Goal: Task Accomplishment & Management: Use online tool/utility

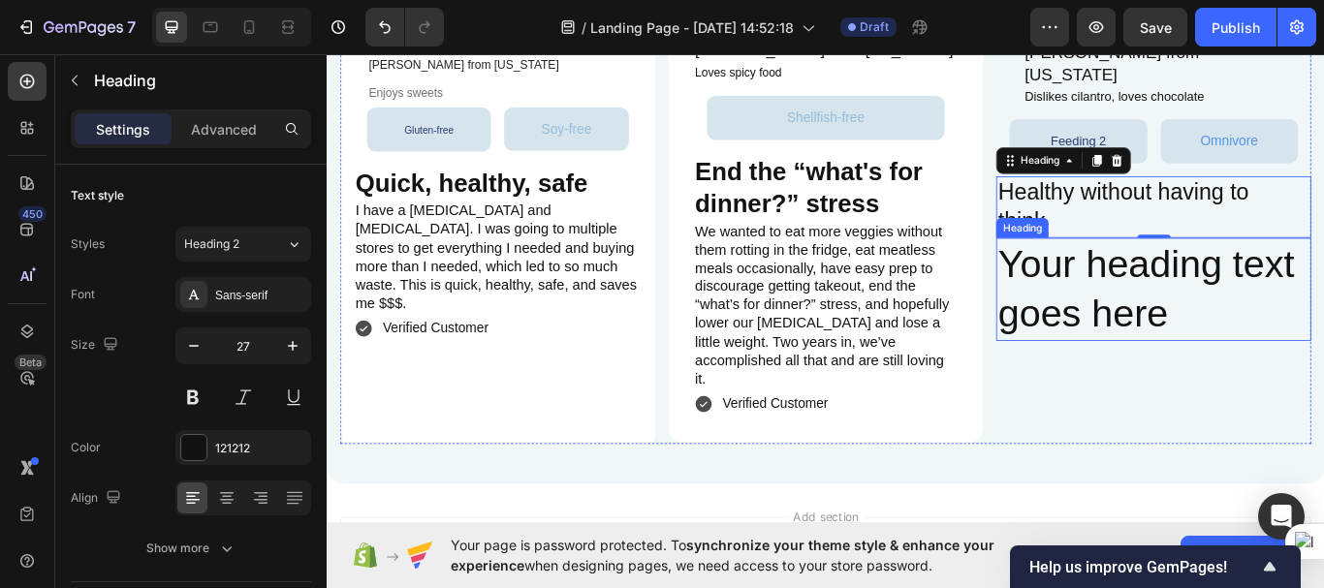
scroll to position [4623, 0]
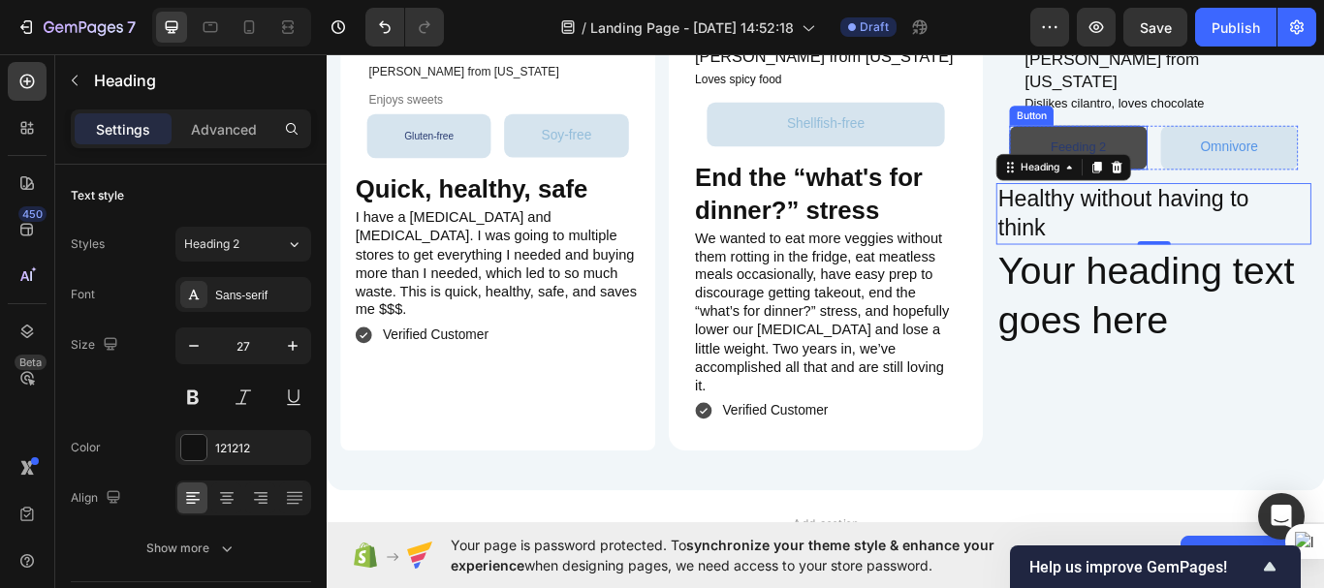
click at [1255, 190] on button "Feeding 2" at bounding box center [1202, 164] width 160 height 51
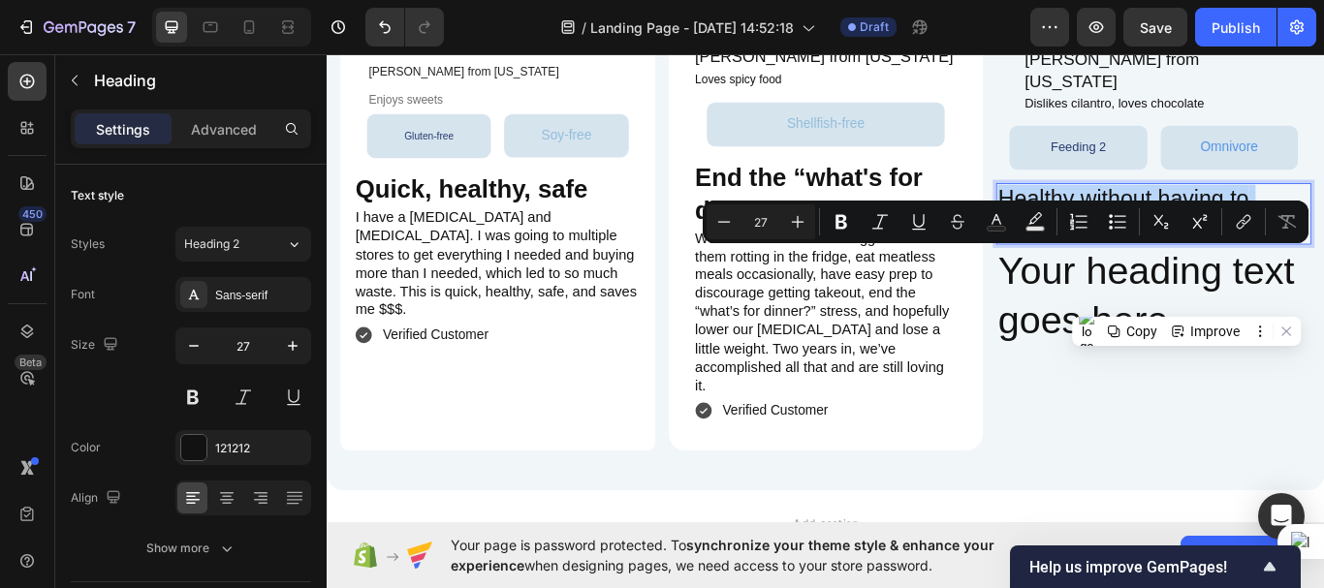
click at [1252, 275] on p "Healthy without having to think" at bounding box center [1290, 241] width 363 height 68
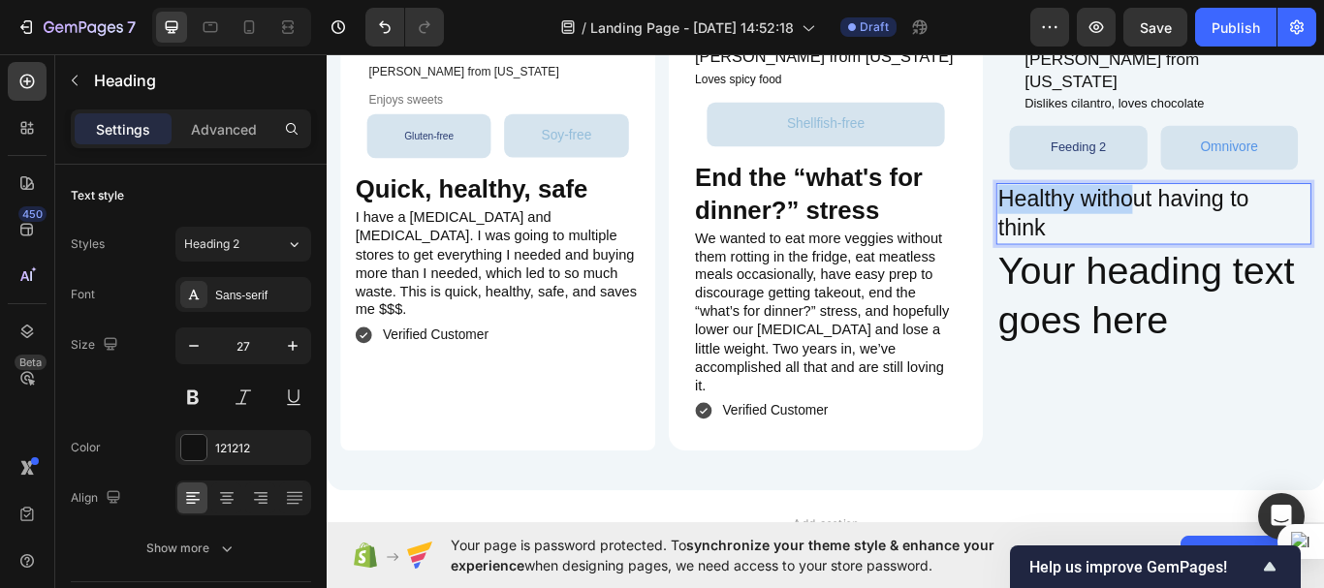
click at [1252, 275] on p "Healthy without having to think" at bounding box center [1290, 241] width 363 height 68
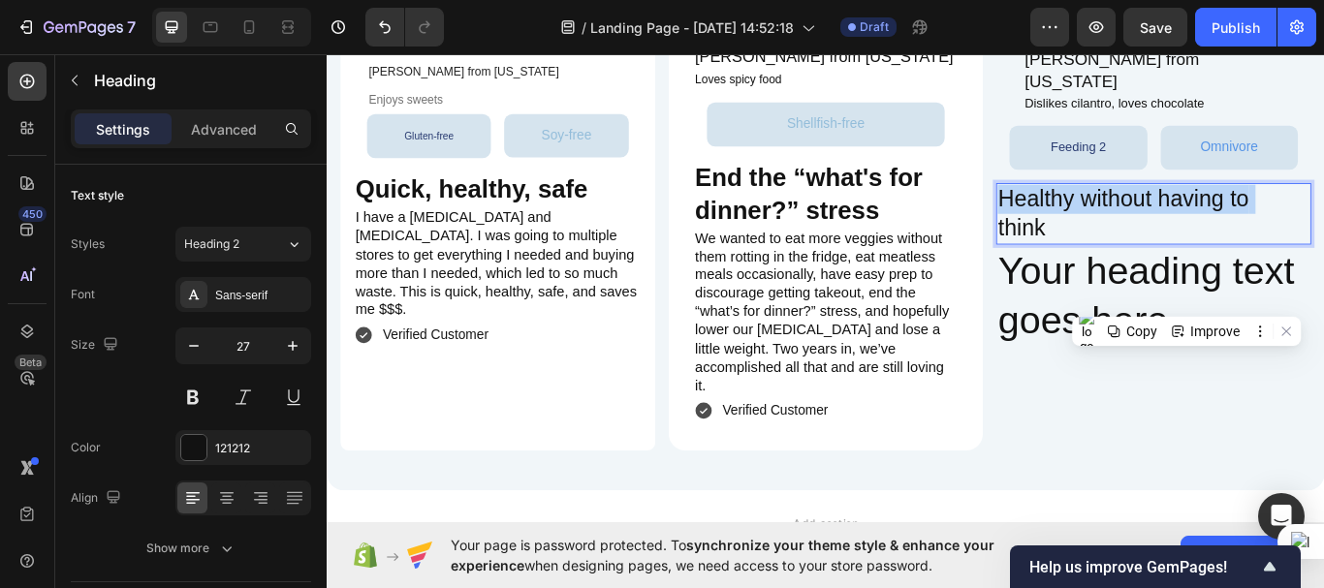
click at [1252, 275] on p "Healthy without having to think" at bounding box center [1290, 241] width 363 height 68
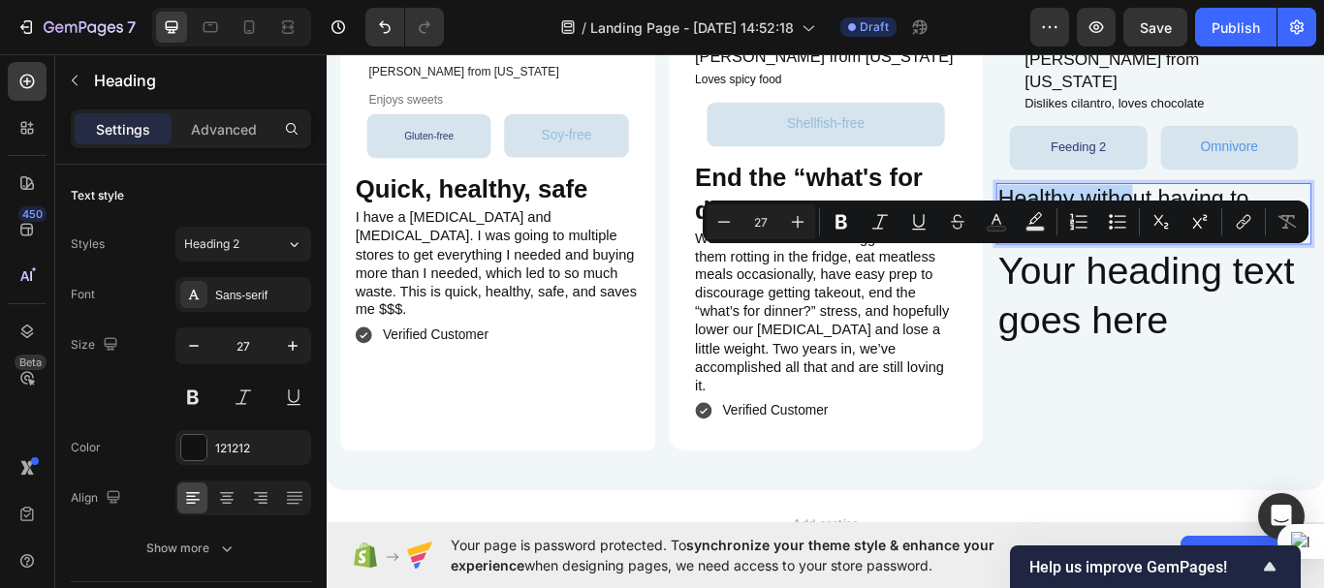
click at [1252, 275] on p "Healthy without having to think" at bounding box center [1290, 241] width 363 height 68
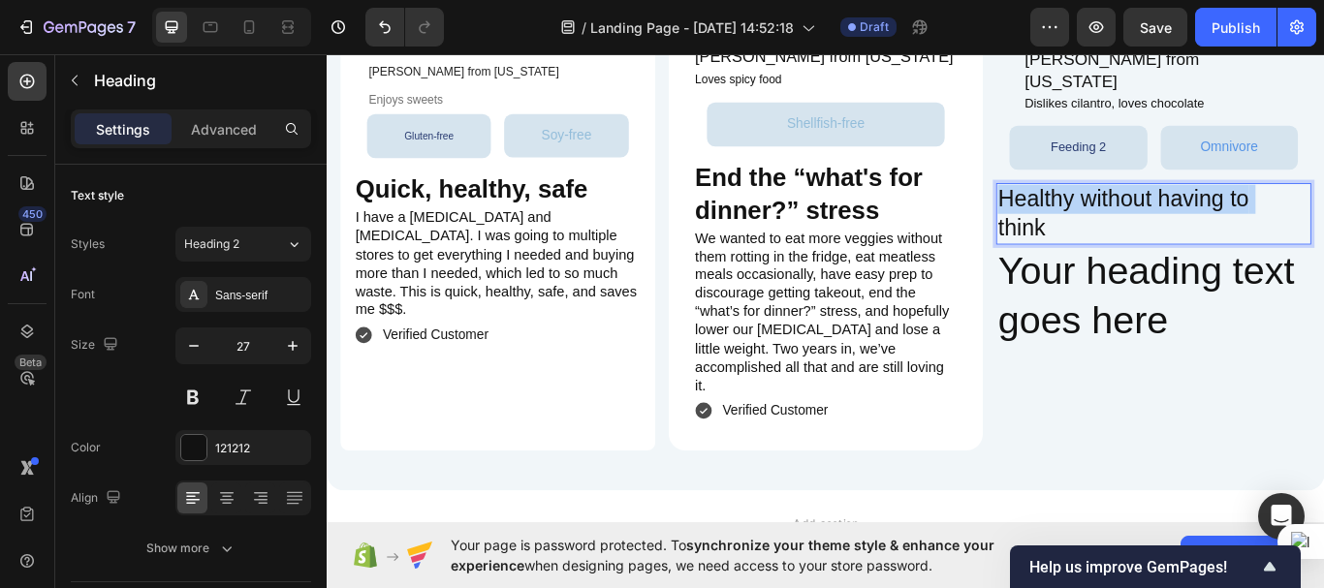
click at [1252, 275] on p "Healthy without having to think" at bounding box center [1290, 241] width 363 height 68
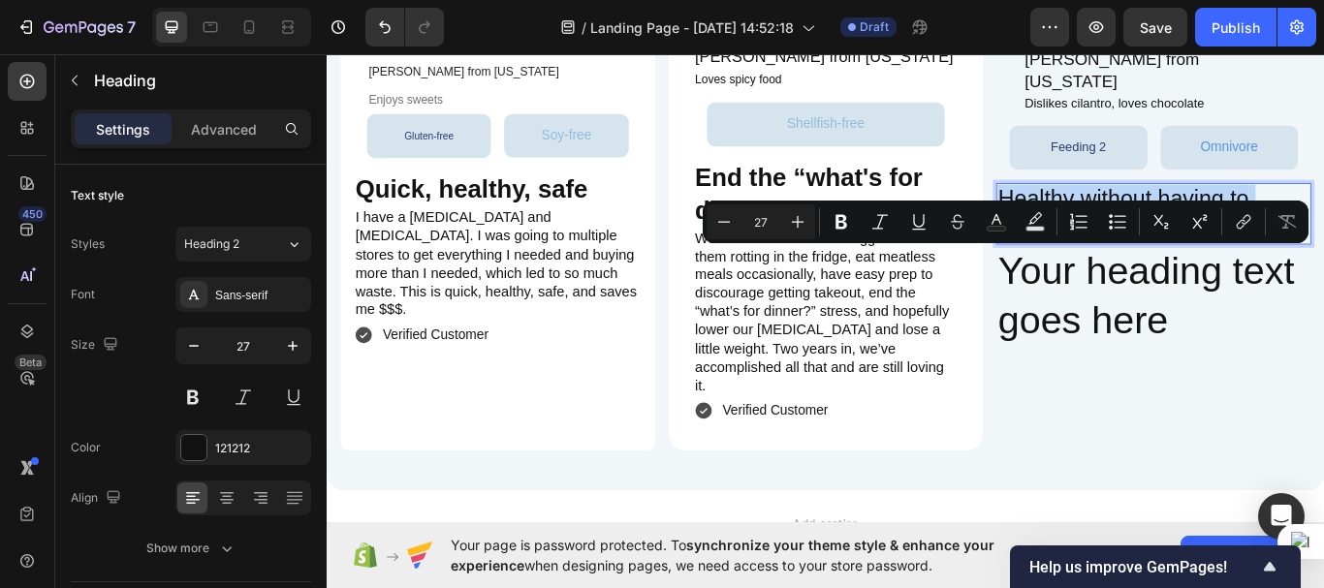
click at [1252, 275] on p "Healthy without having to think" at bounding box center [1290, 241] width 363 height 68
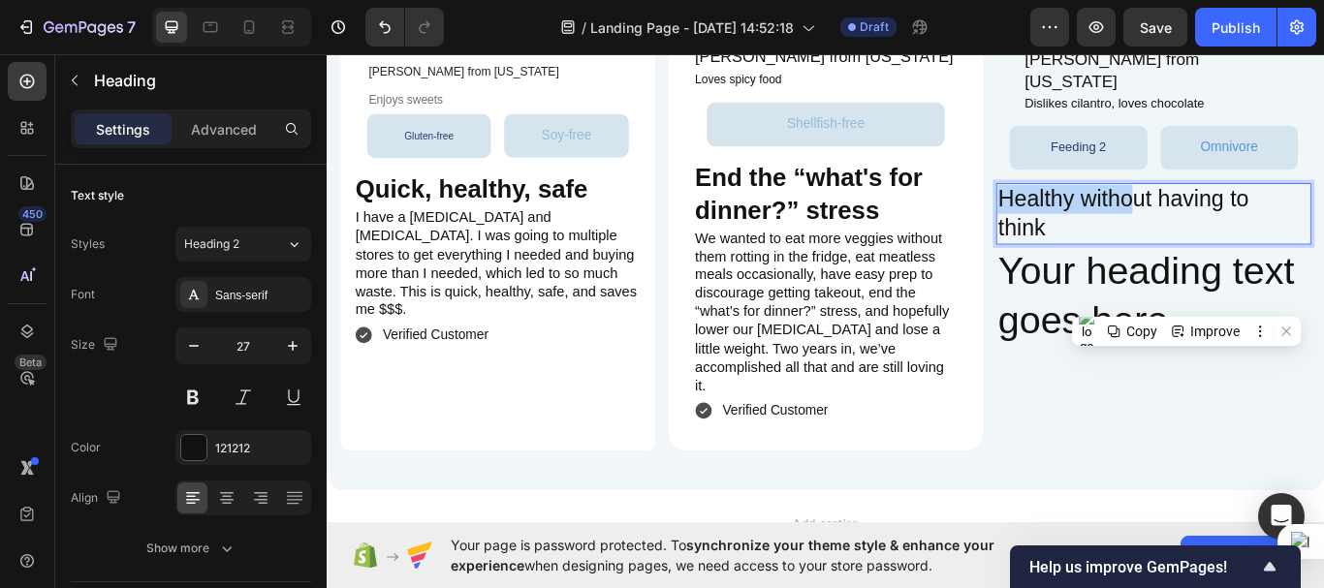
click at [1252, 275] on p "Healthy without having to think" at bounding box center [1290, 241] width 363 height 68
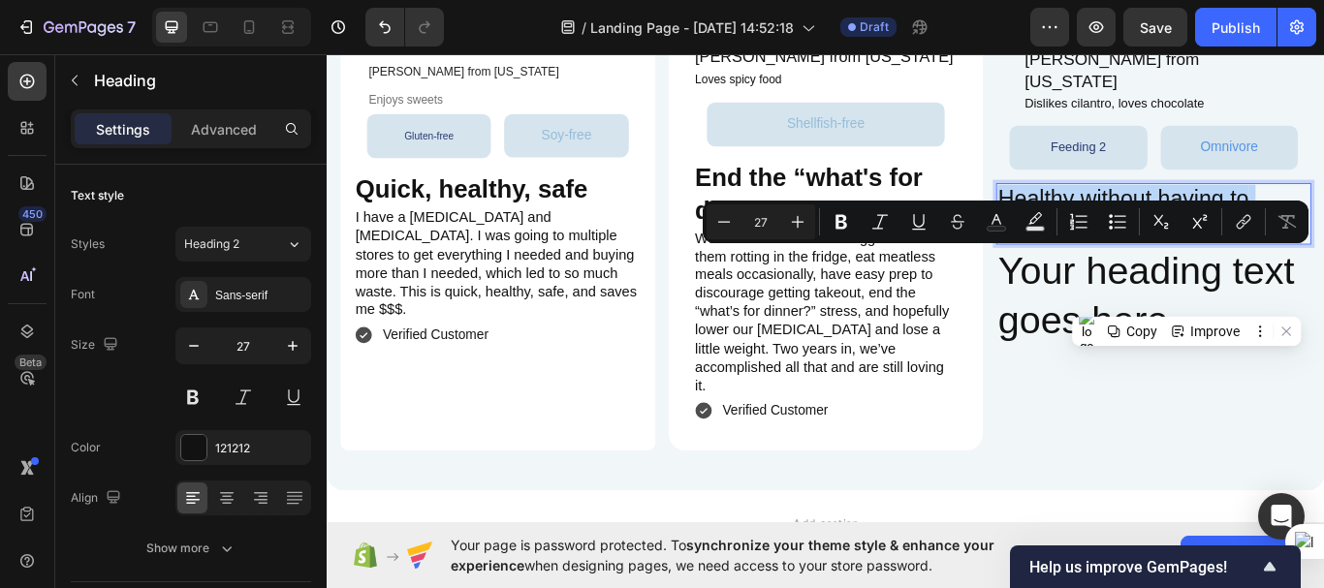
drag, startPoint x: 1153, startPoint y: 327, endPoint x: 1108, endPoint y: 291, distance: 58.0
click at [1109, 275] on p "Healthy without having to think" at bounding box center [1290, 241] width 363 height 68
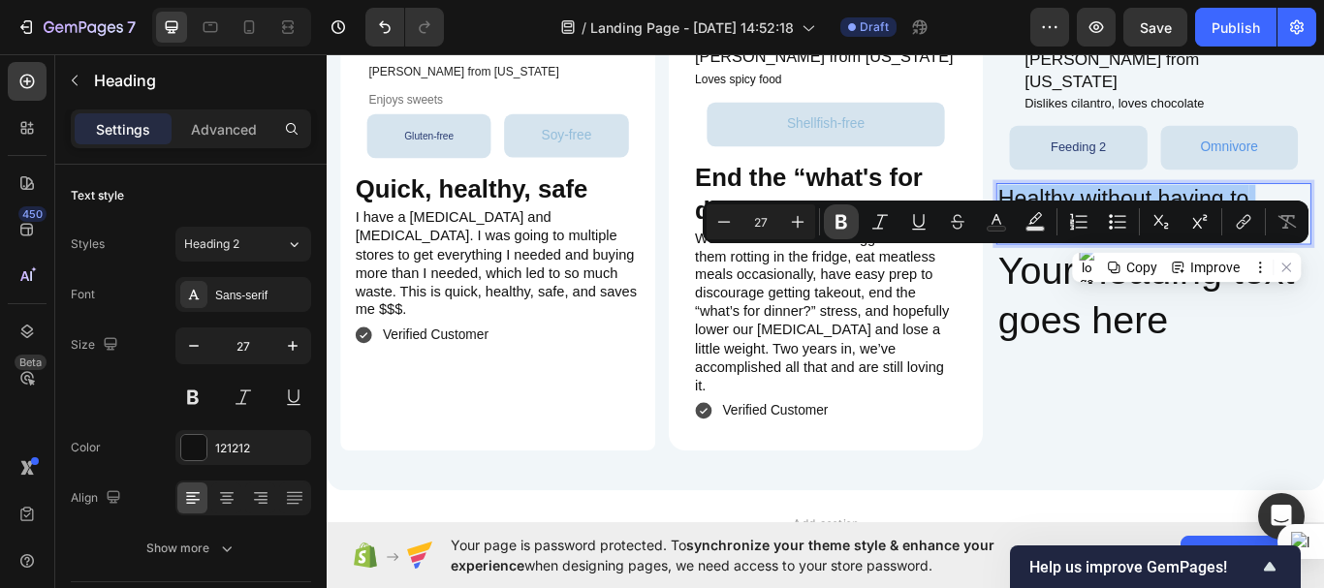
click at [838, 221] on icon "Editor contextual toolbar" at bounding box center [841, 222] width 12 height 15
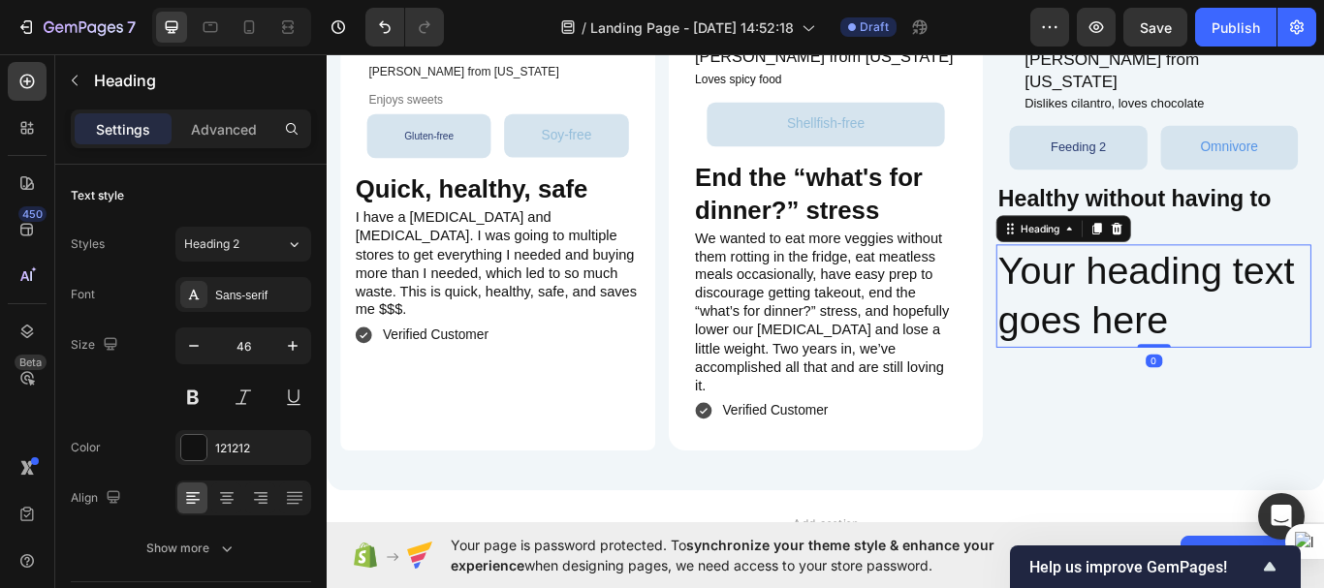
click at [1235, 397] on h2 "Your heading text goes here" at bounding box center [1290, 337] width 367 height 120
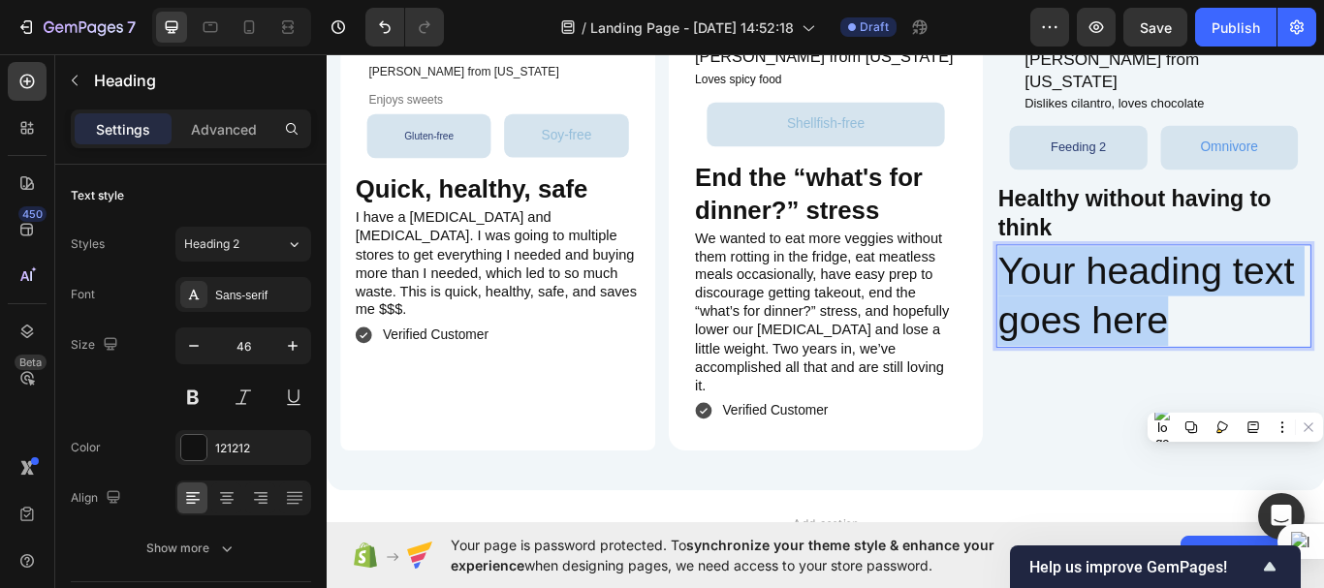
click at [1235, 395] on p "Your heading text goes here" at bounding box center [1290, 337] width 363 height 116
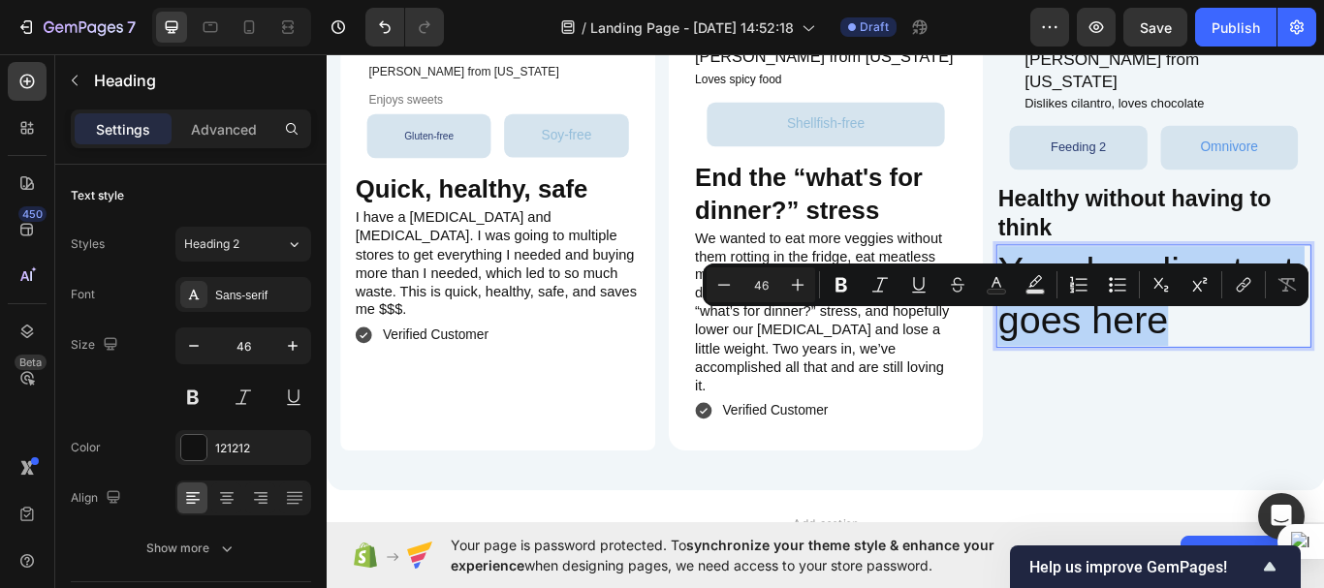
click at [1235, 395] on p "Your heading text goes here" at bounding box center [1290, 337] width 363 height 116
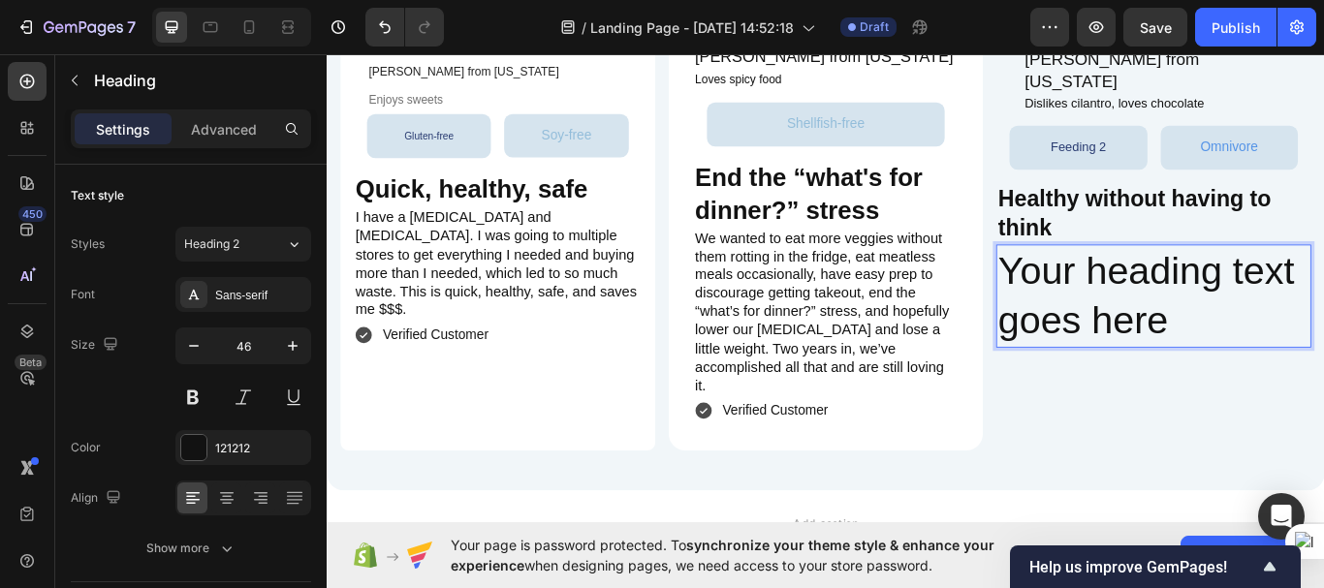
click at [1152, 395] on p "Your heading text goes here" at bounding box center [1290, 337] width 363 height 116
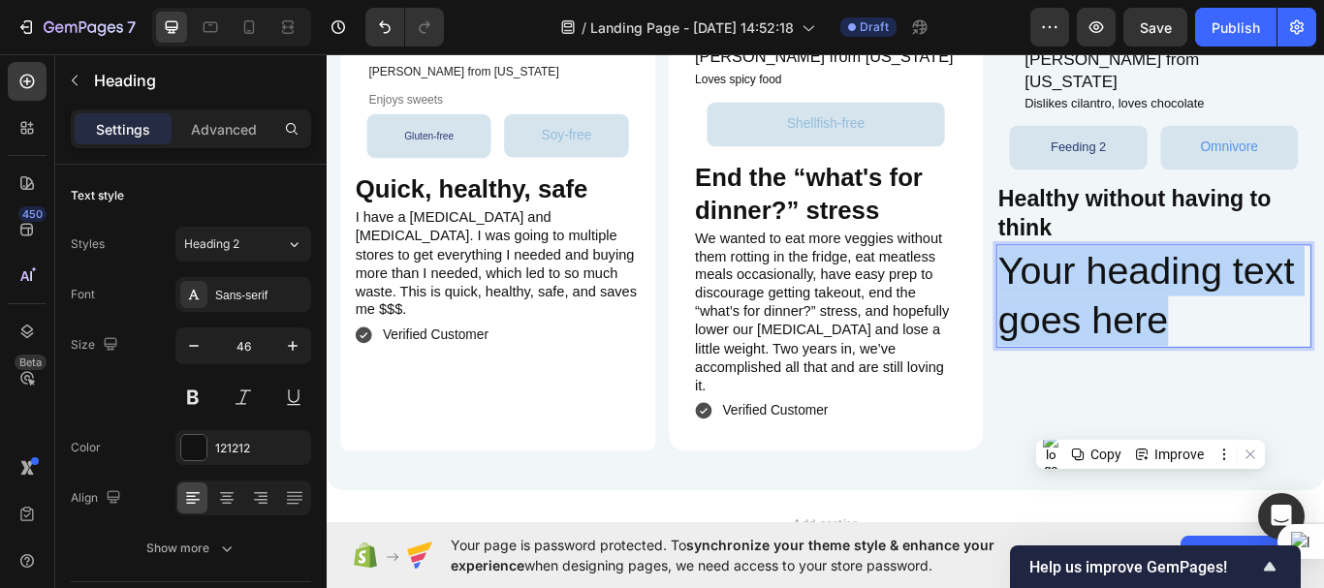
click at [1152, 395] on p "Your heading text goes here" at bounding box center [1290, 337] width 363 height 116
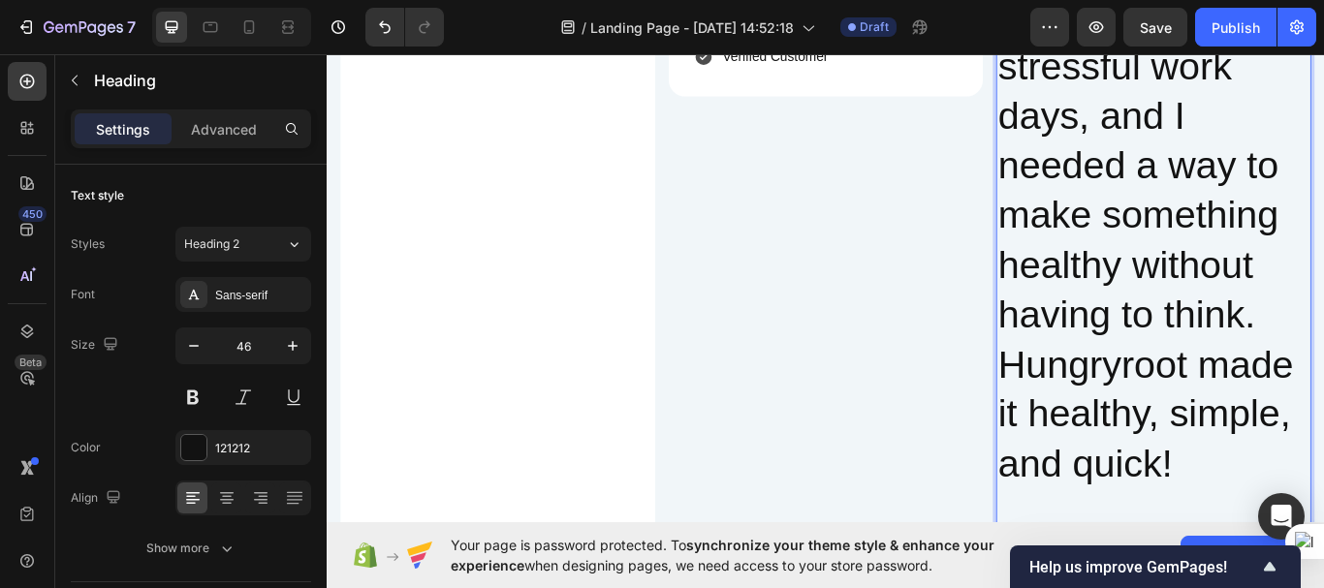
scroll to position [5198, 0]
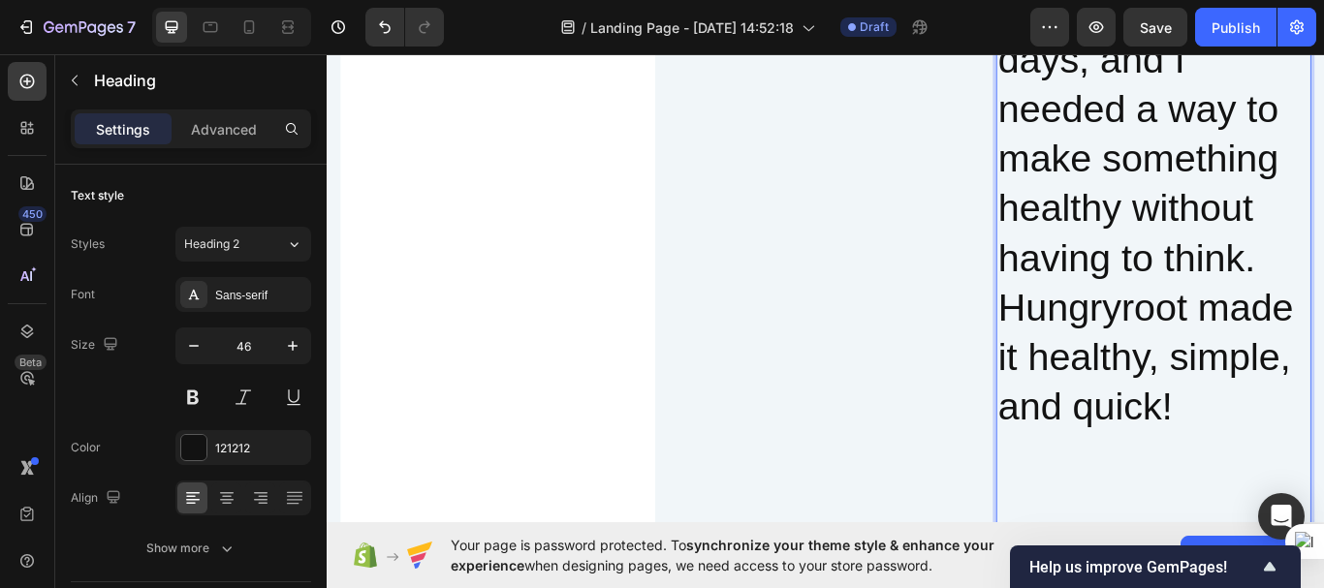
click at [1221, 298] on p "When I first started my job, I had crazy stressful work days, and I needed a wa…" at bounding box center [1290, 148] width 363 height 696
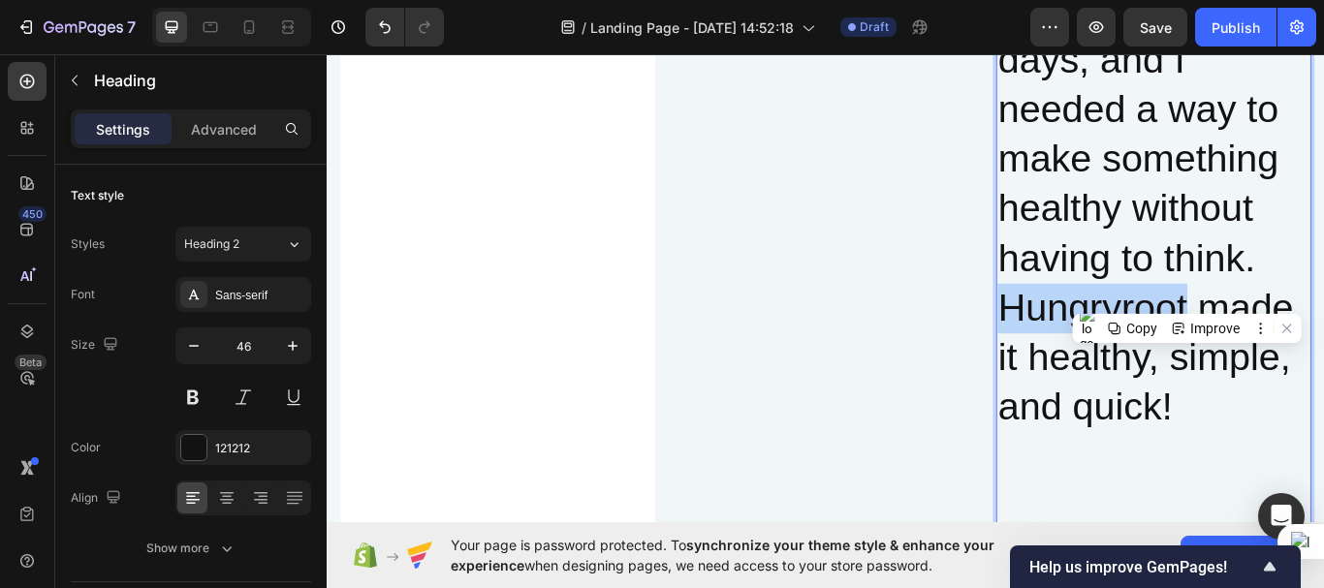
click at [1221, 298] on p "When I first started my job, I had crazy stressful work days, and I needed a wa…" at bounding box center [1290, 148] width 363 height 696
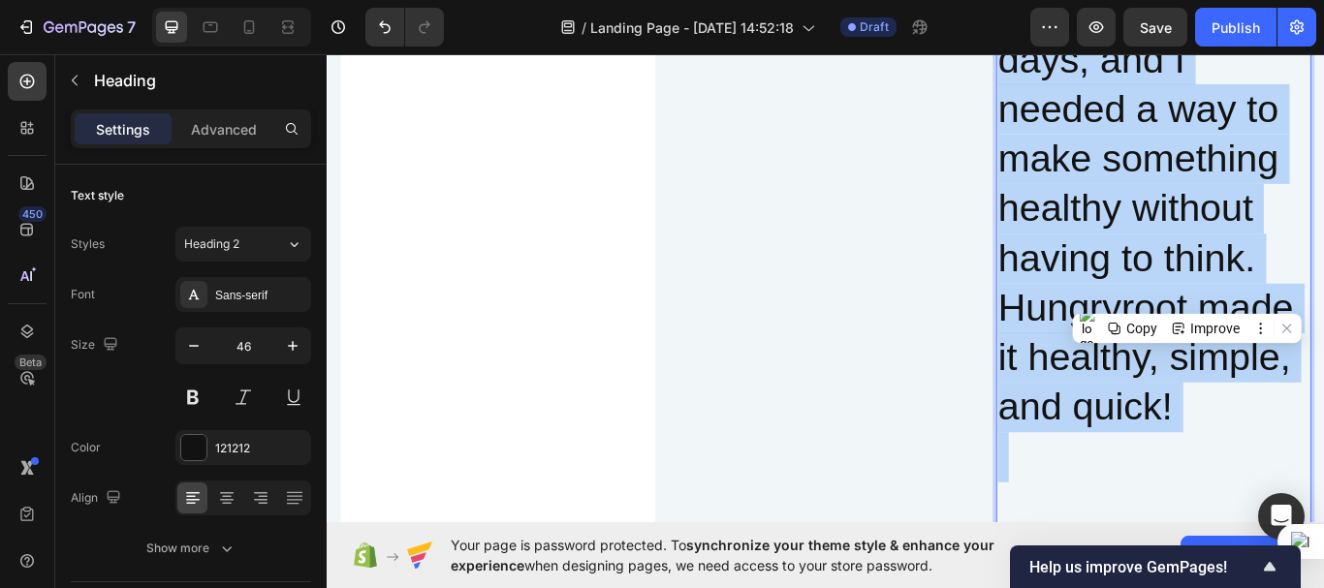
click at [1221, 298] on p "When I first started my job, I had crazy stressful work days, and I needed a wa…" at bounding box center [1290, 148] width 363 height 696
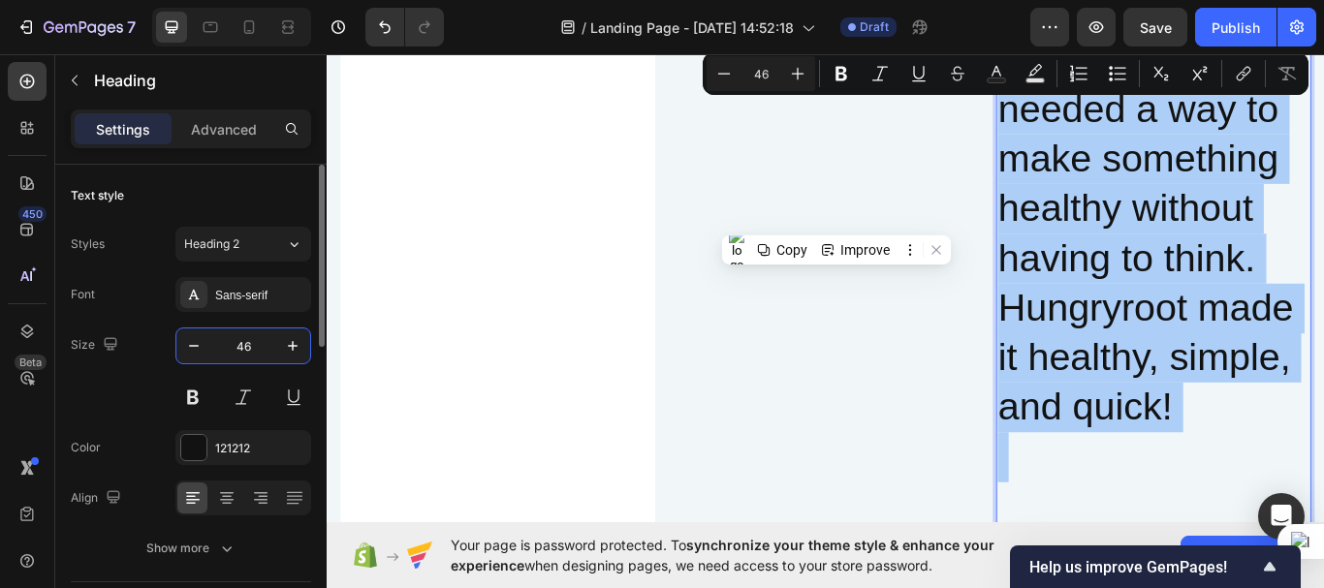
click at [240, 346] on input "46" at bounding box center [243, 346] width 64 height 35
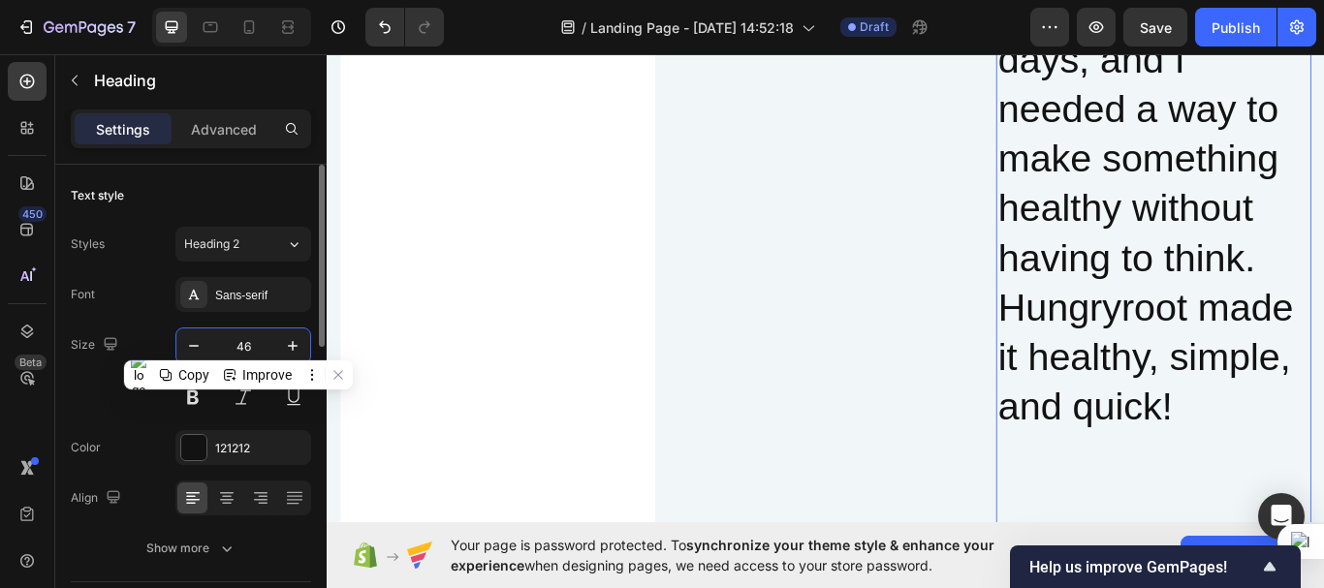
click at [240, 346] on input "46" at bounding box center [243, 346] width 64 height 35
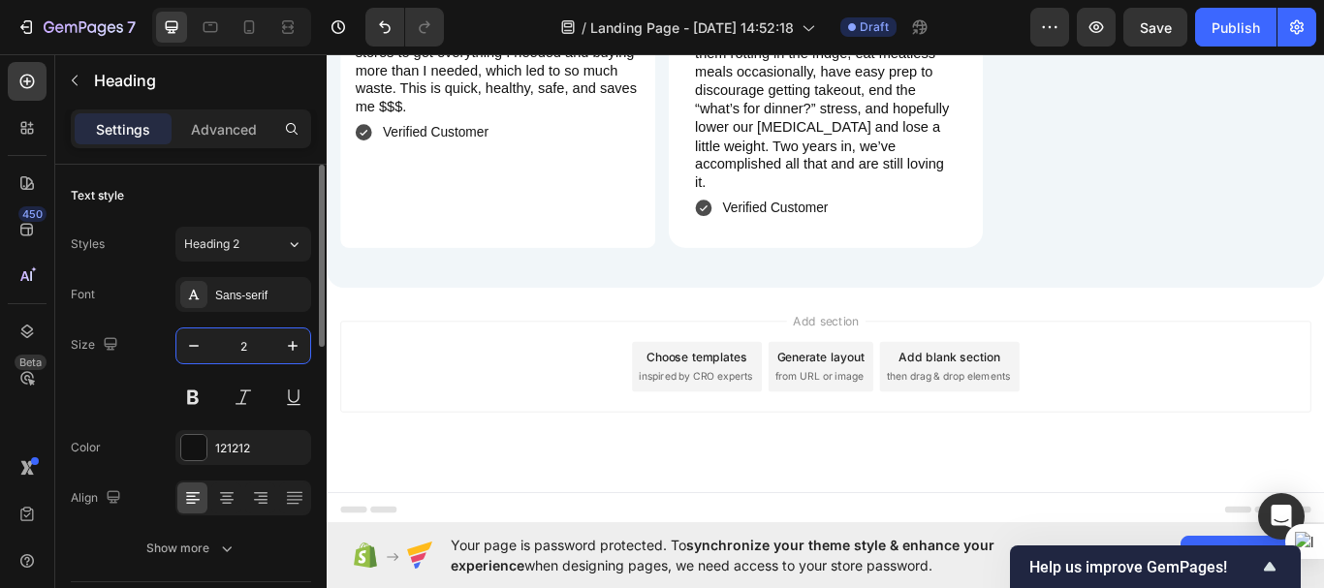
scroll to position [4956, 0]
type input "20-"
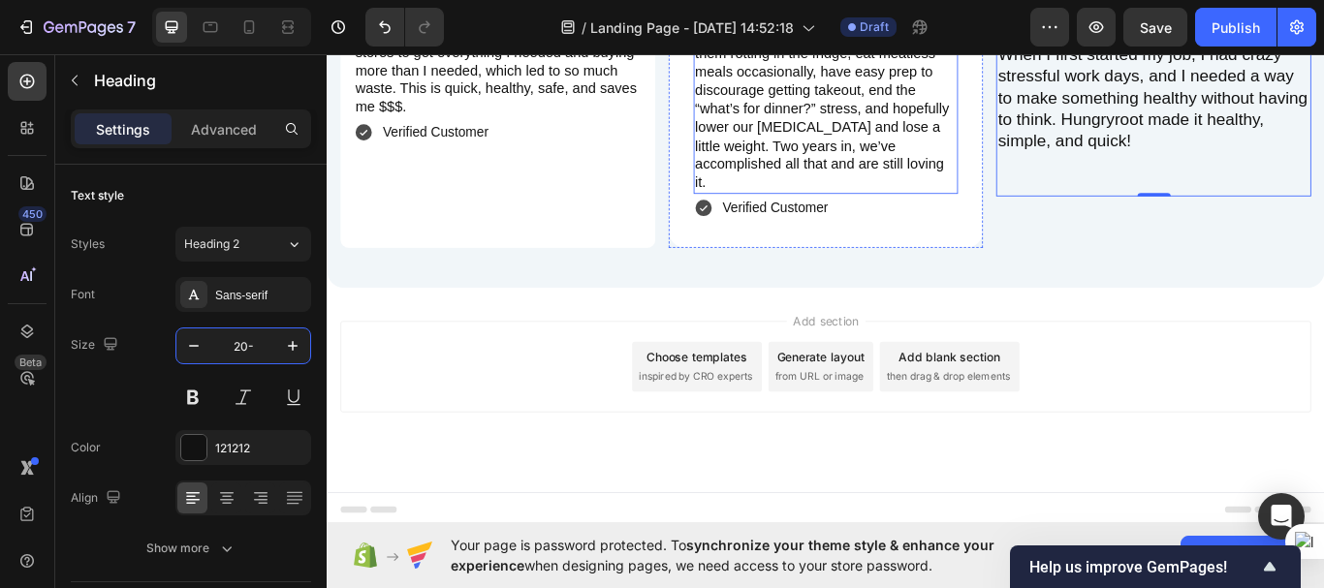
click at [827, 164] on h2 "We wanted to eat more veggies without them rotting in the fridge, eat meatless …" at bounding box center [908, 119] width 309 height 197
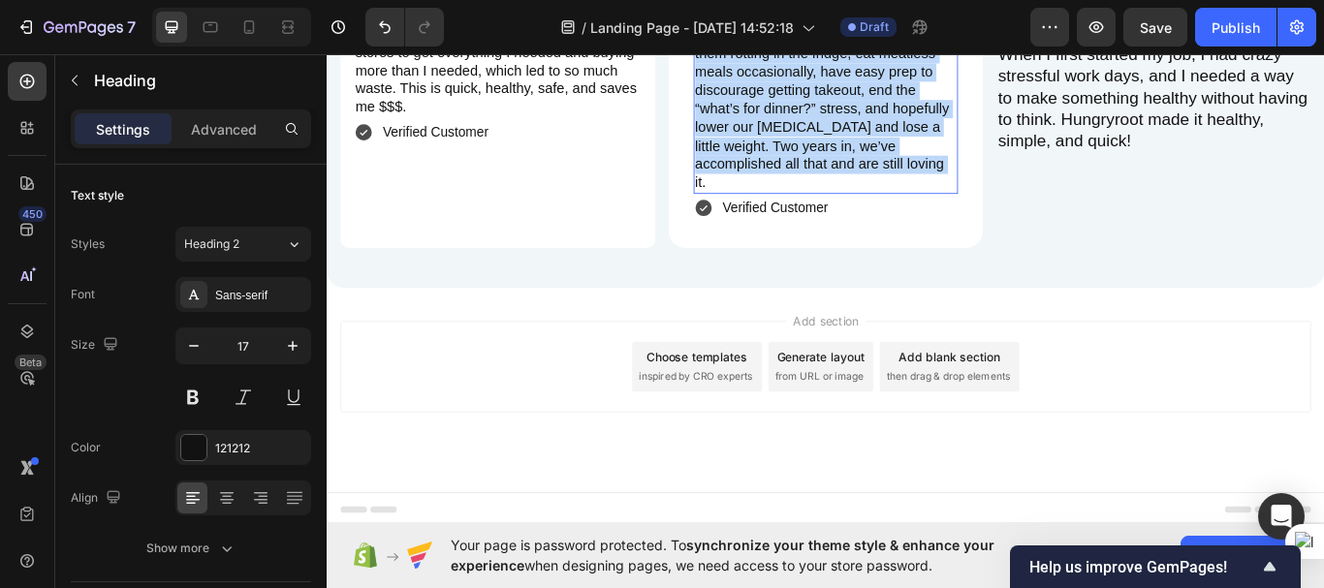
click at [827, 164] on p "We wanted to eat more veggies without them rotting in the fridge, eat meatless …" at bounding box center [908, 119] width 305 height 193
click at [1121, 106] on h2 "When I first started my job, I had crazy stressful work days, and I needed a wa…" at bounding box center [1290, 131] width 367 height 180
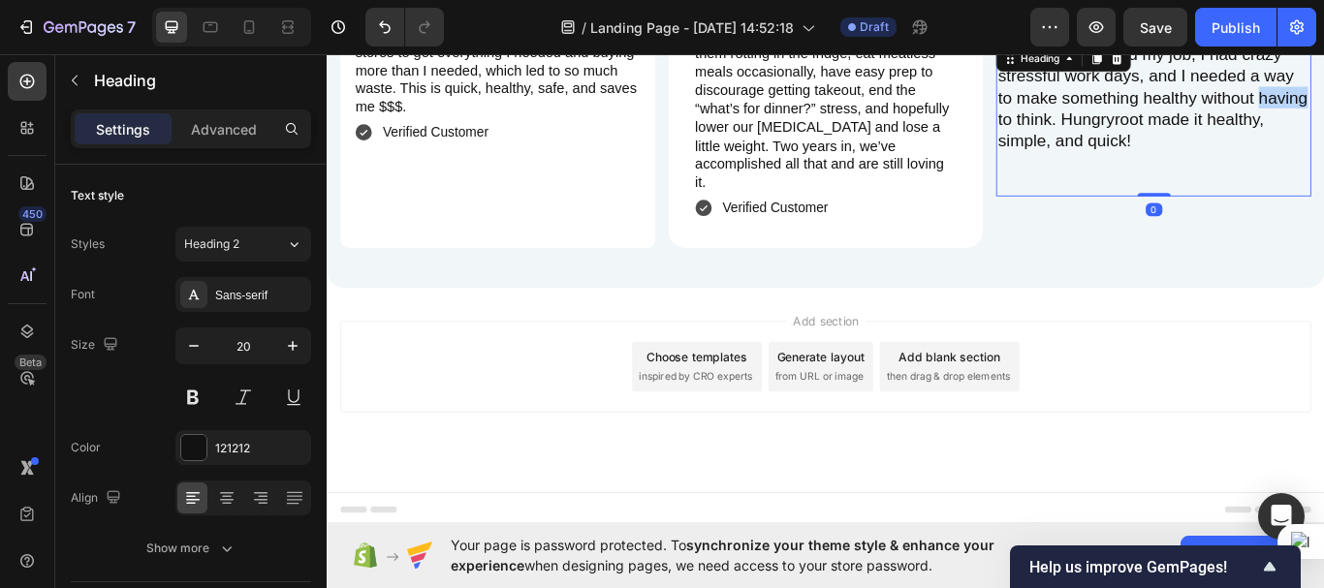
click at [1121, 106] on h2 "When I first started my job, I had crazy stressful work days, and I needed a wa…" at bounding box center [1290, 131] width 367 height 180
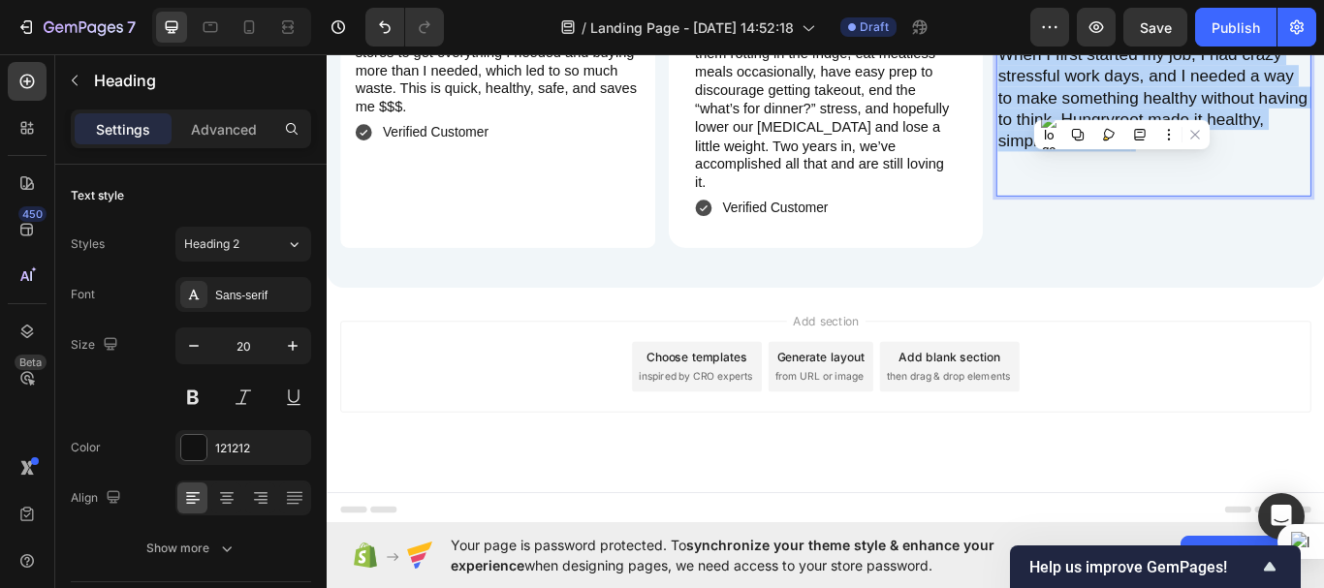
click at [1121, 106] on p "When I first started my job, I had crazy stressful work days, and I needed a wa…" at bounding box center [1290, 131] width 363 height 176
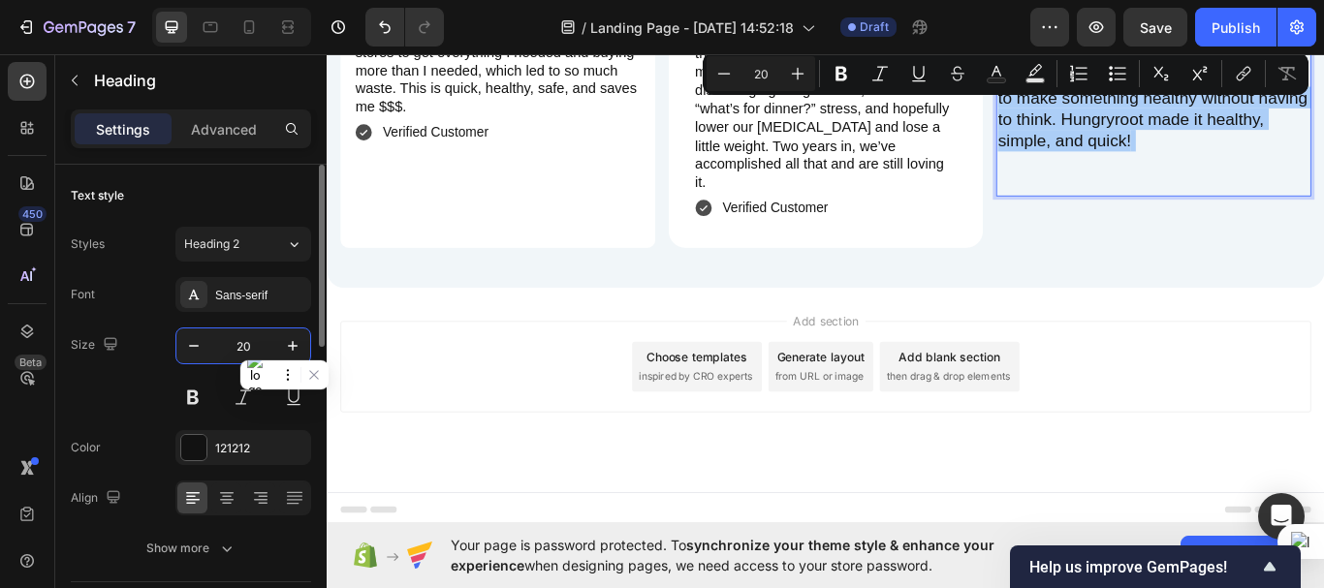
click at [243, 345] on input "20" at bounding box center [243, 346] width 64 height 35
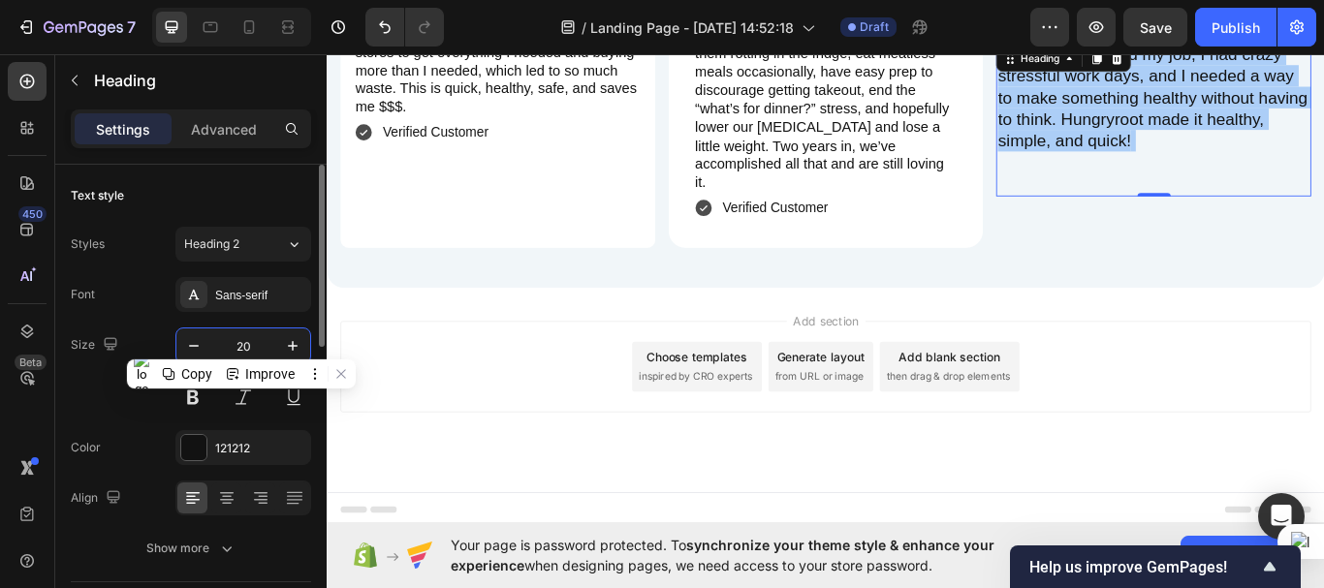
click at [243, 345] on input "20" at bounding box center [243, 346] width 64 height 35
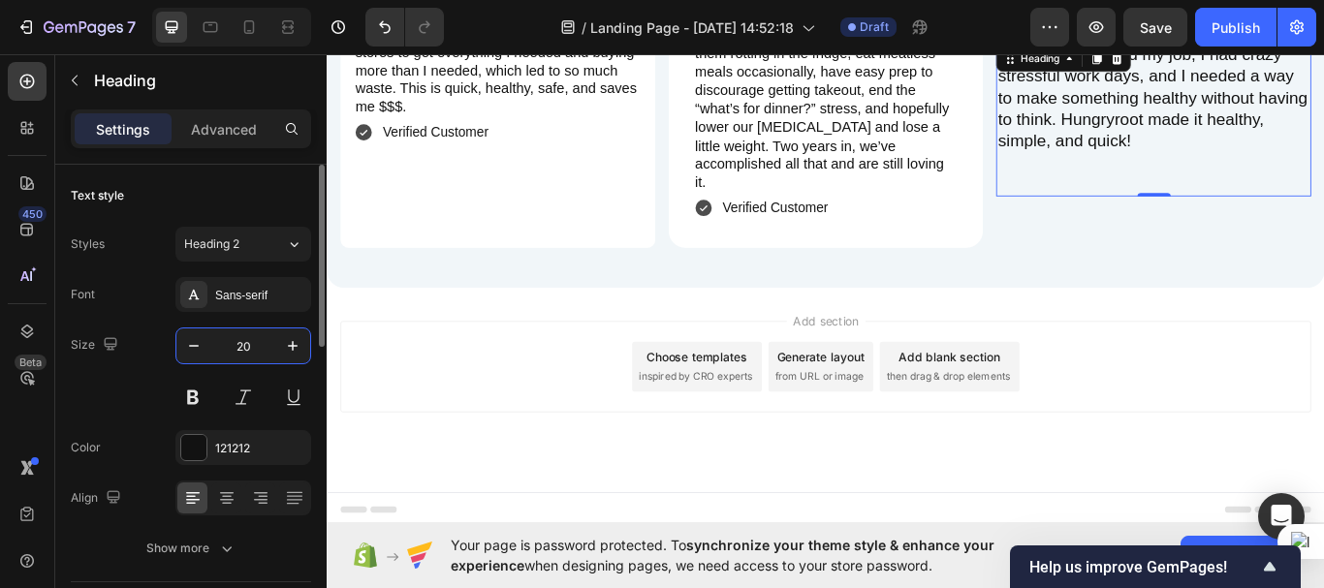
click at [243, 345] on input "20" at bounding box center [243, 346] width 64 height 35
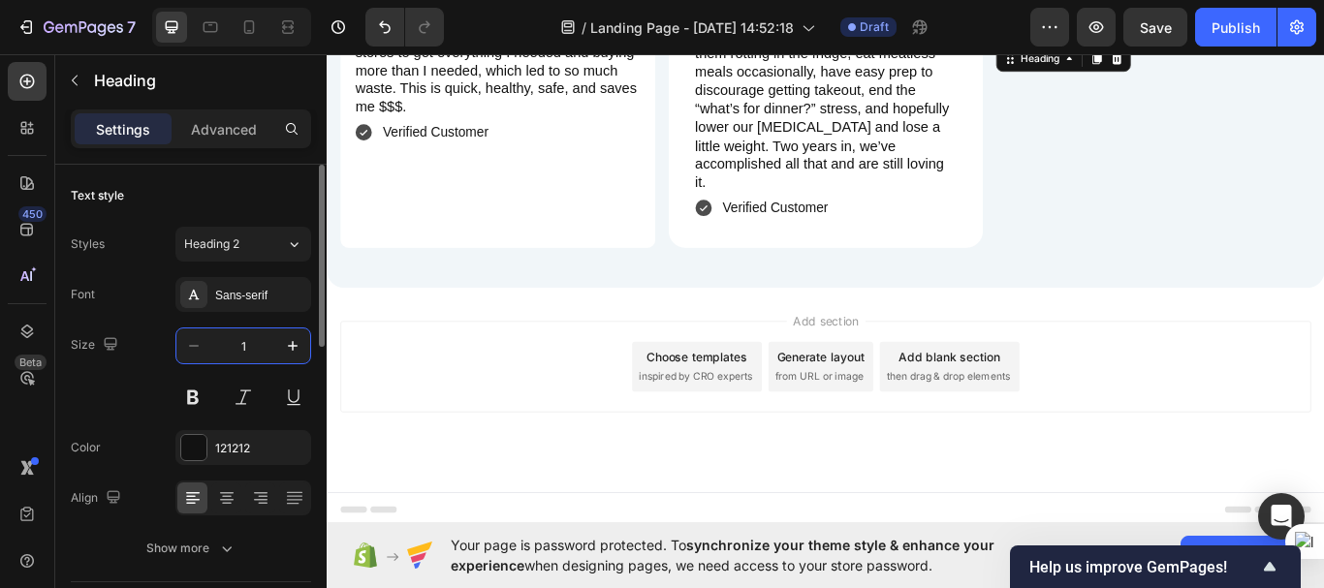
type input "17"
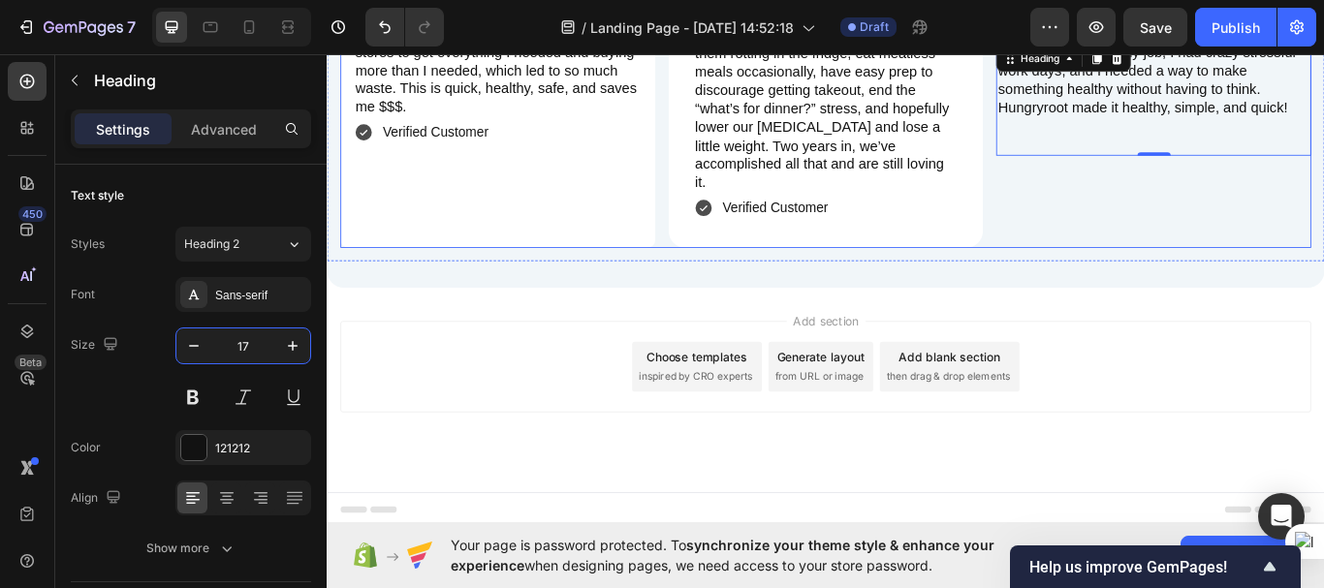
click at [1138, 211] on div "Katie N. from Vermont Heading Dislikes cilantro, loves chocolate Heading Row Fe…" at bounding box center [1290, 30] width 367 height 502
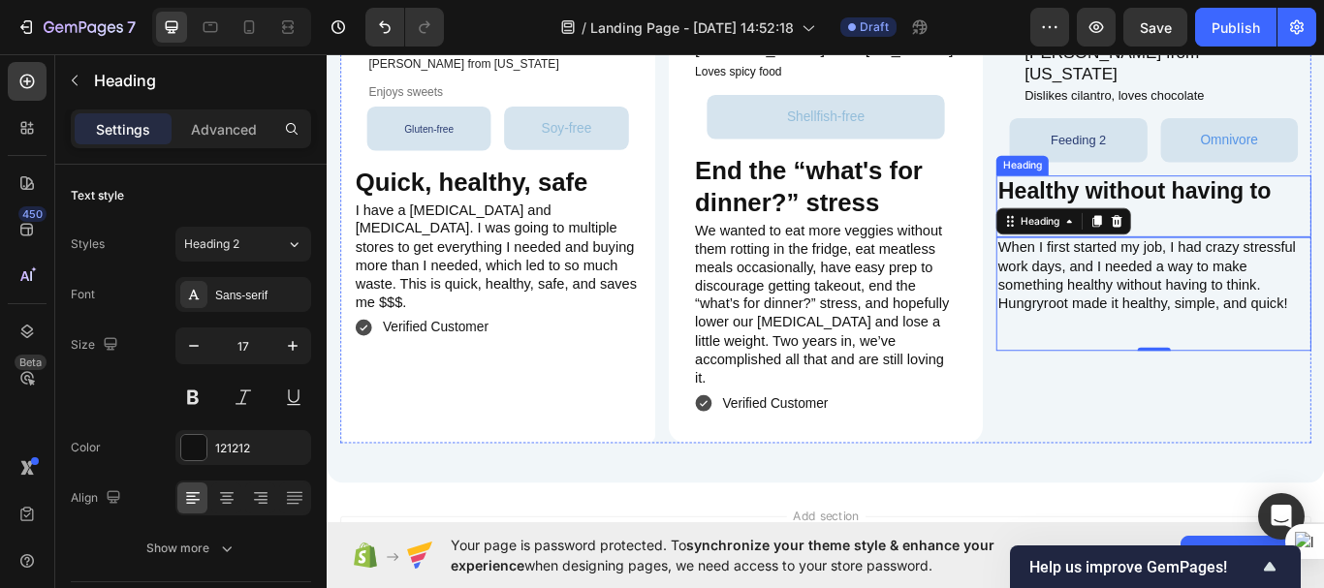
scroll to position [4690, 0]
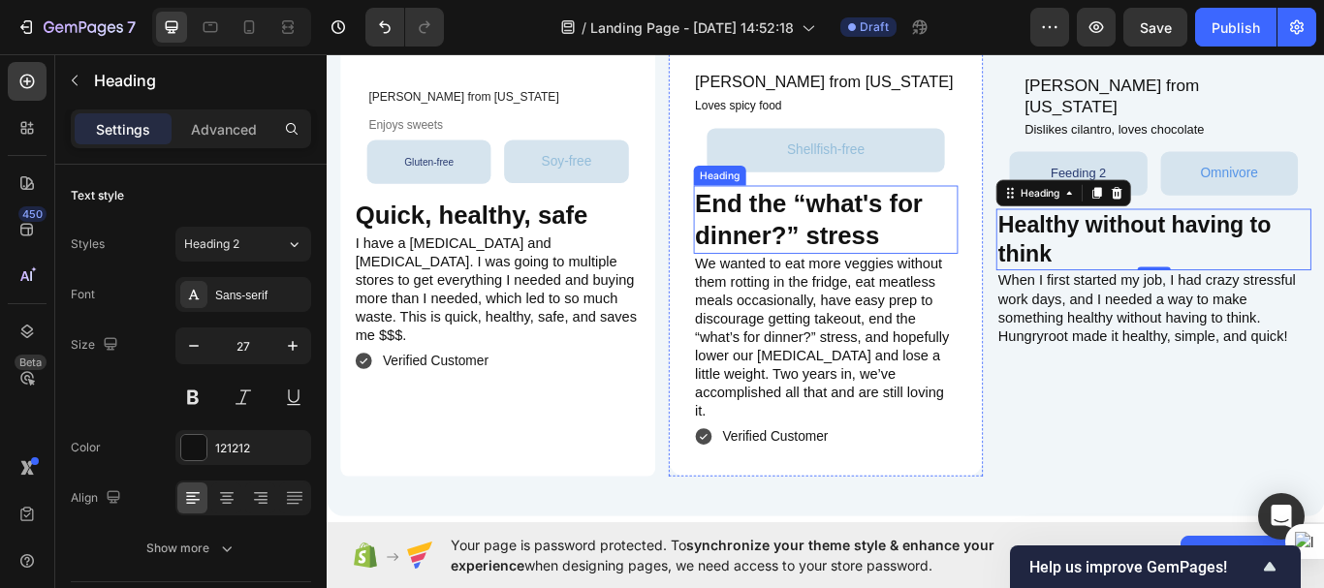
click at [801, 252] on strong "End the “what's for dinner?” stress" at bounding box center [889, 248] width 266 height 70
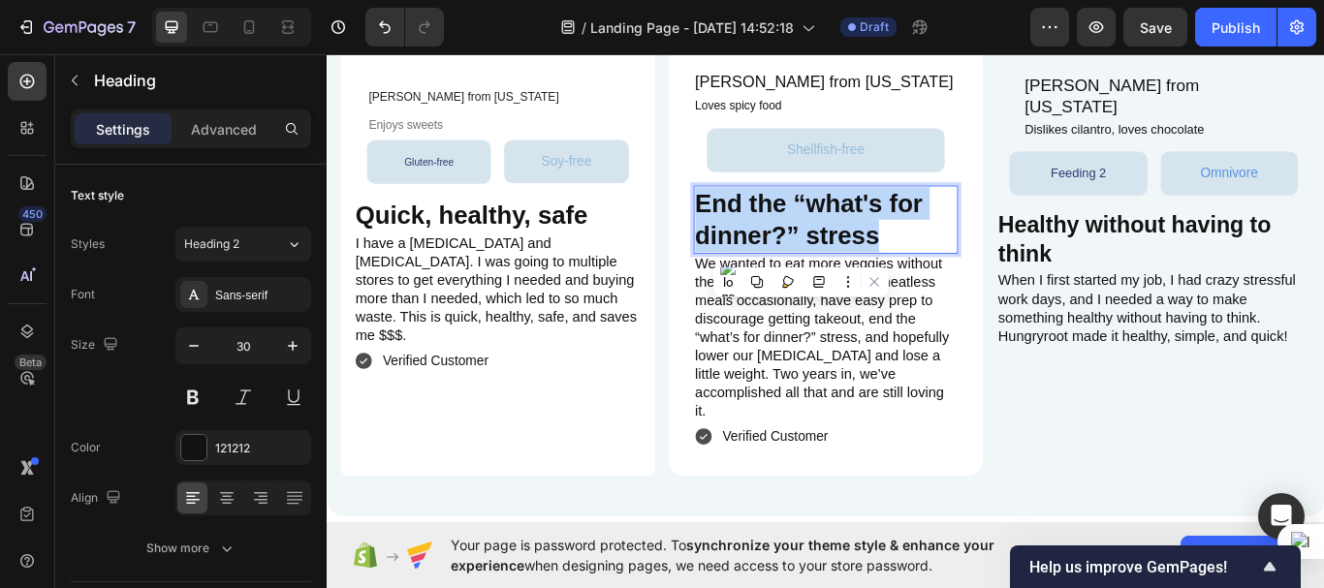
click at [801, 252] on strong "End the “what's for dinner?” stress" at bounding box center [889, 248] width 266 height 70
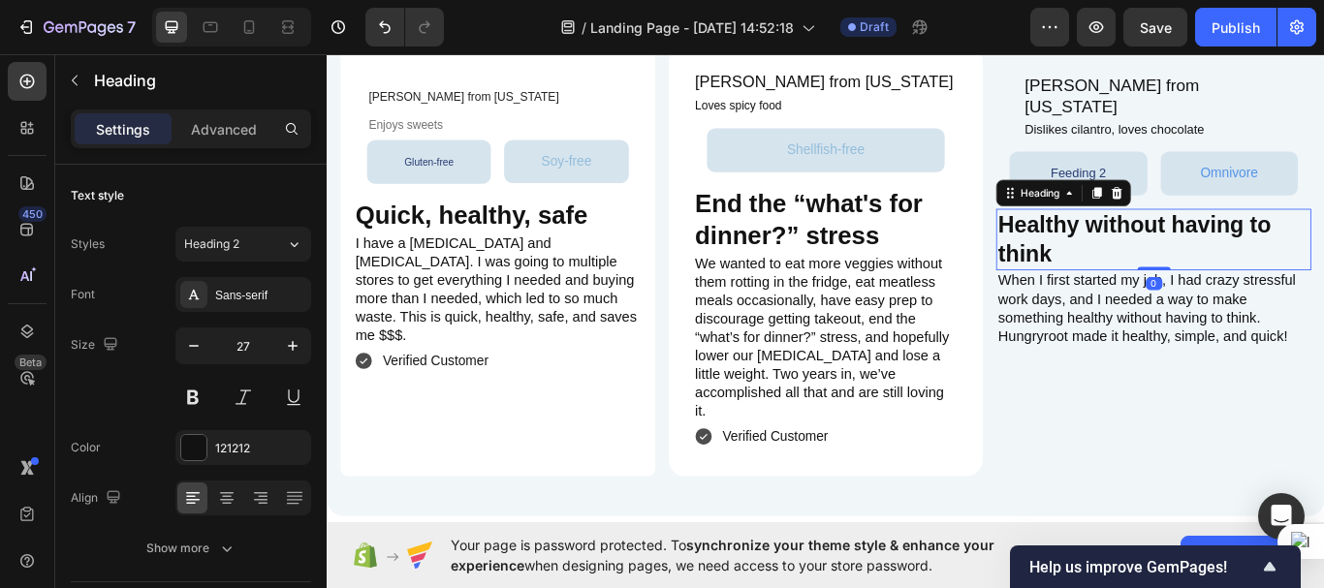
click at [1146, 273] on strong "think" at bounding box center [1140, 287] width 63 height 29
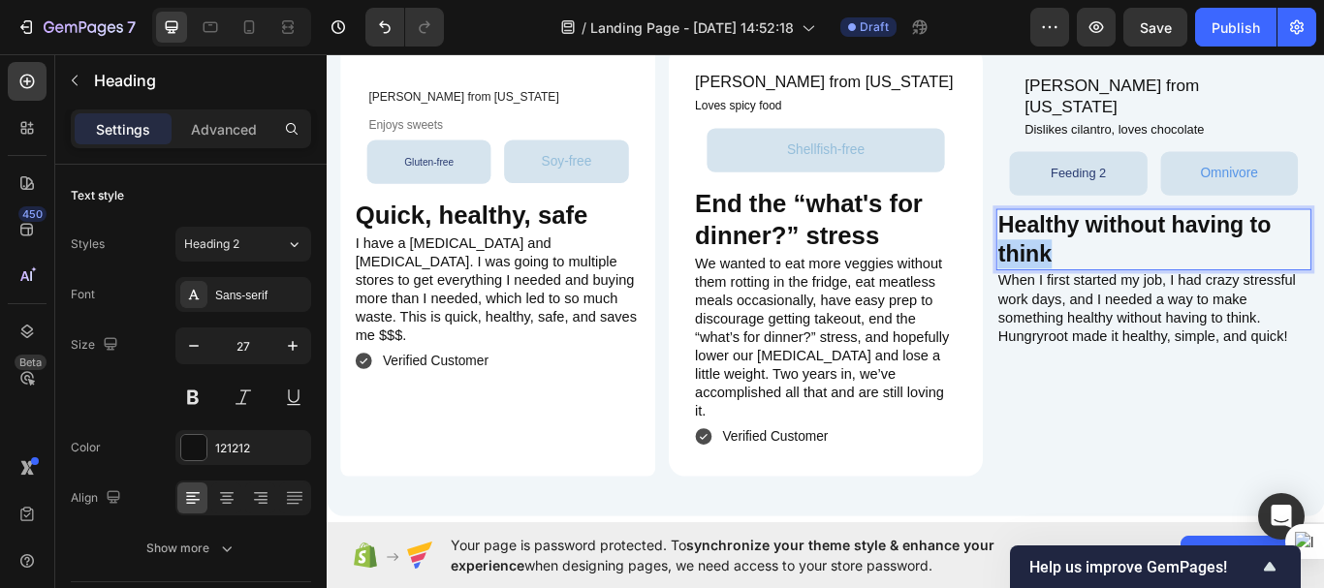
click at [1146, 273] on strong "think" at bounding box center [1140, 287] width 63 height 29
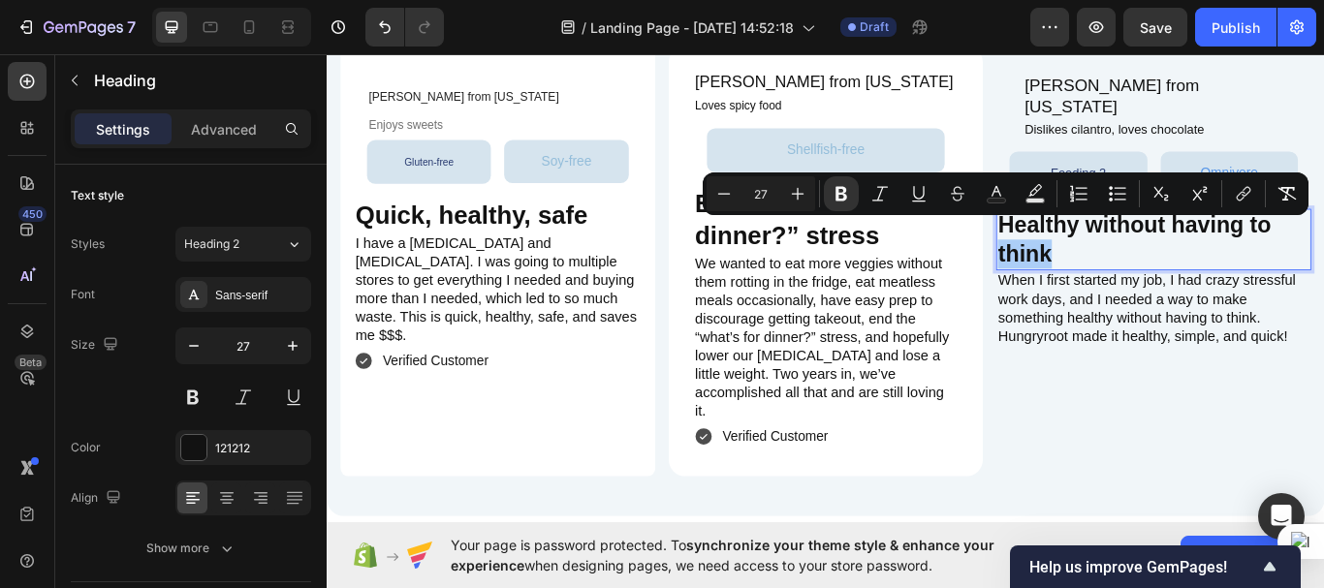
click at [764, 189] on input "27" at bounding box center [760, 193] width 39 height 23
type input "3"
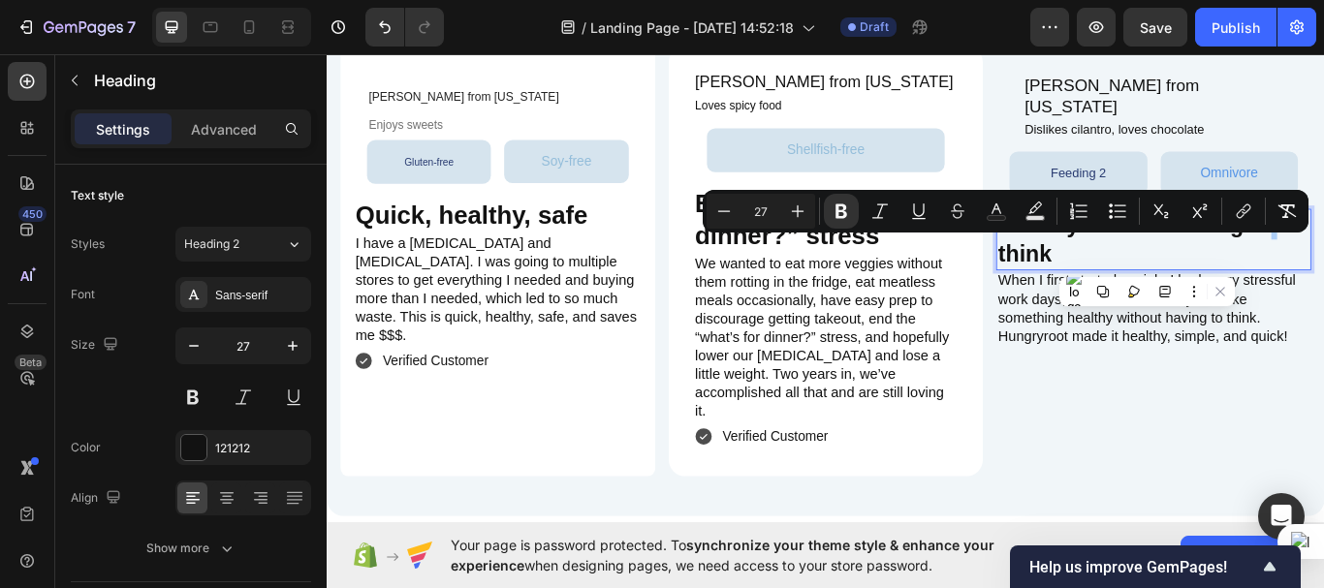
click at [768, 204] on input "27" at bounding box center [760, 211] width 39 height 23
type input "30"
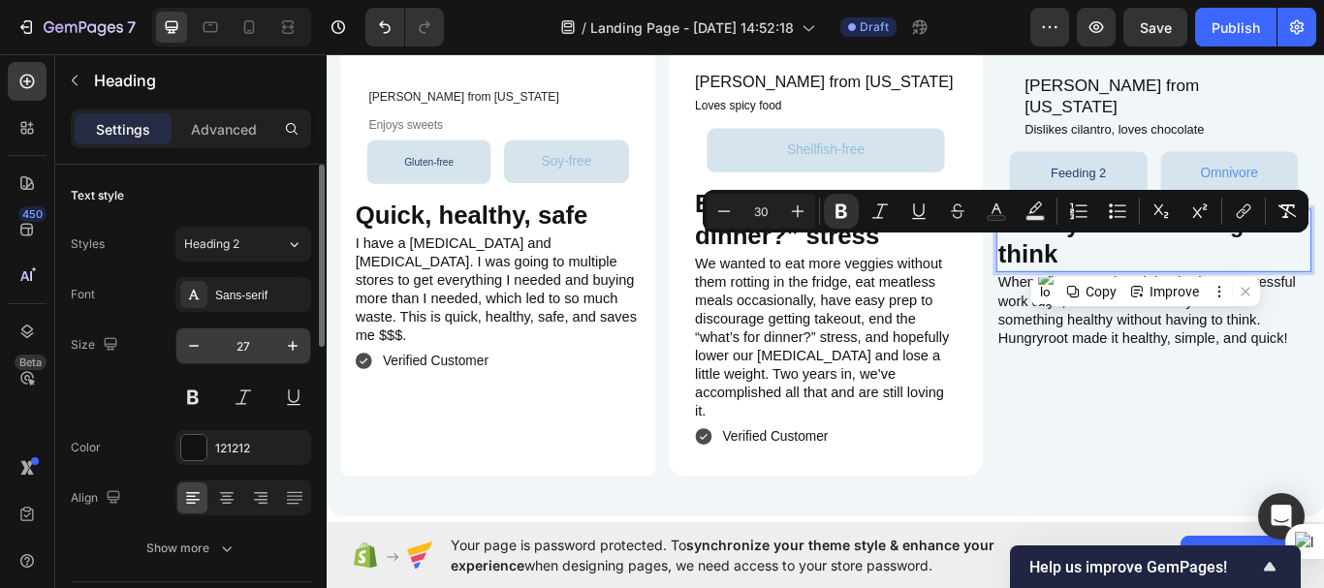
click at [241, 345] on input "27" at bounding box center [243, 346] width 64 height 35
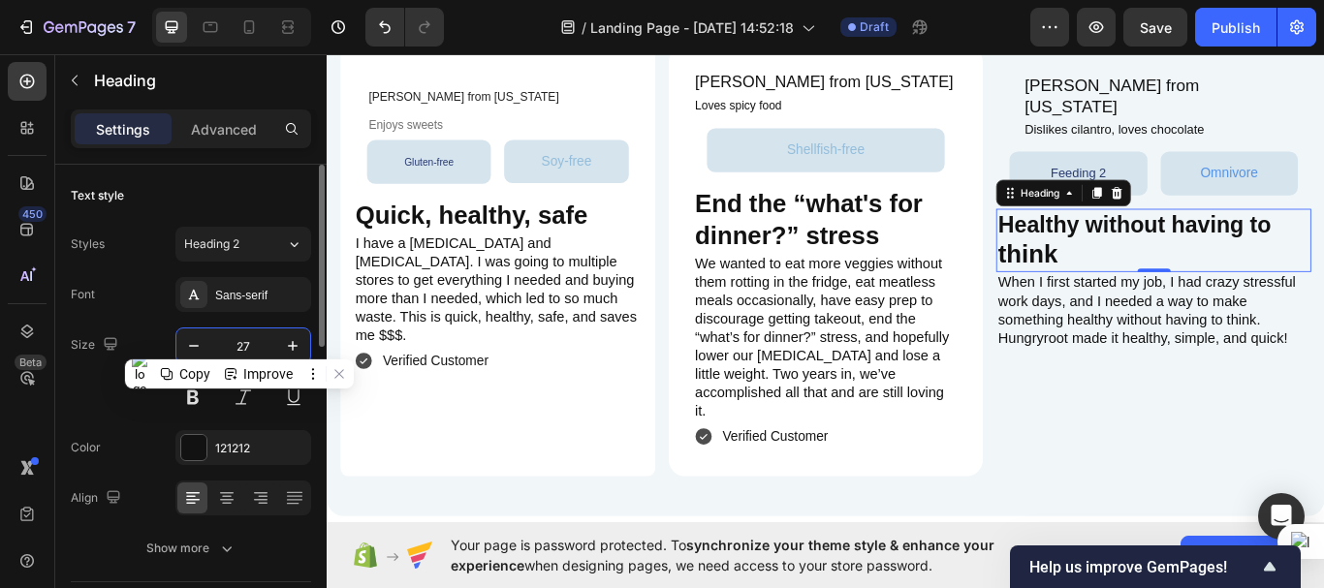
click at [241, 345] on input "27" at bounding box center [243, 346] width 64 height 35
type input "30"
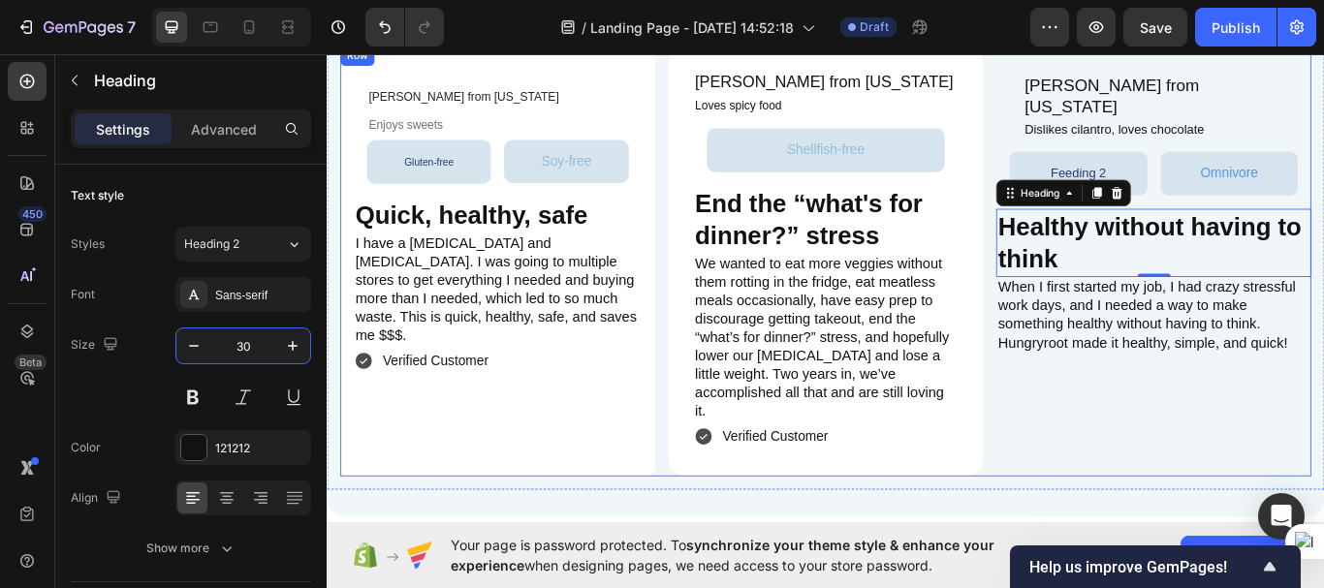
click at [1132, 443] on div "Katie N. from Vermont Heading Dislikes cilantro, loves chocolate Heading Row Fe…" at bounding box center [1290, 297] width 367 height 502
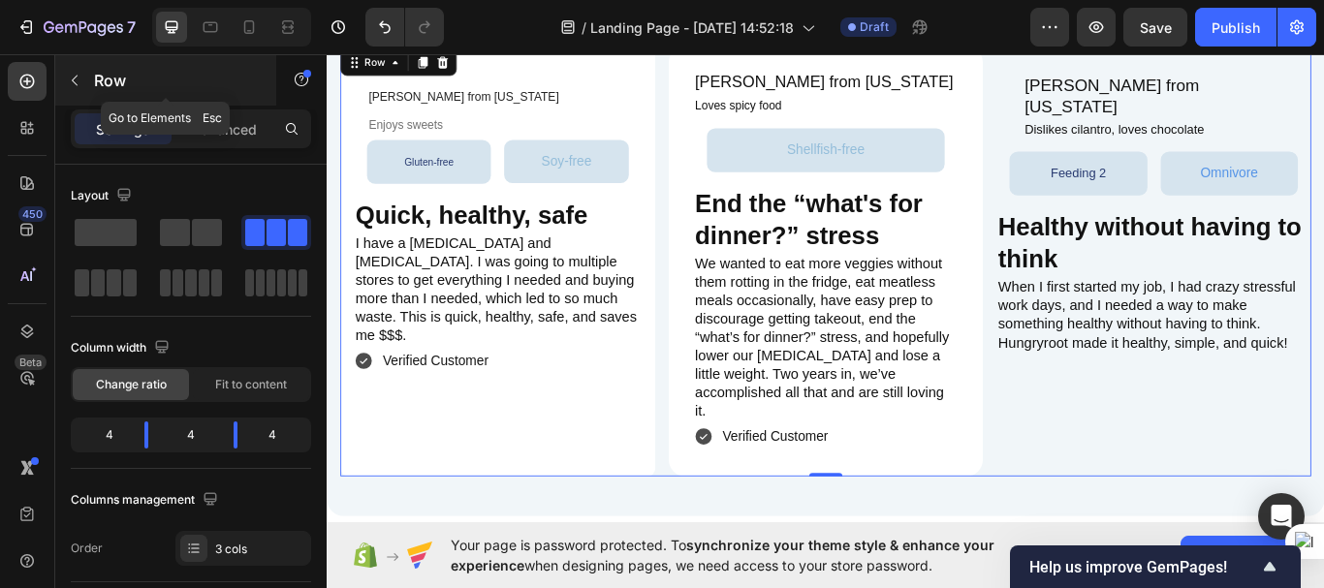
click at [71, 86] on icon "button" at bounding box center [75, 81] width 16 height 16
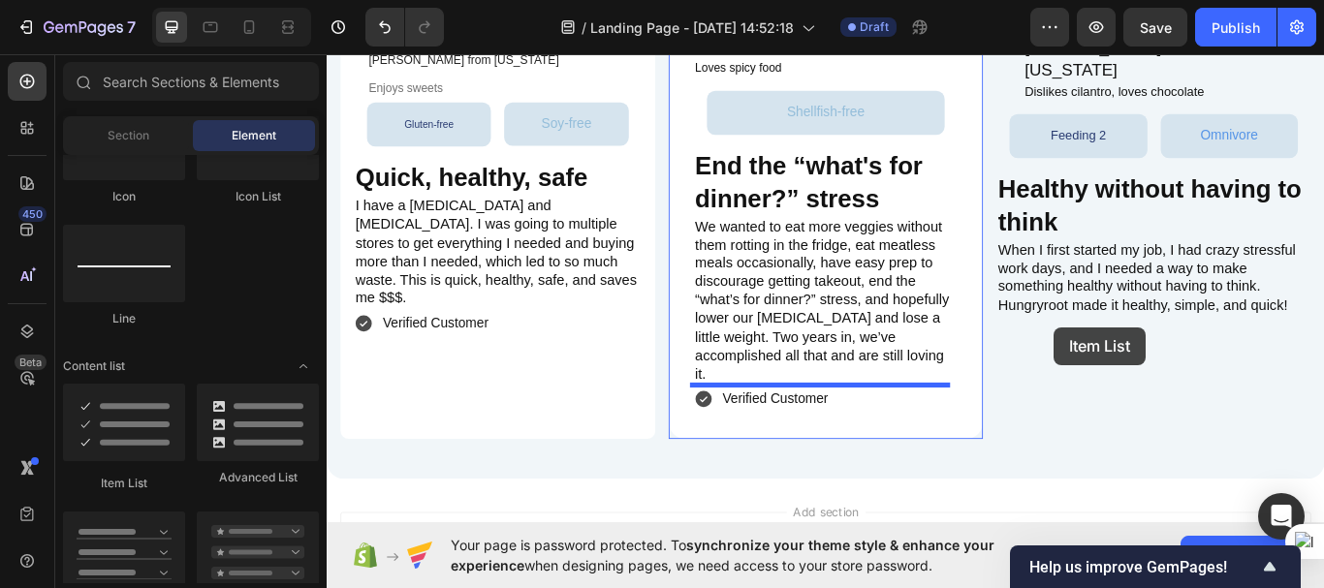
scroll to position [4786, 0]
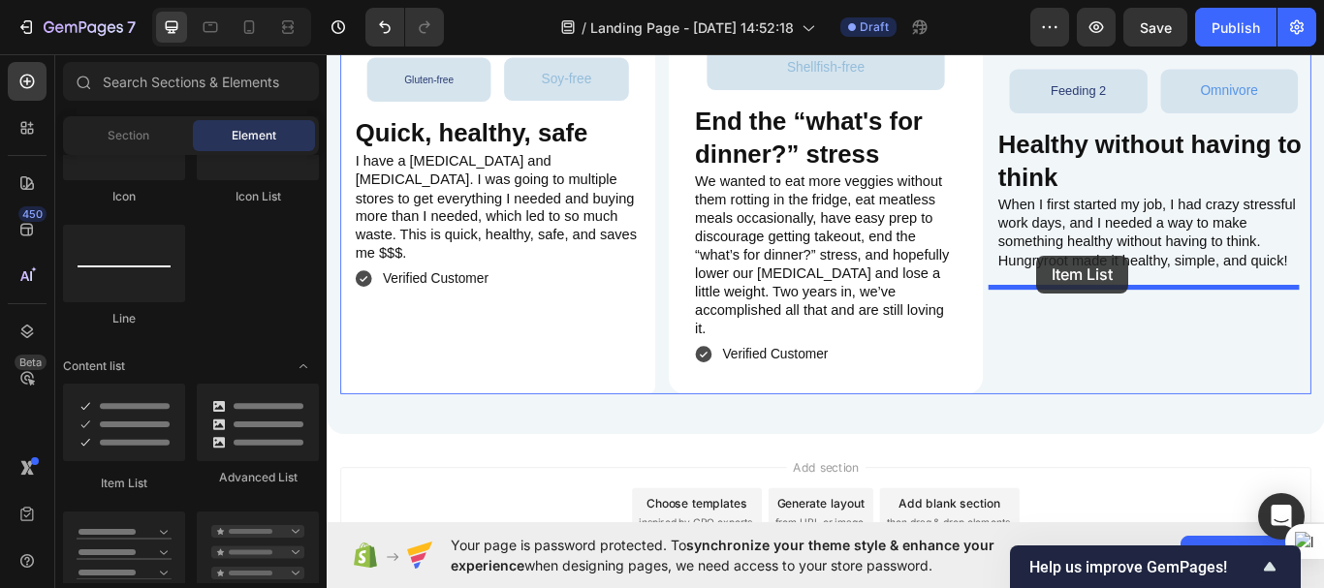
drag, startPoint x: 451, startPoint y: 480, endPoint x: 1154, endPoint y: 290, distance: 728.8
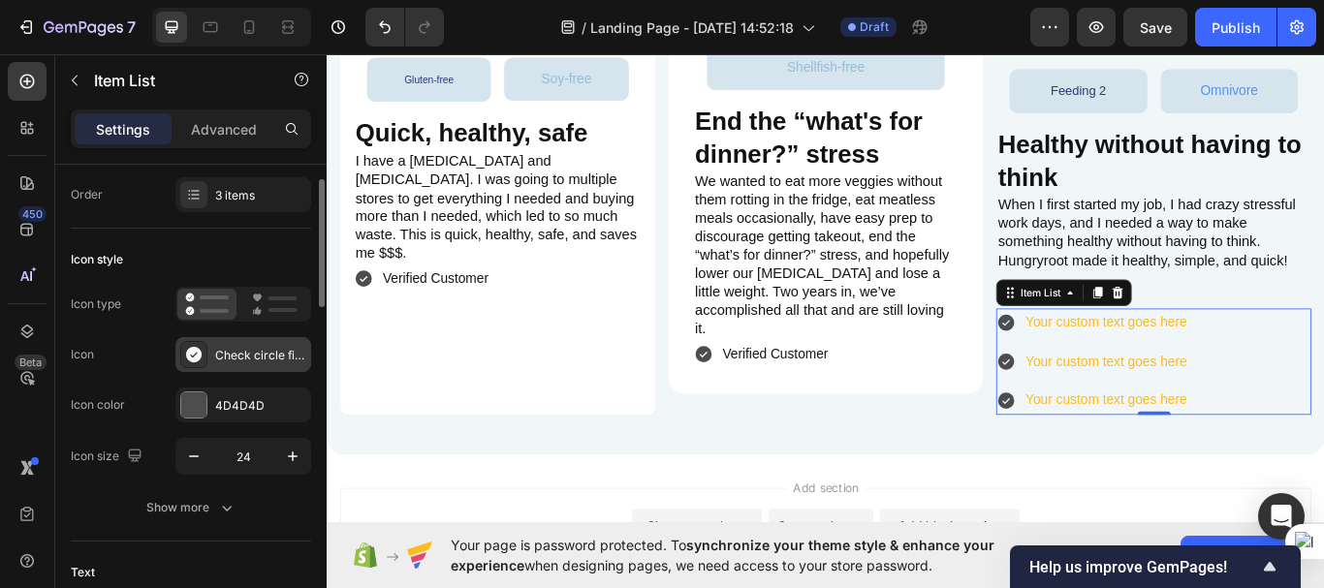
scroll to position [47, 0]
click at [193, 356] on icon at bounding box center [193, 352] width 19 height 19
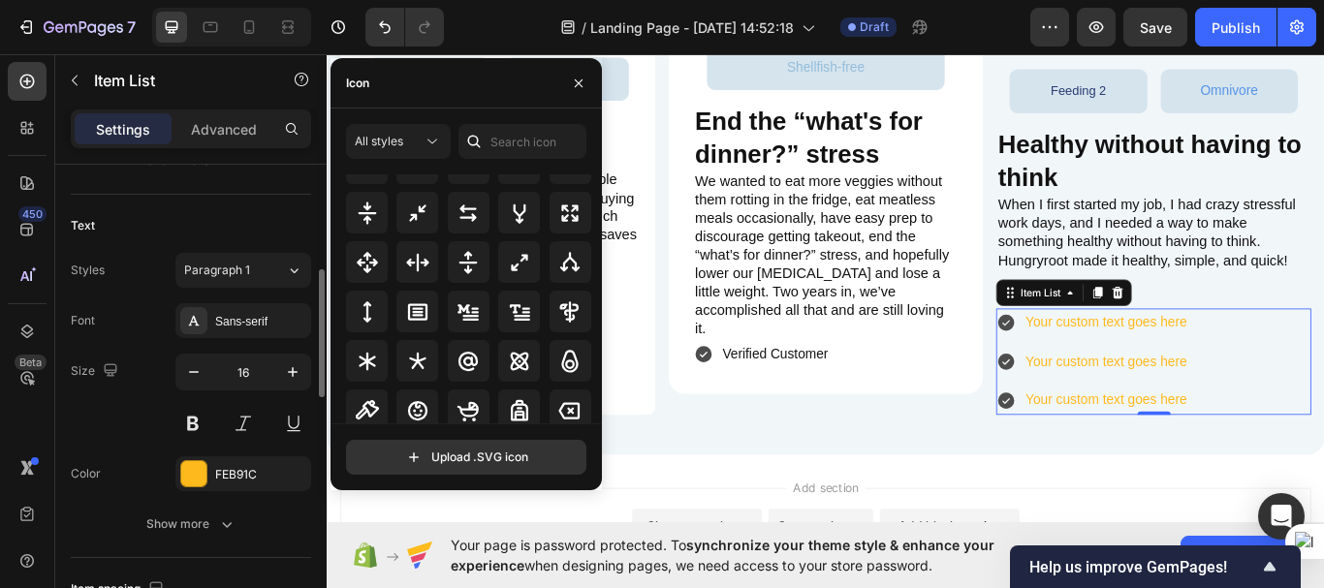
scroll to position [393, 0]
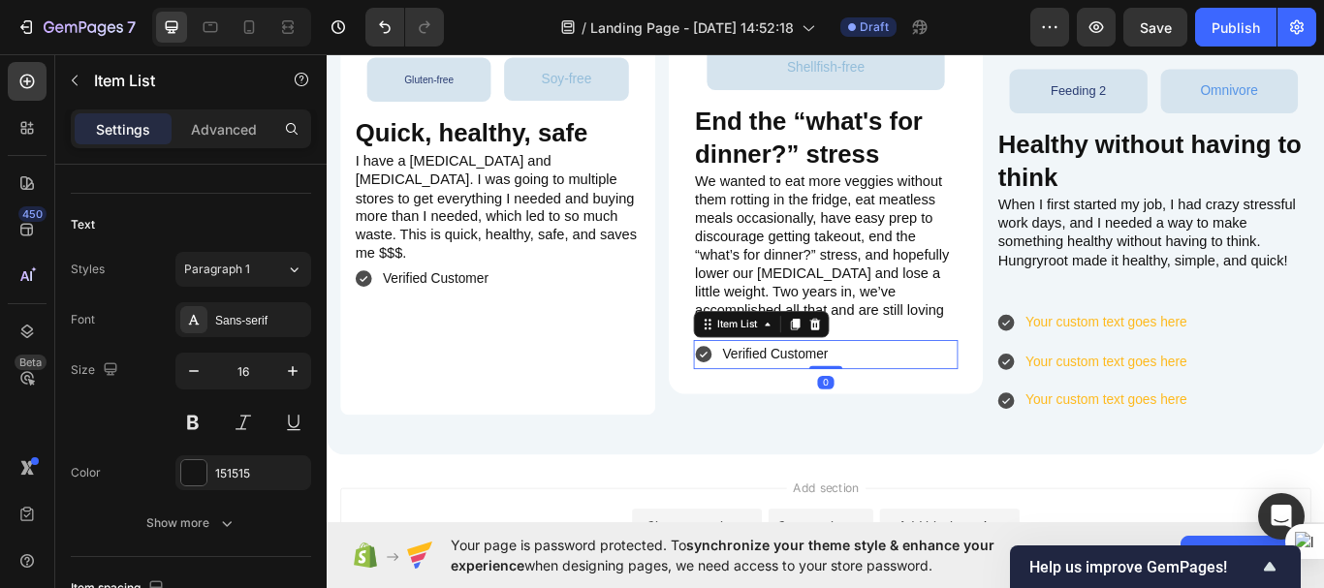
click at [865, 395] on p "Verified Customer" at bounding box center [849, 406] width 123 height 28
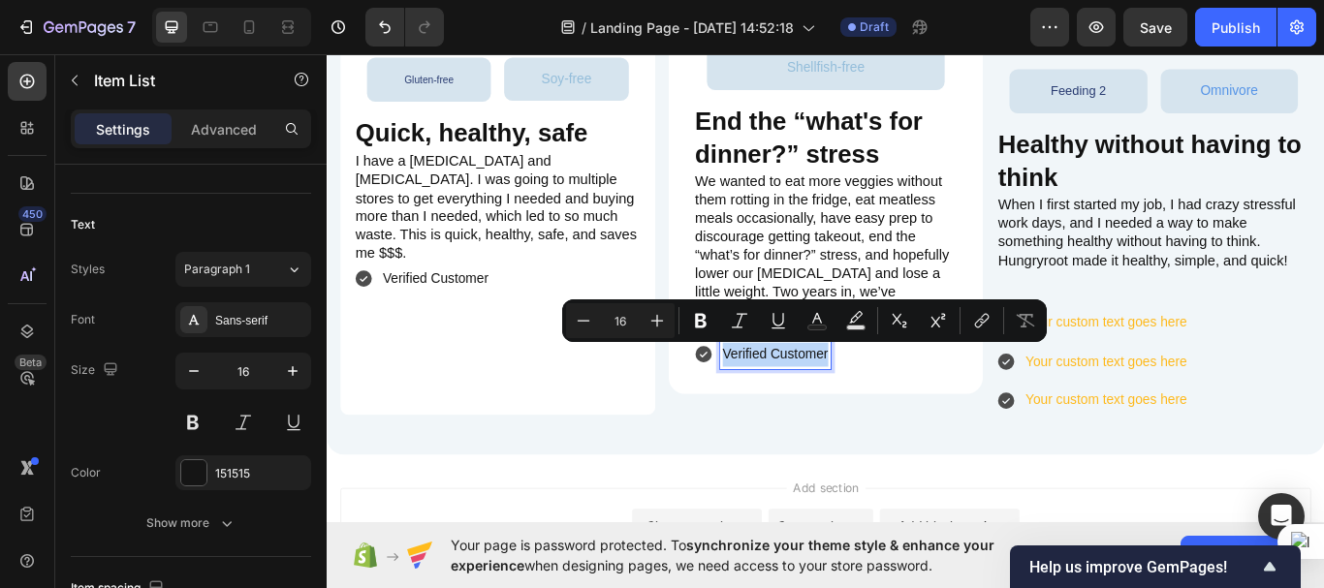
click at [865, 395] on p "Verified Customer" at bounding box center [849, 406] width 123 height 28
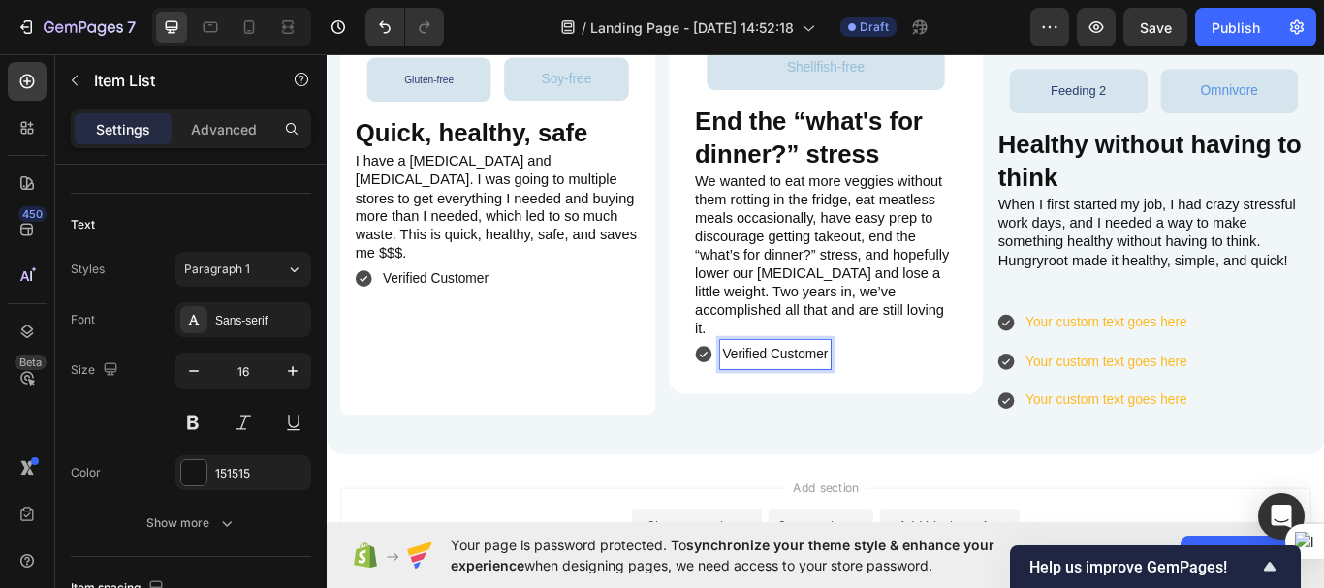
click at [865, 395] on p "Verified Customer" at bounding box center [849, 406] width 123 height 28
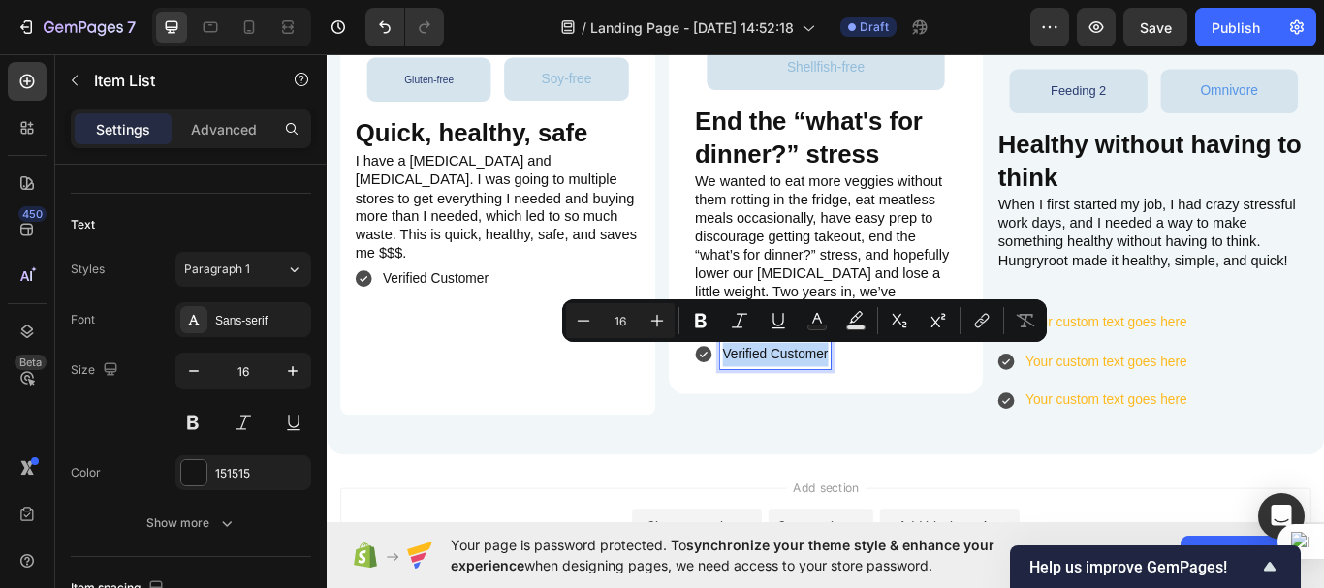
copy p "Verified Customer"
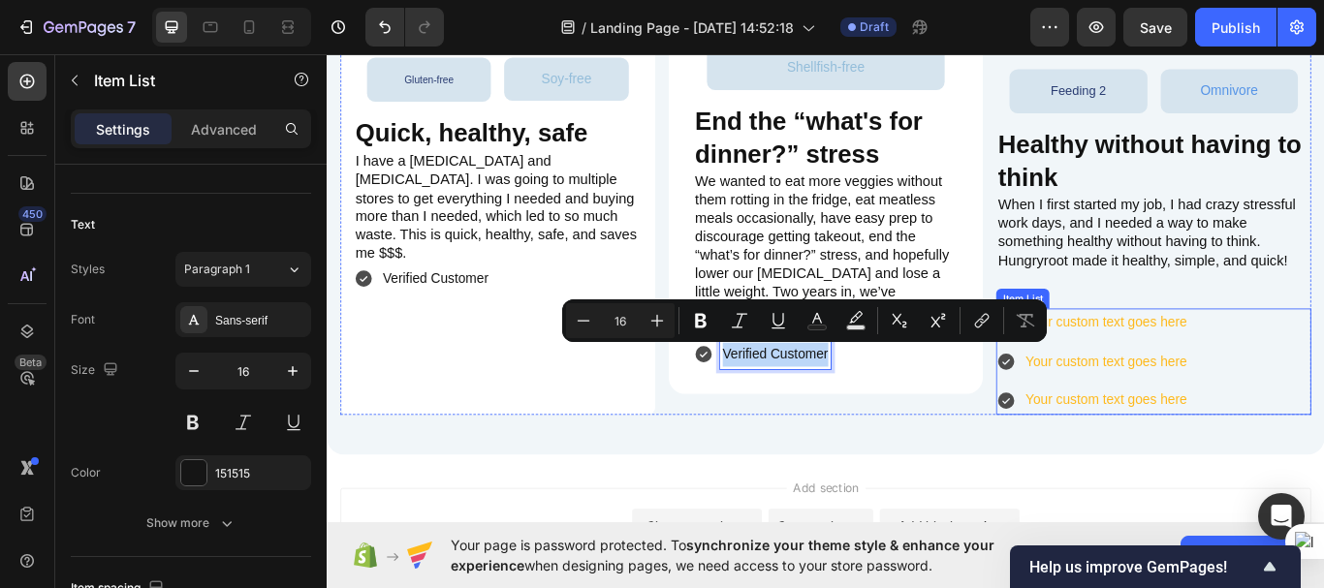
click at [1225, 352] on div "Your custom text goes here" at bounding box center [1235, 369] width 194 height 34
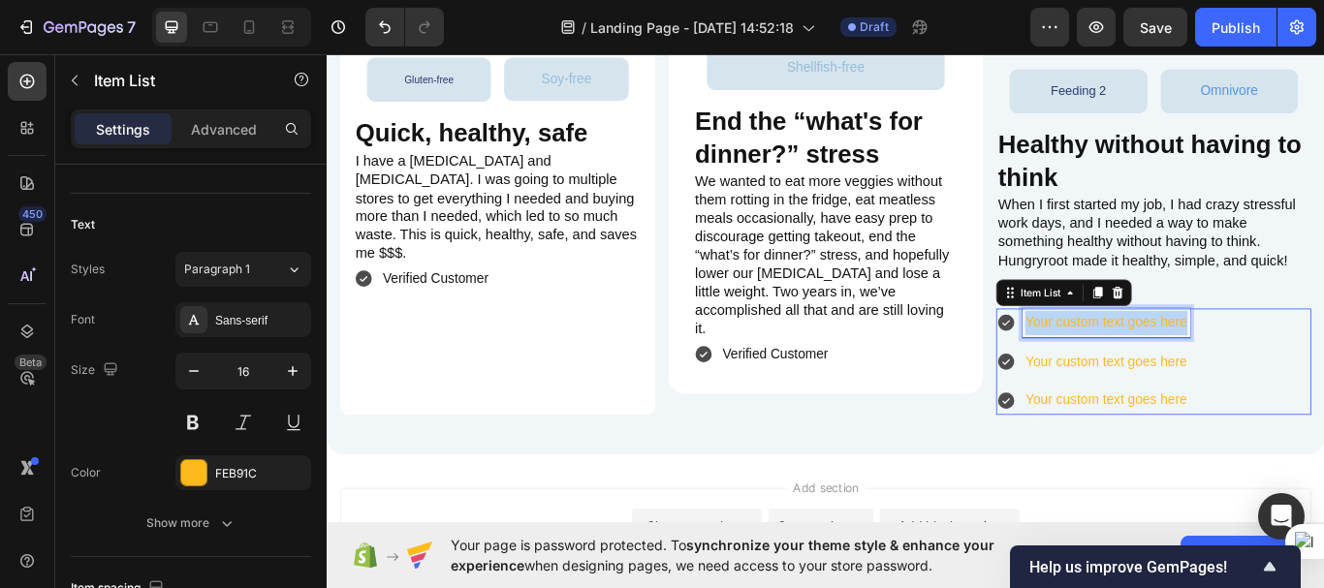
click at [1225, 355] on p "Your custom text goes here" at bounding box center [1235, 369] width 188 height 28
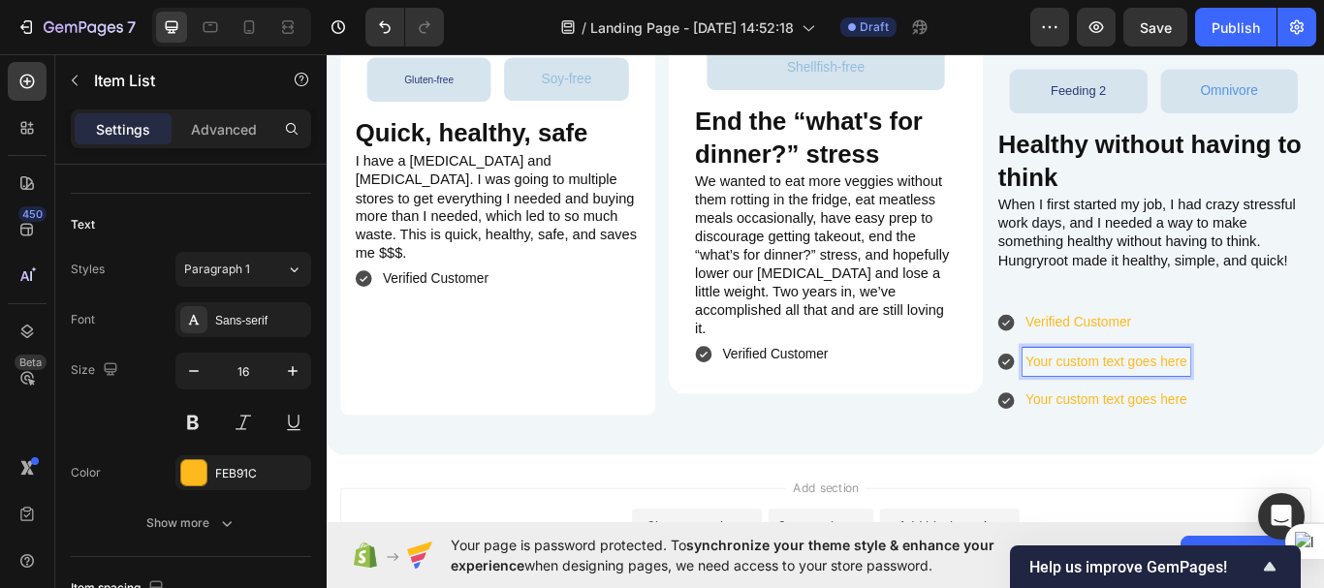
click at [1192, 400] on p "Your custom text goes here" at bounding box center [1235, 414] width 188 height 28
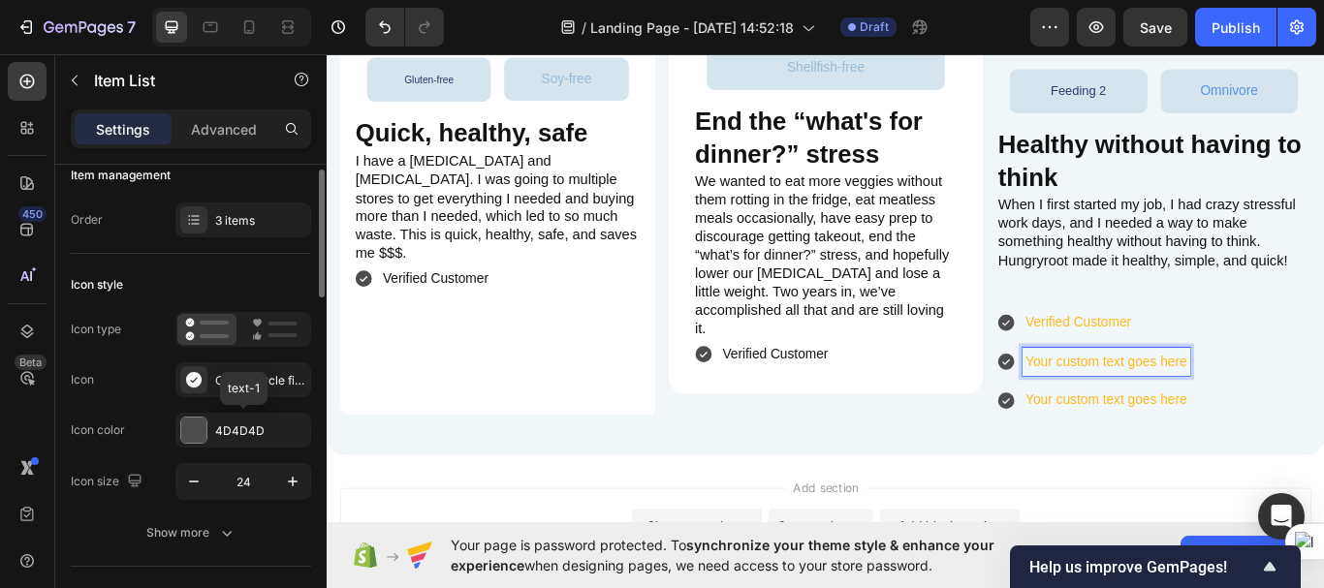
scroll to position [0, 0]
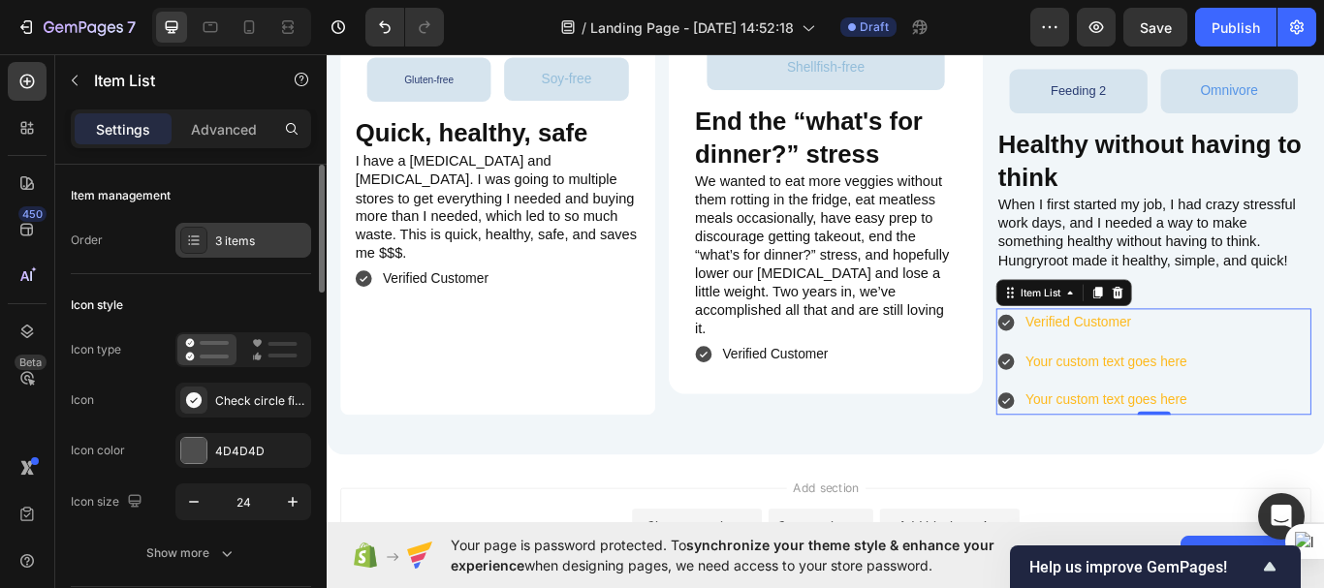
click at [195, 243] on icon at bounding box center [194, 241] width 16 height 16
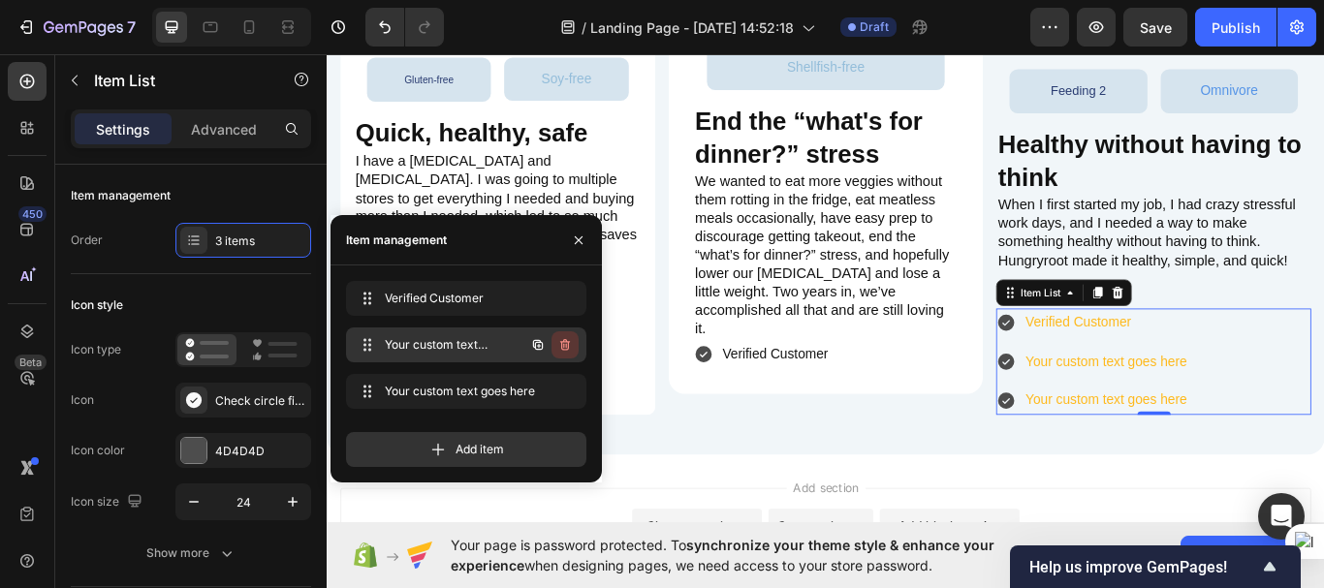
click at [567, 346] on icon "button" at bounding box center [565, 345] width 16 height 16
click at [550, 342] on div "Delete" at bounding box center [552, 344] width 36 height 17
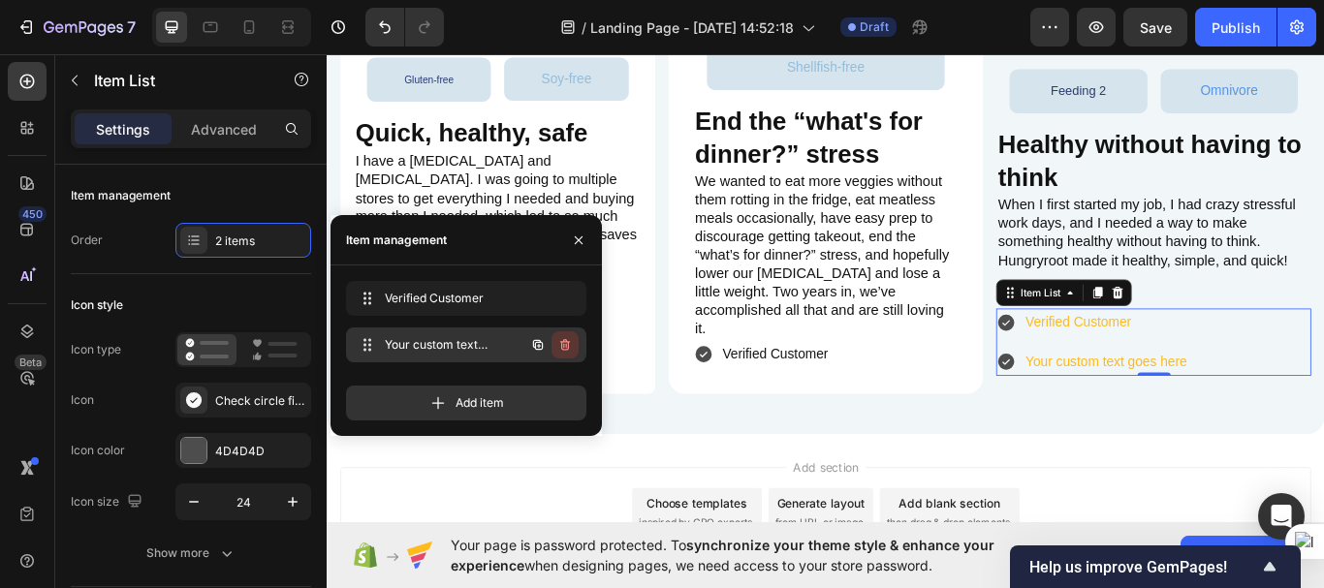
click at [560, 342] on icon "button" at bounding box center [565, 345] width 10 height 12
click at [557, 344] on div "Delete" at bounding box center [552, 344] width 36 height 17
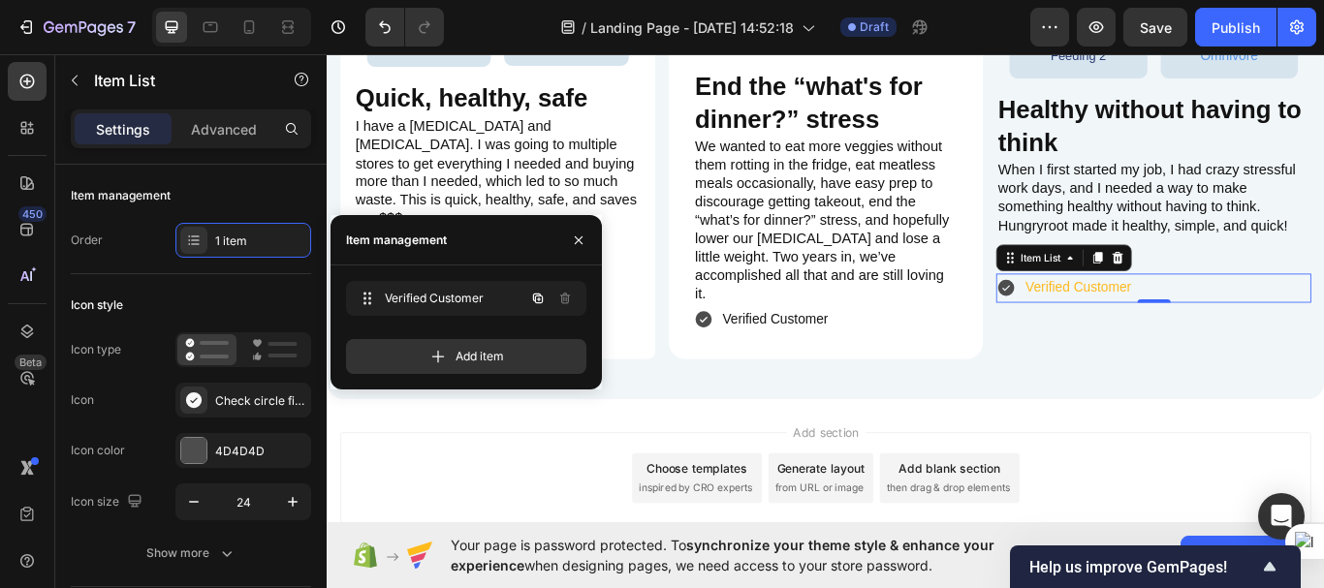
scroll to position [4829, 0]
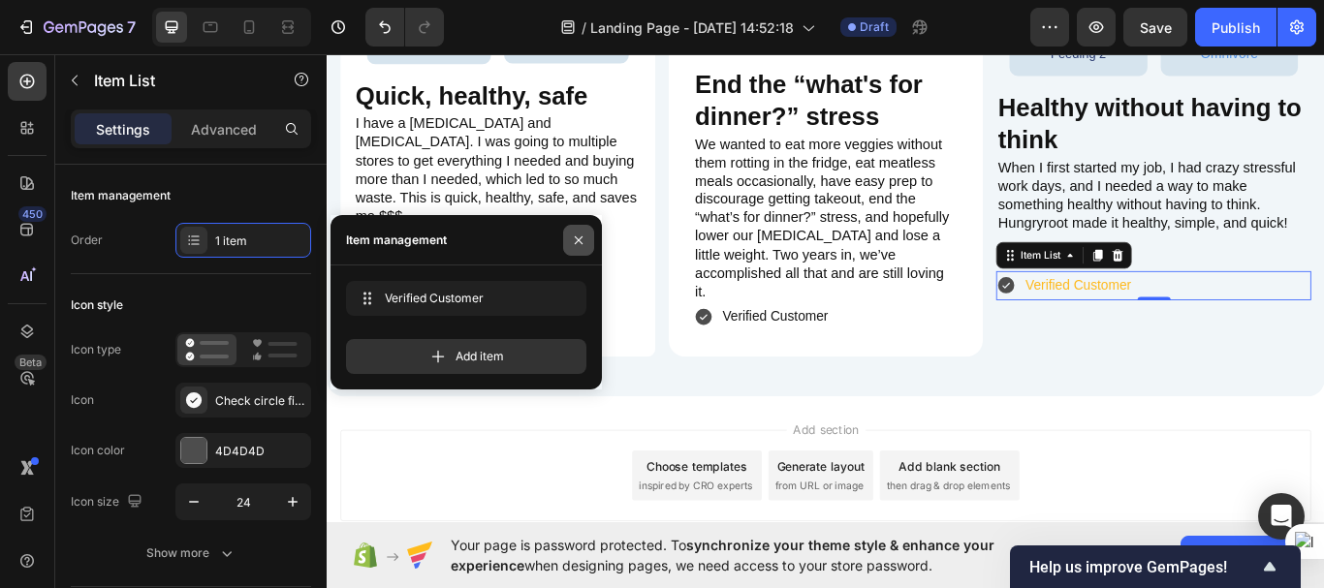
click at [585, 243] on icon "button" at bounding box center [579, 241] width 16 height 16
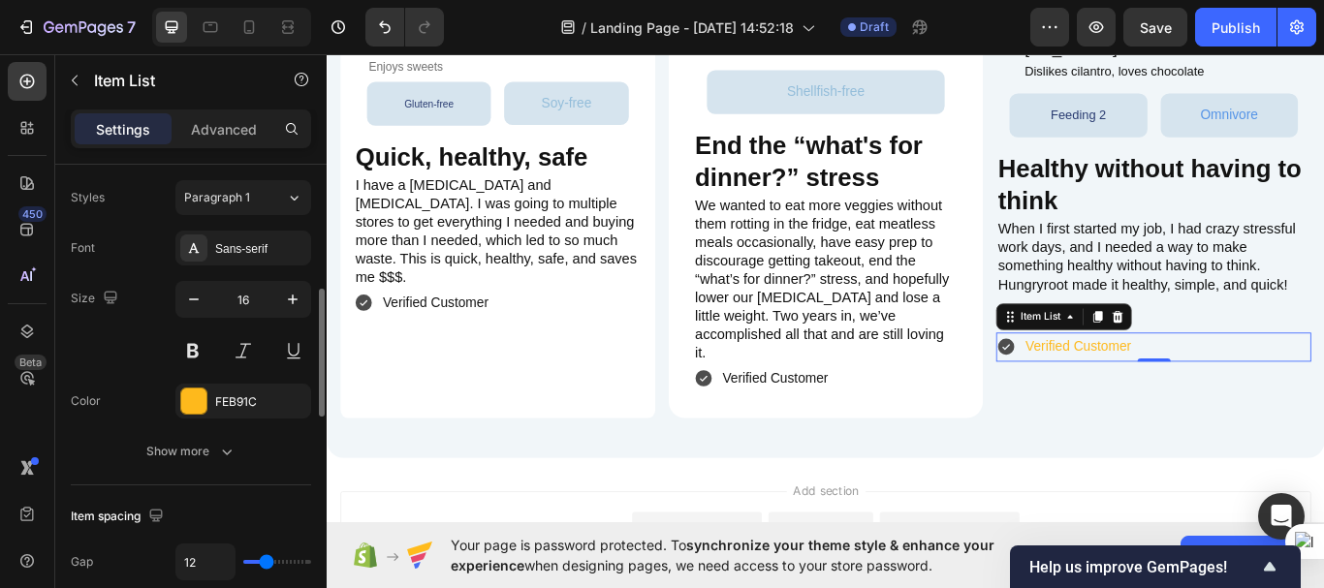
scroll to position [468, 0]
click at [195, 409] on div at bounding box center [193, 398] width 25 height 25
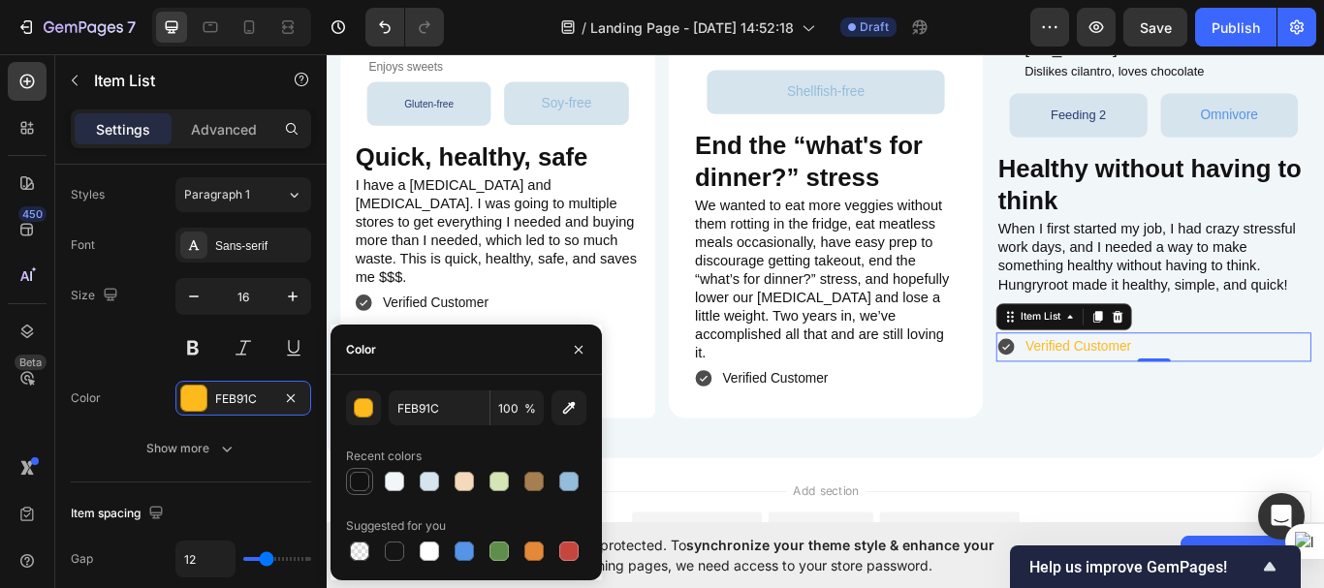
click at [361, 485] on div at bounding box center [359, 481] width 19 height 19
type input "121212"
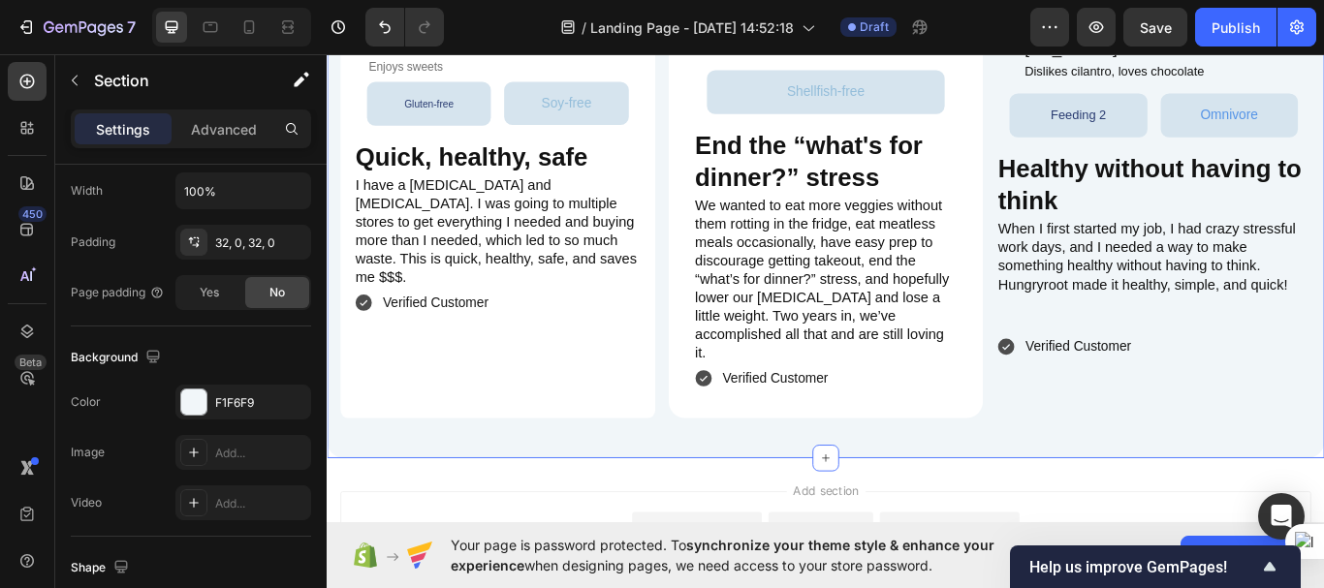
click at [759, 502] on div "⁠⁠⁠⁠⁠⁠⁠ Melissa H. from Ohio Heading Enjoys sweets Heading Gluten-free Button S…" at bounding box center [908, 228] width 1163 height 595
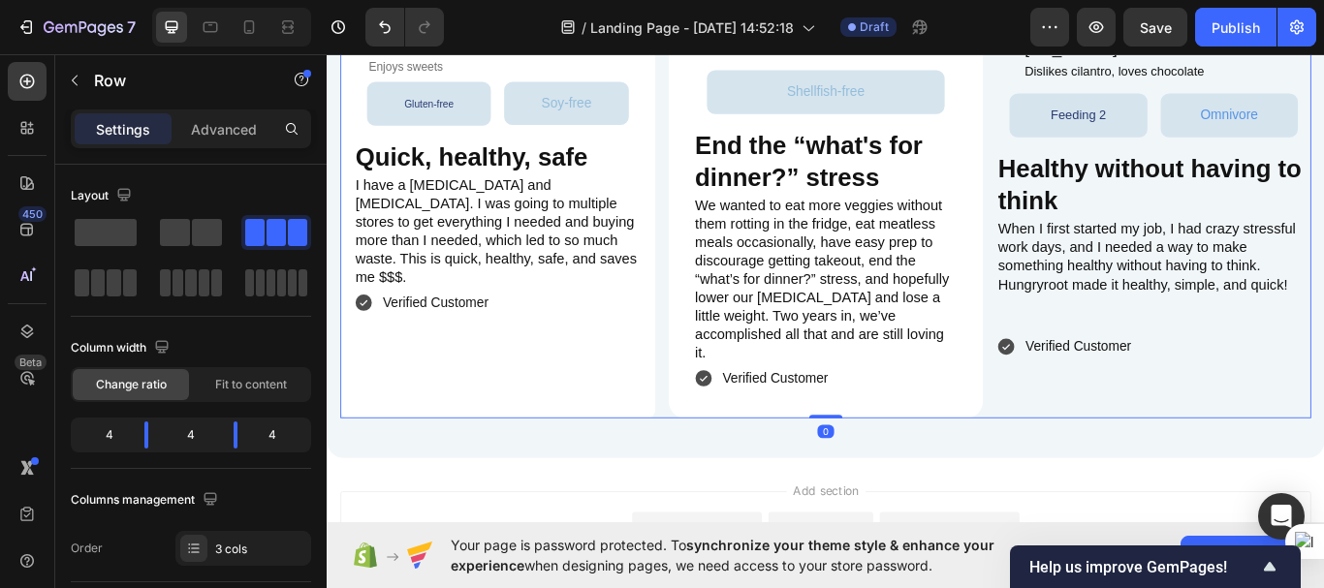
click at [1174, 420] on div "Katie N. from Vermont Heading Dislikes cilantro, loves chocolate Heading Row Fe…" at bounding box center [1290, 229] width 367 height 502
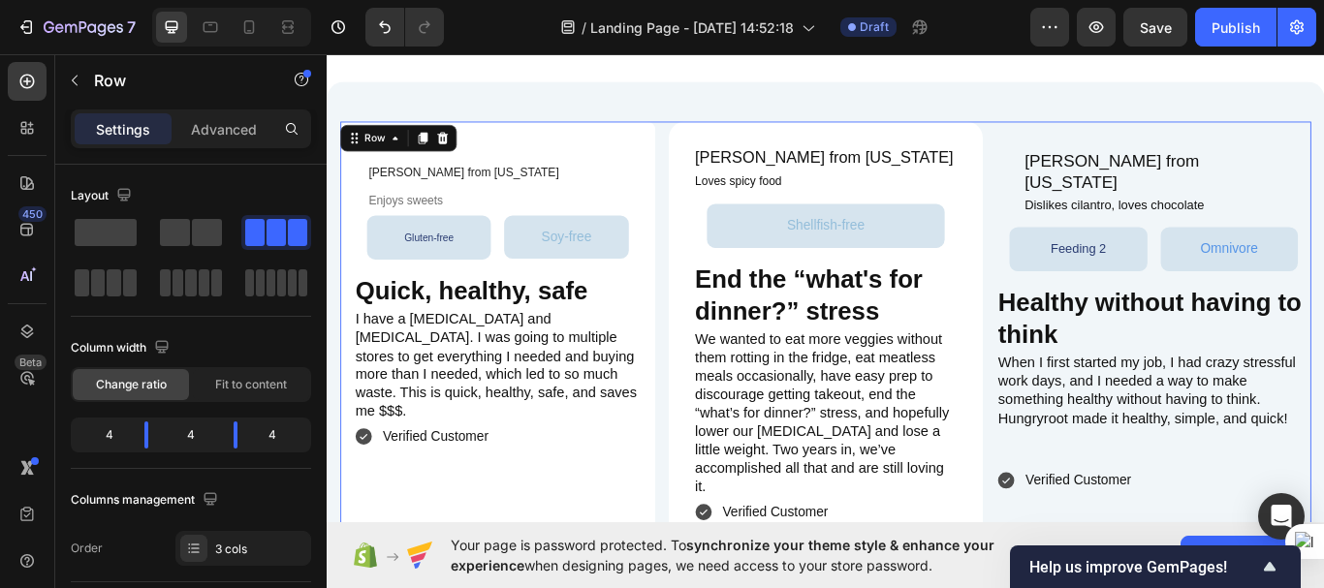
scroll to position [4598, 0]
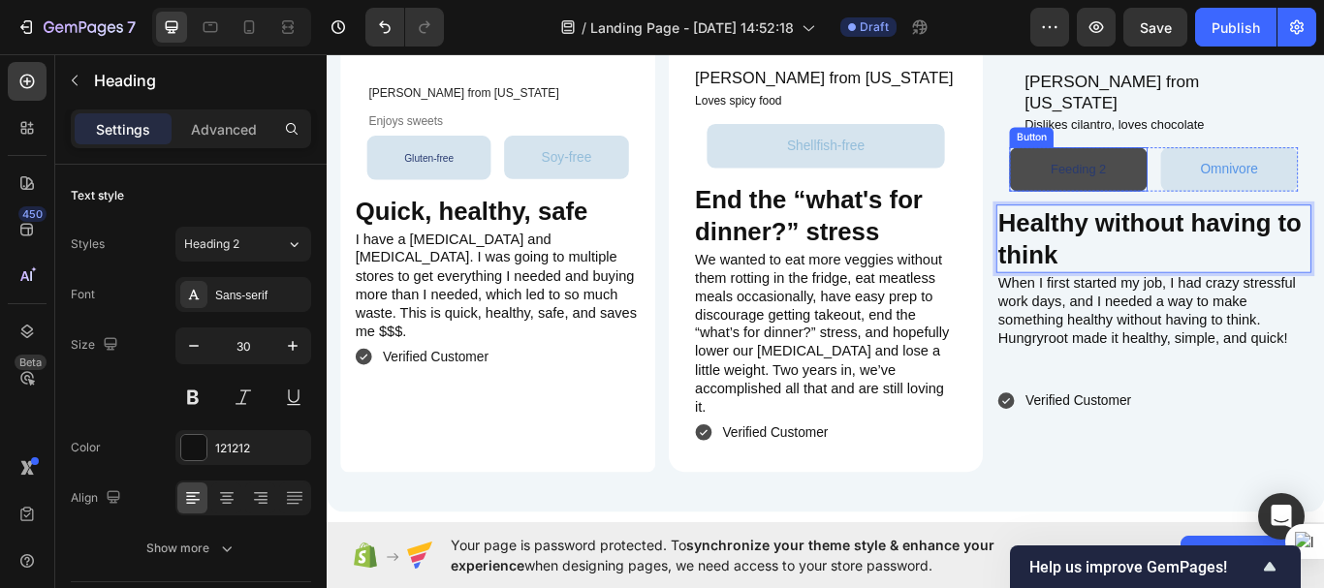
drag, startPoint x: 1239, startPoint y: 317, endPoint x: 1266, endPoint y: 277, distance: 48.1
click at [1266, 308] on p "Healthy without having to think" at bounding box center [1290, 271] width 363 height 76
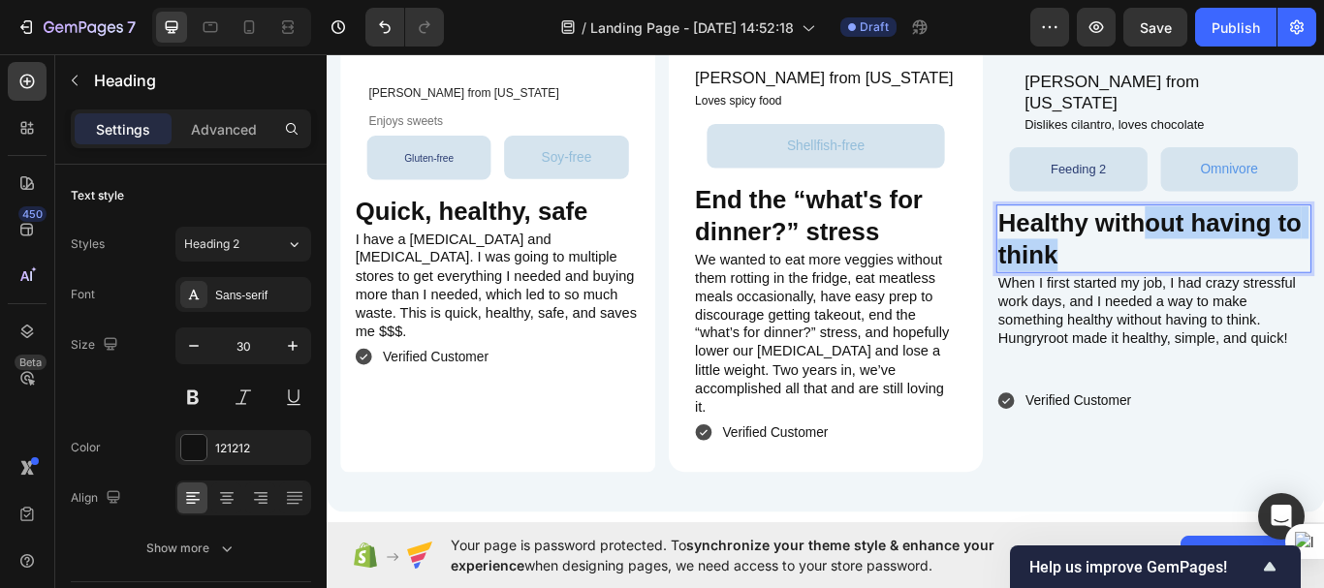
drag, startPoint x: 1273, startPoint y: 357, endPoint x: 1276, endPoint y: 339, distance: 17.7
click at [1276, 308] on p "Healthy without having to think" at bounding box center [1290, 271] width 363 height 76
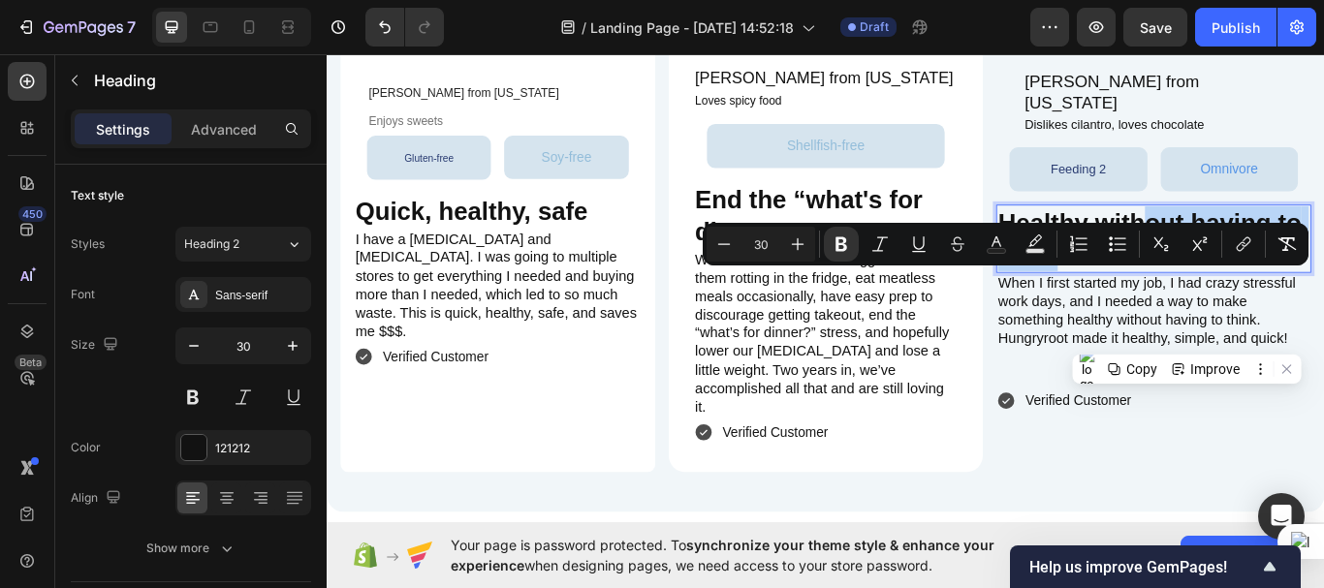
click at [1243, 308] on p "Healthy without having to think" at bounding box center [1290, 271] width 363 height 76
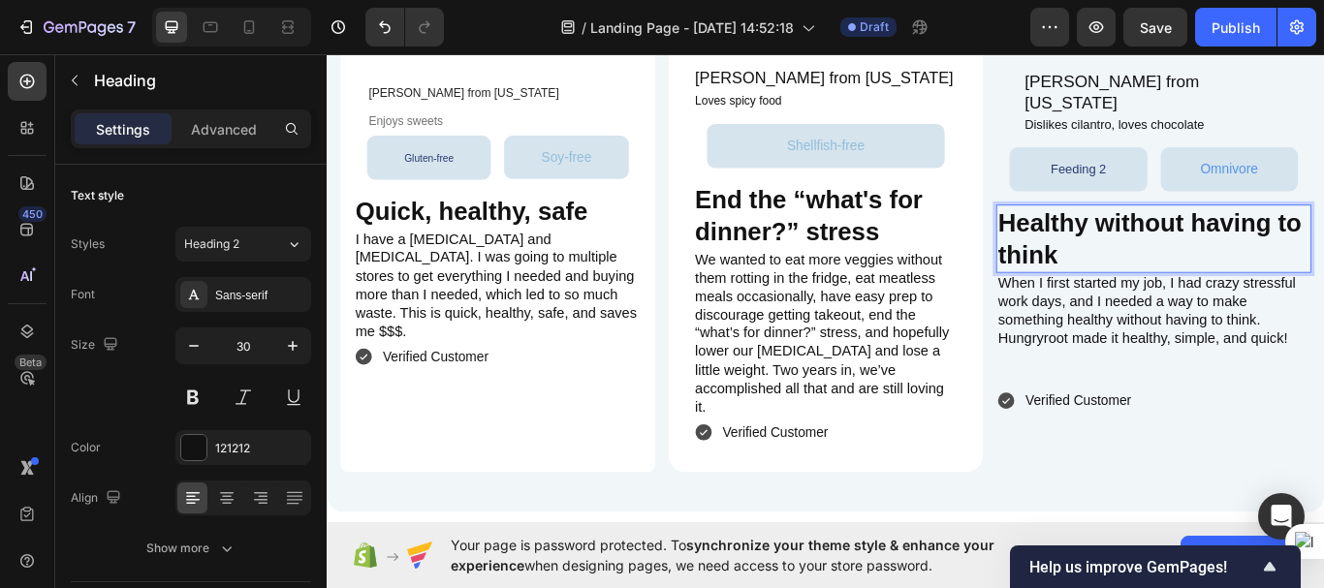
click at [1107, 310] on h2 "Healthy without having to think" at bounding box center [1290, 270] width 367 height 79
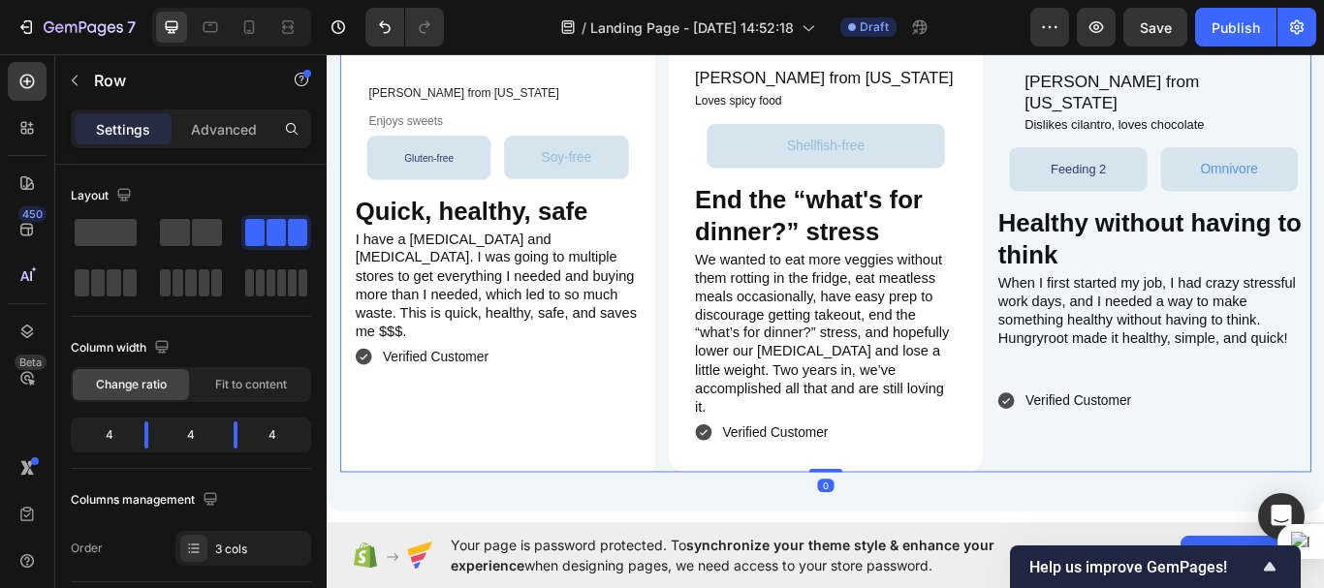
click at [1088, 350] on div "⁠⁠⁠⁠⁠⁠⁠ Melissa H. from Ohio Heading Enjoys sweets Heading Gluten-free Button S…" at bounding box center [908, 292] width 1132 height 502
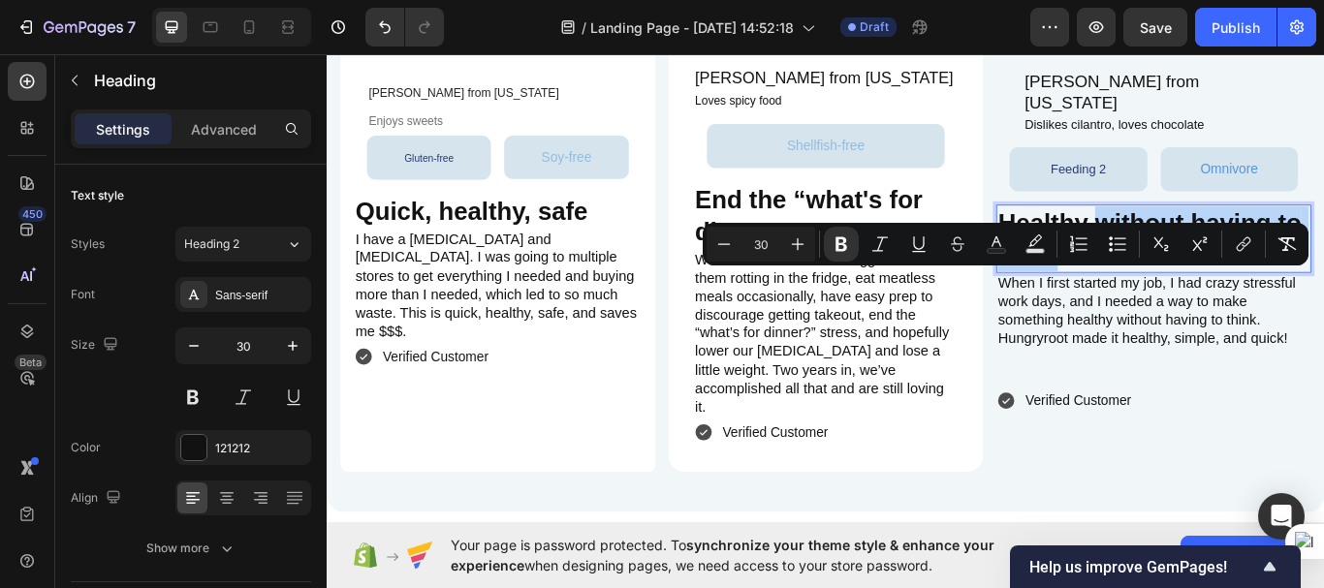
drag, startPoint x: 1214, startPoint y: 367, endPoint x: 1214, endPoint y: 328, distance: 39.7
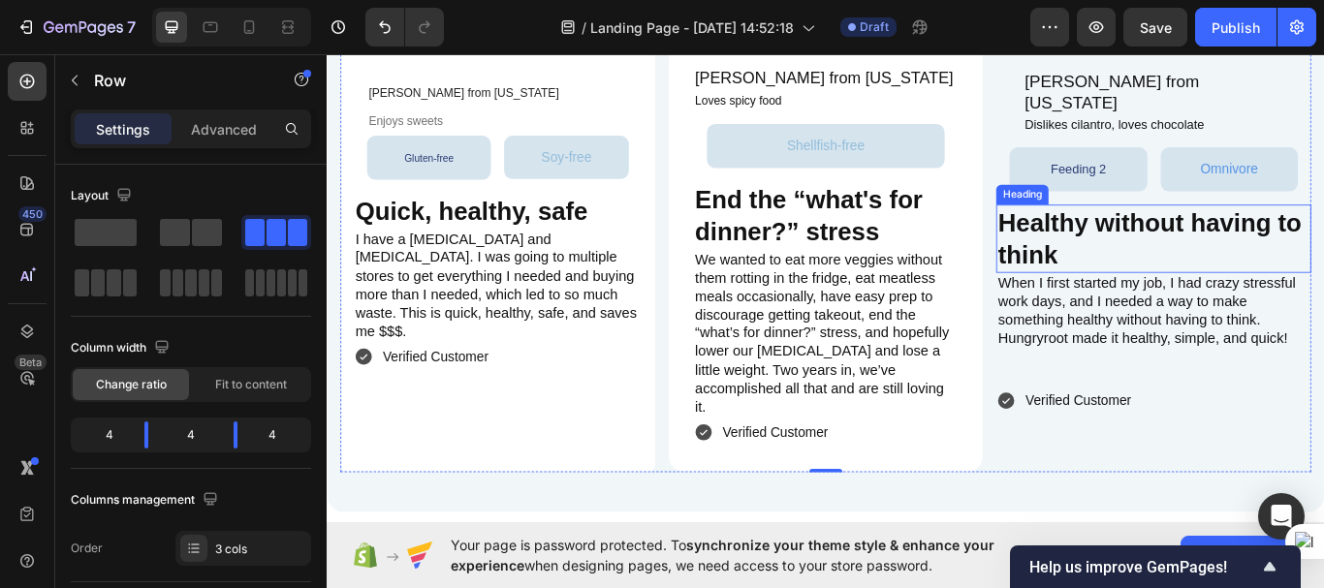
click at [1212, 304] on p "⁠⁠⁠⁠⁠⁠⁠ Healthy without having to think" at bounding box center [1290, 271] width 363 height 76
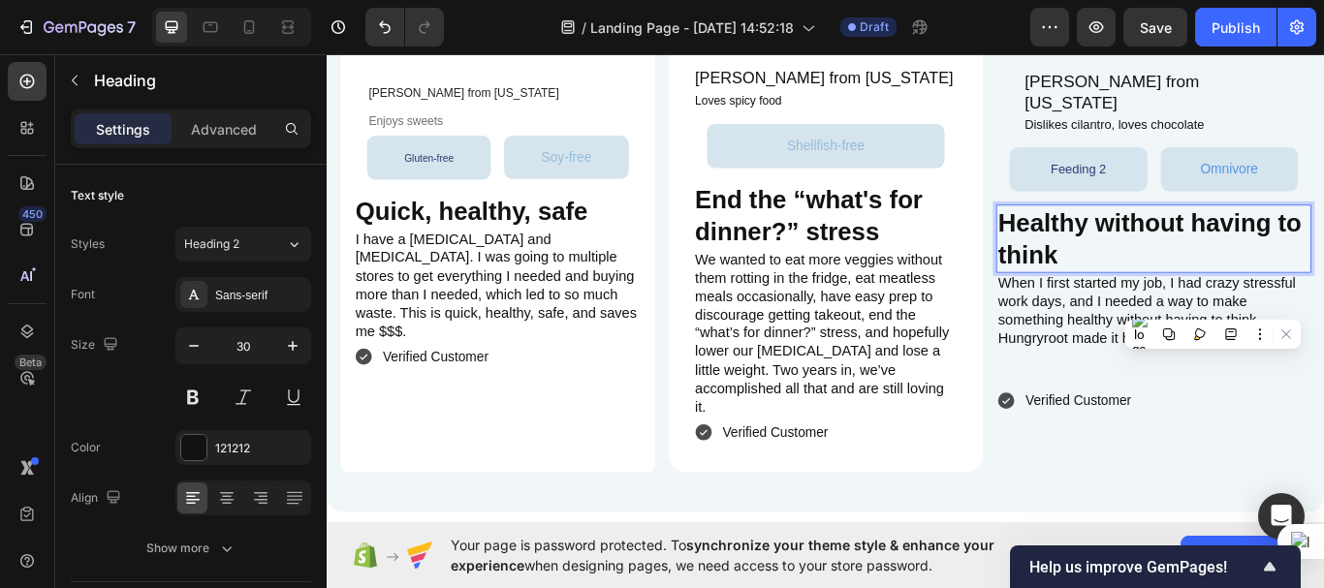
click at [1213, 308] on p "Healthy without having to think" at bounding box center [1290, 271] width 363 height 76
click at [1323, 310] on h2 "Healthy without having to think" at bounding box center [1290, 270] width 367 height 79
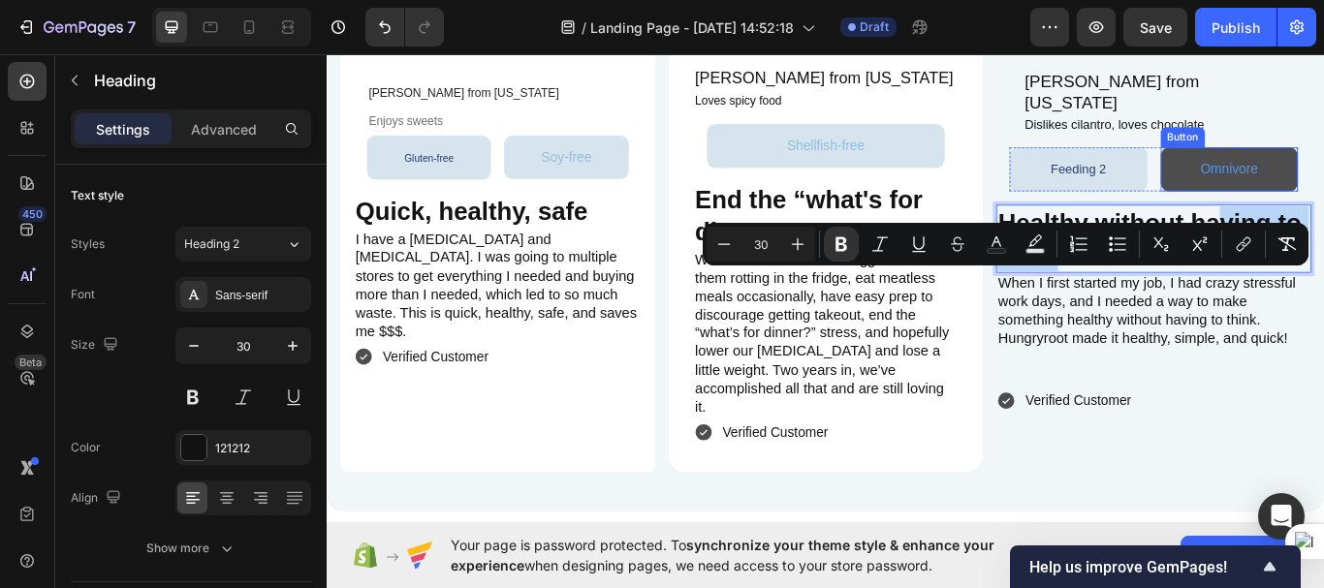
drag, startPoint x: 1367, startPoint y: 354, endPoint x: 1364, endPoint y: 286, distance: 68.0
click at [1323, 286] on div "Katie N. from Vermont Heading Dislikes cilantro, loves chocolate Heading Row Fe…" at bounding box center [1290, 292] width 367 height 502
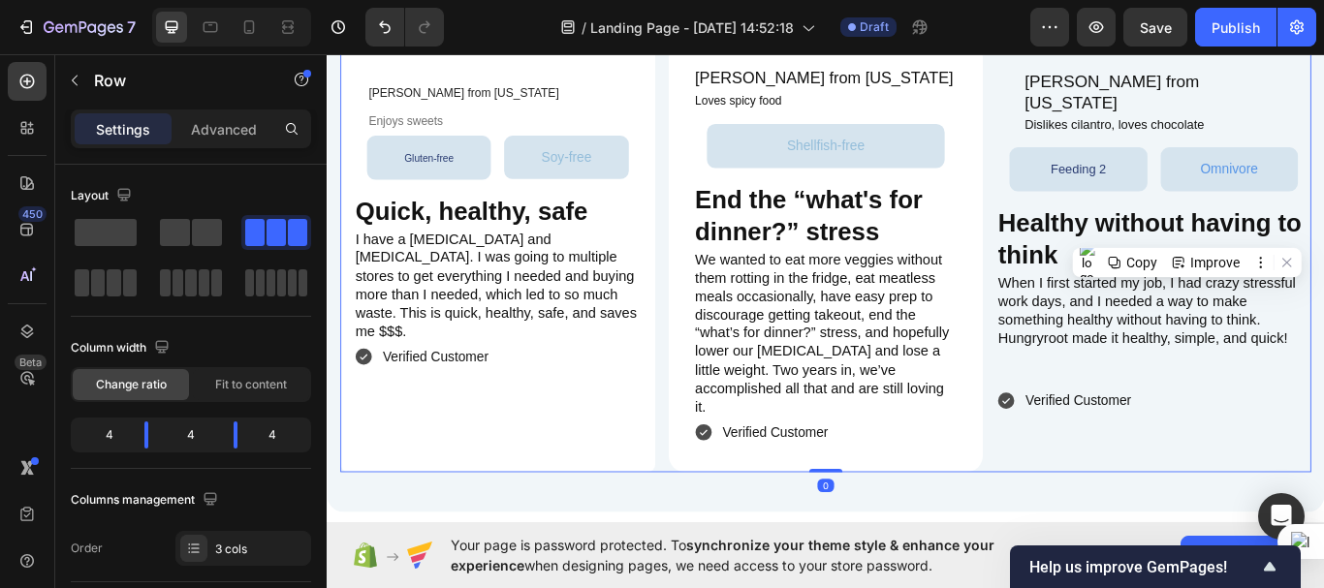
click at [1083, 337] on div "⁠⁠⁠⁠⁠⁠⁠ Melissa H. from Ohio Heading Enjoys sweets Heading Gluten-free Button S…" at bounding box center [908, 292] width 1132 height 502
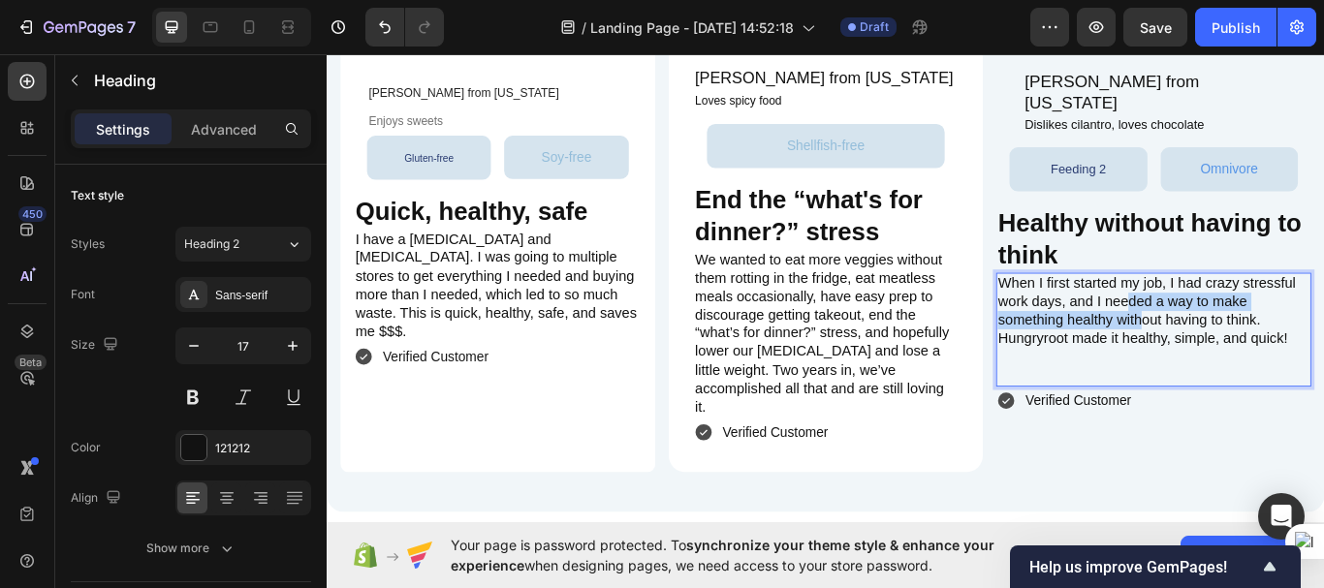
drag, startPoint x: 1266, startPoint y: 429, endPoint x: 1248, endPoint y: 422, distance: 19.1
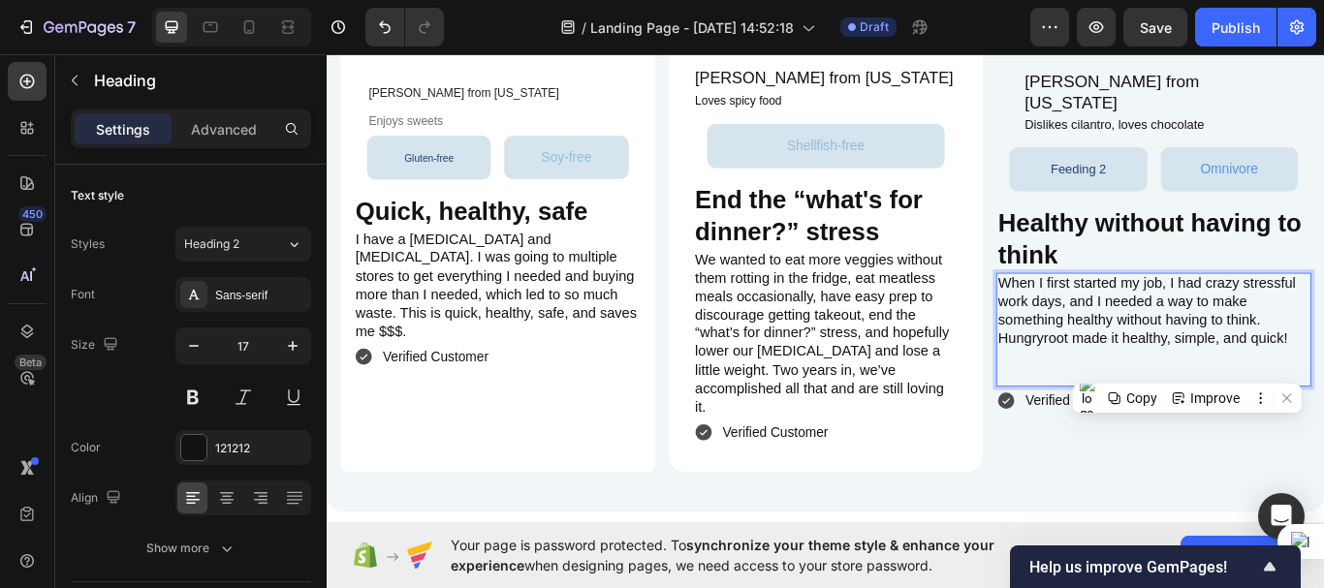
click at [1236, 441] on p "When I first started my job, I had crazy stressful work days, and I needed a wa…" at bounding box center [1290, 376] width 363 height 129
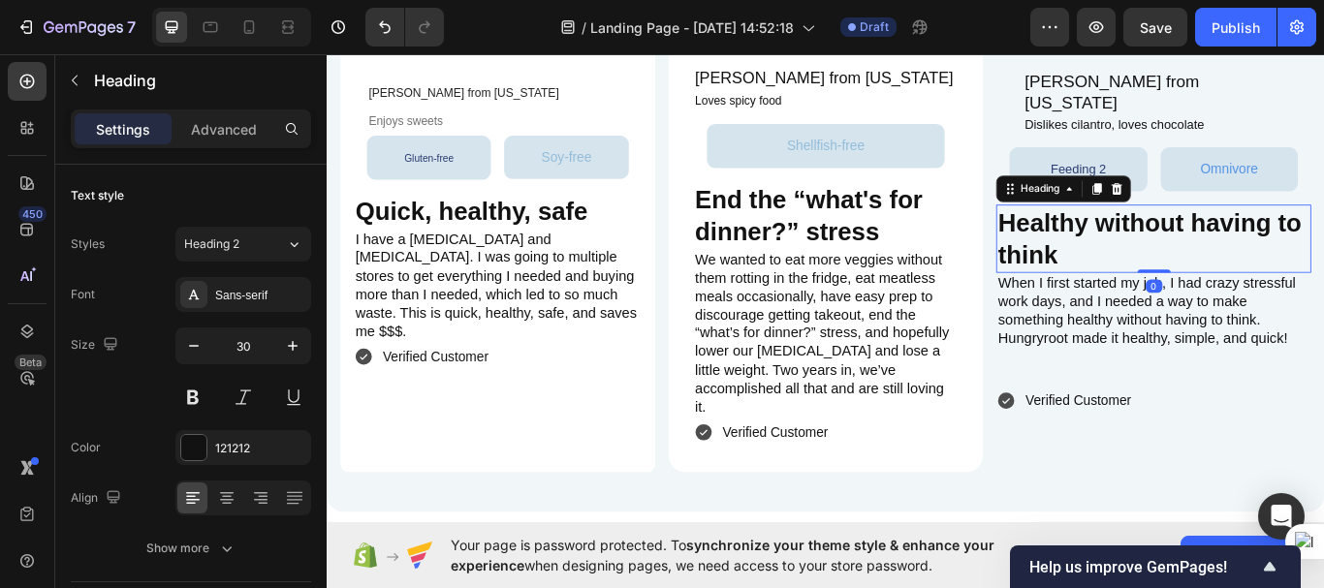
click at [1212, 308] on p "⁠⁠⁠⁠⁠⁠⁠ Healthy without having to think" at bounding box center [1290, 271] width 363 height 76
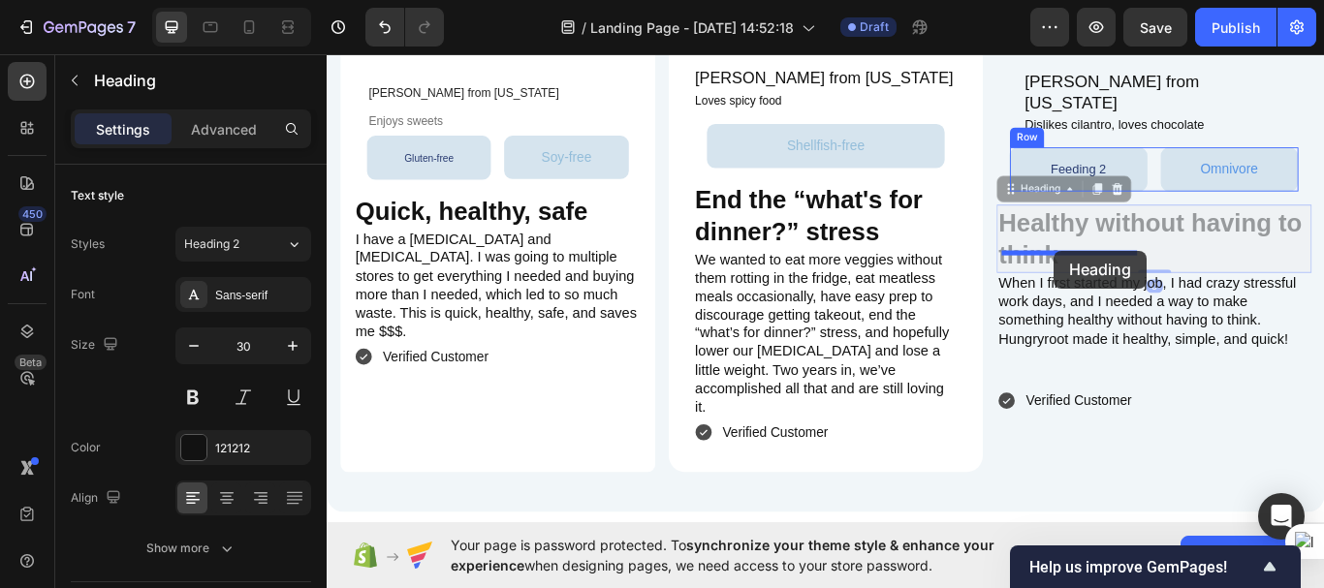
drag, startPoint x: 1103, startPoint y: 323, endPoint x: 1175, endPoint y: 284, distance: 81.5
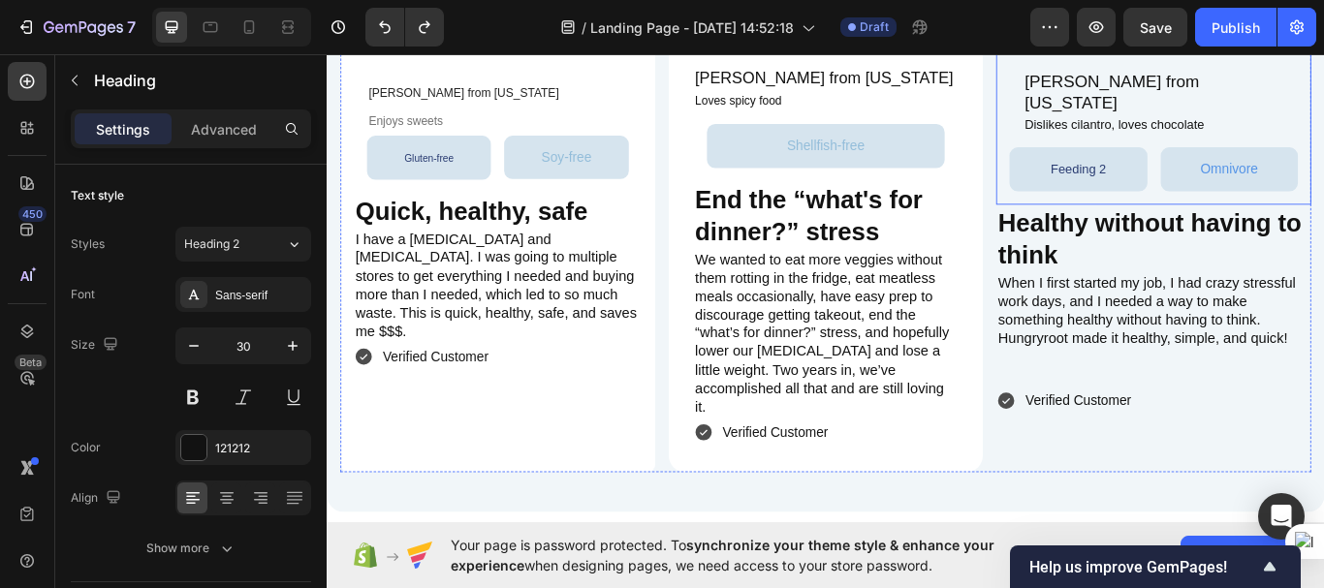
click at [1249, 231] on div "Katie N. from Vermont Heading Dislikes cilantro, loves chocolate Heading Row Fe…" at bounding box center [1290, 136] width 367 height 190
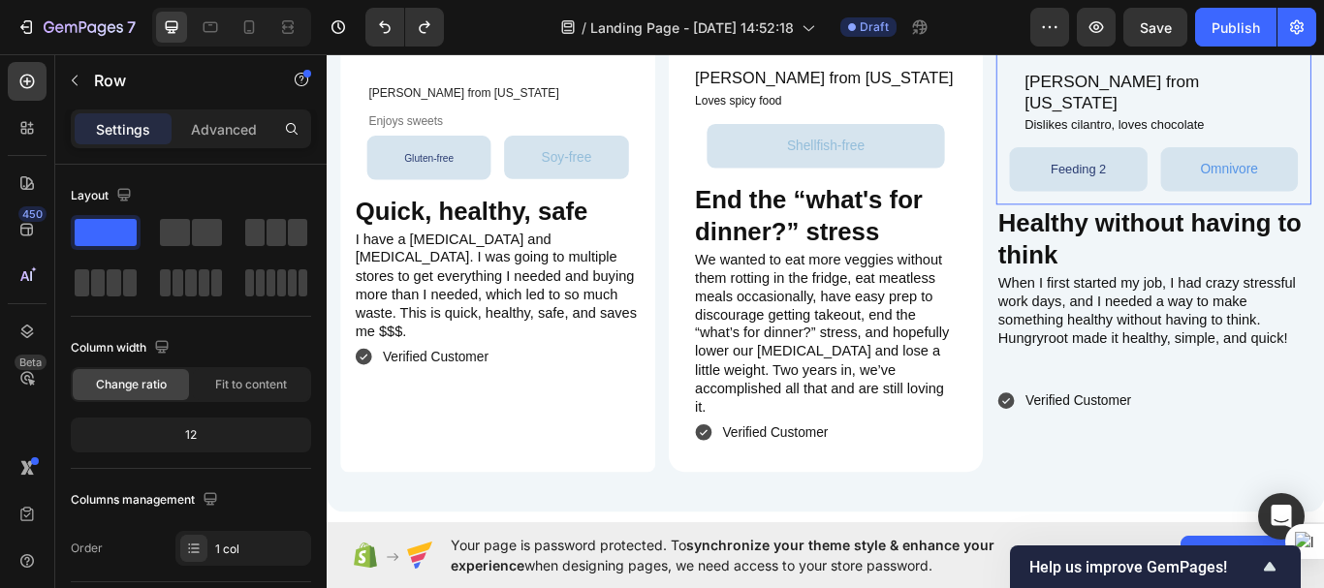
click at [1249, 231] on div "Katie N. from Vermont Heading Dislikes cilantro, loves chocolate Heading Row Fe…" at bounding box center [1290, 136] width 367 height 190
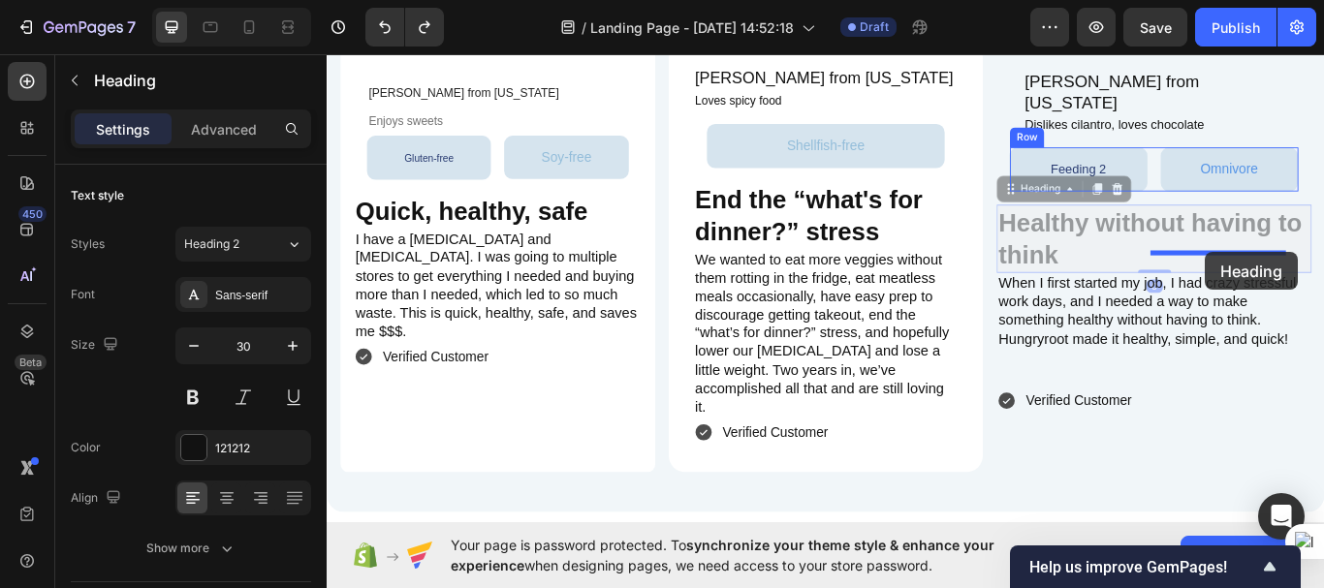
drag, startPoint x: 1255, startPoint y: 336, endPoint x: 1351, endPoint y: 286, distance: 108.4
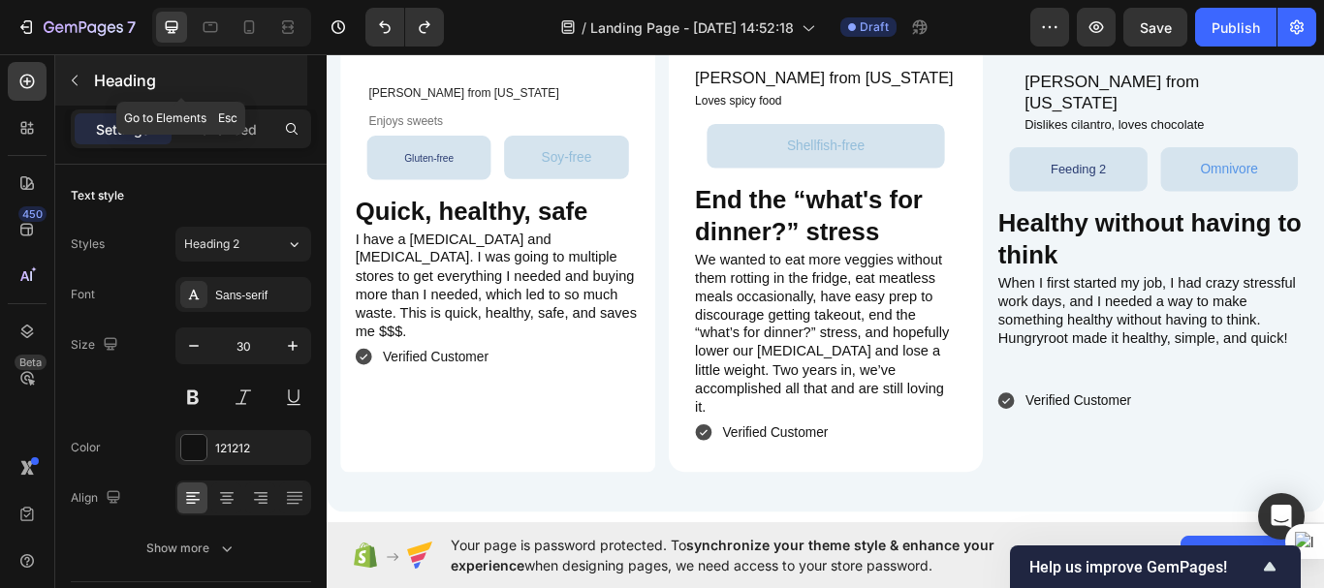
click at [79, 84] on icon "button" at bounding box center [75, 81] width 16 height 16
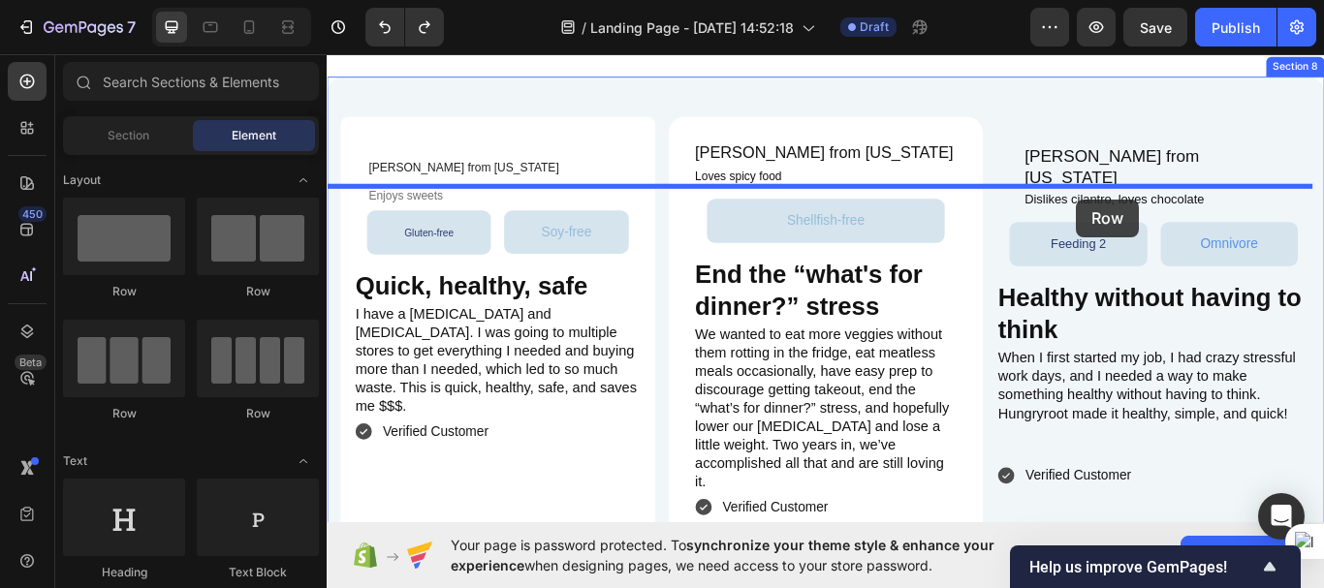
scroll to position [4502, 0]
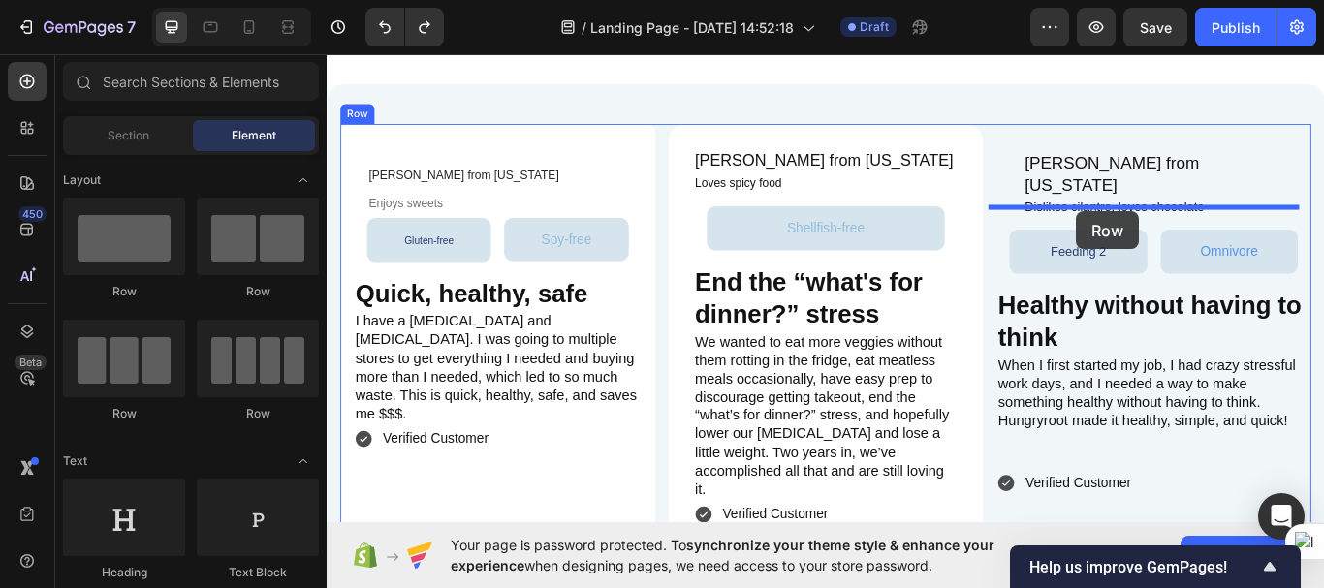
drag, startPoint x: 444, startPoint y: 297, endPoint x: 1200, endPoint y: 238, distance: 758.2
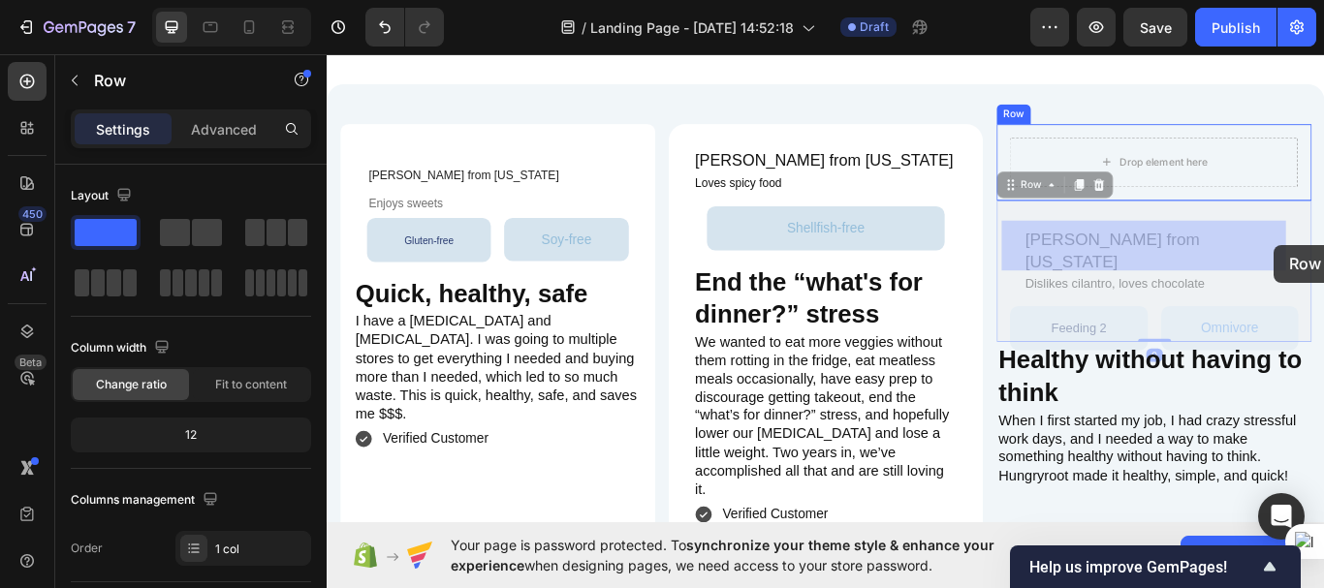
drag, startPoint x: 1444, startPoint y: 333, endPoint x: 1430, endPoint y: 277, distance: 57.8
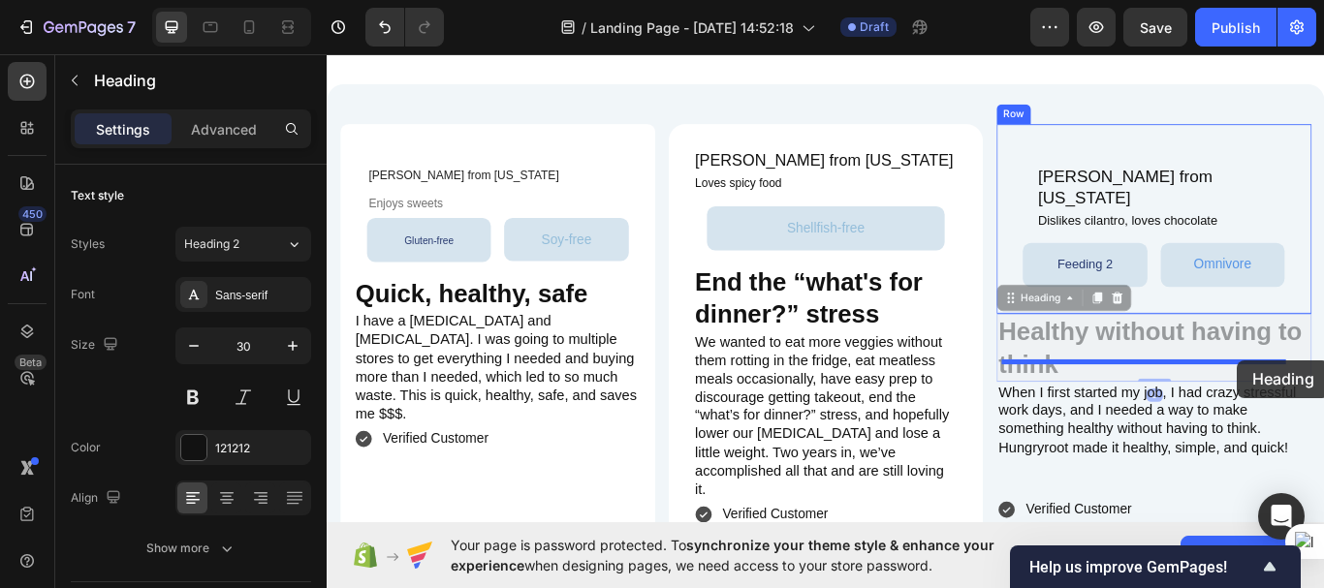
drag, startPoint x: 1385, startPoint y: 474, endPoint x: 1388, endPoint y: 412, distance: 62.1
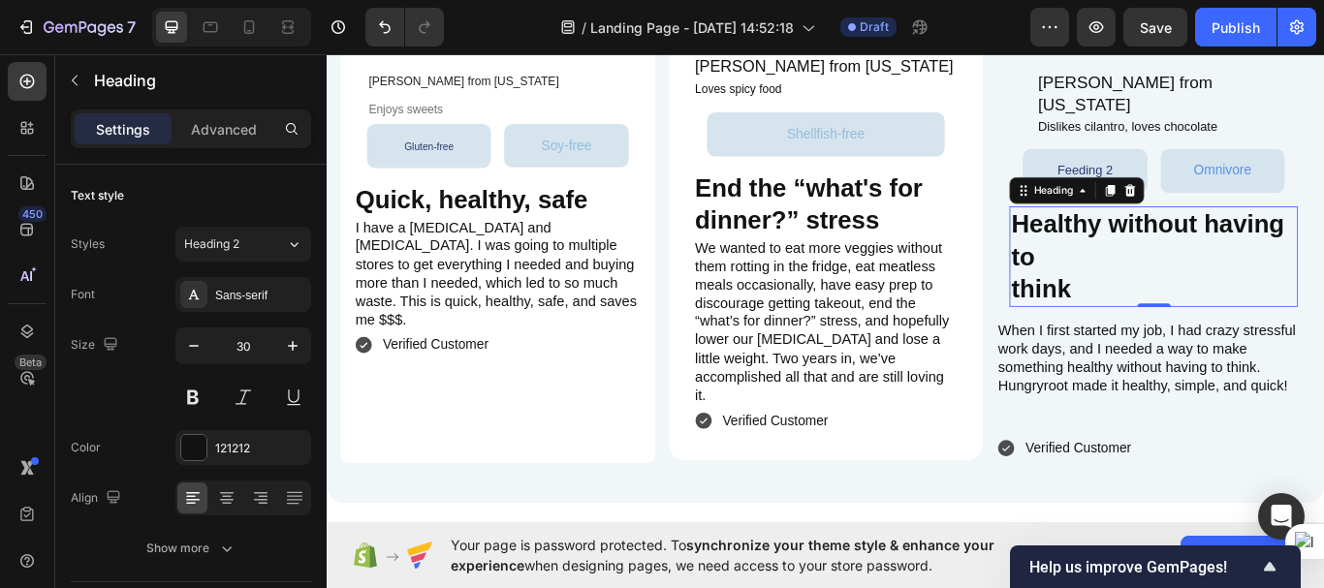
scroll to position [4638, 0]
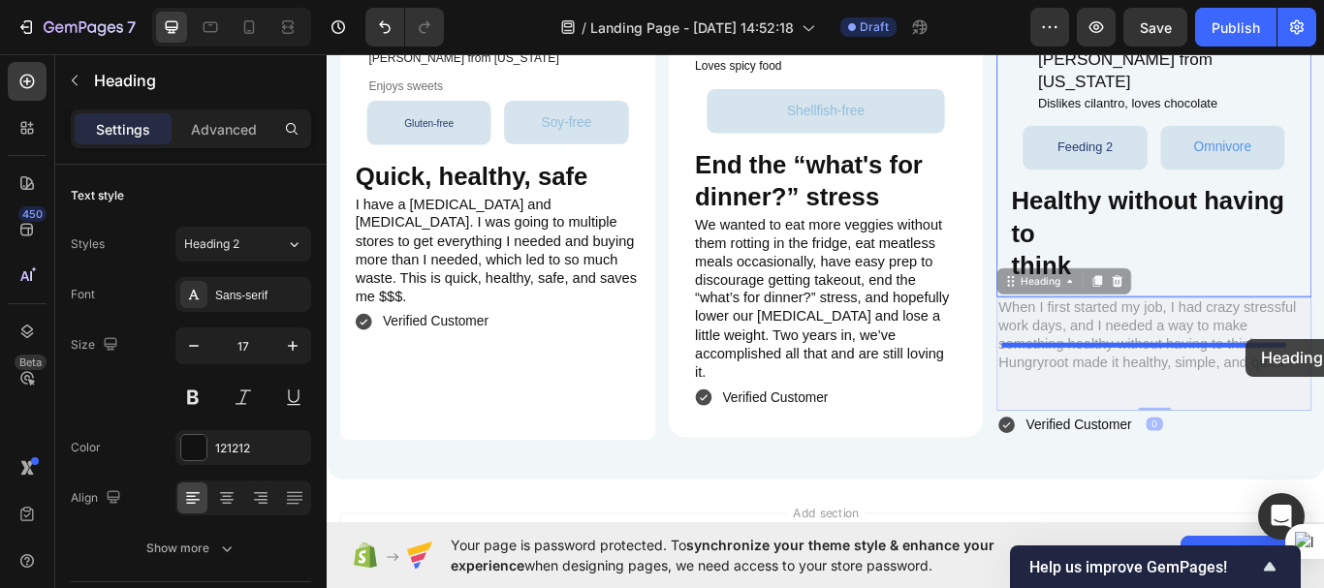
drag, startPoint x: 1395, startPoint y: 439, endPoint x: 1398, endPoint y: 387, distance: 52.5
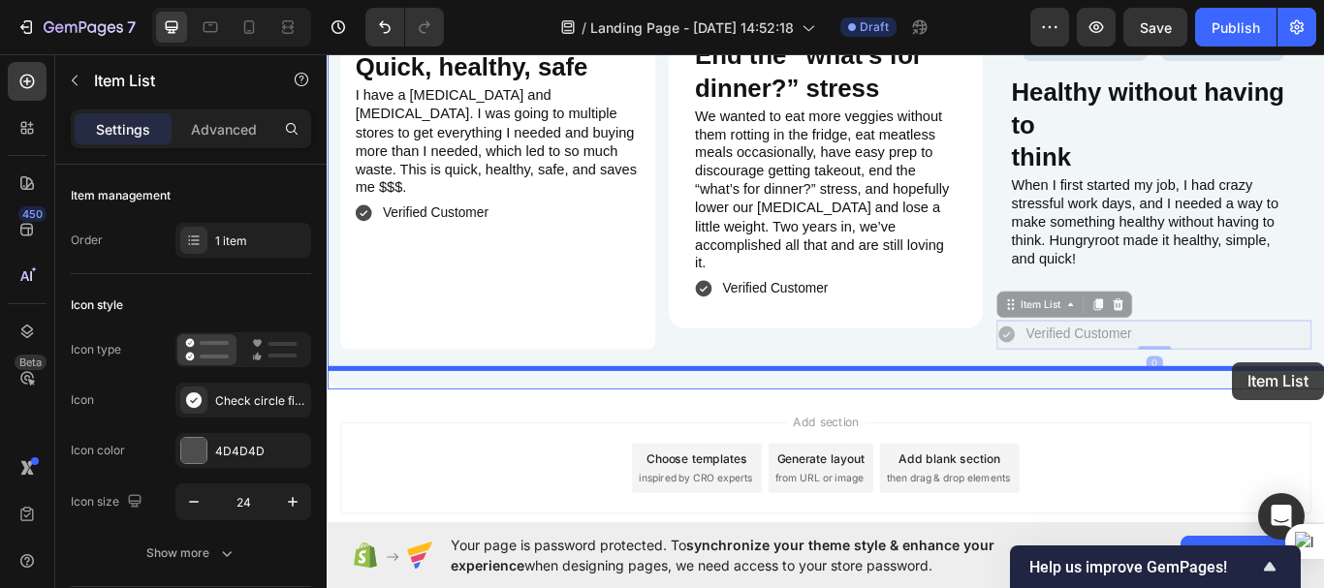
scroll to position [4885, 0]
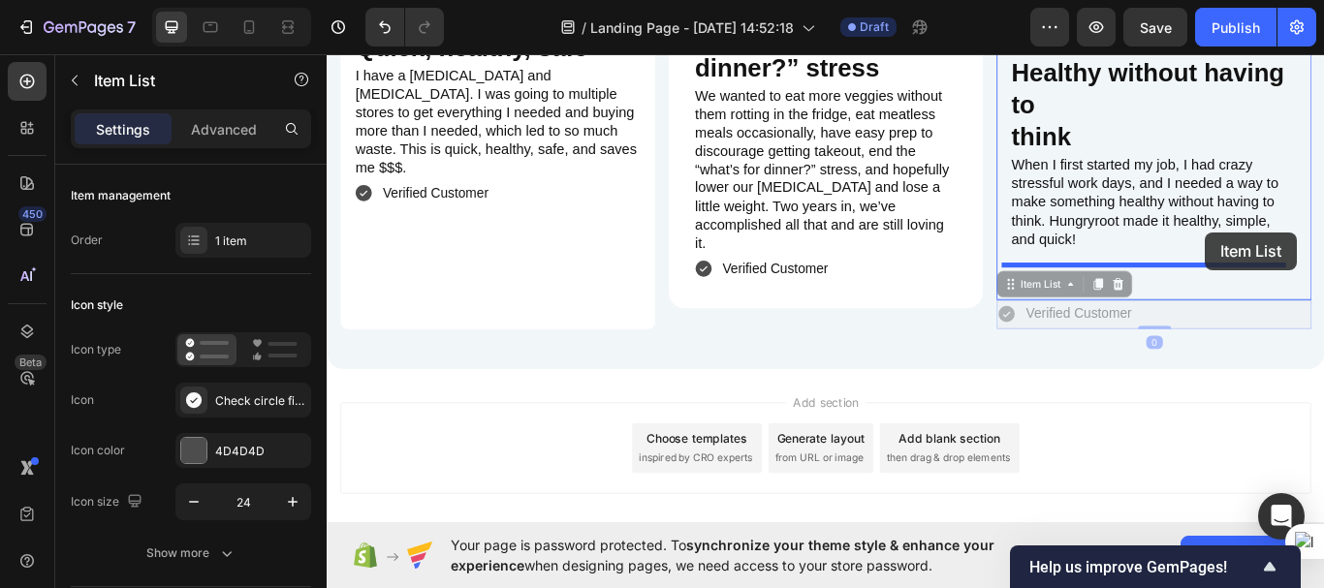
drag, startPoint x: 1386, startPoint y: 496, endPoint x: 1351, endPoint y: 263, distance: 236.2
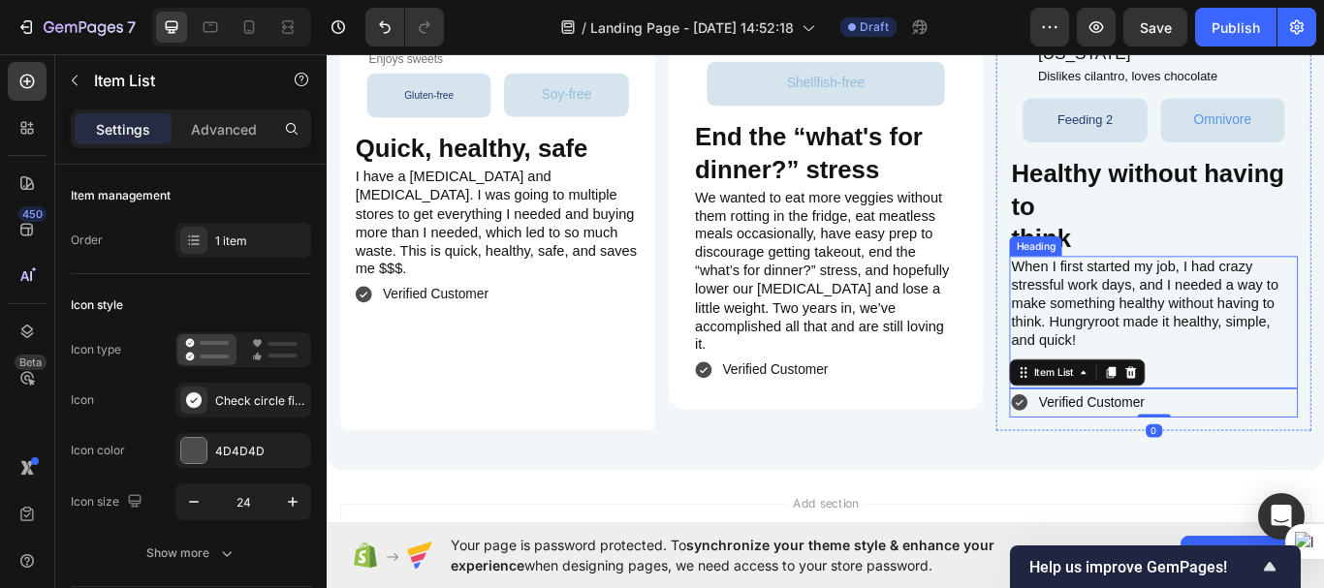
scroll to position [4766, 0]
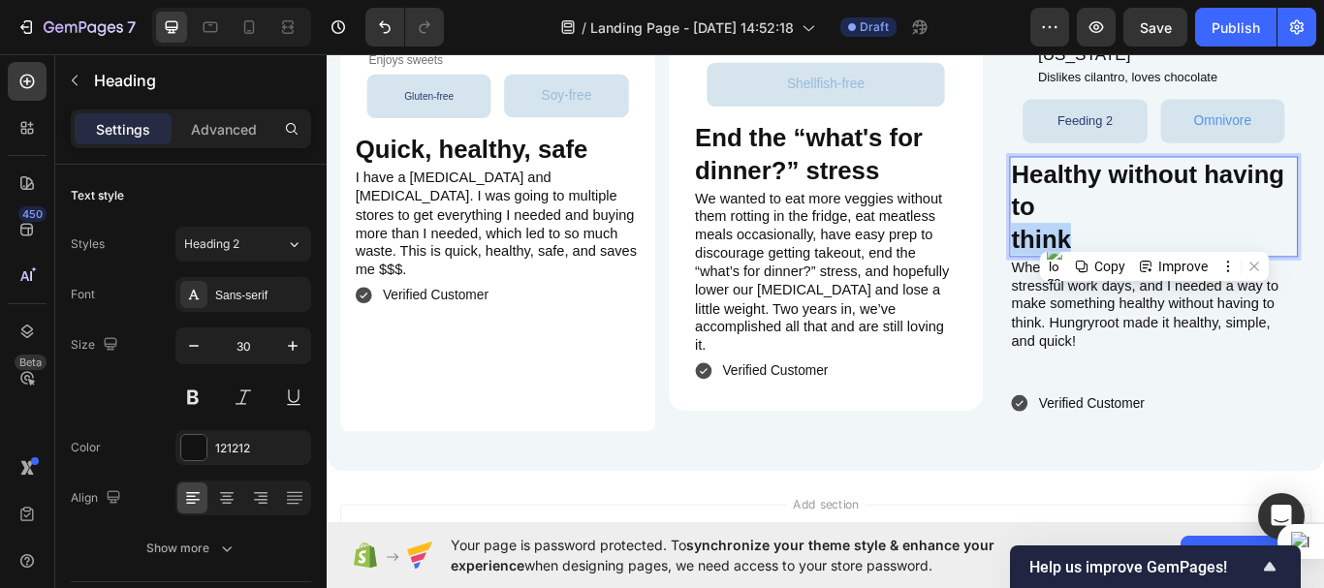
click at [1155, 255] on strong "think" at bounding box center [1159, 271] width 70 height 32
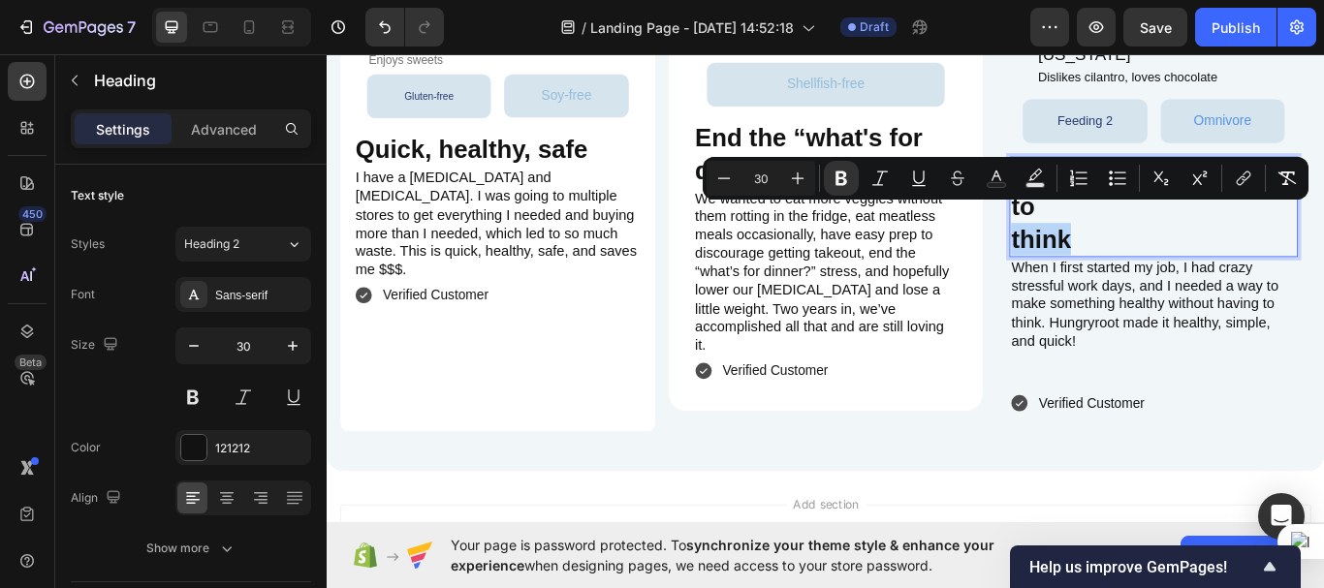
click at [1124, 255] on strong "think" at bounding box center [1159, 271] width 70 height 32
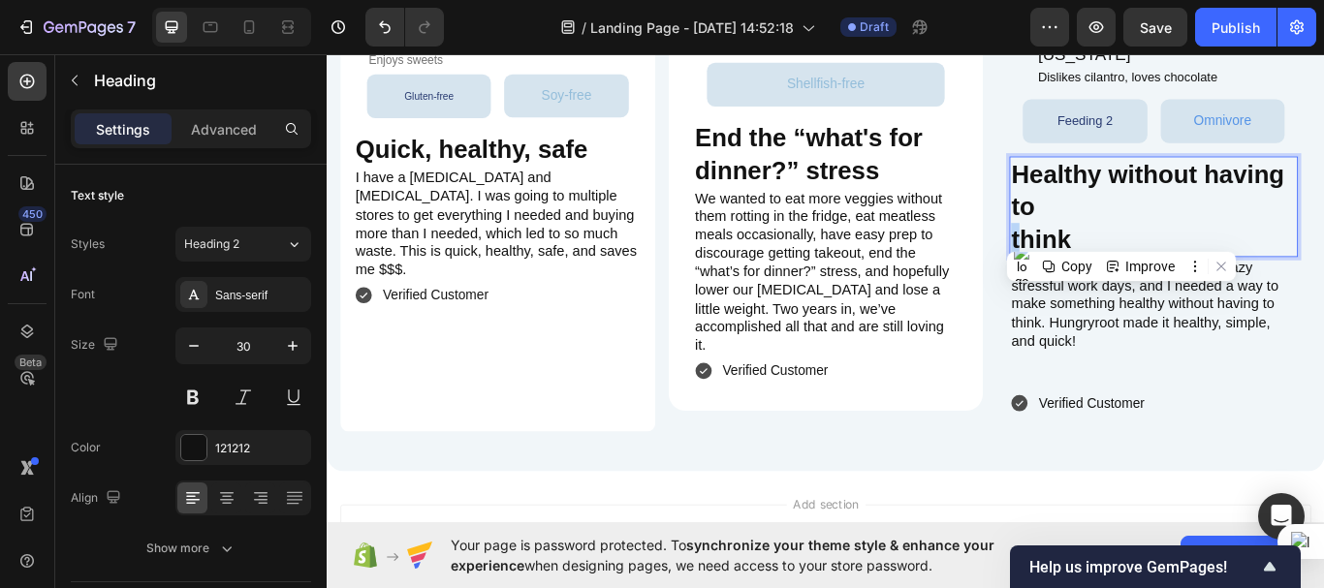
click at [1124, 255] on strong "think" at bounding box center [1159, 271] width 70 height 32
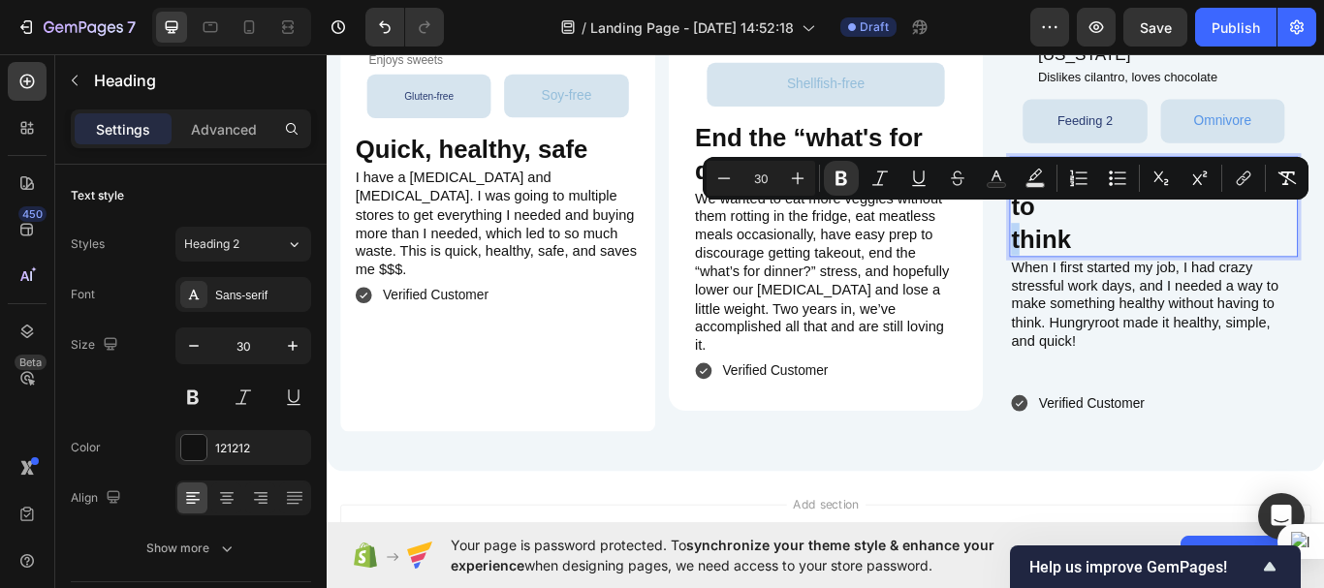
click at [1124, 255] on strong "think" at bounding box center [1159, 271] width 70 height 32
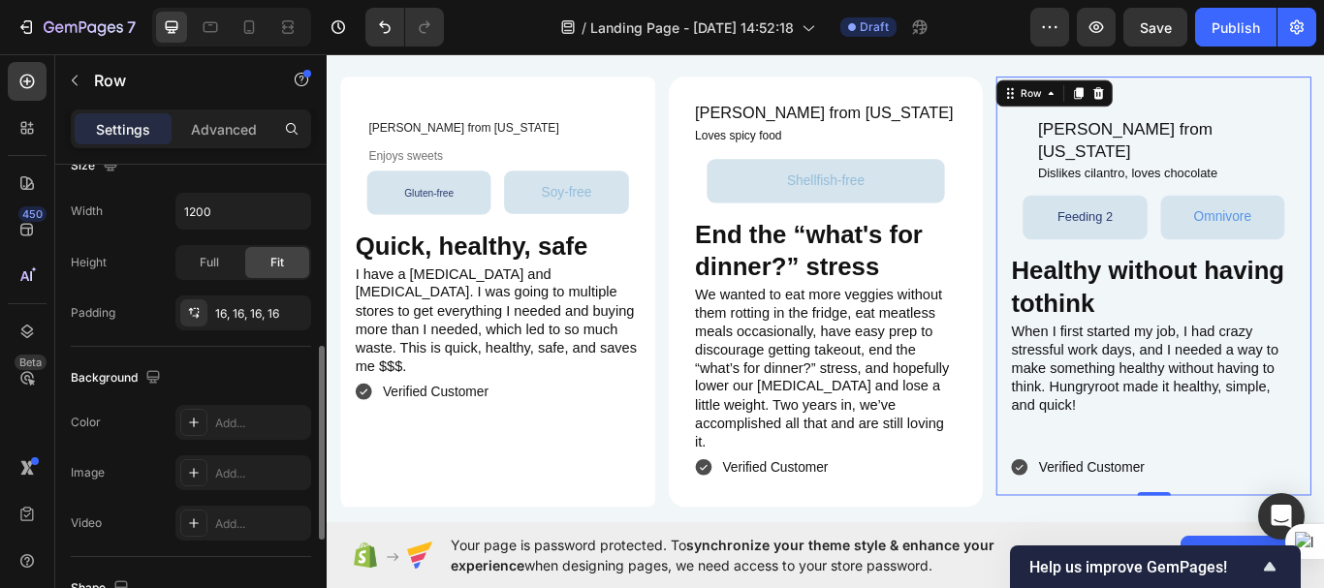
scroll to position [510, 0]
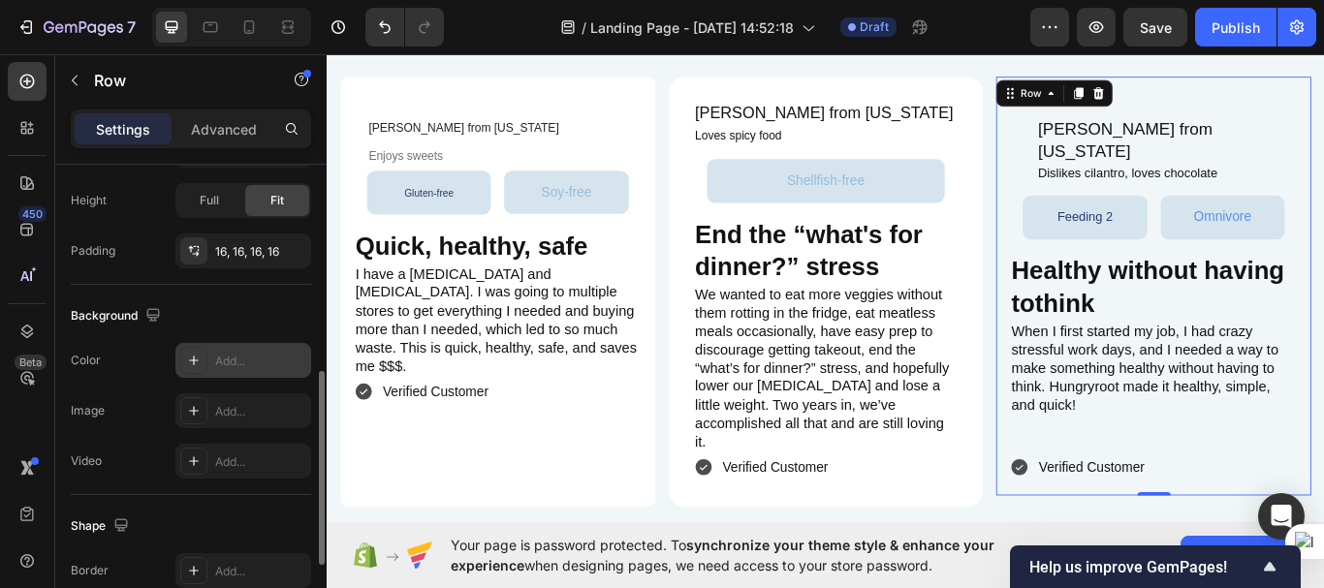
click at [192, 360] on icon at bounding box center [194, 361] width 16 height 16
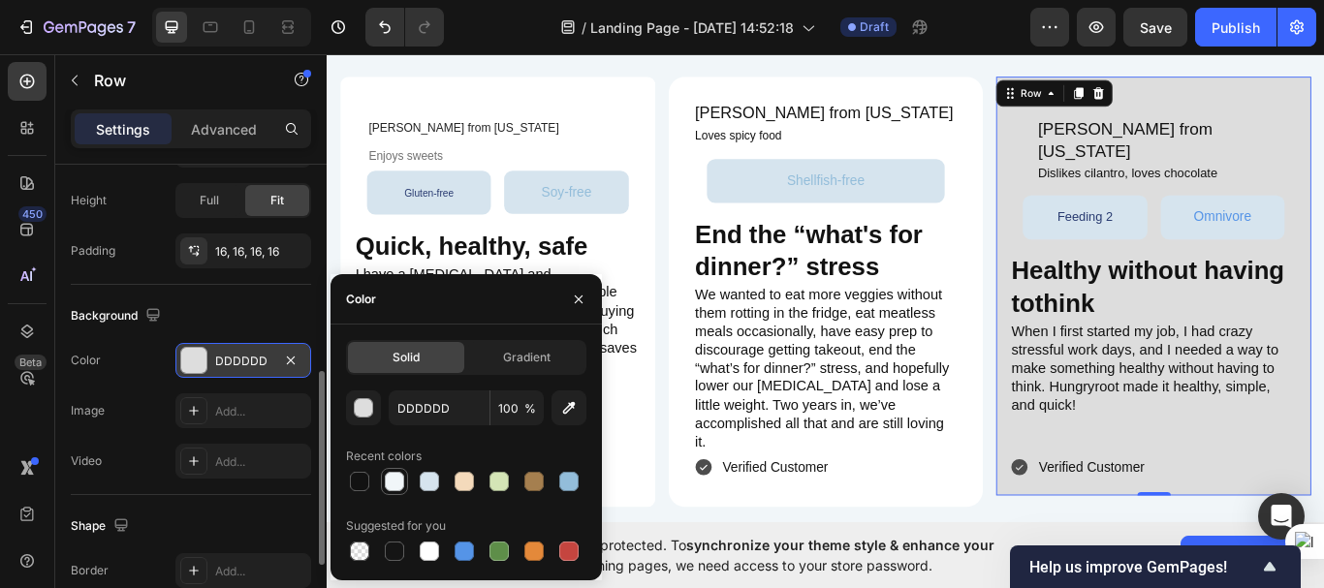
click at [395, 477] on div at bounding box center [394, 481] width 19 height 19
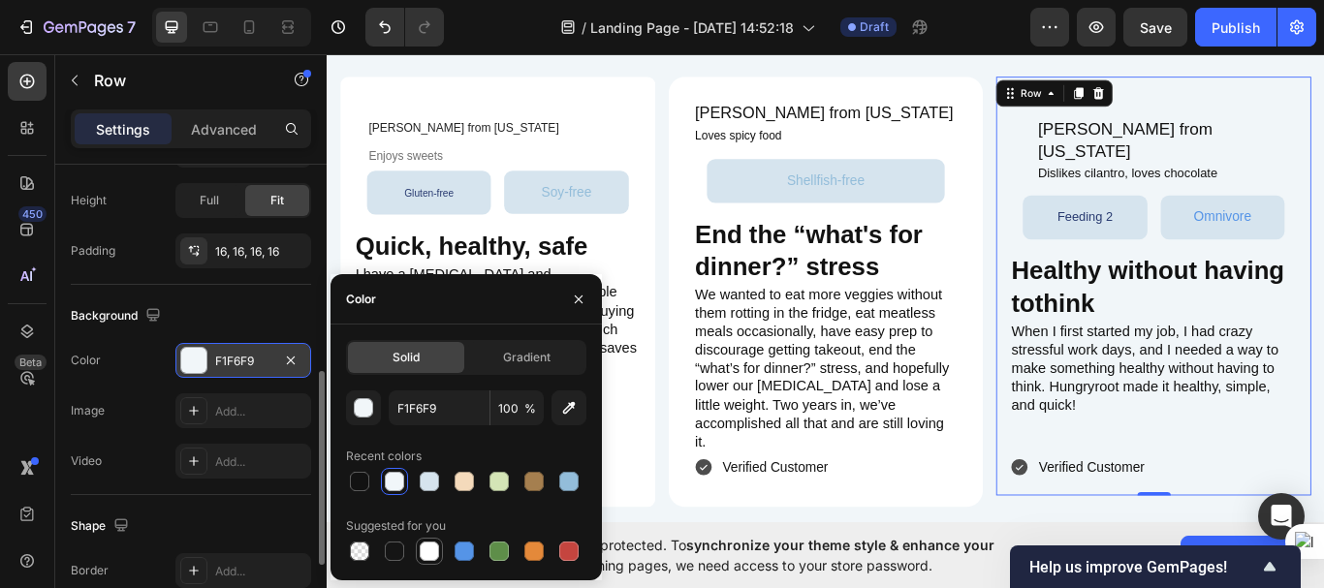
click at [430, 550] on div at bounding box center [429, 551] width 19 height 19
type input "FFFFFF"
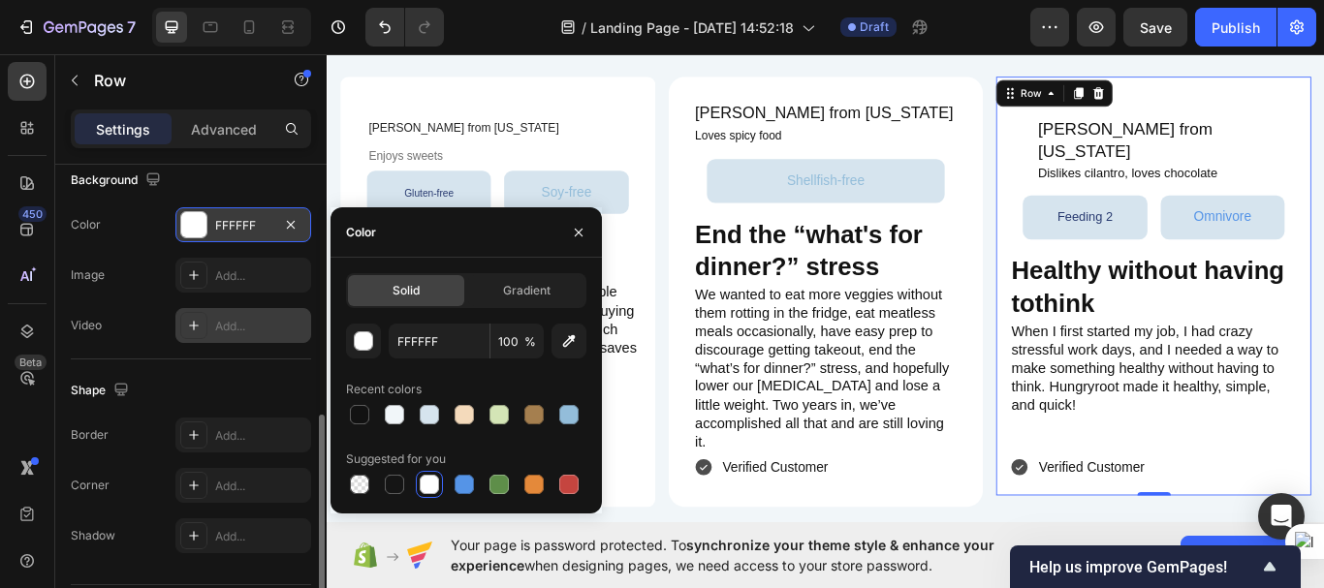
scroll to position [652, 0]
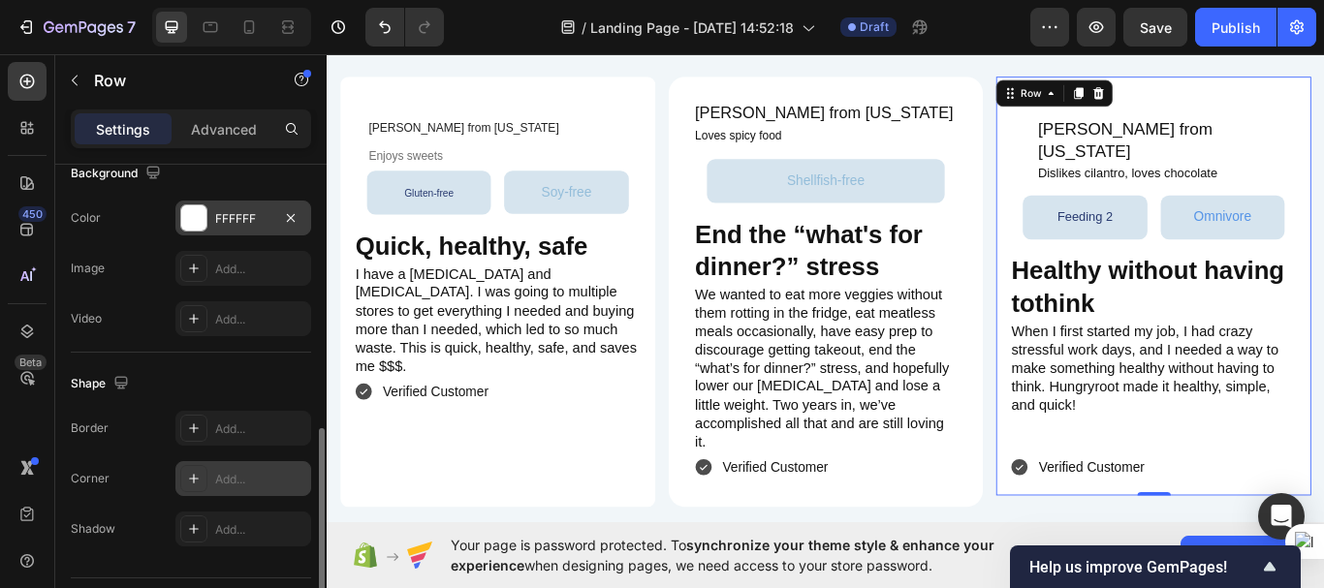
click at [198, 481] on icon at bounding box center [194, 479] width 16 height 16
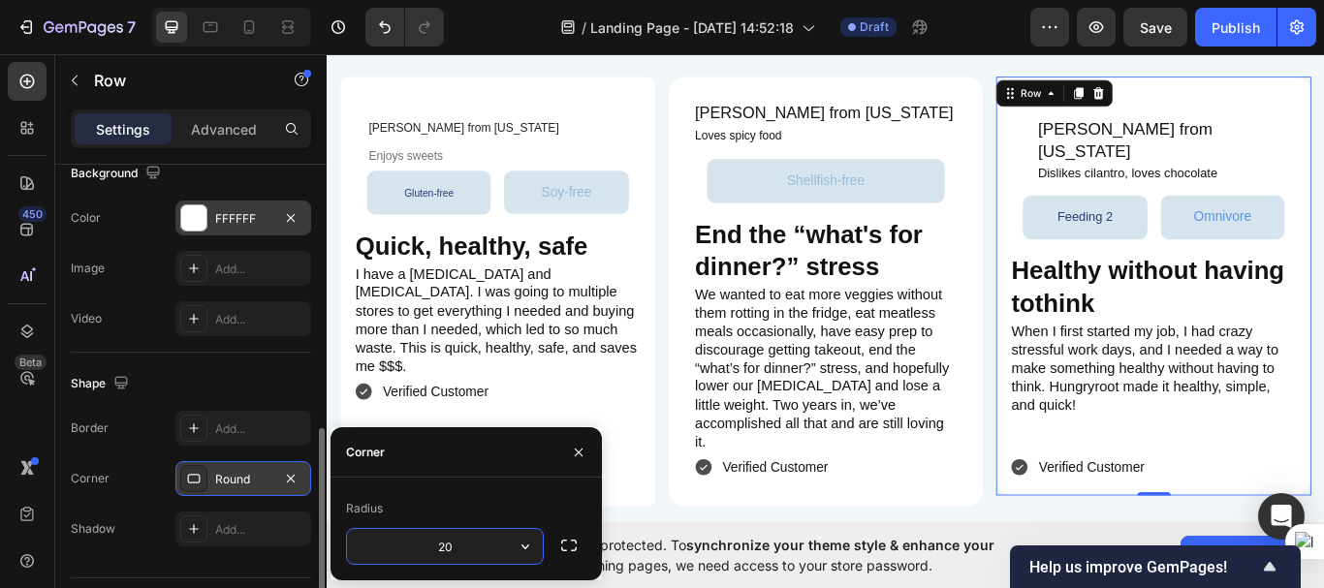
type input "20"
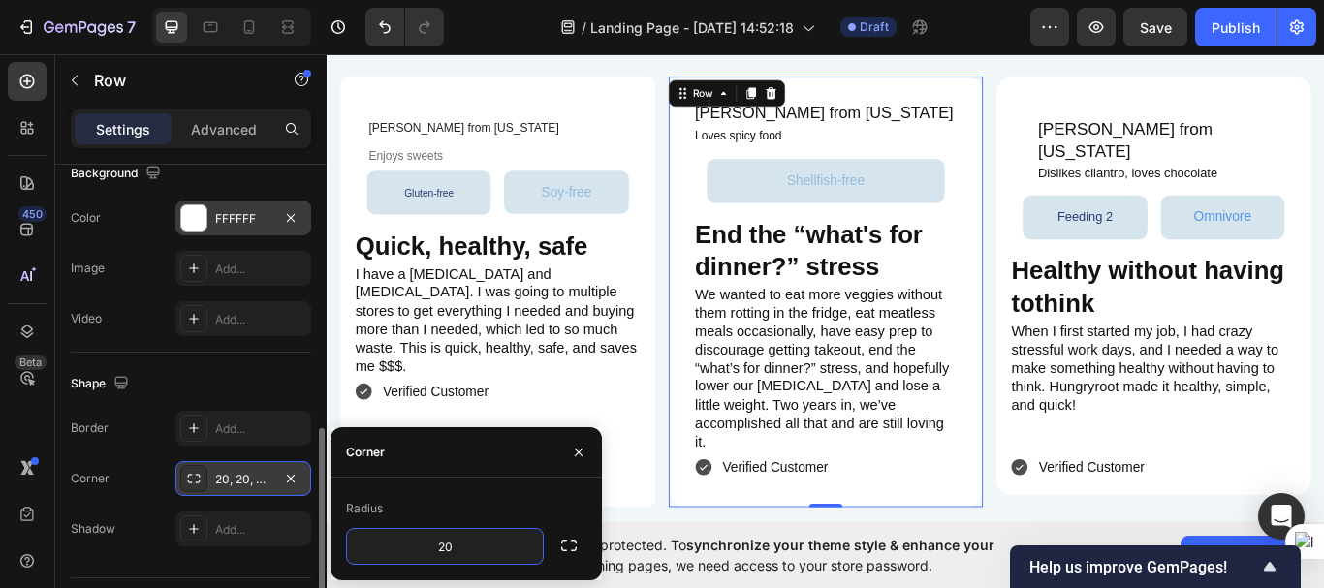
click at [807, 562] on div "Jenifer W. from Maryland Heading ⁠⁠⁠⁠⁠⁠⁠ Loves spicy food Heading Shellfish-fre…" at bounding box center [908, 332] width 367 height 502
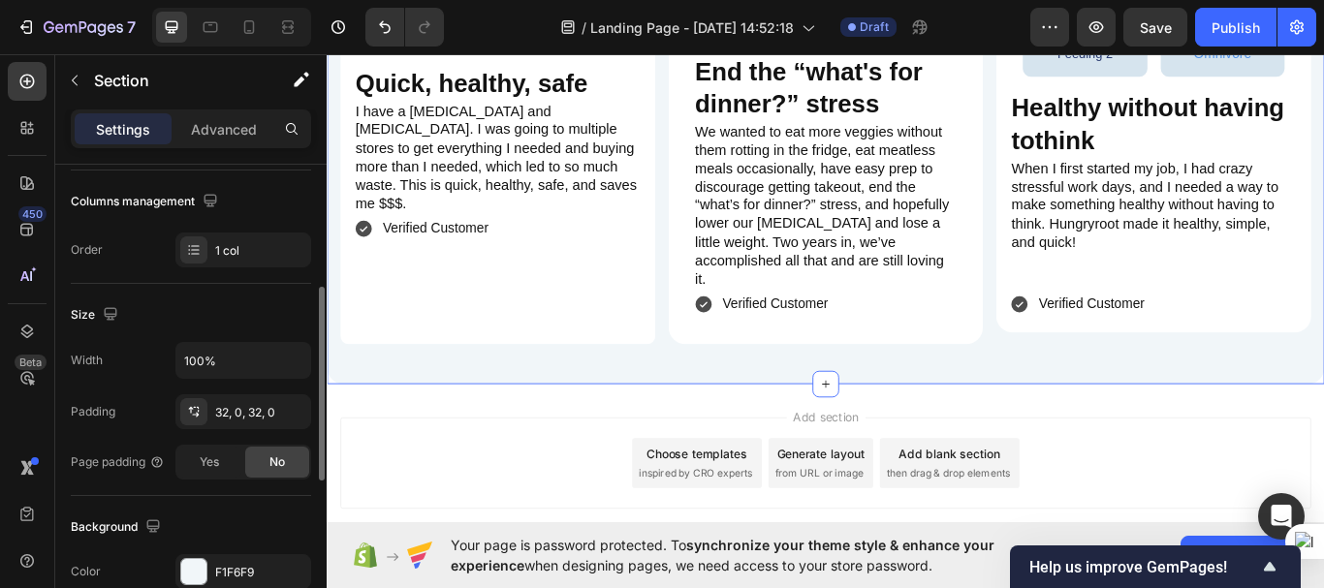
scroll to position [322, 0]
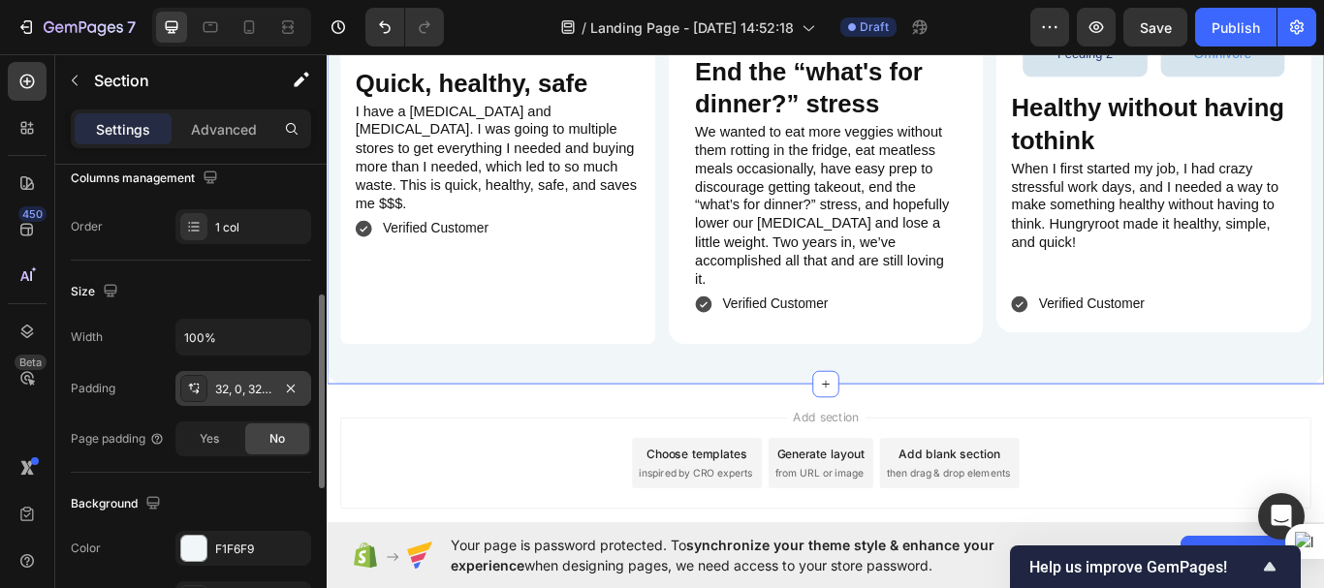
click at [247, 399] on div "32, 0, 32, 0" at bounding box center [243, 388] width 136 height 35
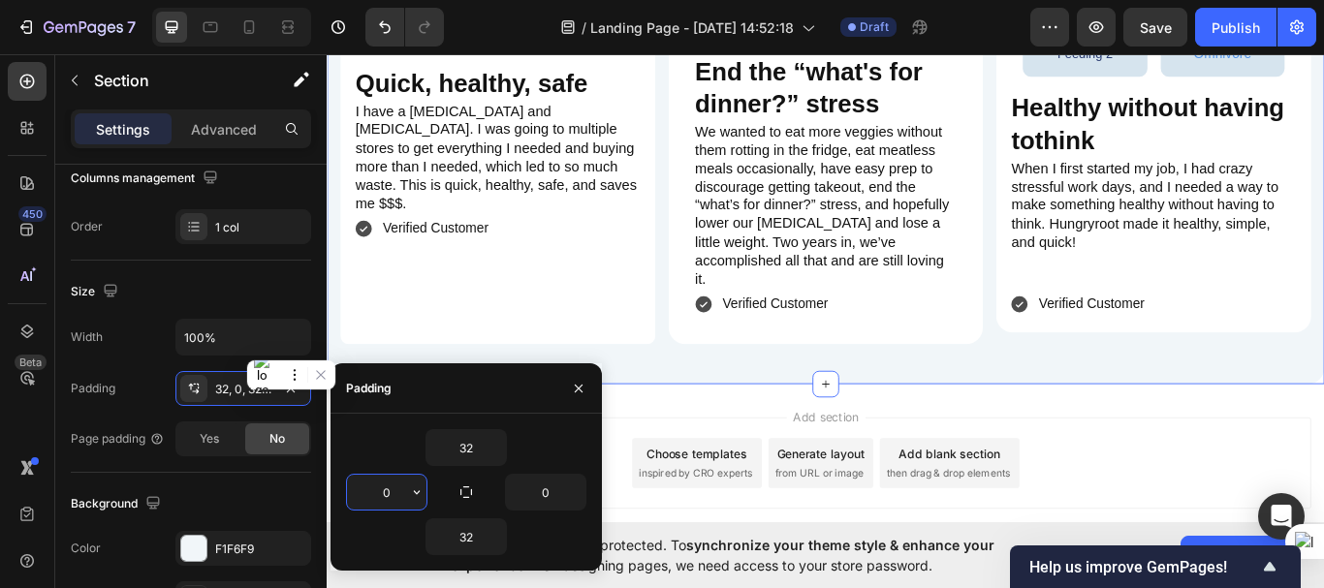
click at [394, 493] on input "0" at bounding box center [386, 492] width 79 height 35
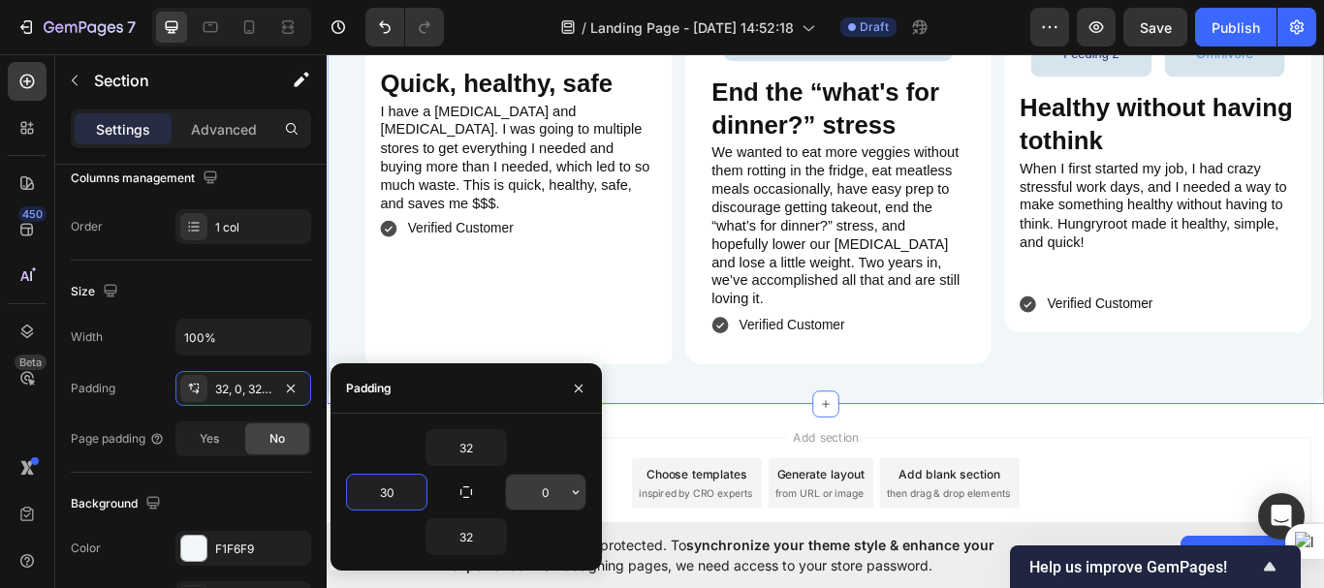
type input "30"
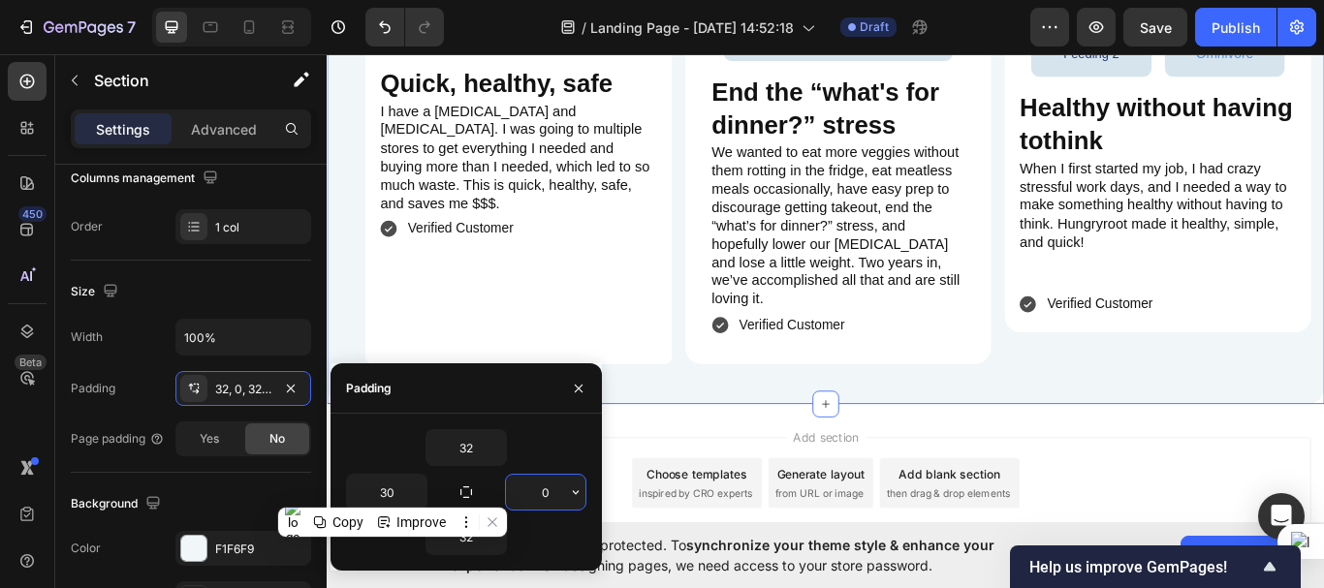
click at [552, 486] on input "0" at bounding box center [545, 492] width 79 height 35
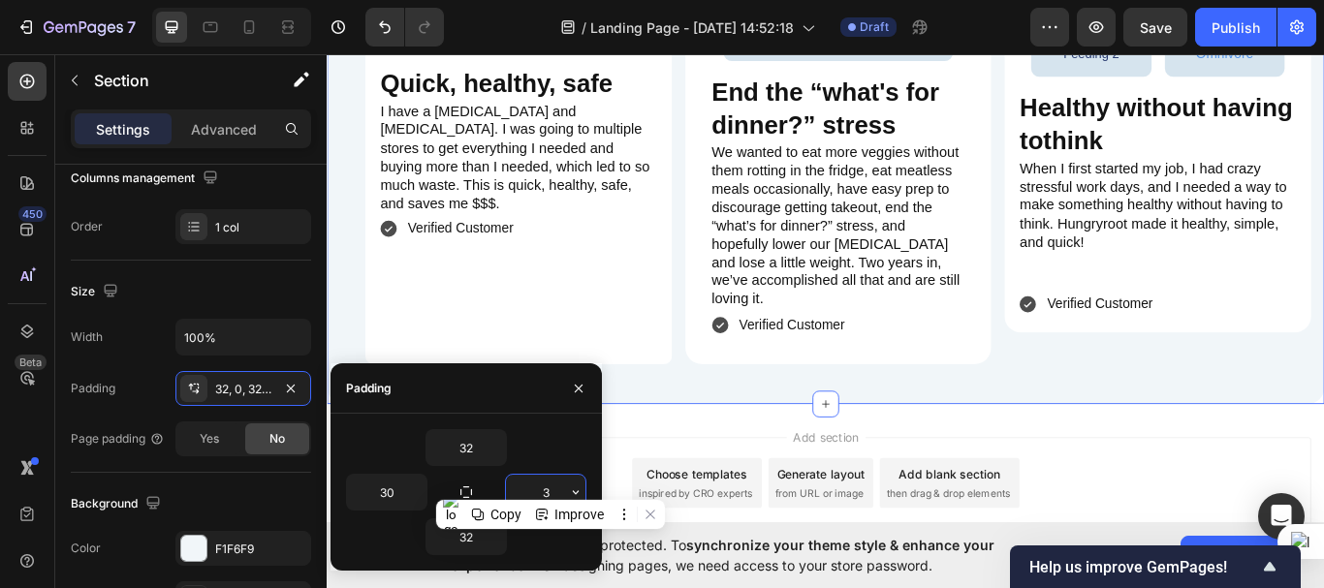
type input "30"
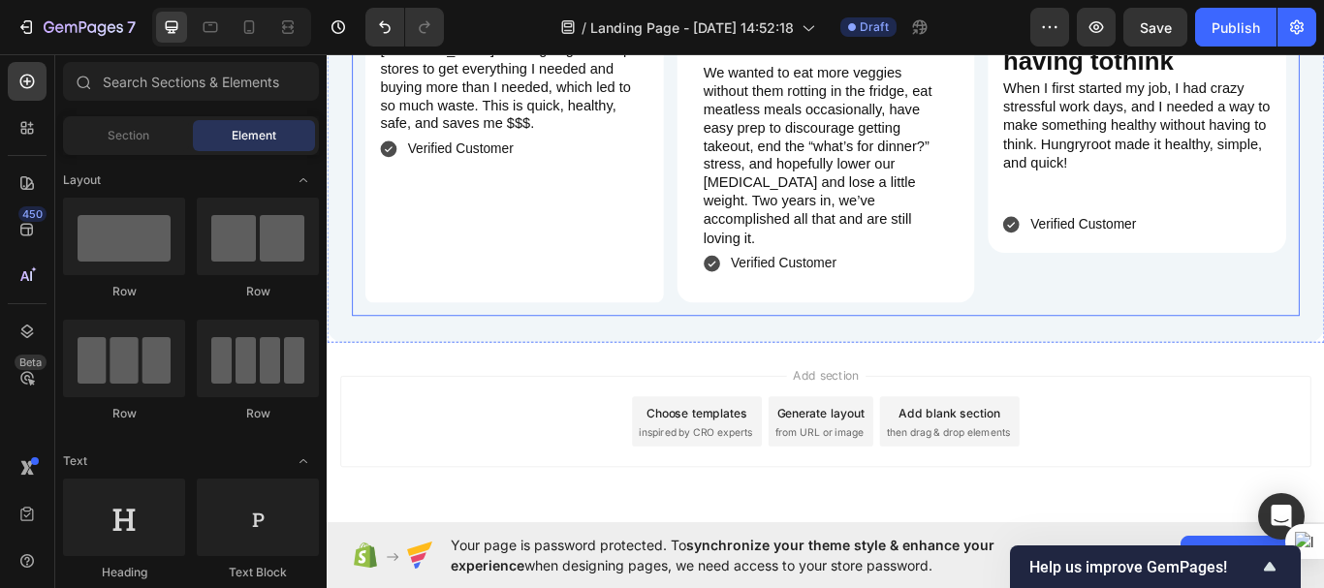
scroll to position [4956, 0]
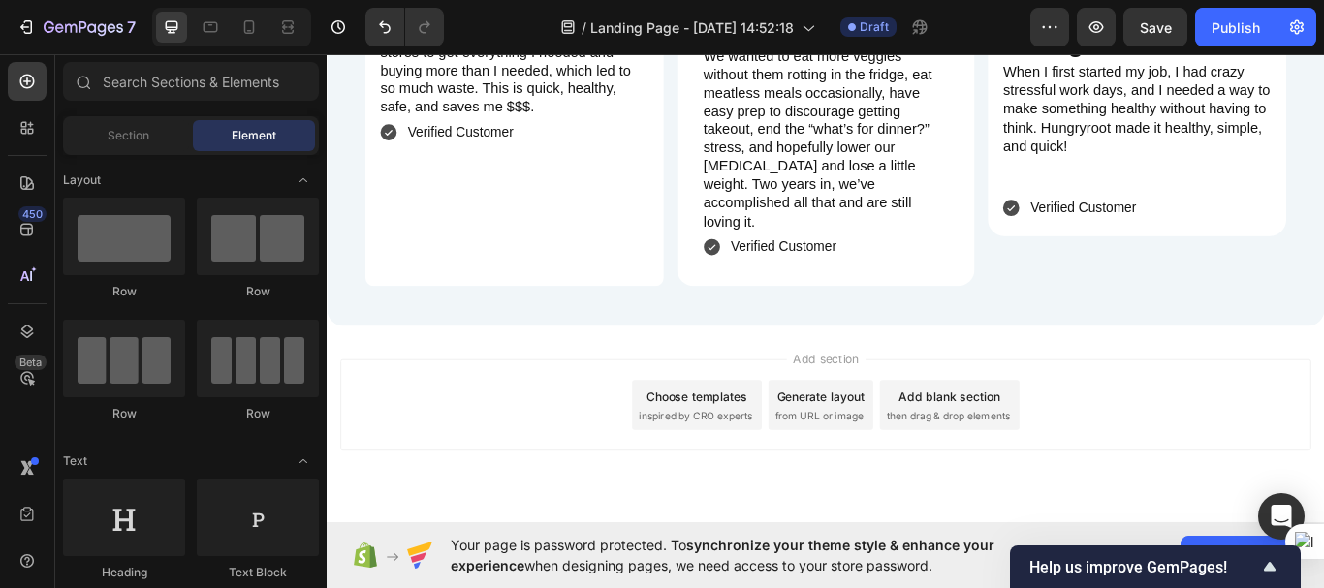
click at [907, 400] on span "Add section" at bounding box center [909, 410] width 92 height 20
click at [895, 357] on div at bounding box center [908, 372] width 31 height 31
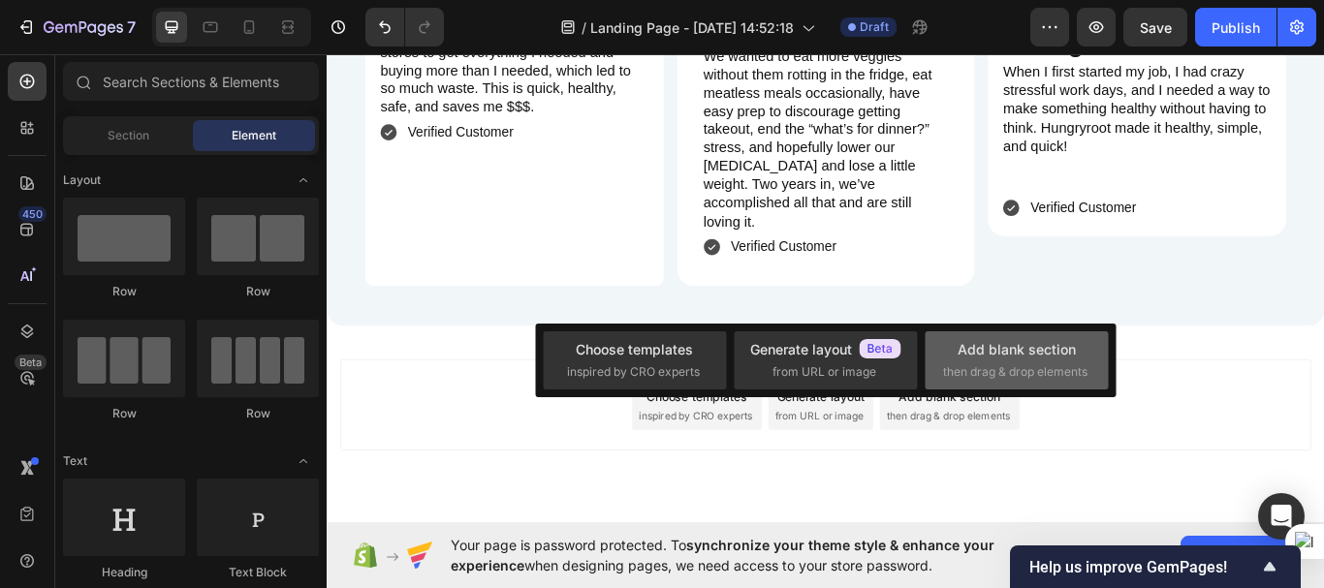
click at [962, 334] on div "Add blank section then drag & drop elements" at bounding box center [1016, 360] width 183 height 58
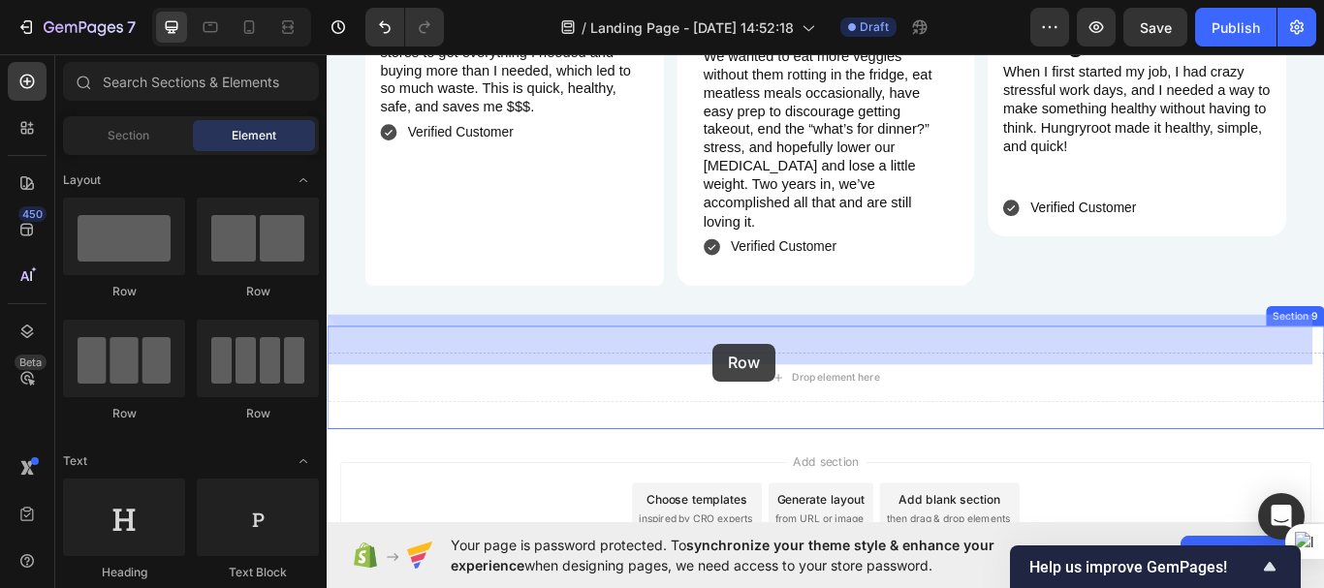
drag, startPoint x: 454, startPoint y: 303, endPoint x: 776, endPoint y: 393, distance: 334.8
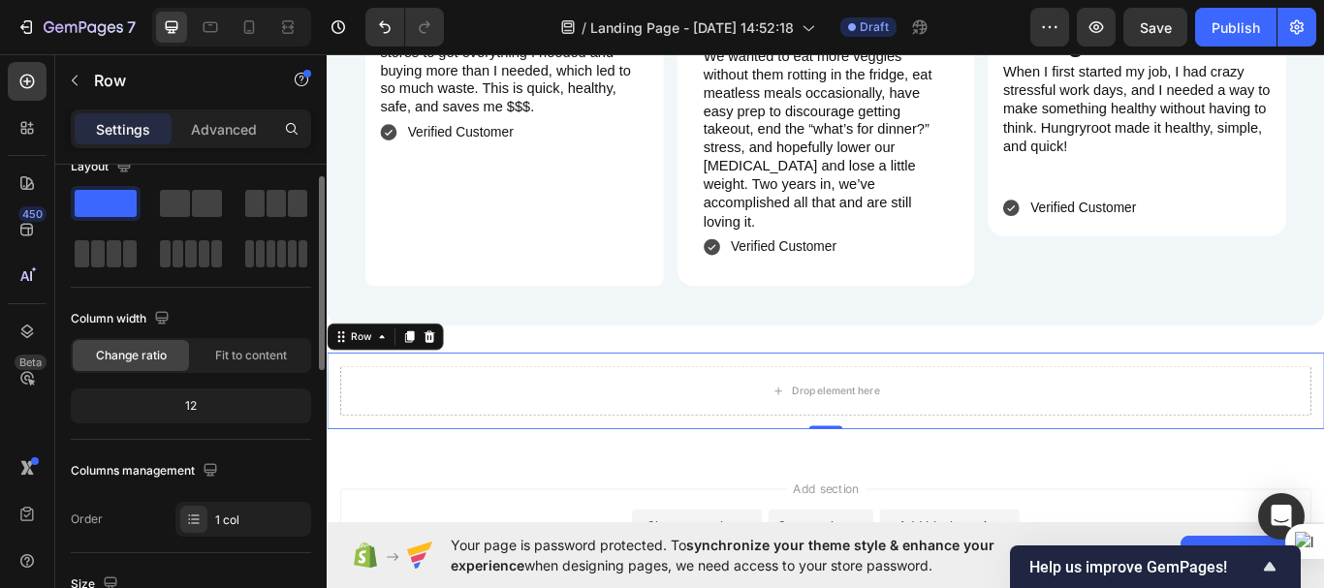
scroll to position [0, 0]
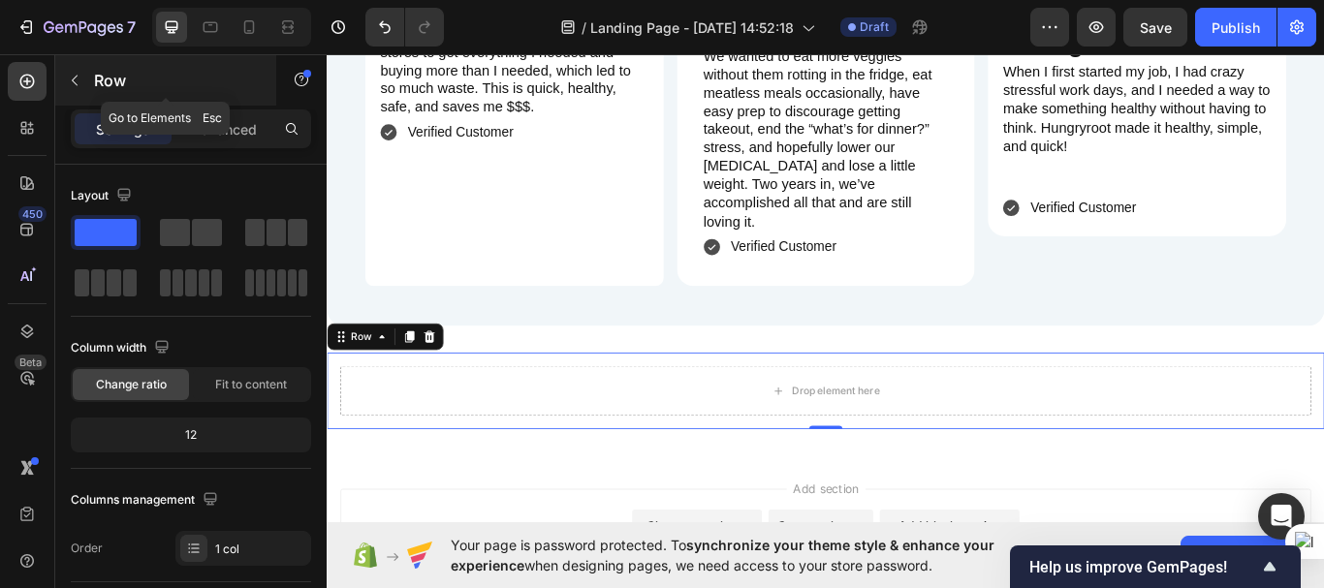
click at [77, 82] on icon "button" at bounding box center [75, 81] width 16 height 16
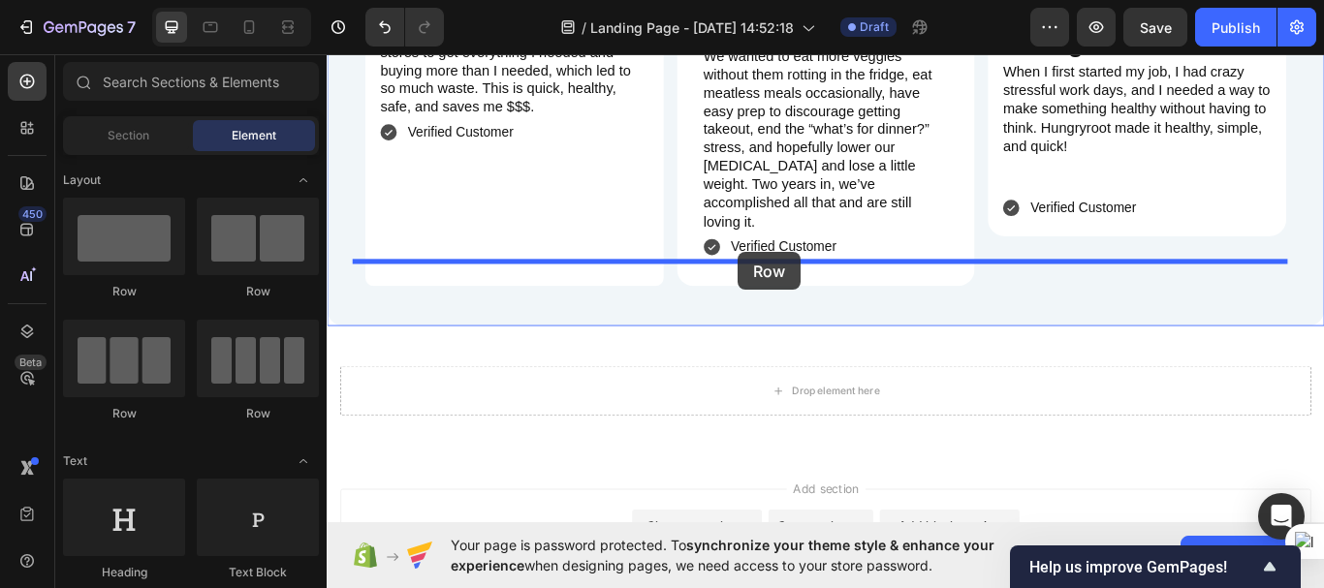
drag, startPoint x: 561, startPoint y: 309, endPoint x: 805, endPoint y: 286, distance: 245.3
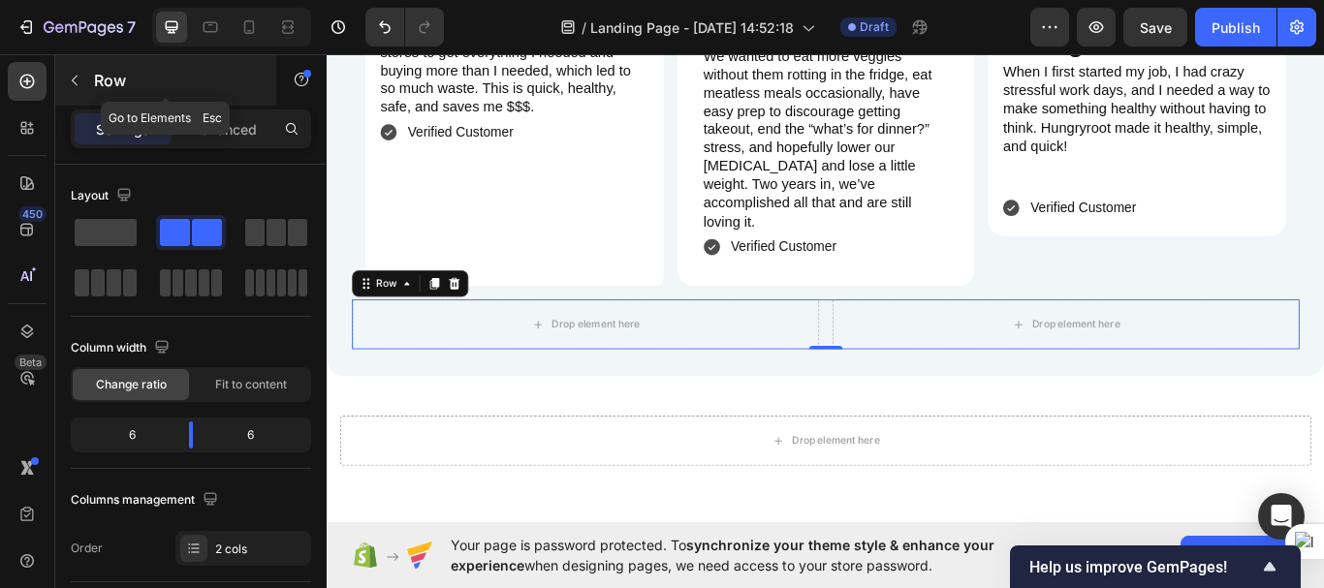
click at [76, 81] on icon "button" at bounding box center [75, 81] width 16 height 16
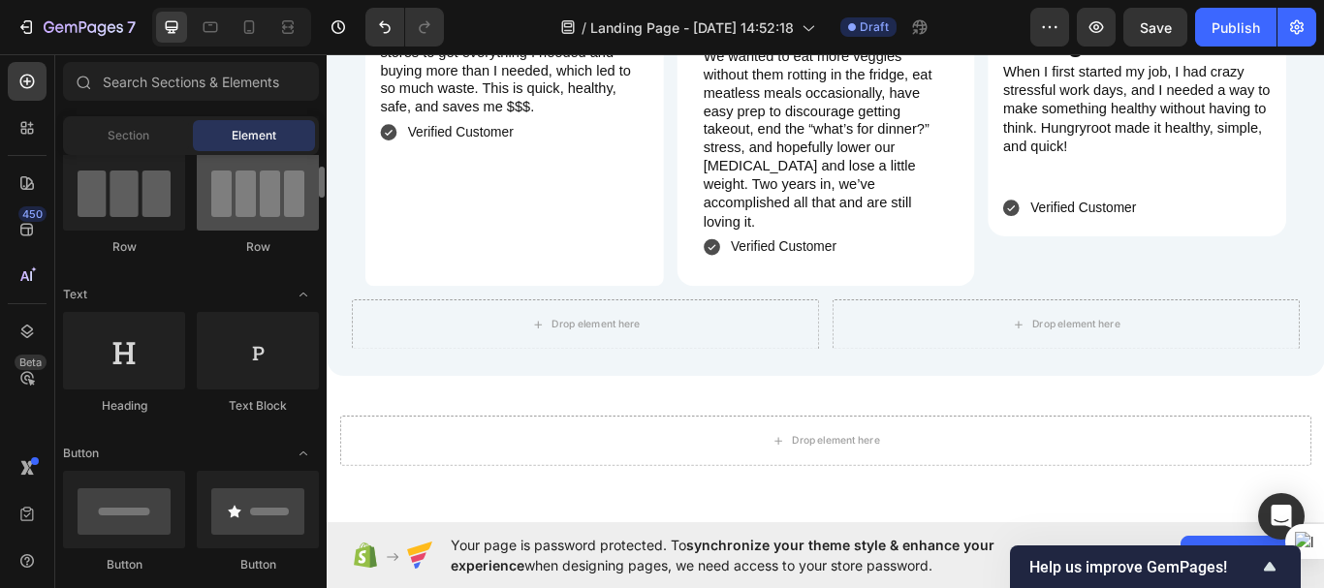
scroll to position [168, 0]
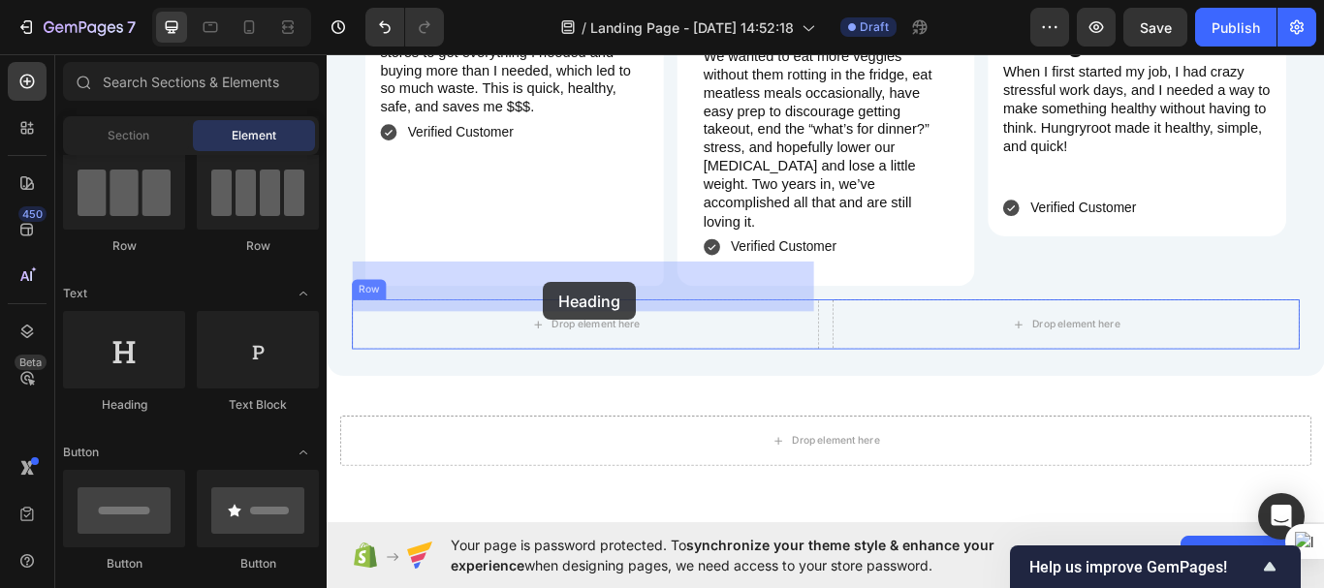
drag, startPoint x: 455, startPoint y: 403, endPoint x: 579, endPoint y: 321, distance: 148.1
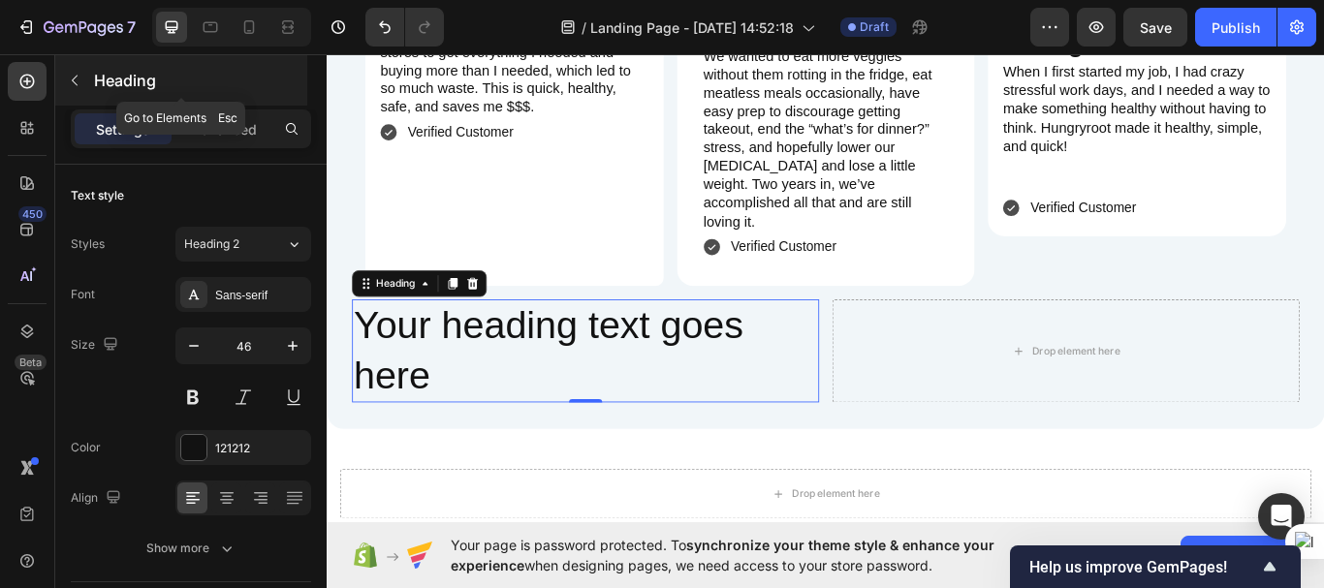
click at [72, 77] on icon "button" at bounding box center [75, 81] width 16 height 16
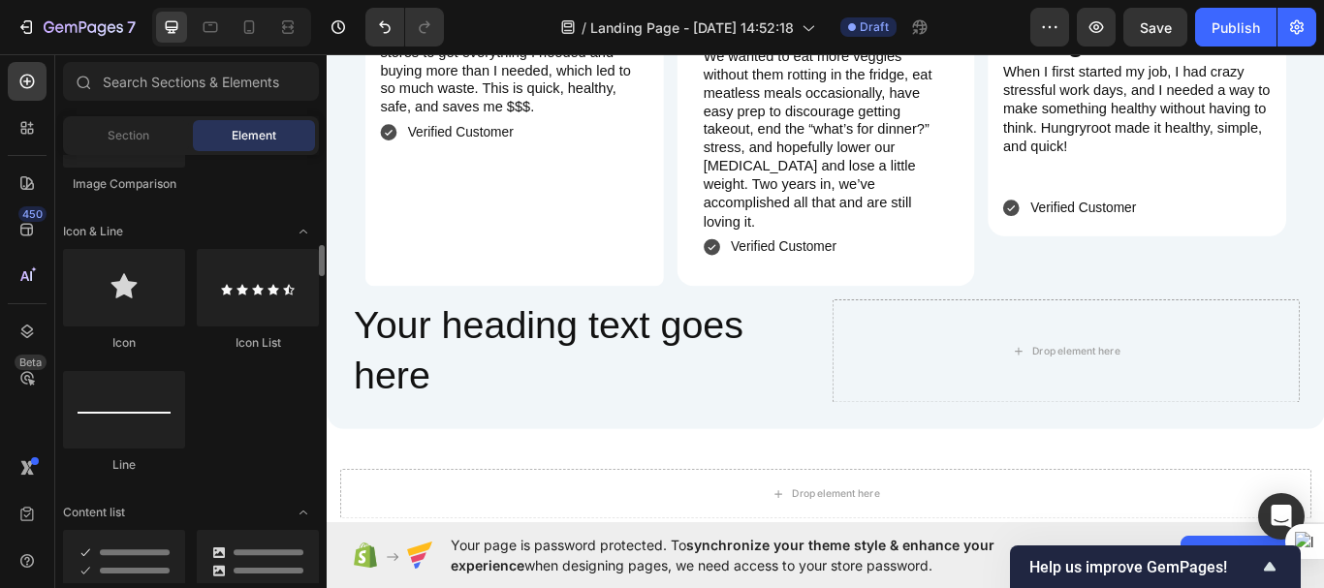
scroll to position [1194, 0]
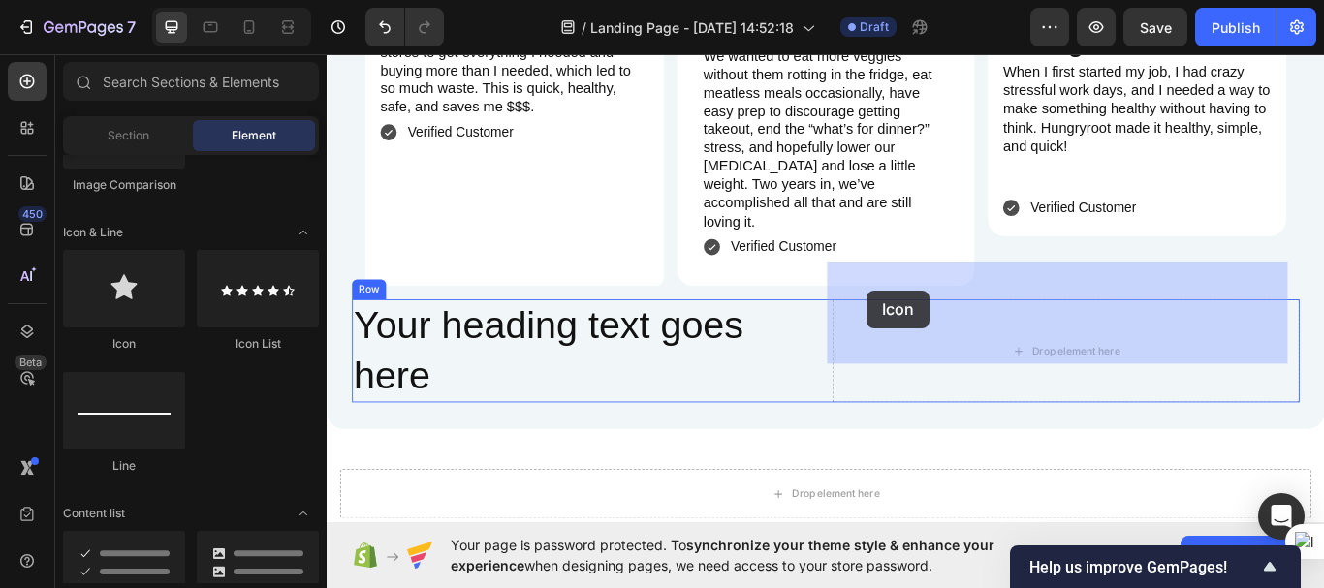
drag, startPoint x: 466, startPoint y: 341, endPoint x: 956, endPoint y: 330, distance: 489.5
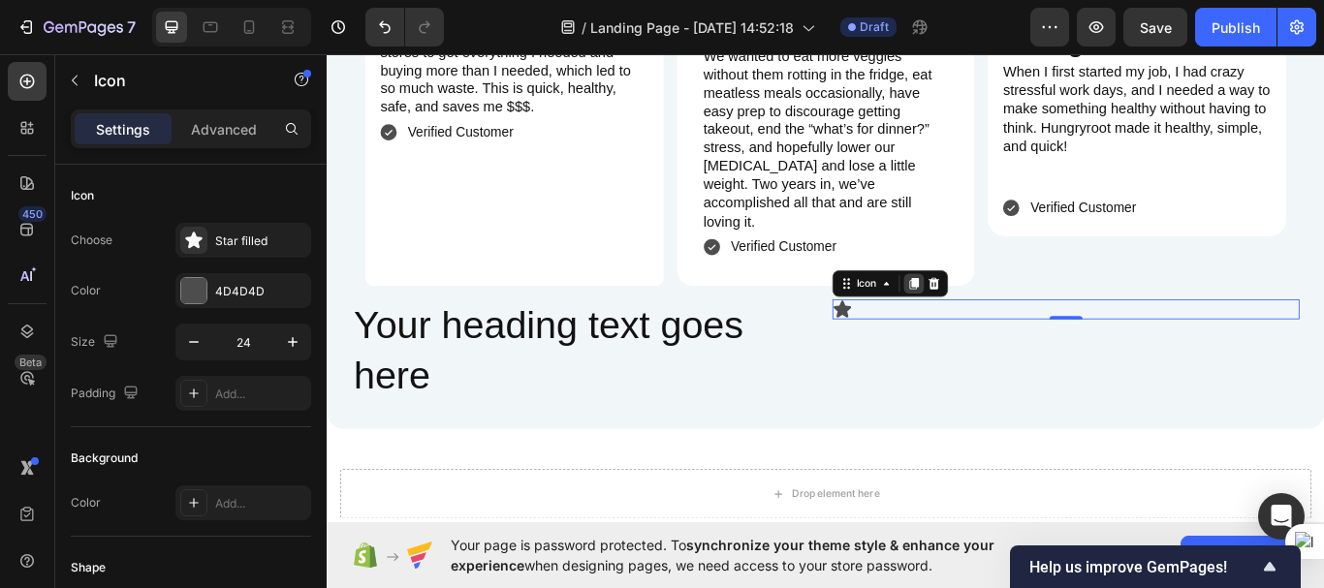
click at [1005, 311] on div at bounding box center [1010, 322] width 23 height 23
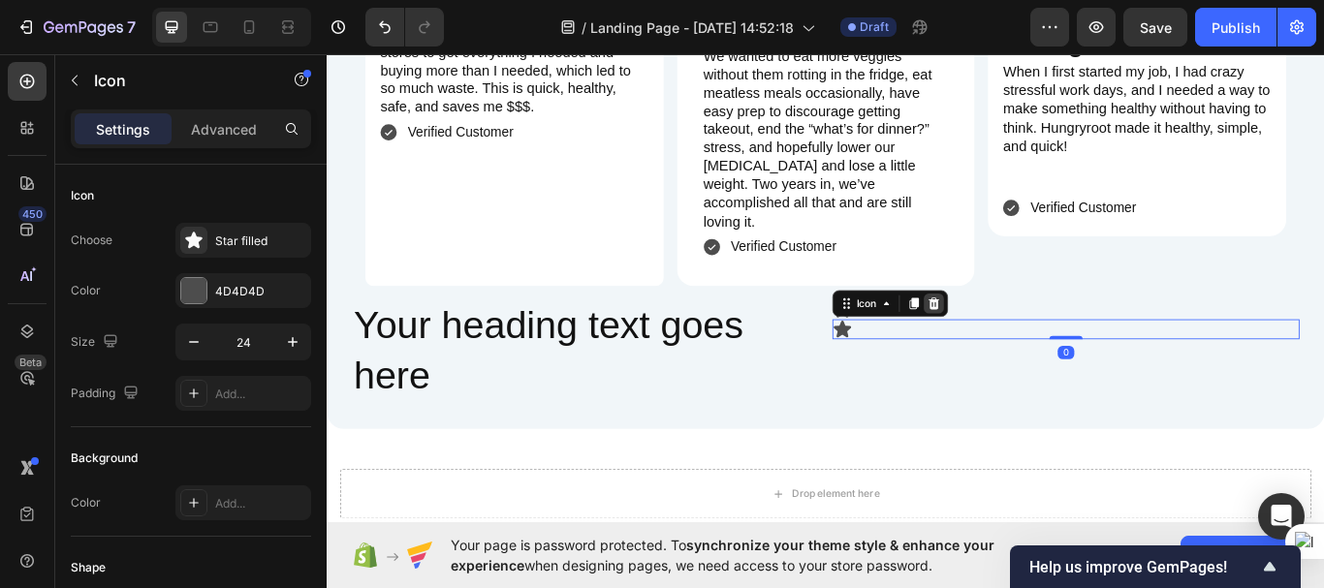
click at [1028, 339] on icon at bounding box center [1034, 346] width 13 height 14
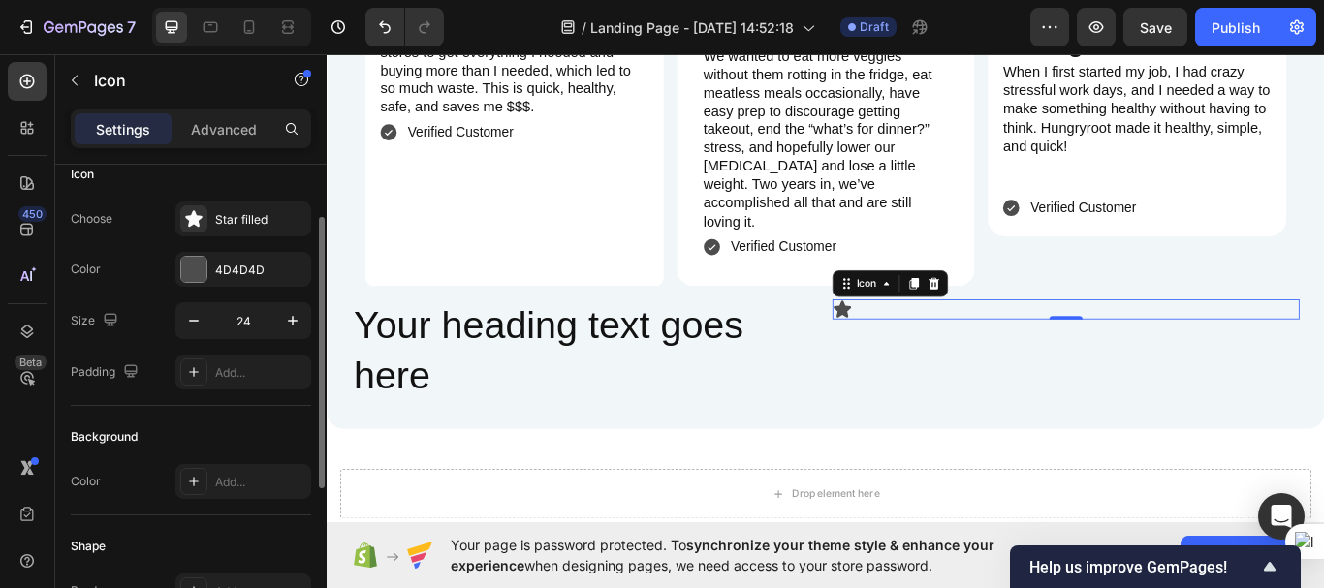
scroll to position [0, 0]
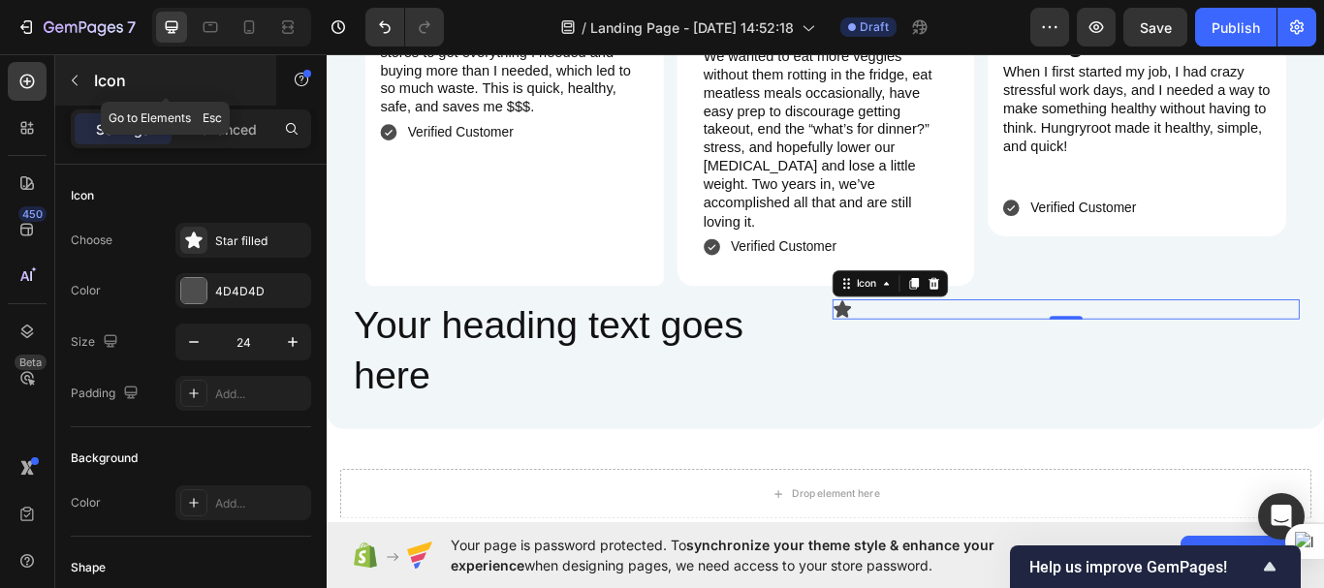
click at [75, 76] on icon "button" at bounding box center [75, 81] width 16 height 16
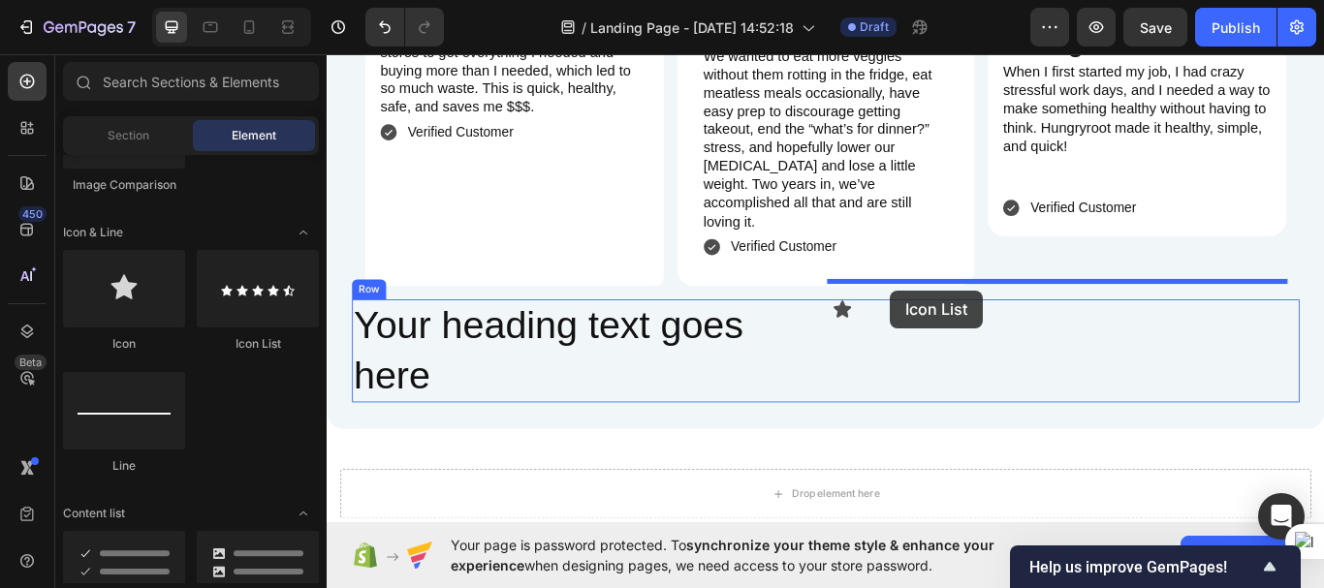
drag, startPoint x: 591, startPoint y: 356, endPoint x: 984, endPoint y: 330, distance: 393.3
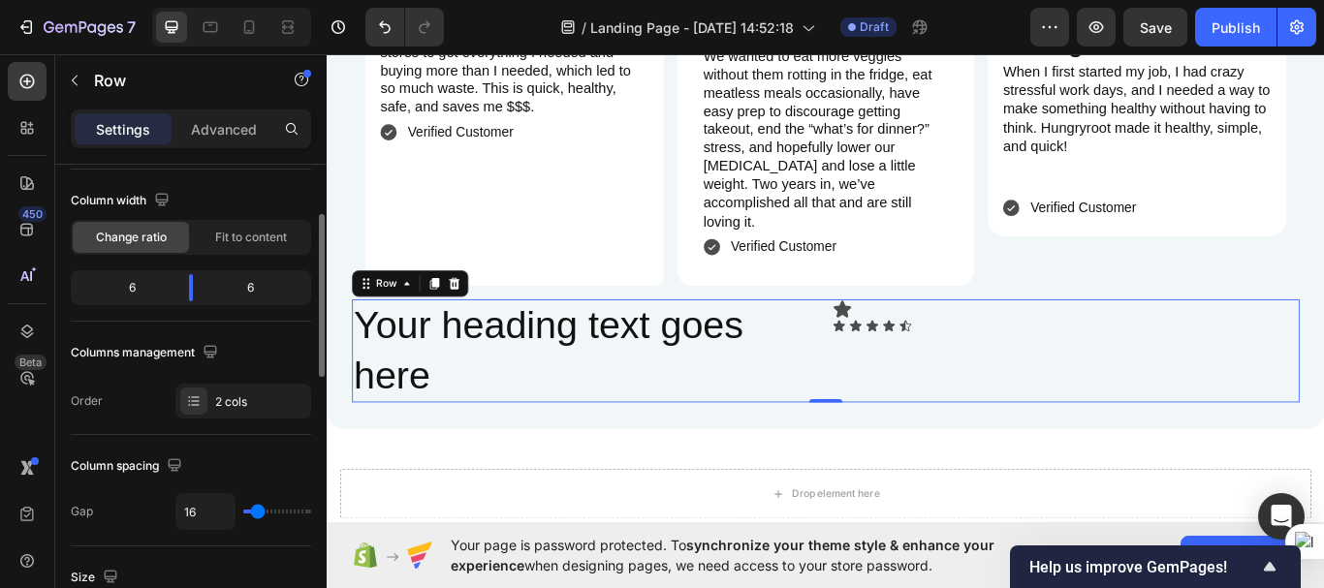
scroll to position [153, 0]
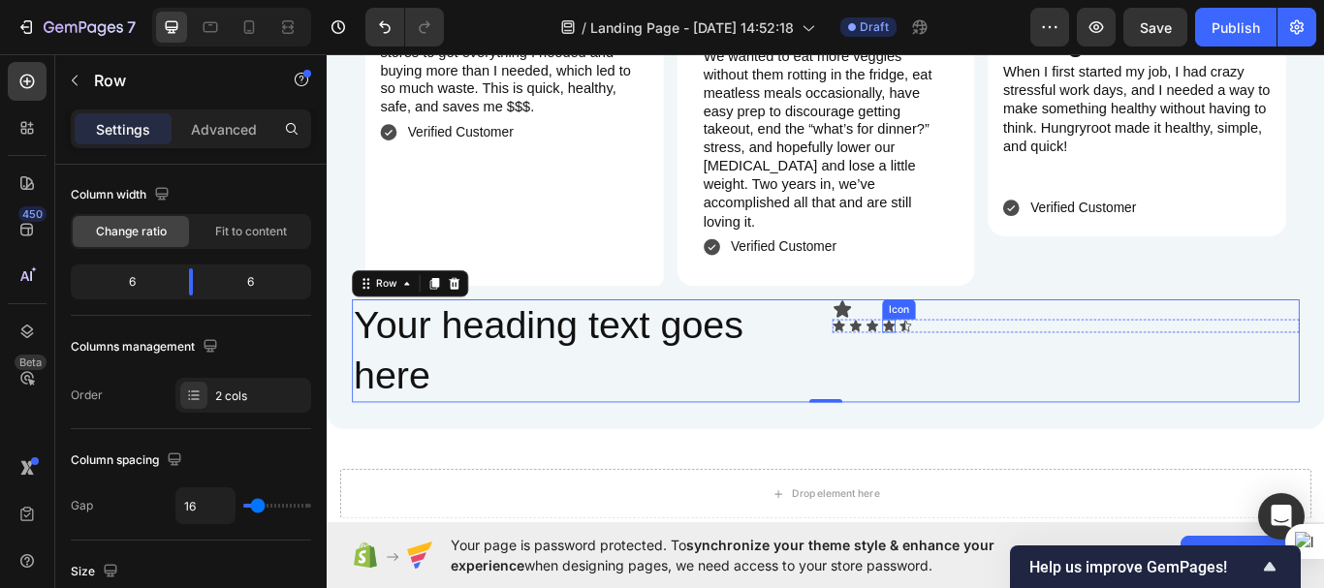
click at [982, 364] on div "Icon" at bounding box center [982, 372] width 16 height 16
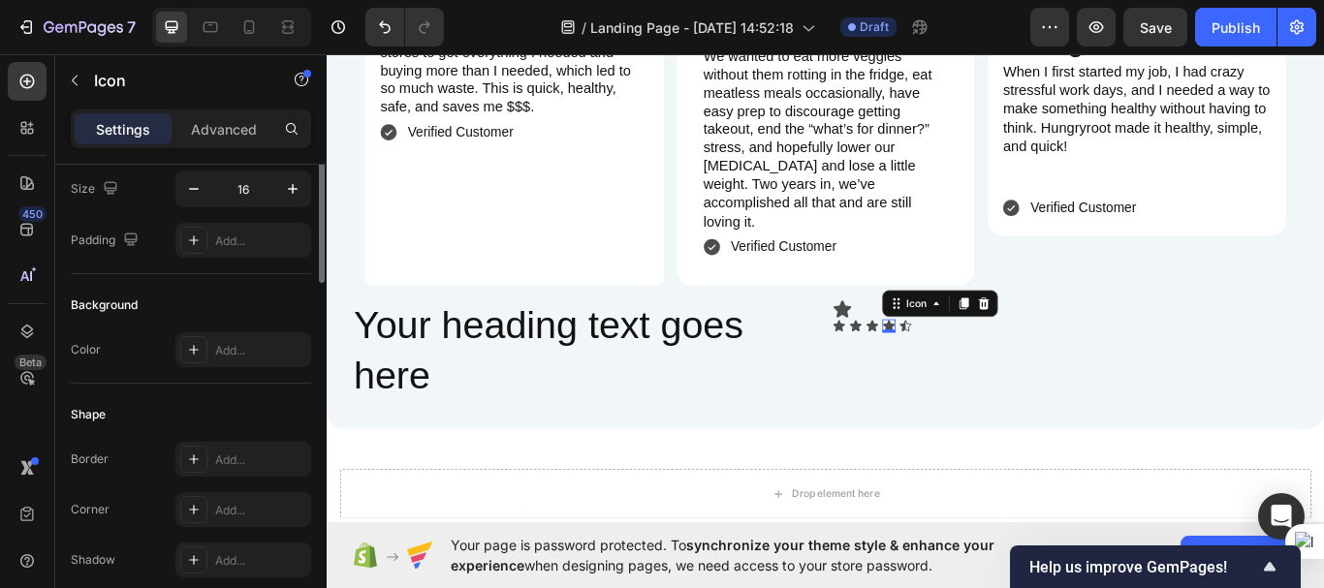
scroll to position [0, 0]
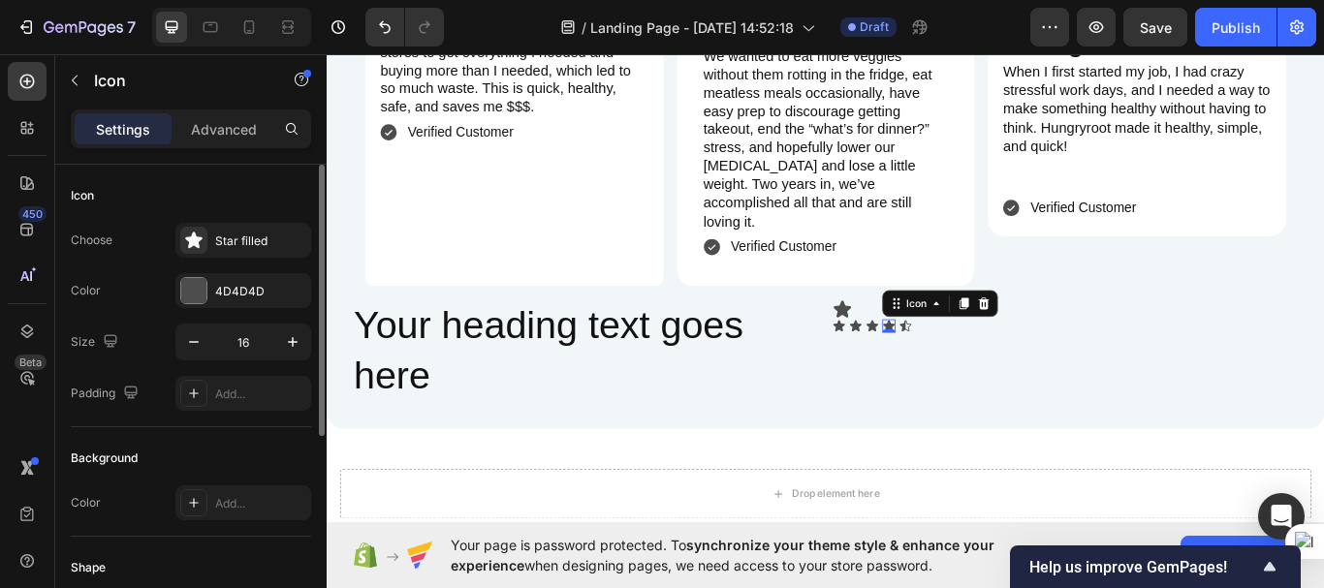
click at [982, 372] on div "0" at bounding box center [981, 380] width 19 height 16
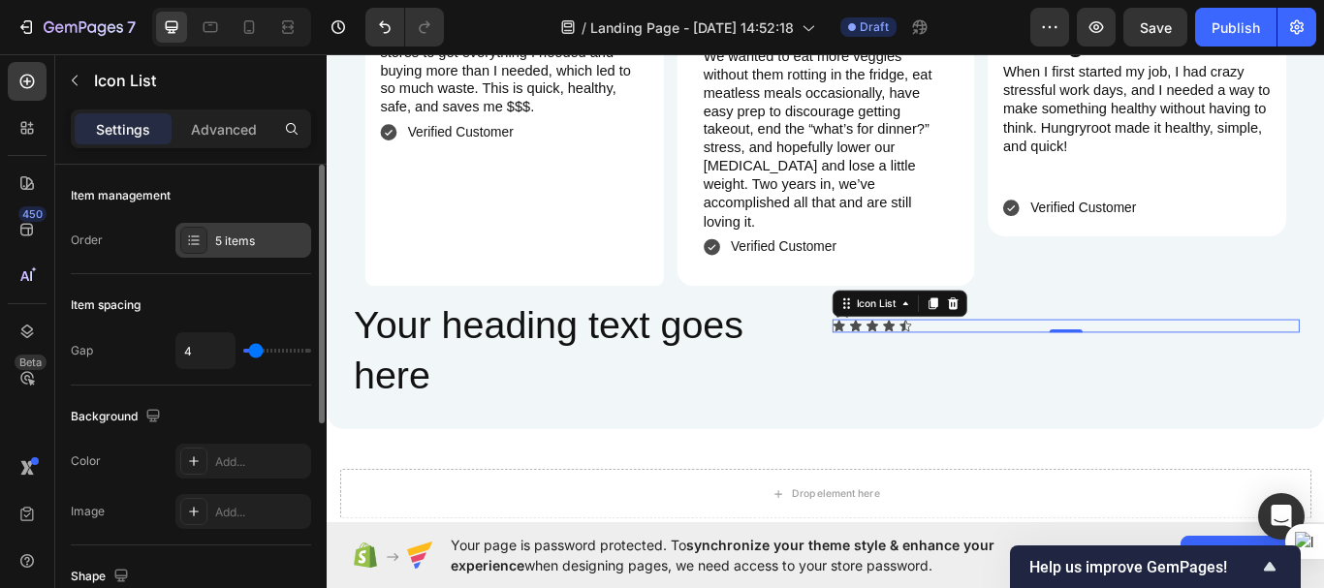
click at [195, 245] on icon at bounding box center [194, 241] width 16 height 16
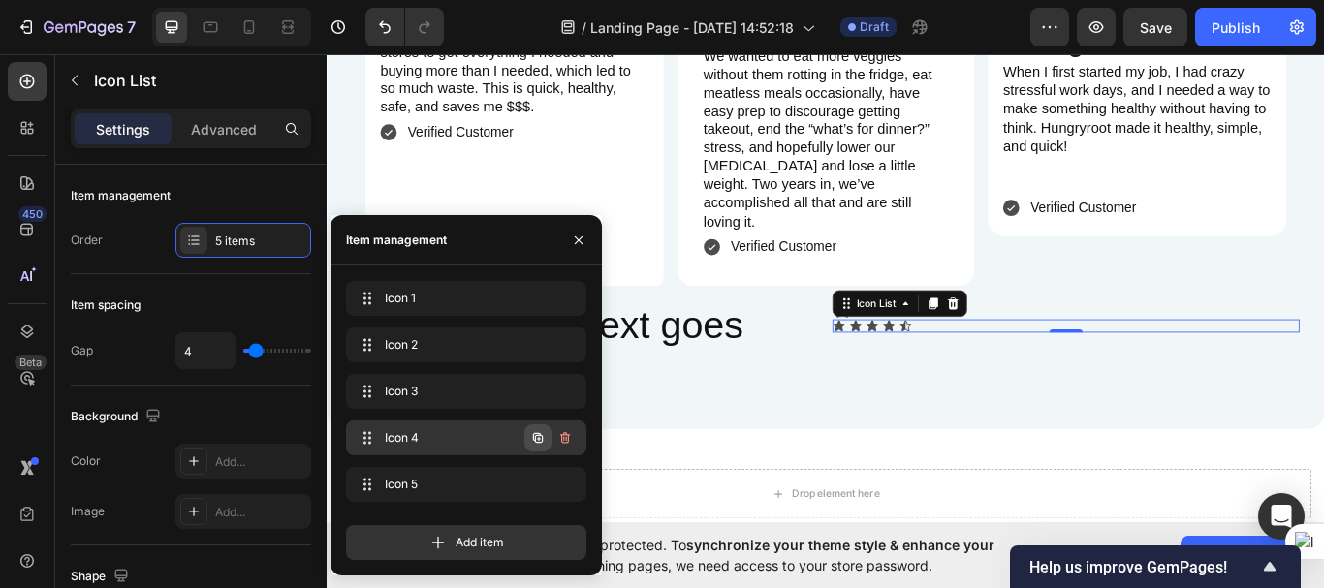
click at [539, 439] on icon "button" at bounding box center [539, 439] width 4 height 4
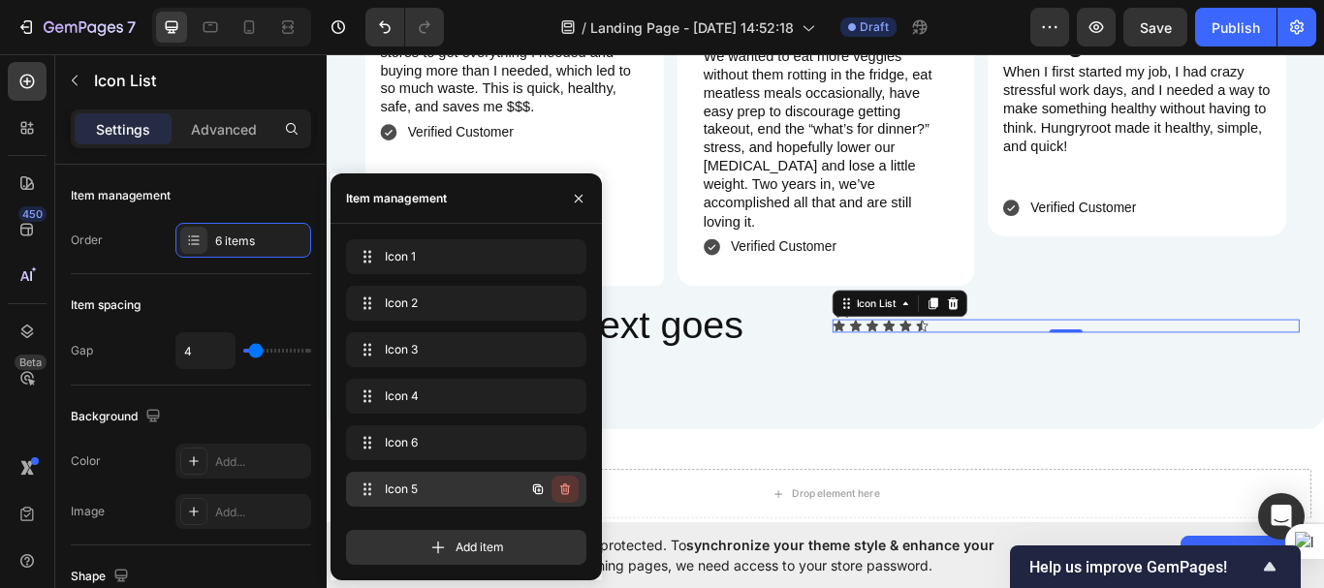
click at [571, 489] on icon "button" at bounding box center [565, 490] width 16 height 16
click at [571, 489] on button "Delete" at bounding box center [551, 489] width 53 height 27
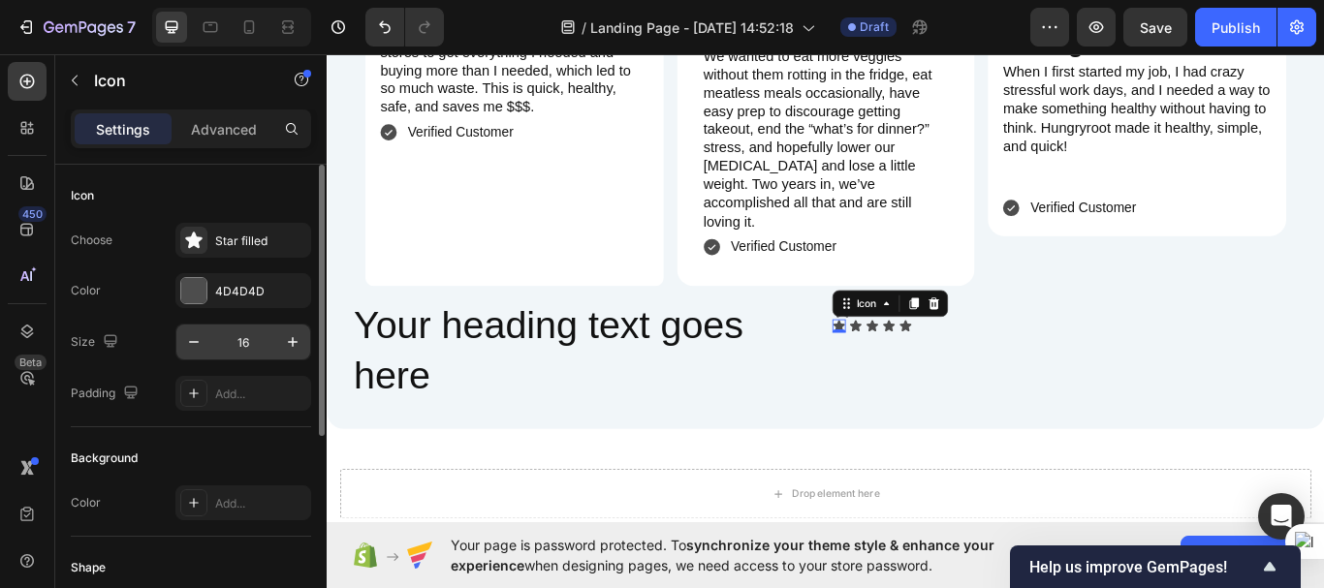
click at [261, 334] on input "16" at bounding box center [243, 342] width 64 height 35
click at [261, 334] on input "30" at bounding box center [243, 342] width 64 height 35
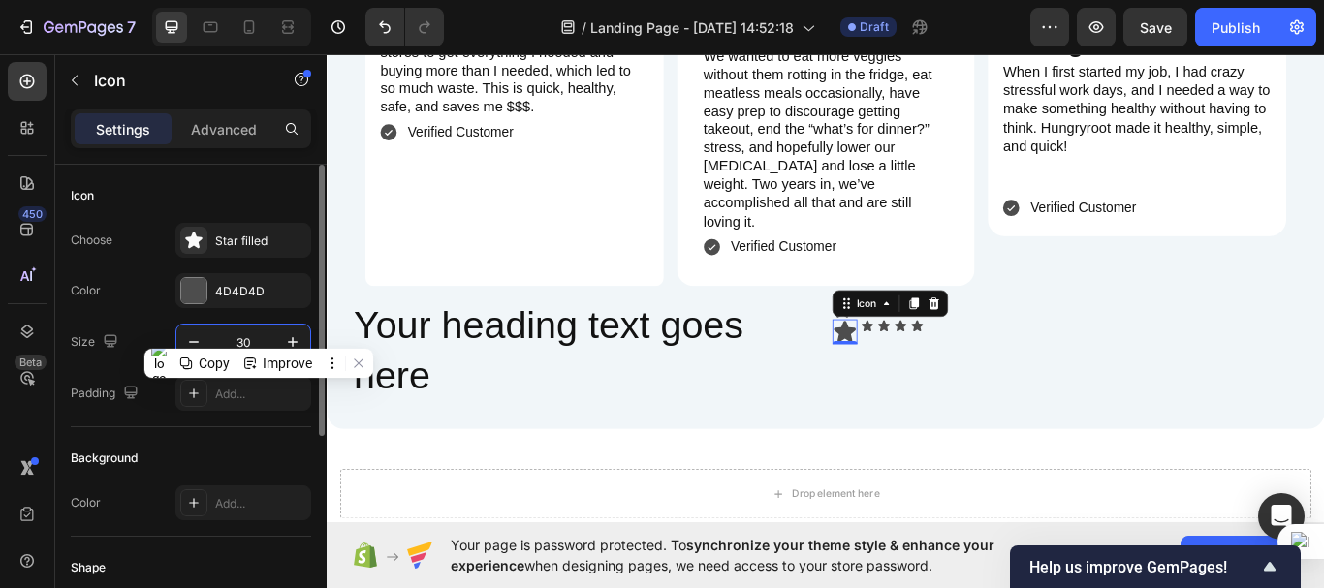
click at [261, 334] on input "30" at bounding box center [243, 342] width 64 height 35
type input "40"
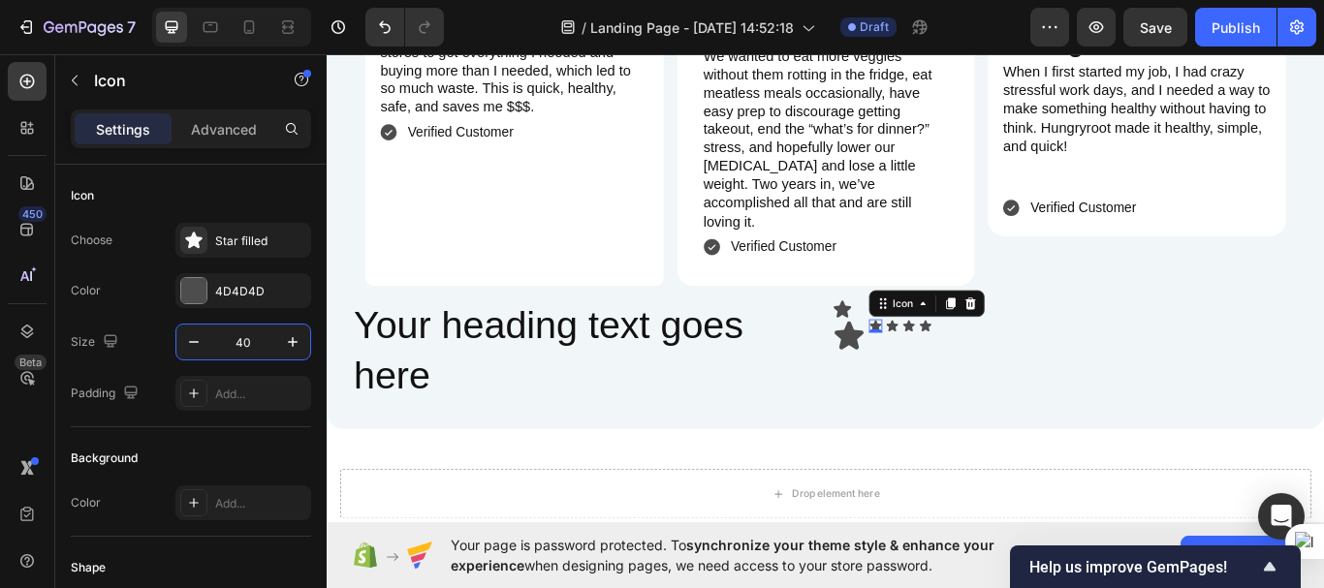
click at [962, 364] on div "Icon 0" at bounding box center [966, 372] width 16 height 16
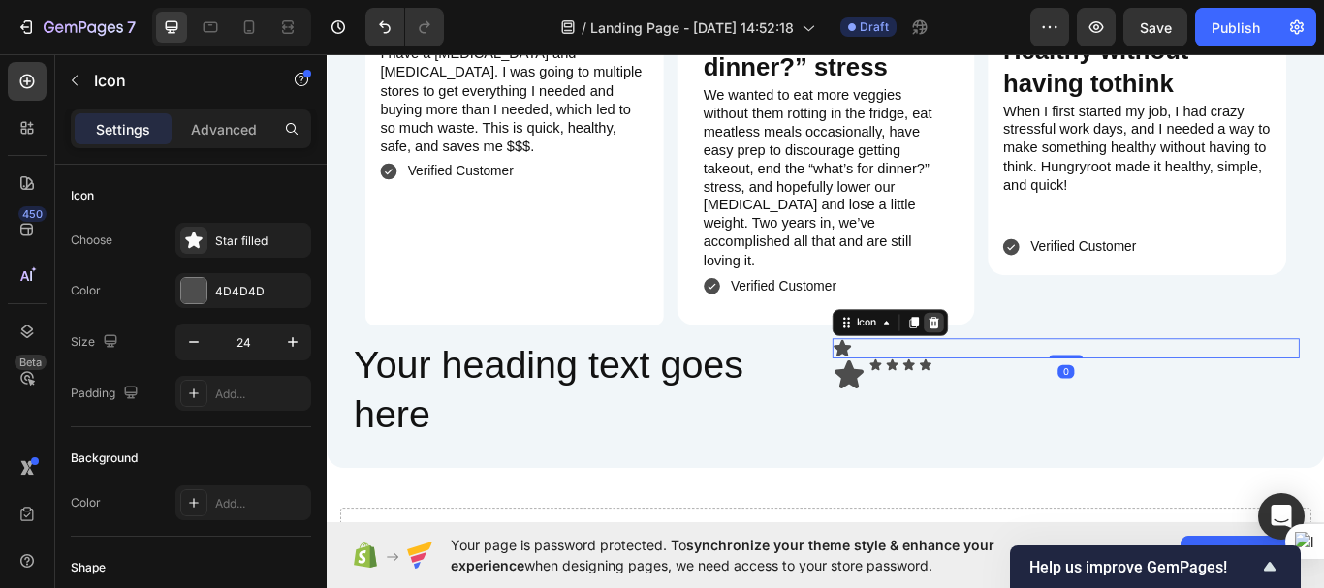
click at [1031, 361] on icon at bounding box center [1034, 368] width 13 height 14
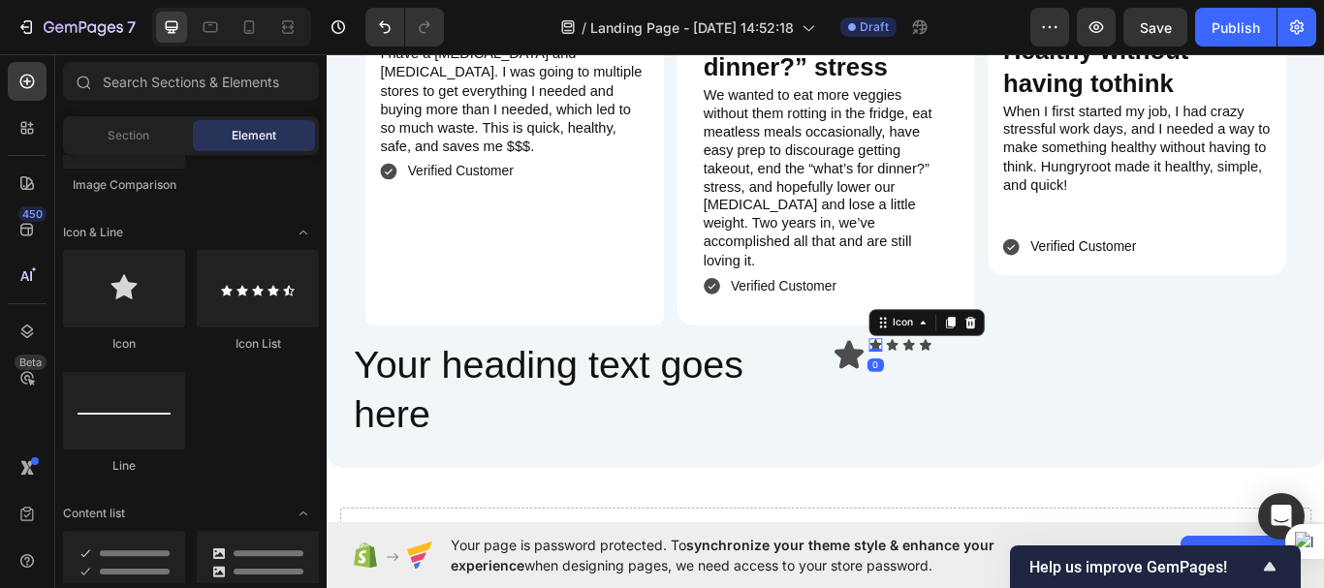
click at [960, 387] on div "Icon 0" at bounding box center [966, 395] width 16 height 16
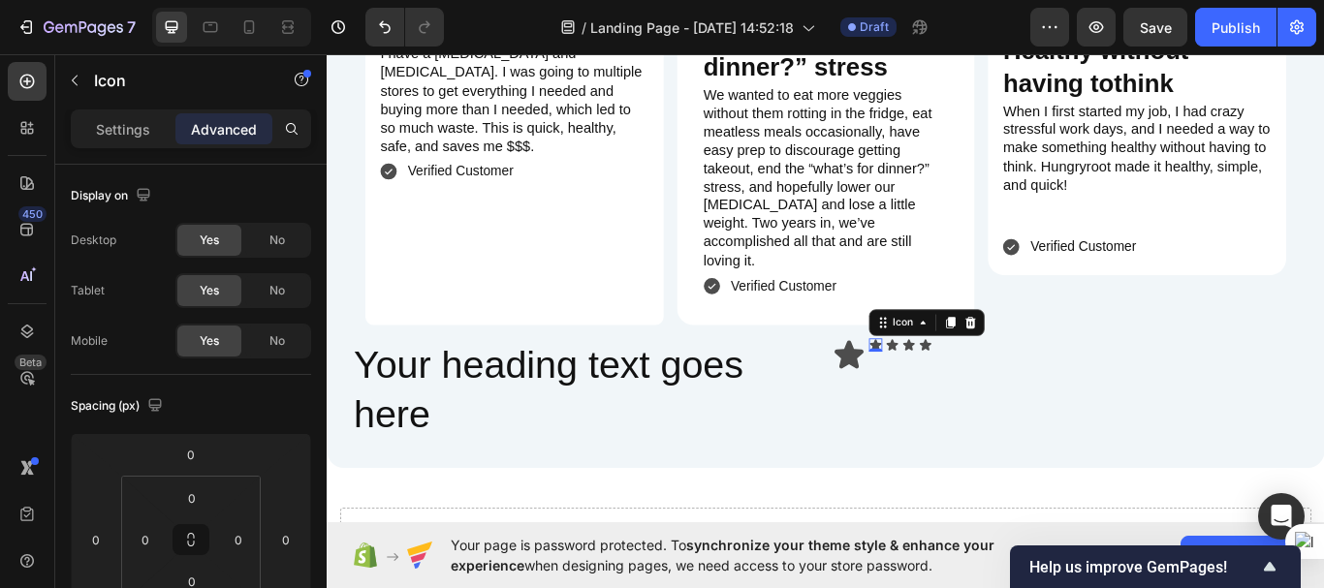
click at [960, 388] on icon at bounding box center [966, 394] width 14 height 13
click at [932, 390] on icon at bounding box center [936, 406] width 34 height 33
click at [149, 134] on p "Settings" at bounding box center [123, 129] width 54 height 20
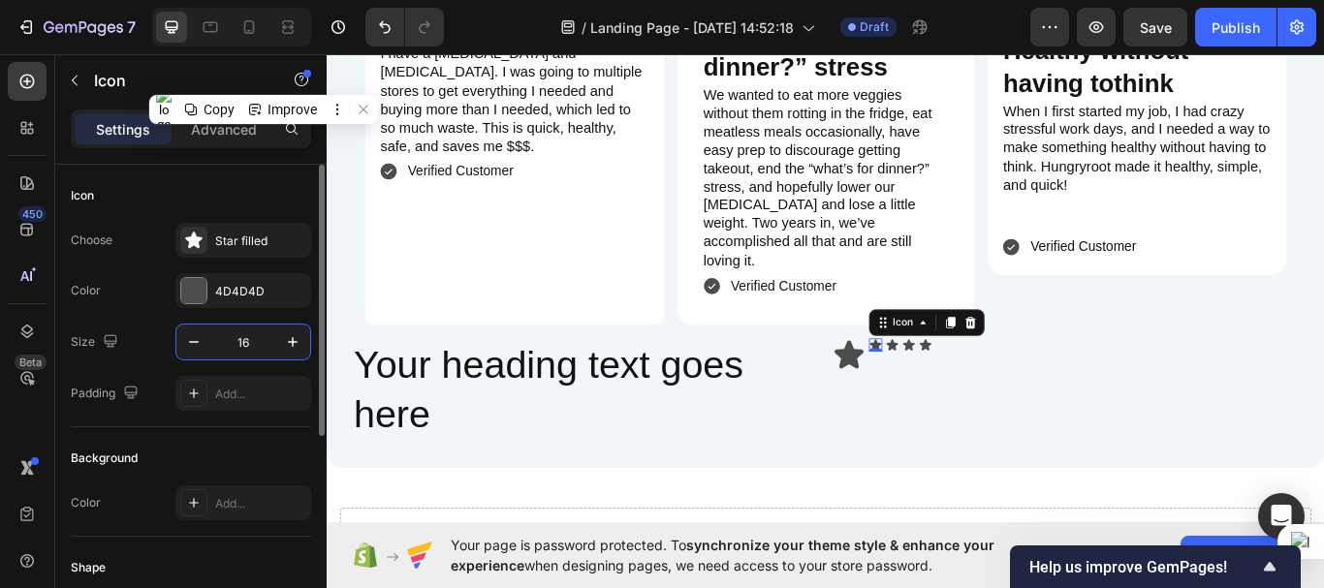
click at [249, 342] on input "16" at bounding box center [243, 342] width 64 height 35
type input "40"
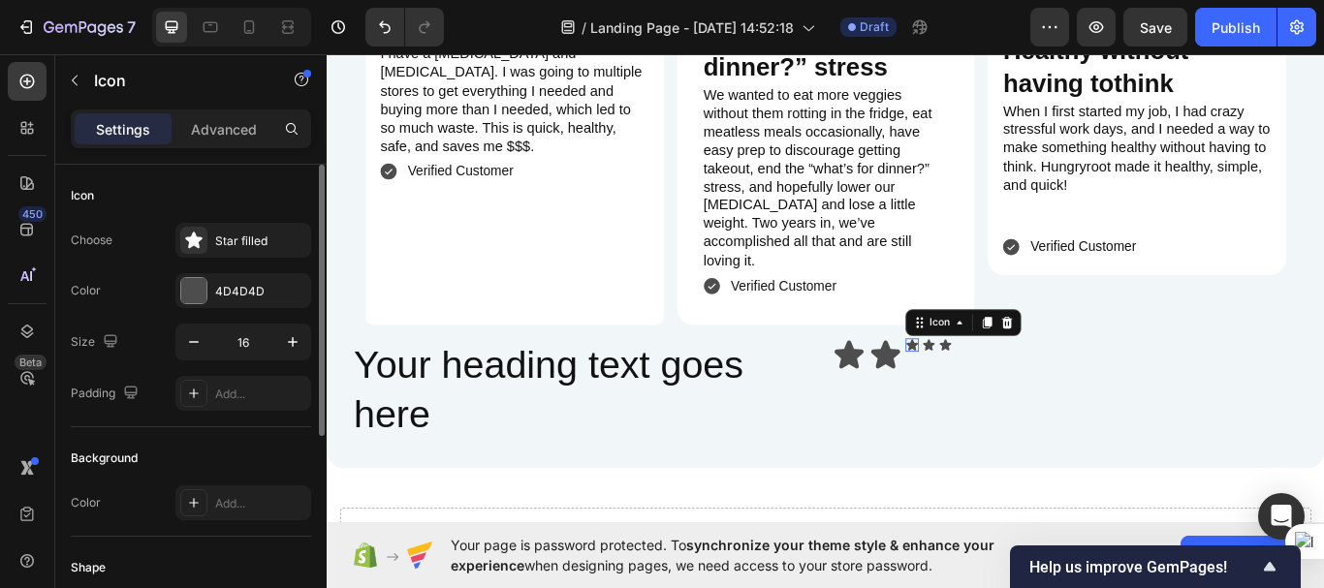
click at [1002, 387] on div "Icon 0" at bounding box center [1009, 395] width 16 height 16
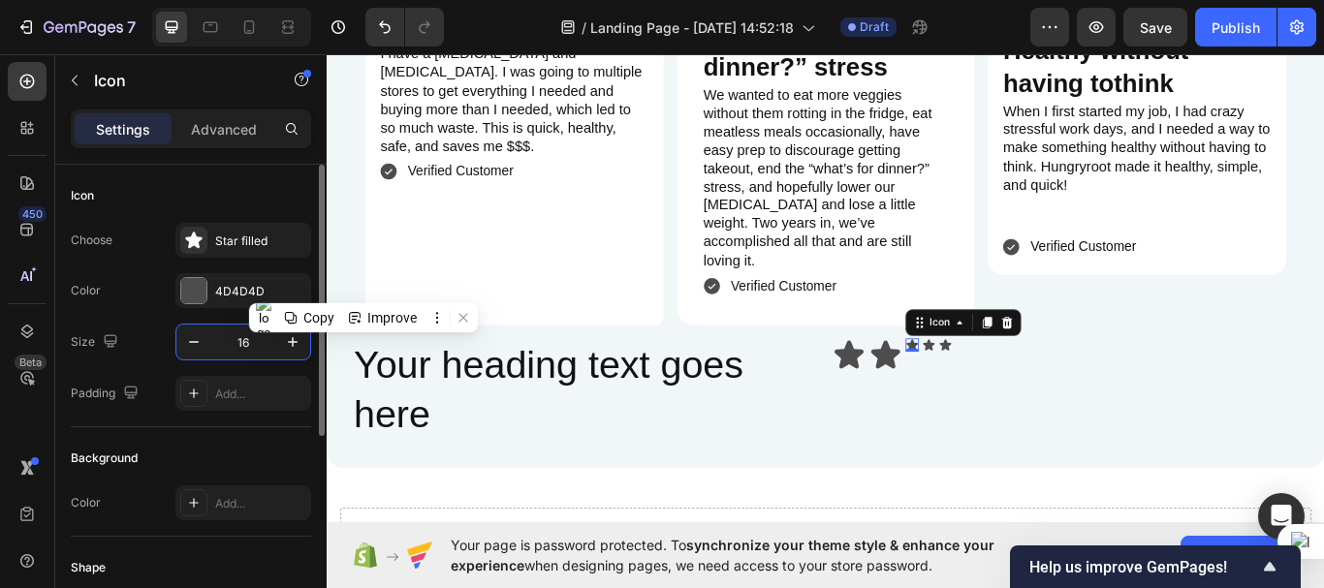
click at [259, 347] on input "16" at bounding box center [243, 342] width 64 height 35
type input "40"
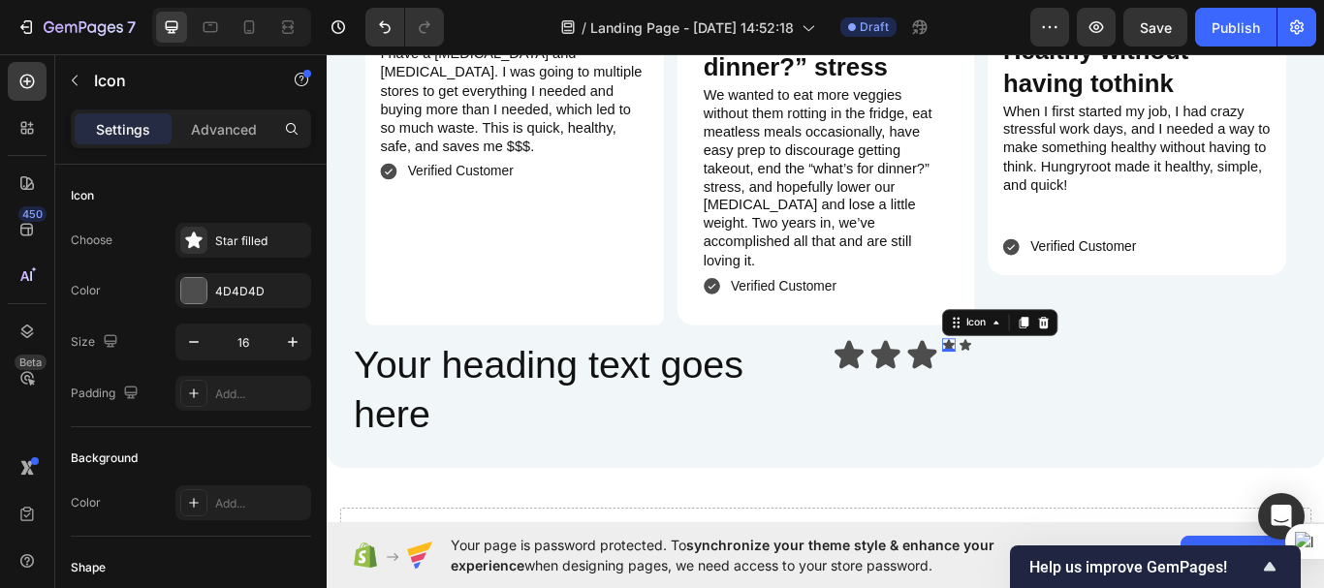
click at [1048, 387] on div "Icon 0" at bounding box center [1052, 395] width 16 height 16
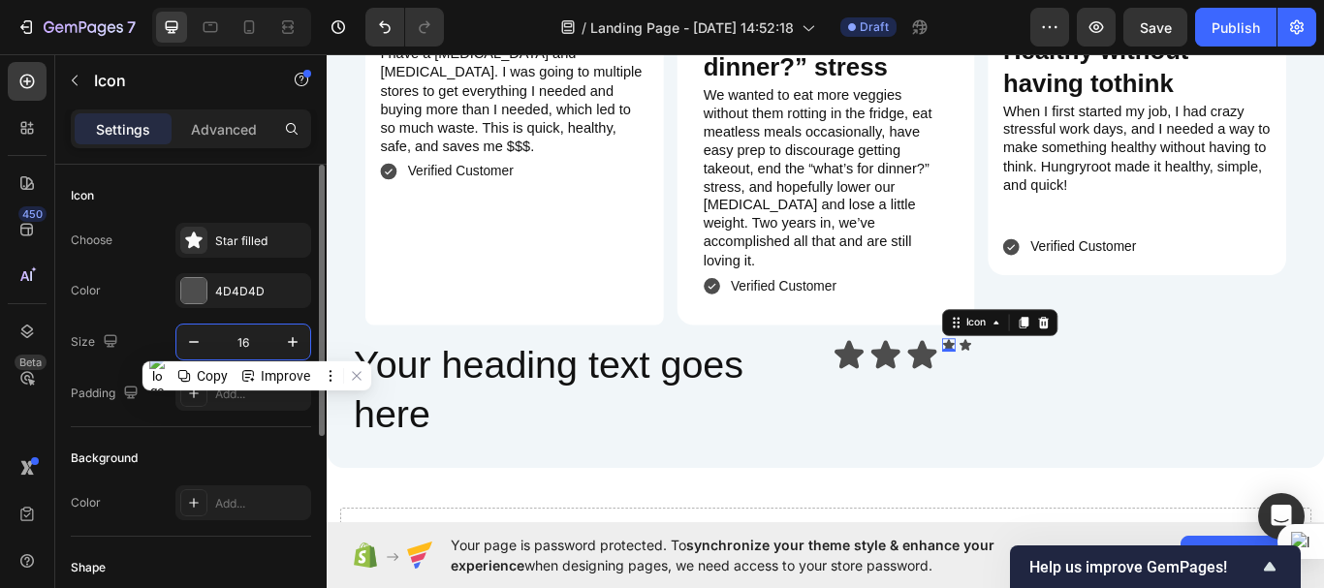
click at [249, 346] on input "16" at bounding box center [243, 342] width 64 height 35
type input "40"
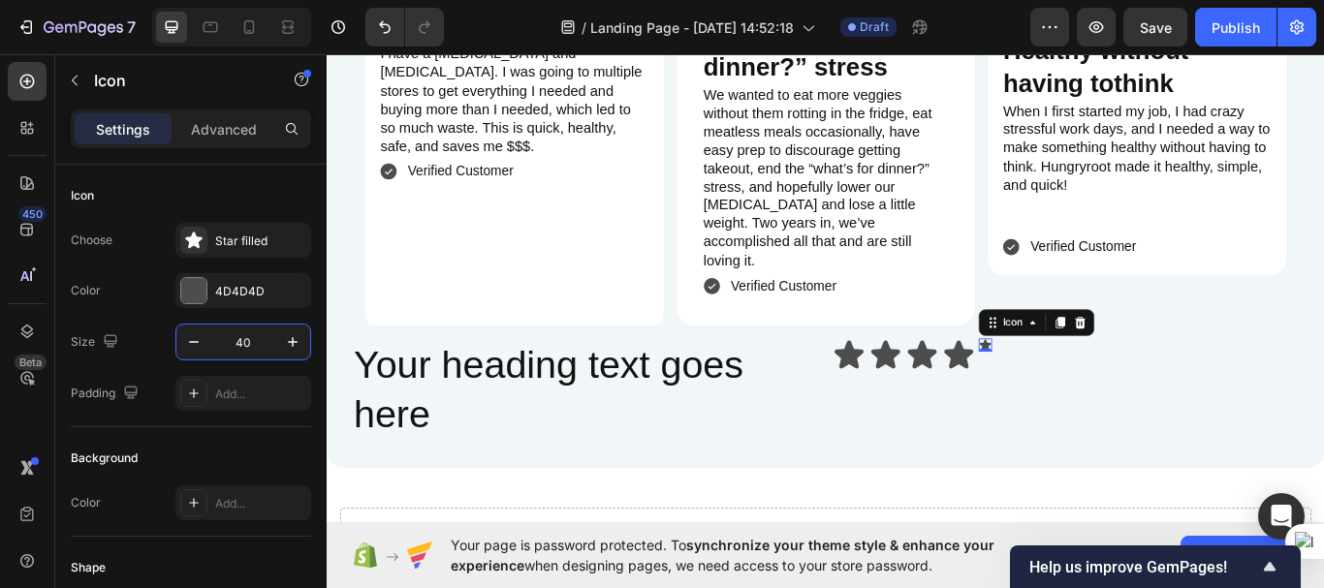
click at [1091, 387] on div "Icon 0" at bounding box center [1094, 395] width 16 height 16
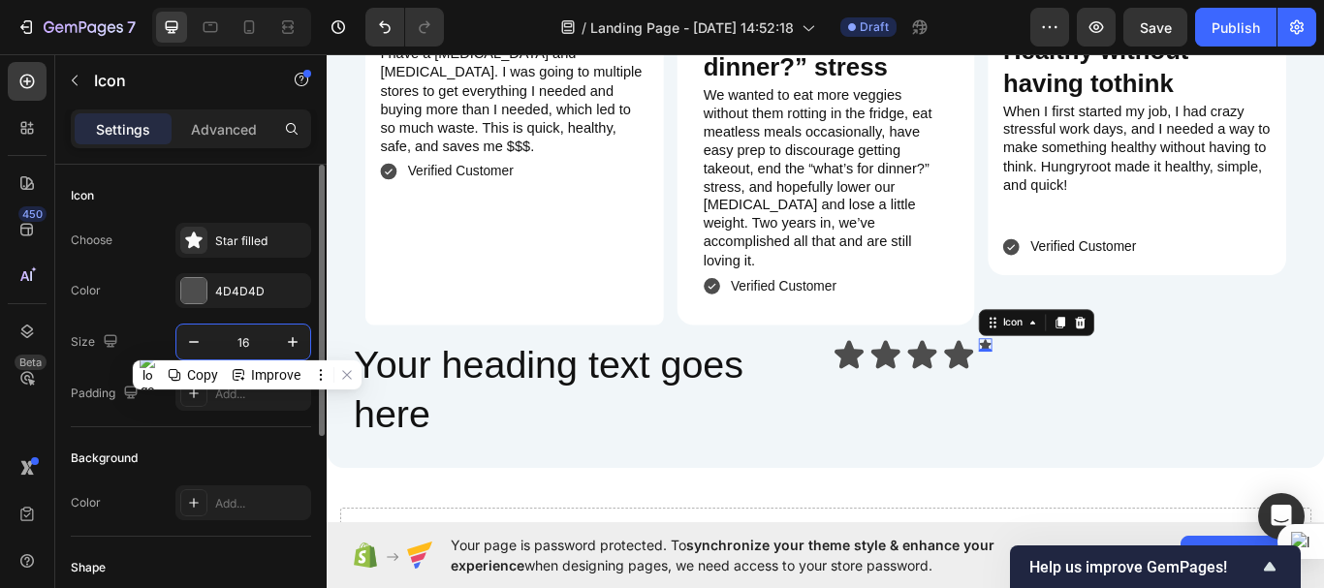
click at [249, 344] on input "16" at bounding box center [243, 342] width 64 height 35
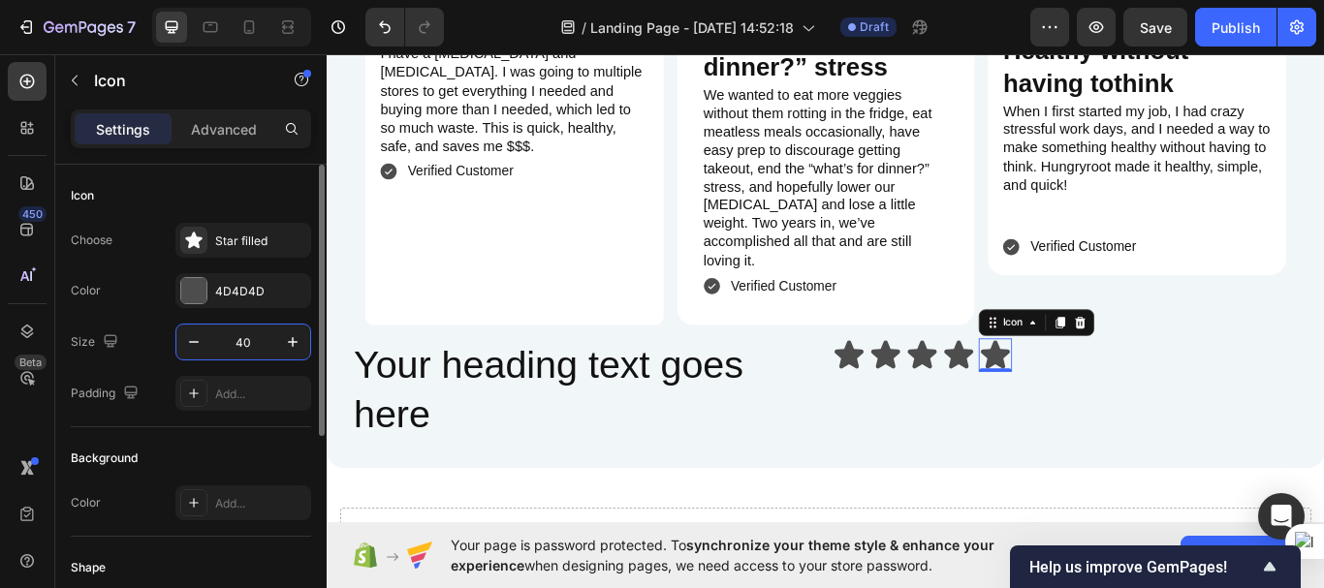
type input "40"
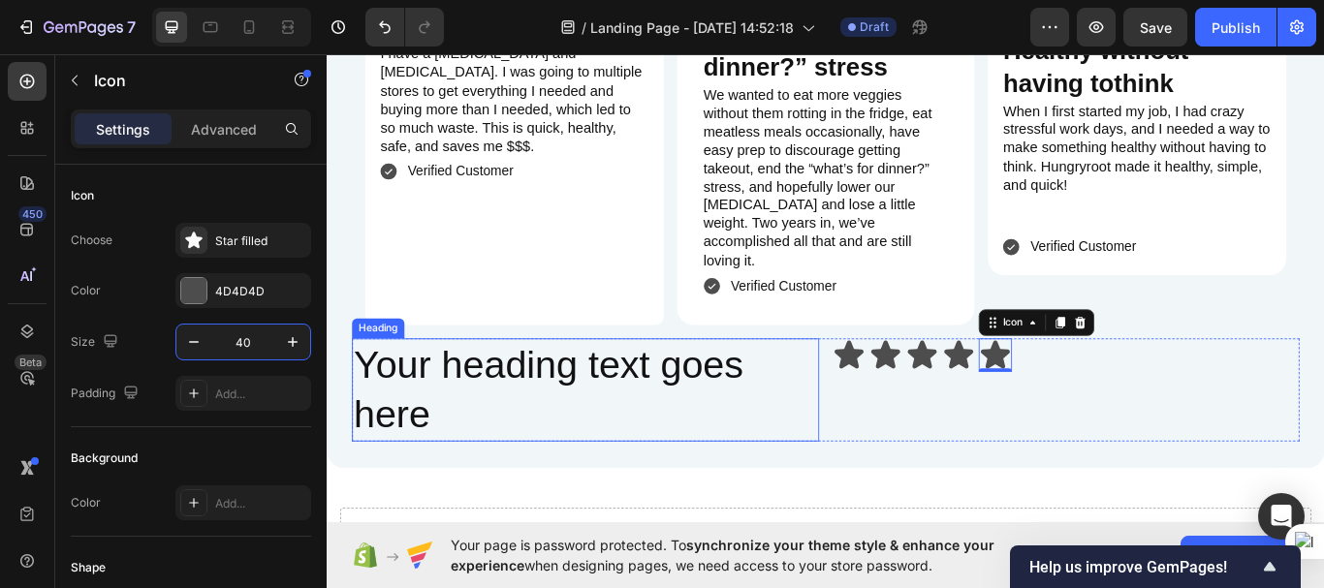
click at [497, 394] on h2 "Your heading text goes here" at bounding box center [628, 447] width 545 height 120
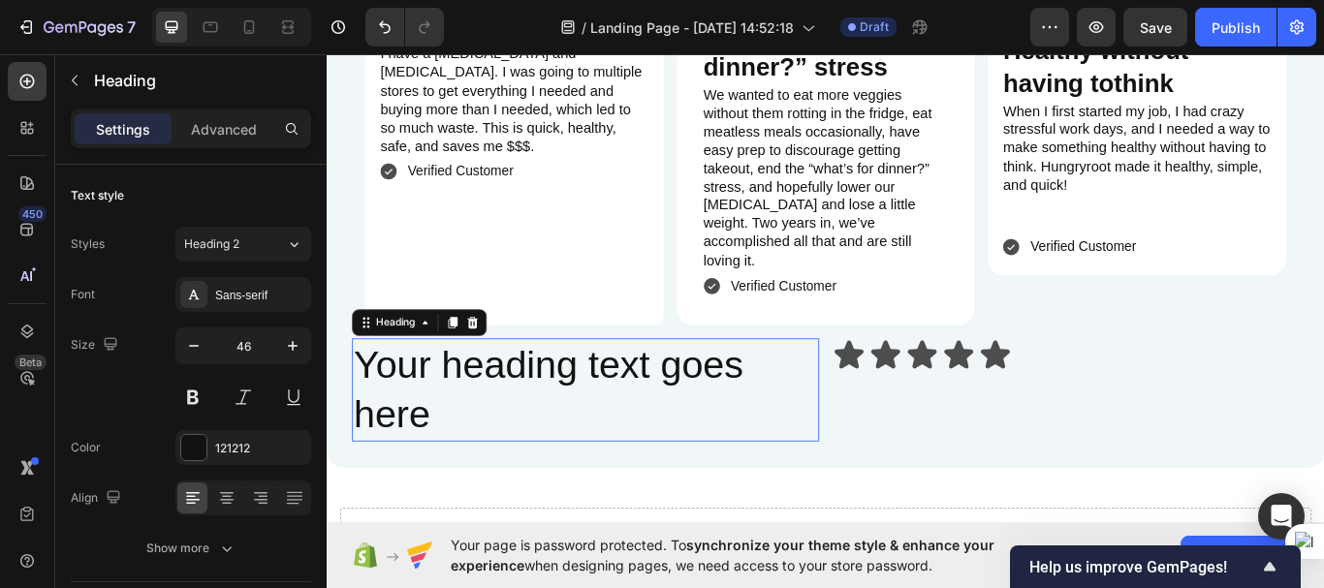
click at [497, 394] on p "Your heading text goes here" at bounding box center [628, 447] width 541 height 116
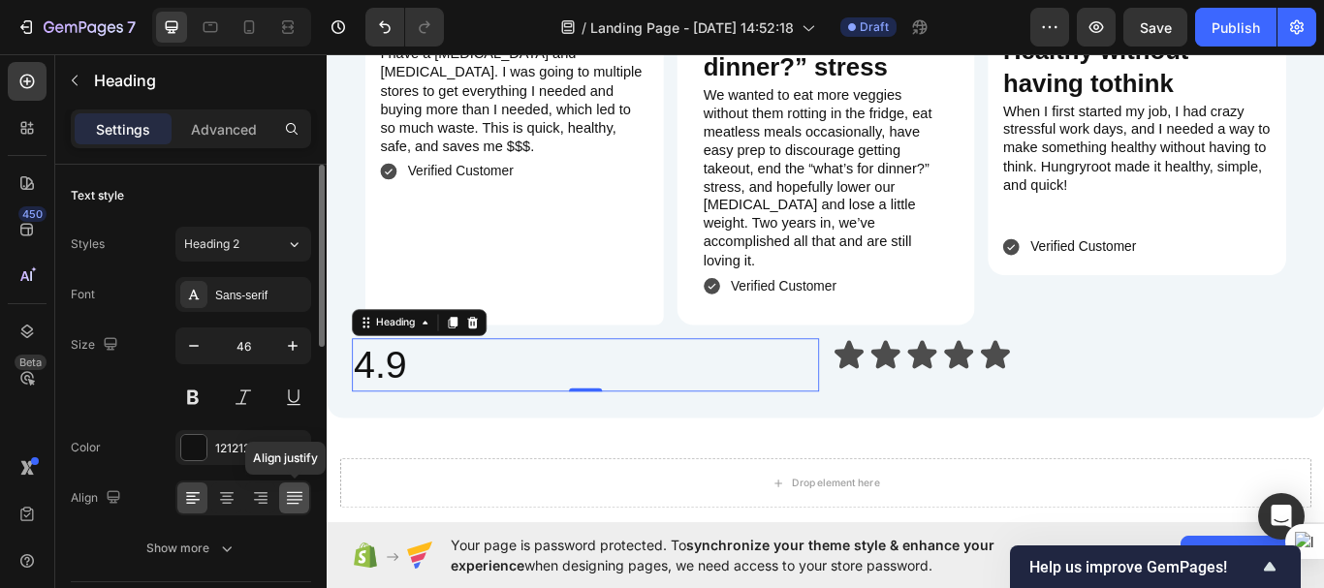
click at [291, 495] on icon at bounding box center [294, 497] width 19 height 19
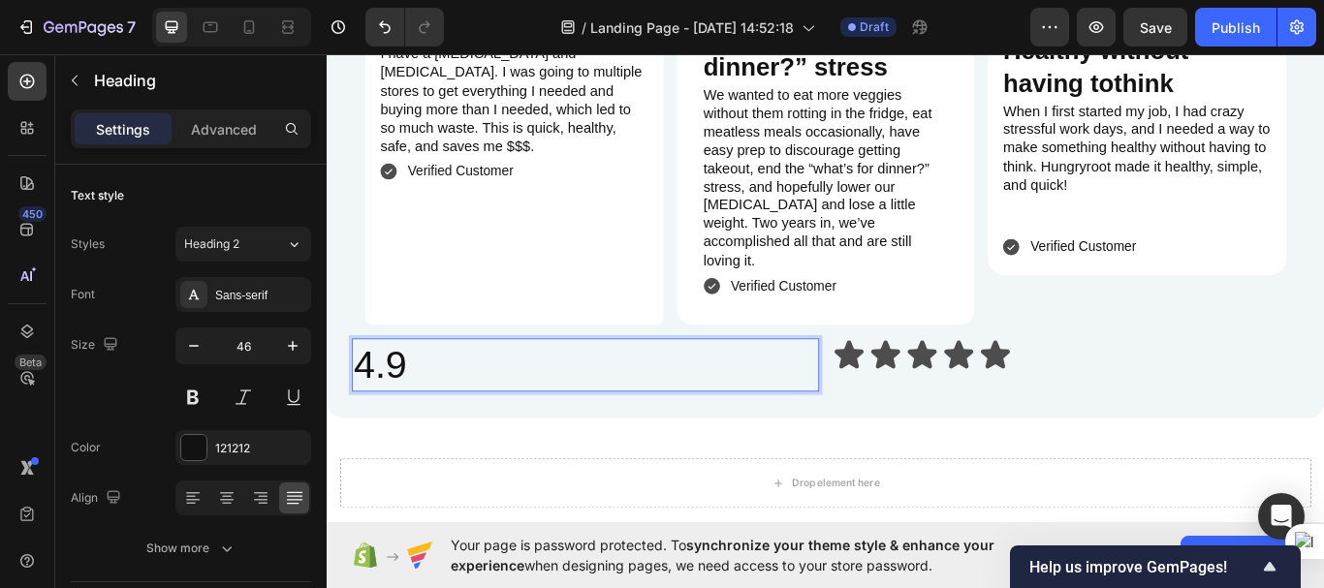
click at [570, 389] on p "4.9" at bounding box center [628, 418] width 541 height 58
click at [262, 493] on icon at bounding box center [261, 493] width 14 height 2
click at [856, 389] on p "4.9" at bounding box center [628, 418] width 541 height 58
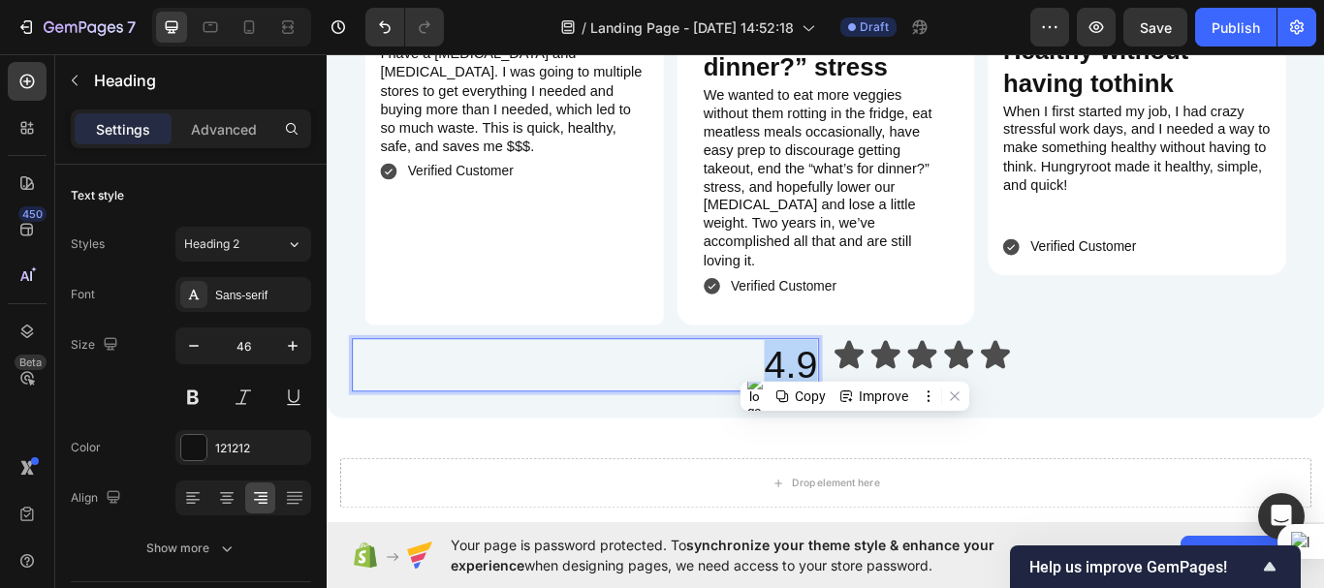
click at [856, 389] on p "4.9" at bounding box center [628, 418] width 541 height 58
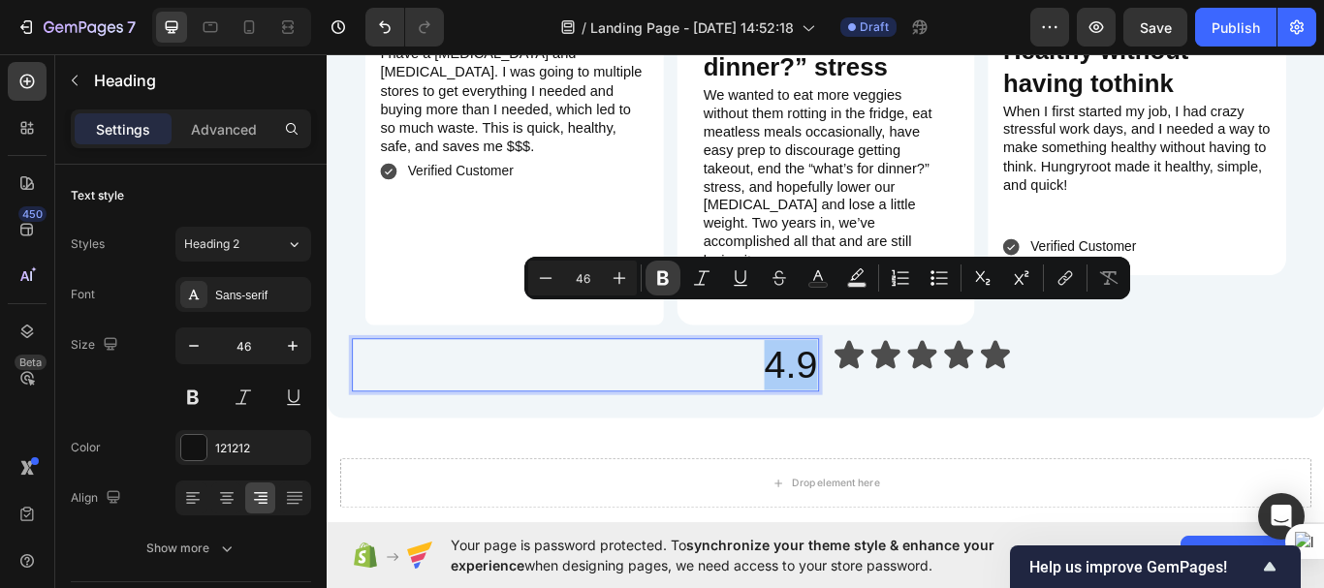
click at [658, 279] on icon "Editor contextual toolbar" at bounding box center [663, 278] width 12 height 15
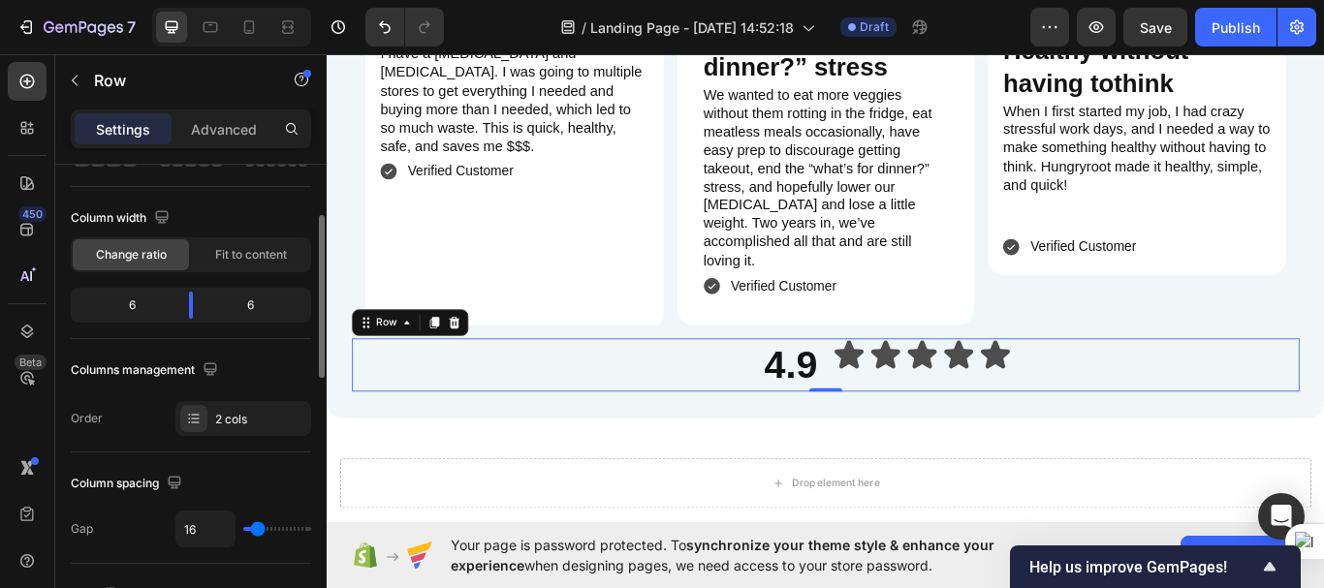
scroll to position [135, 0]
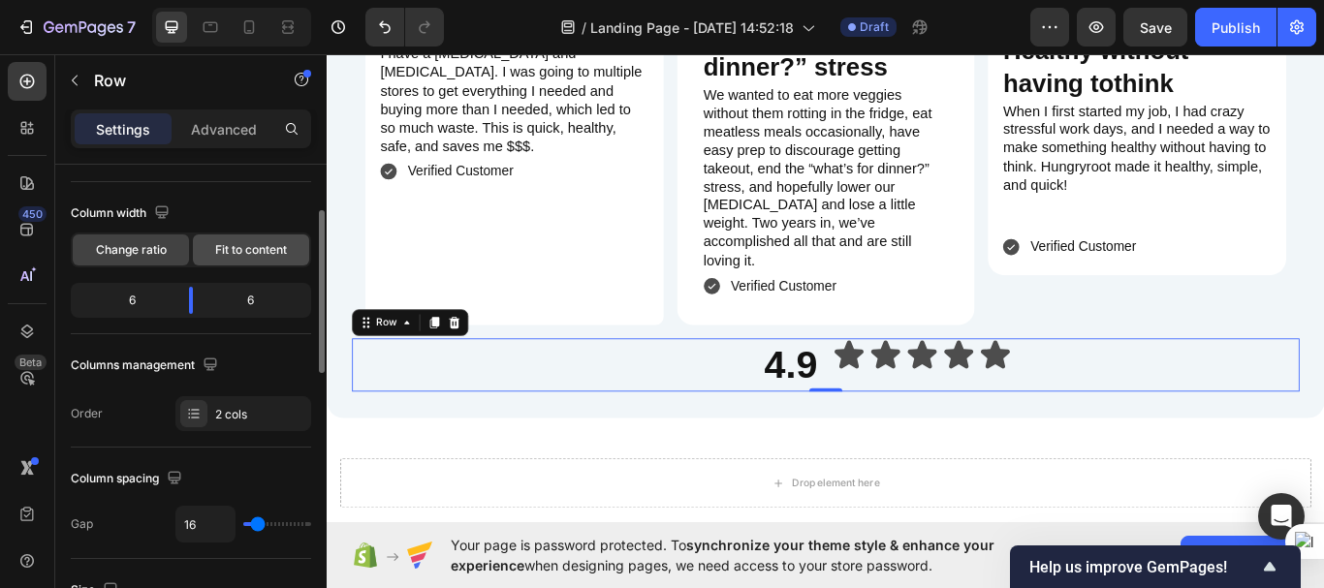
click at [266, 259] on div "Fit to content" at bounding box center [251, 250] width 116 height 31
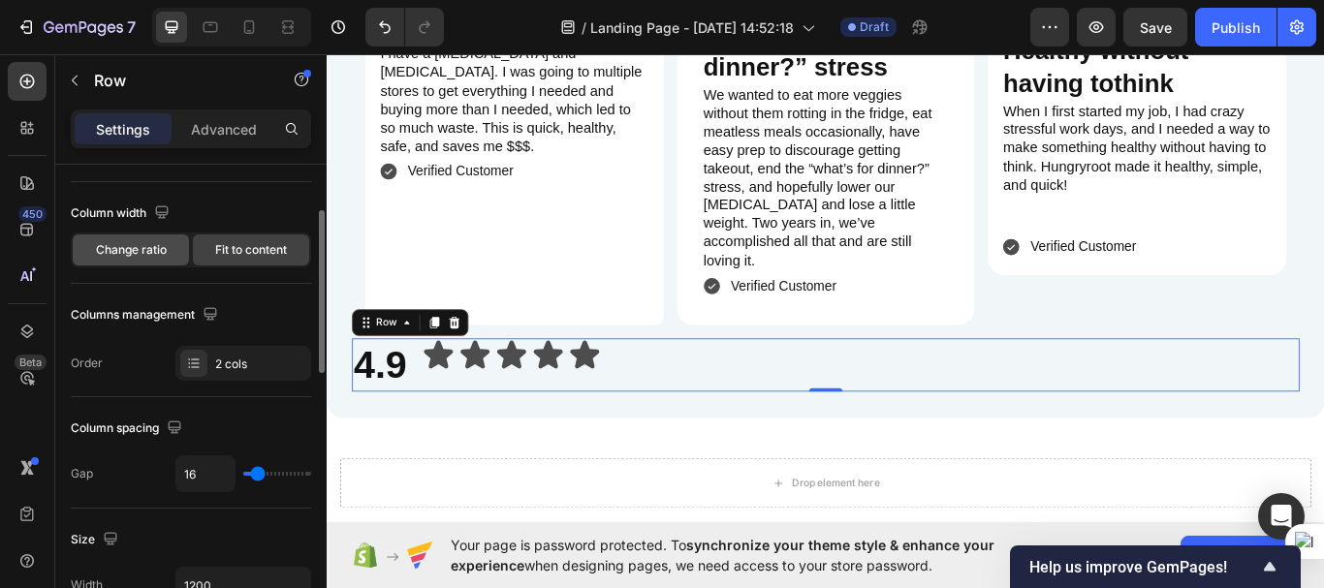
click at [141, 236] on div "Change ratio" at bounding box center [131, 250] width 116 height 31
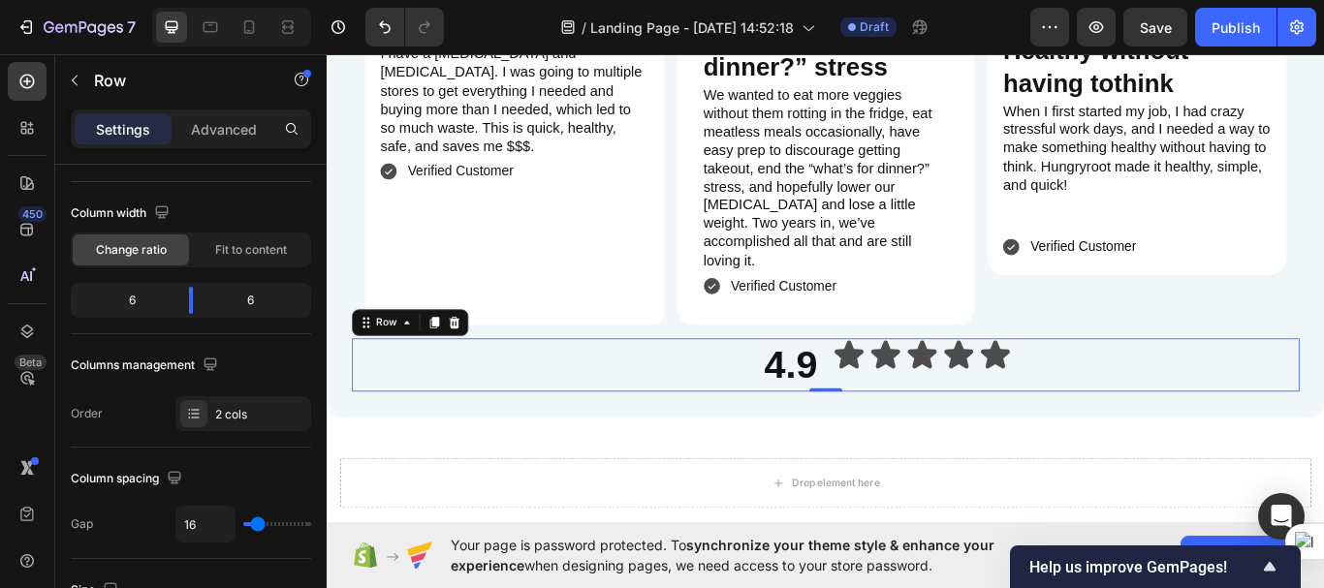
click at [921, 387] on div "Icon Icon Icon Icon Icon Icon List" at bounding box center [1188, 418] width 545 height 62
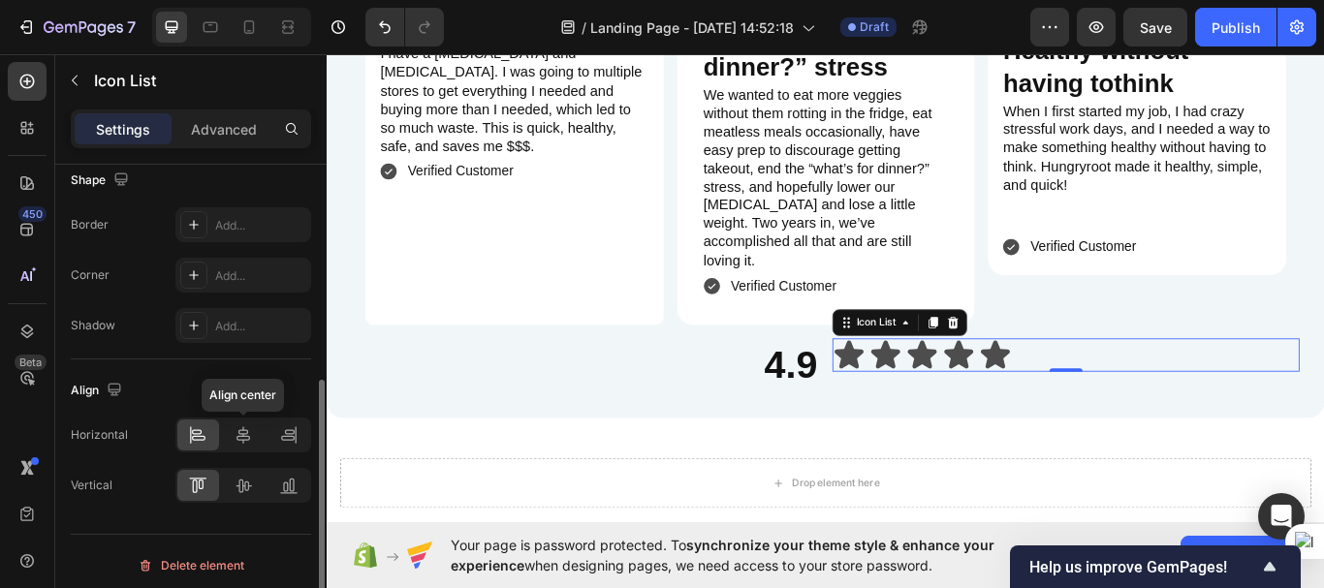
scroll to position [404, 0]
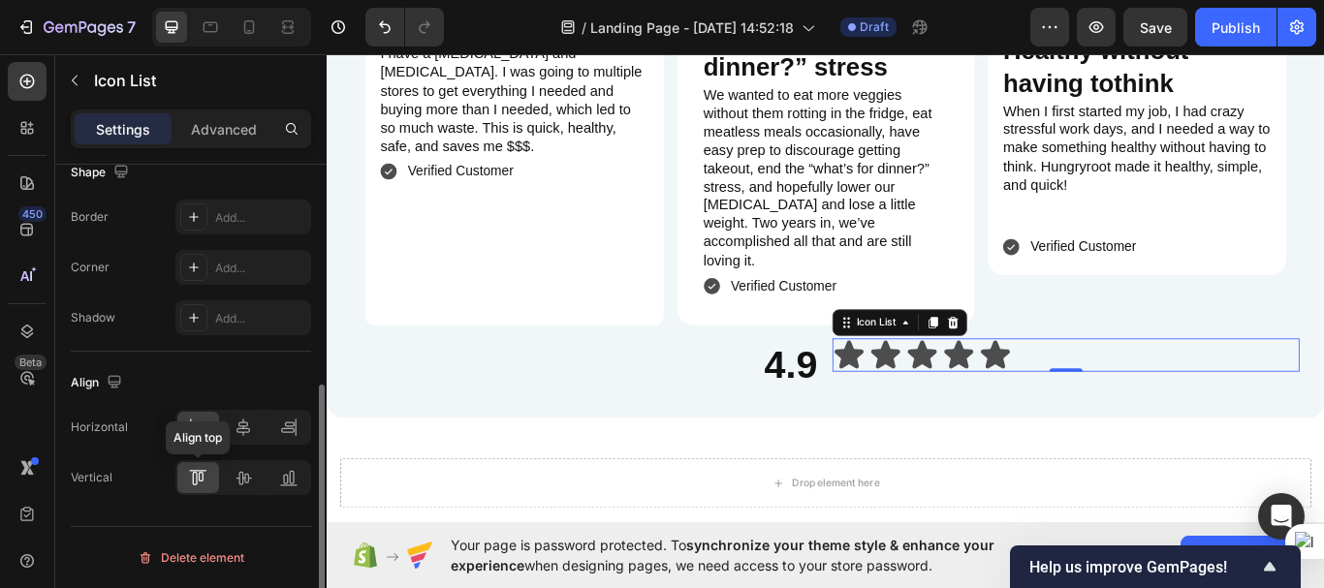
click at [198, 472] on icon at bounding box center [197, 477] width 19 height 19
click at [240, 424] on icon at bounding box center [243, 427] width 19 height 19
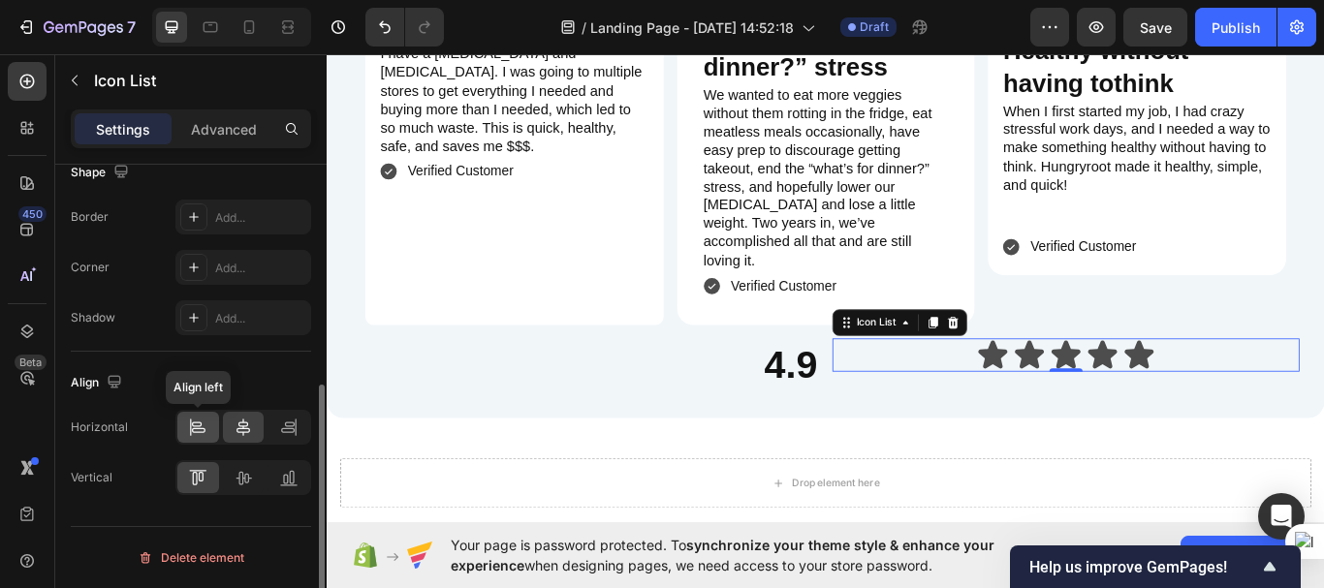
click at [205, 425] on icon at bounding box center [197, 427] width 19 height 19
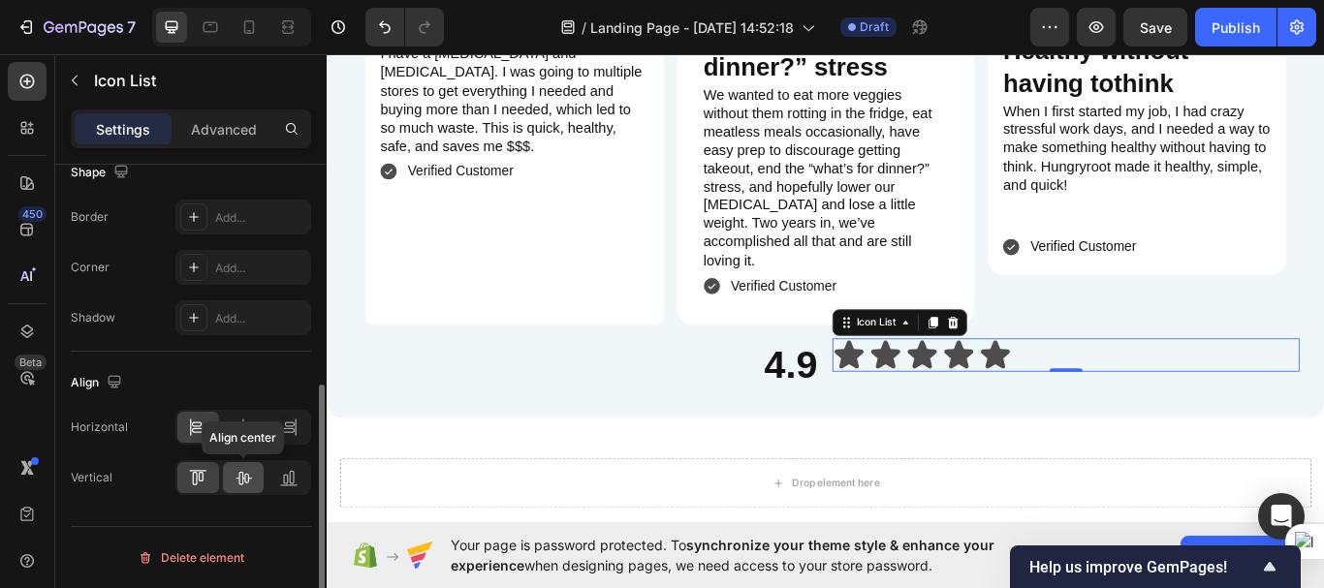
click at [244, 482] on icon at bounding box center [243, 477] width 19 height 19
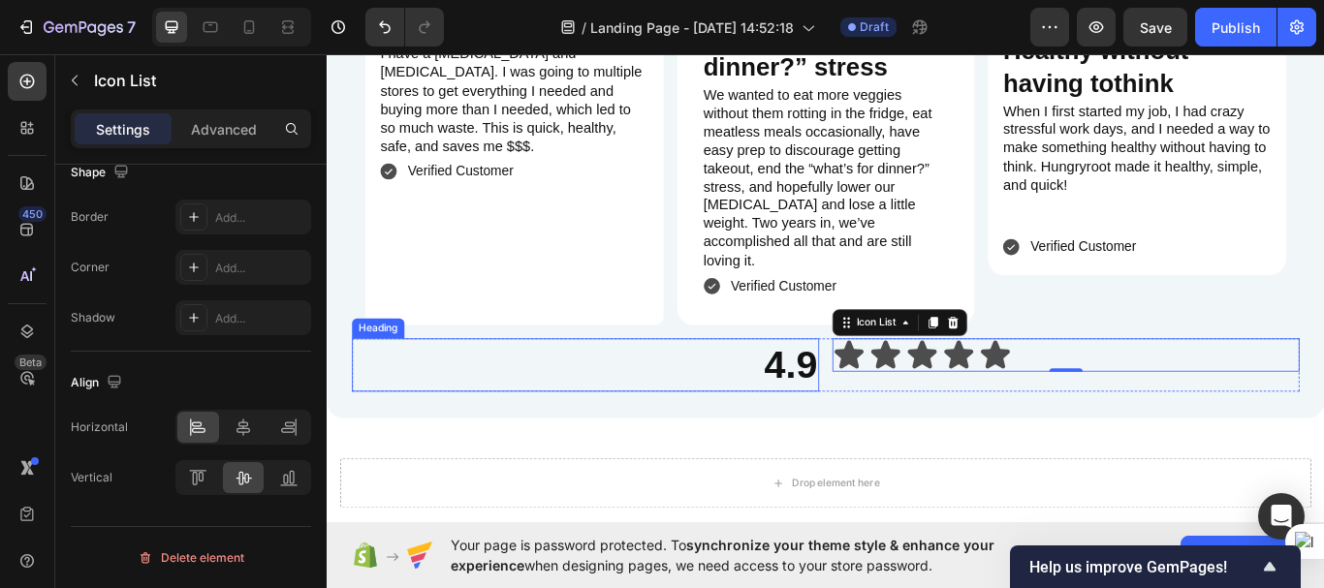
click at [878, 392] on strong "4.9" at bounding box center [867, 417] width 62 height 50
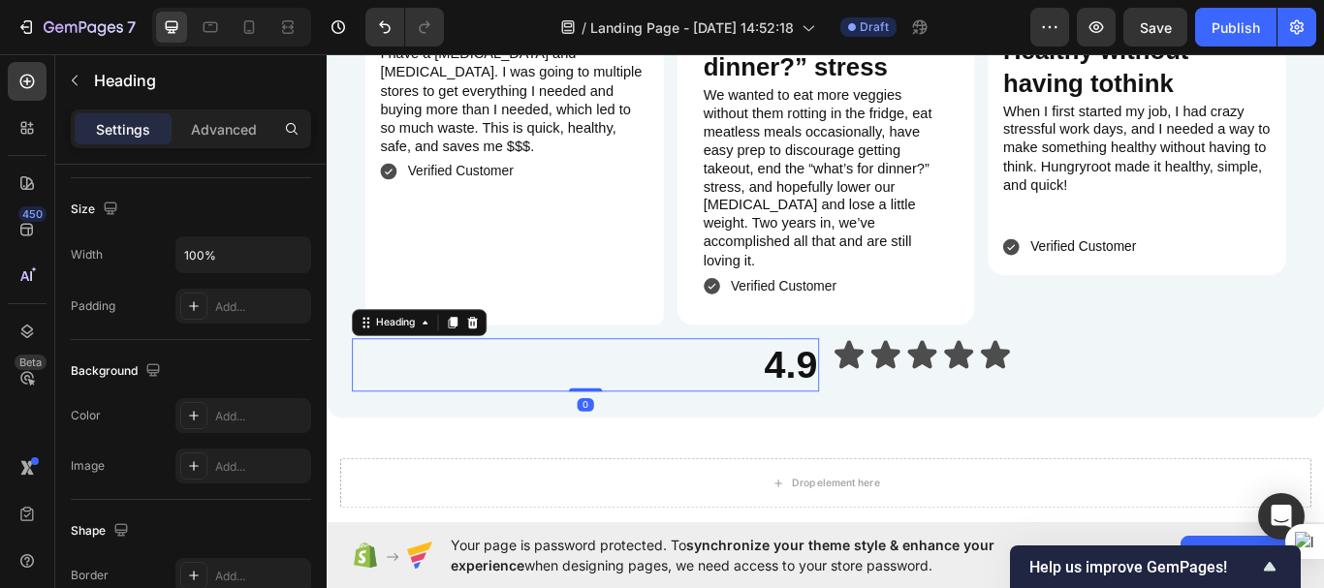
scroll to position [0, 0]
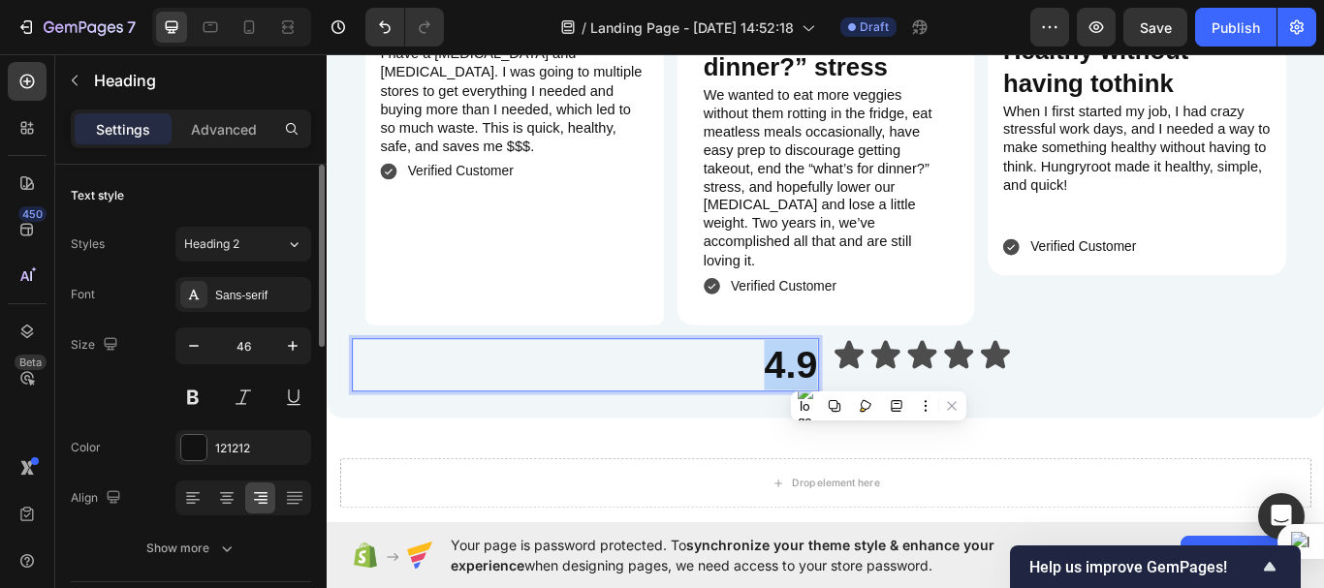
click at [878, 392] on strong "4.9" at bounding box center [867, 417] width 62 height 50
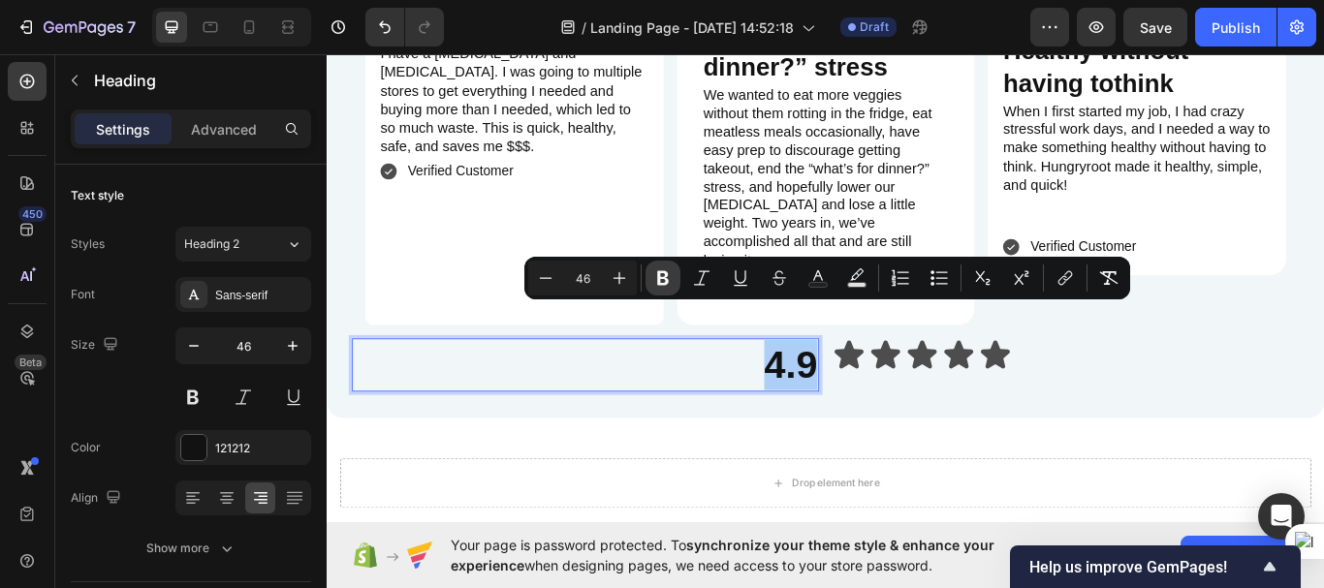
click at [675, 289] on button "Bold" at bounding box center [662, 278] width 35 height 35
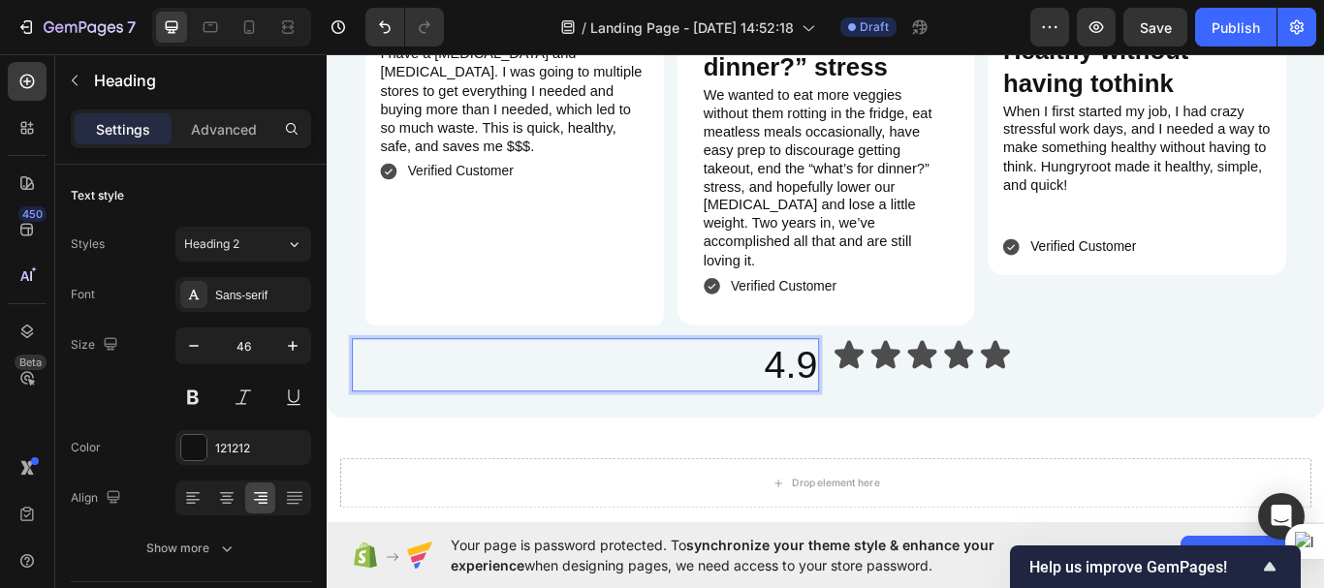
click at [847, 389] on p "4.9" at bounding box center [628, 418] width 541 height 58
click at [848, 389] on p "4.9" at bounding box center [628, 418] width 541 height 58
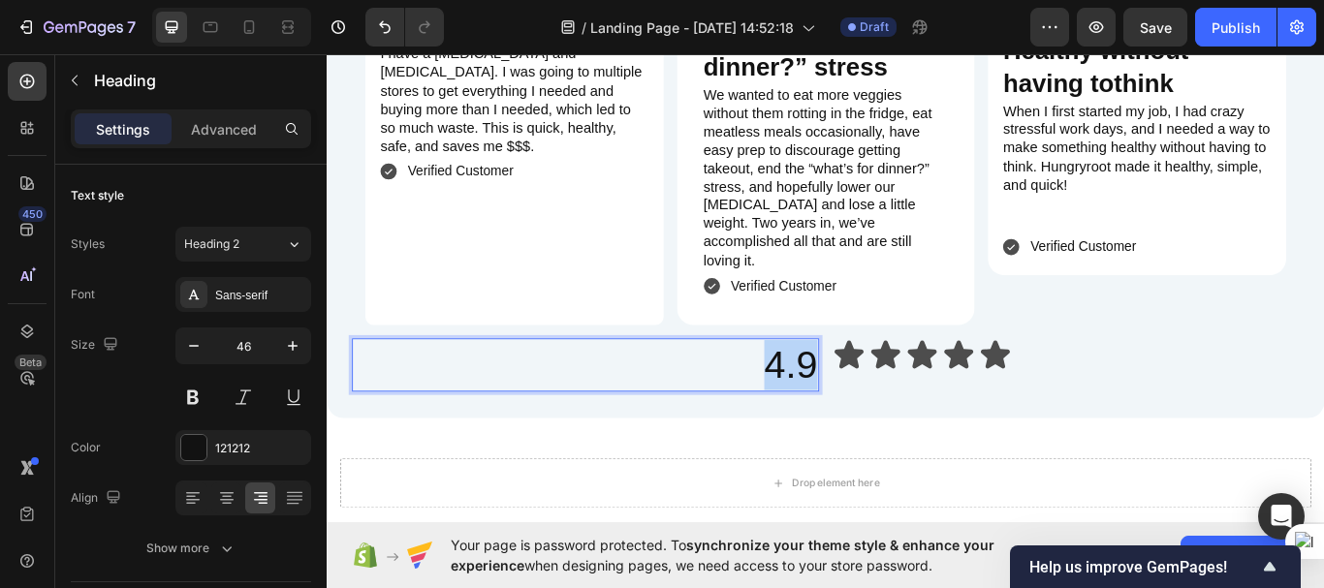
click at [848, 389] on p "4.9" at bounding box center [628, 418] width 541 height 58
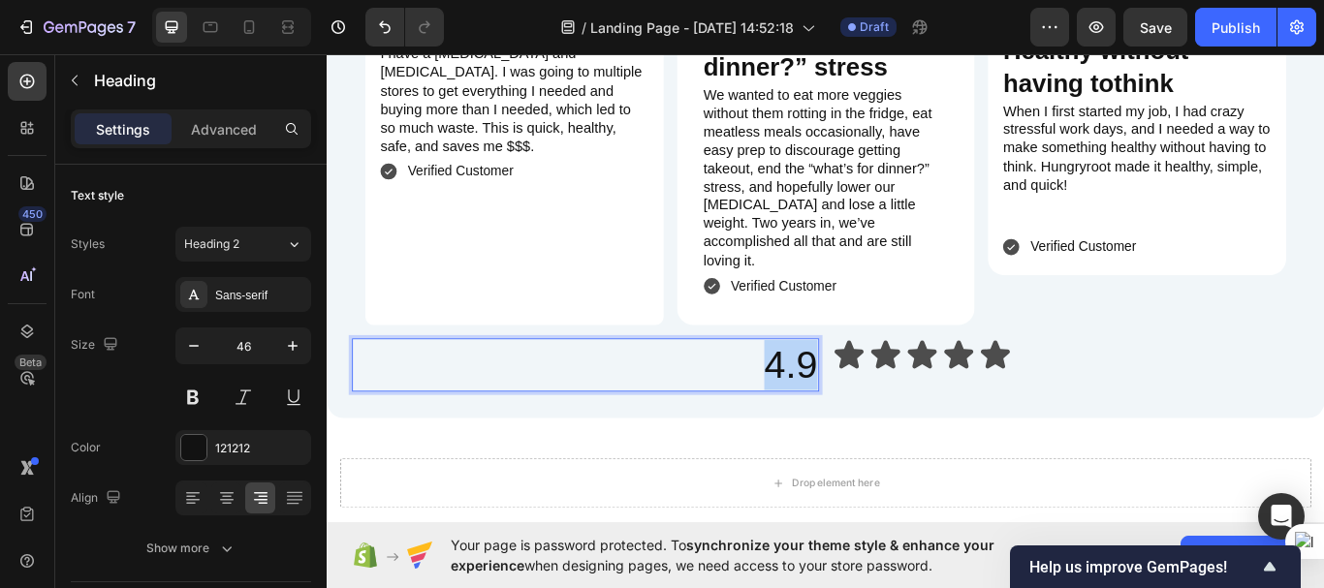
click at [848, 389] on p "4.9" at bounding box center [628, 418] width 541 height 58
click at [183, 391] on button at bounding box center [192, 397] width 35 height 35
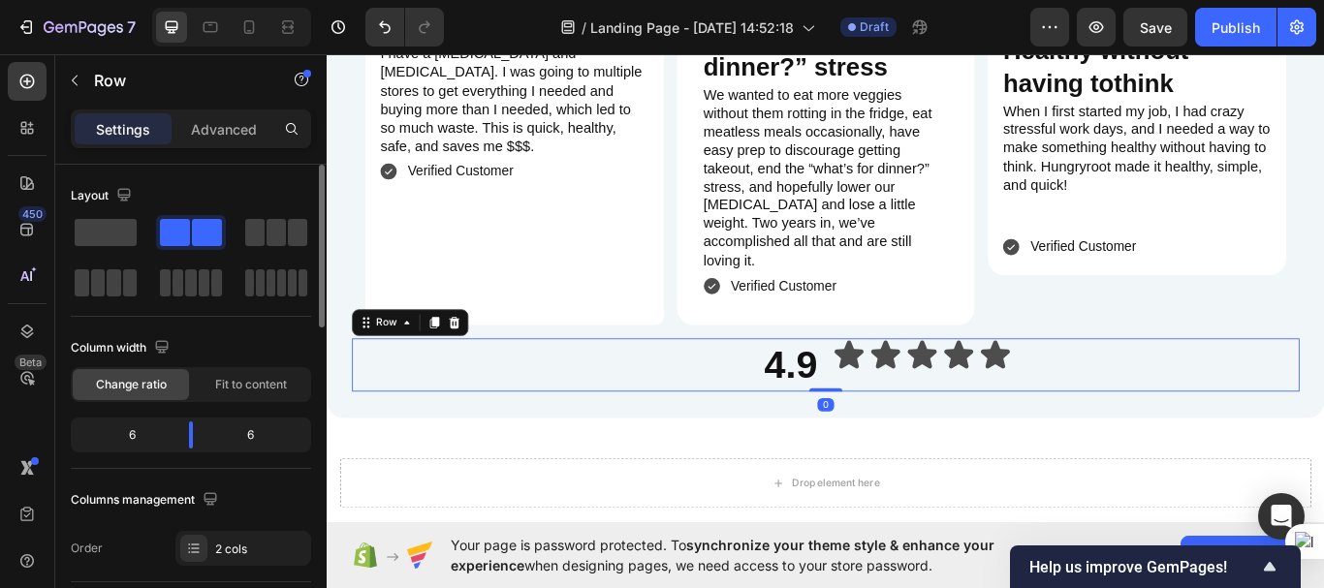
click at [1071, 395] on div "Icon Icon Icon Icon Icon Icon List" at bounding box center [1188, 418] width 545 height 62
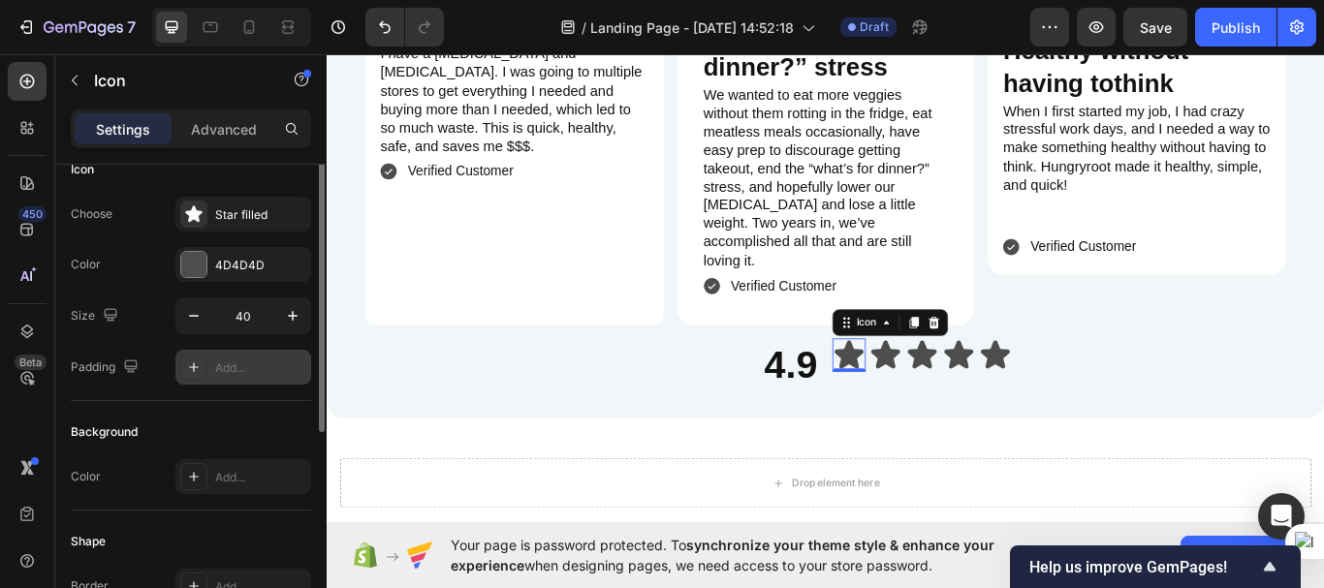
scroll to position [14, 0]
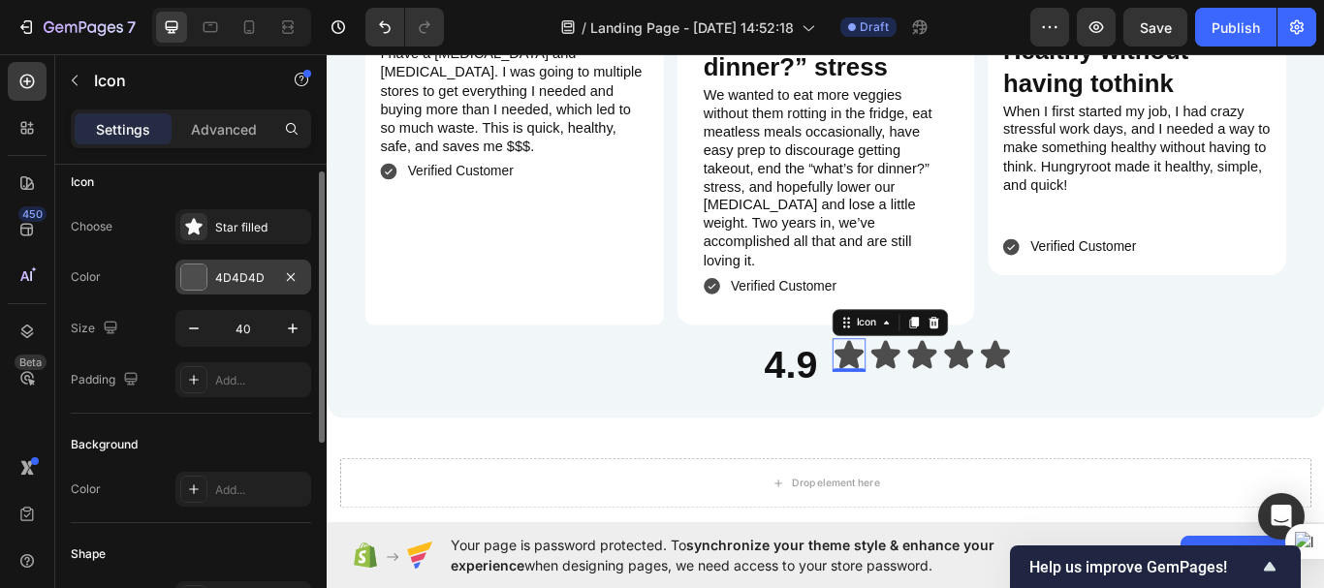
click at [260, 285] on div "4D4D4D" at bounding box center [243, 277] width 56 height 17
click at [256, 277] on div "4D4D4D" at bounding box center [243, 277] width 56 height 17
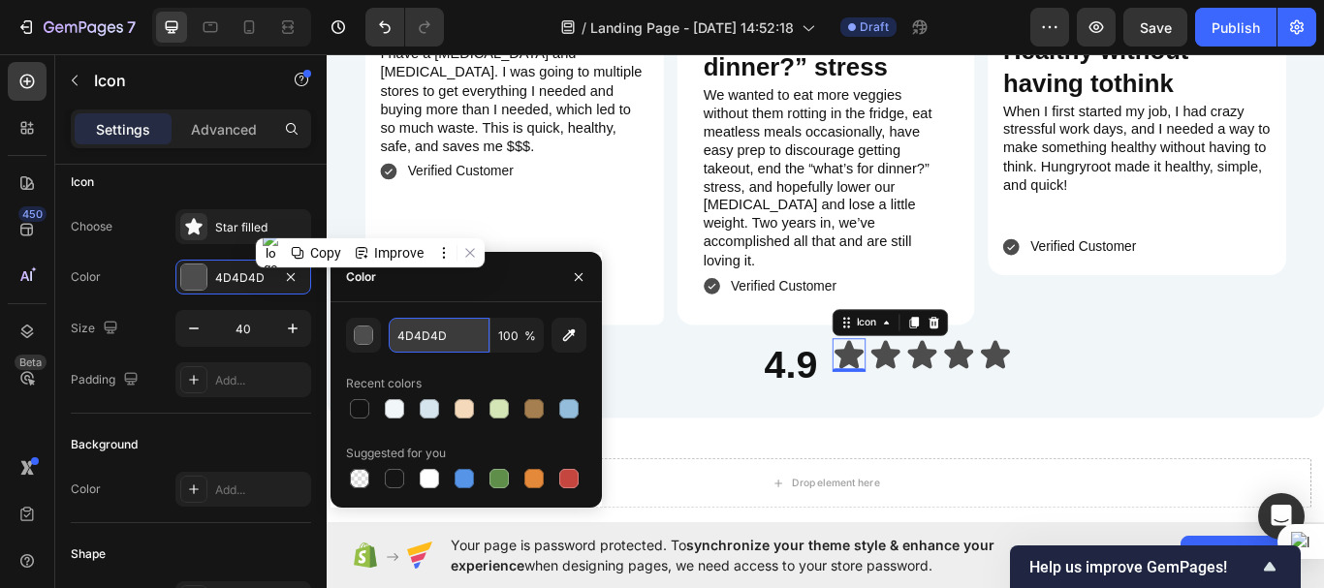
click at [424, 346] on input "4D4D4D" at bounding box center [439, 335] width 101 height 35
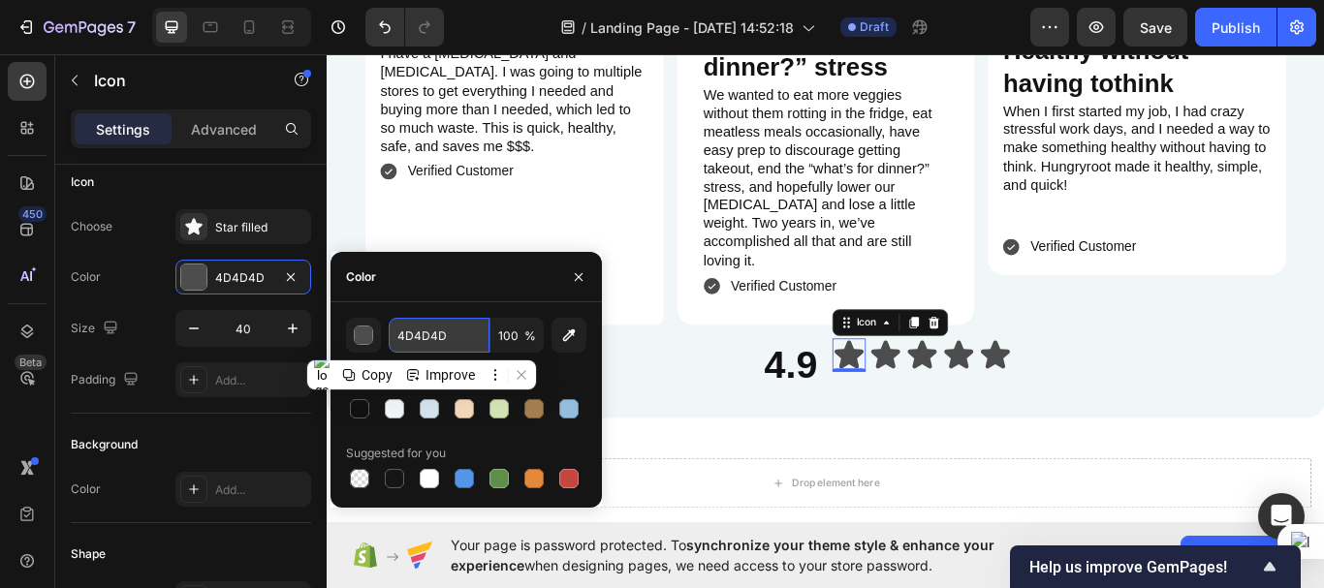
click at [424, 346] on input "4D4D4D" at bounding box center [439, 335] width 101 height 35
paste input "93BDDA"
type input "93BDDA"
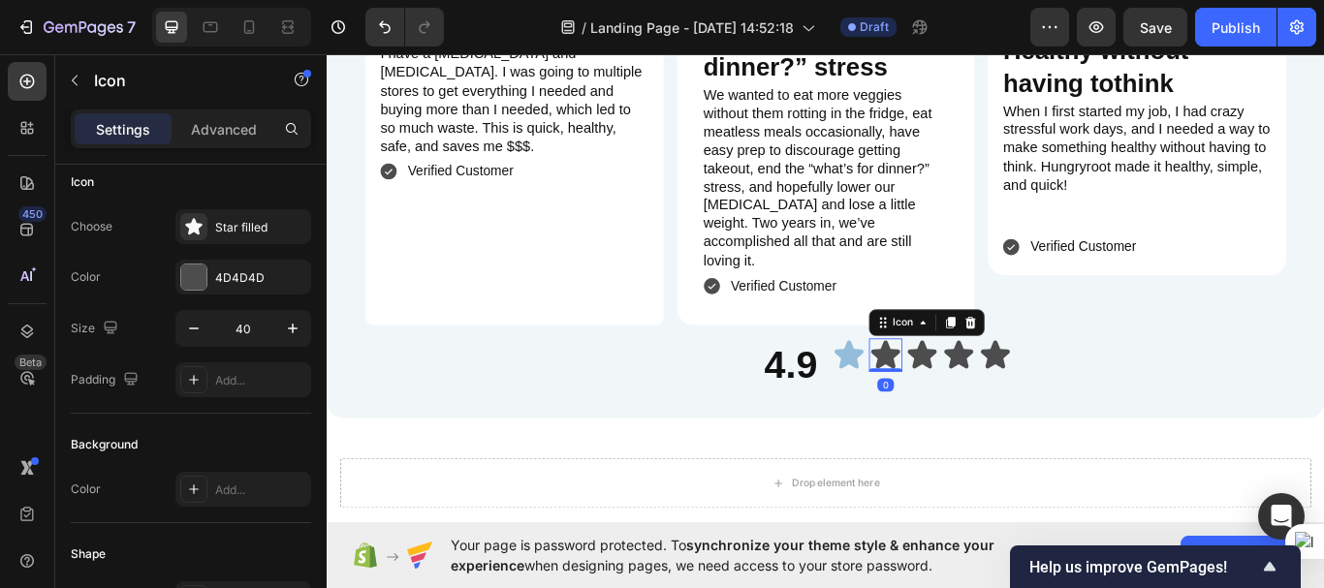
click at [967, 390] on icon at bounding box center [978, 406] width 34 height 33
click at [248, 273] on div "4D4D4D" at bounding box center [243, 277] width 56 height 17
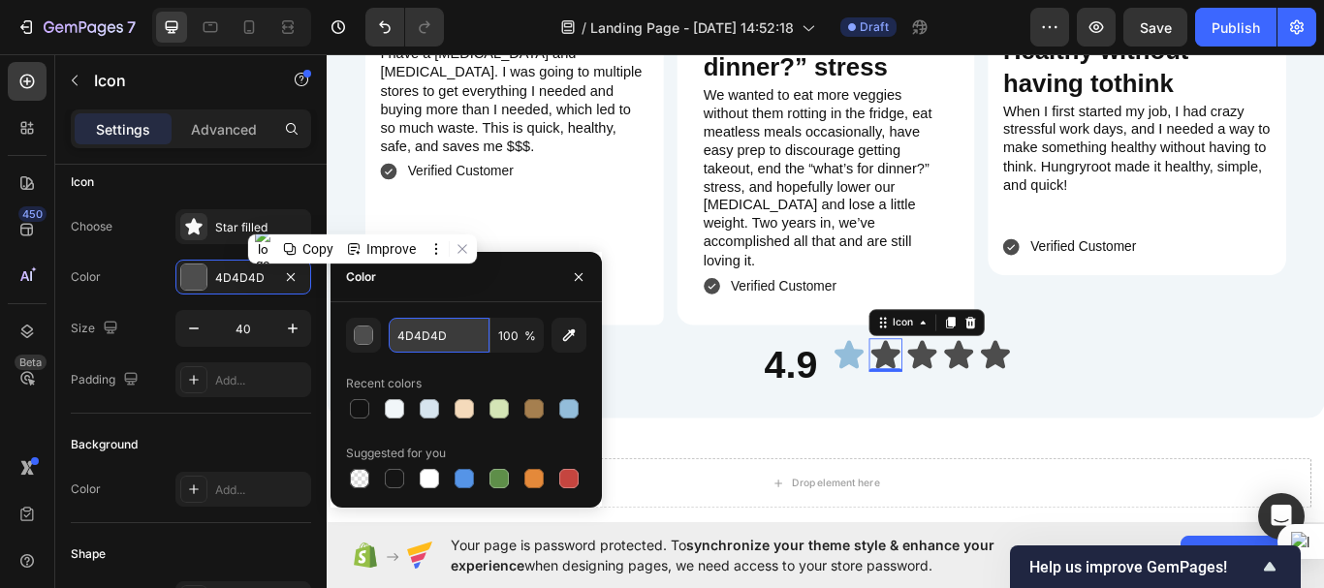
click at [436, 331] on input "4D4D4D" at bounding box center [439, 335] width 101 height 35
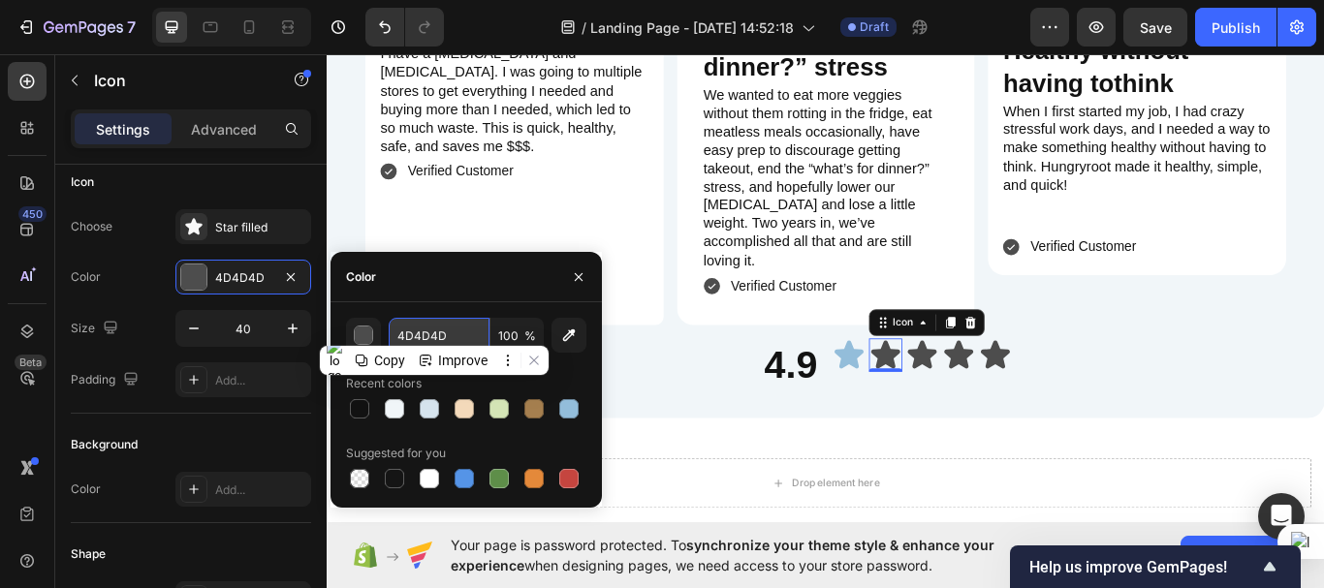
click at [436, 331] on input "4D4D4D" at bounding box center [439, 335] width 101 height 35
paste input "93BDDA"
type input "93BDDA"
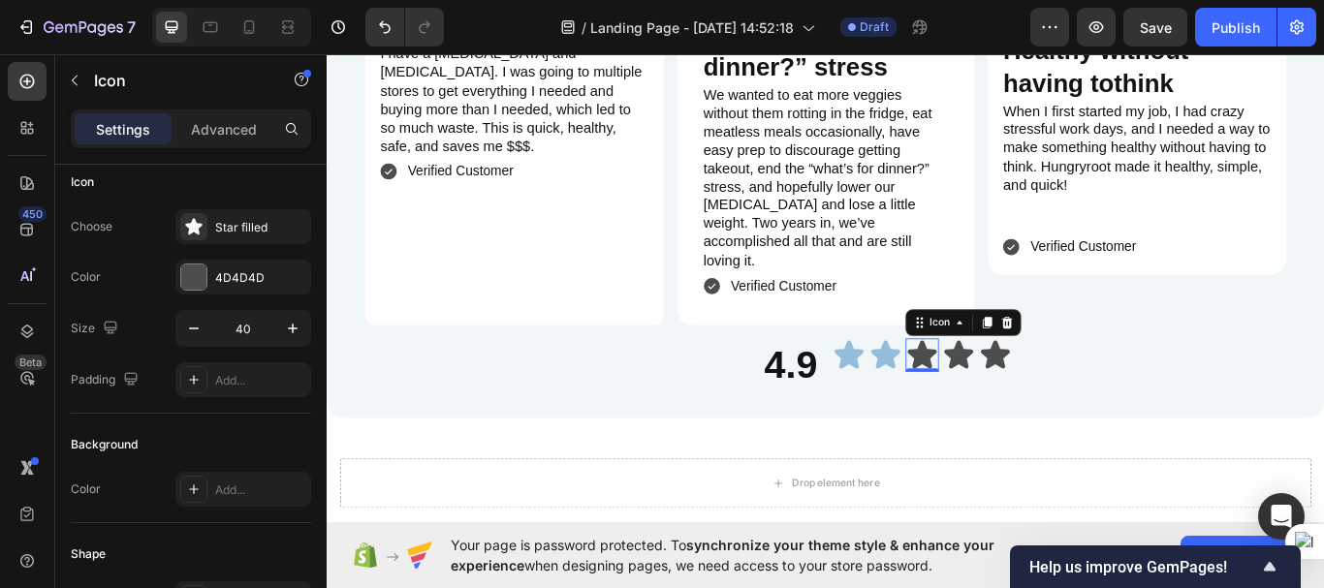
click at [1029, 390] on icon at bounding box center [1021, 406] width 34 height 33
click at [262, 264] on div "4D4D4D" at bounding box center [243, 277] width 136 height 35
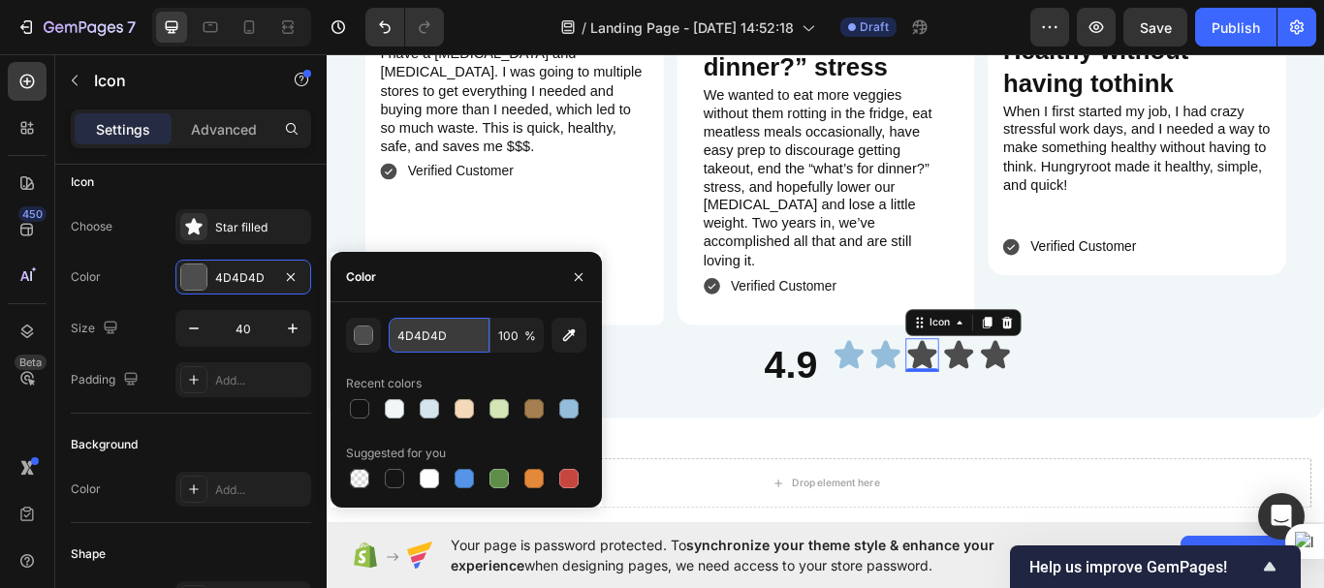
click at [426, 330] on input "4D4D4D" at bounding box center [439, 335] width 101 height 35
paste input "93BDDA"
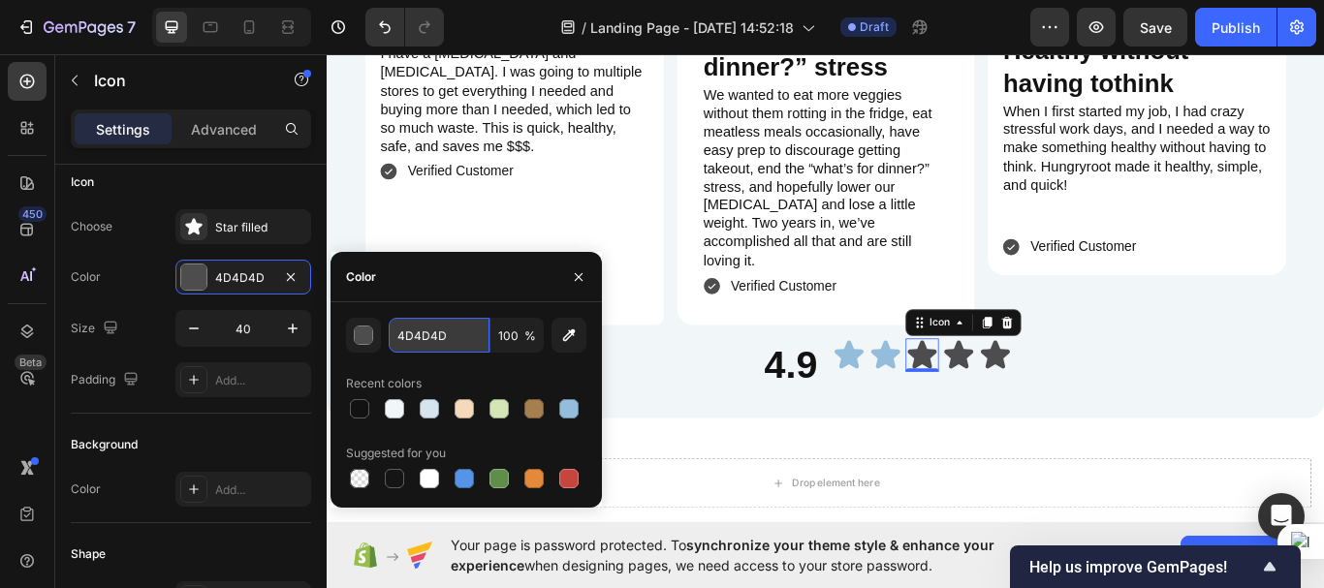
type input "93BDDA"
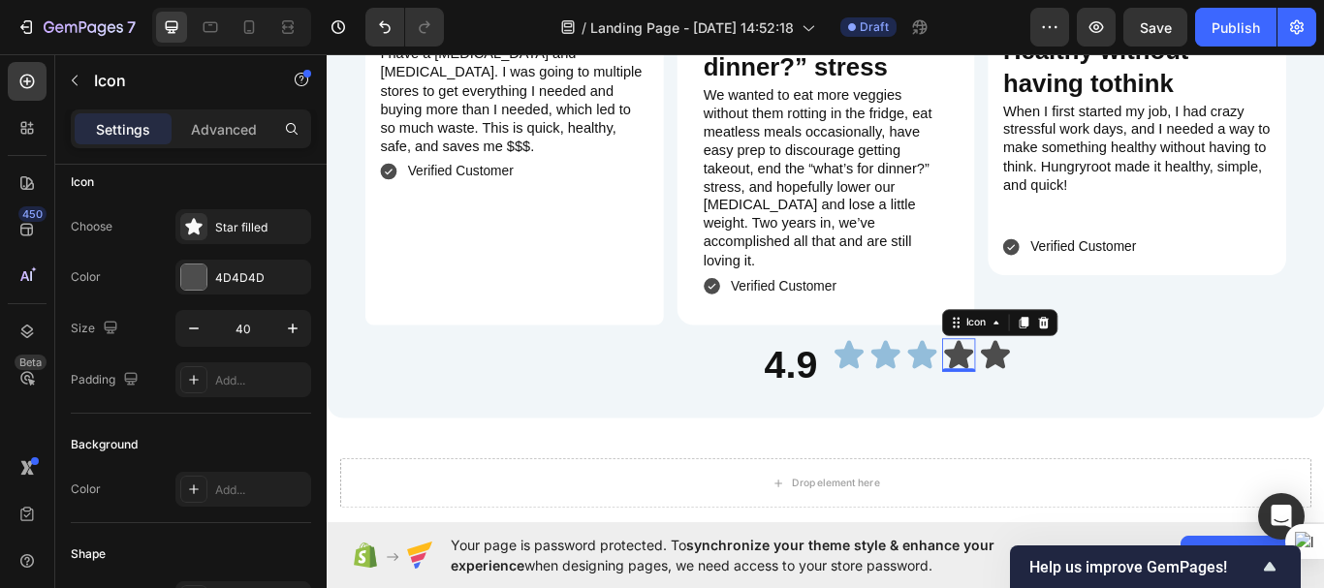
click at [1064, 390] on icon at bounding box center [1064, 406] width 34 height 33
click at [258, 272] on div "4D4D4D" at bounding box center [243, 277] width 56 height 17
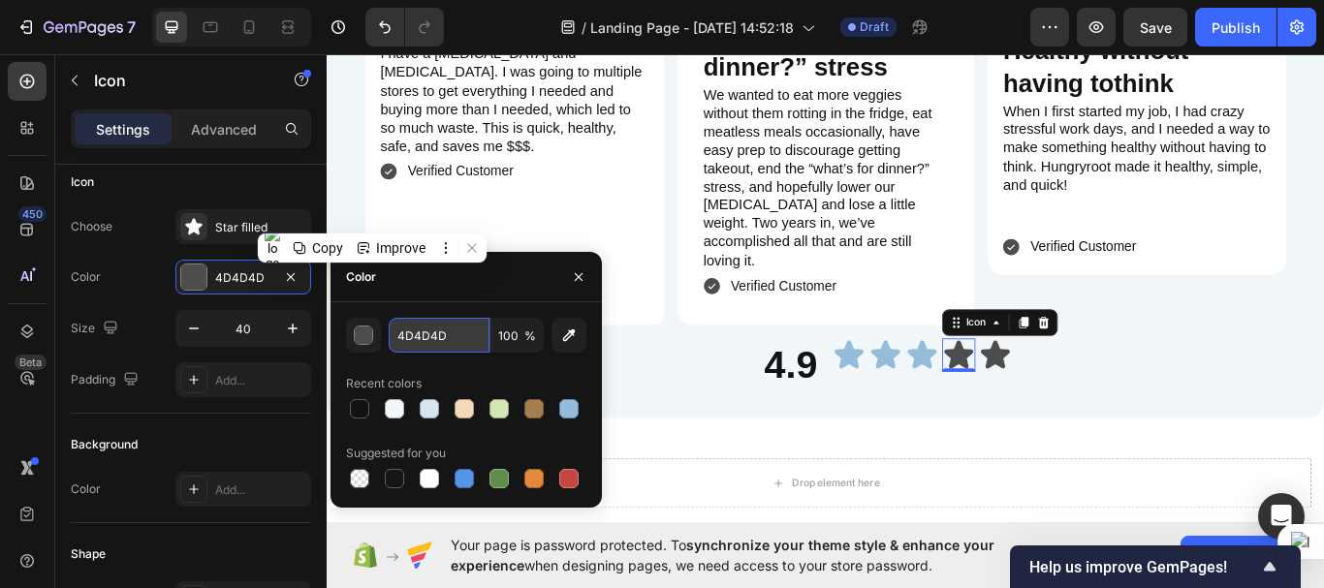
click at [419, 344] on input "4D4D4D" at bounding box center [439, 335] width 101 height 35
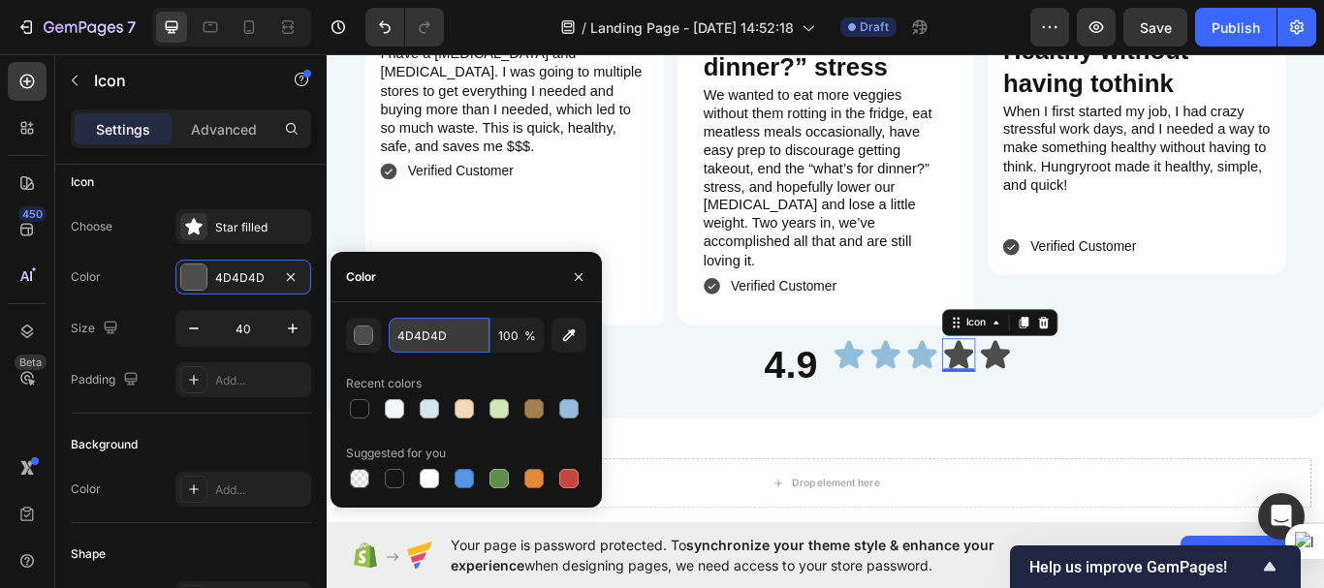
paste input "93BDDA"
type input "93BDDA"
click at [1113, 387] on icon at bounding box center [1105, 406] width 39 height 39
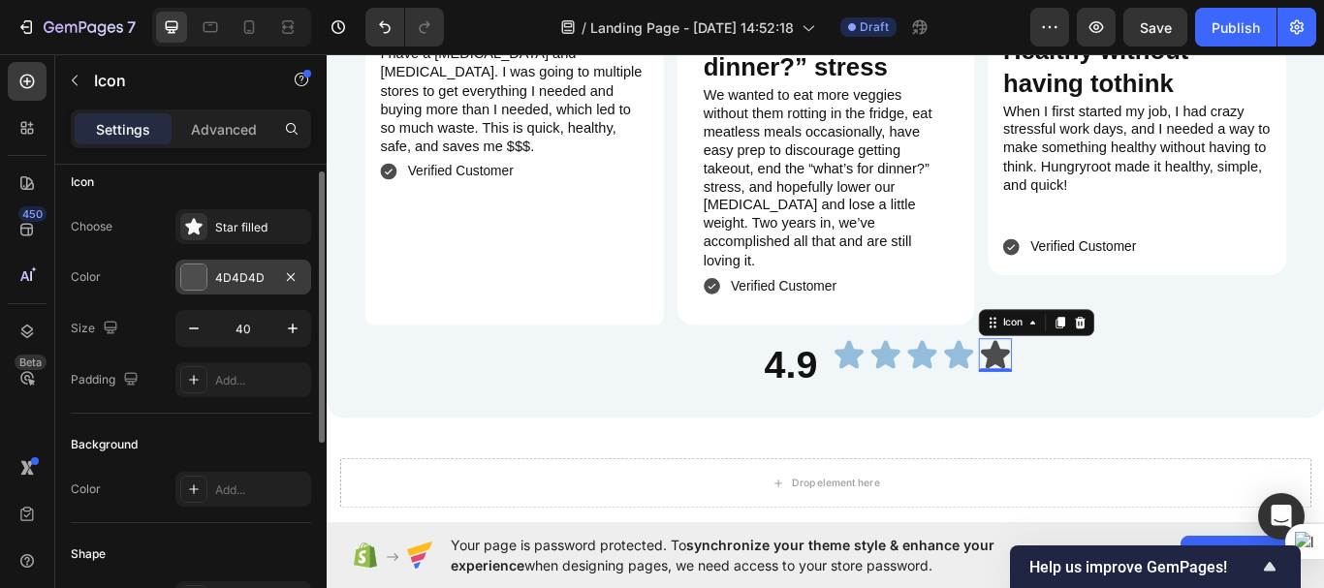
click at [259, 282] on div "4D4D4D" at bounding box center [243, 277] width 56 height 17
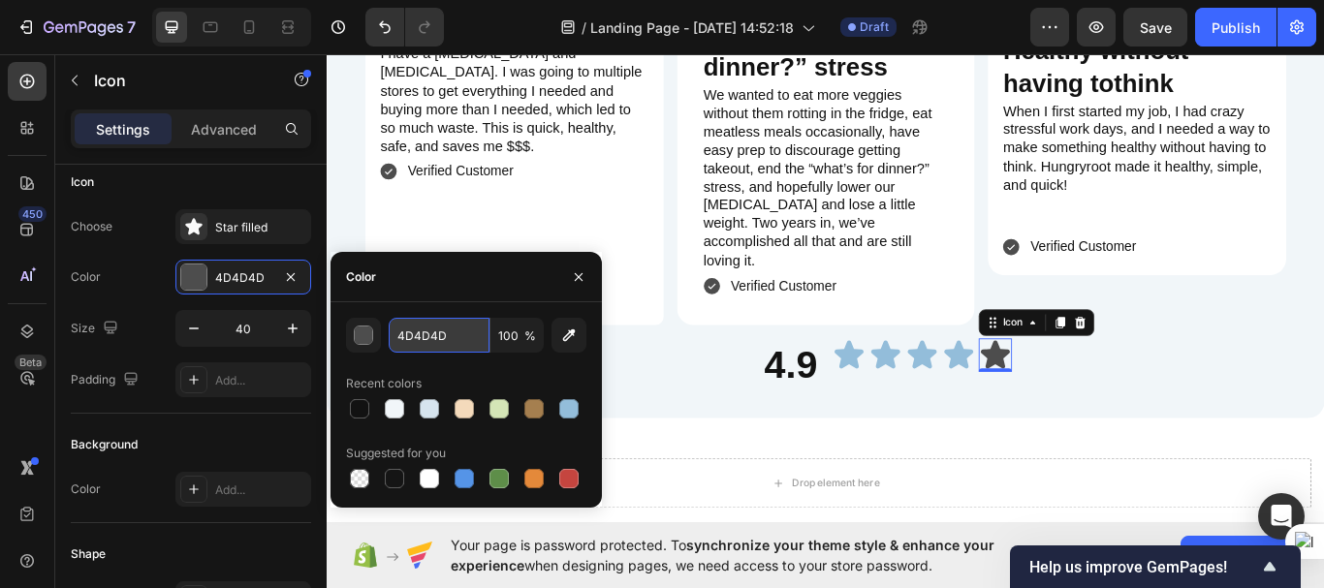
click at [422, 341] on input "4D4D4D" at bounding box center [439, 335] width 101 height 35
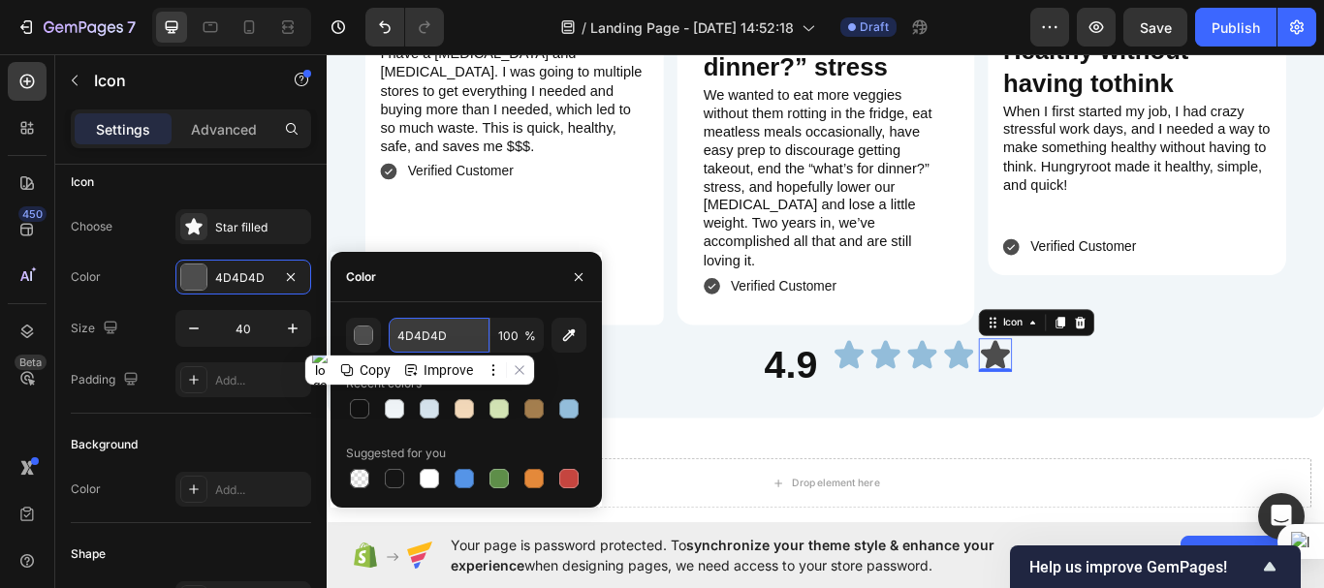
click at [422, 341] on input "4D4D4D" at bounding box center [439, 335] width 101 height 35
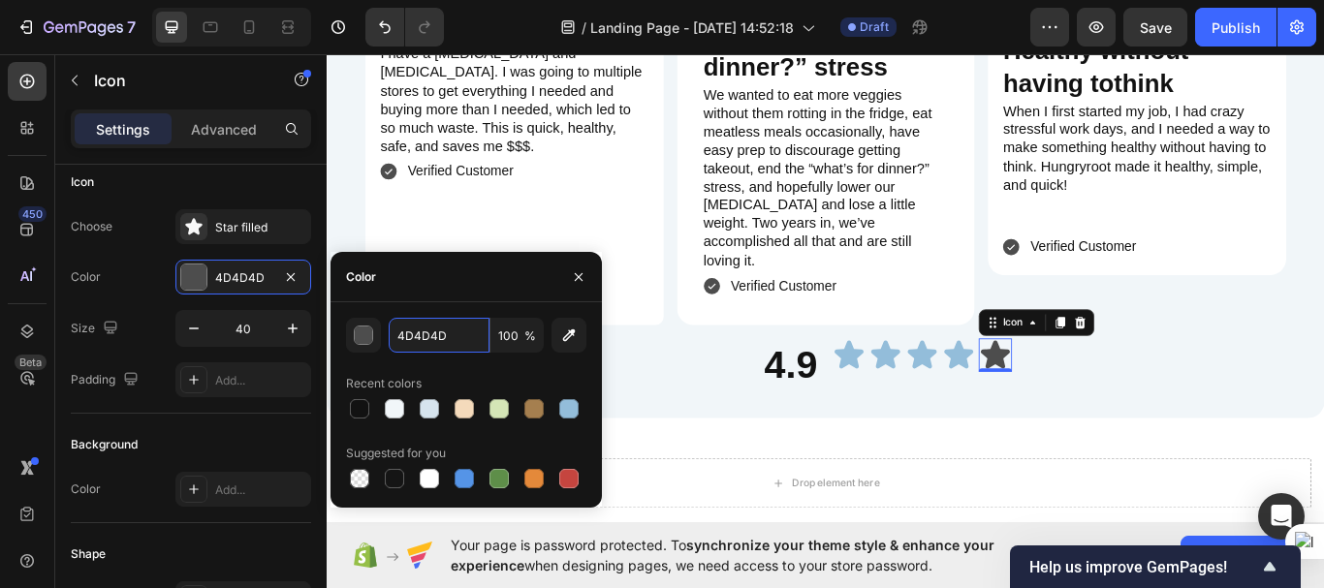
paste input "93BDDA"
type input "93BDDA"
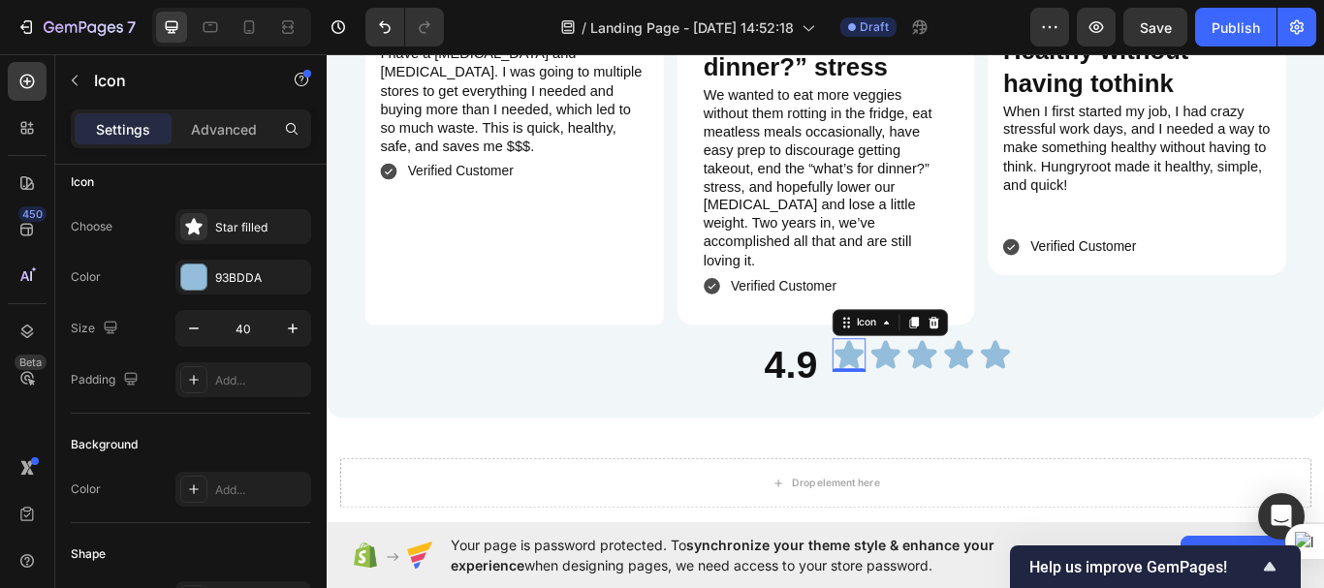
click at [929, 387] on div "Icon 0" at bounding box center [935, 406] width 39 height 39
click at [255, 335] on input "40" at bounding box center [243, 328] width 64 height 35
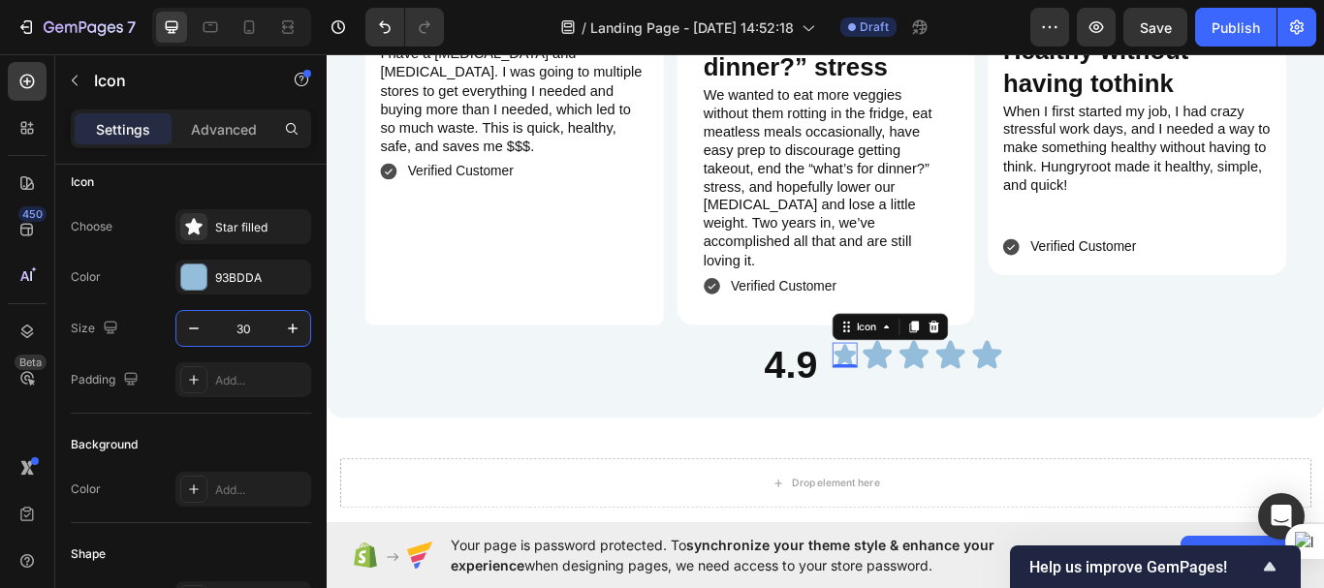
type input "30"
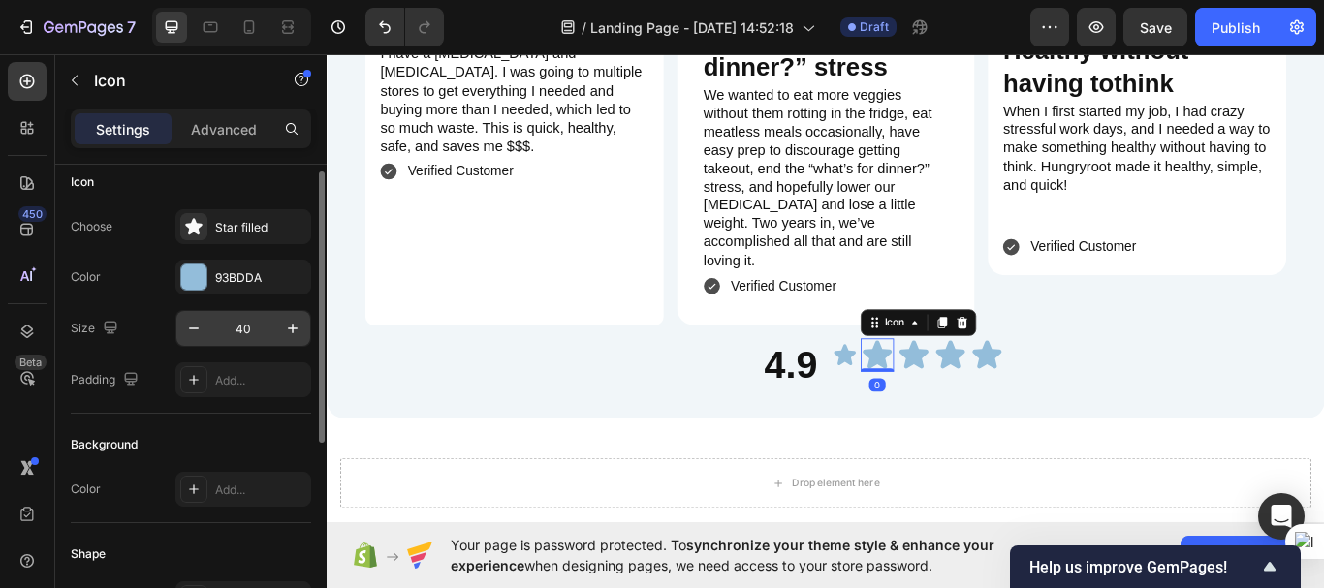
click at [242, 326] on input "40" at bounding box center [243, 328] width 64 height 35
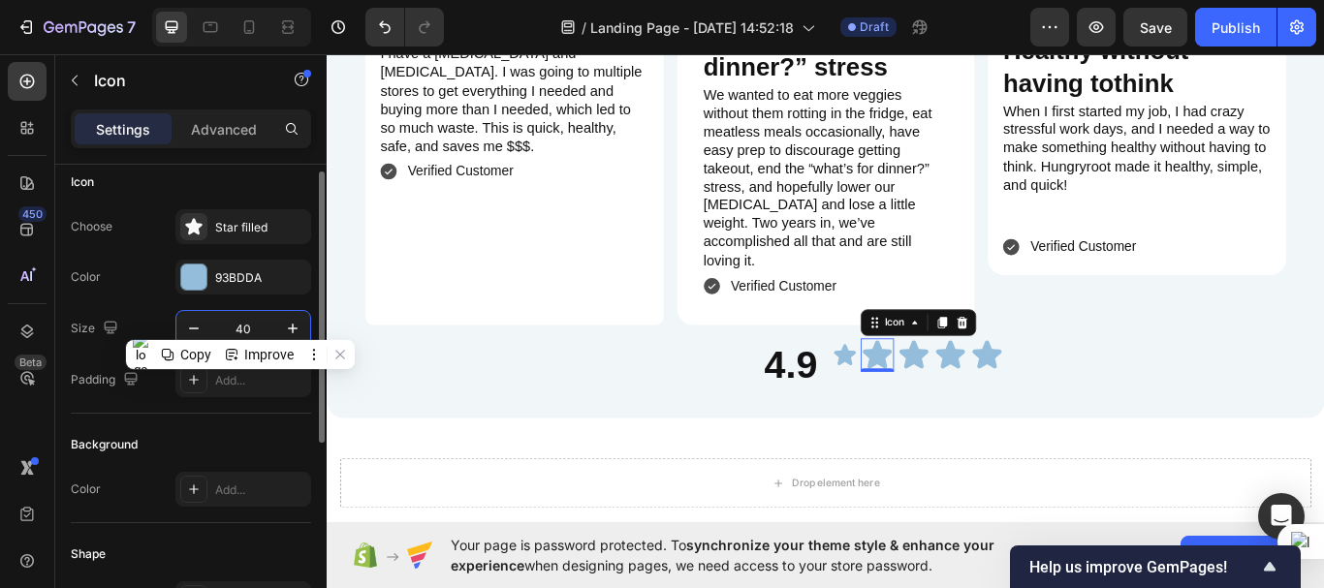
click at [242, 326] on input "40" at bounding box center [243, 328] width 64 height 35
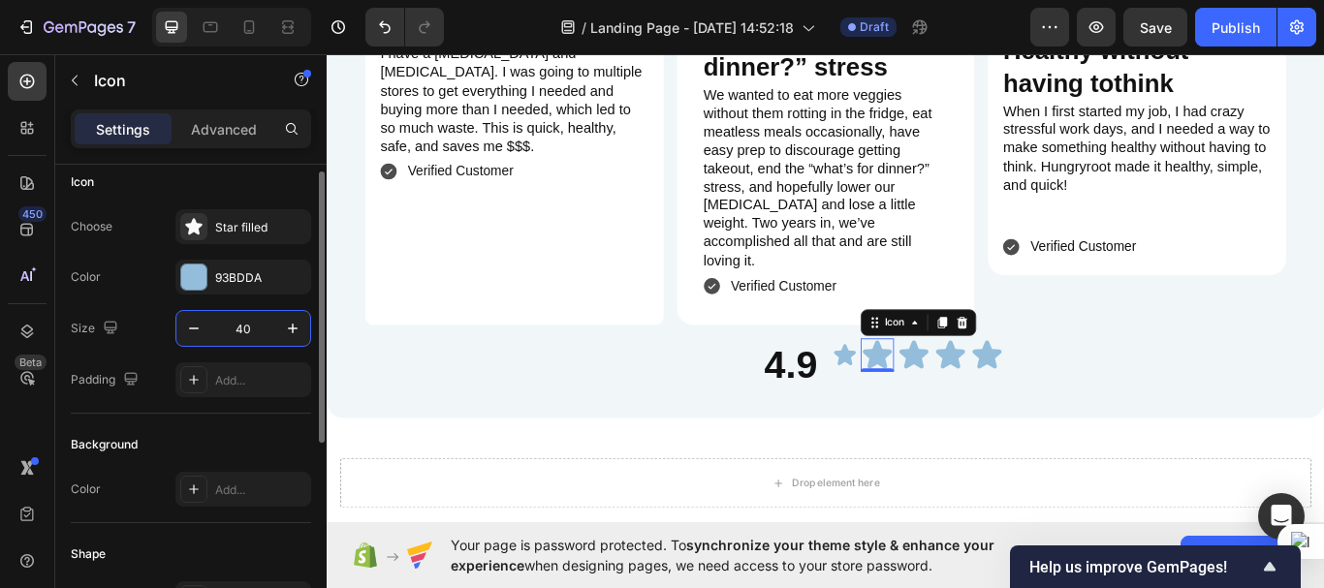
click at [242, 326] on input "40" at bounding box center [243, 328] width 64 height 35
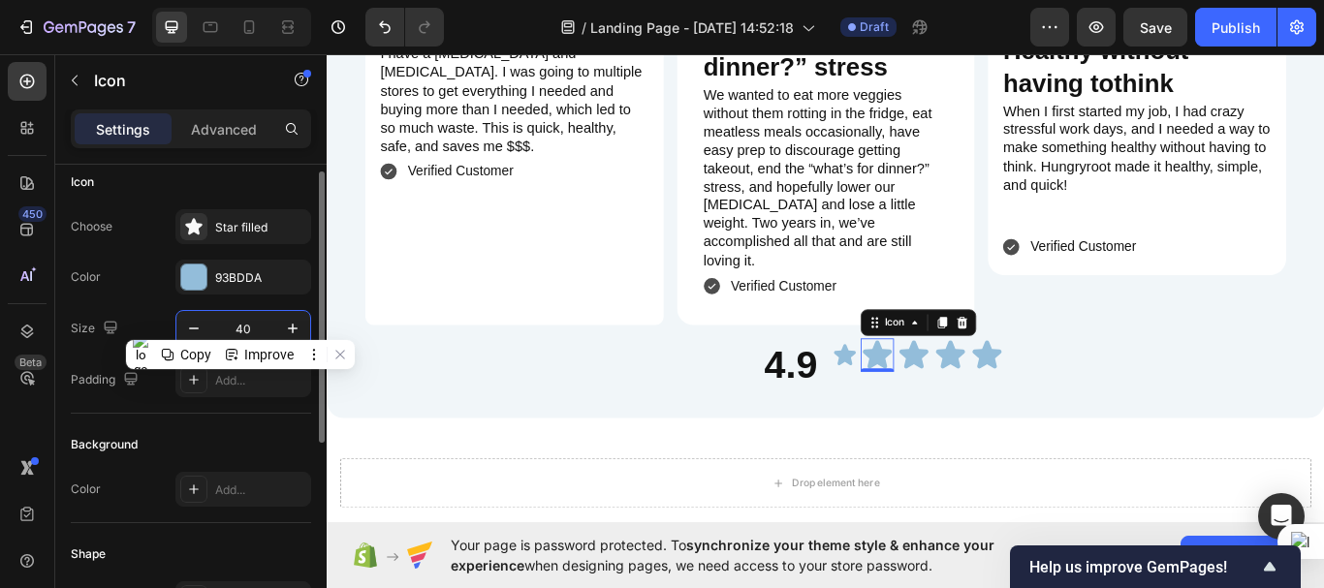
click at [242, 326] on input "40" at bounding box center [243, 328] width 64 height 35
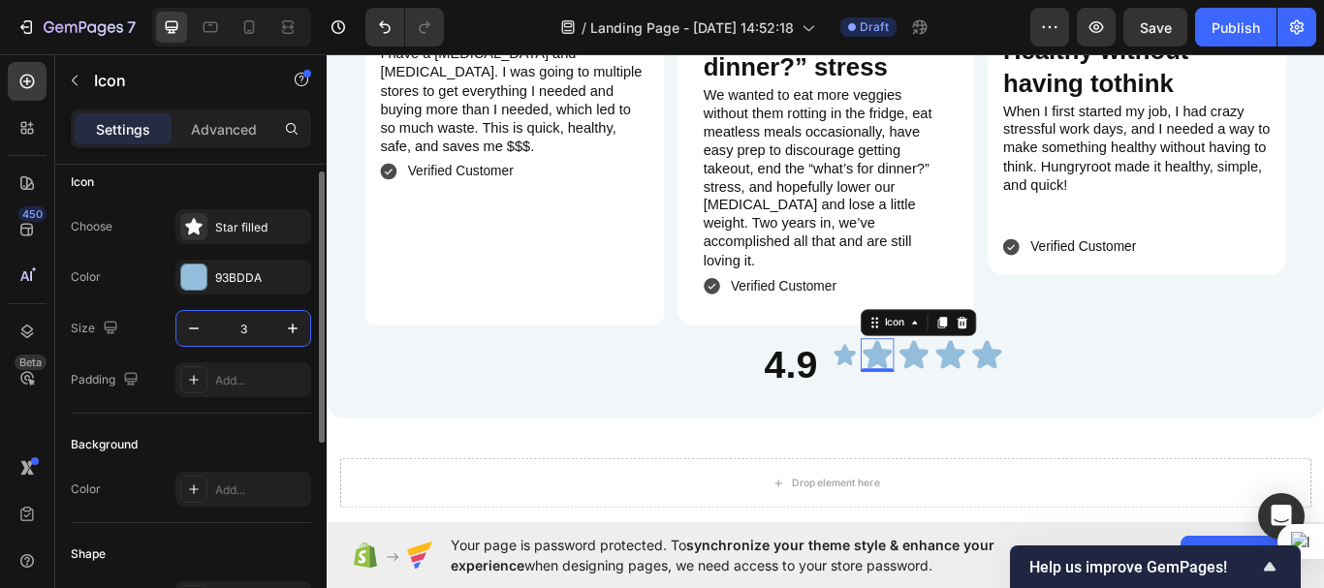
type input "30"
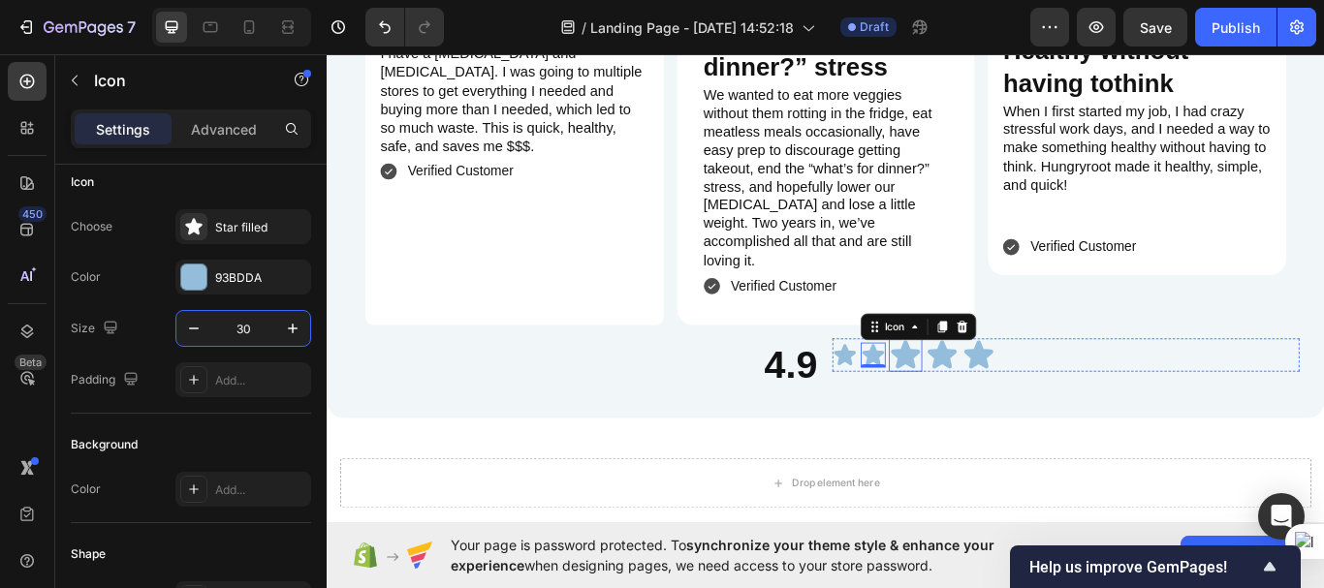
click at [988, 390] on icon at bounding box center [1002, 406] width 34 height 33
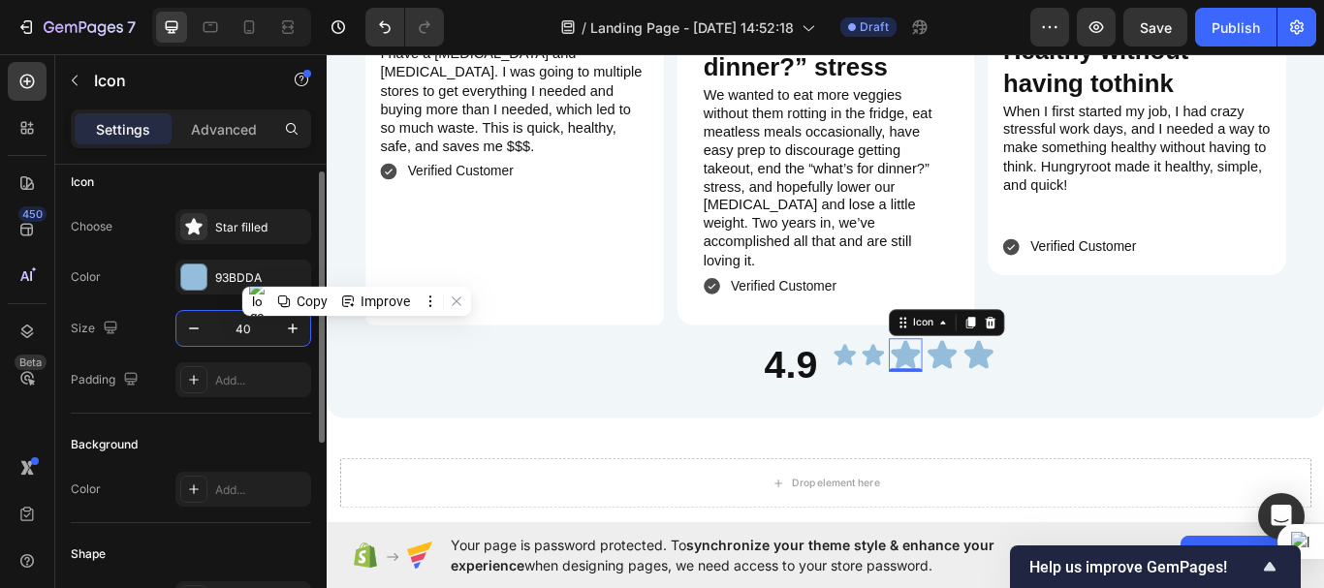
click at [247, 335] on input "40" at bounding box center [243, 328] width 64 height 35
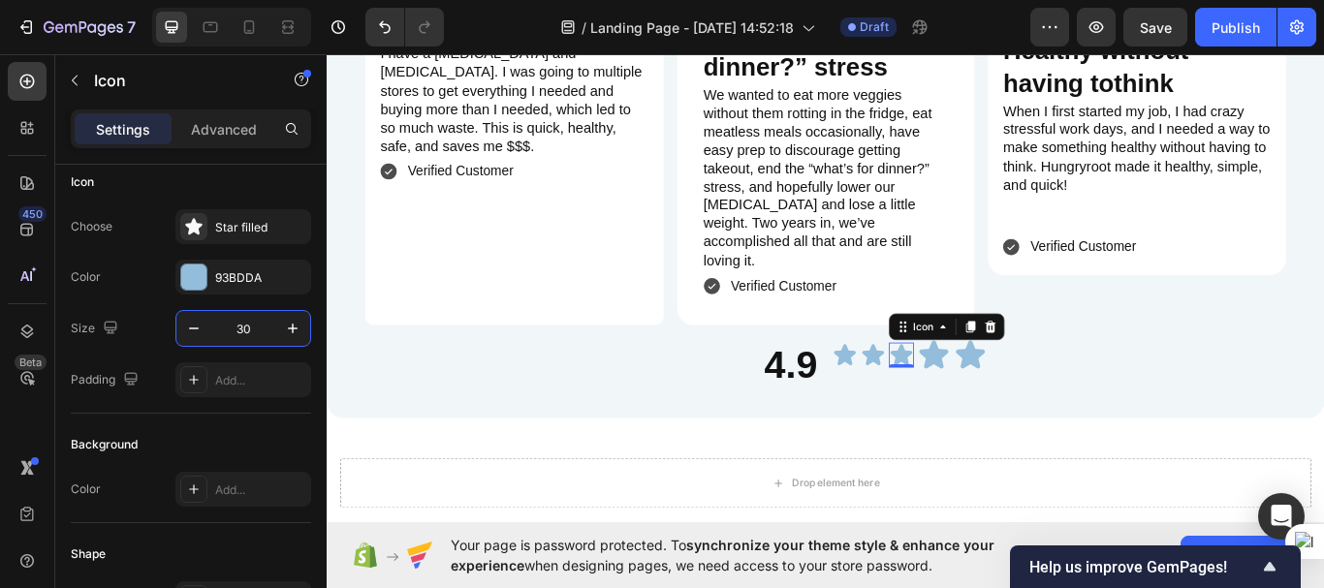
type input "30"
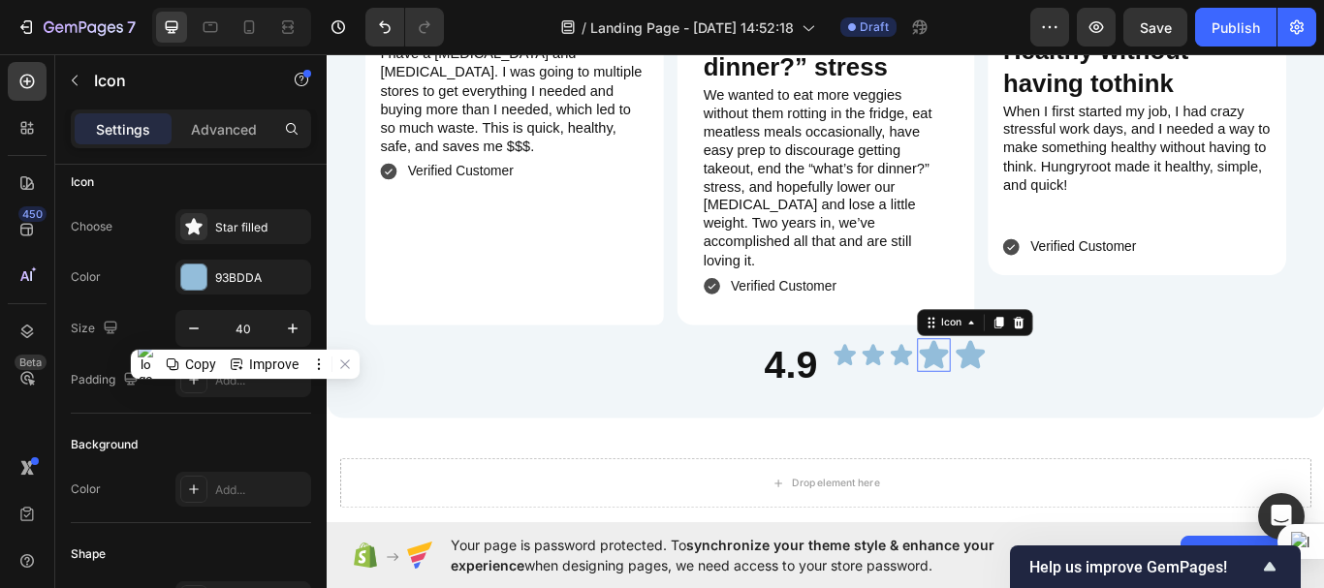
click at [1034, 390] on icon at bounding box center [1035, 406] width 34 height 33
click at [257, 333] on input "40" at bounding box center [243, 328] width 64 height 35
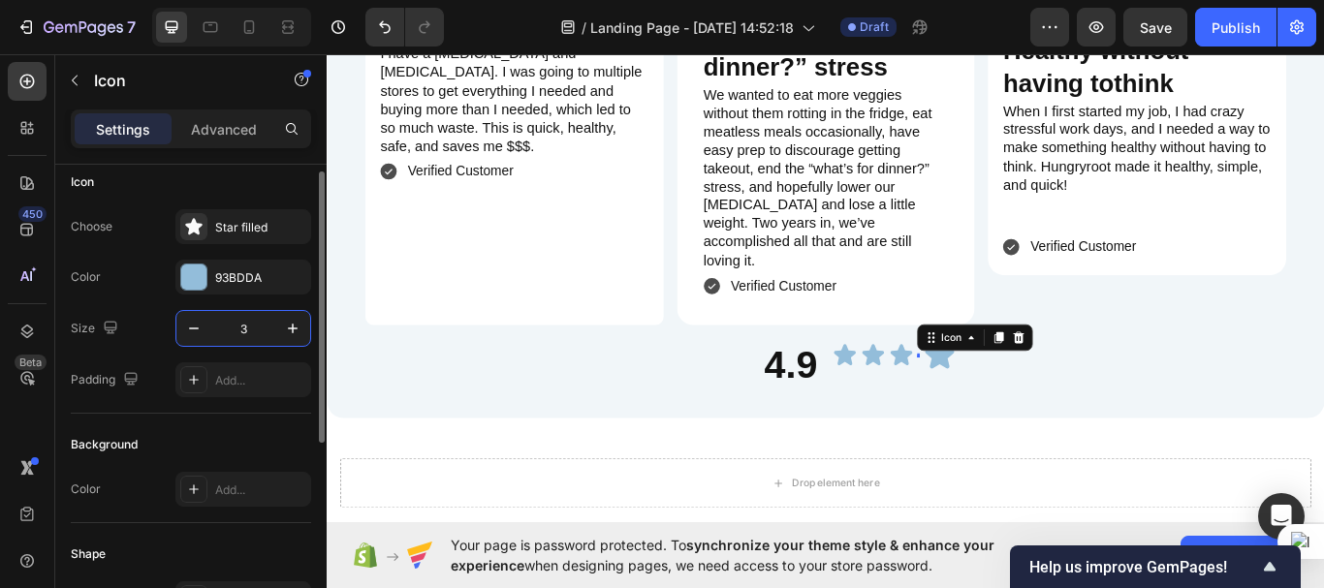
type input "30"
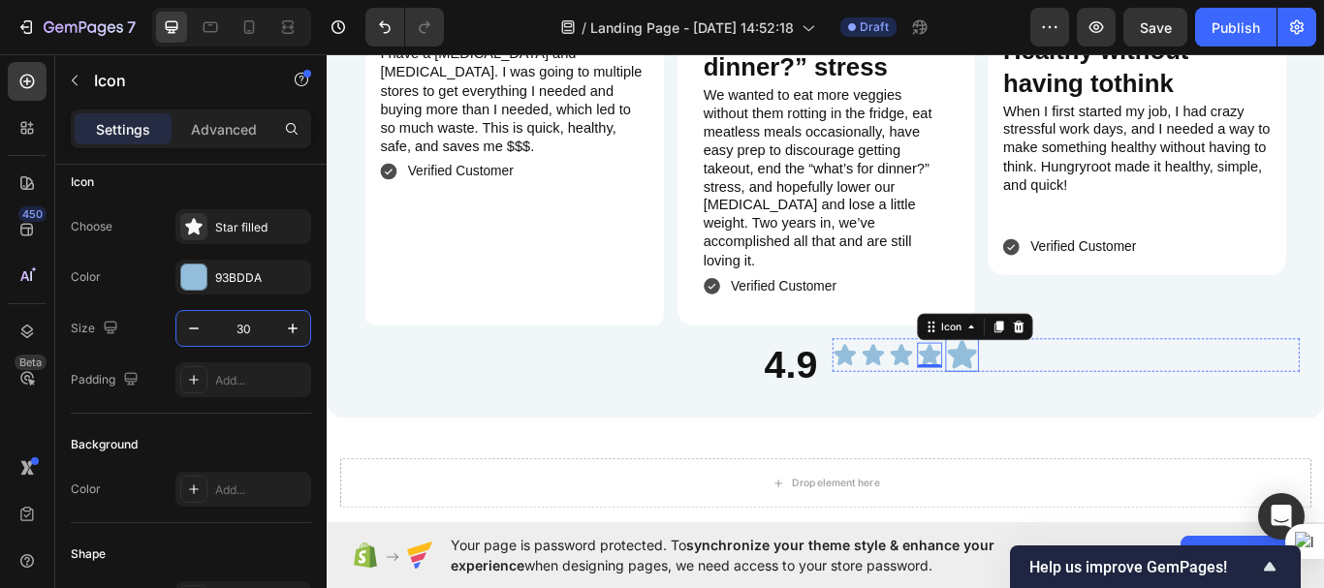
click at [1071, 387] on div "Icon" at bounding box center [1067, 406] width 39 height 39
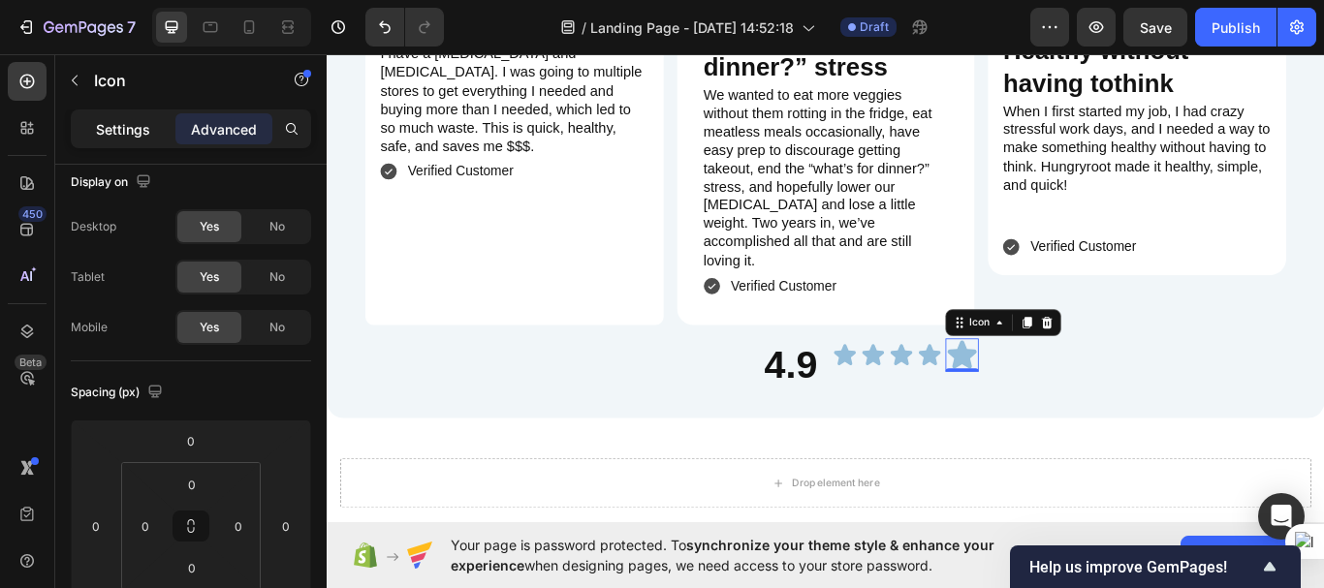
click at [120, 132] on p "Settings" at bounding box center [123, 129] width 54 height 20
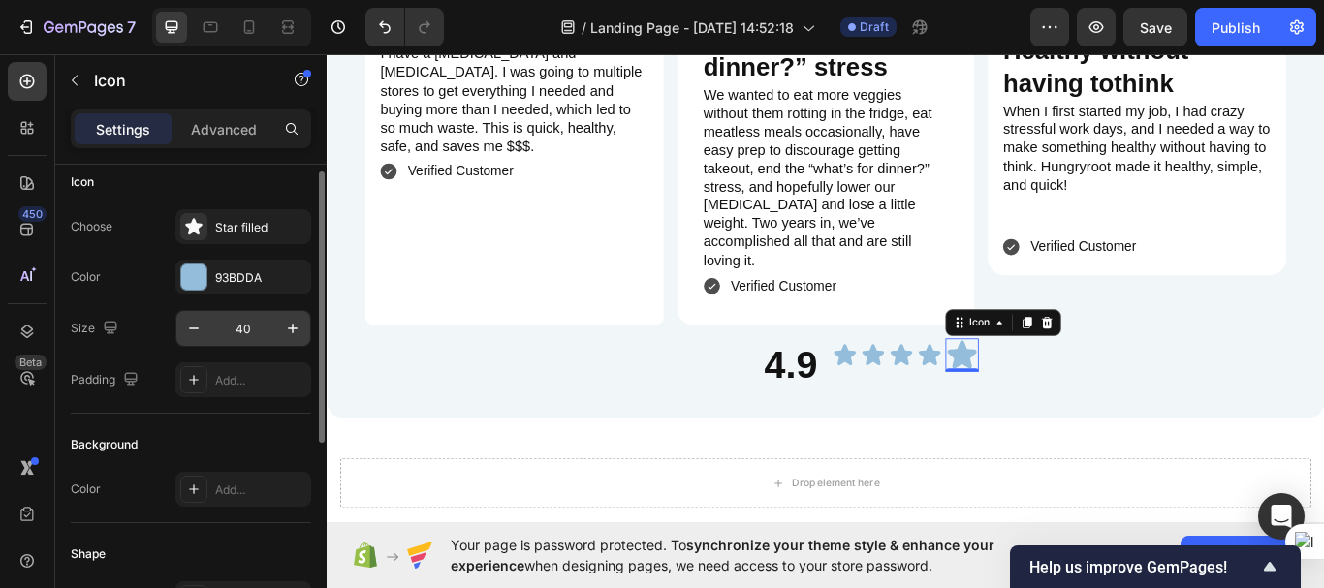
click at [242, 336] on input "40" at bounding box center [243, 328] width 64 height 35
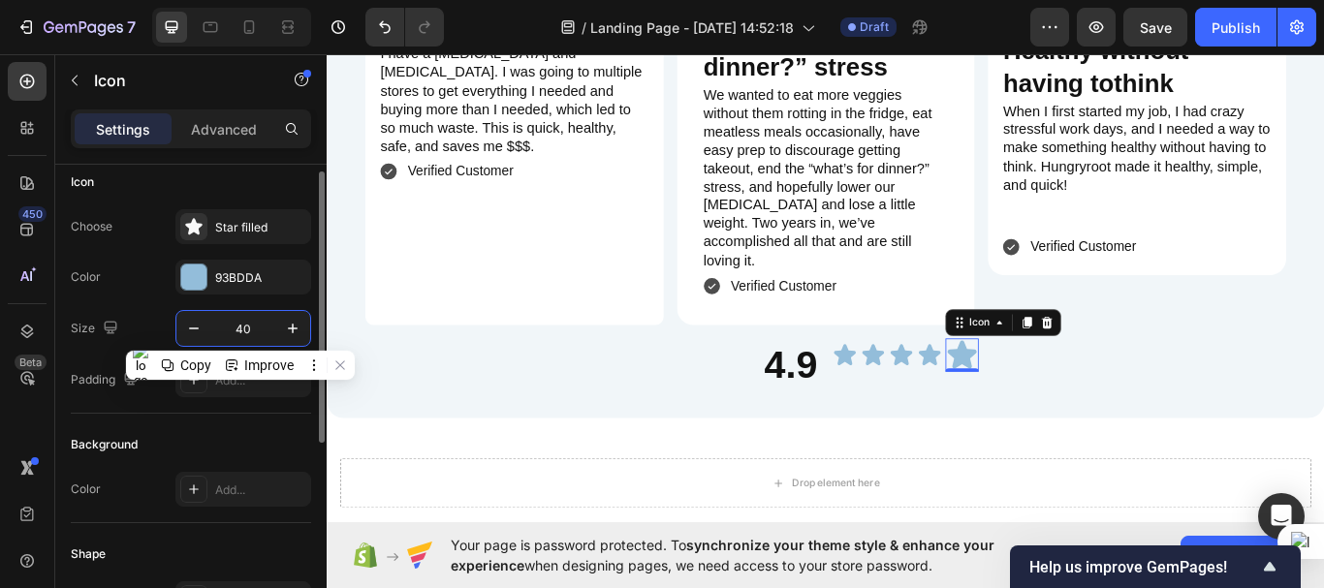
click at [242, 336] on input "40" at bounding box center [243, 328] width 64 height 35
type input "30"
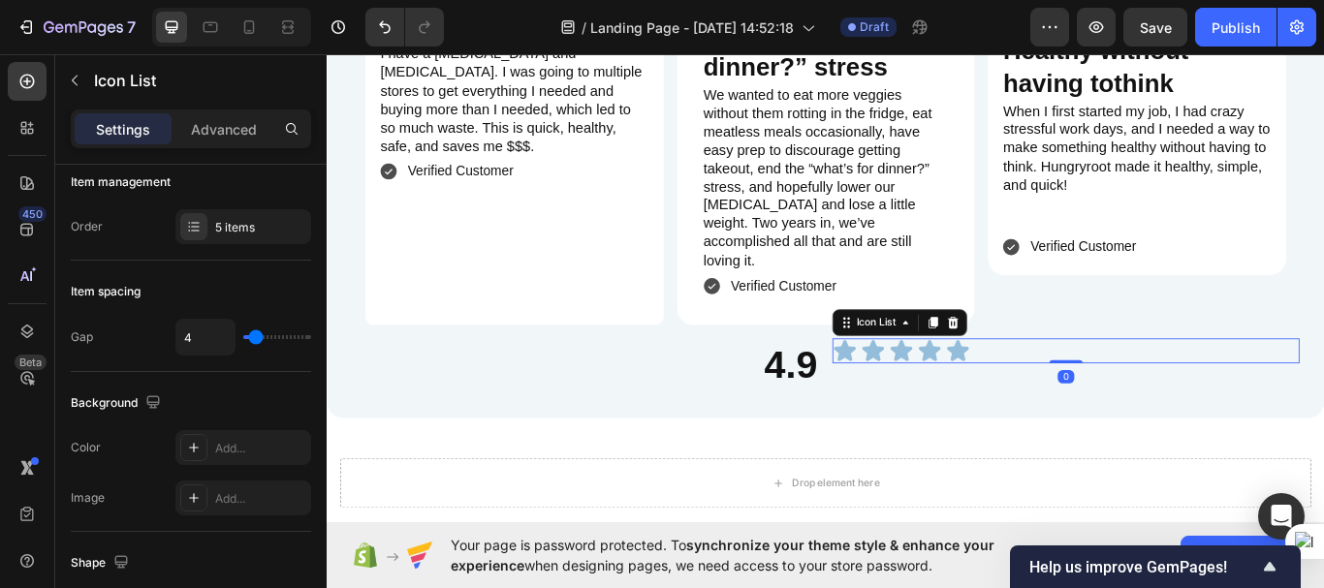
click at [1148, 387] on div "Icon Icon Icon Icon Icon" at bounding box center [1188, 401] width 545 height 29
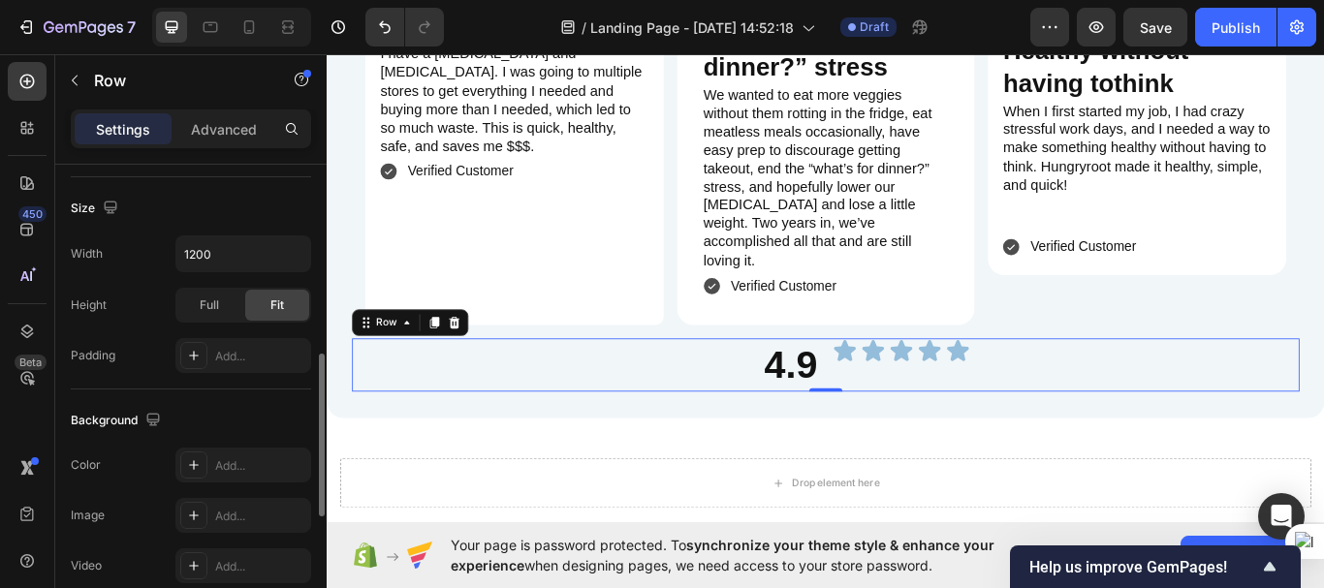
scroll to position [513, 0]
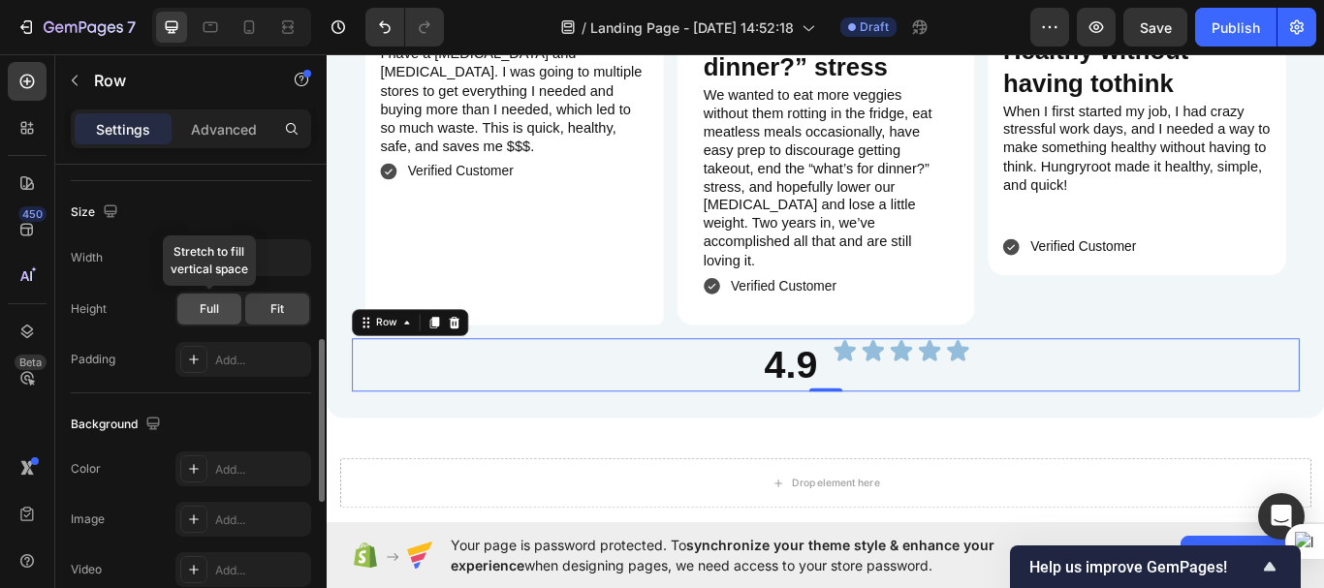
click at [213, 316] on span "Full" at bounding box center [209, 308] width 19 height 17
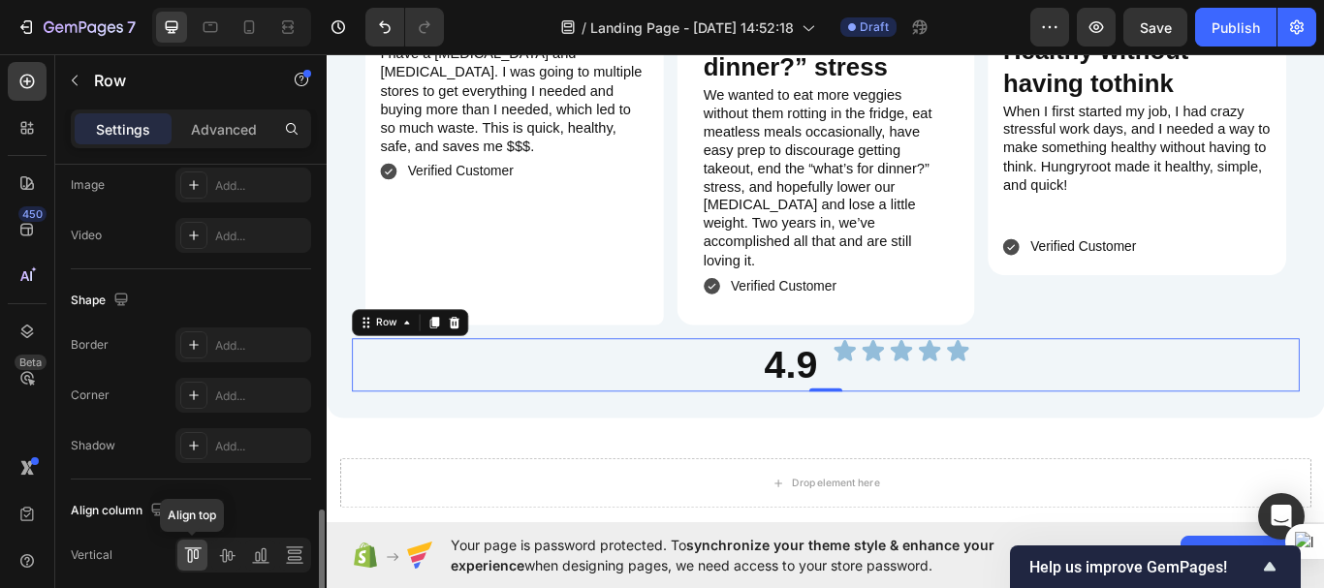
scroll to position [925, 0]
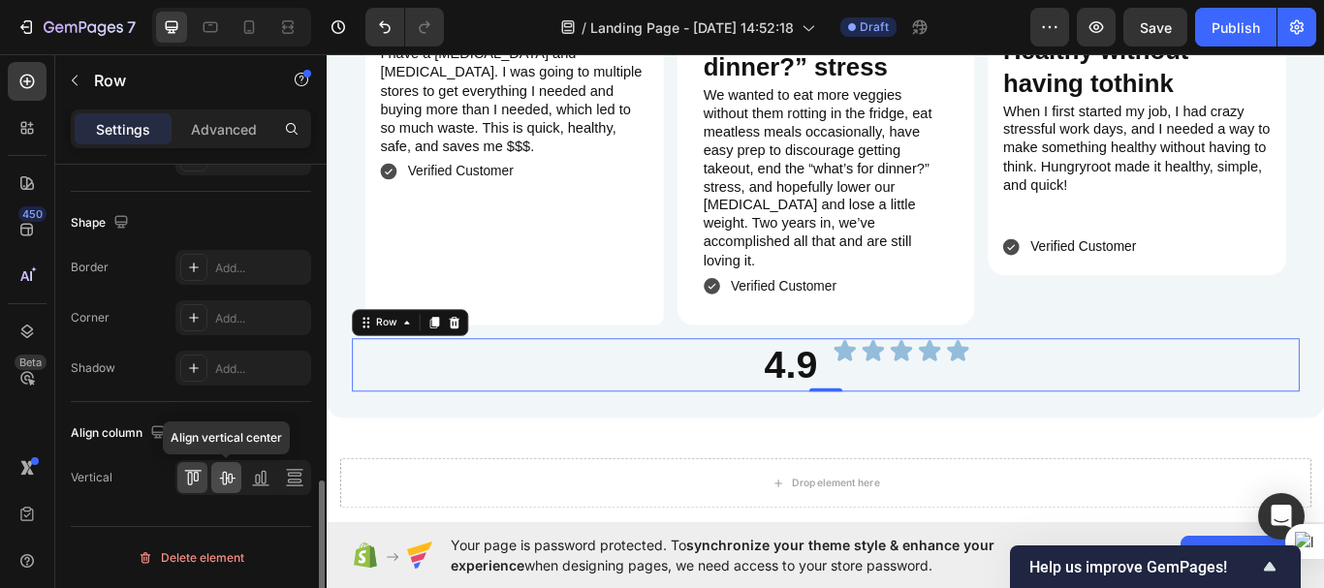
click at [224, 477] on icon at bounding box center [226, 477] width 19 height 19
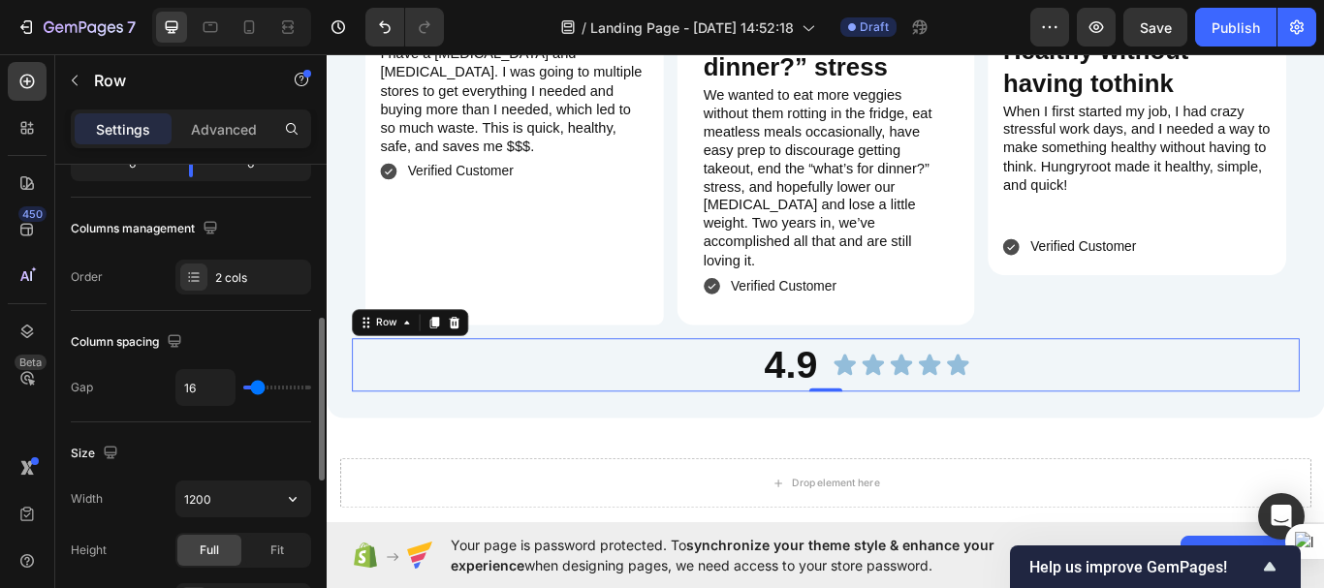
scroll to position [339, 0]
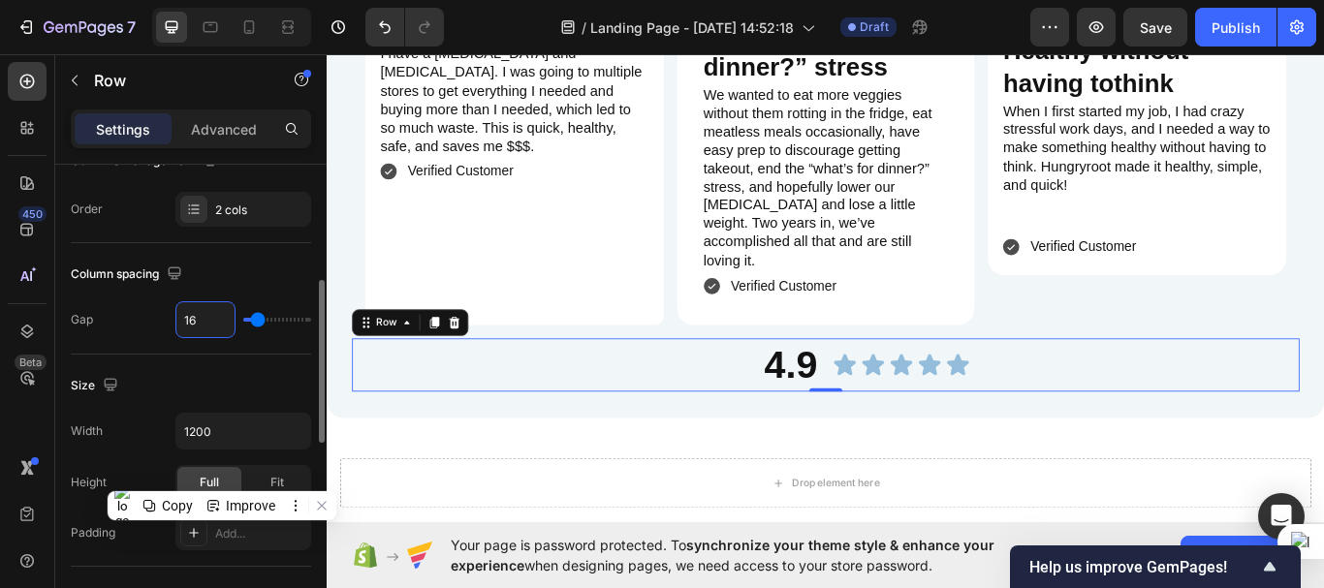
click at [197, 317] on input "16" at bounding box center [205, 319] width 58 height 35
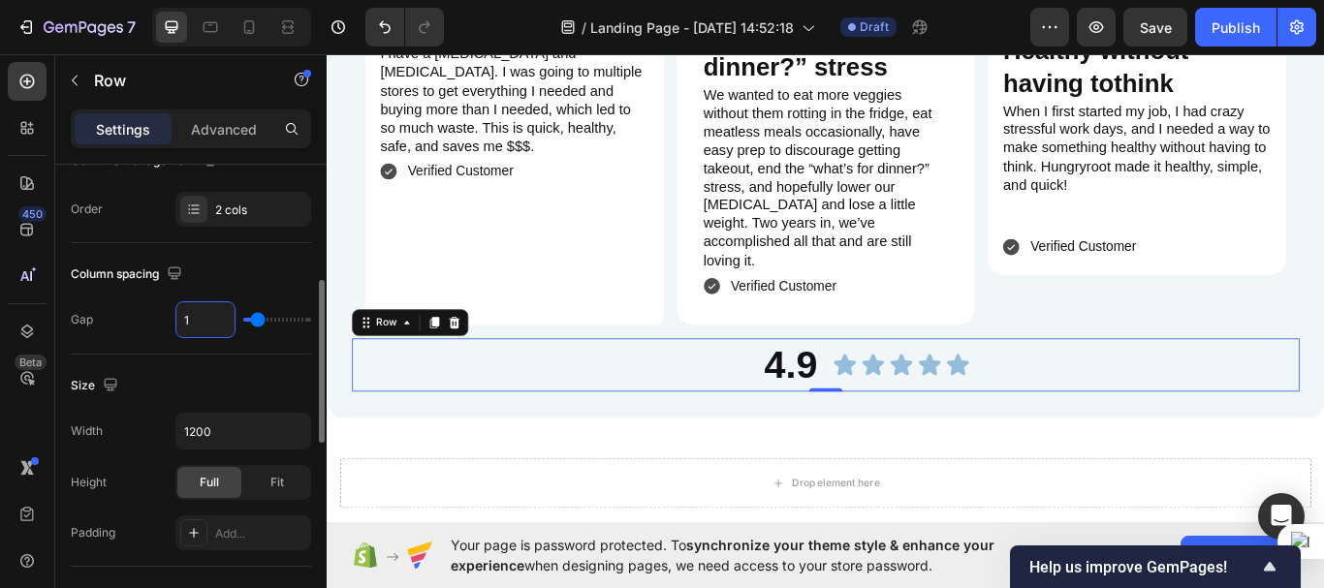
type input "10"
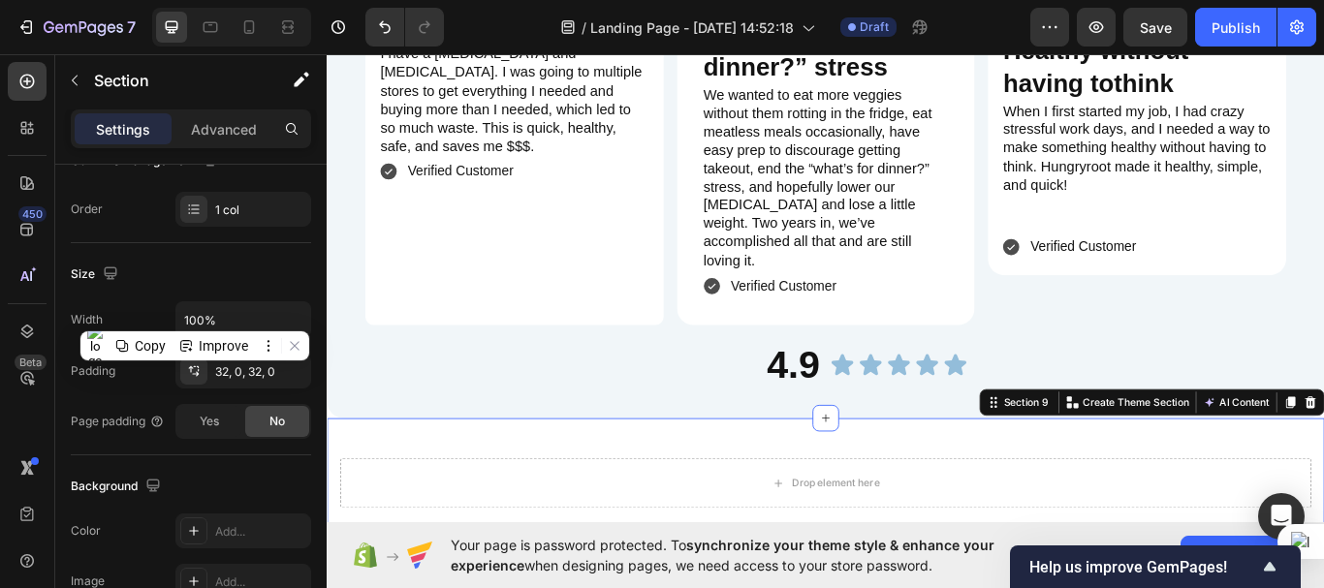
click at [684, 480] on div "Drop element here Row Section 9 You can create reusable sections Create Theme S…" at bounding box center [908, 555] width 1163 height 151
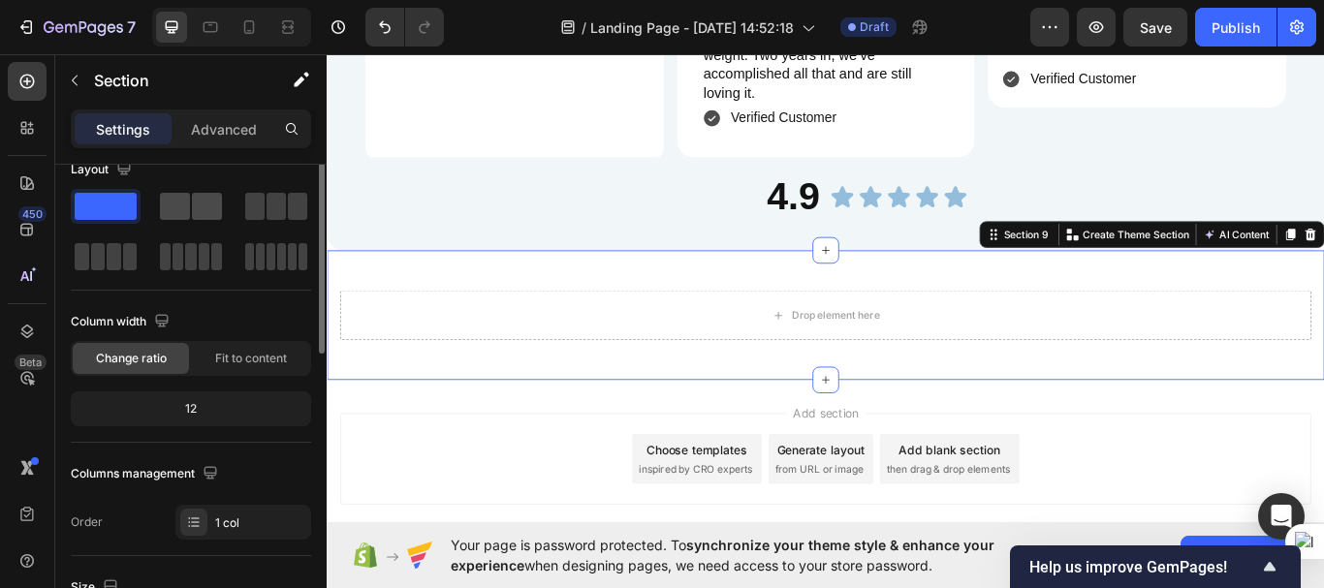
scroll to position [0, 0]
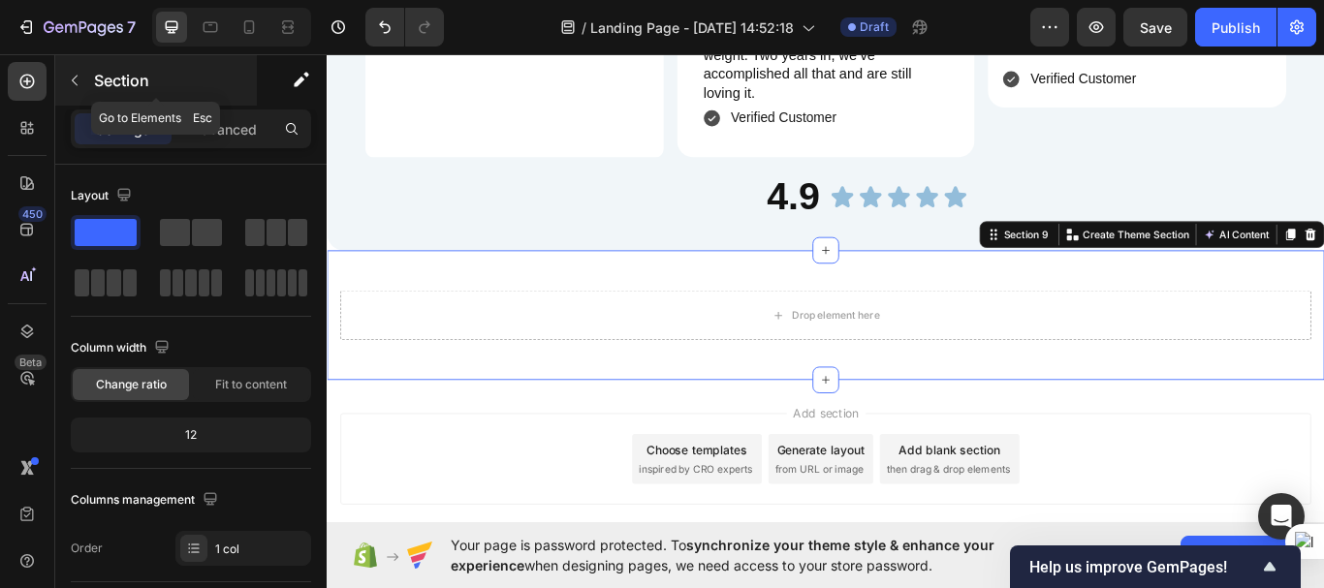
click at [79, 79] on icon "button" at bounding box center [75, 81] width 16 height 16
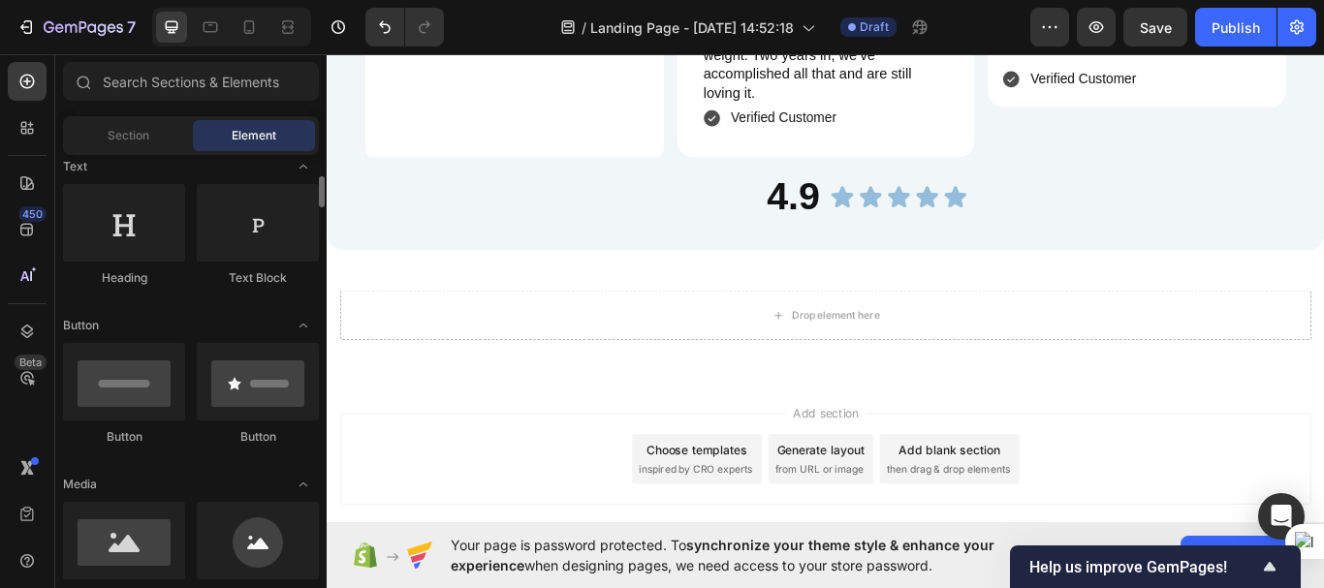
scroll to position [292, 0]
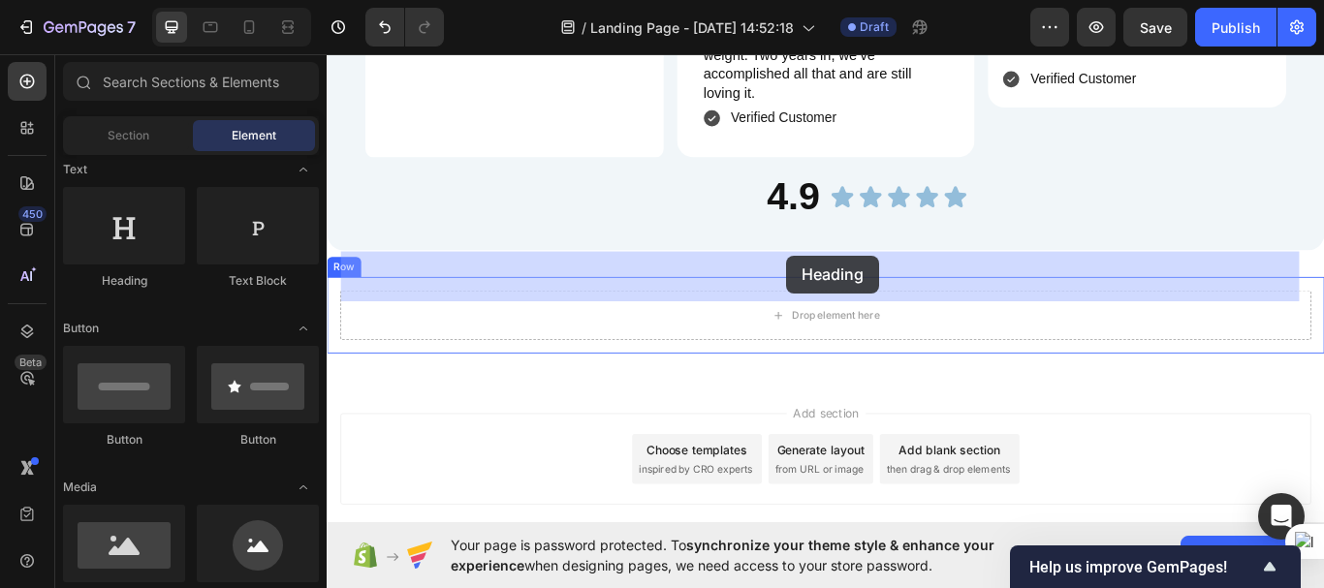
drag, startPoint x: 457, startPoint y: 298, endPoint x: 863, endPoint y: 290, distance: 405.2
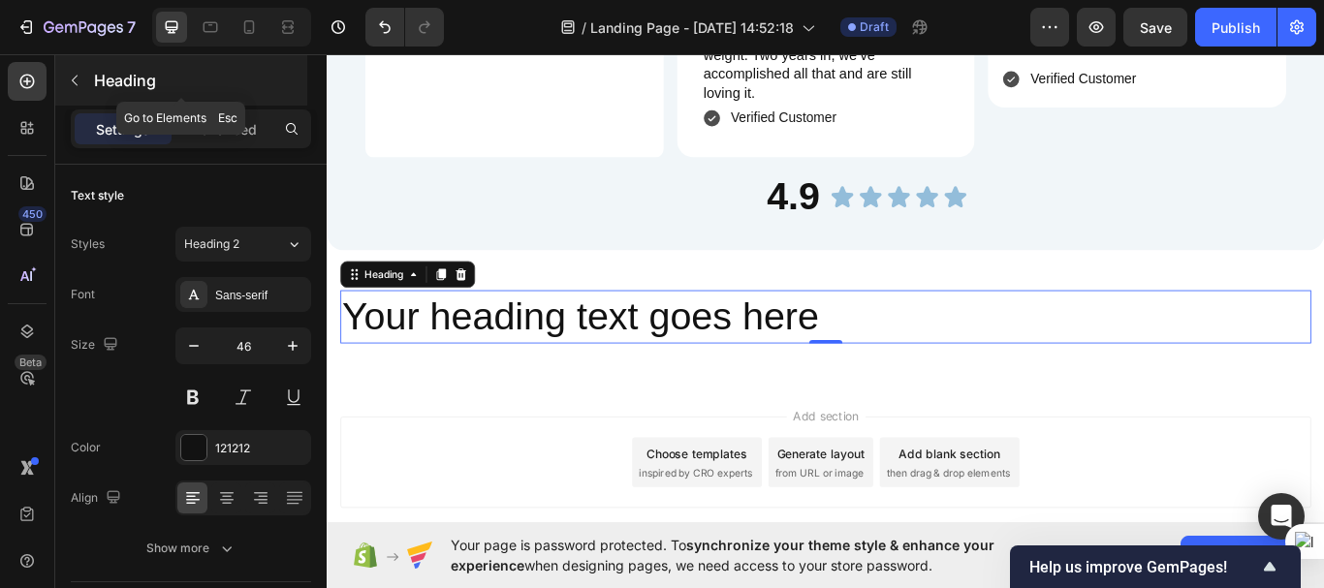
click at [80, 76] on icon "button" at bounding box center [75, 81] width 16 height 16
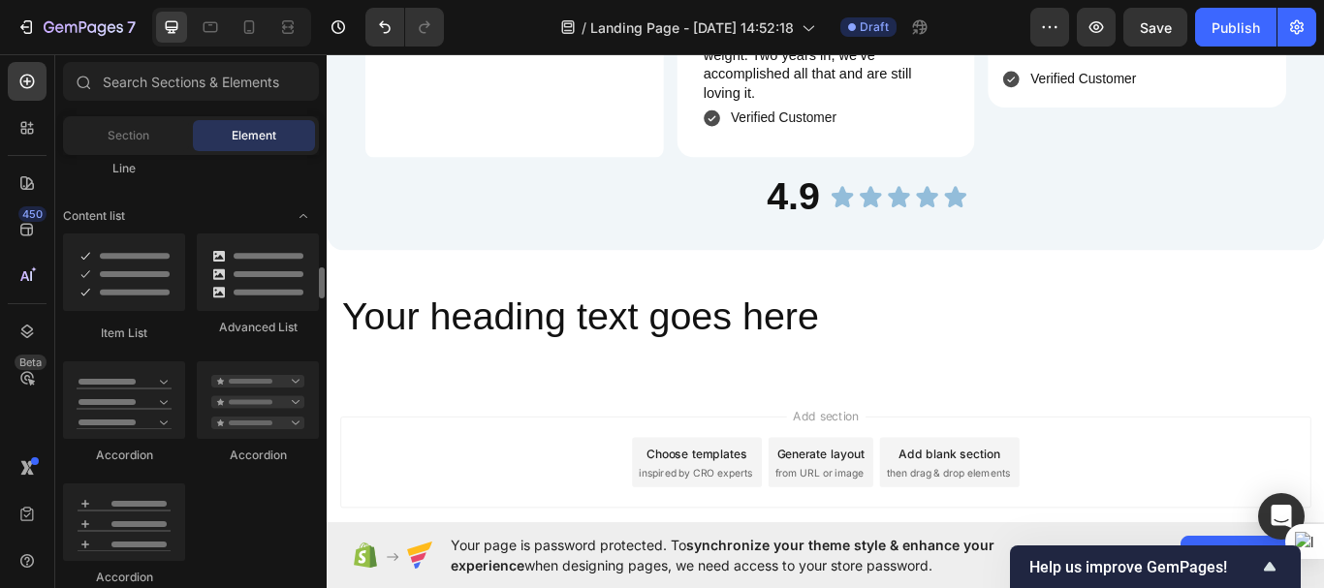
scroll to position [1536, 0]
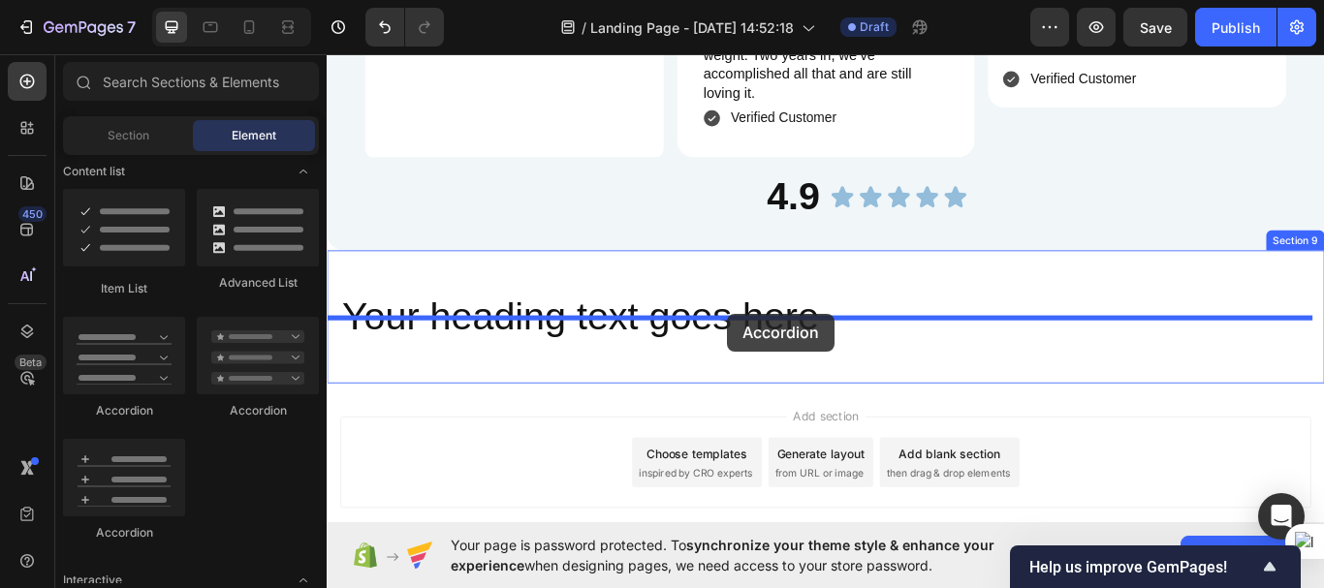
drag, startPoint x: 461, startPoint y: 404, endPoint x: 794, endPoint y: 358, distance: 335.7
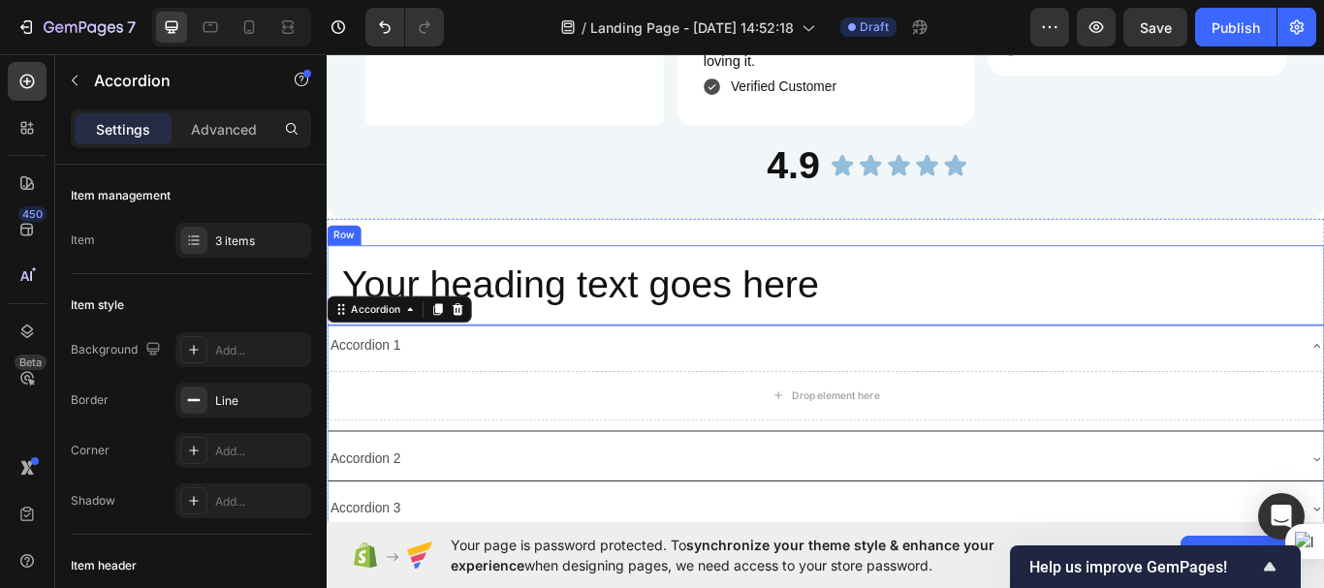
scroll to position [5140, 0]
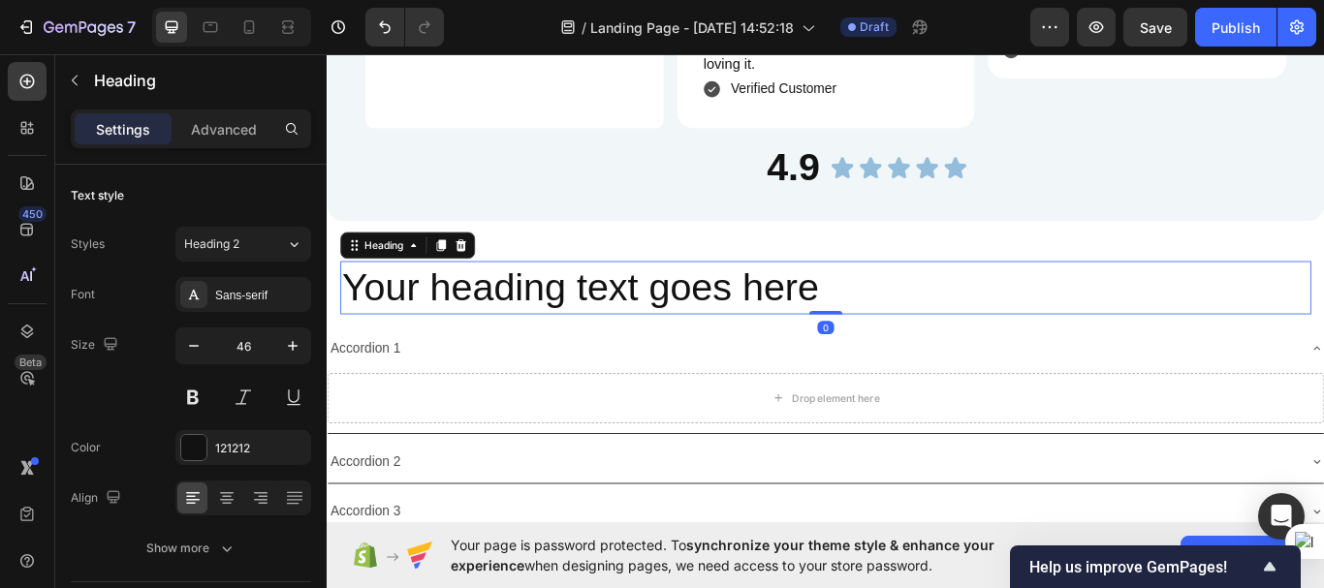
click at [780, 297] on h2 "Your heading text goes here" at bounding box center [908, 328] width 1132 height 62
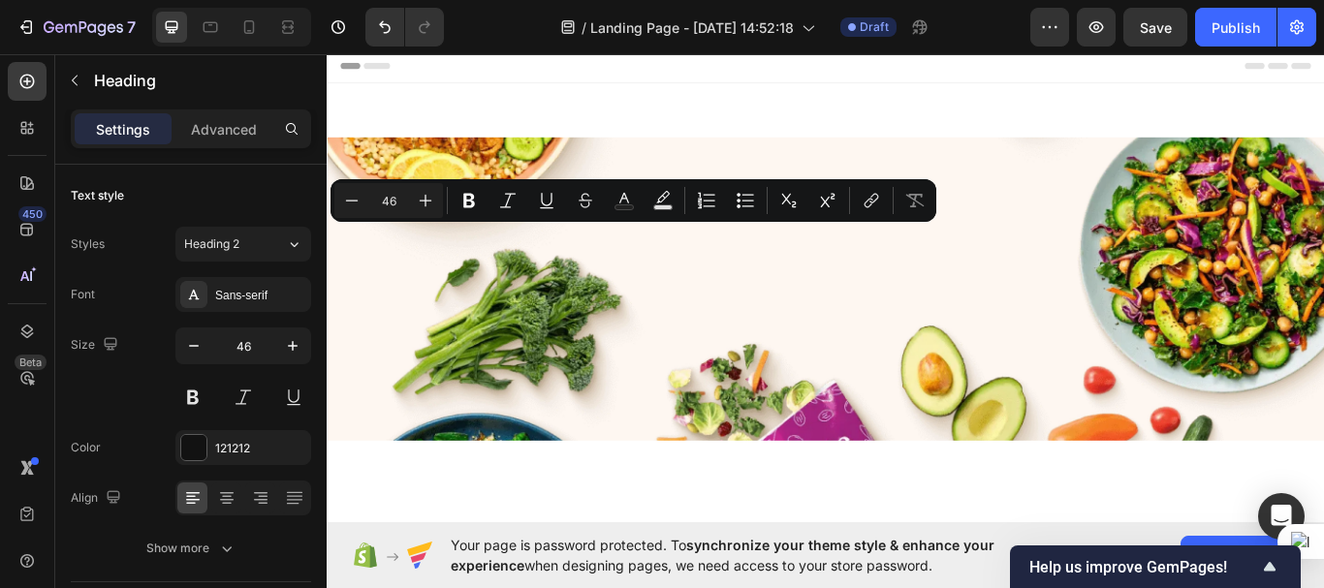
scroll to position [5140, 0]
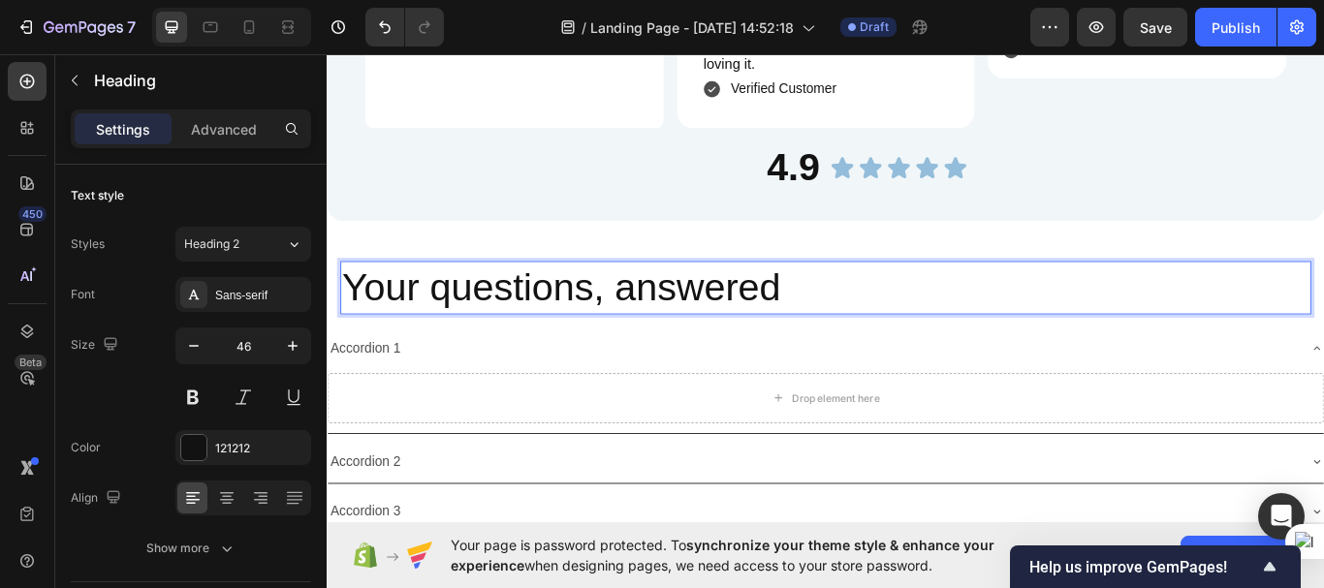
click at [1323, 298] on p "Your questions, answered" at bounding box center [908, 327] width 1128 height 58
click at [835, 298] on p "Your questions, answered" at bounding box center [908, 327] width 1128 height 58
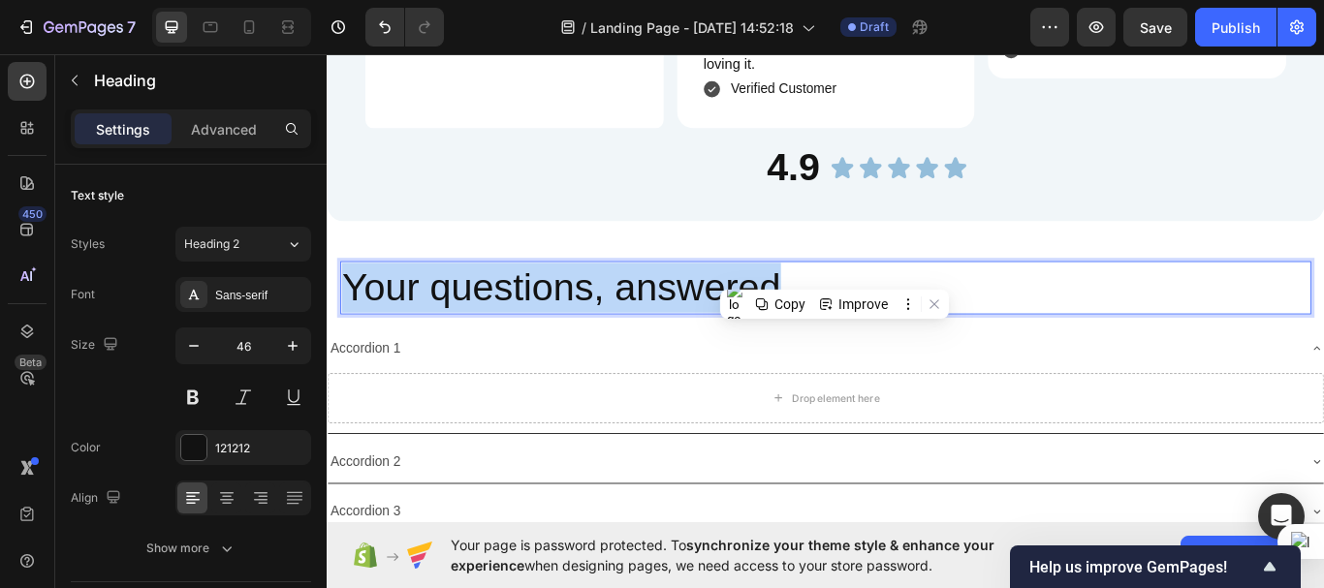
click at [835, 298] on p "Your questions, answered" at bounding box center [908, 327] width 1128 height 58
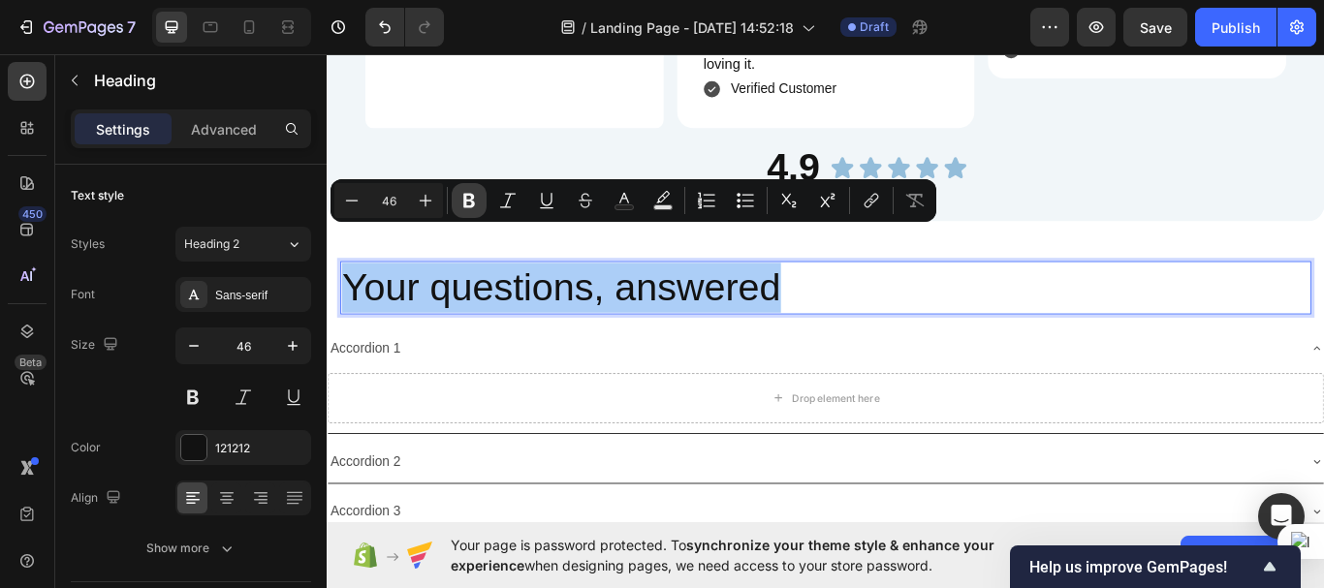
click at [467, 204] on icon "Editor contextual toolbar" at bounding box center [468, 200] width 19 height 19
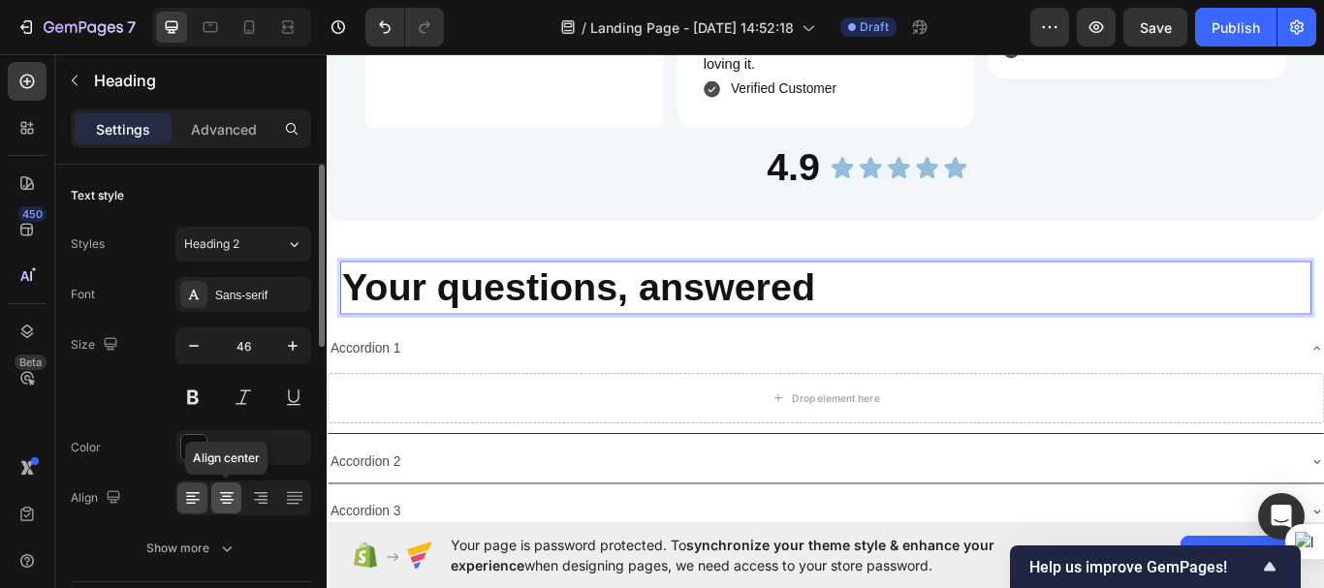
click at [222, 504] on icon at bounding box center [226, 497] width 19 height 19
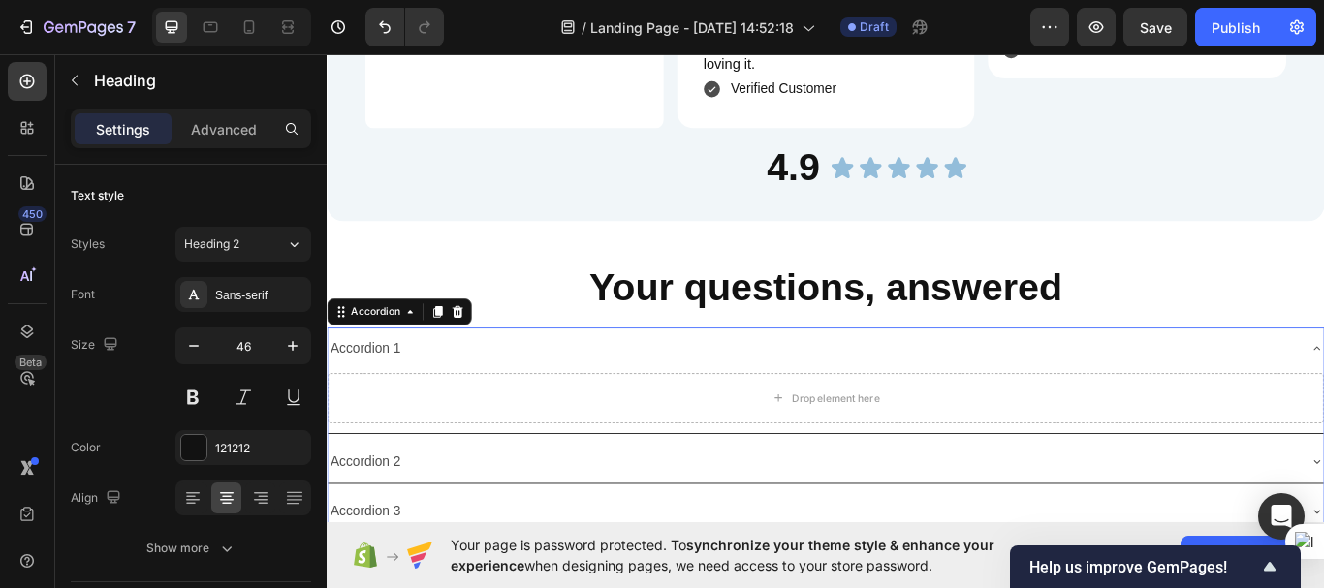
click at [399, 382] on div "Accordion 1" at bounding box center [372, 399] width 88 height 34
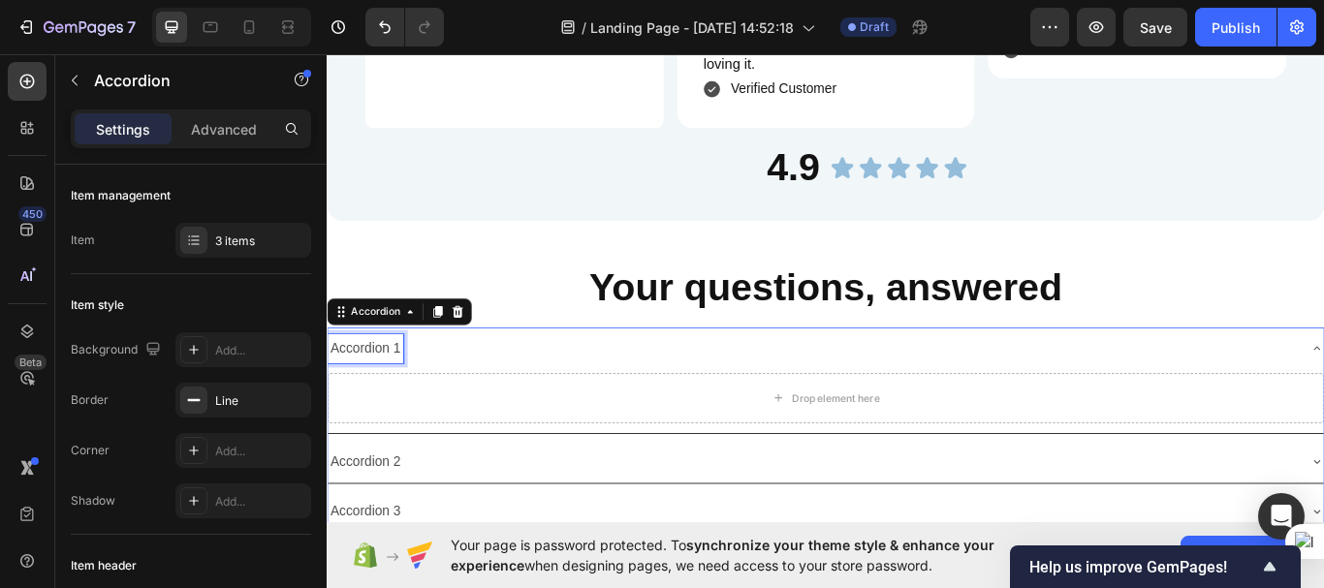
click at [399, 382] on div "Accordion 1" at bounding box center [372, 399] width 88 height 34
click at [399, 385] on p "Accordion 1" at bounding box center [371, 399] width 82 height 28
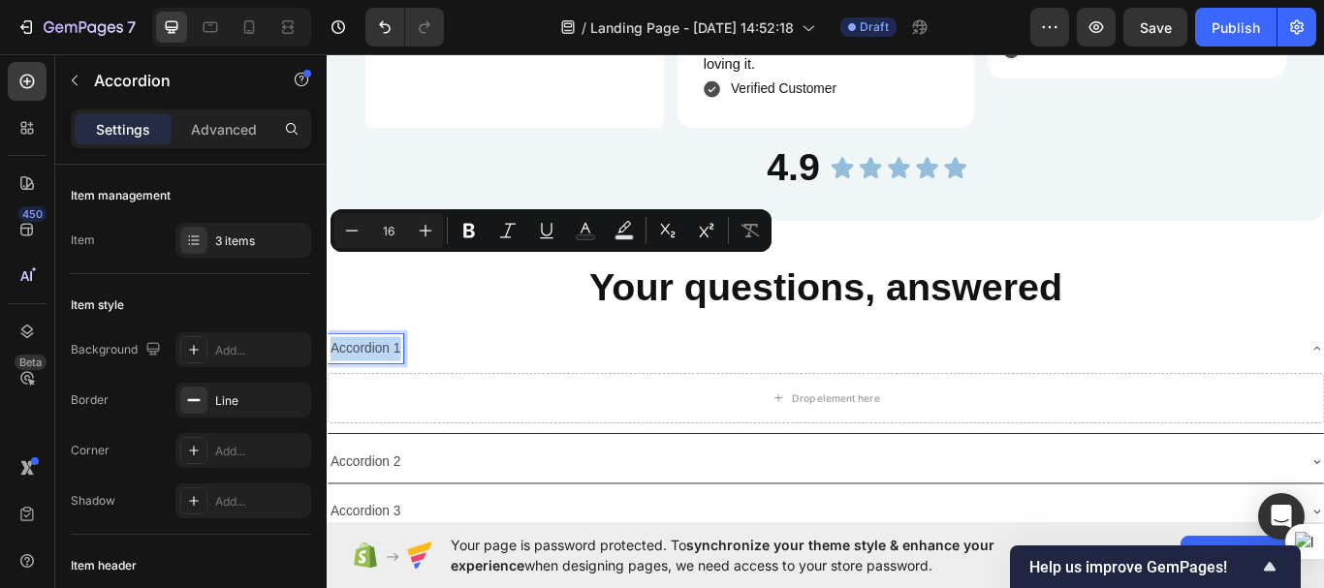
scroll to position [5195, 0]
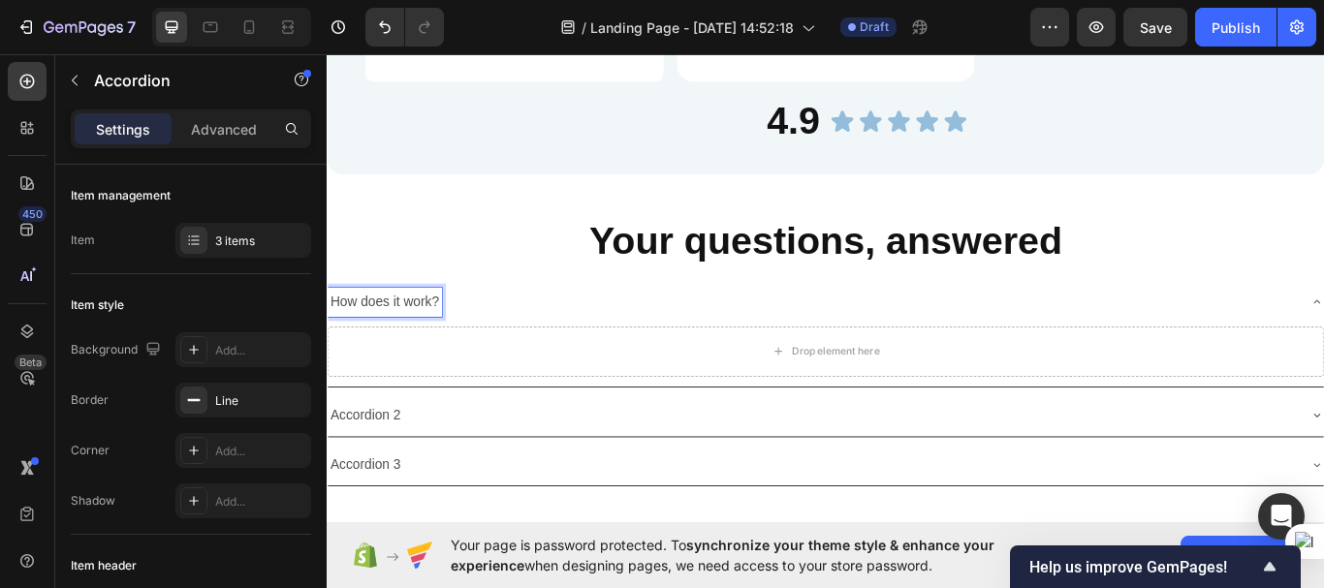
click at [389, 330] on p "How does it work?" at bounding box center [393, 344] width 127 height 28
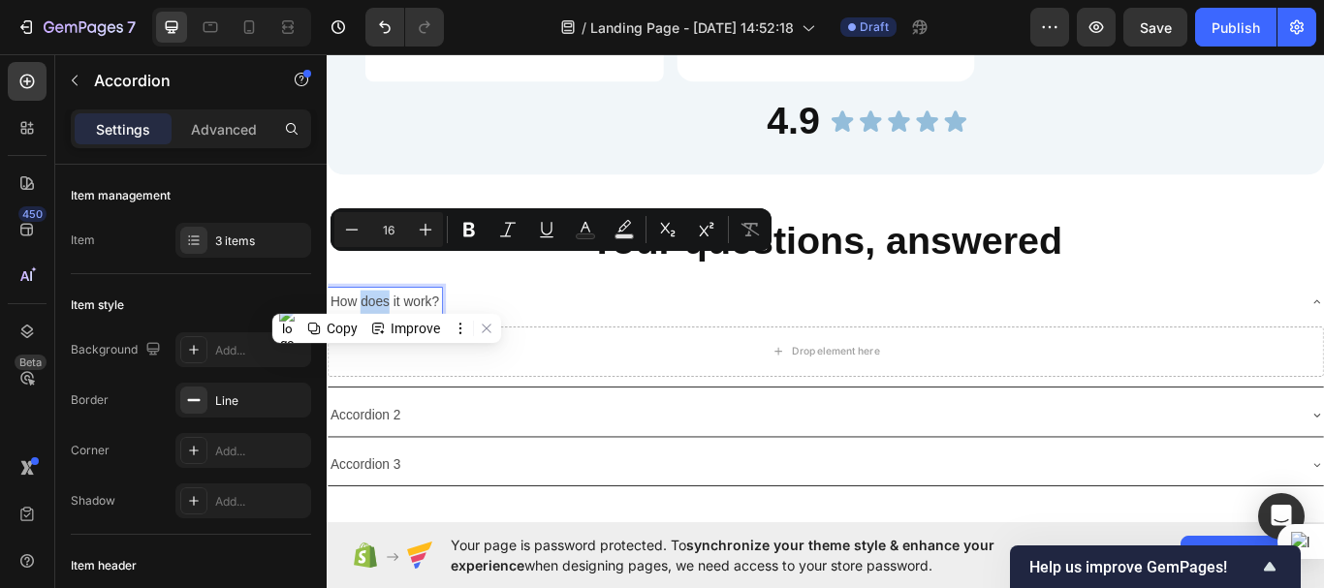
click at [389, 330] on p "How does it work?" at bounding box center [393, 344] width 127 height 28
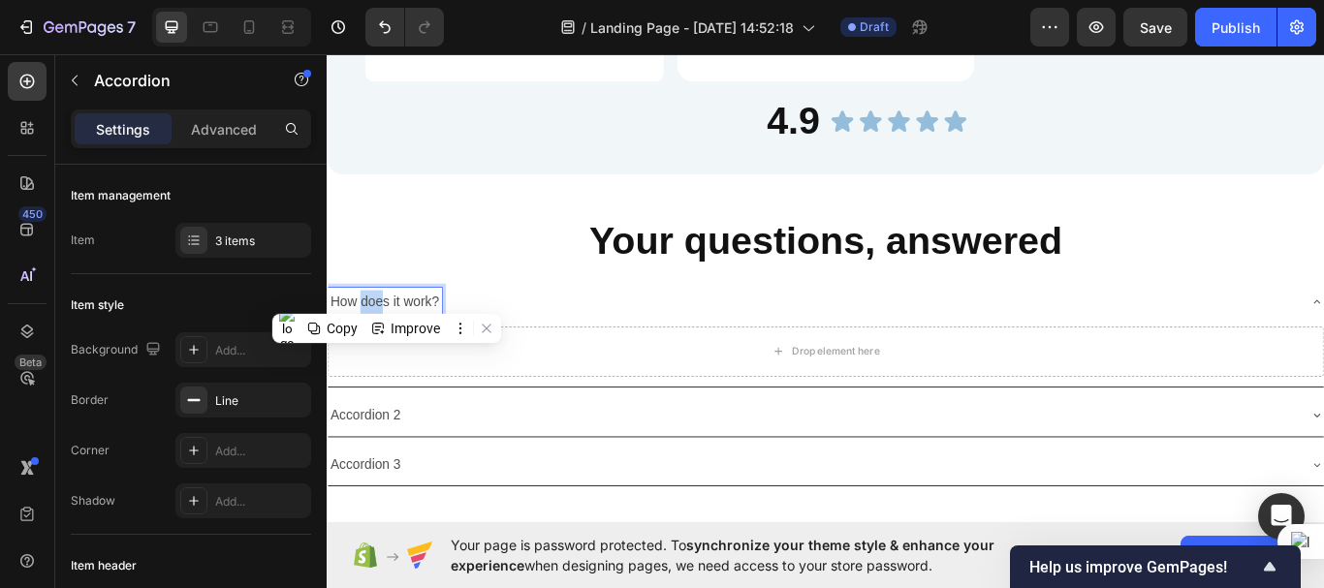
click at [389, 330] on p "How does it work?" at bounding box center [393, 344] width 127 height 28
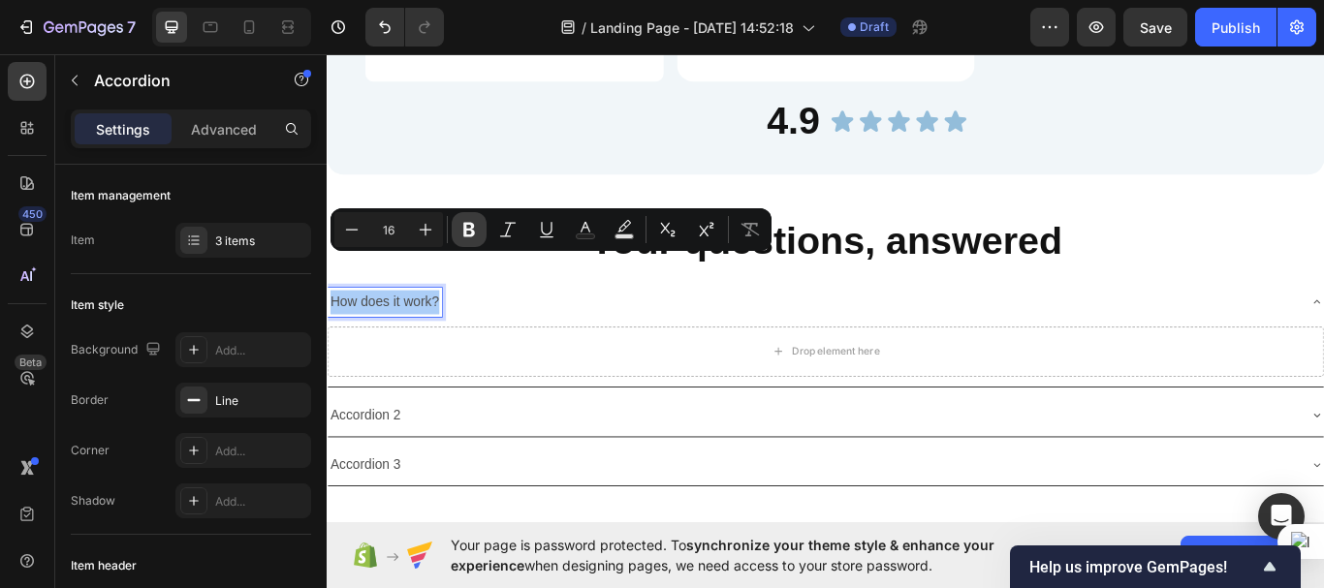
click at [464, 236] on icon "Editor contextual toolbar" at bounding box center [469, 230] width 12 height 15
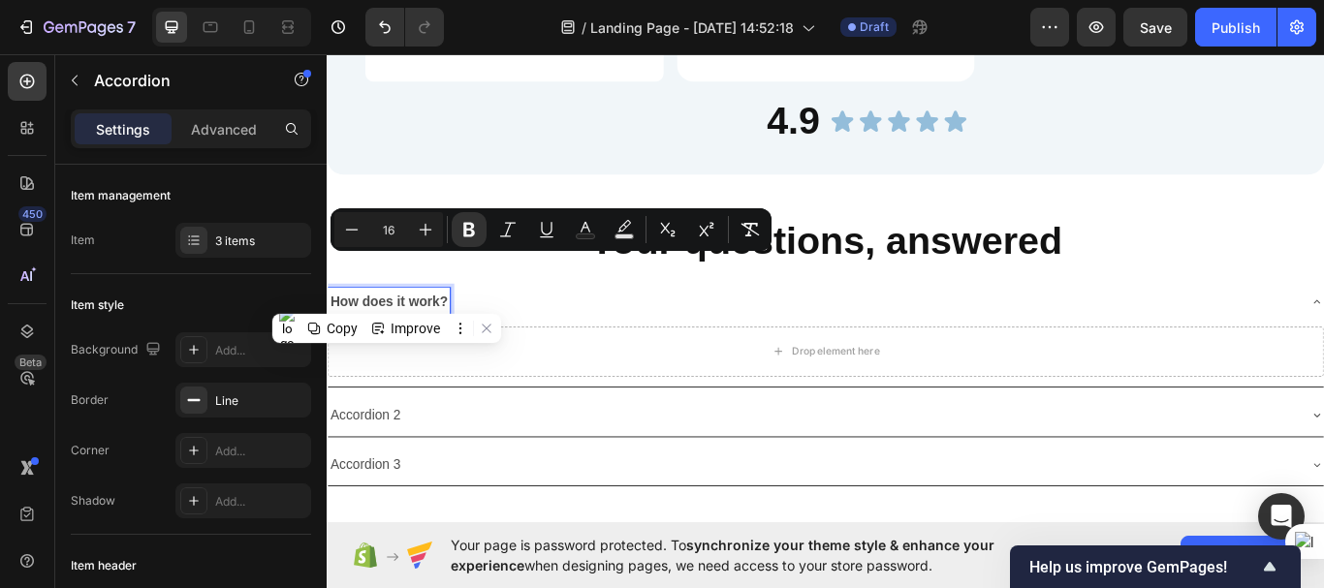
click at [399, 233] on input "16" at bounding box center [388, 229] width 39 height 23
type input "20"
click at [637, 328] on div "How does it work?" at bounding box center [893, 346] width 1130 height 36
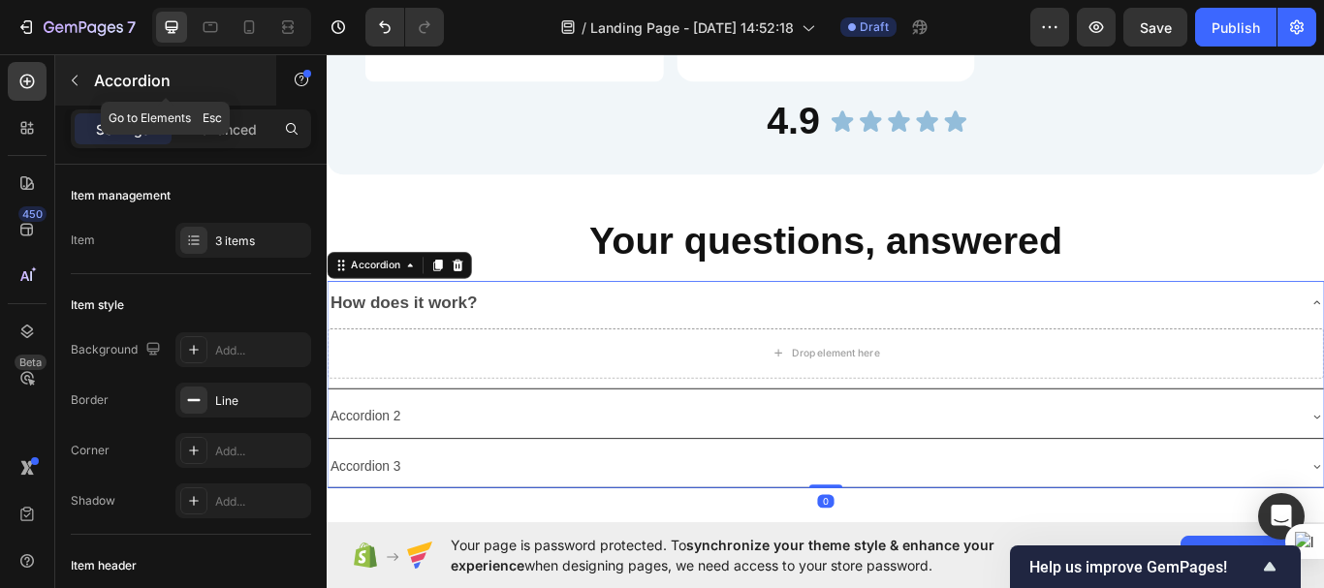
click at [75, 77] on icon "button" at bounding box center [75, 81] width 16 height 16
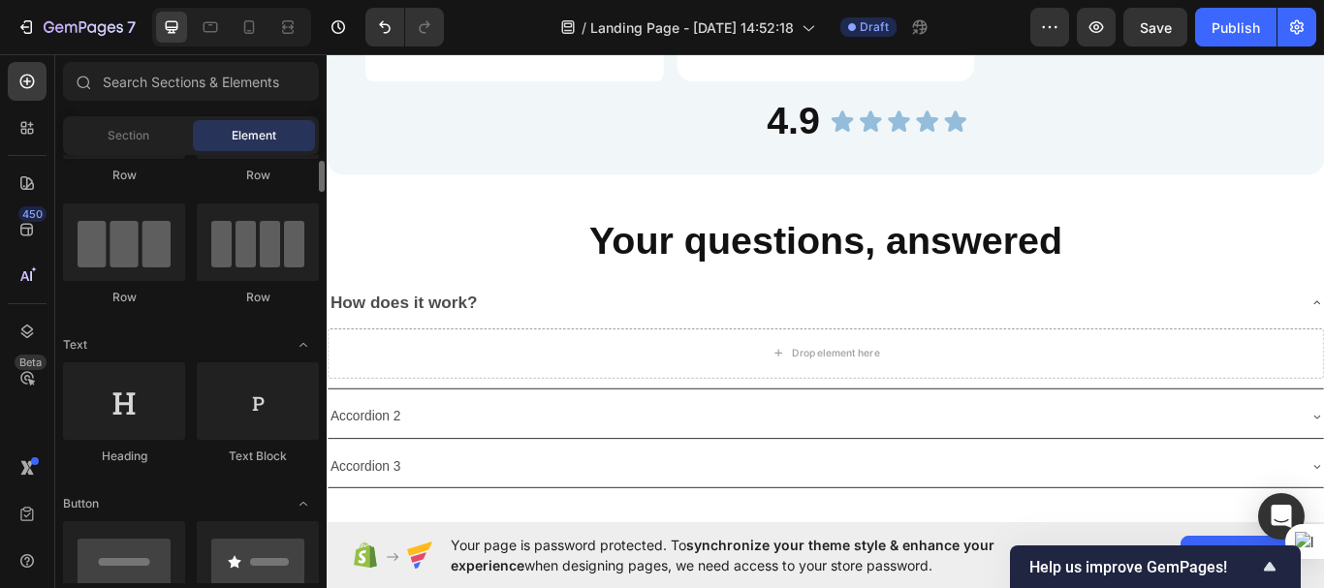
scroll to position [117, 0]
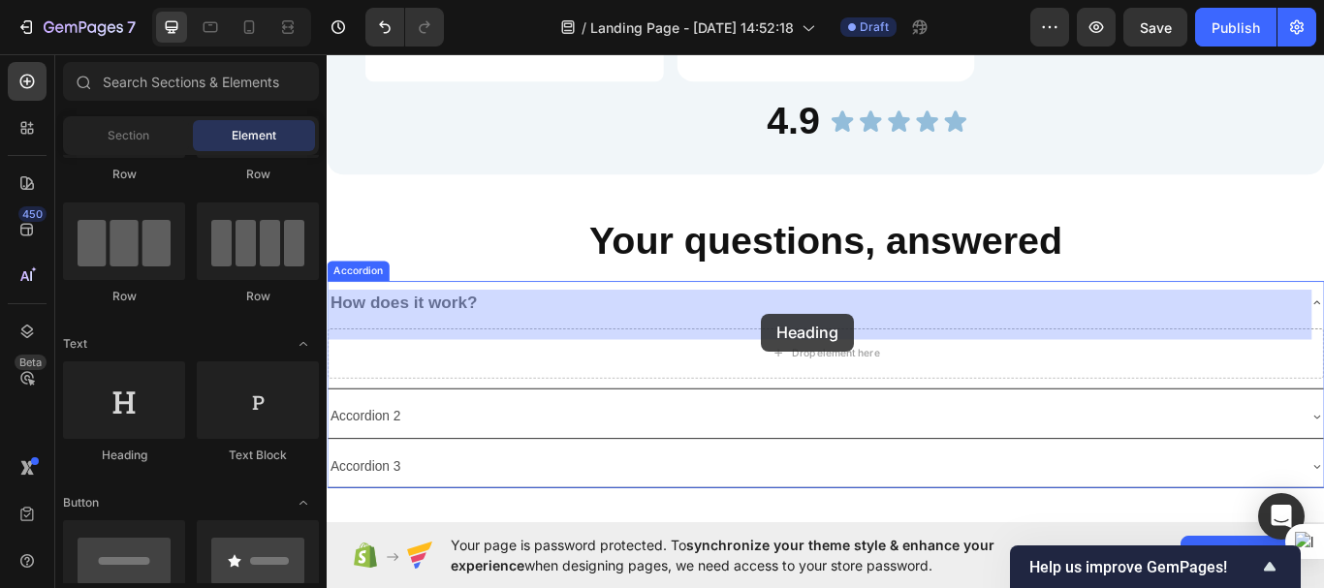
drag, startPoint x: 464, startPoint y: 457, endPoint x: 835, endPoint y: 358, distance: 384.4
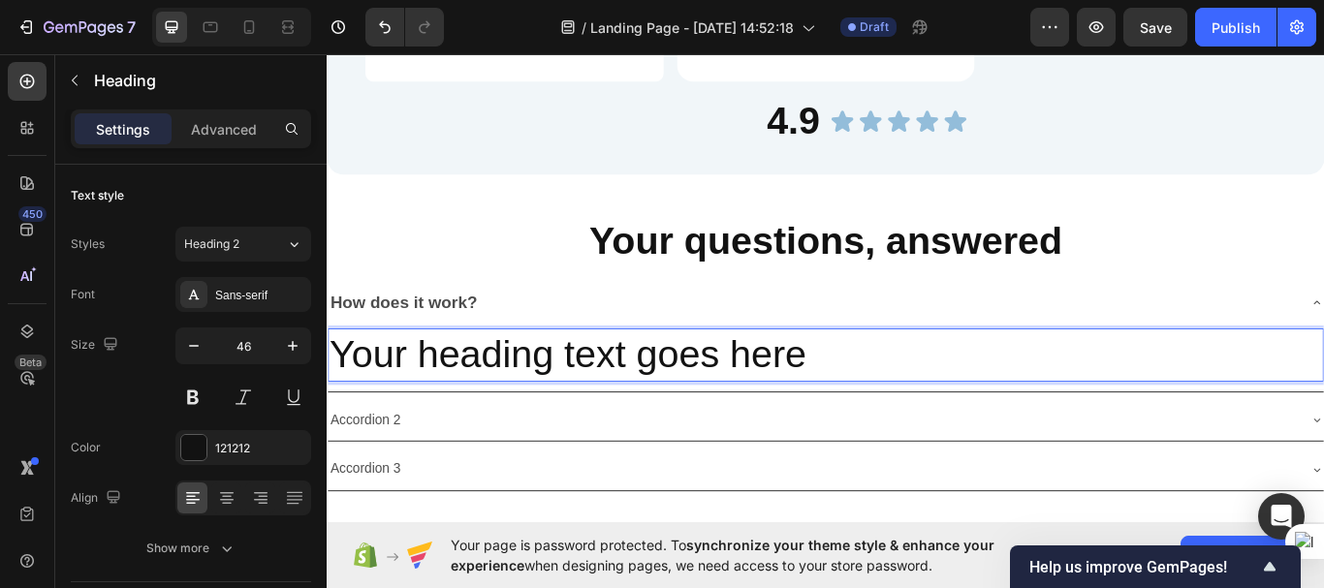
click at [799, 375] on h2 "Your heading text goes here" at bounding box center [908, 406] width 1161 height 62
click at [799, 377] on p "Your heading text goes here" at bounding box center [908, 406] width 1157 height 58
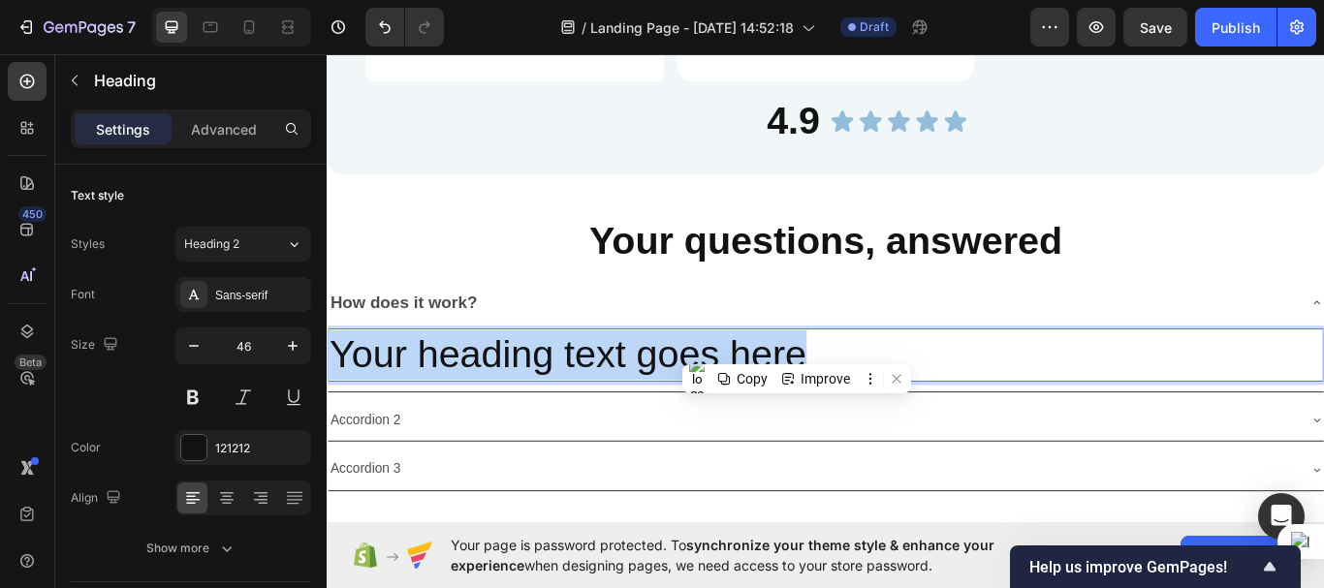
click at [799, 377] on p "Your heading text goes here" at bounding box center [908, 406] width 1157 height 58
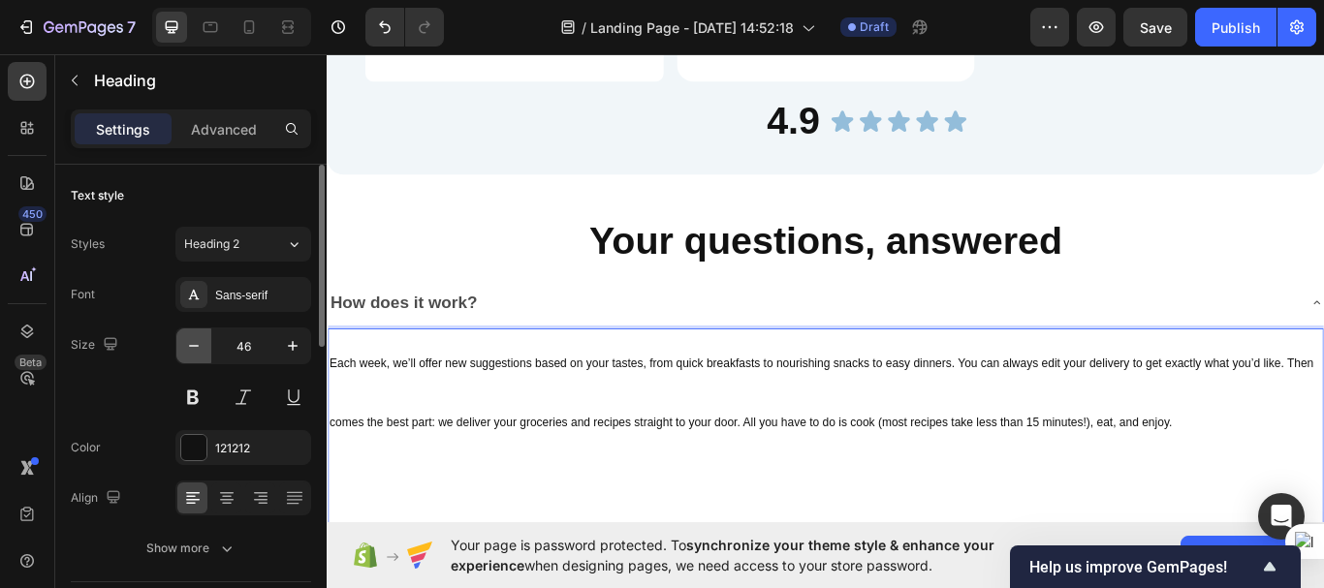
click at [197, 356] on button "button" at bounding box center [193, 346] width 35 height 35
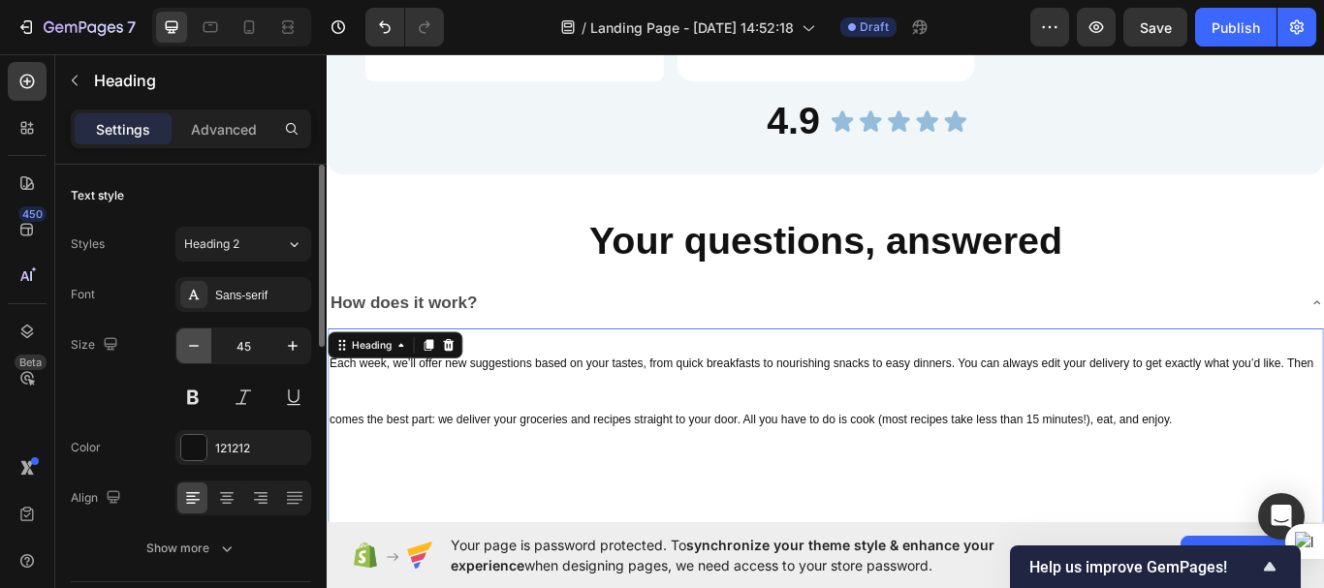
click at [197, 356] on button "button" at bounding box center [193, 346] width 35 height 35
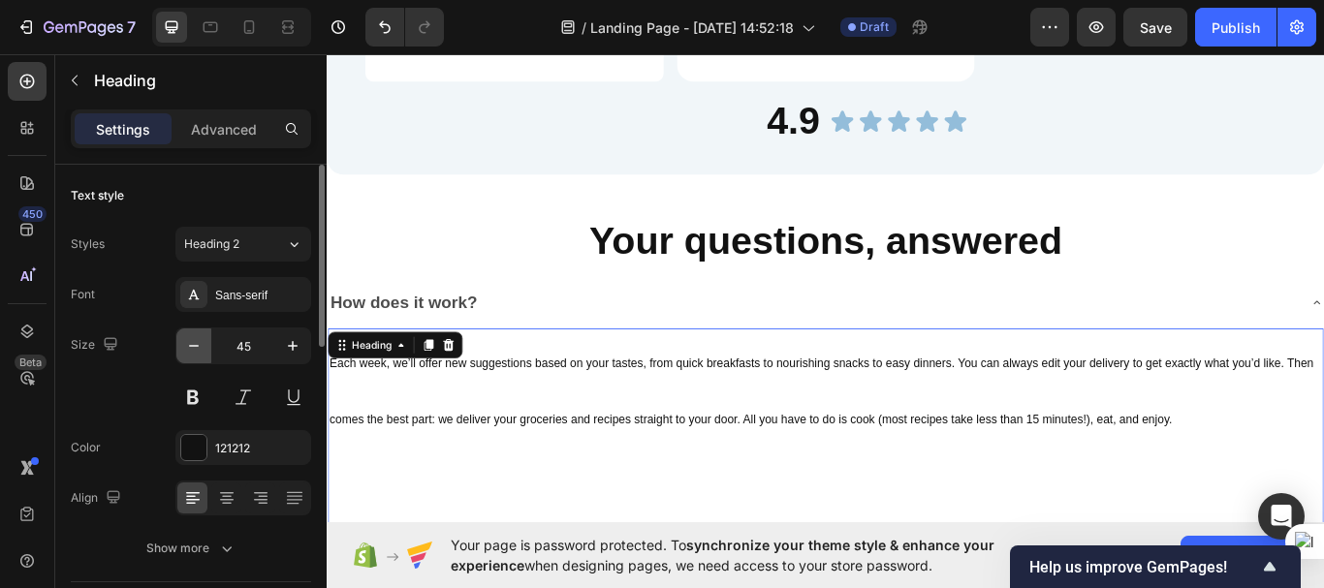
click at [197, 356] on button "button" at bounding box center [193, 346] width 35 height 35
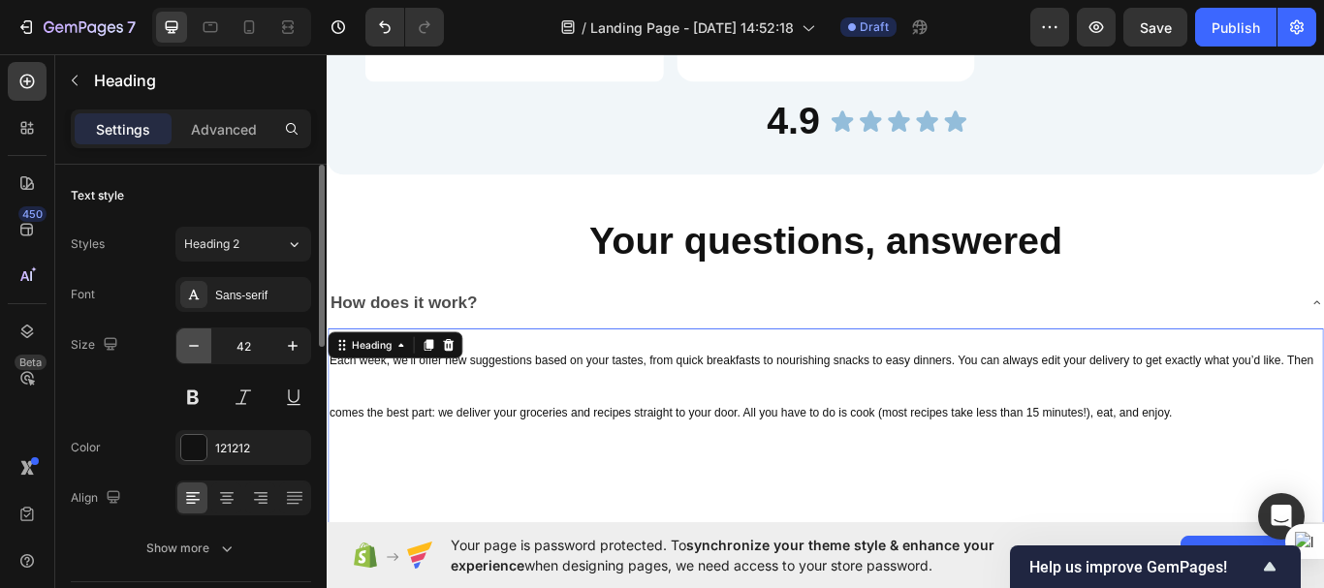
click at [197, 356] on button "button" at bounding box center [193, 346] width 35 height 35
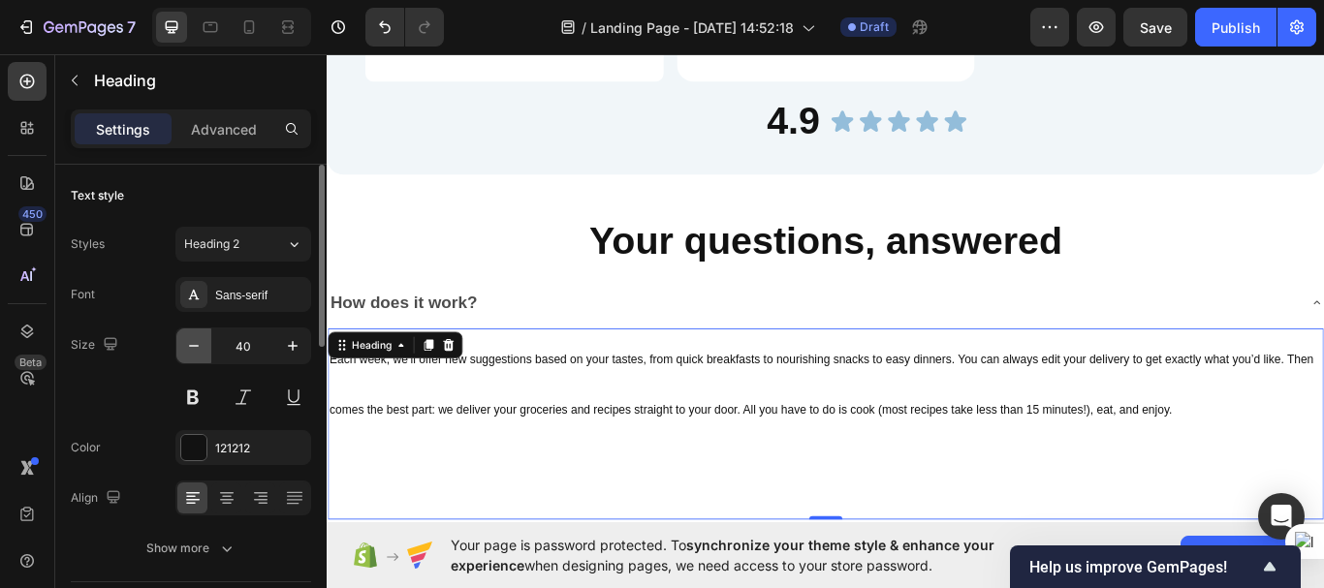
click at [197, 356] on button "button" at bounding box center [193, 346] width 35 height 35
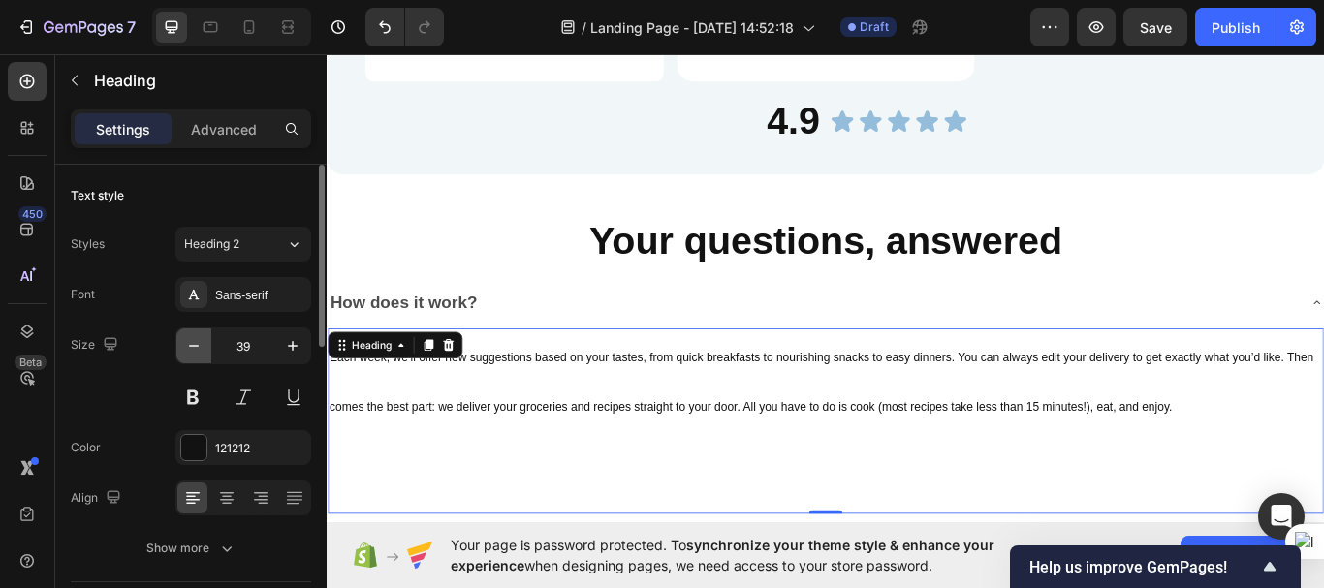
click at [197, 356] on button "button" at bounding box center [193, 346] width 35 height 35
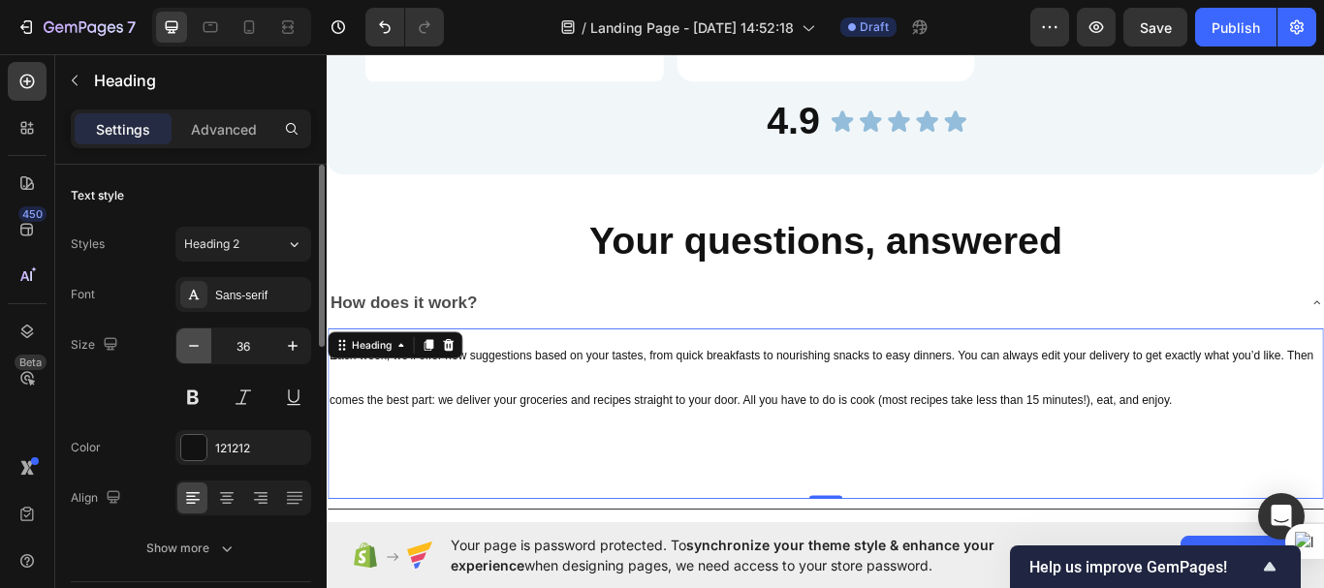
click at [197, 356] on button "button" at bounding box center [193, 346] width 35 height 35
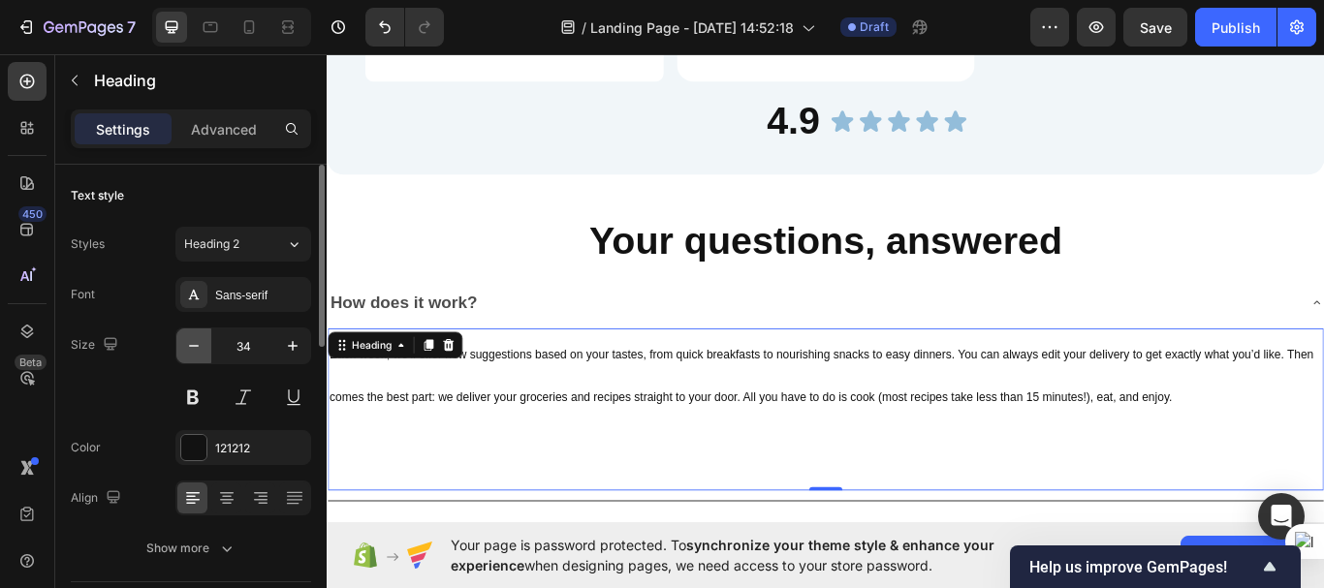
click at [197, 356] on button "button" at bounding box center [193, 346] width 35 height 35
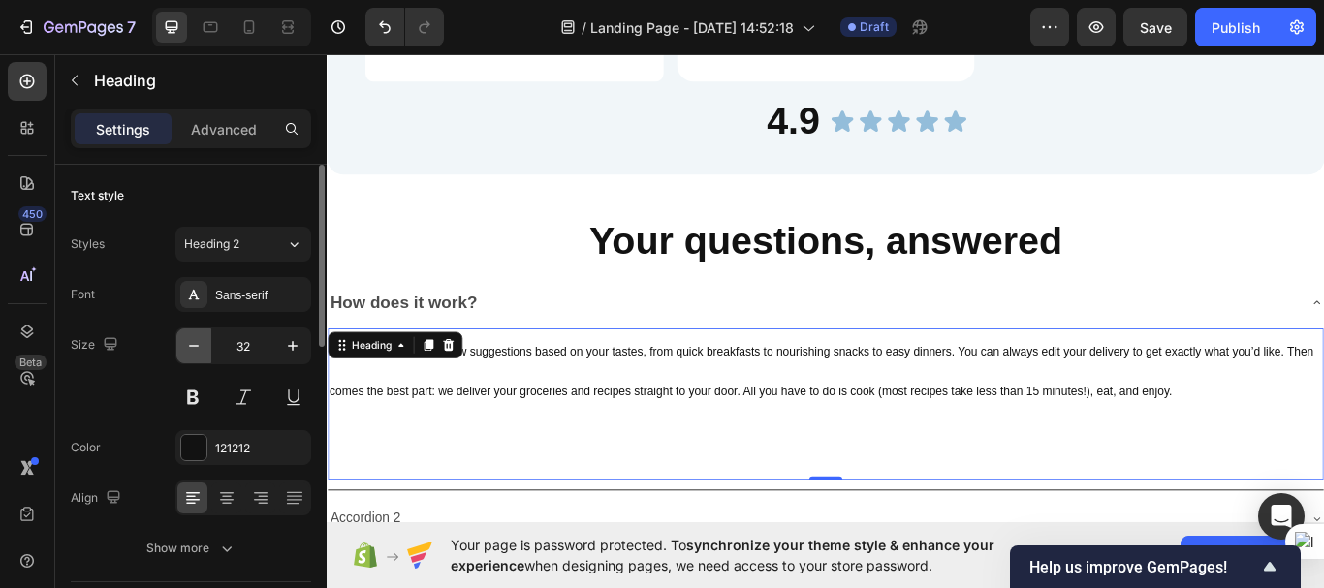
click at [197, 356] on button "button" at bounding box center [193, 346] width 35 height 35
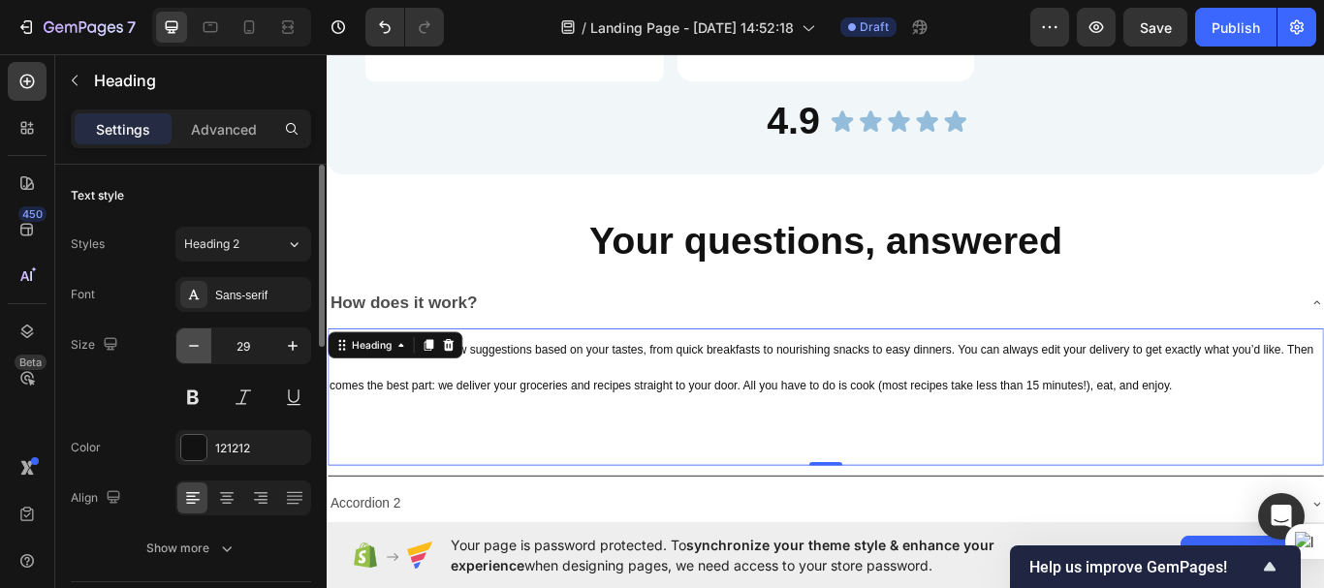
click at [197, 356] on button "button" at bounding box center [193, 346] width 35 height 35
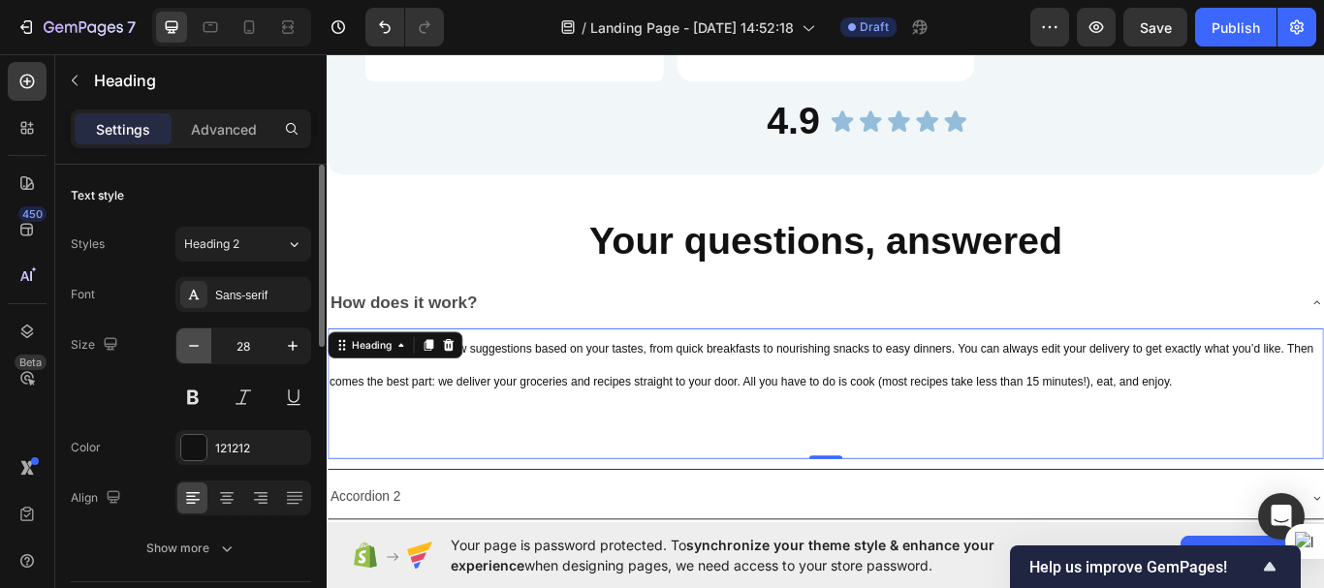
click at [197, 356] on button "button" at bounding box center [193, 346] width 35 height 35
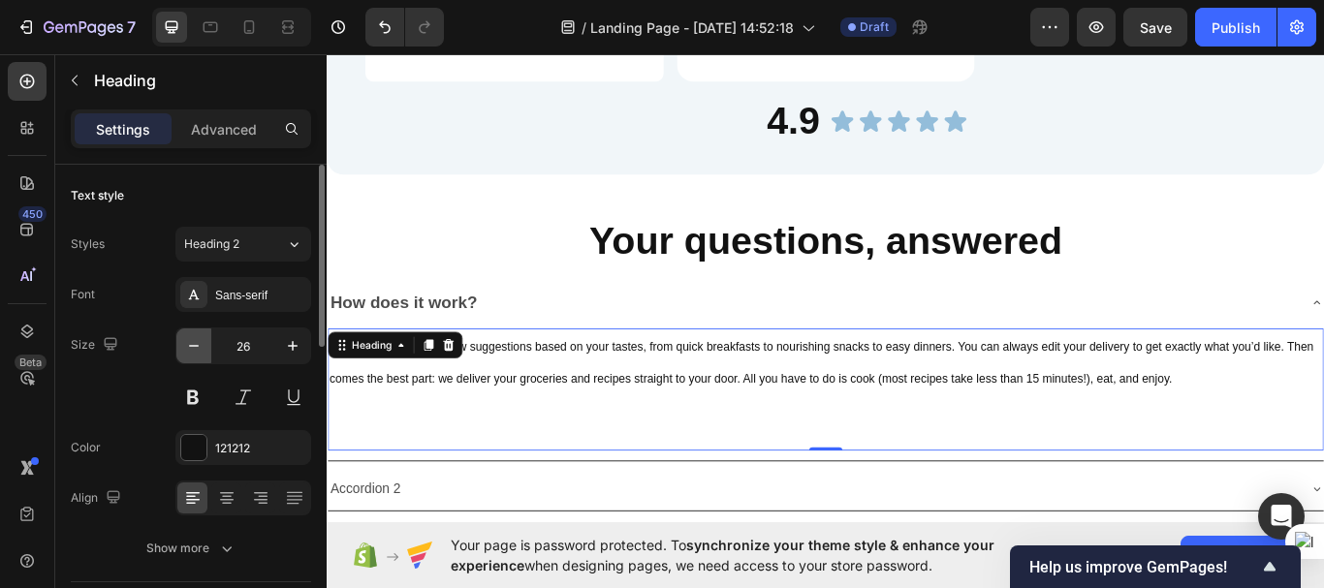
click at [197, 356] on button "button" at bounding box center [193, 346] width 35 height 35
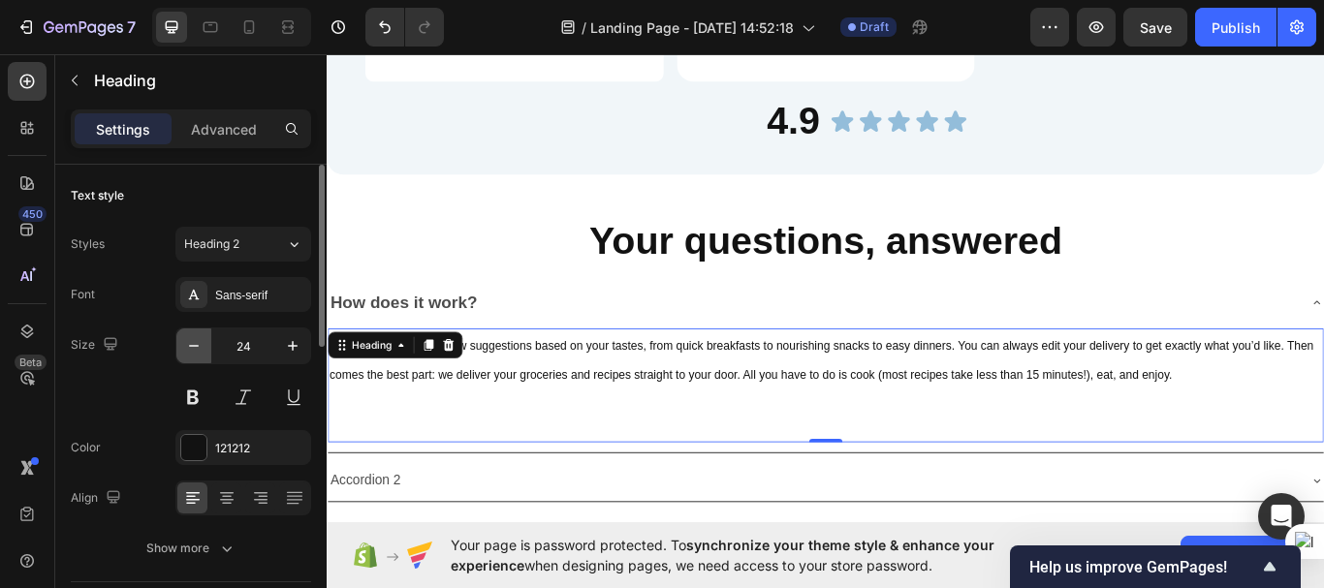
click at [197, 356] on button "button" at bounding box center [193, 346] width 35 height 35
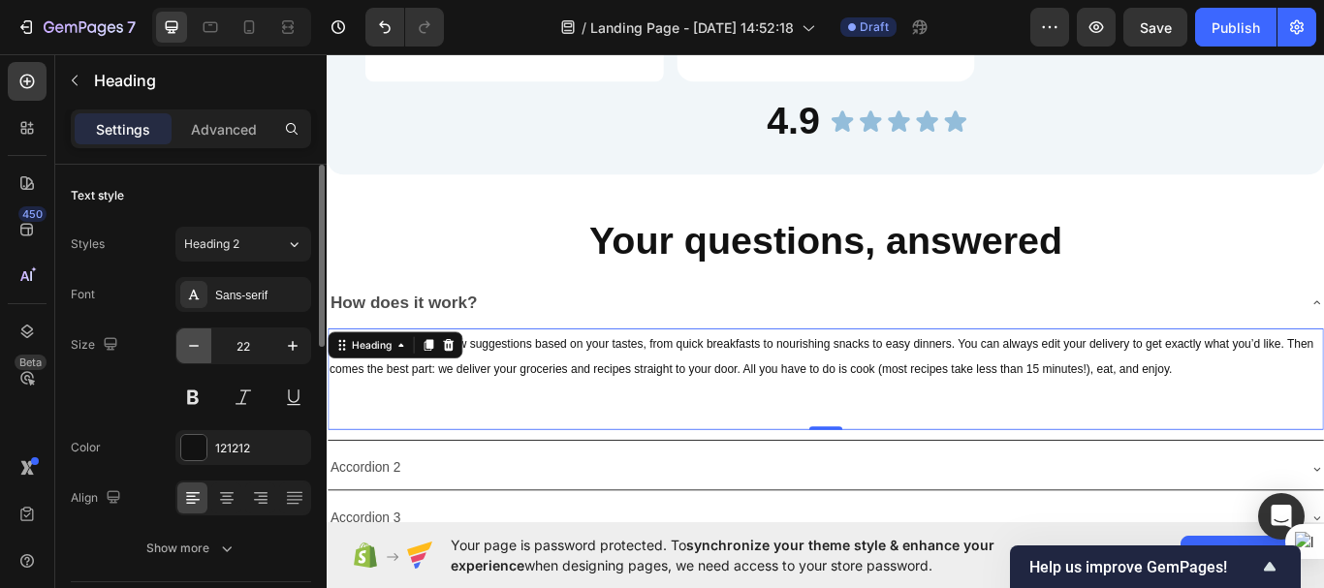
click at [197, 356] on button "button" at bounding box center [193, 346] width 35 height 35
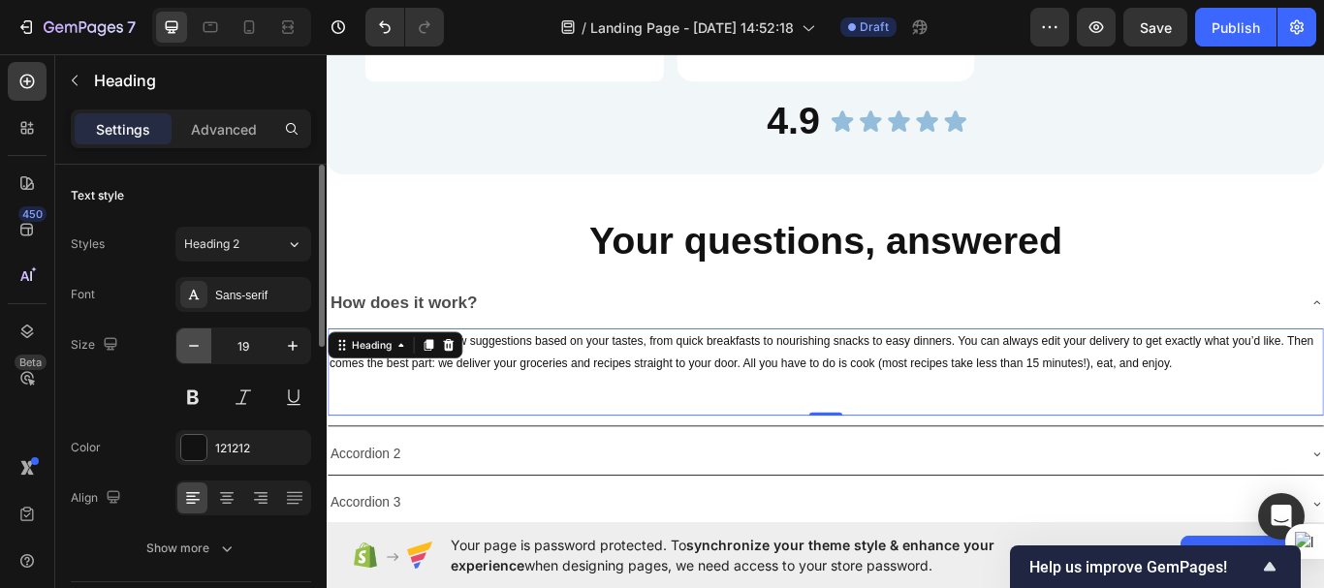
click at [197, 356] on button "button" at bounding box center [193, 346] width 35 height 35
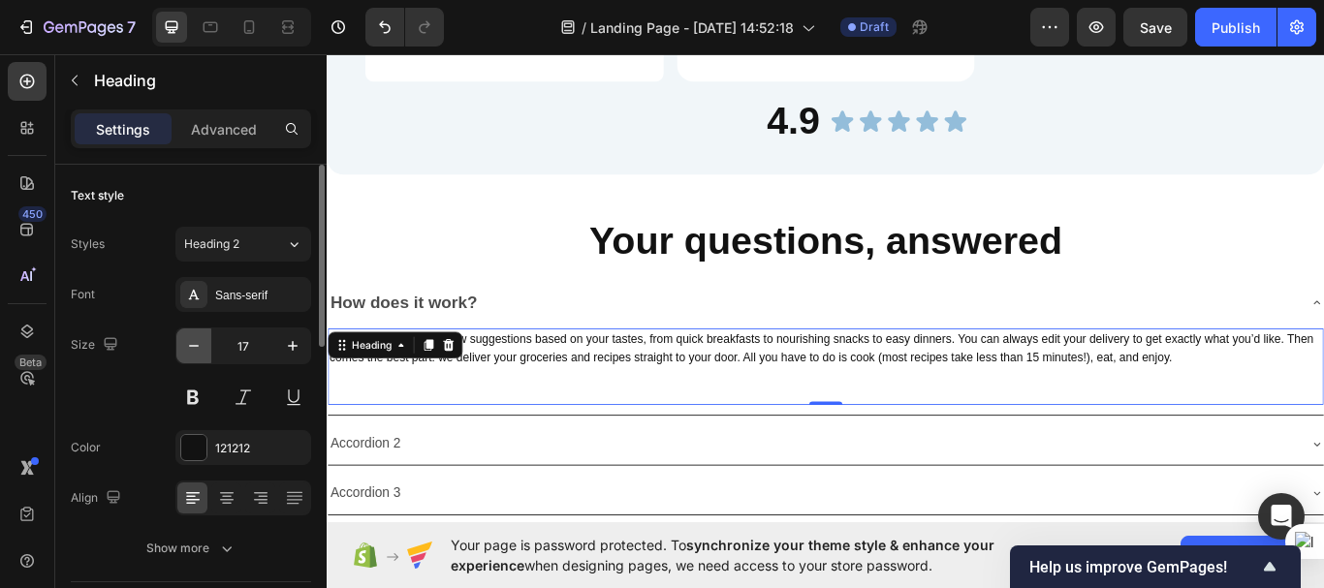
click at [197, 356] on button "button" at bounding box center [193, 346] width 35 height 35
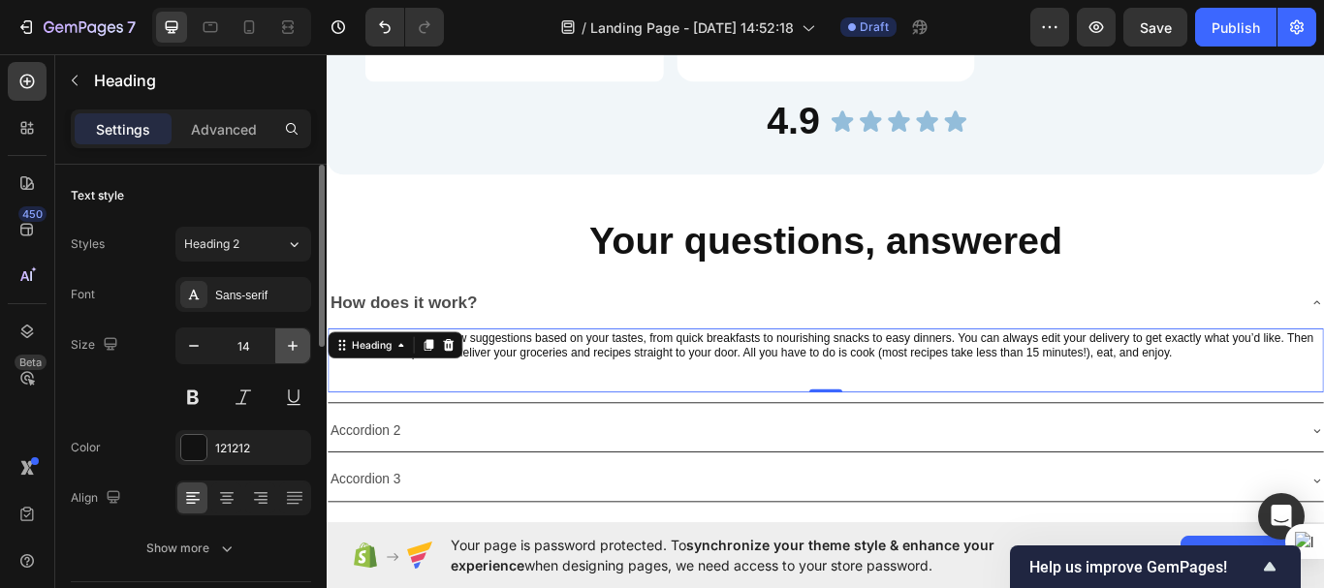
click at [292, 346] on icon "button" at bounding box center [293, 346] width 10 height 10
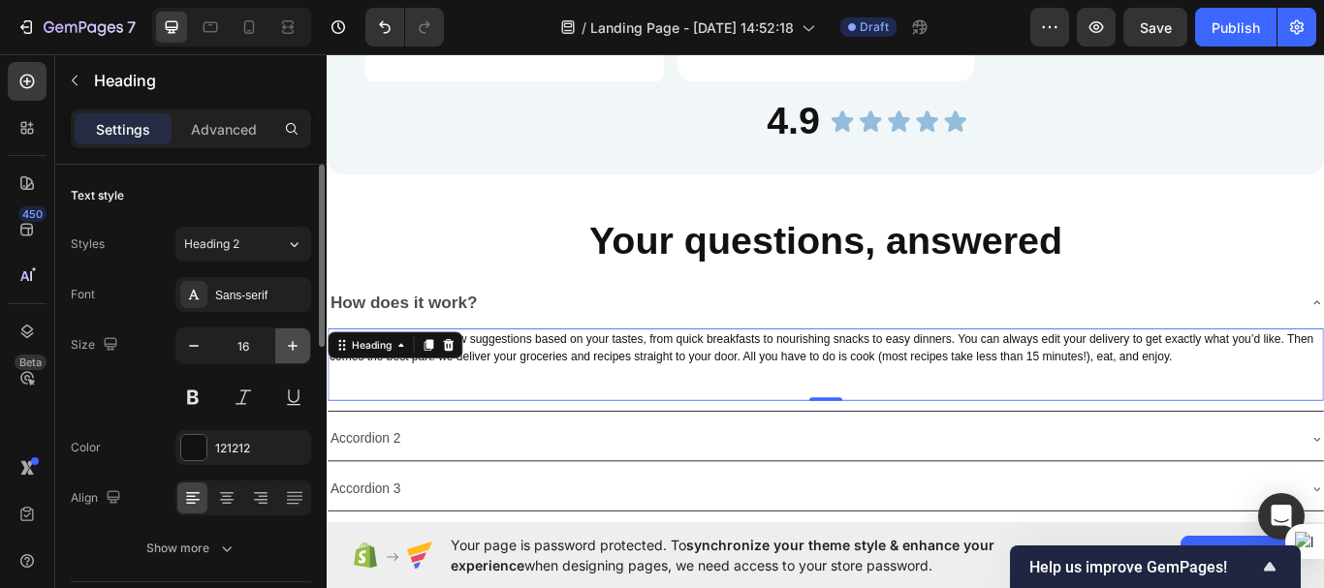
click at [292, 346] on icon "button" at bounding box center [293, 346] width 10 height 10
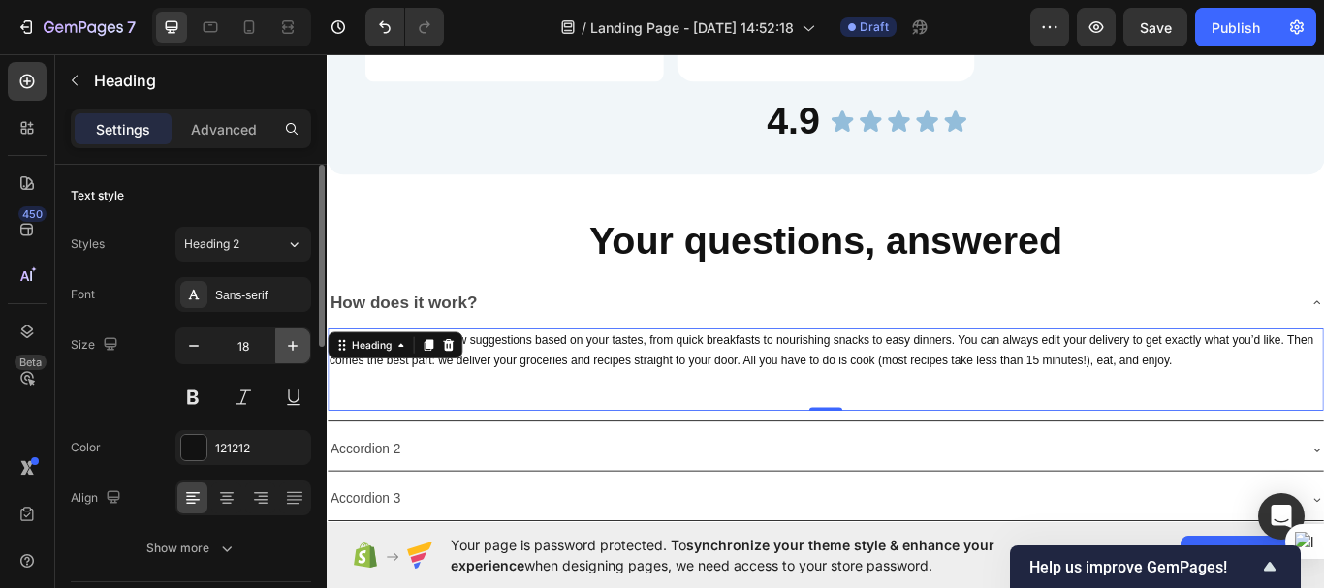
click at [292, 346] on icon "button" at bounding box center [293, 346] width 10 height 10
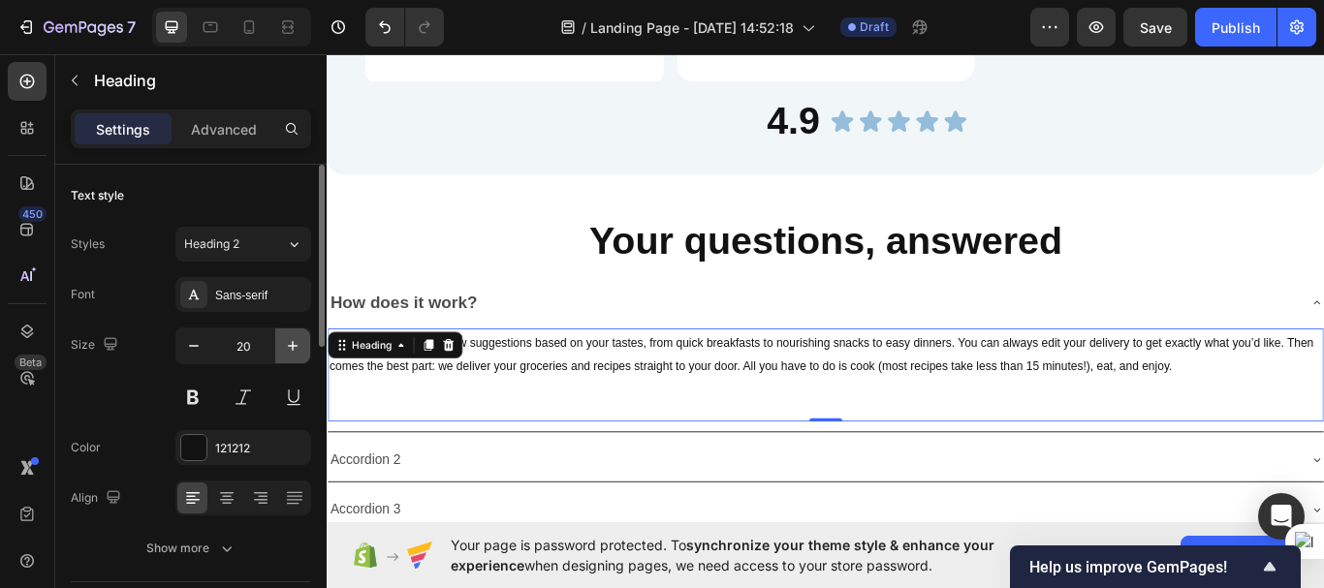
click at [292, 346] on icon "button" at bounding box center [293, 346] width 10 height 10
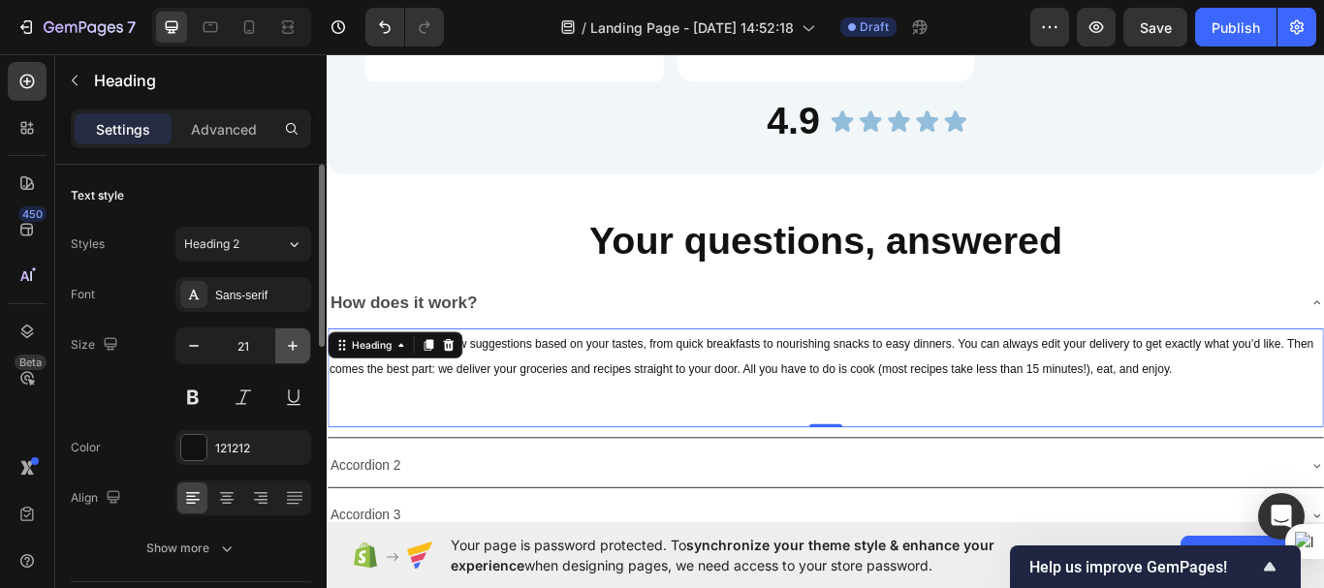
click at [292, 346] on icon "button" at bounding box center [293, 346] width 10 height 10
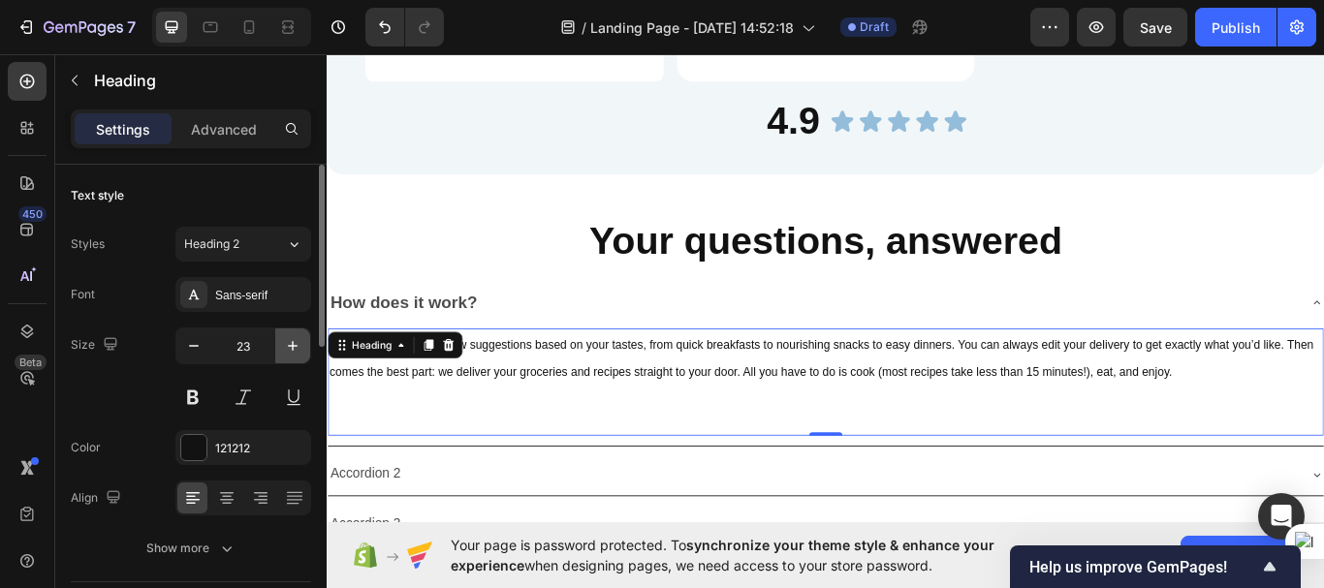
click at [292, 346] on icon "button" at bounding box center [293, 346] width 10 height 10
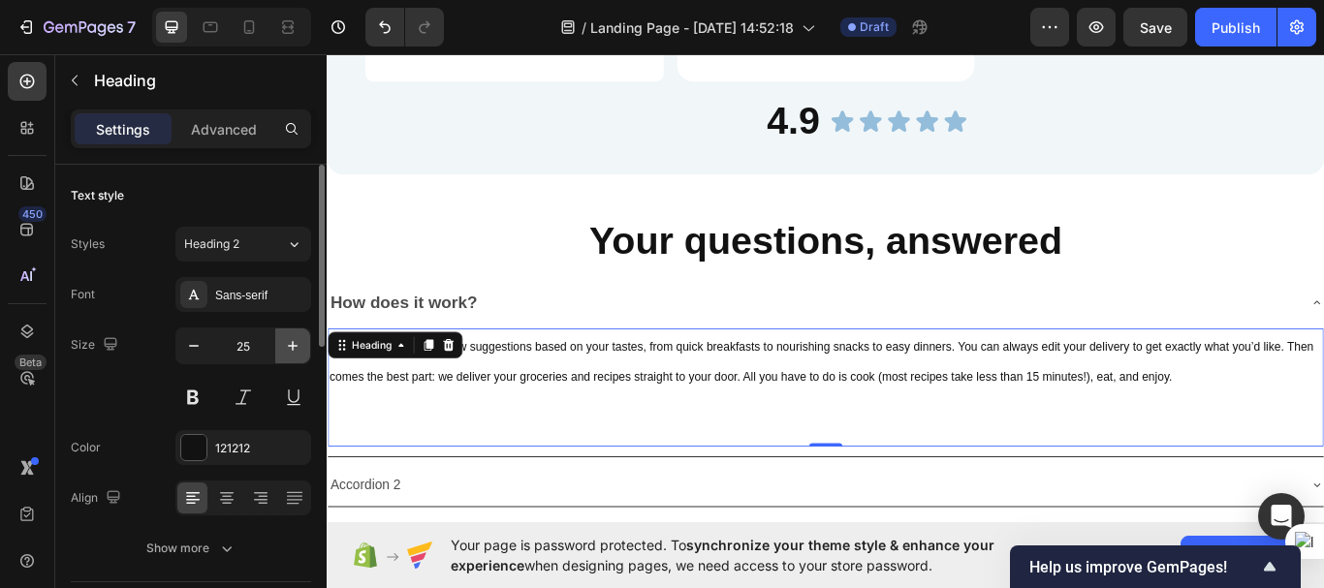
click at [292, 346] on icon "button" at bounding box center [293, 346] width 10 height 10
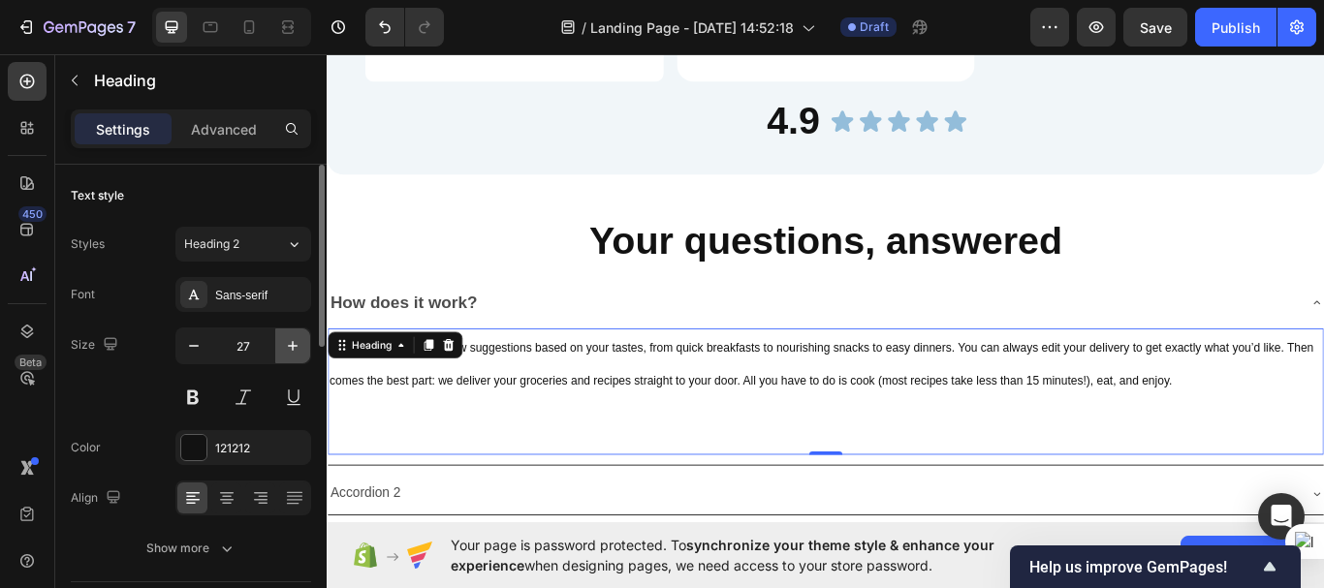
click at [292, 346] on icon "button" at bounding box center [293, 346] width 10 height 10
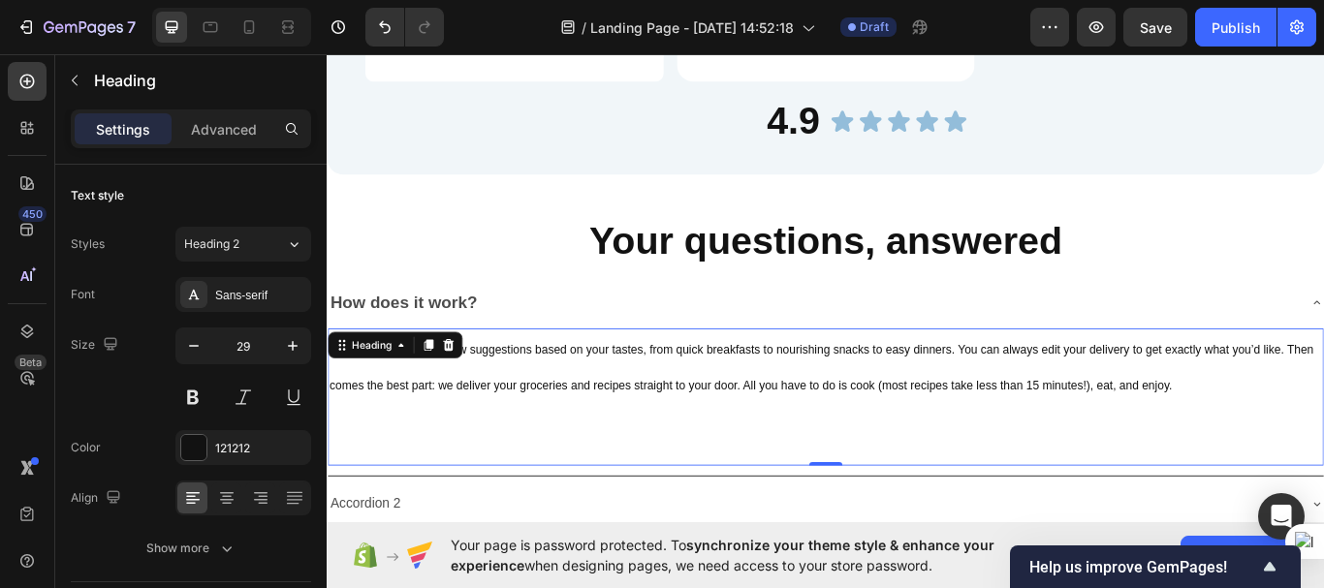
click at [1068, 392] on span "Each week, we’ll offer new suggestions based on your tastes, from quick breakfa…" at bounding box center [903, 420] width 1147 height 57
click at [1056, 392] on span "Each week, we’ll offer new suggestions based on your tastes, from quick breakfa…" at bounding box center [903, 420] width 1147 height 57
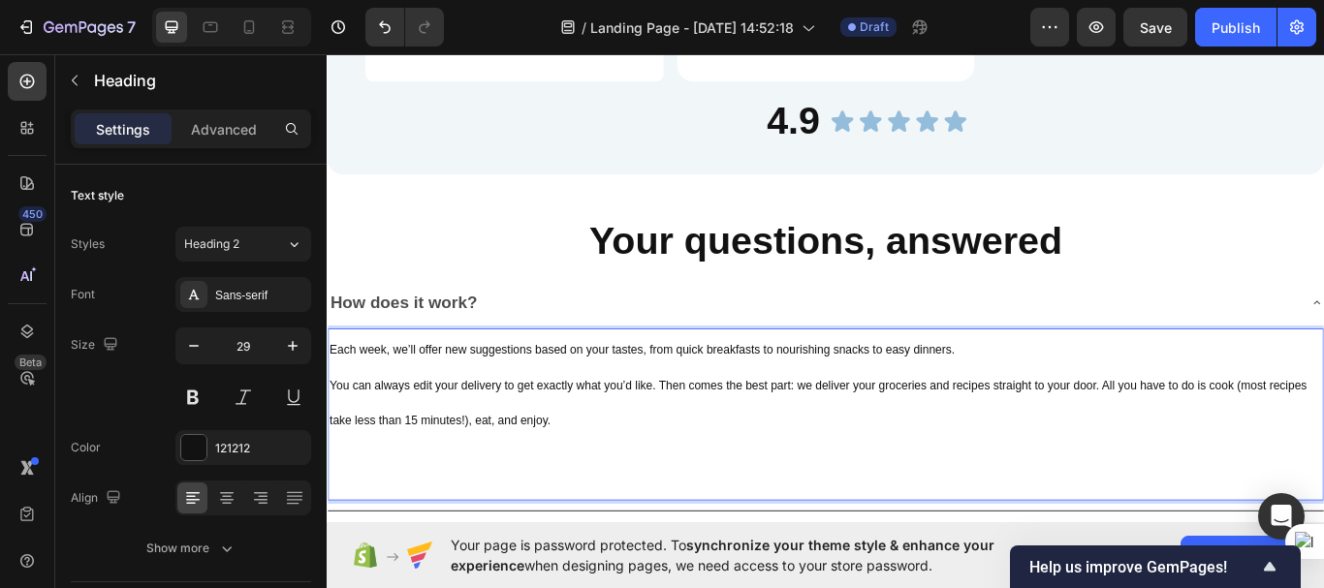
click at [702, 392] on span "Each week, we’ll offer new suggestions based on your tastes, from quick breakfa…" at bounding box center [694, 400] width 729 height 16
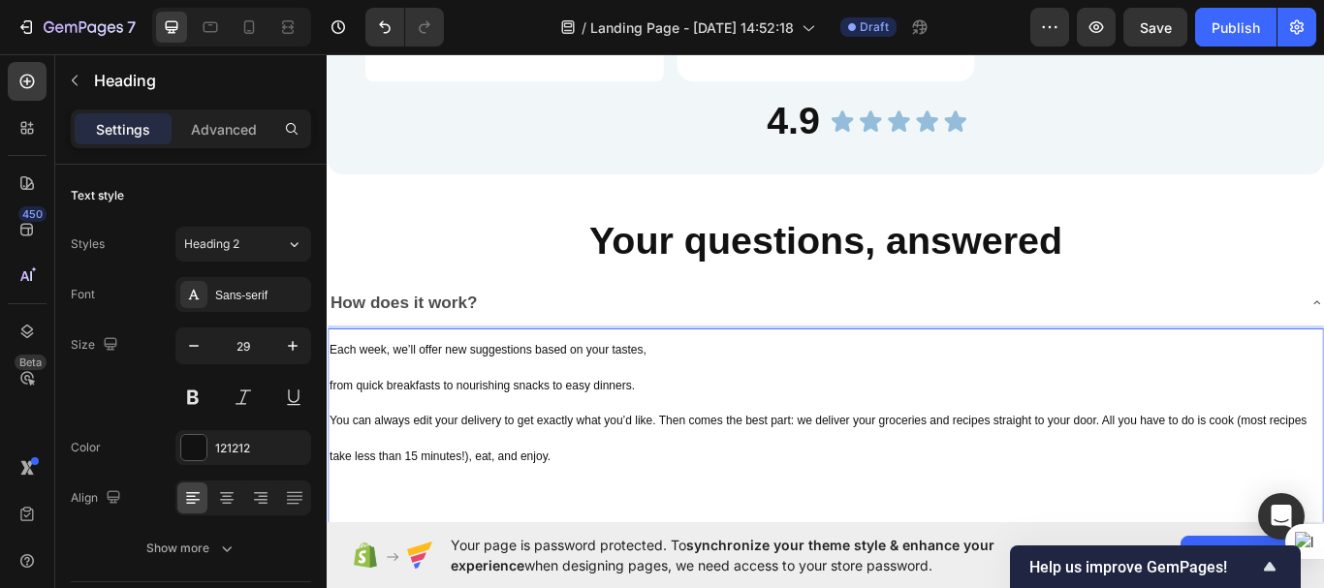
click at [719, 474] on span "You can always edit your delivery to get exactly what you’d like. Then comes th…" at bounding box center [900, 502] width 1140 height 57
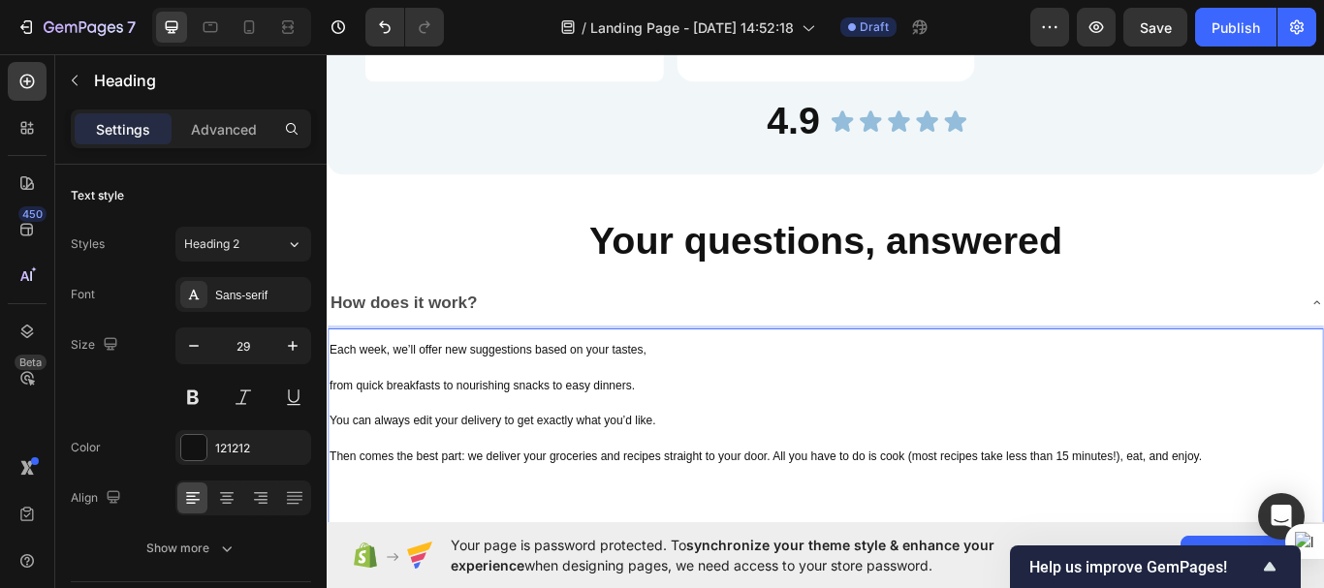
click at [847, 516] on span "Then comes the best part: we deliver your groceries and recipes straight to you…" at bounding box center [839, 524] width 1018 height 16
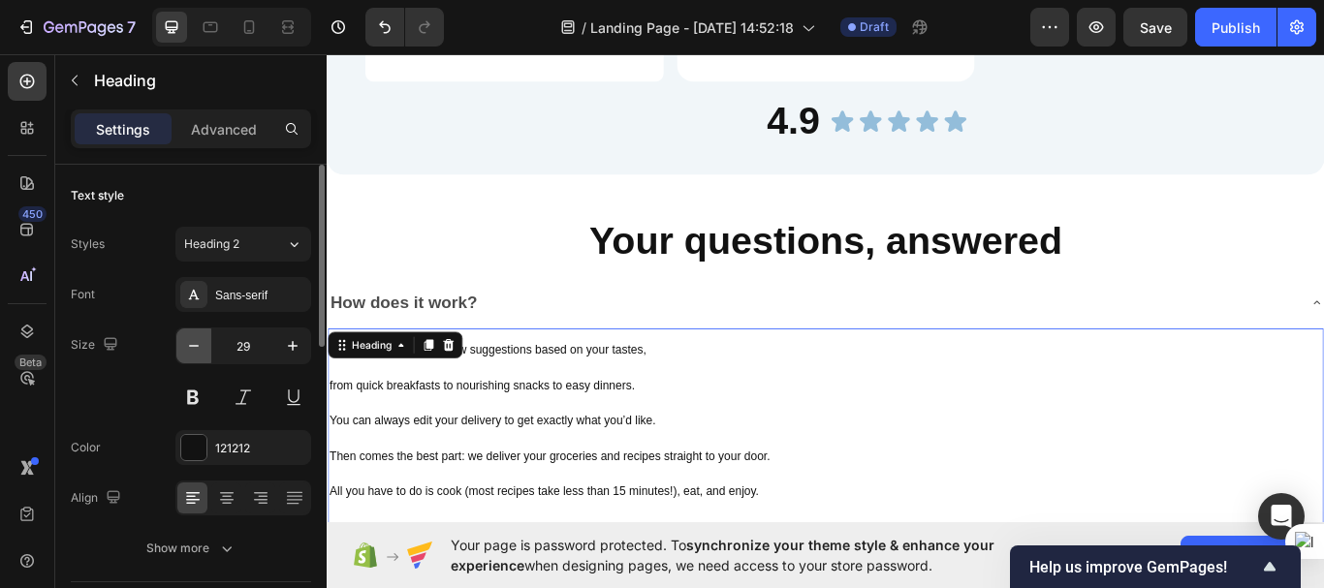
click at [206, 340] on button "button" at bounding box center [193, 346] width 35 height 35
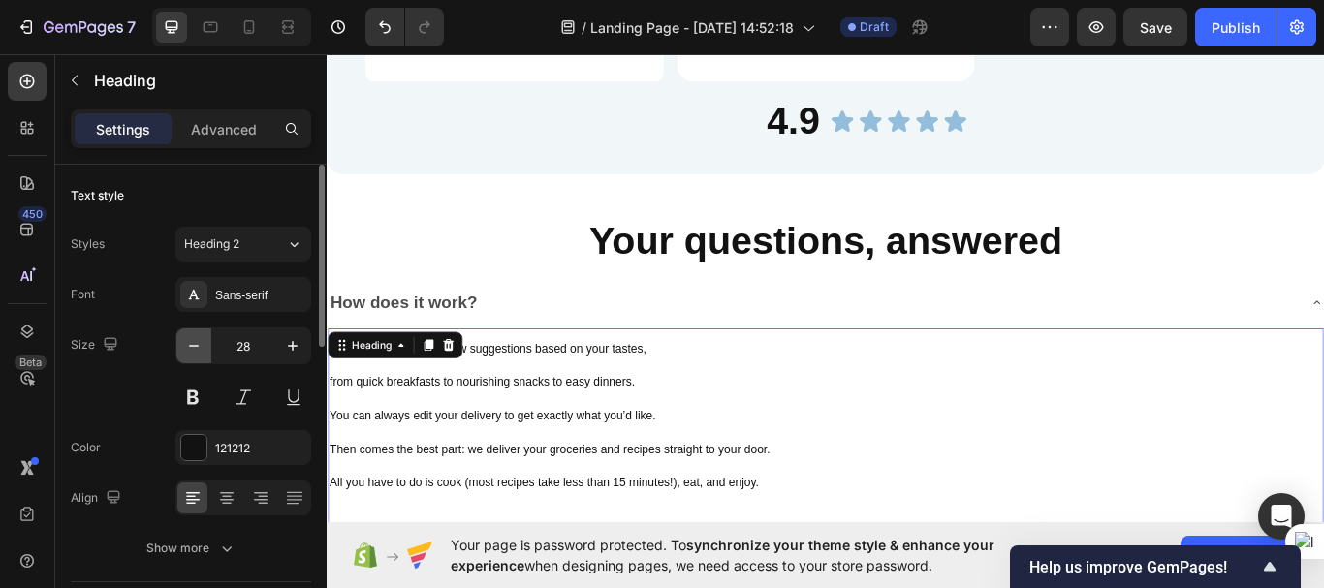
click at [206, 340] on button "button" at bounding box center [193, 346] width 35 height 35
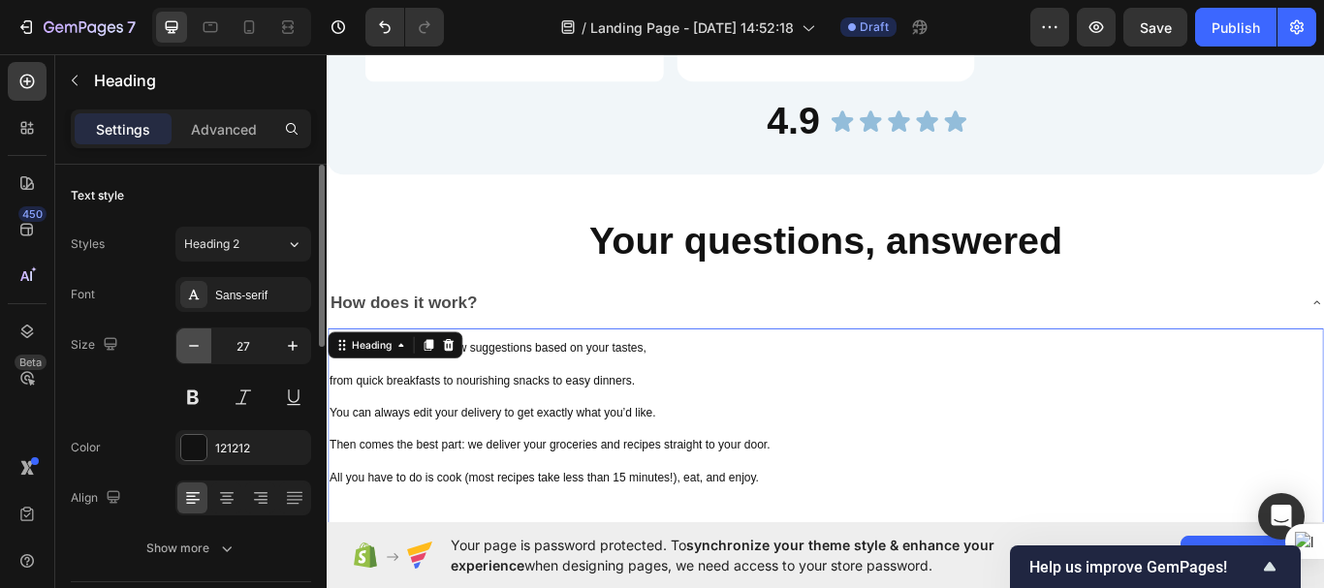
click at [206, 340] on button "button" at bounding box center [193, 346] width 35 height 35
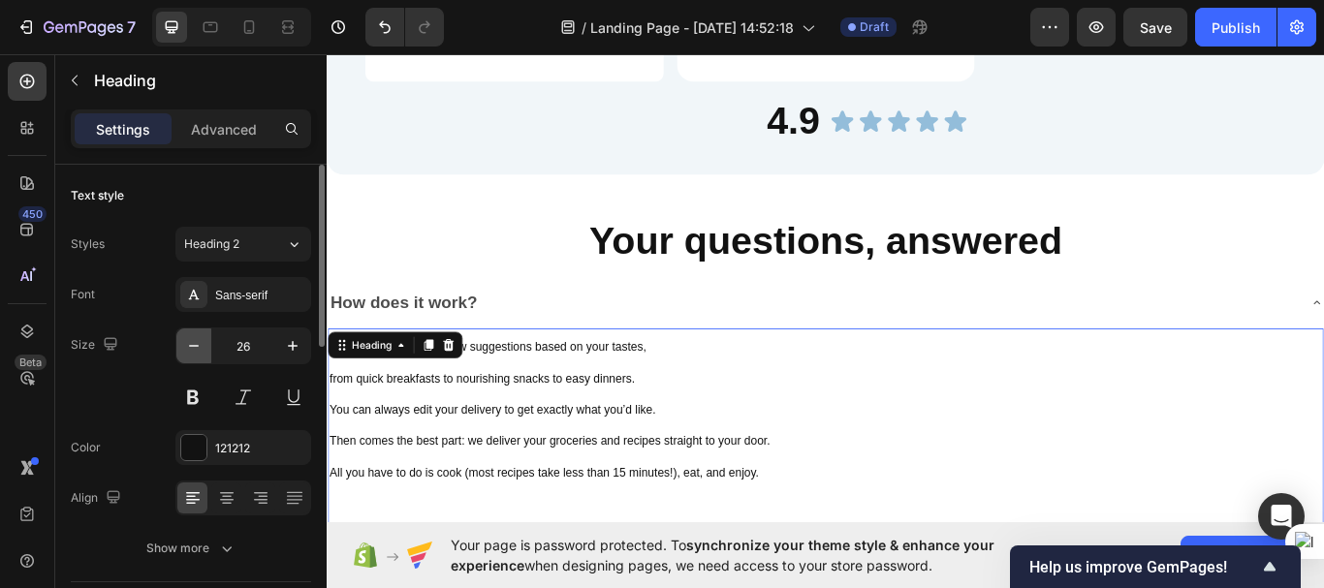
click at [206, 340] on button "button" at bounding box center [193, 346] width 35 height 35
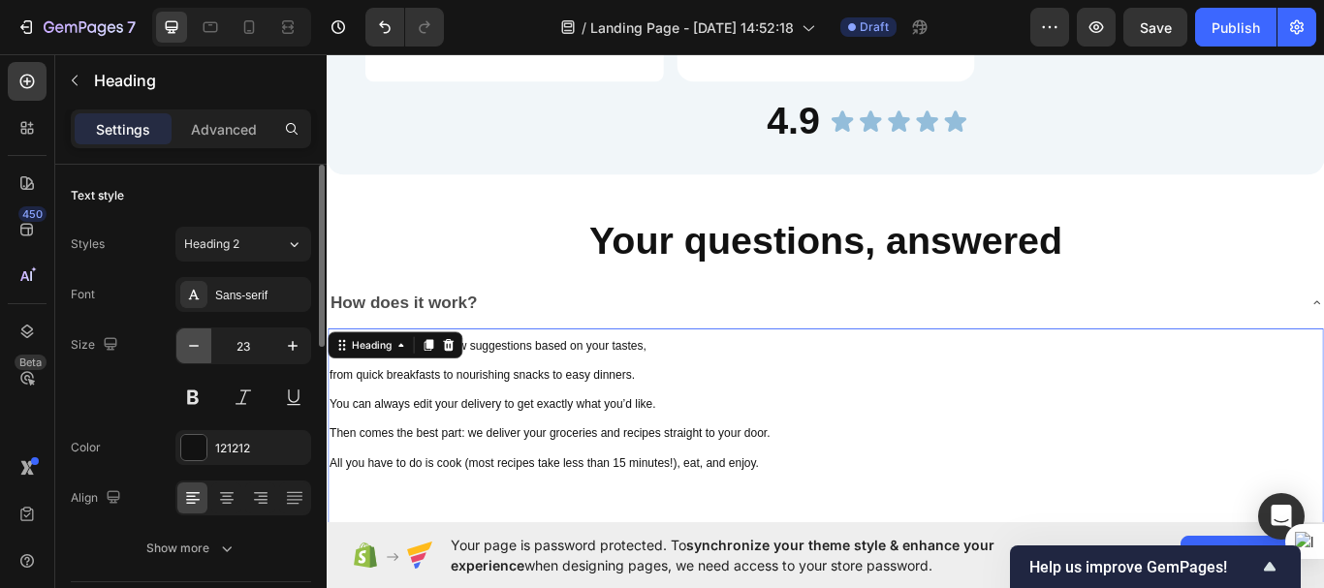
click at [206, 340] on button "button" at bounding box center [193, 346] width 35 height 35
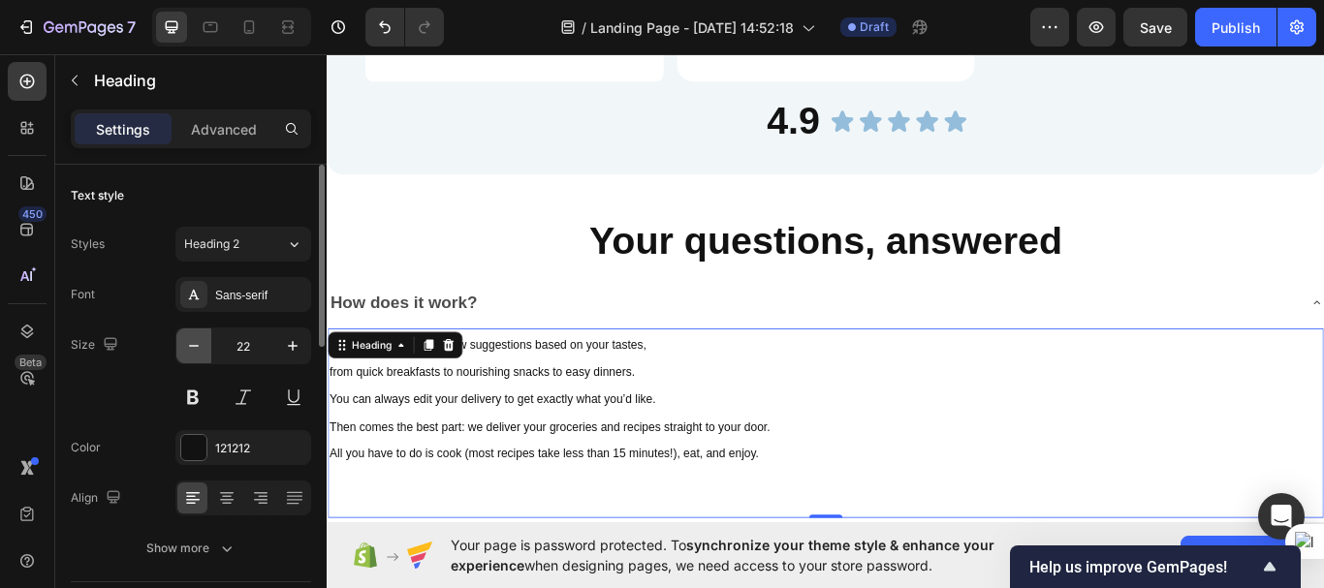
click at [206, 340] on button "button" at bounding box center [193, 346] width 35 height 35
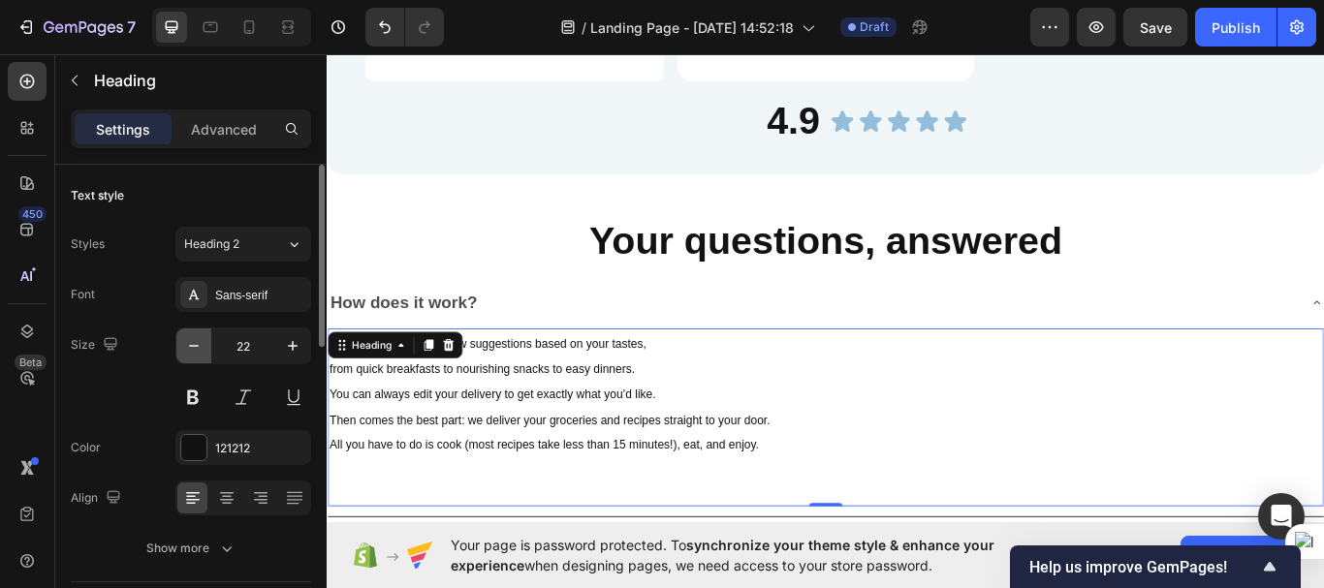
click at [206, 340] on button "button" at bounding box center [193, 346] width 35 height 35
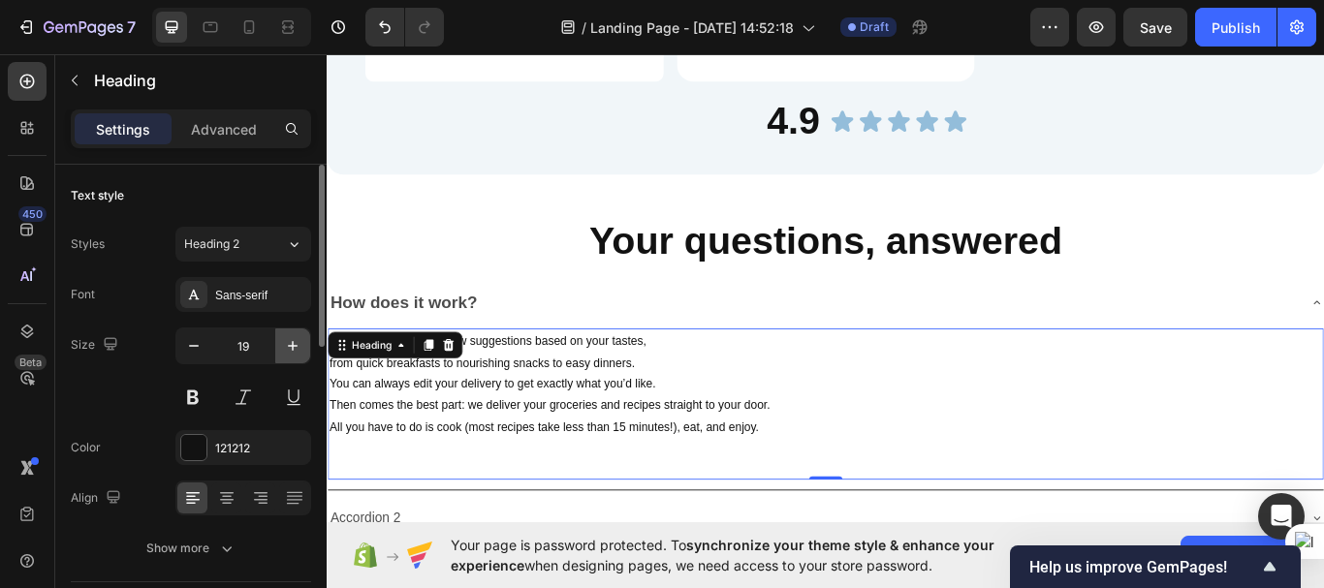
click at [296, 351] on icon "button" at bounding box center [292, 345] width 19 height 19
type input "20"
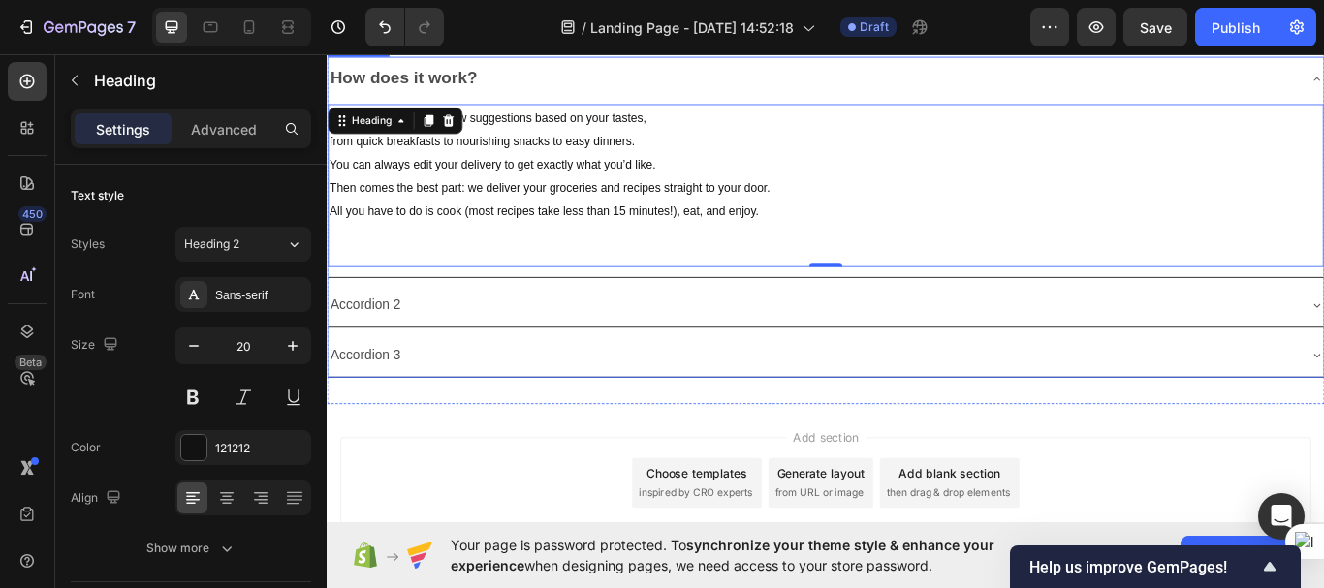
scroll to position [5386, 0]
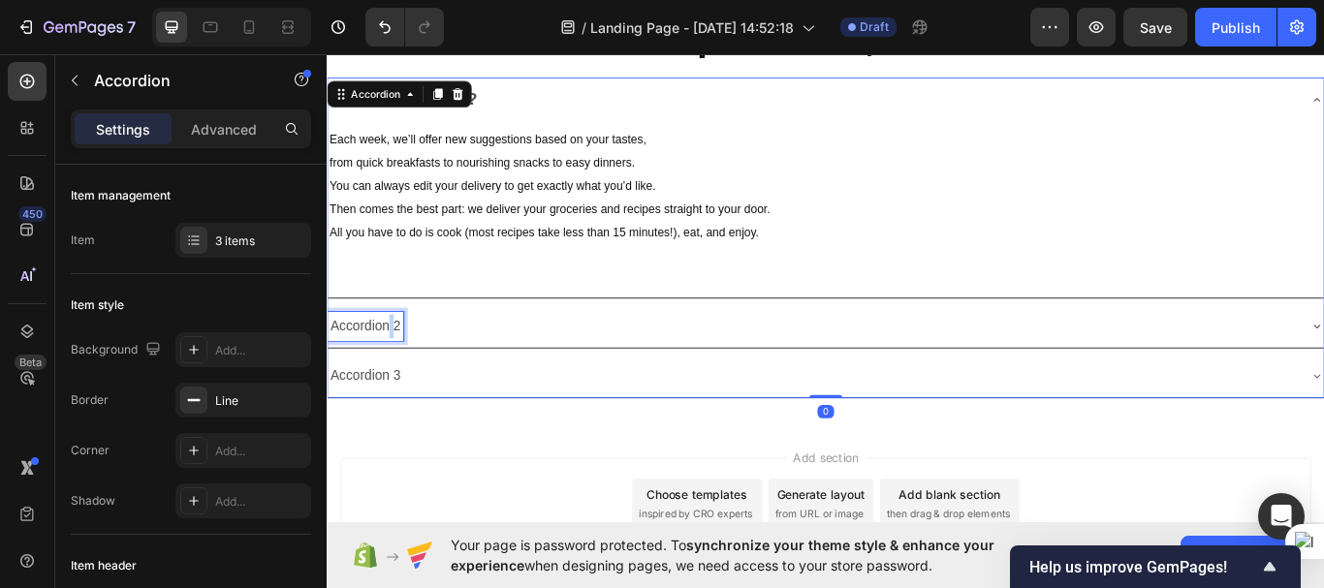
click at [397, 367] on p "Accordion 2" at bounding box center [371, 373] width 82 height 28
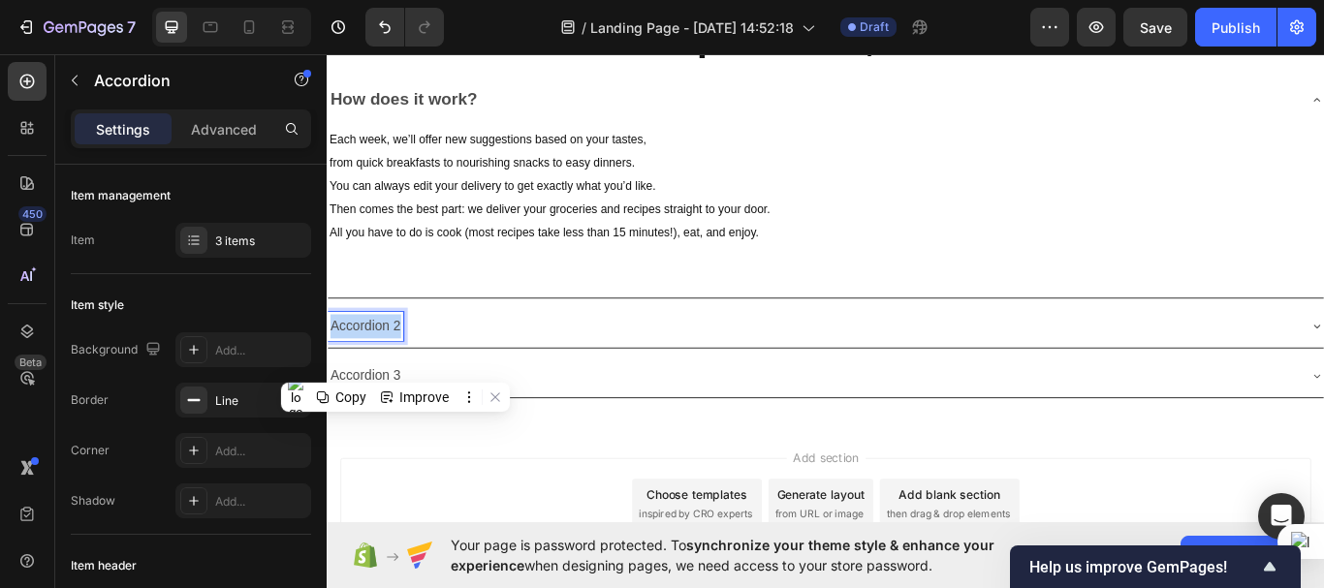
click at [397, 367] on p "Accordion 2" at bounding box center [371, 373] width 82 height 28
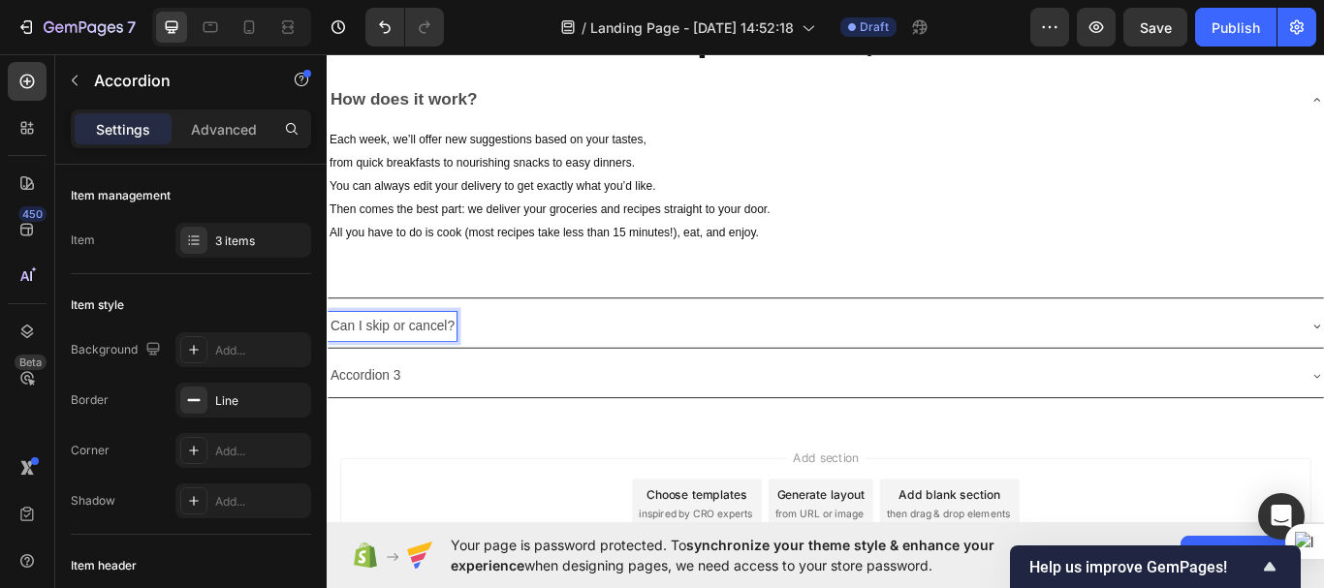
click at [395, 370] on p "Can I skip or cancel?" at bounding box center [402, 373] width 144 height 28
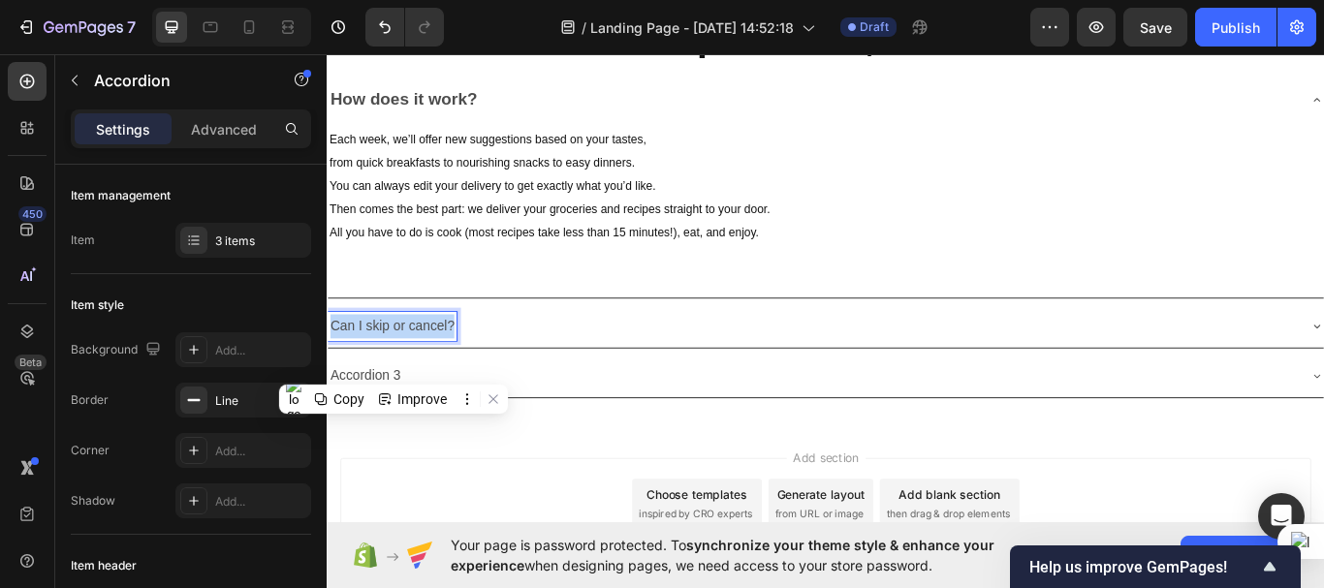
click at [395, 370] on p "Can I skip or cancel?" at bounding box center [402, 373] width 144 height 28
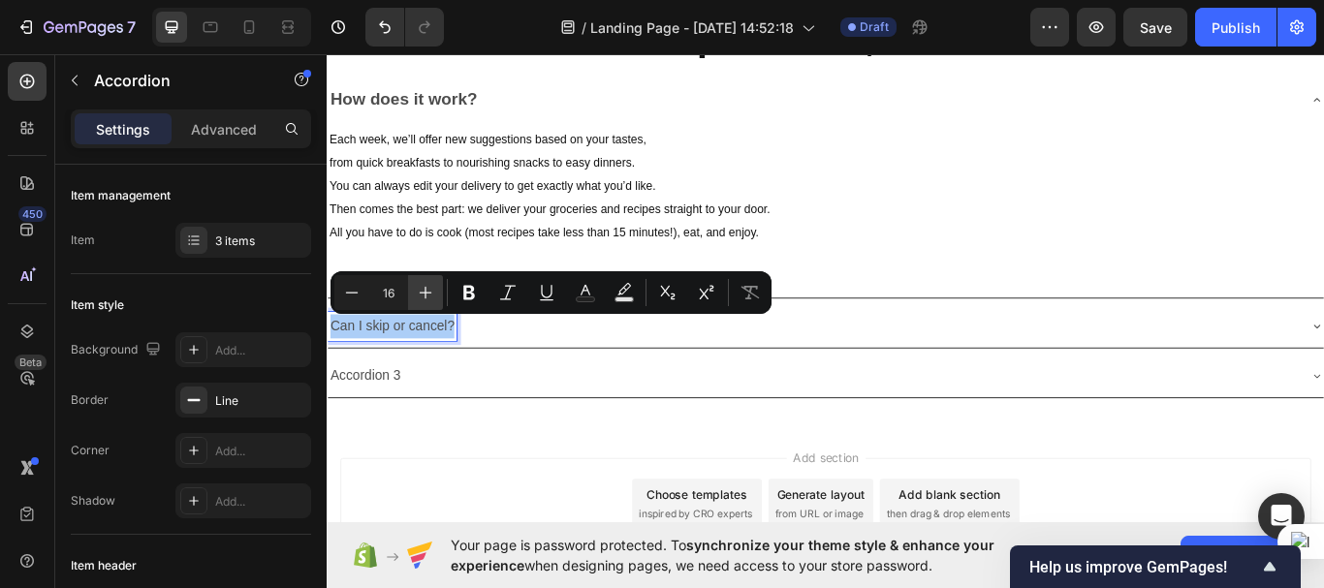
click at [426, 288] on icon "Editor contextual toolbar" at bounding box center [425, 292] width 19 height 19
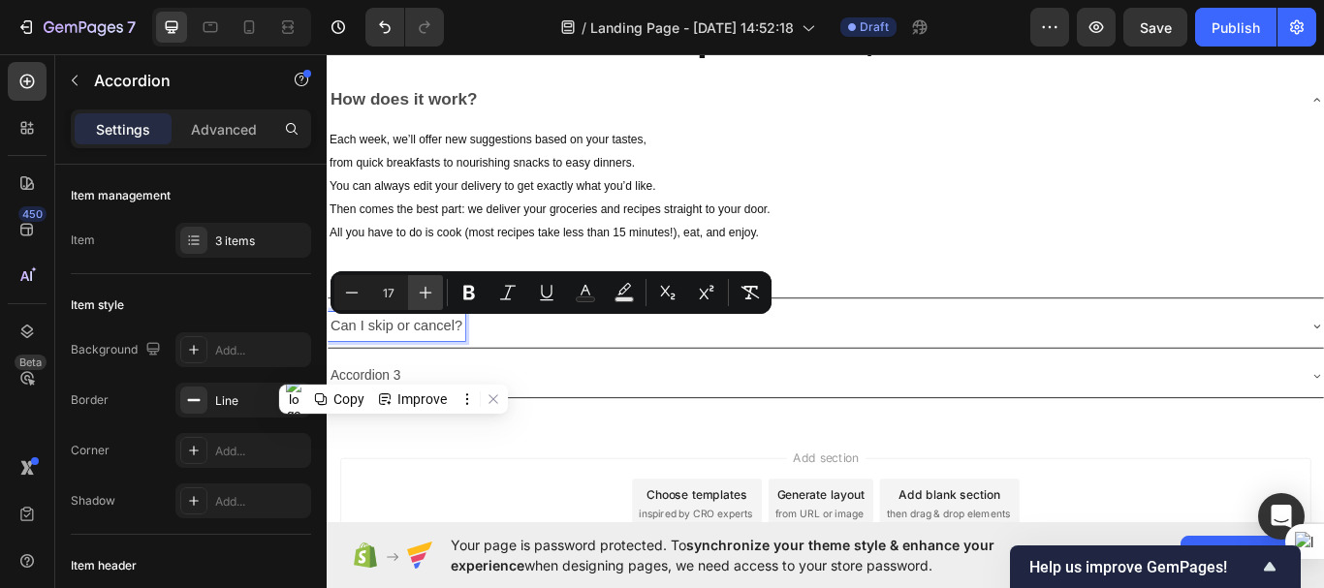
click at [426, 288] on icon "Editor contextual toolbar" at bounding box center [425, 292] width 19 height 19
type input "20"
click at [461, 292] on icon "Editor contextual toolbar" at bounding box center [468, 292] width 19 height 19
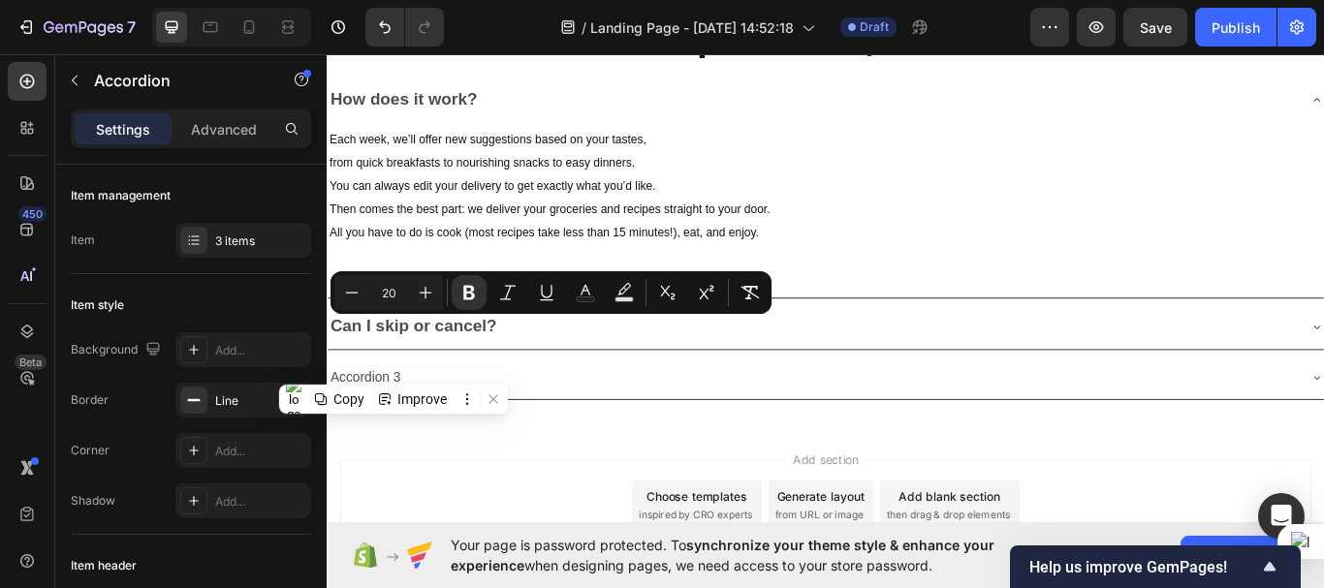
click at [568, 372] on div "Can I skip or cancel?" at bounding box center [893, 374] width 1130 height 36
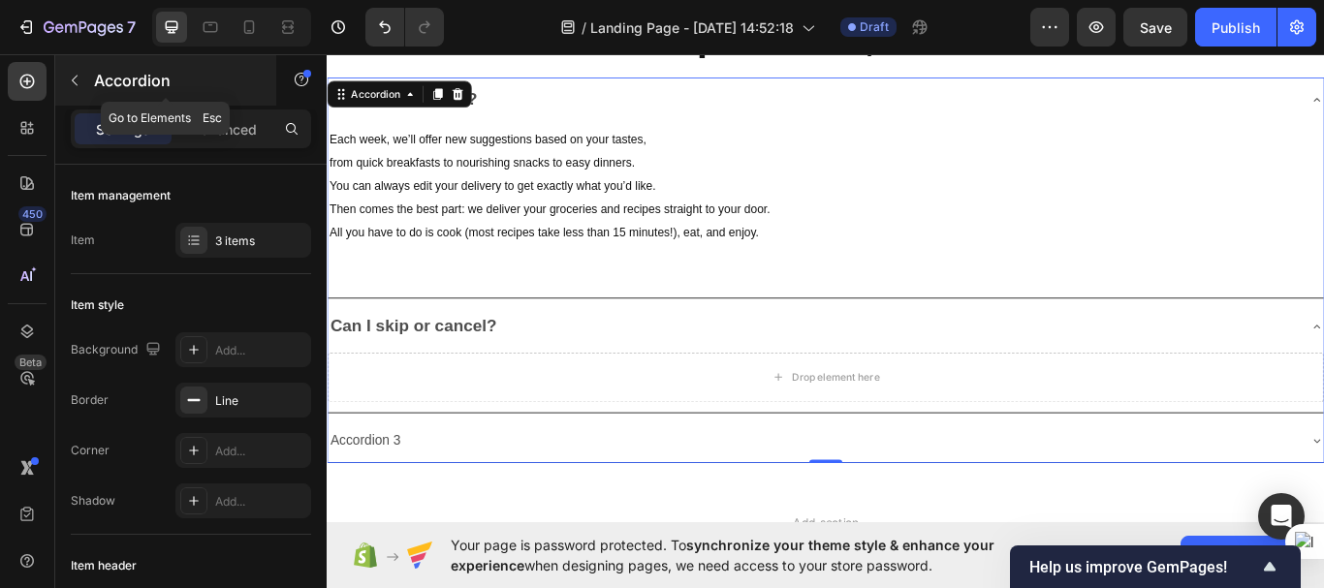
click at [79, 77] on icon "button" at bounding box center [75, 81] width 16 height 16
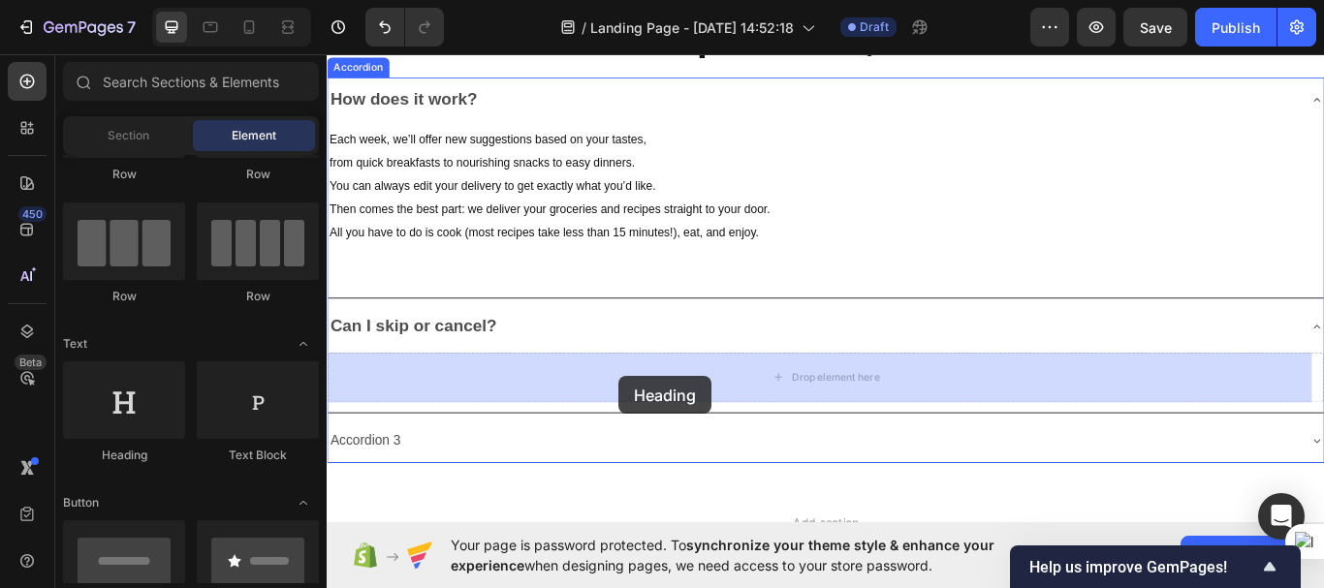
drag, startPoint x: 443, startPoint y: 457, endPoint x: 667, endPoint y: 430, distance: 225.5
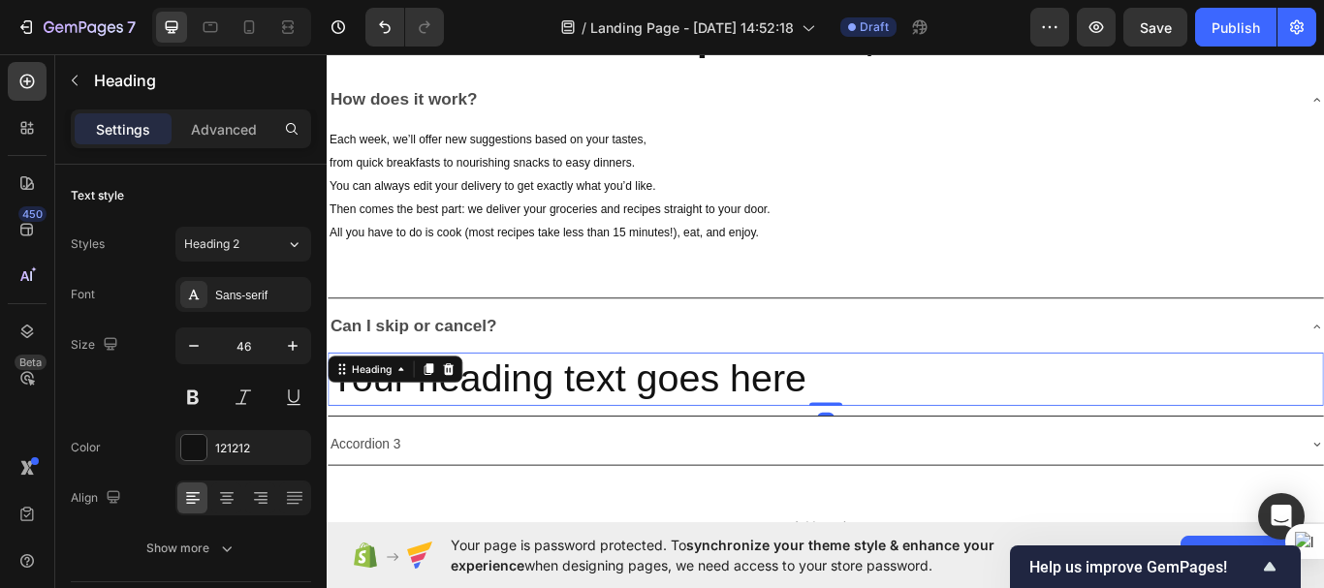
click at [667, 430] on h2 "Your heading text goes here" at bounding box center [908, 434] width 1161 height 62
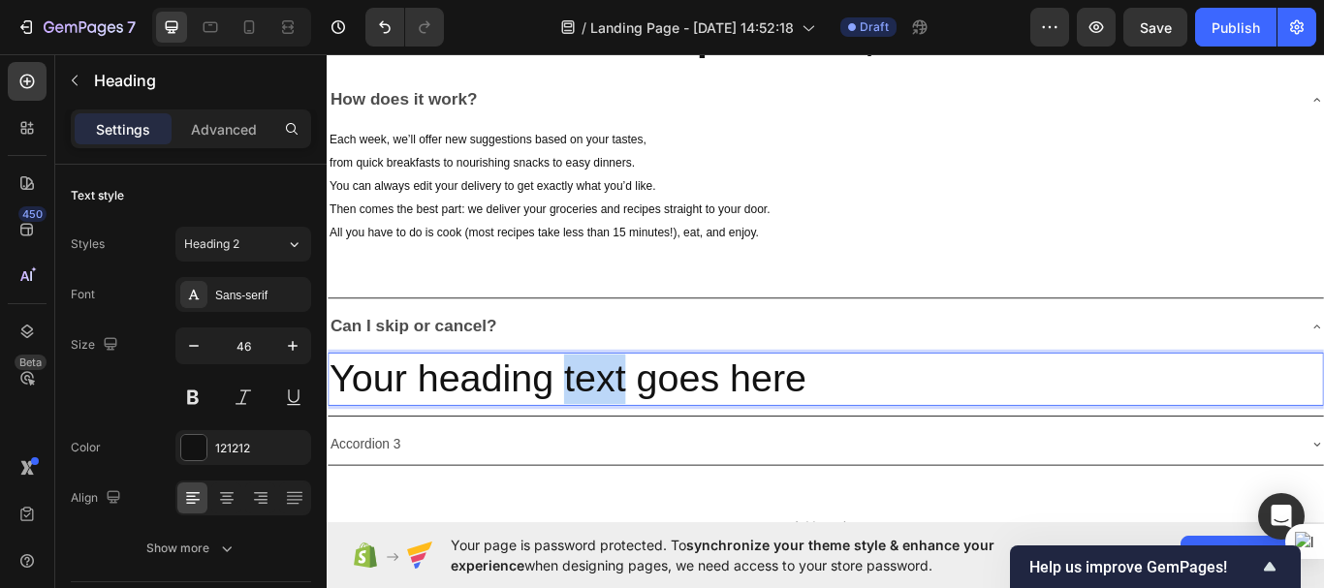
click at [667, 430] on p "Your heading text goes here" at bounding box center [908, 434] width 1157 height 58
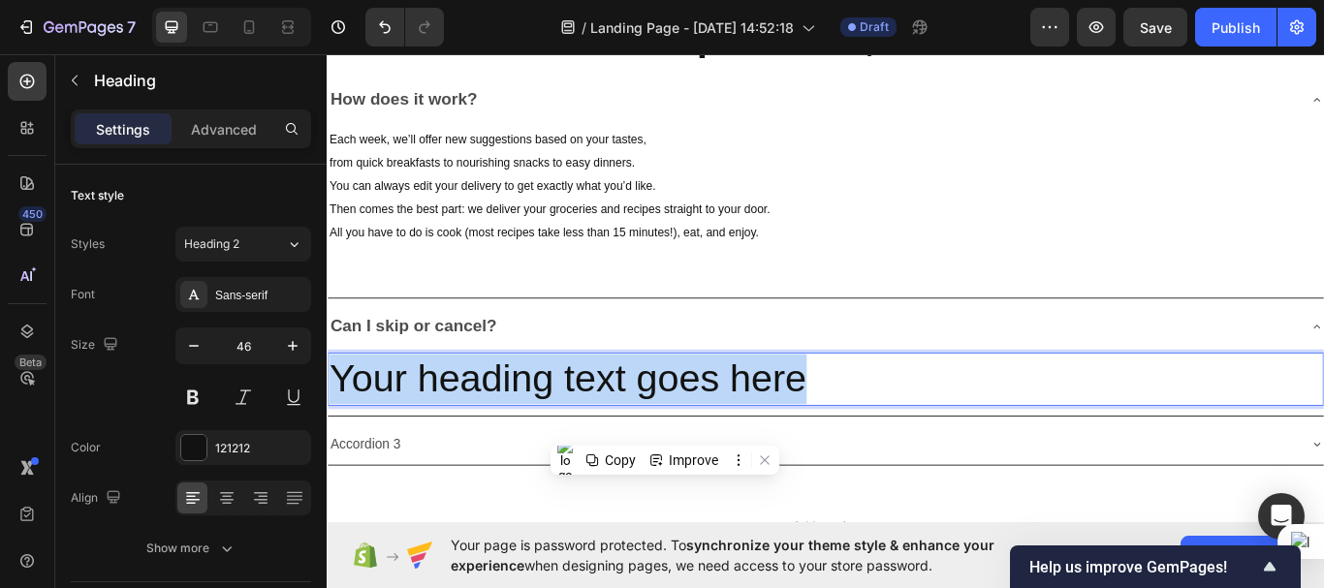
click at [667, 430] on p "Your heading text goes here" at bounding box center [908, 434] width 1157 height 58
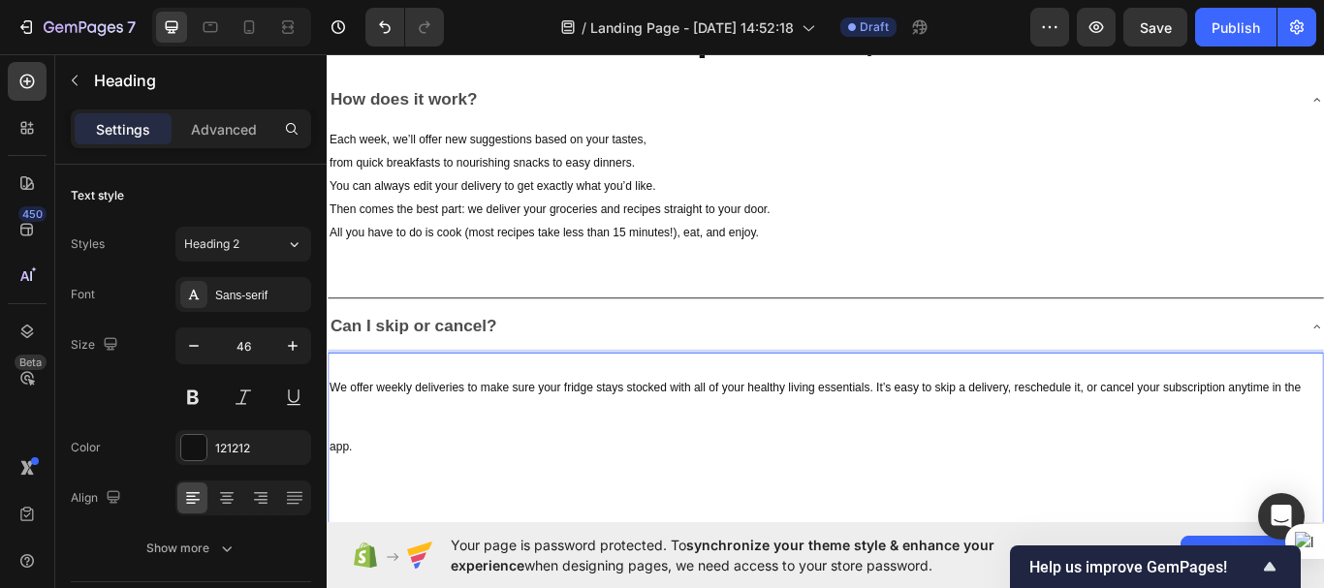
scroll to position [5457, 0]
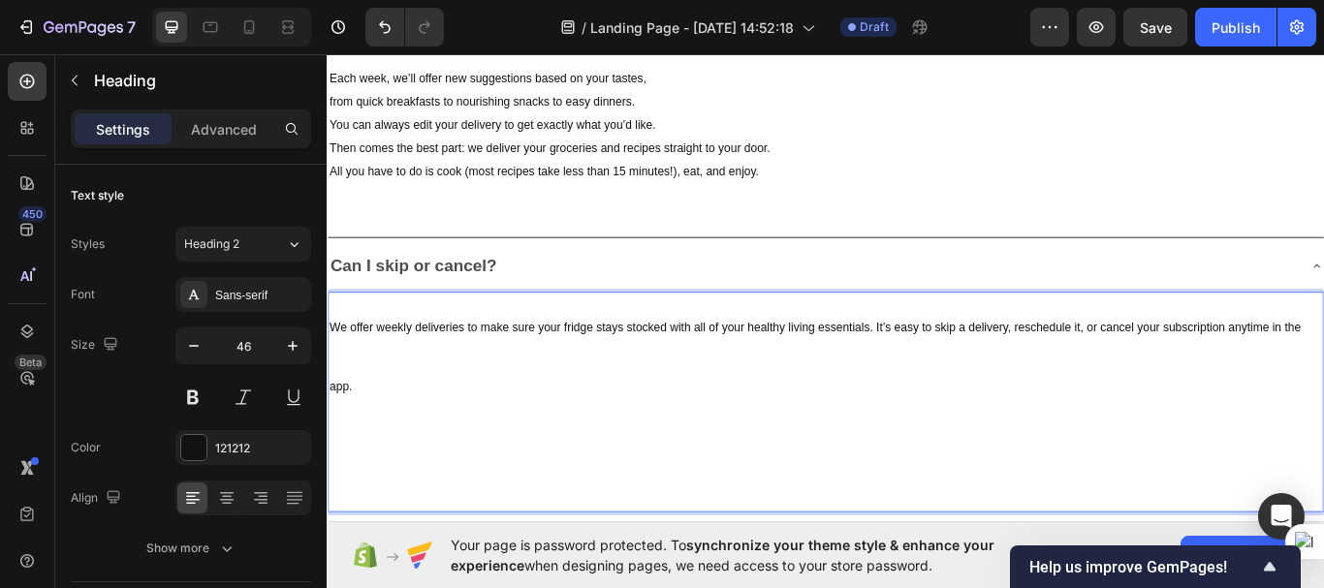
click at [964, 372] on span "We offer weekly deliveries to make sure your fridge stays stocked with all of y…" at bounding box center [896, 407] width 1133 height 84
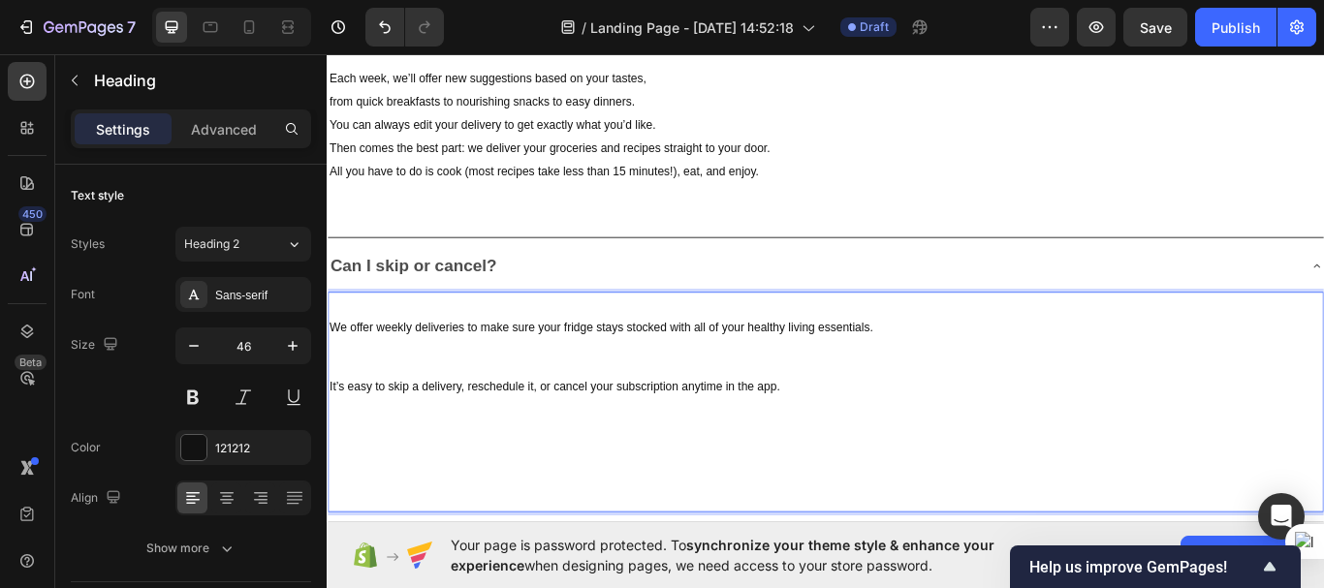
click at [726, 371] on span "We offer weekly deliveries to make sure your fridge stays stocked with all of y…" at bounding box center [647, 373] width 634 height 16
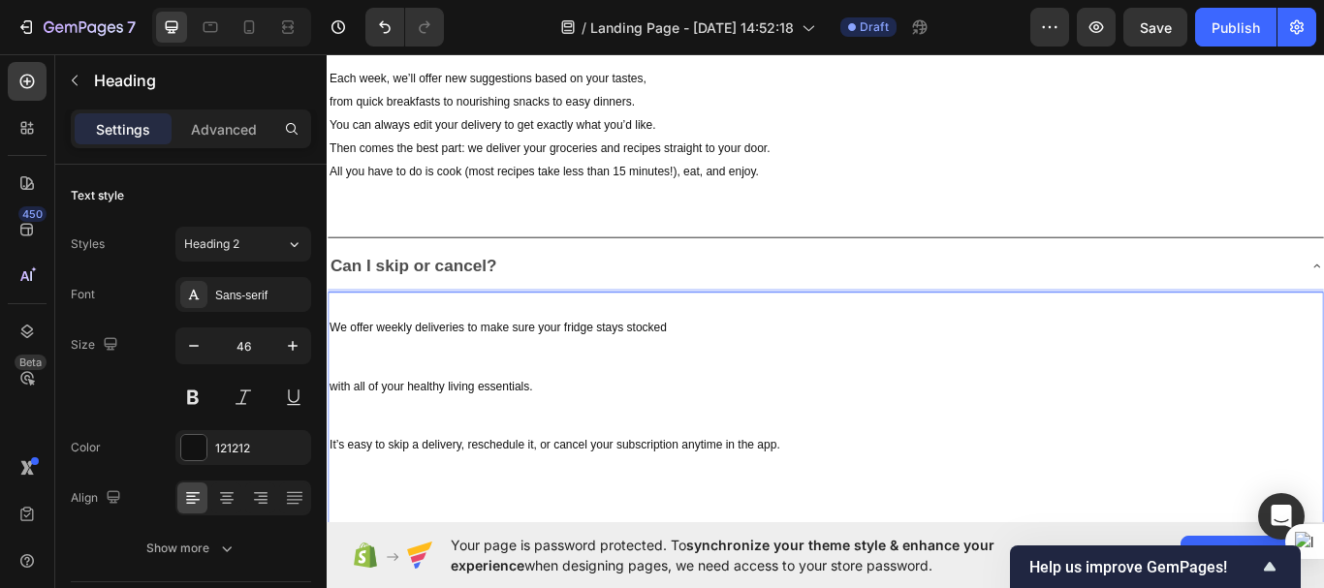
click at [570, 508] on span "It’s easy to skip a delivery, reschedule it, or cancel your subscription anytim…" at bounding box center [592, 510] width 525 height 16
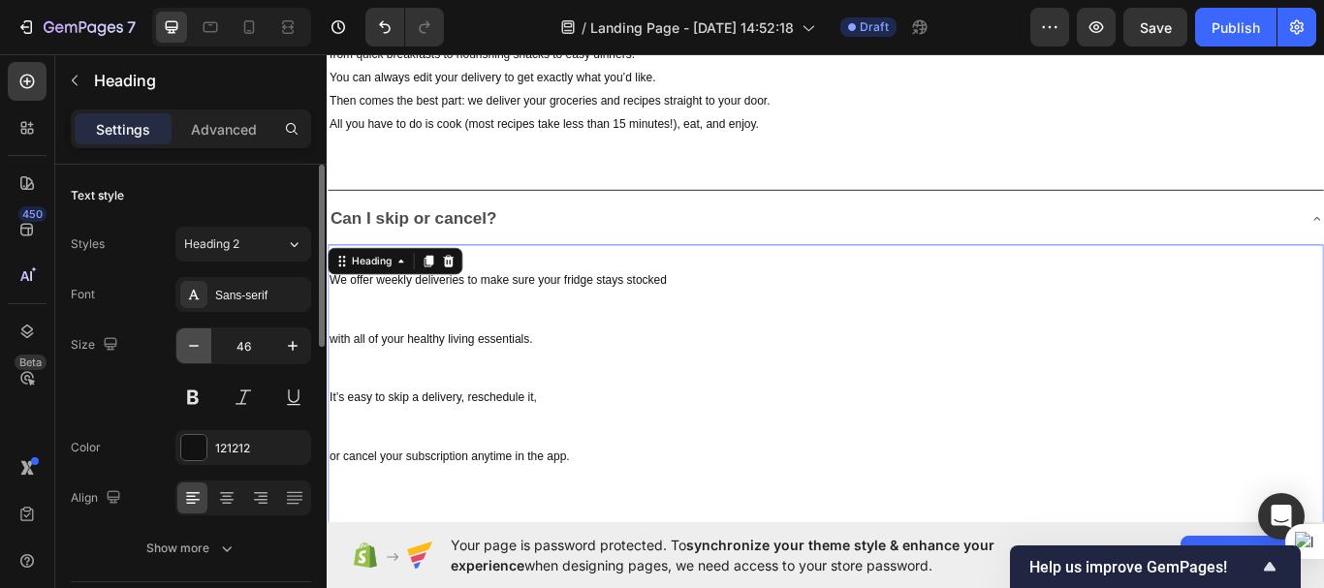
click at [191, 344] on icon "button" at bounding box center [193, 345] width 19 height 19
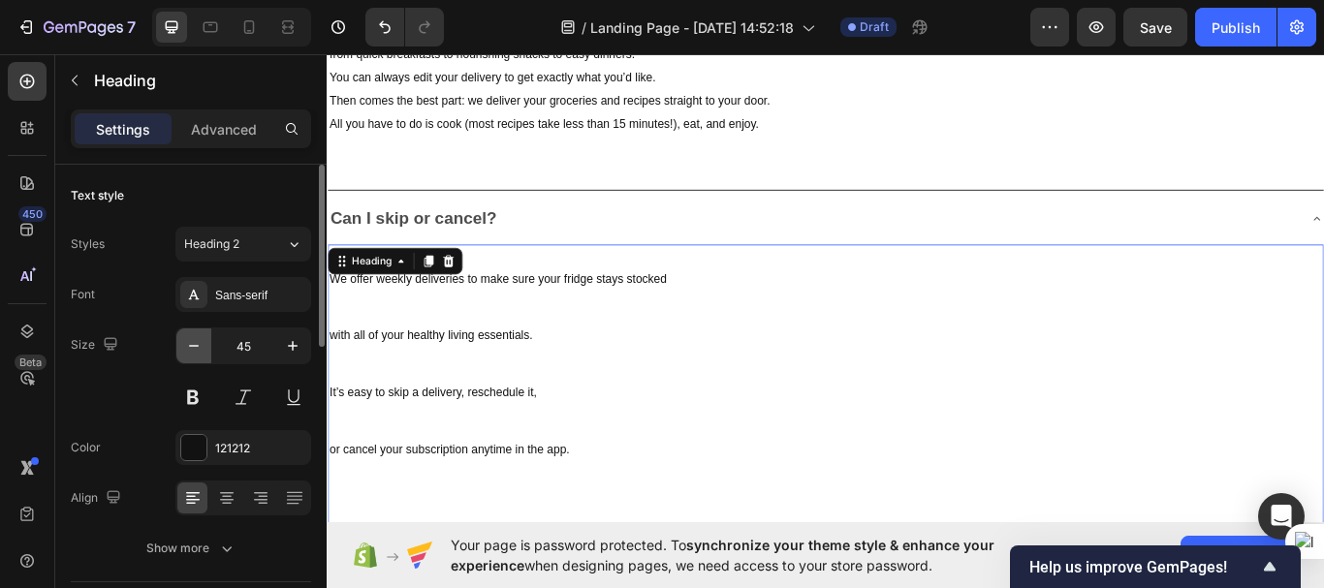
click at [191, 344] on icon "button" at bounding box center [193, 345] width 19 height 19
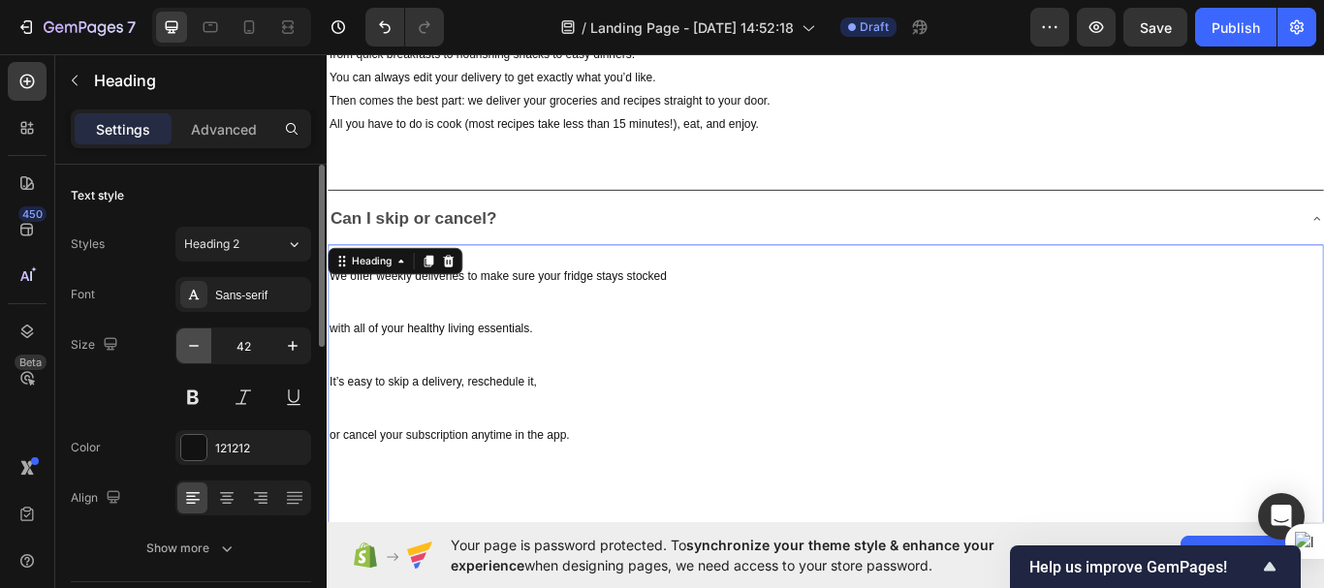
click at [191, 344] on icon "button" at bounding box center [193, 345] width 19 height 19
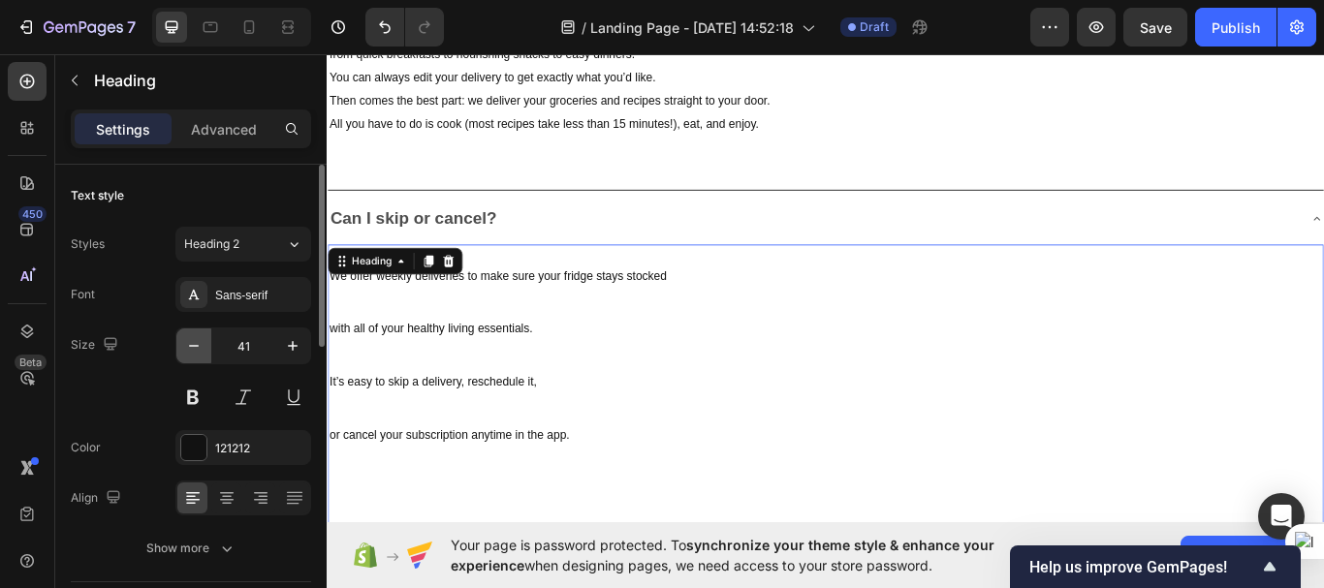
click at [191, 344] on icon "button" at bounding box center [193, 345] width 19 height 19
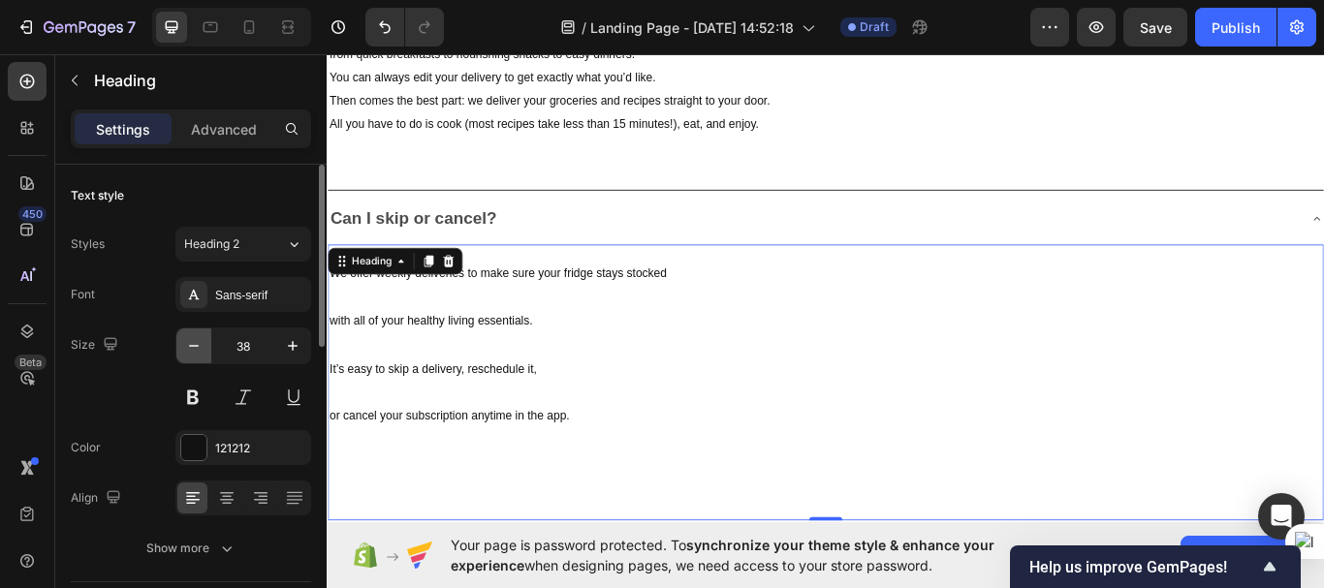
click at [191, 344] on icon "button" at bounding box center [193, 345] width 19 height 19
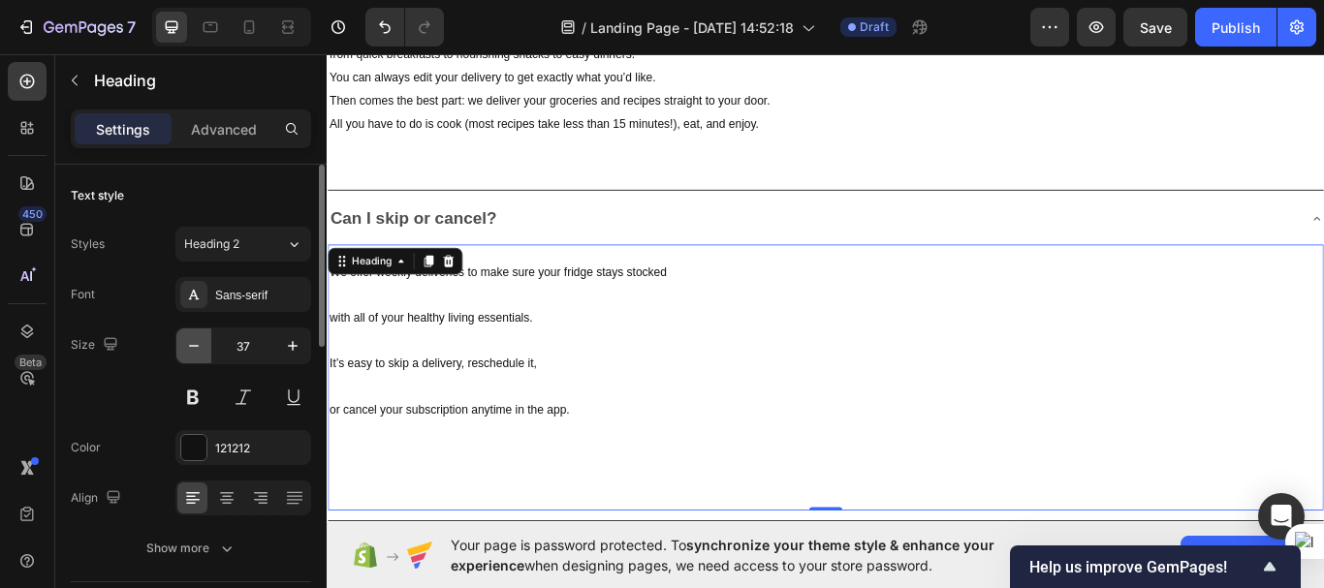
click at [191, 344] on icon "button" at bounding box center [193, 345] width 19 height 19
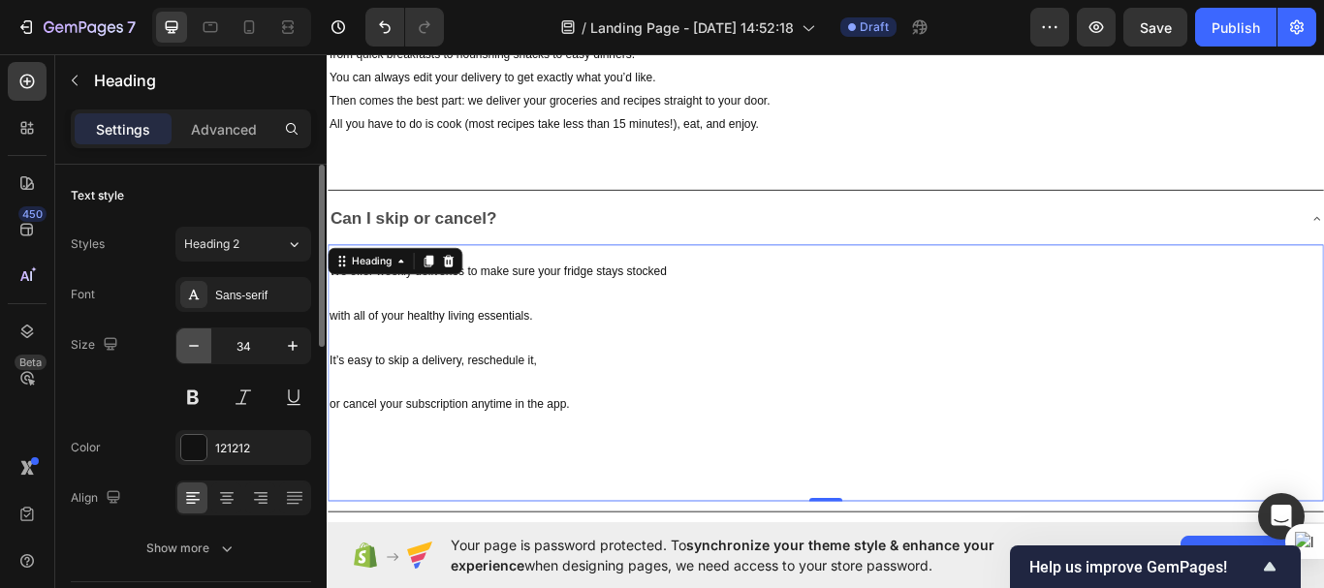
click at [191, 344] on icon "button" at bounding box center [193, 345] width 19 height 19
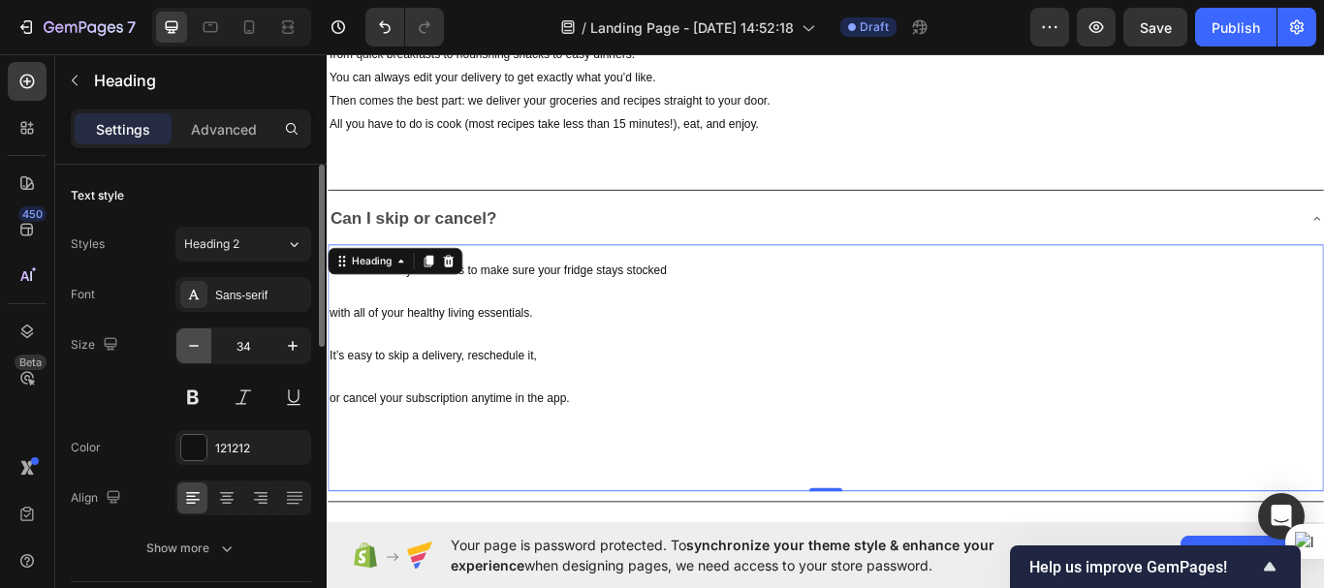
click at [191, 344] on icon "button" at bounding box center [193, 345] width 19 height 19
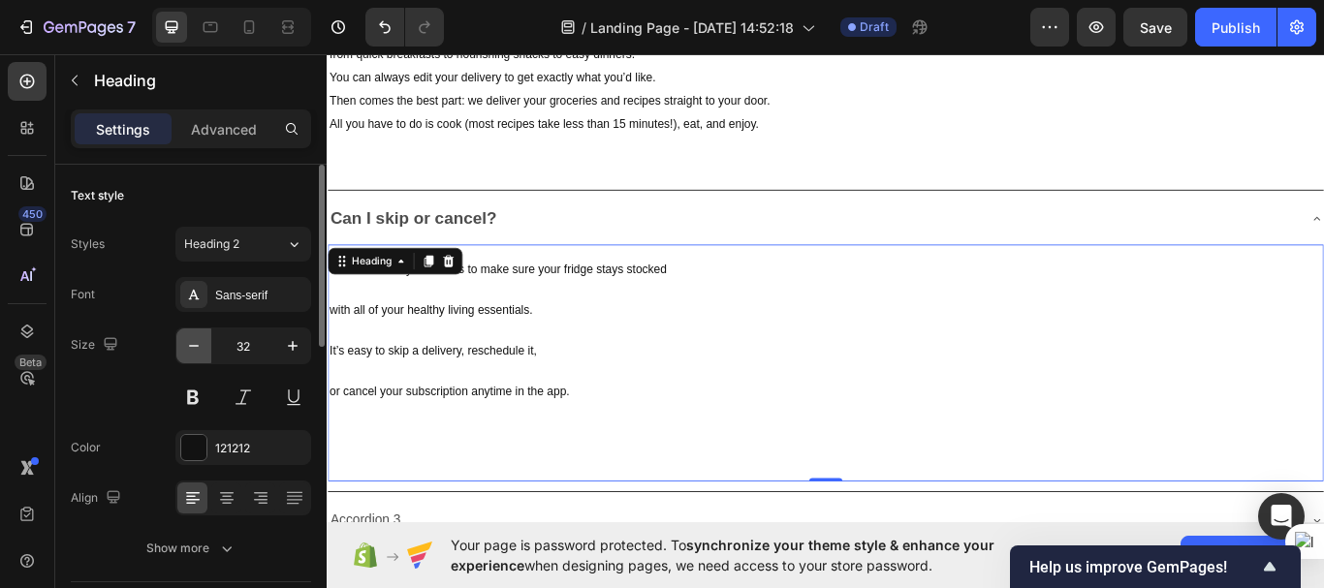
click at [191, 344] on icon "button" at bounding box center [193, 345] width 19 height 19
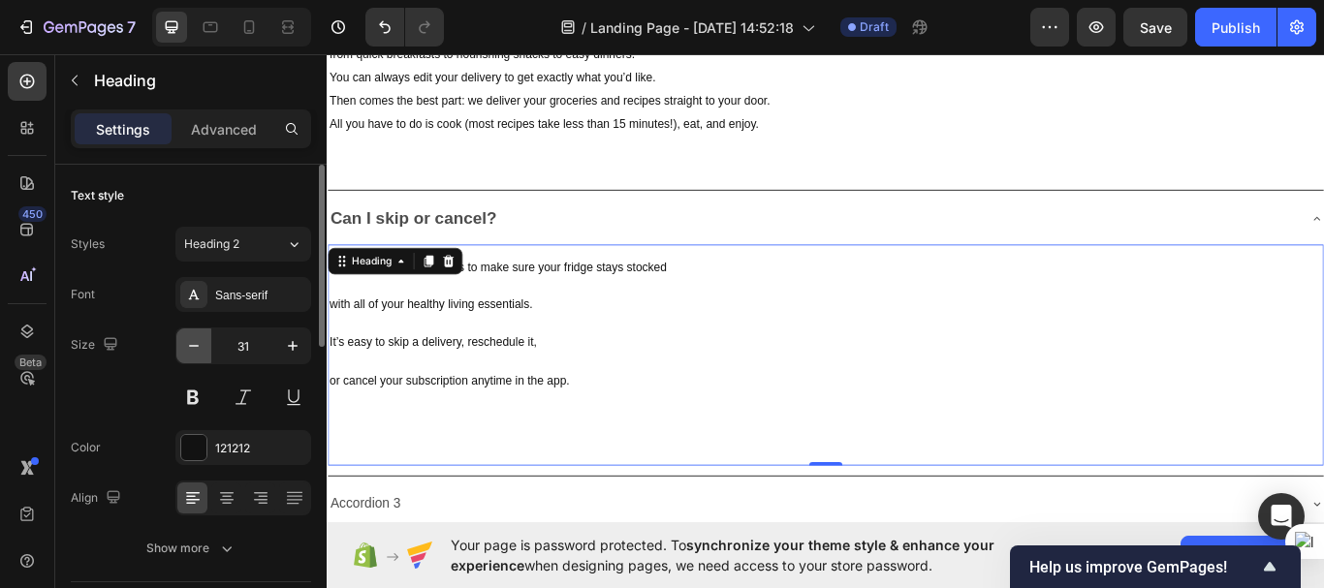
click at [191, 344] on icon "button" at bounding box center [193, 345] width 19 height 19
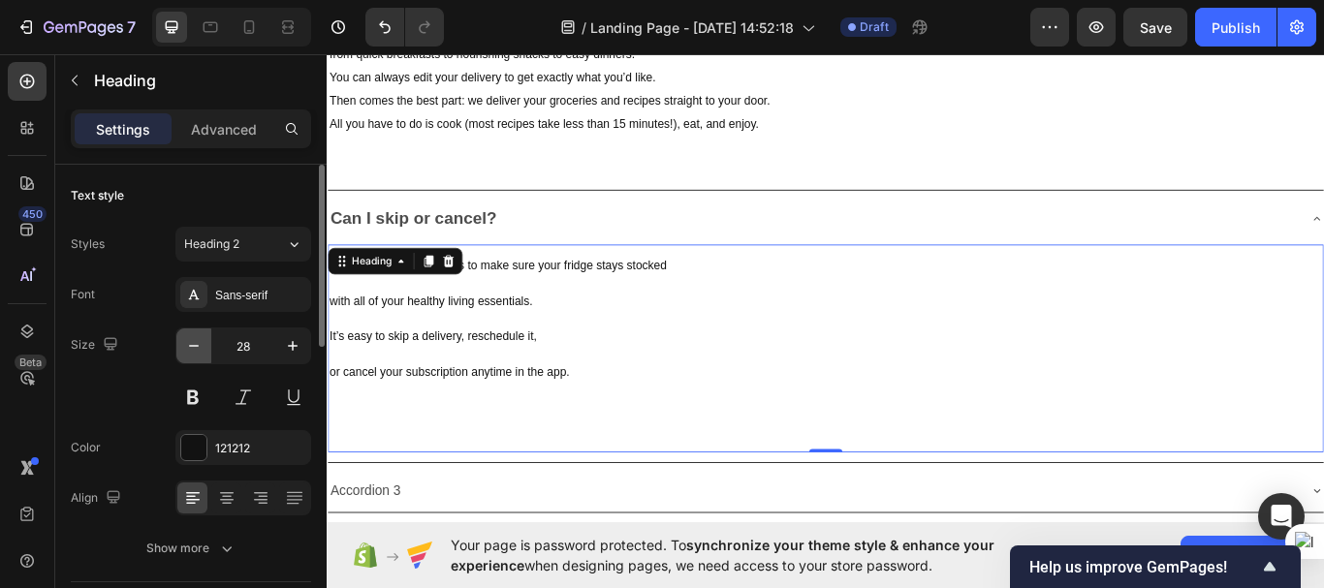
click at [191, 344] on icon "button" at bounding box center [193, 345] width 19 height 19
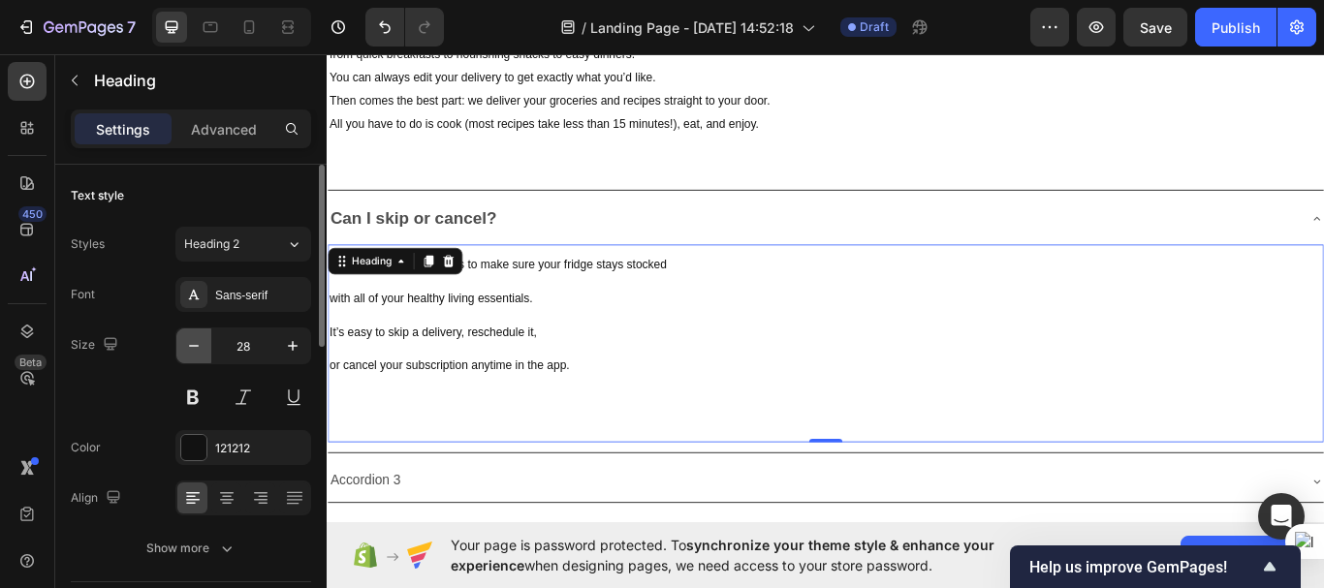
click at [191, 344] on icon "button" at bounding box center [193, 345] width 19 height 19
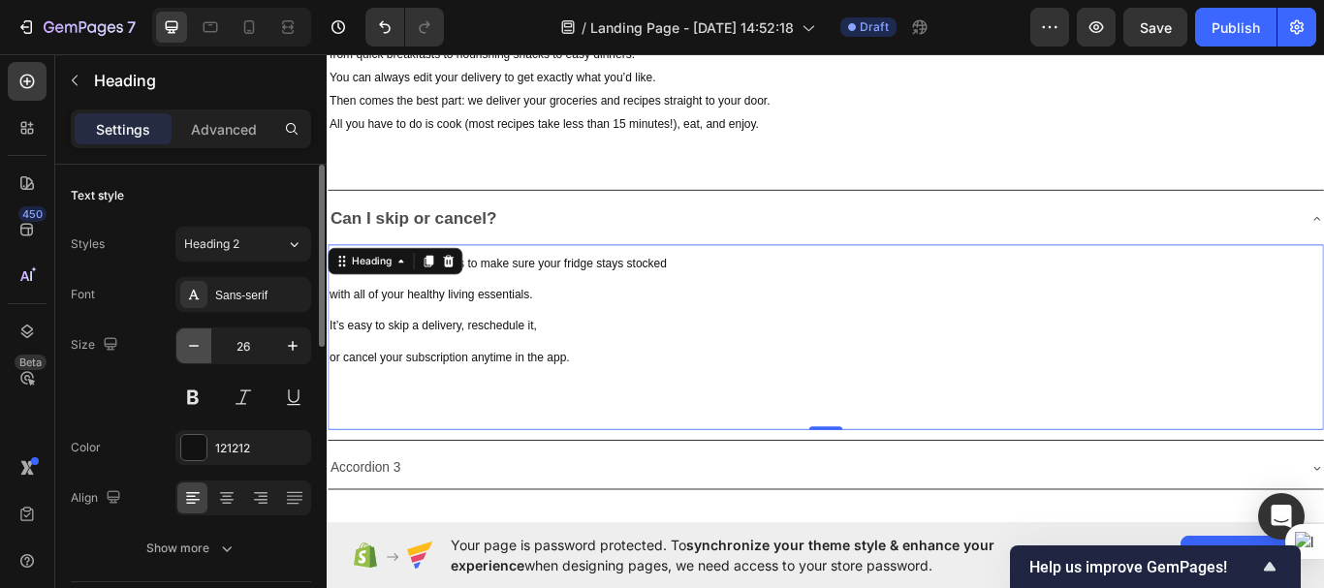
click at [191, 344] on icon "button" at bounding box center [193, 345] width 19 height 19
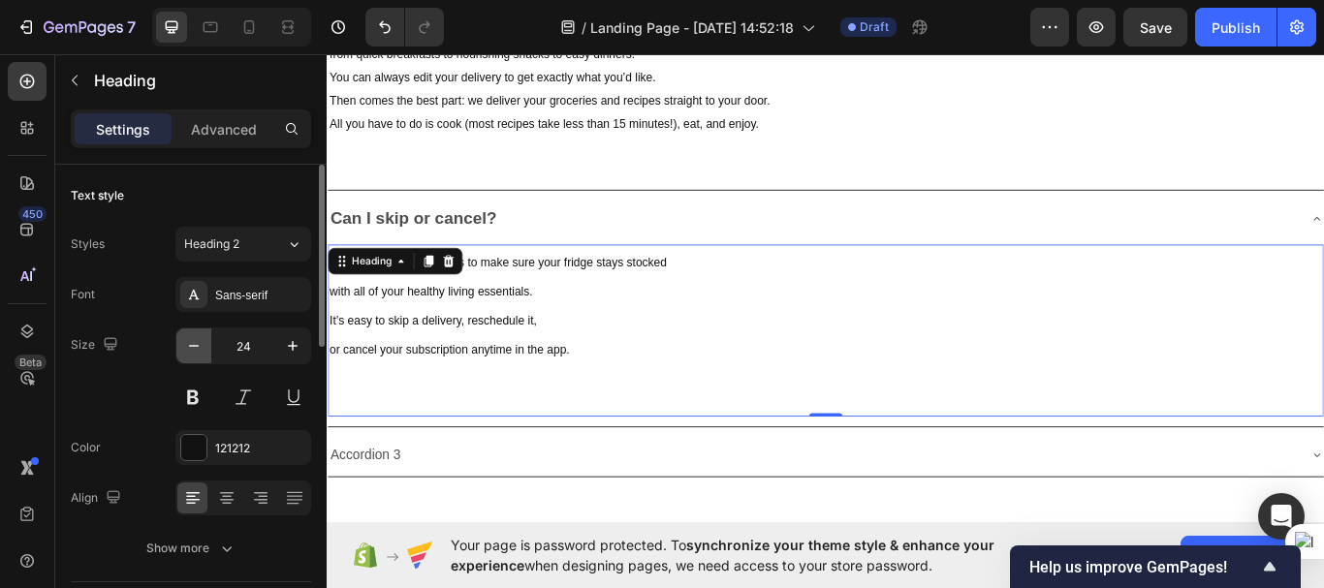
click at [191, 344] on icon "button" at bounding box center [193, 345] width 19 height 19
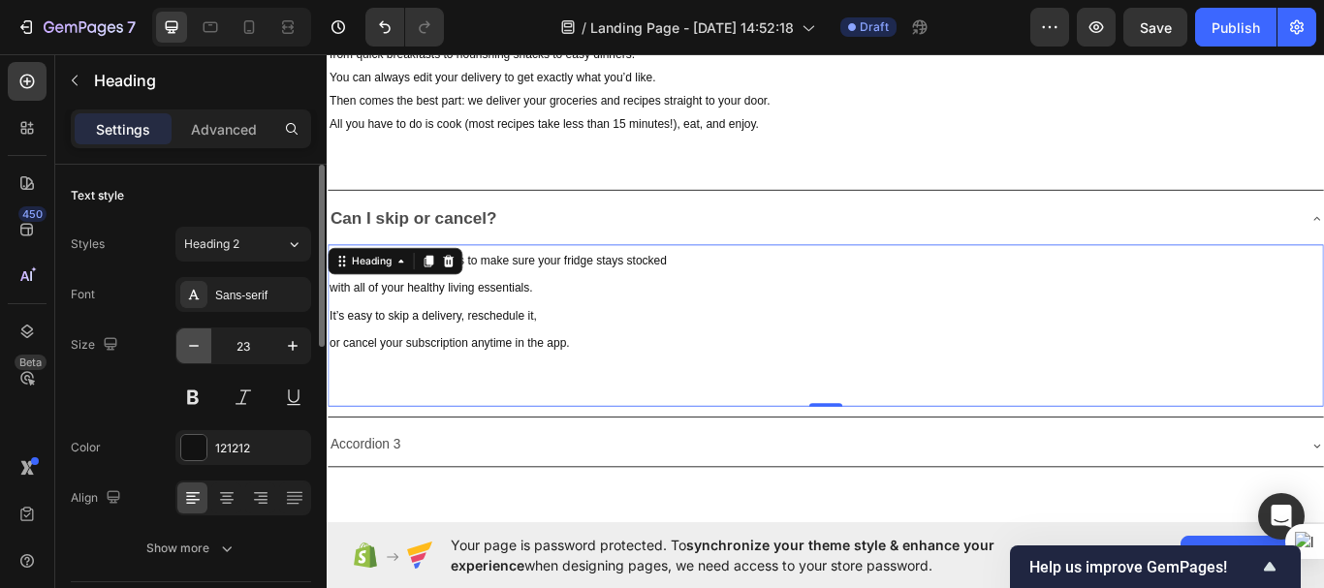
click at [191, 344] on icon "button" at bounding box center [193, 345] width 19 height 19
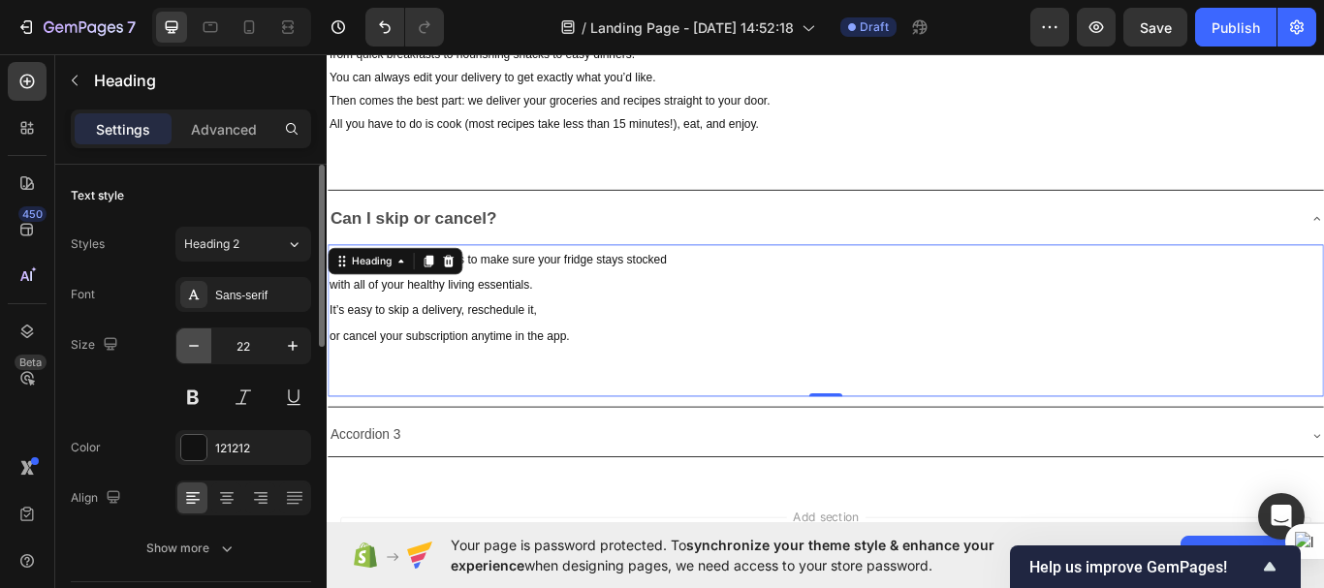
click at [191, 344] on icon "button" at bounding box center [193, 345] width 19 height 19
type input "20"
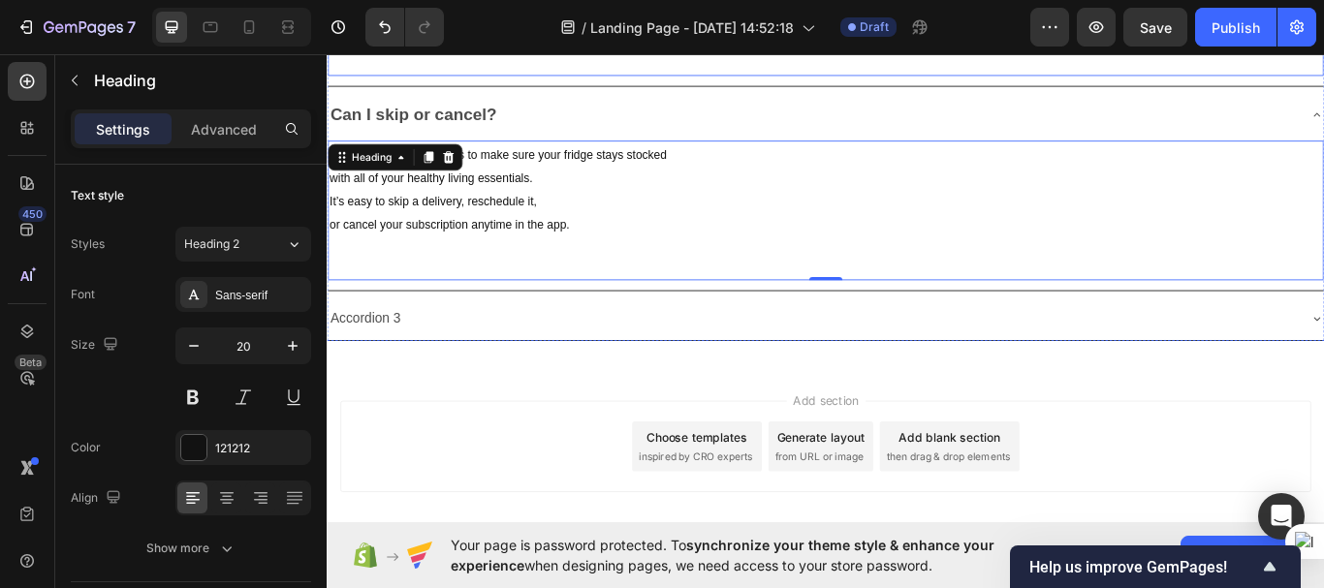
scroll to position [5635, 0]
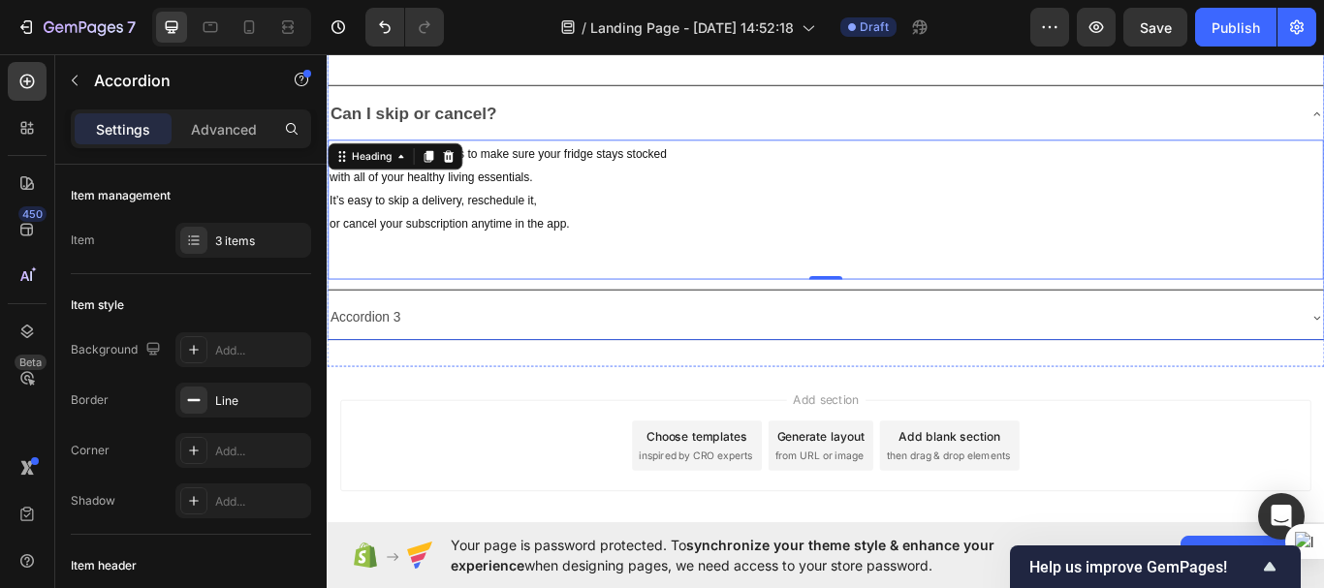
click at [390, 353] on p "Accordion 3" at bounding box center [371, 363] width 82 height 28
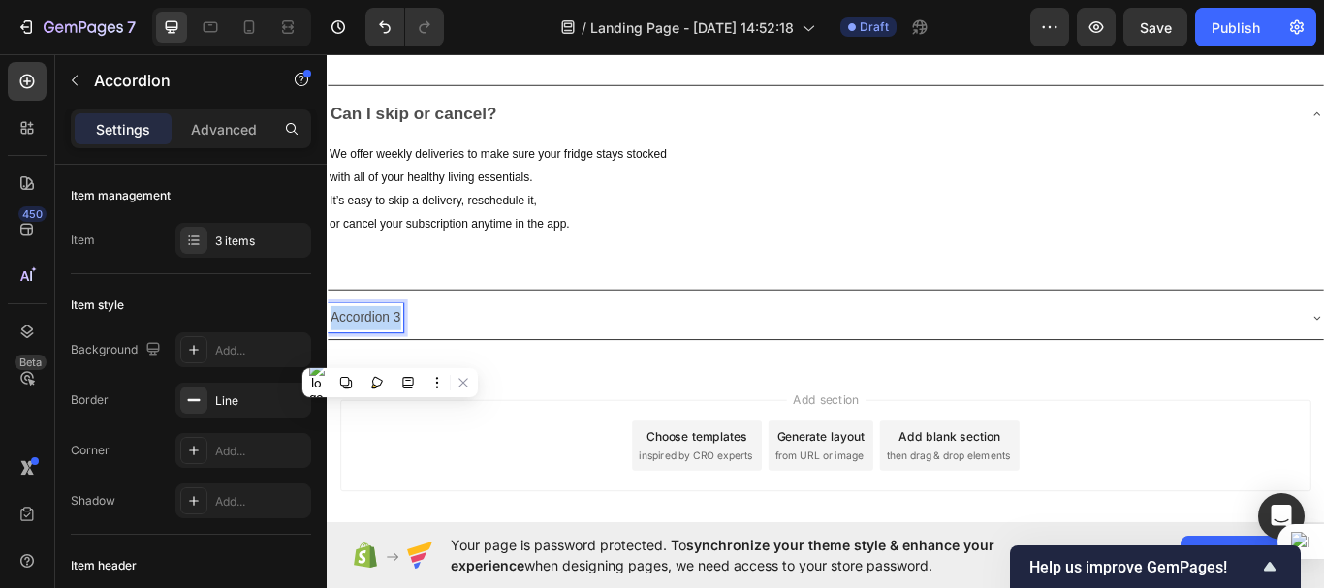
click at [390, 353] on p "Accordion 3" at bounding box center [371, 363] width 82 height 28
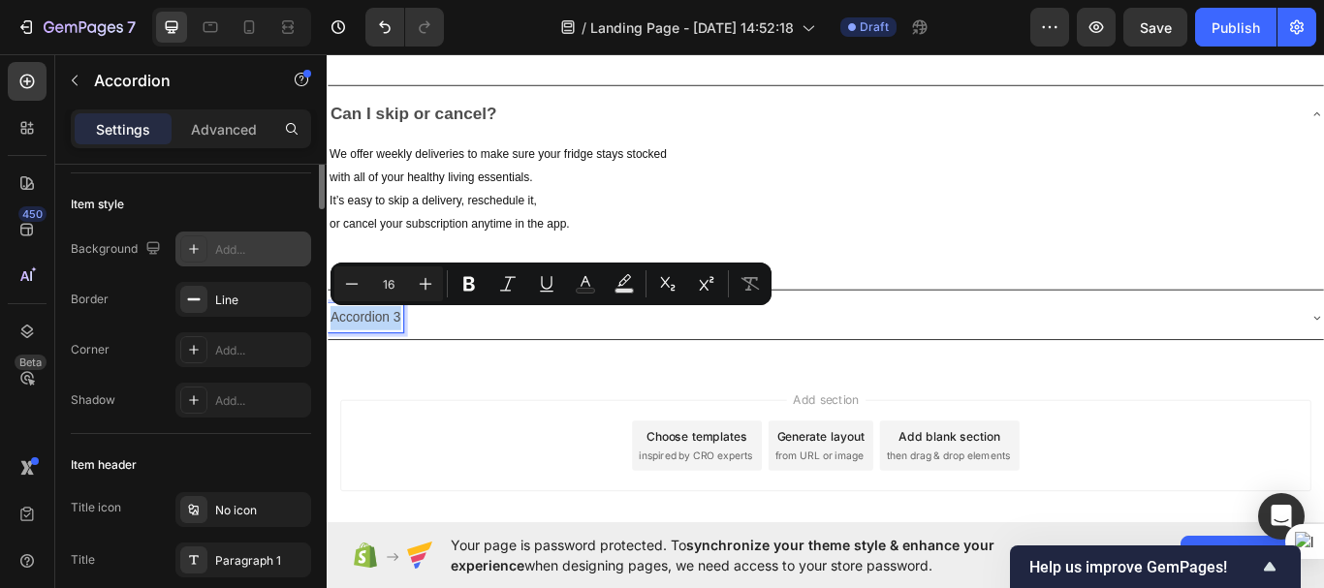
scroll to position [0, 0]
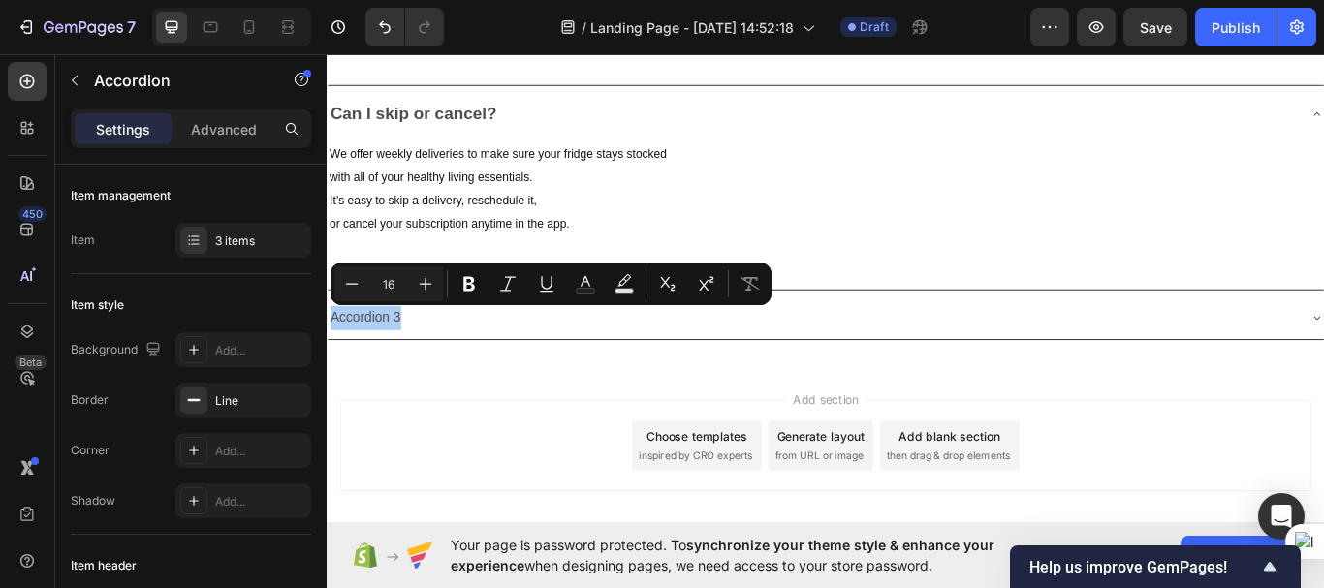
click at [426, 524] on div "Your page is password protected. To synchronize your theme style & enhance your…" at bounding box center [825, 555] width 997 height 66
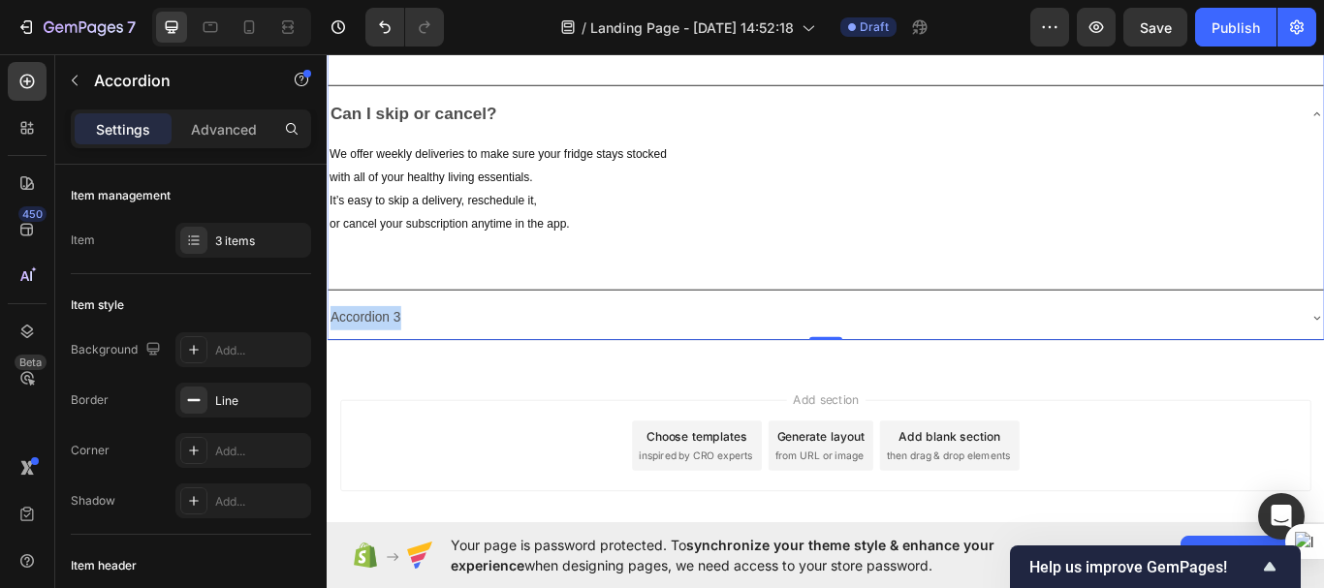
click at [490, 352] on div "Accordion 3" at bounding box center [893, 363] width 1130 height 34
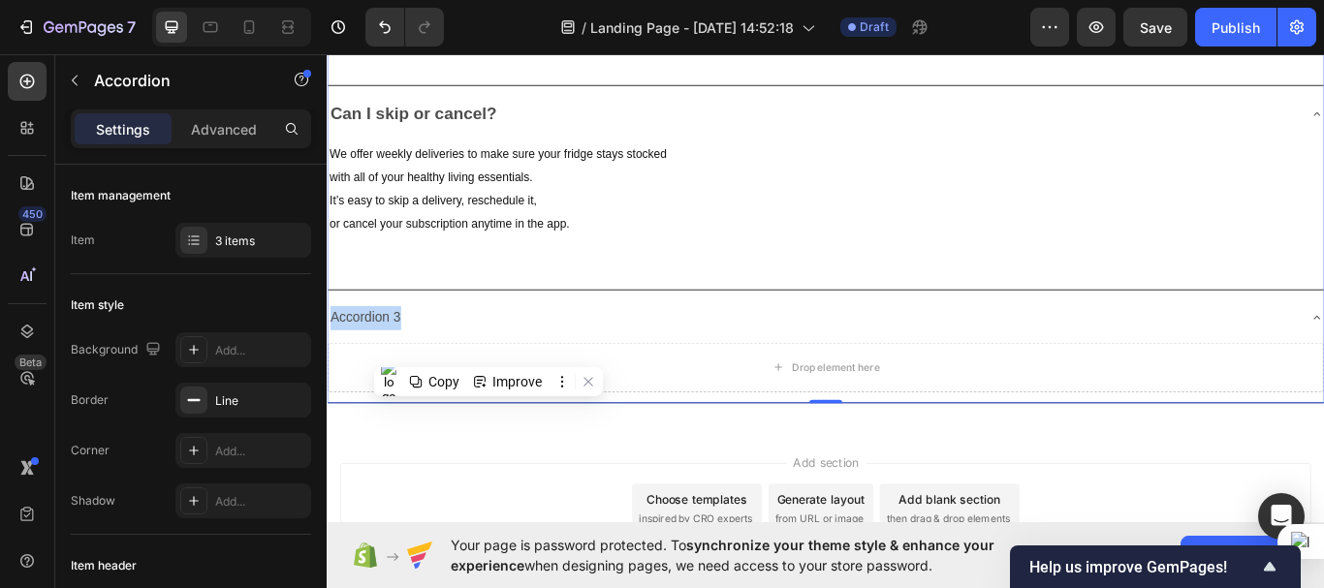
click at [490, 352] on div "Accordion 3" at bounding box center [893, 363] width 1130 height 34
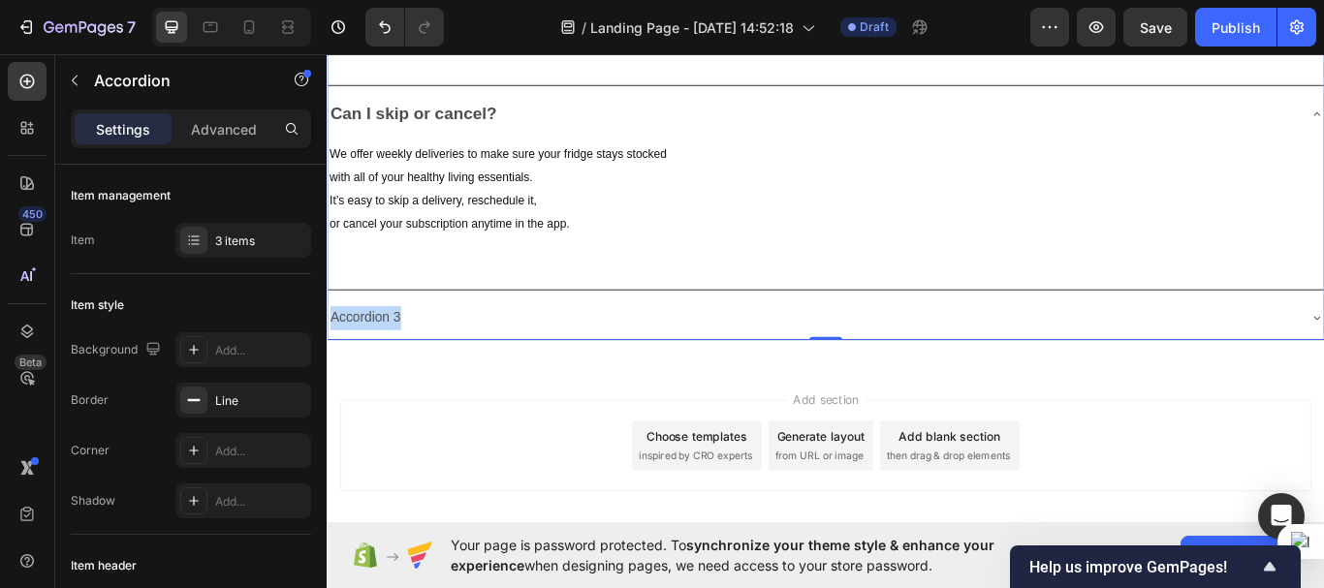
click at [448, 353] on div "Accordion 3" at bounding box center [893, 363] width 1130 height 34
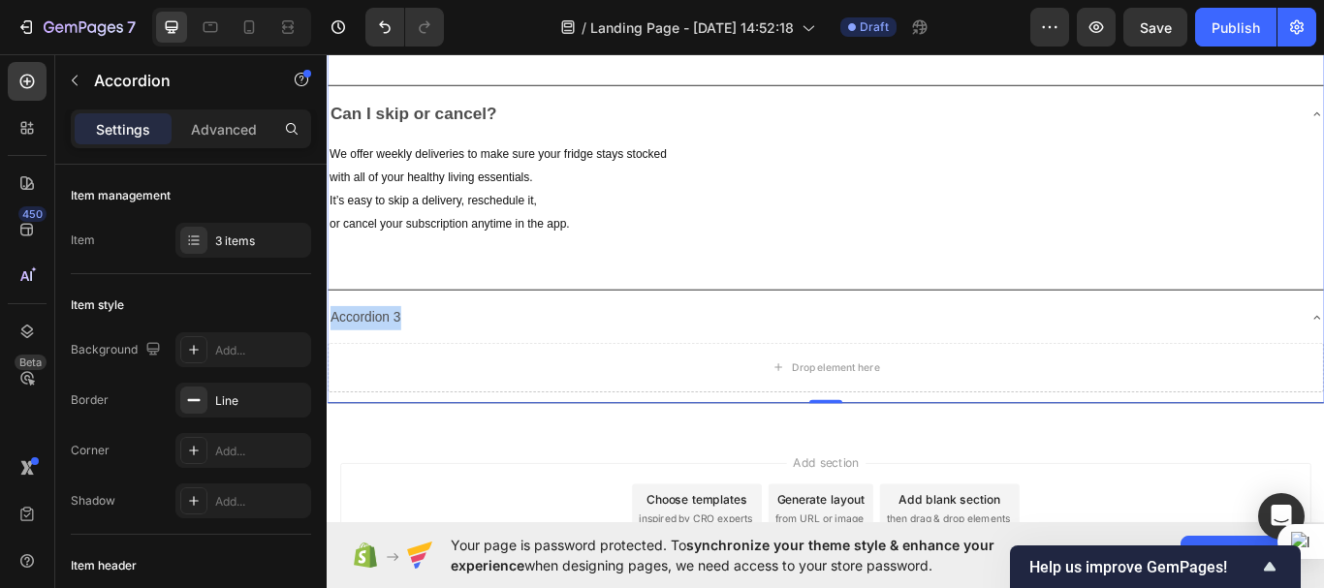
click at [448, 353] on div "Accordion 3" at bounding box center [893, 363] width 1130 height 34
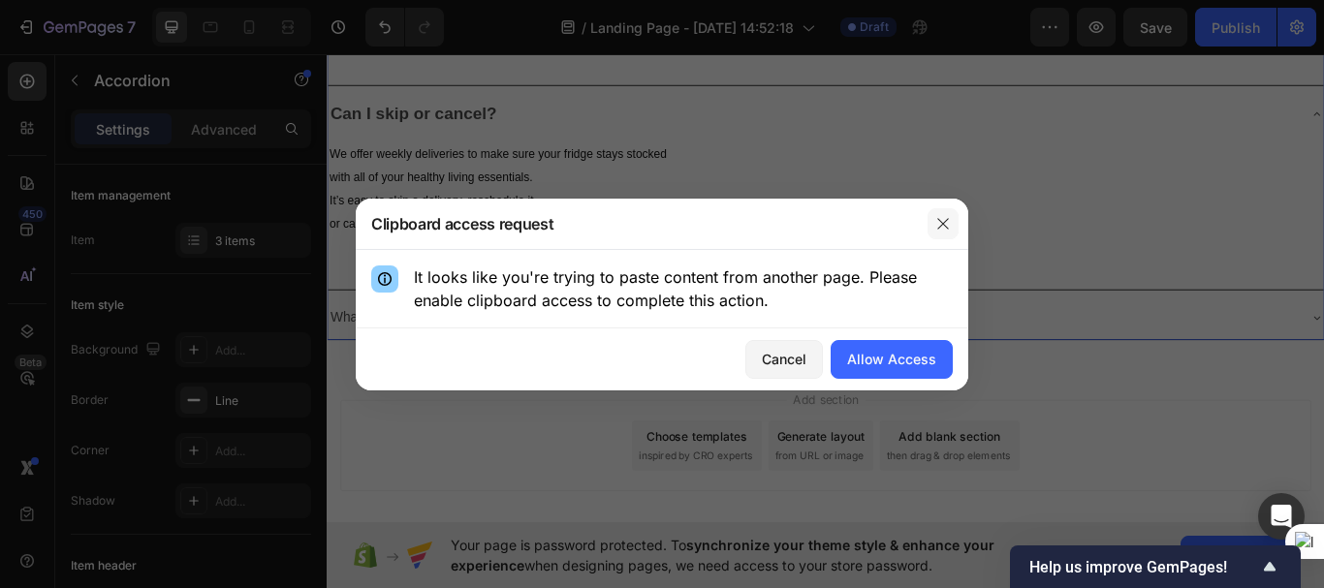
click at [943, 219] on icon "button" at bounding box center [943, 224] width 16 height 16
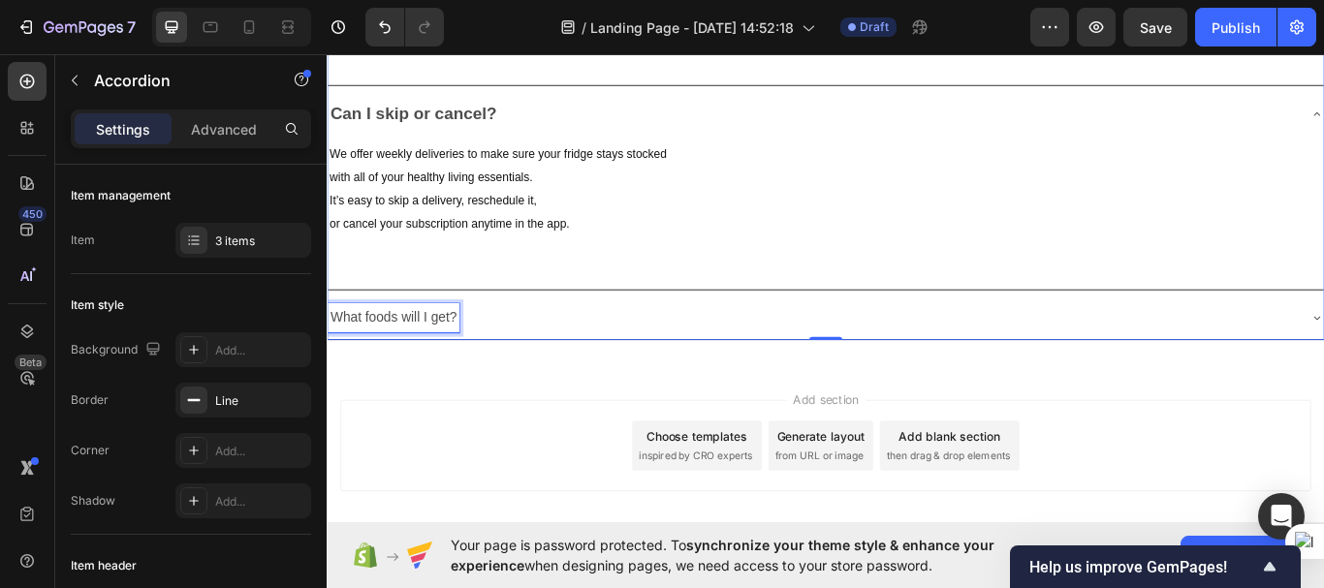
click at [430, 359] on p "What foods will I get?" at bounding box center [403, 363] width 147 height 28
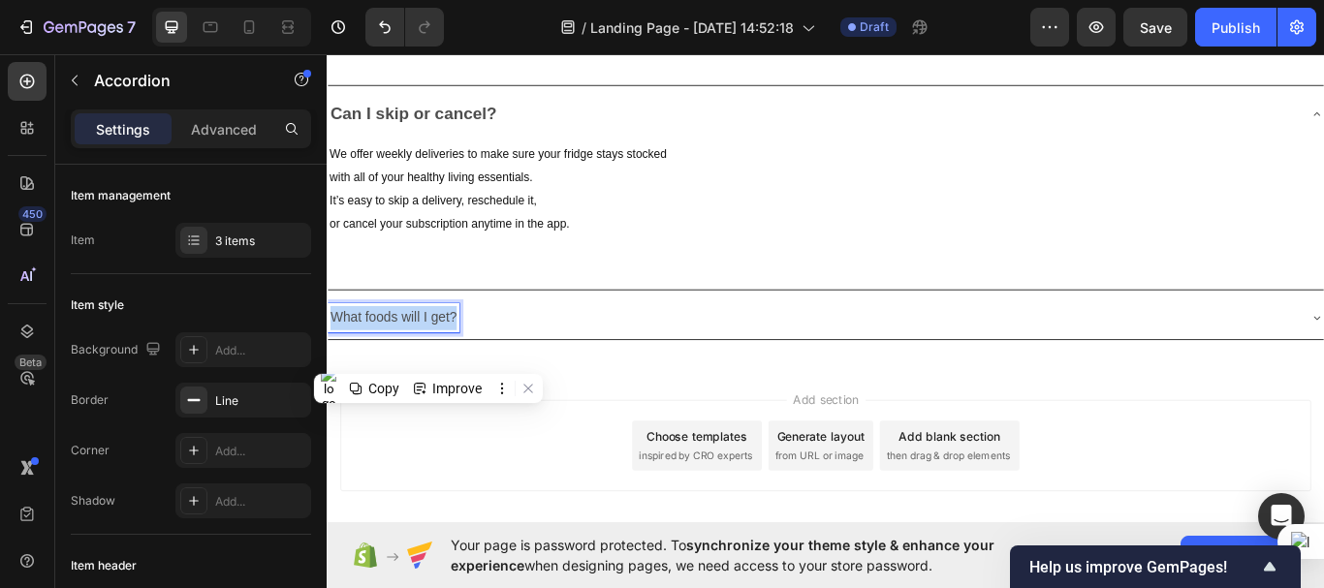
click at [430, 359] on p "What foods will I get?" at bounding box center [403, 363] width 147 height 28
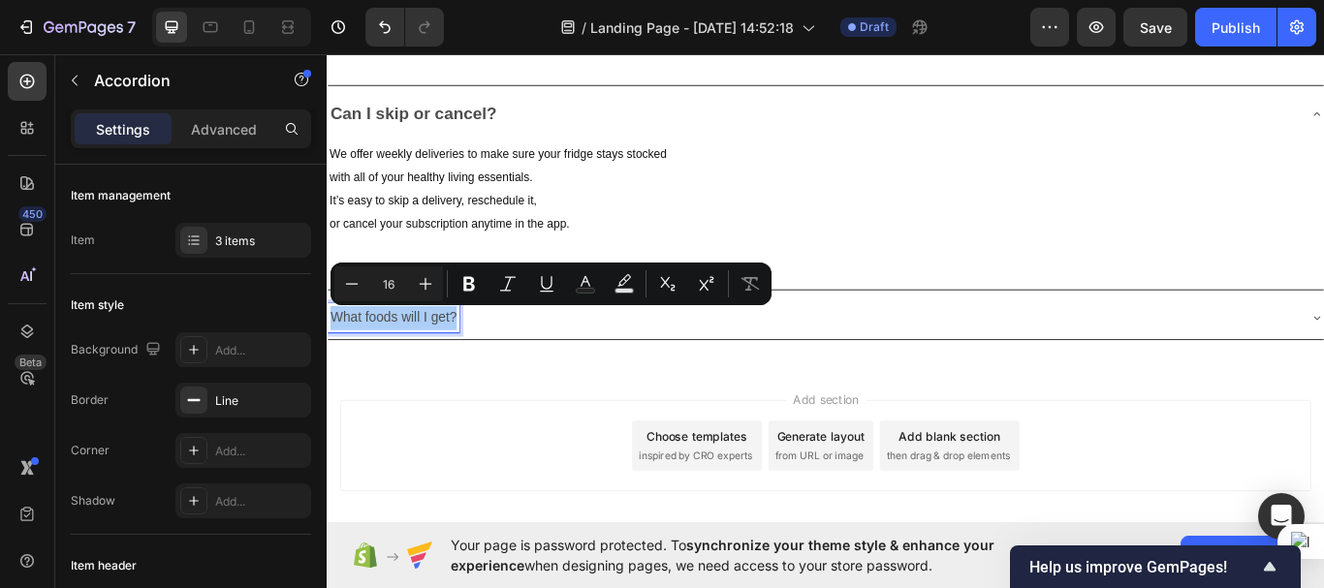
click at [399, 289] on input "16" at bounding box center [388, 283] width 39 height 23
type input "20"
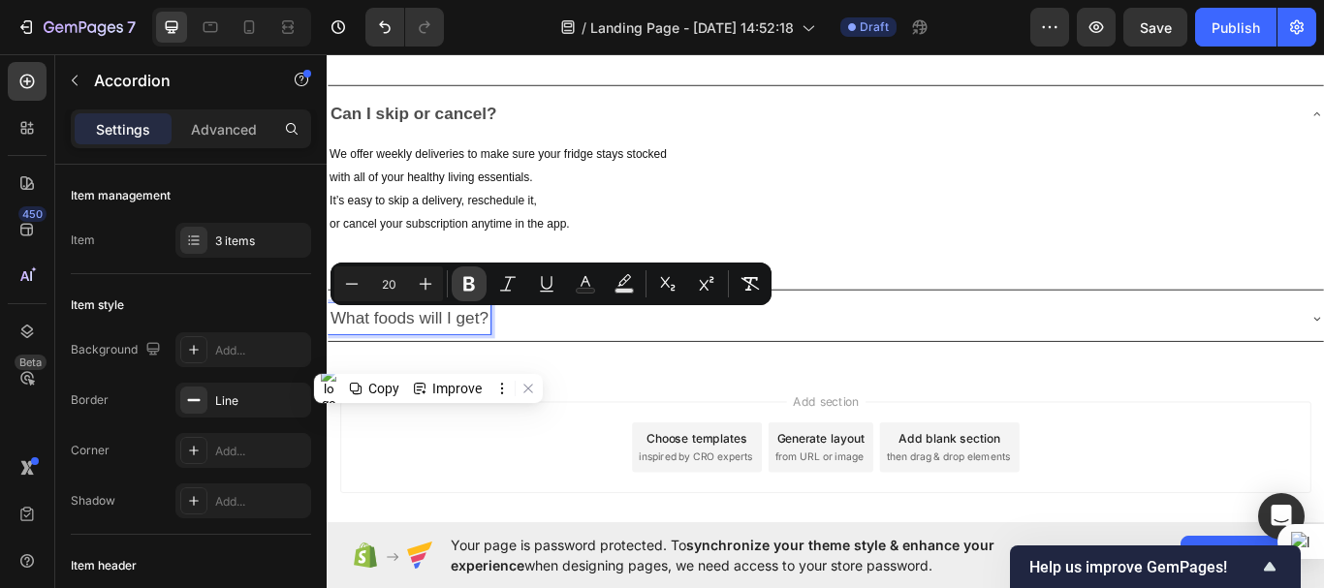
click at [466, 292] on icon "Editor contextual toolbar" at bounding box center [468, 283] width 19 height 19
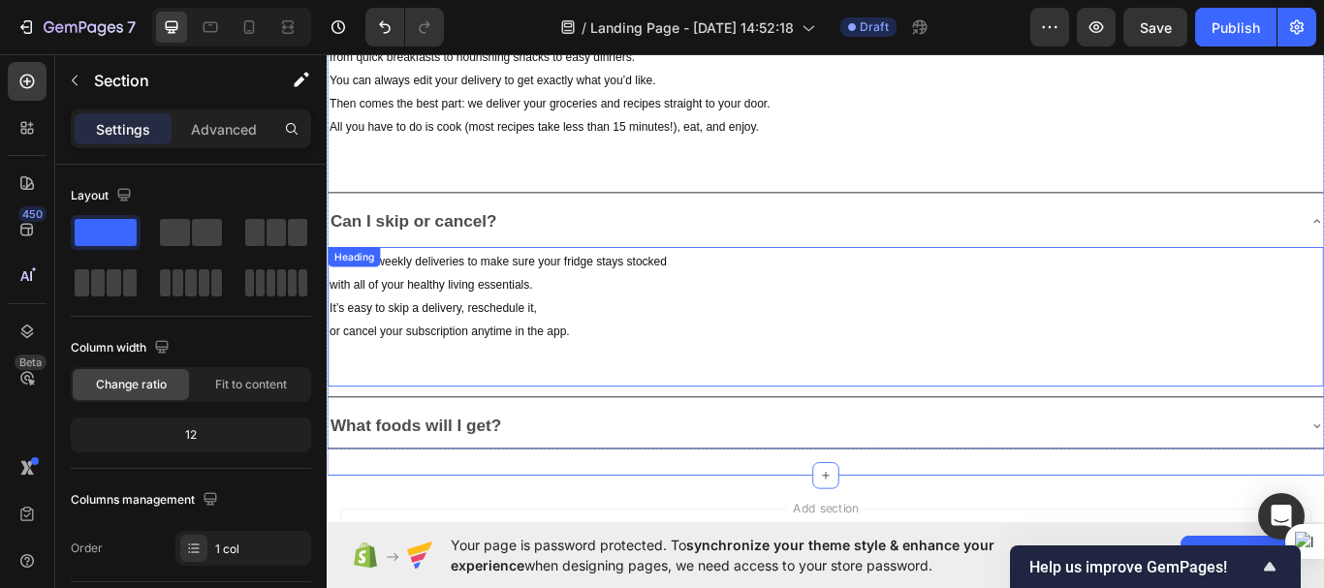
scroll to position [5509, 0]
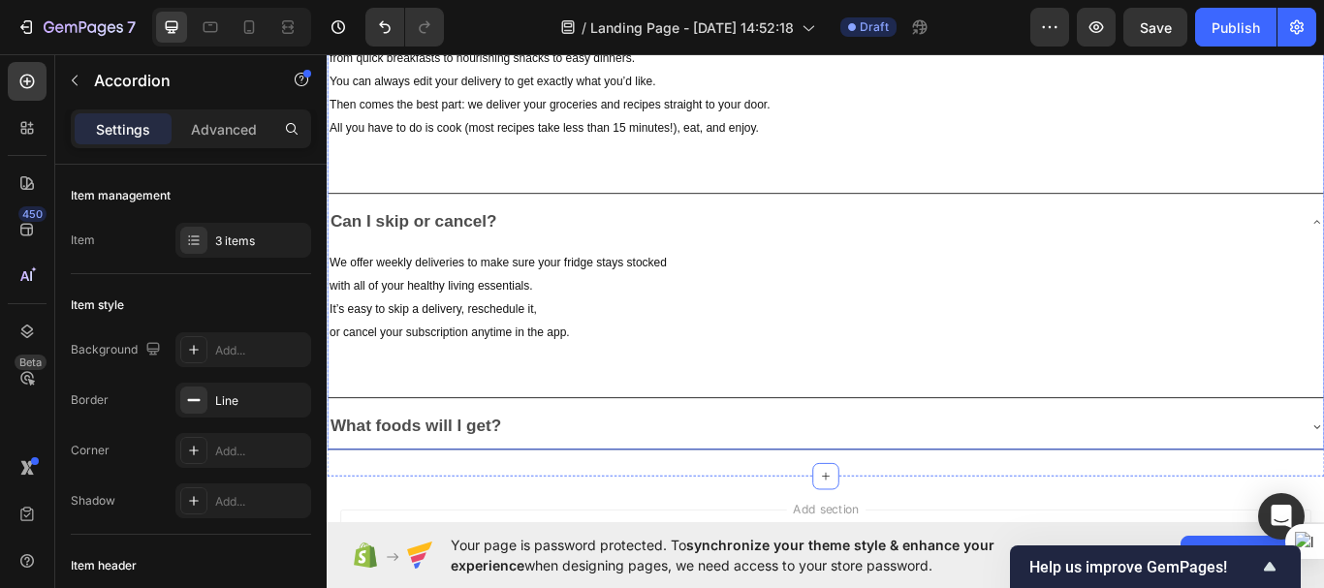
click at [770, 238] on div "Can I skip or cancel?" at bounding box center [893, 252] width 1130 height 36
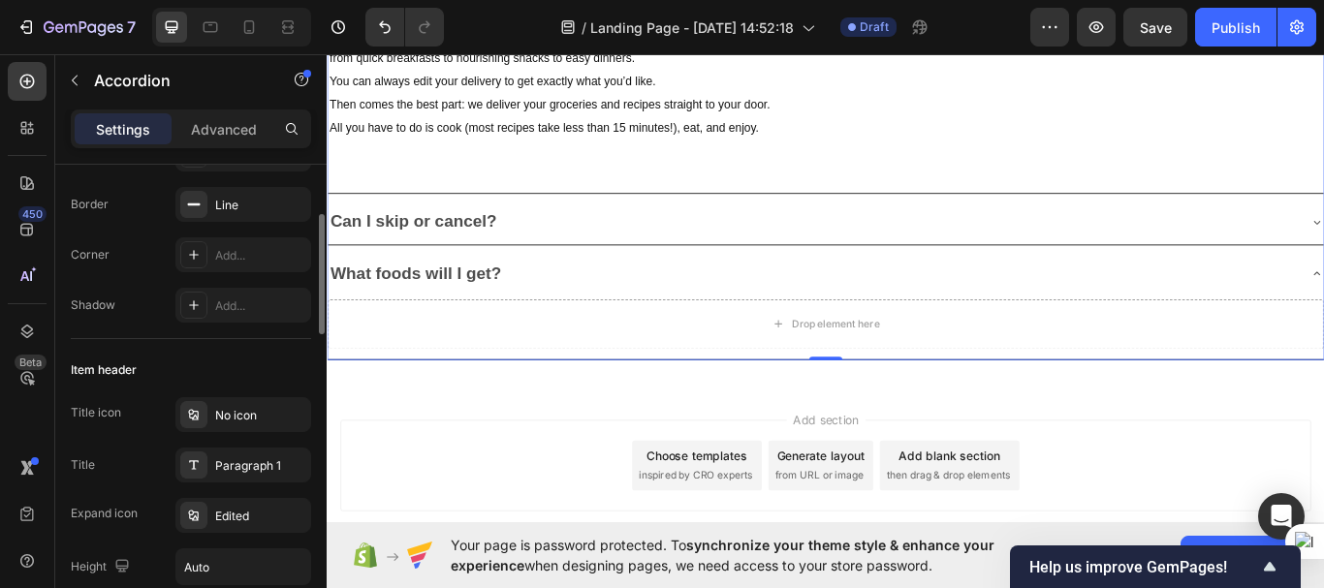
scroll to position [0, 0]
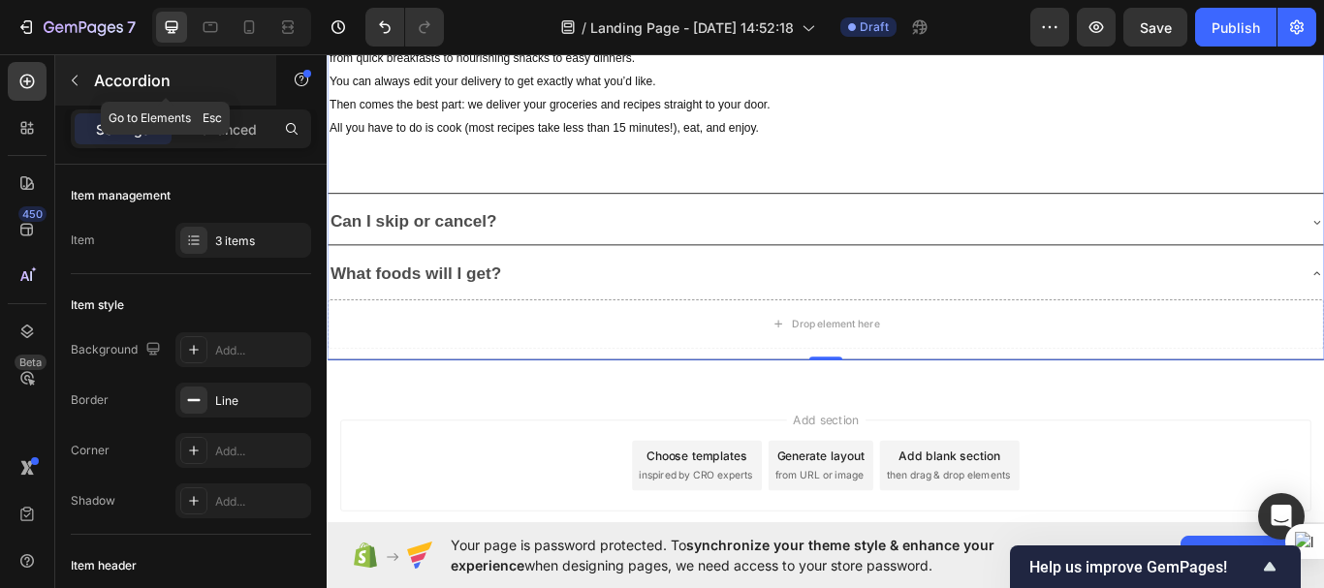
click at [72, 79] on icon "button" at bounding box center [75, 81] width 16 height 16
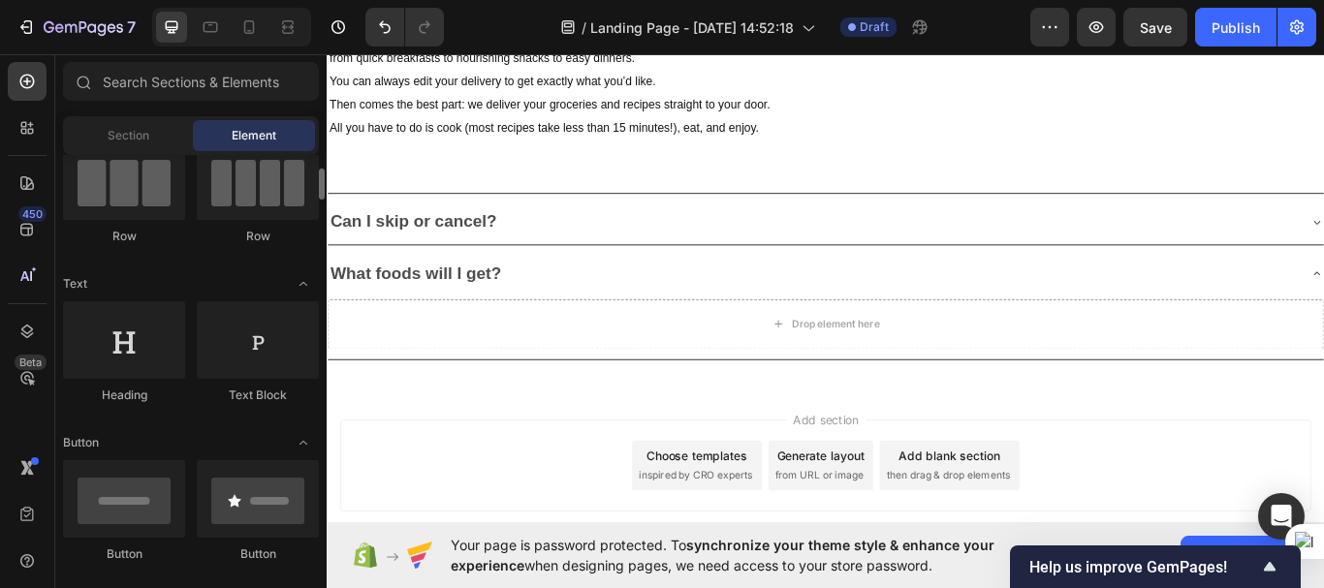
scroll to position [178, 0]
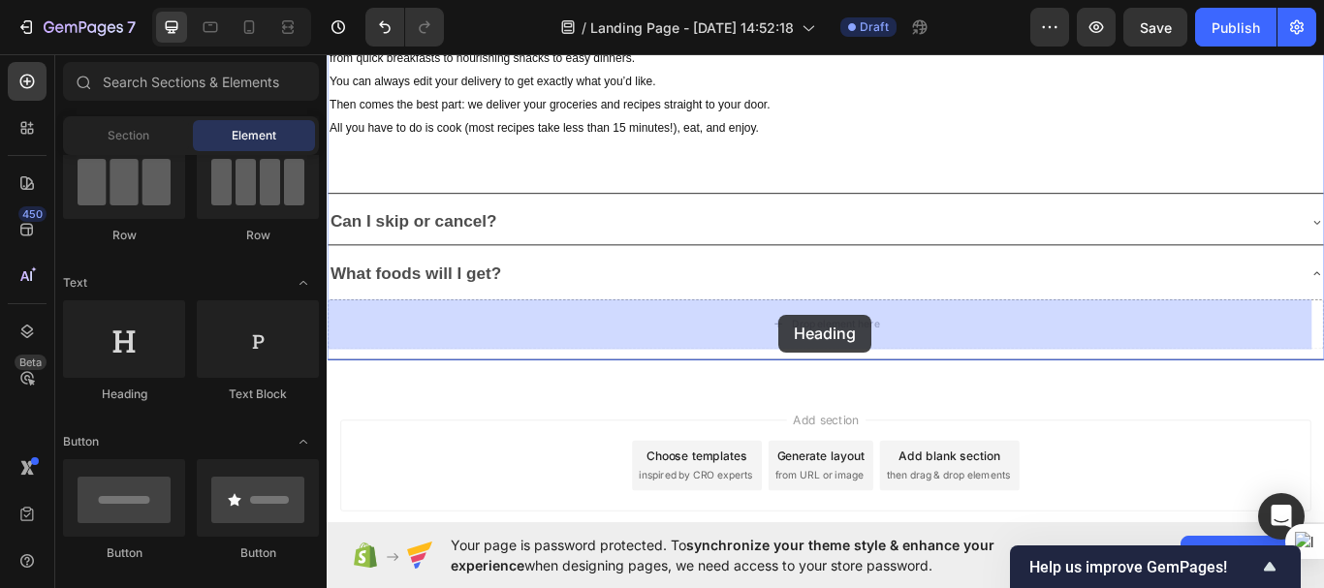
drag, startPoint x: 443, startPoint y: 416, endPoint x: 854, endPoint y: 359, distance: 414.9
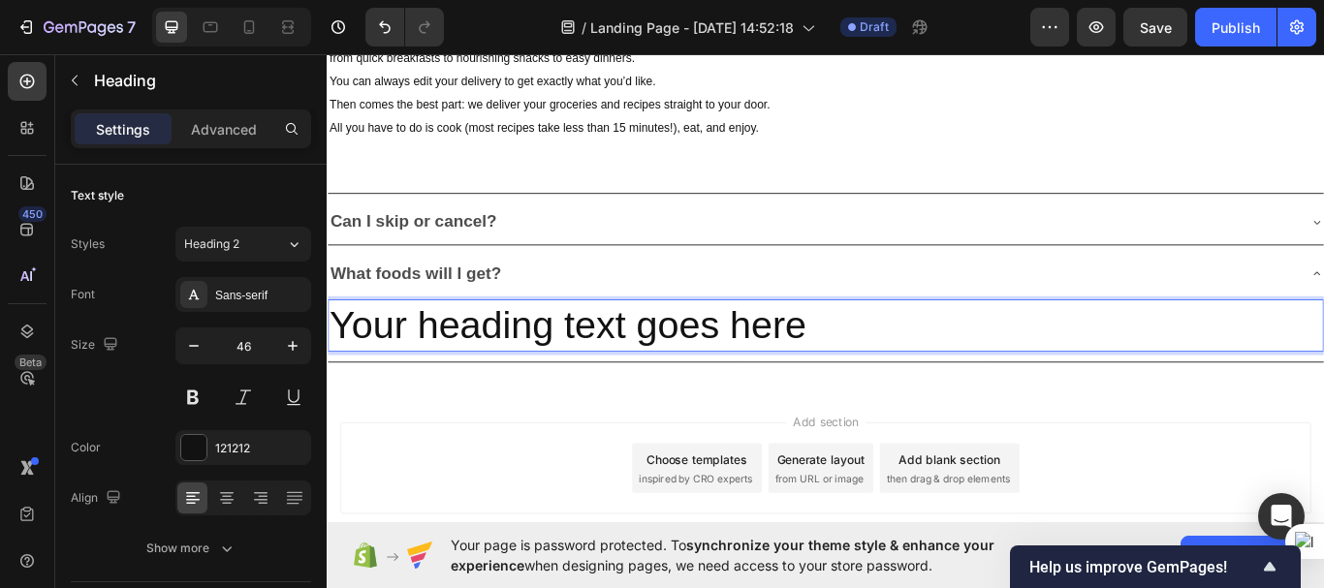
click at [820, 365] on h2 "Your heading text goes here" at bounding box center [908, 372] width 1161 height 62
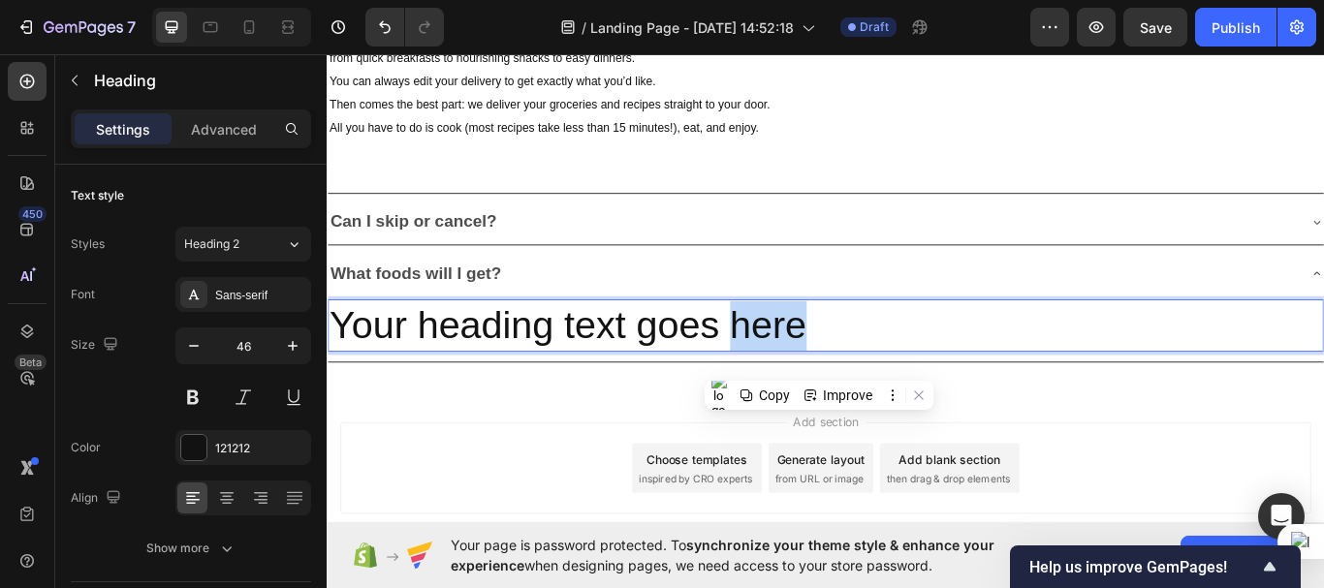
click at [820, 365] on p "Your heading text goes here" at bounding box center [908, 372] width 1157 height 58
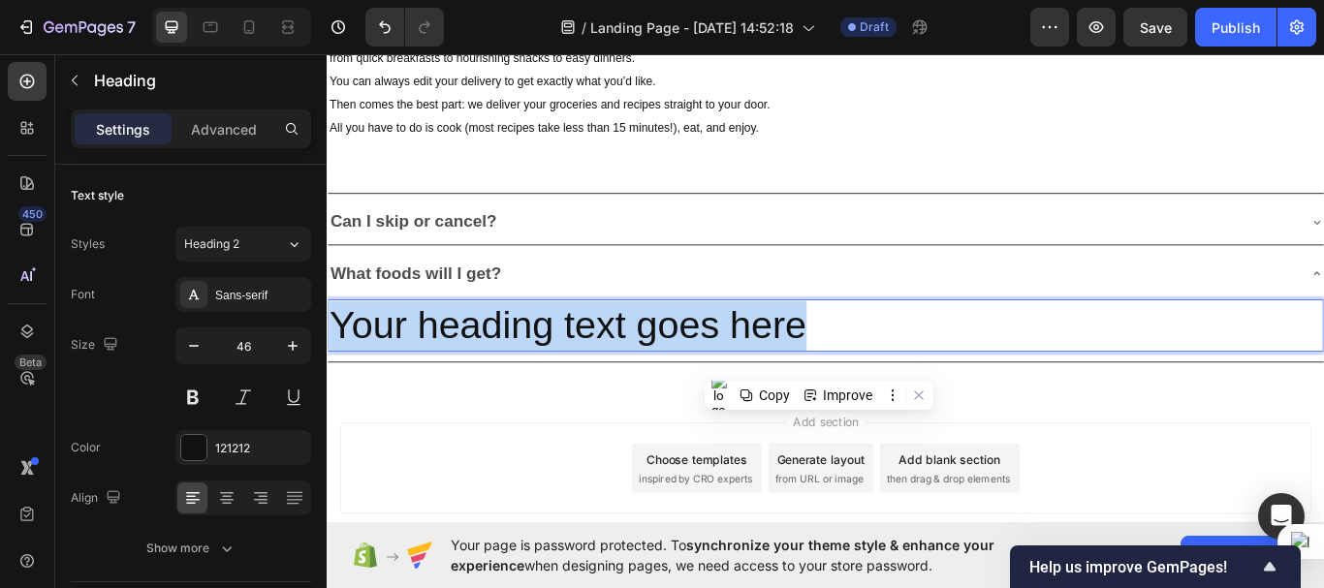
click at [820, 365] on p "Your heading text goes here" at bounding box center [908, 372] width 1157 height 58
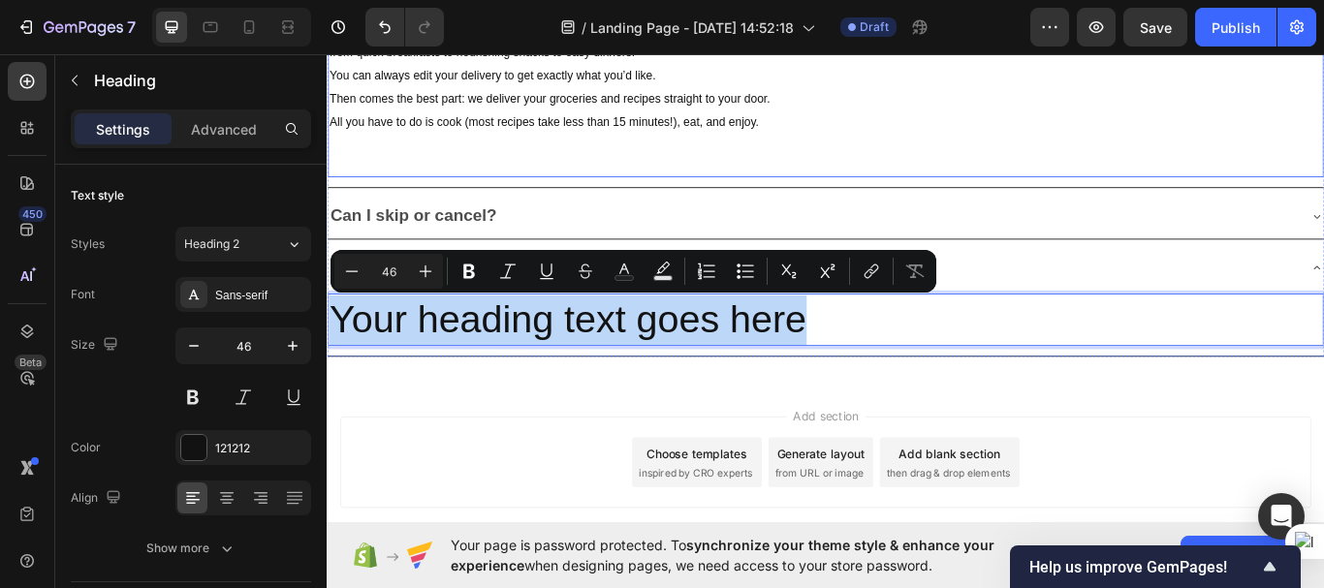
scroll to position [5516, 0]
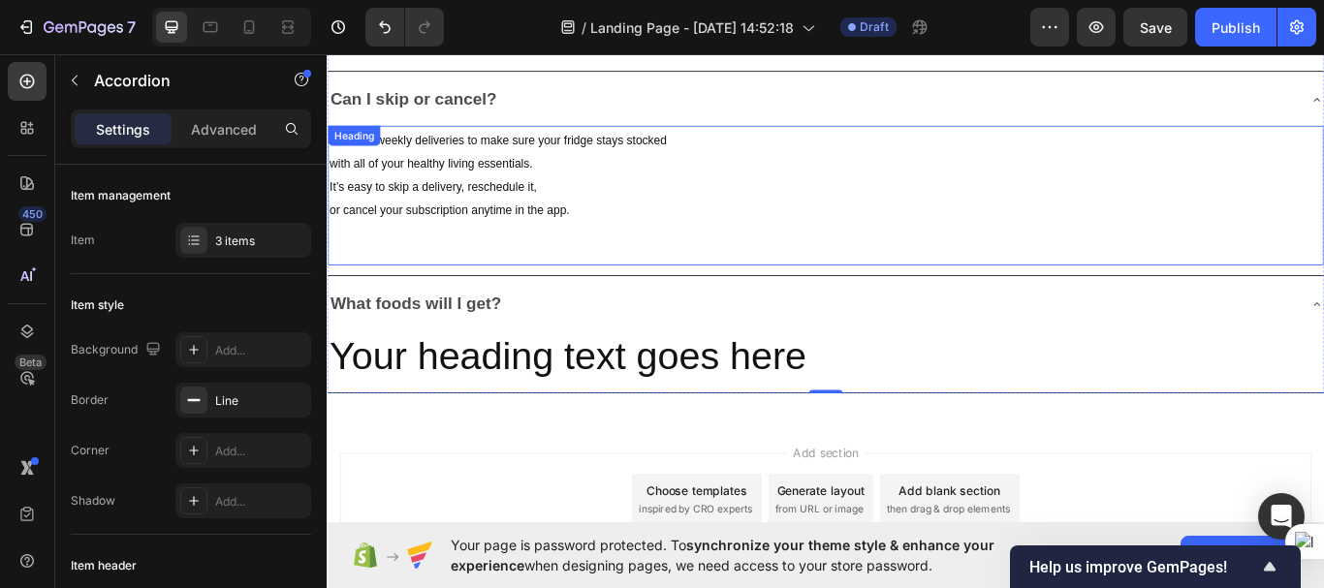
scroll to position [5654, 0]
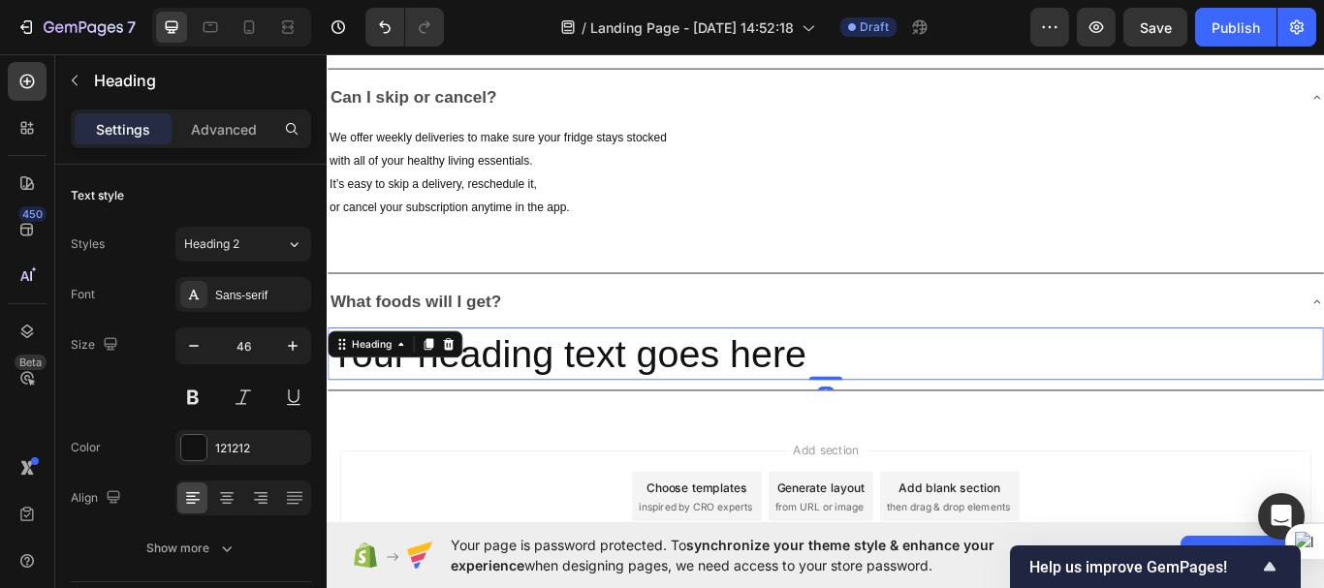
click at [798, 400] on p "Your heading text goes here" at bounding box center [908, 405] width 1157 height 58
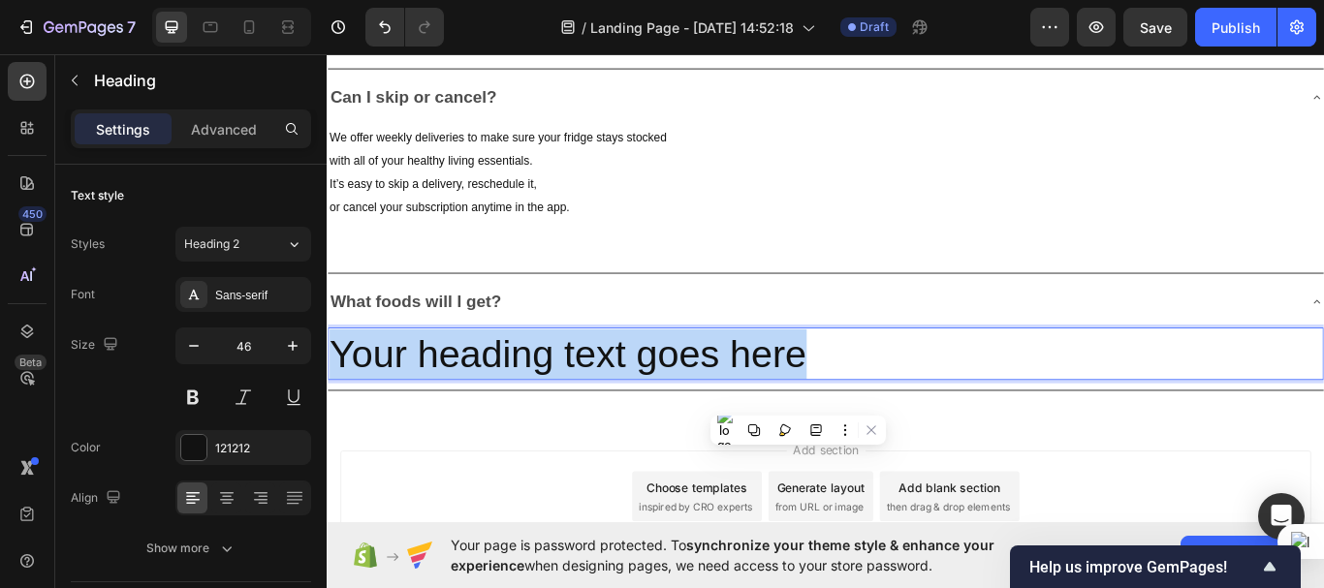
click at [798, 400] on p "Your heading text goes here" at bounding box center [908, 405] width 1157 height 58
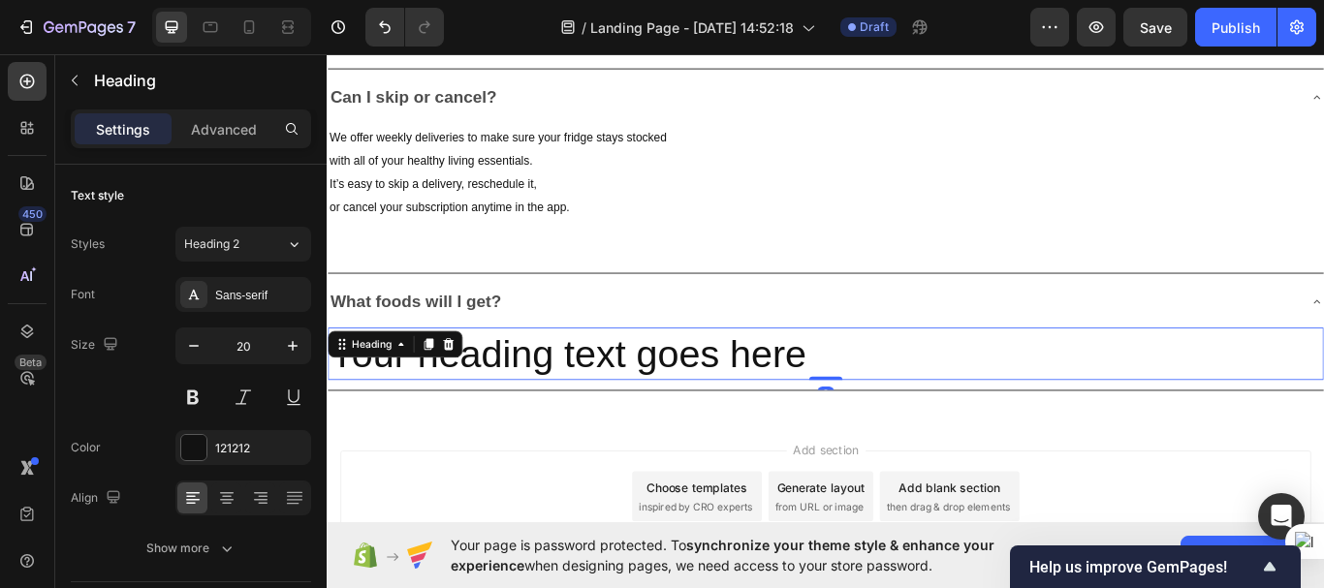
click at [662, 380] on p "Your heading text goes here" at bounding box center [908, 405] width 1157 height 58
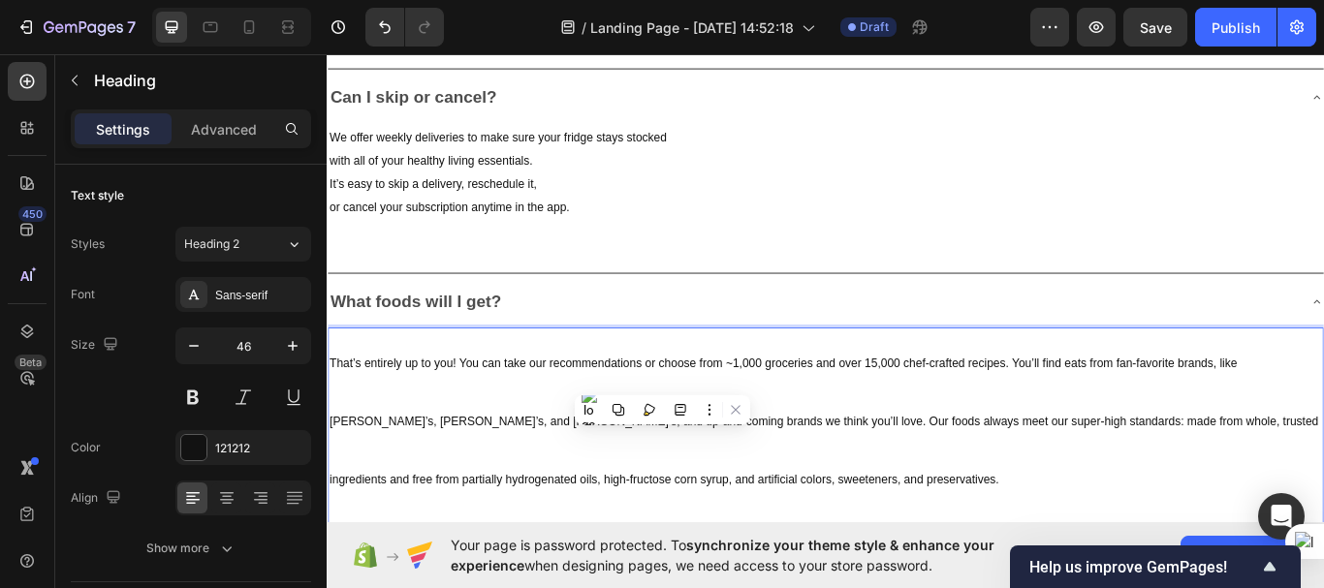
scroll to position [5764, 0]
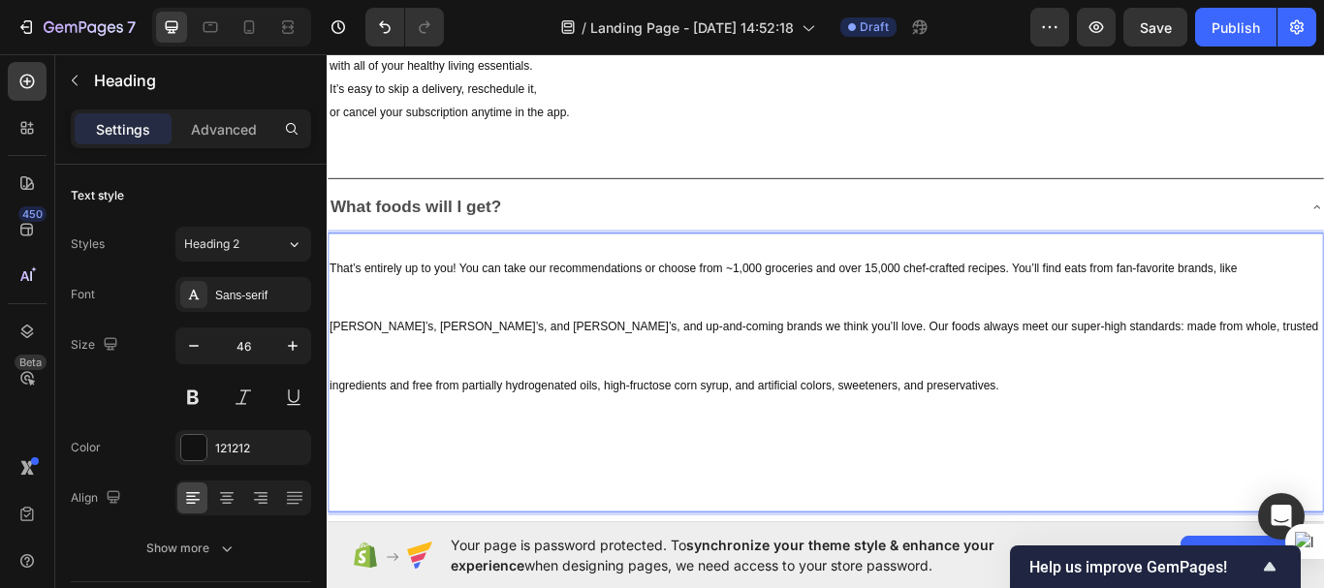
click at [804, 303] on span "That’s entirely up to you! You can take our recommendations or choose from ~1,0…" at bounding box center [906, 373] width 1153 height 153
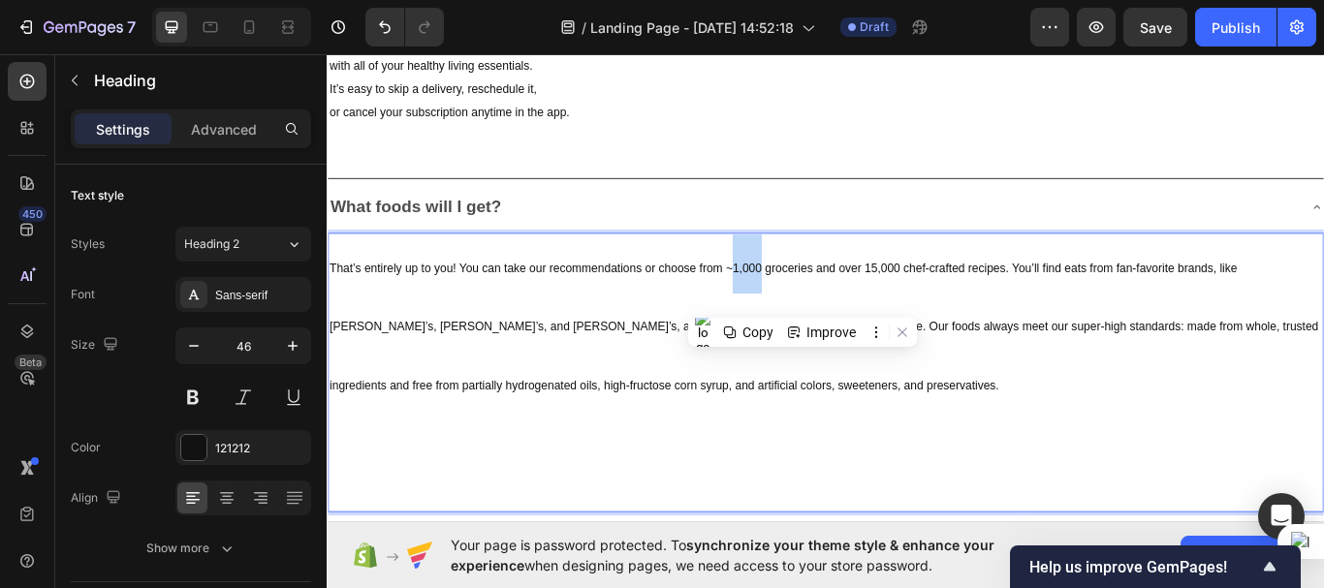
click at [804, 303] on span "That’s entirely up to you! You can take our recommendations or choose from ~1,0…" at bounding box center [906, 373] width 1153 height 153
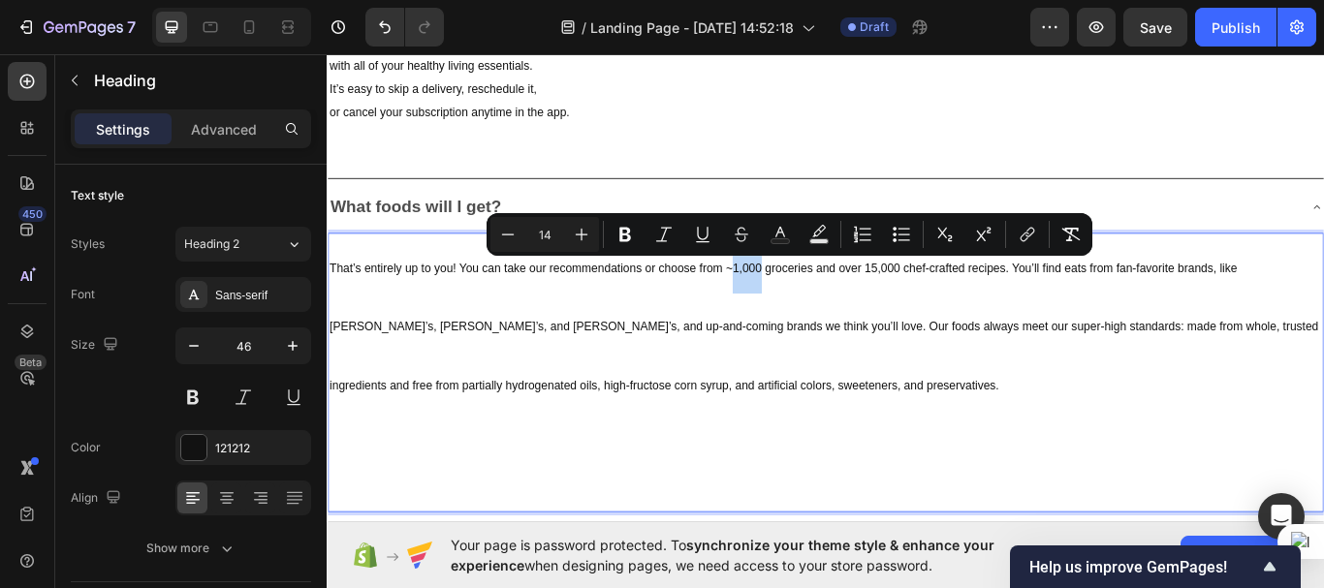
click at [804, 303] on span "That’s entirely up to you! You can take our recommendations or choose from ~1,0…" at bounding box center [906, 373] width 1153 height 153
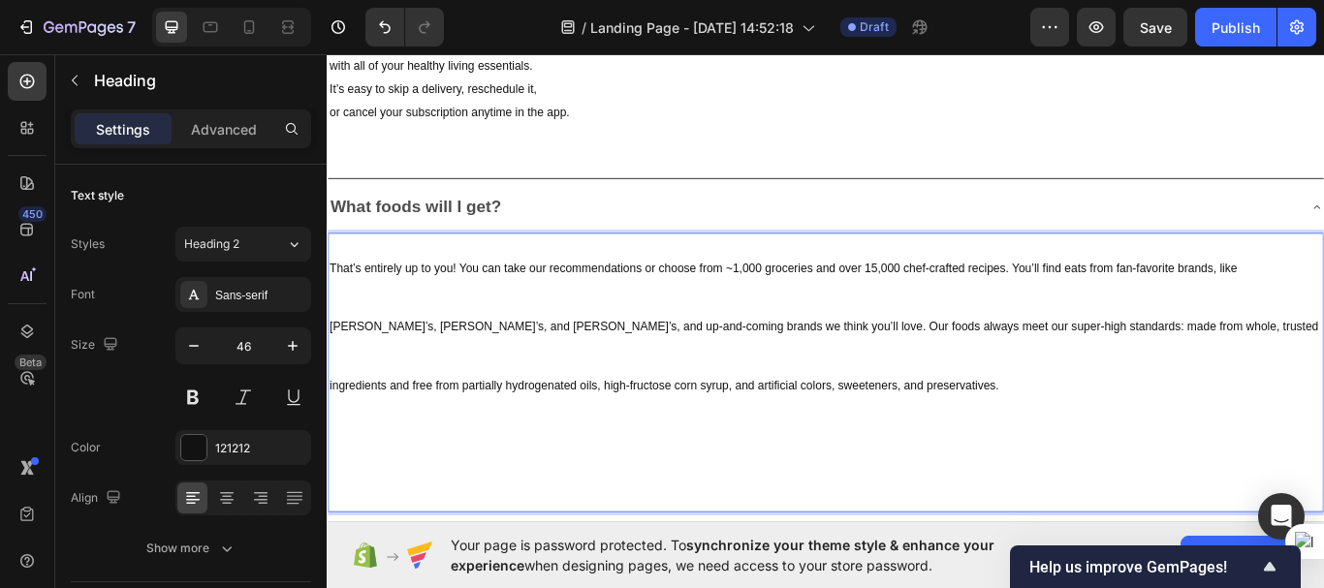
click at [797, 300] on span "That’s entirely up to you! You can take our recommendations or choose from ~1,0…" at bounding box center [906, 373] width 1153 height 153
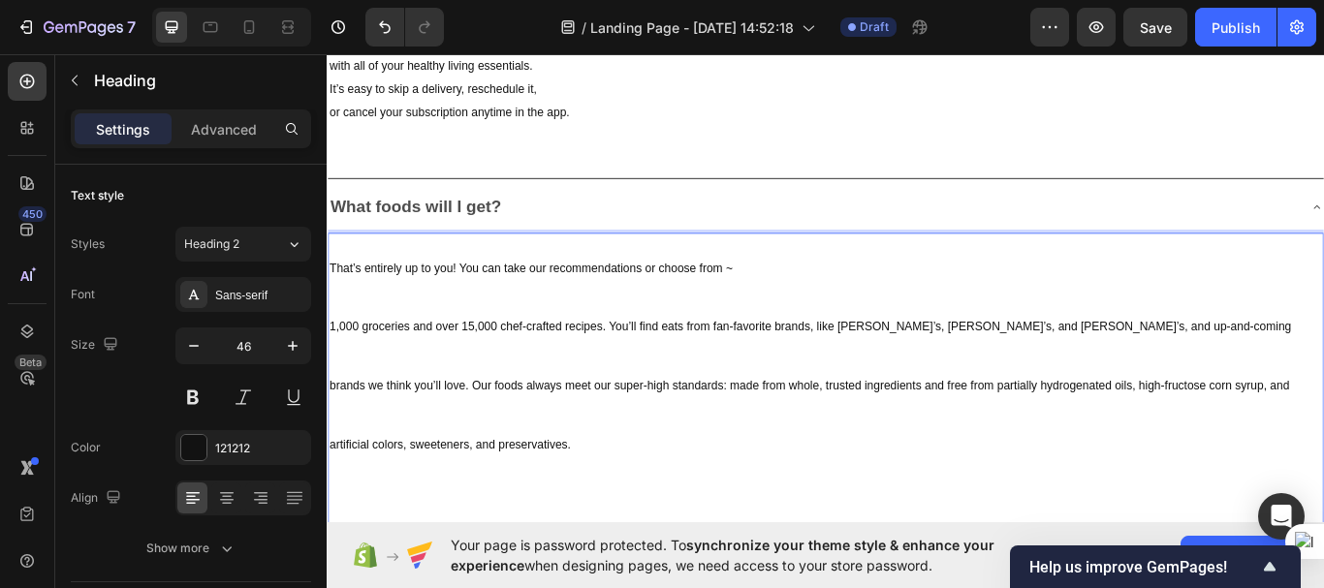
click at [896, 371] on span "1,000 groceries and over 15,000 chef-crafted recipes. You’ll find eats from fan…" at bounding box center [890, 440] width 1121 height 153
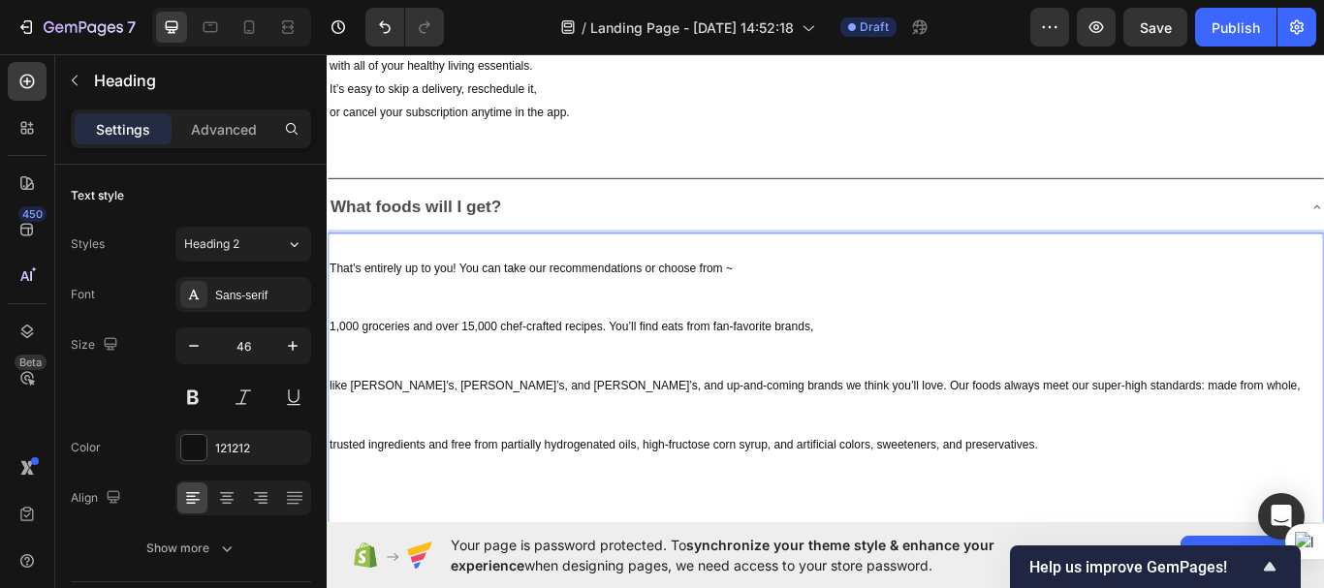
click at [923, 433] on span "like [PERSON_NAME]’s, [PERSON_NAME]’s, and [PERSON_NAME]’s, and up-and-coming b…" at bounding box center [896, 475] width 1132 height 84
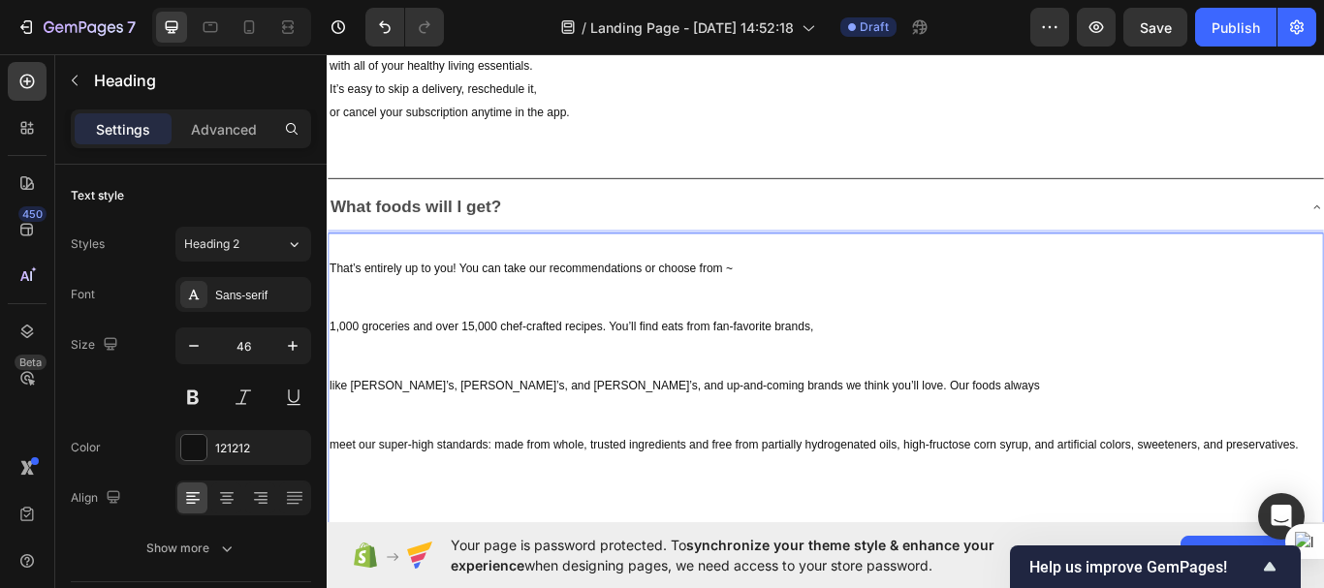
click at [995, 508] on span "meet our super-high standards: made from whole, trusted ingredients and free fr…" at bounding box center [895, 510] width 1130 height 16
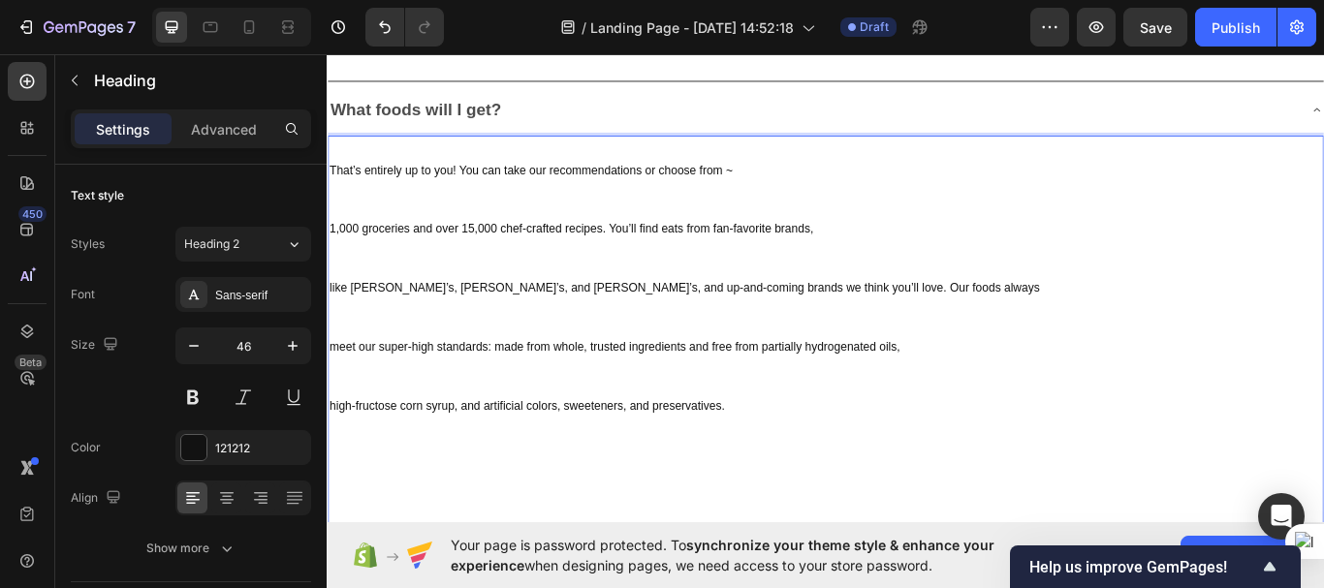
scroll to position [5877, 0]
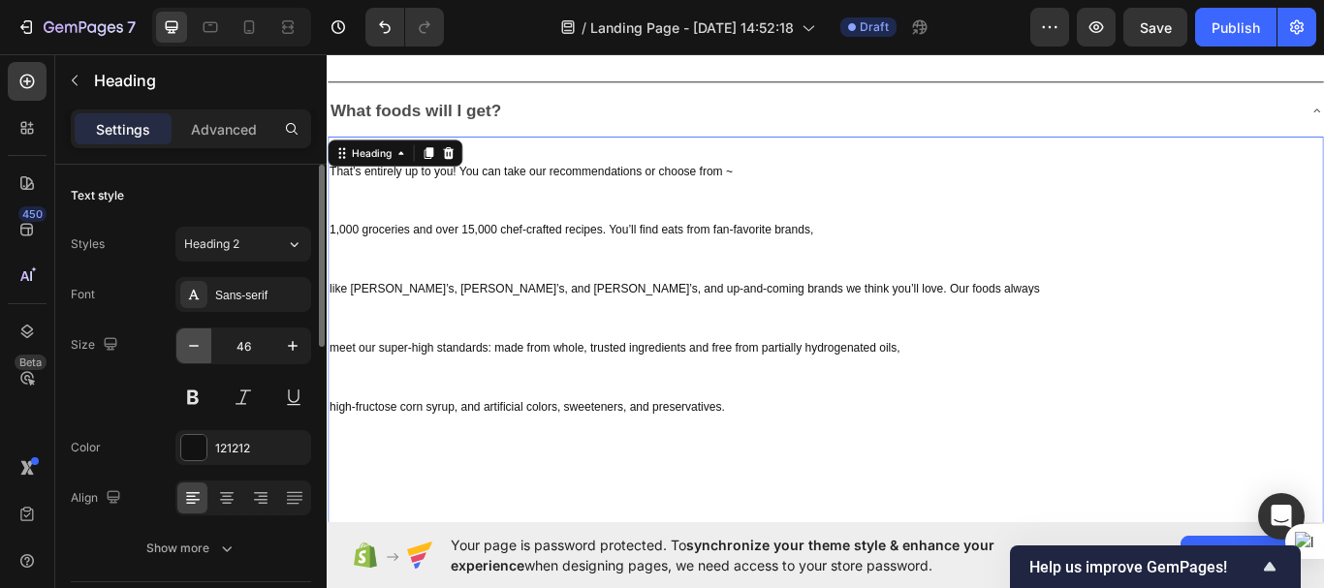
click at [186, 343] on icon "button" at bounding box center [193, 345] width 19 height 19
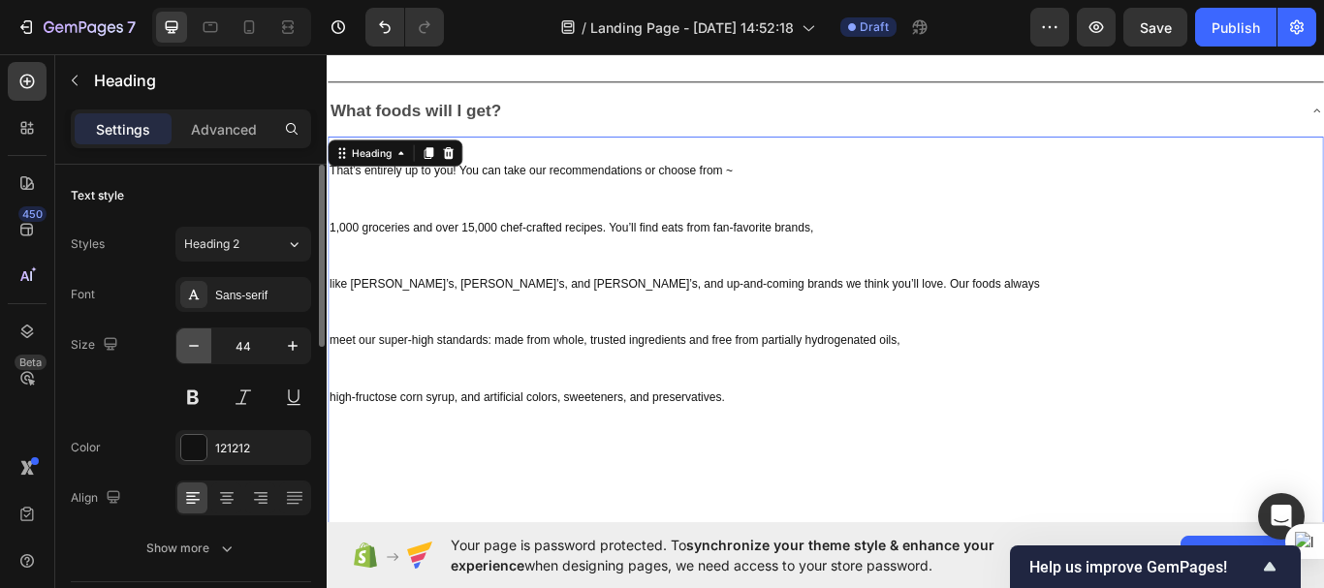
click at [186, 343] on icon "button" at bounding box center [193, 345] width 19 height 19
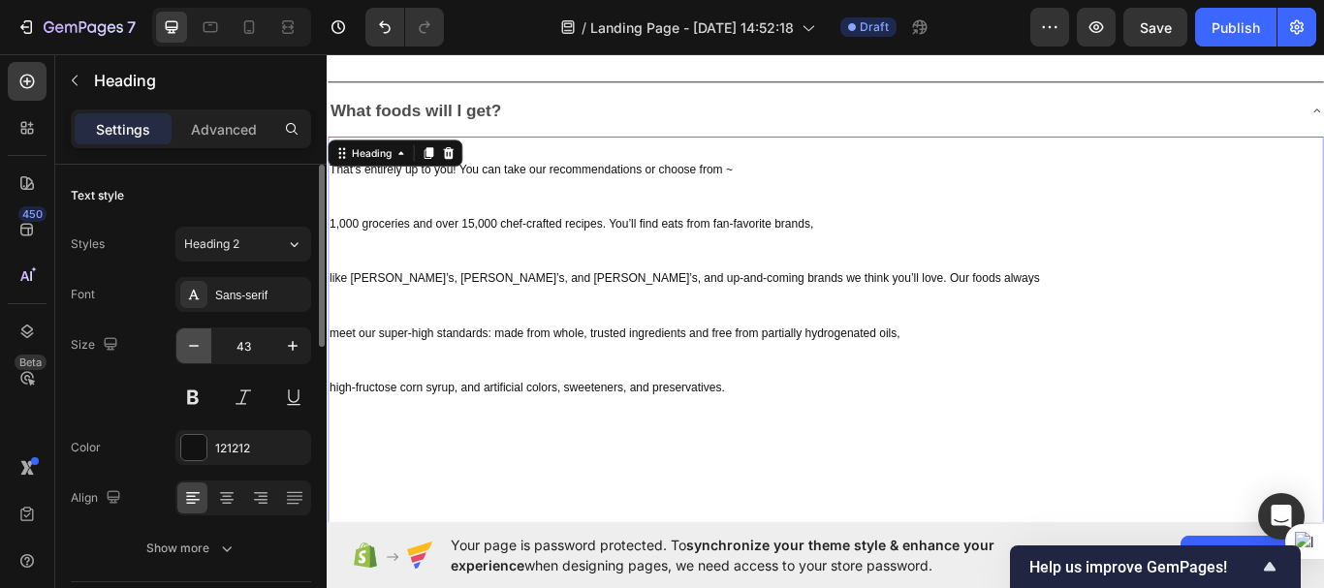
click at [186, 343] on icon "button" at bounding box center [193, 345] width 19 height 19
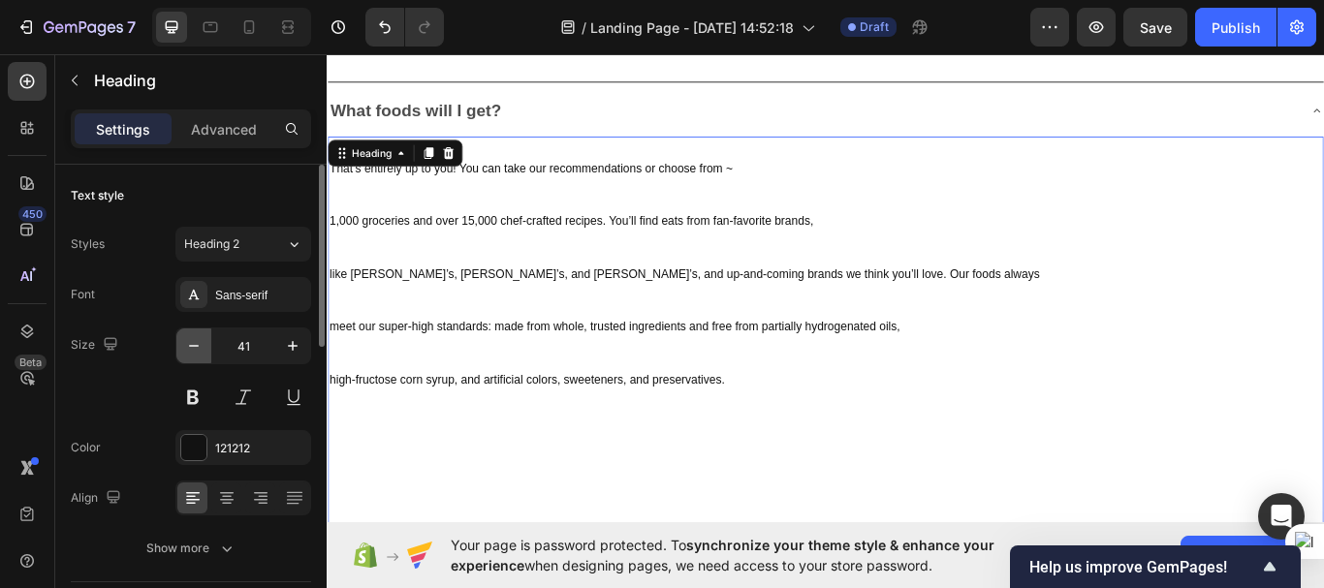
click at [186, 343] on icon "button" at bounding box center [193, 345] width 19 height 19
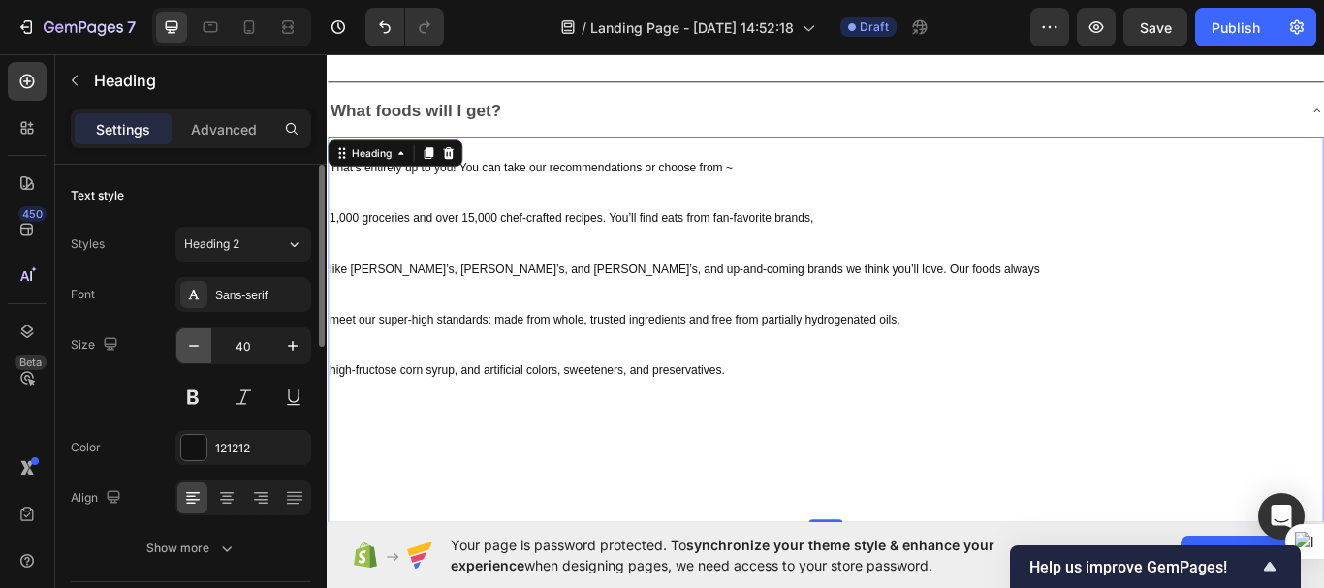
click at [186, 343] on icon "button" at bounding box center [193, 345] width 19 height 19
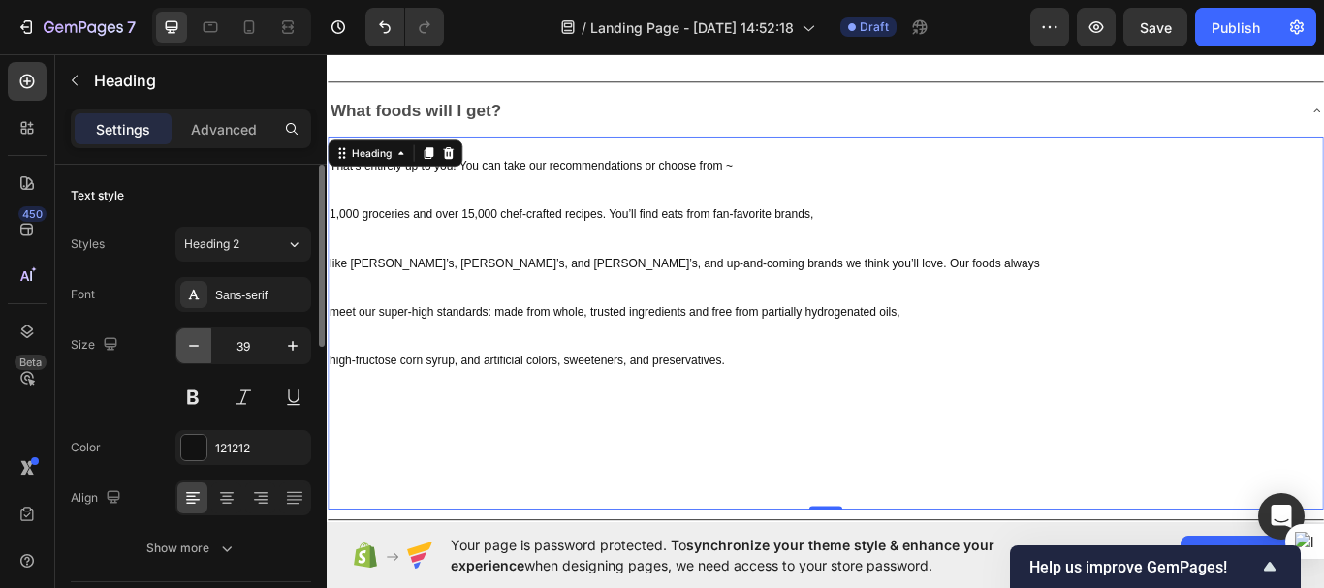
click at [186, 343] on icon "button" at bounding box center [193, 345] width 19 height 19
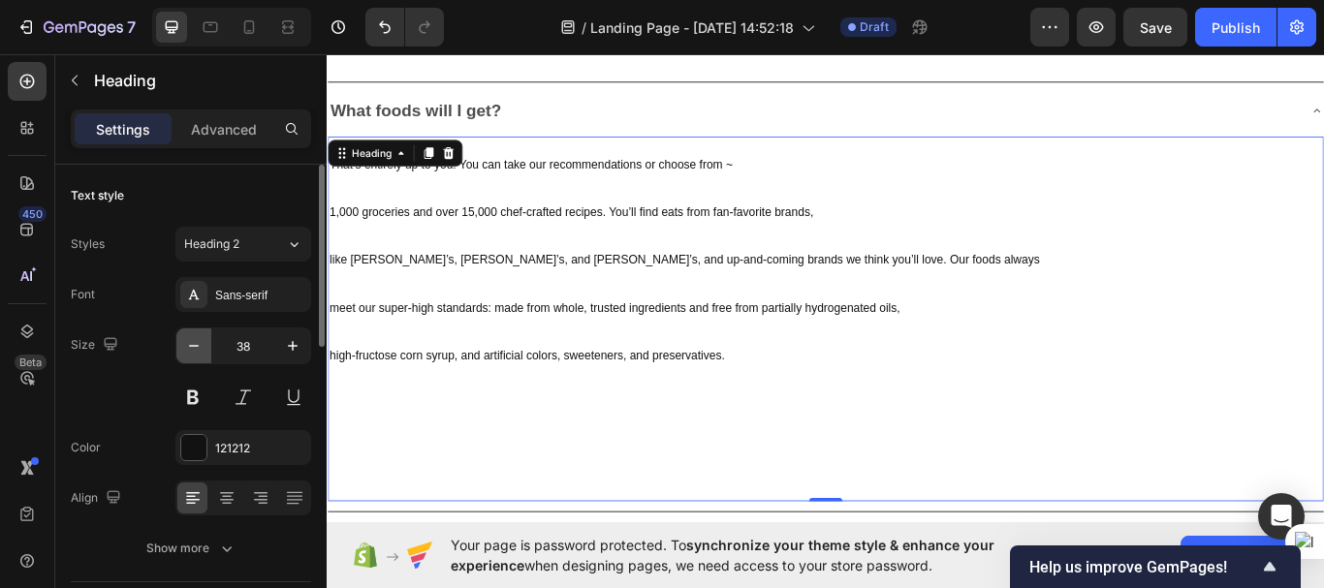
click at [186, 343] on icon "button" at bounding box center [193, 345] width 19 height 19
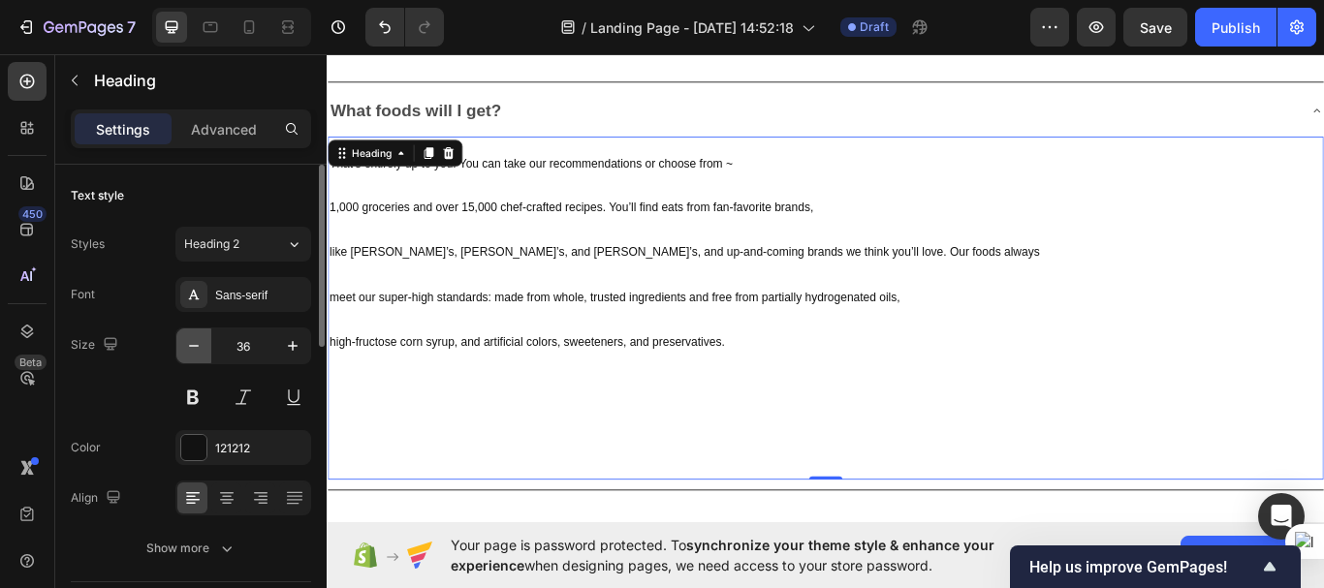
click at [186, 343] on icon "button" at bounding box center [193, 345] width 19 height 19
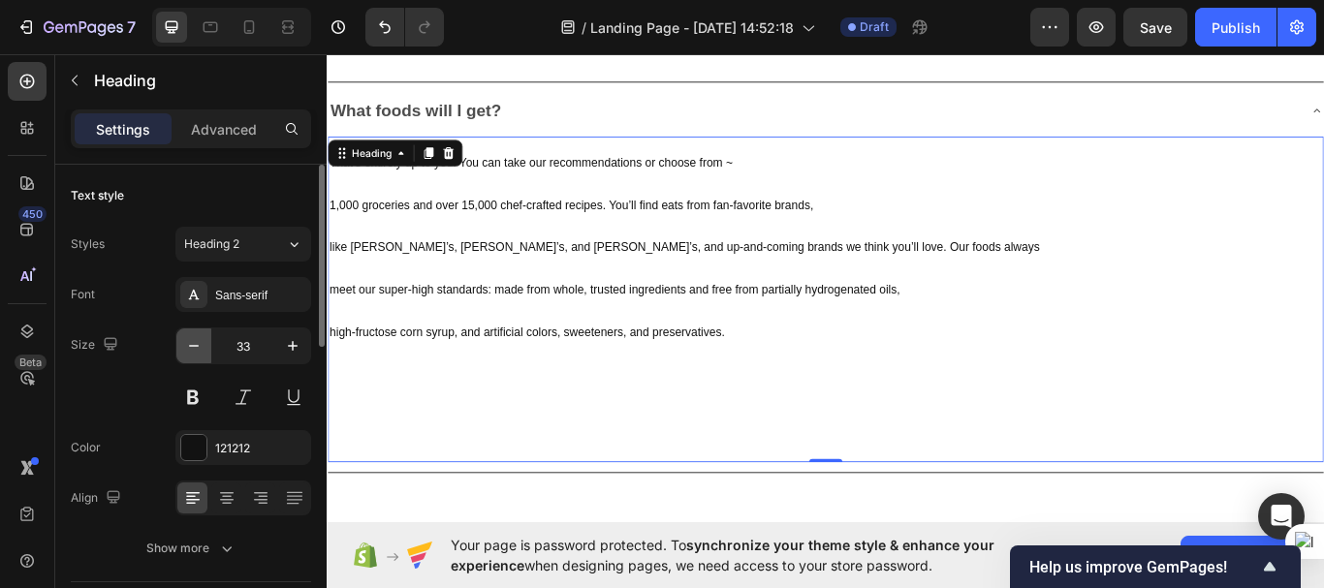
click at [186, 343] on icon "button" at bounding box center [193, 345] width 19 height 19
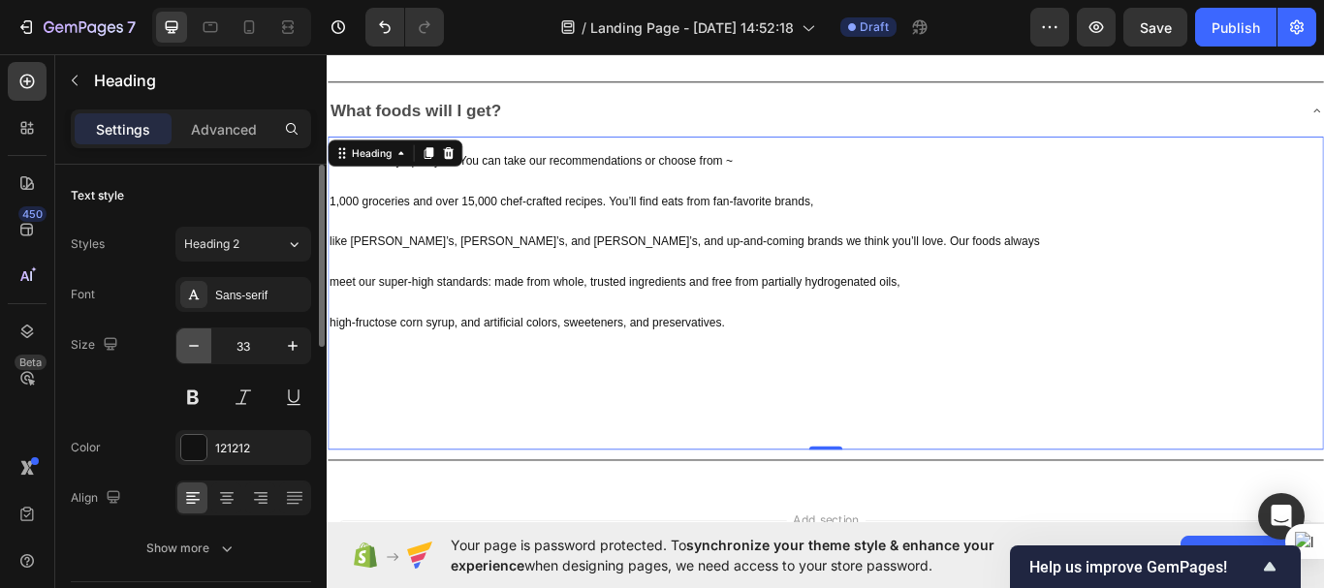
click at [186, 343] on icon "button" at bounding box center [193, 345] width 19 height 19
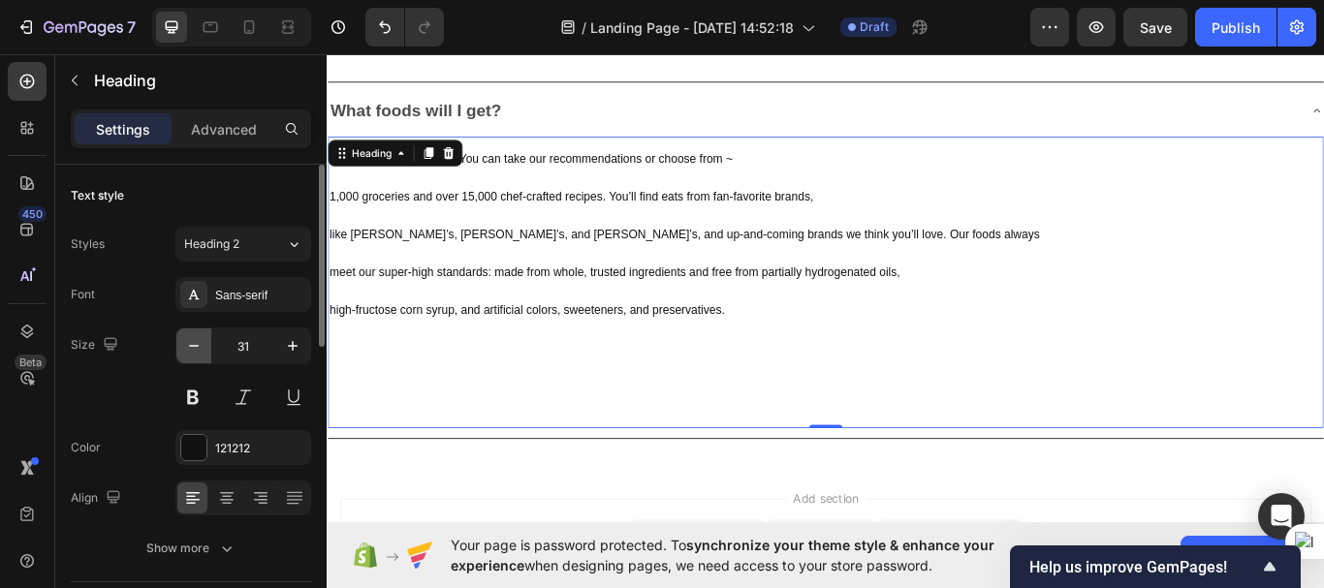
click at [186, 343] on icon "button" at bounding box center [193, 345] width 19 height 19
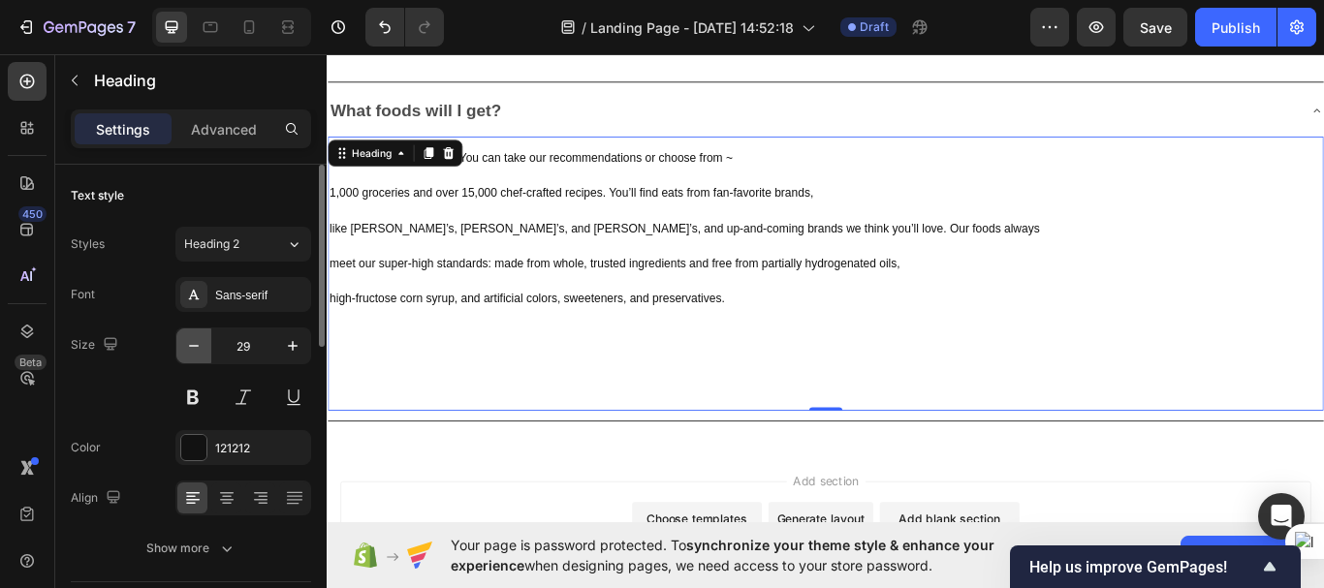
click at [186, 343] on icon "button" at bounding box center [193, 345] width 19 height 19
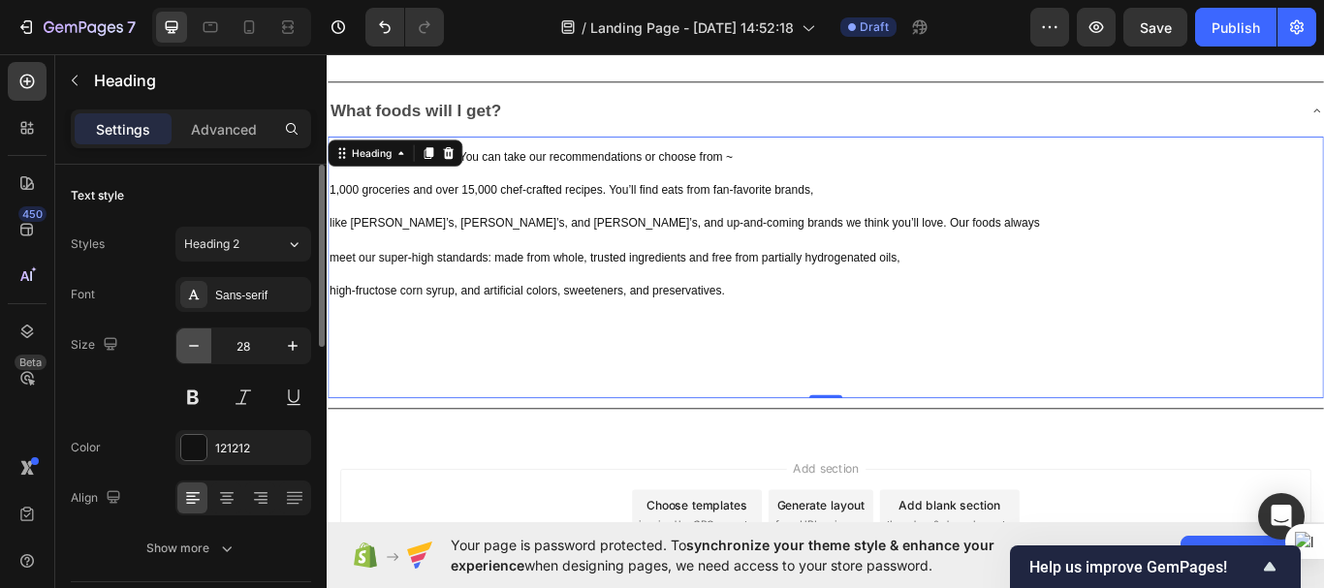
click at [186, 343] on icon "button" at bounding box center [193, 345] width 19 height 19
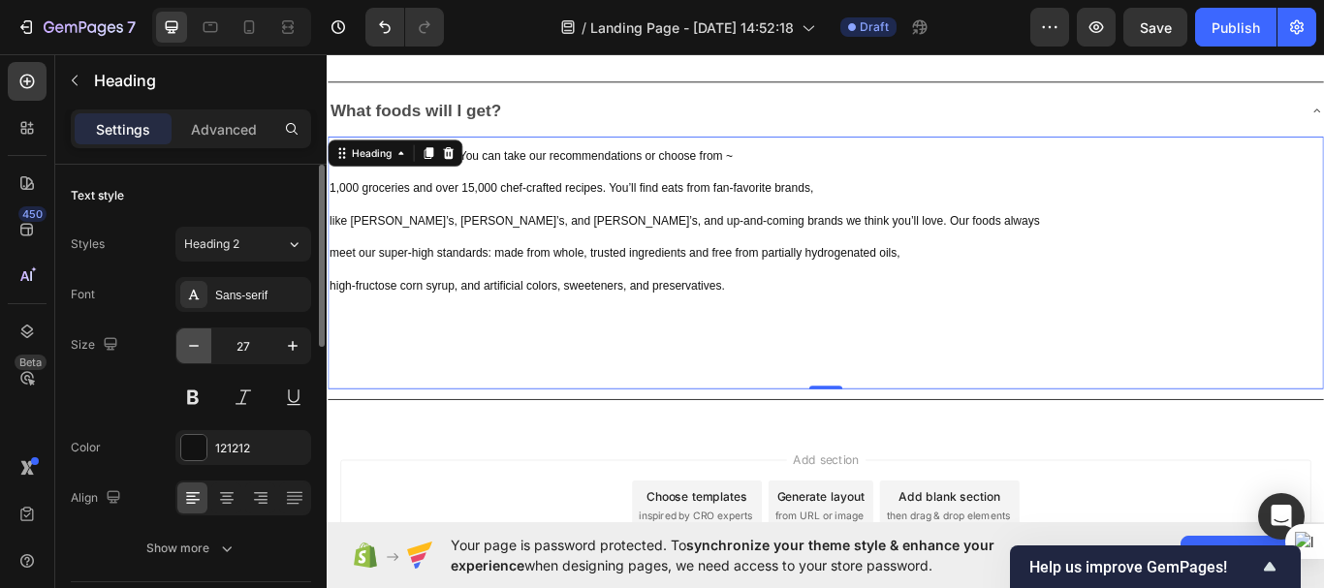
click at [186, 343] on icon "button" at bounding box center [193, 345] width 19 height 19
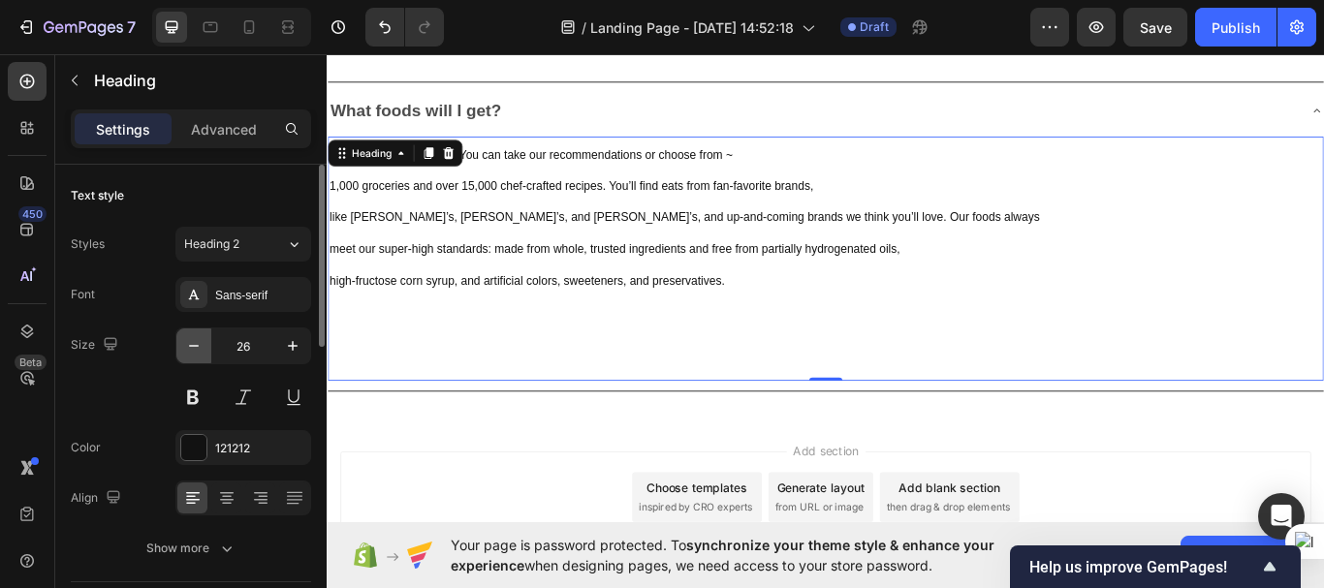
click at [186, 343] on icon "button" at bounding box center [193, 345] width 19 height 19
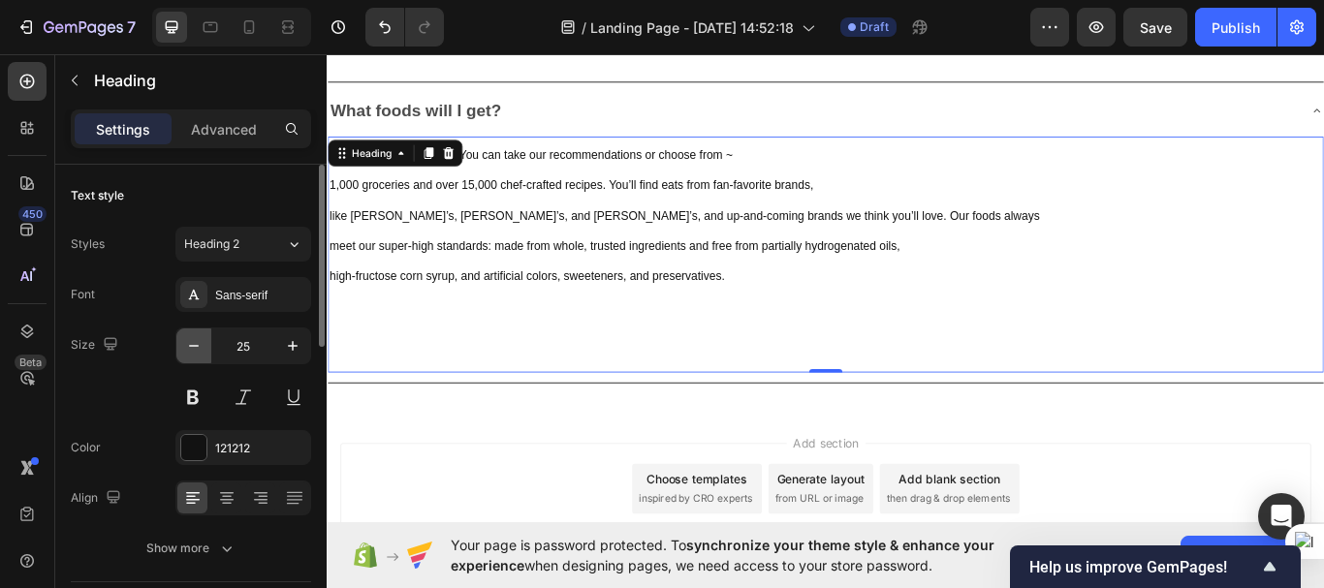
click at [186, 343] on icon "button" at bounding box center [193, 345] width 19 height 19
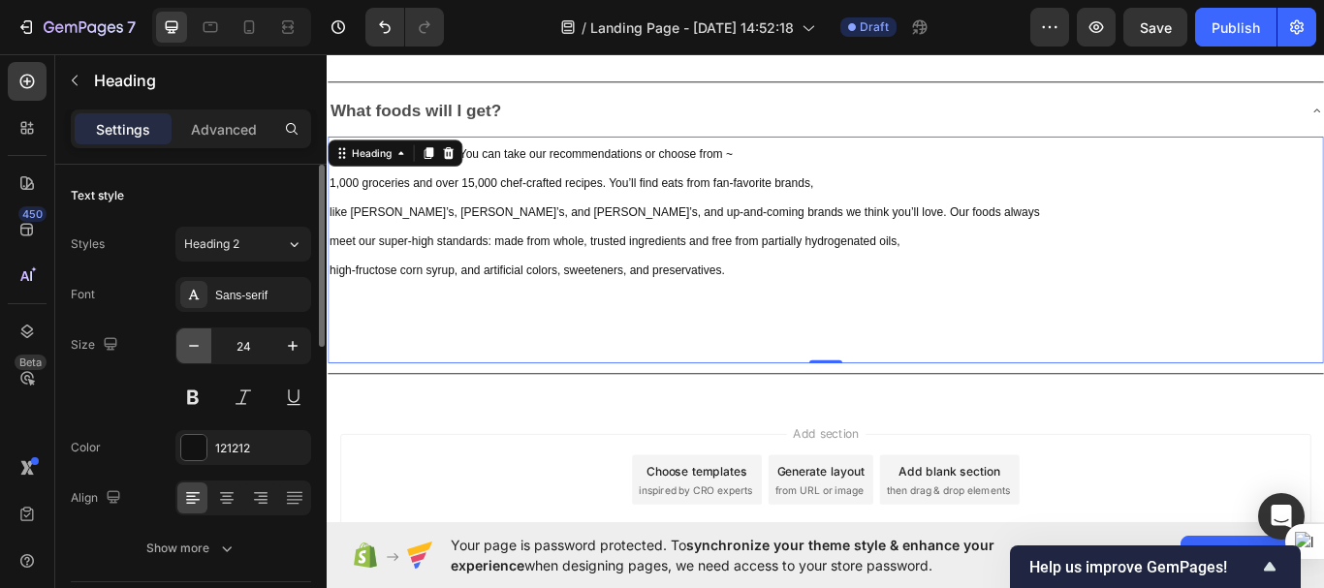
click at [186, 343] on icon "button" at bounding box center [193, 345] width 19 height 19
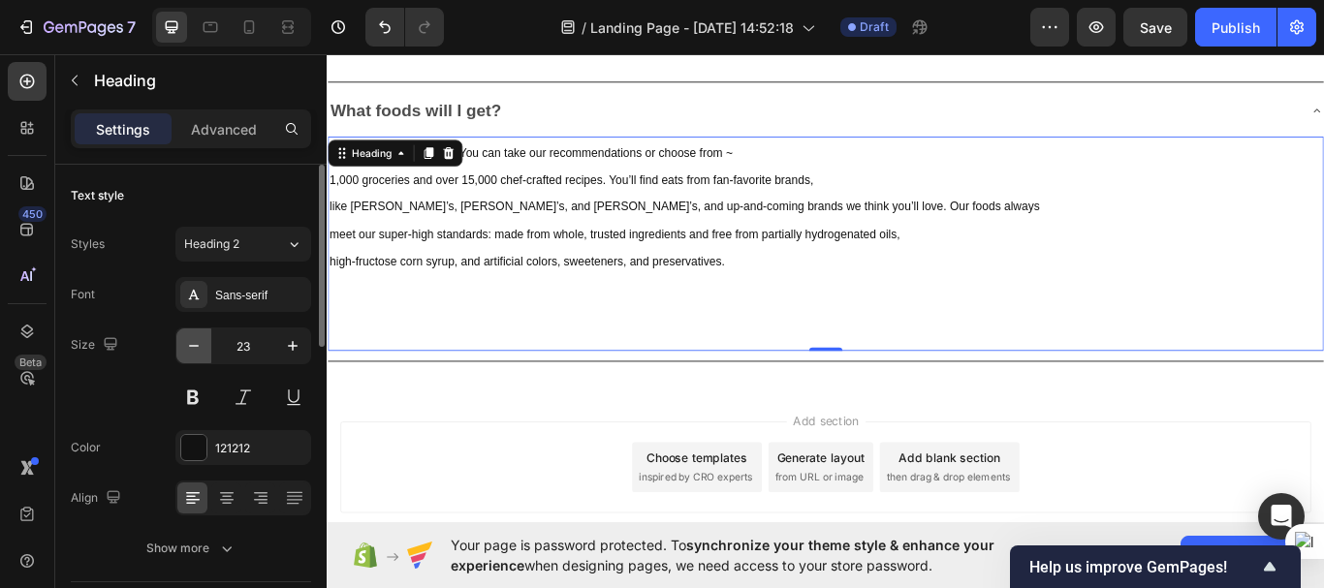
click at [186, 343] on icon "button" at bounding box center [193, 345] width 19 height 19
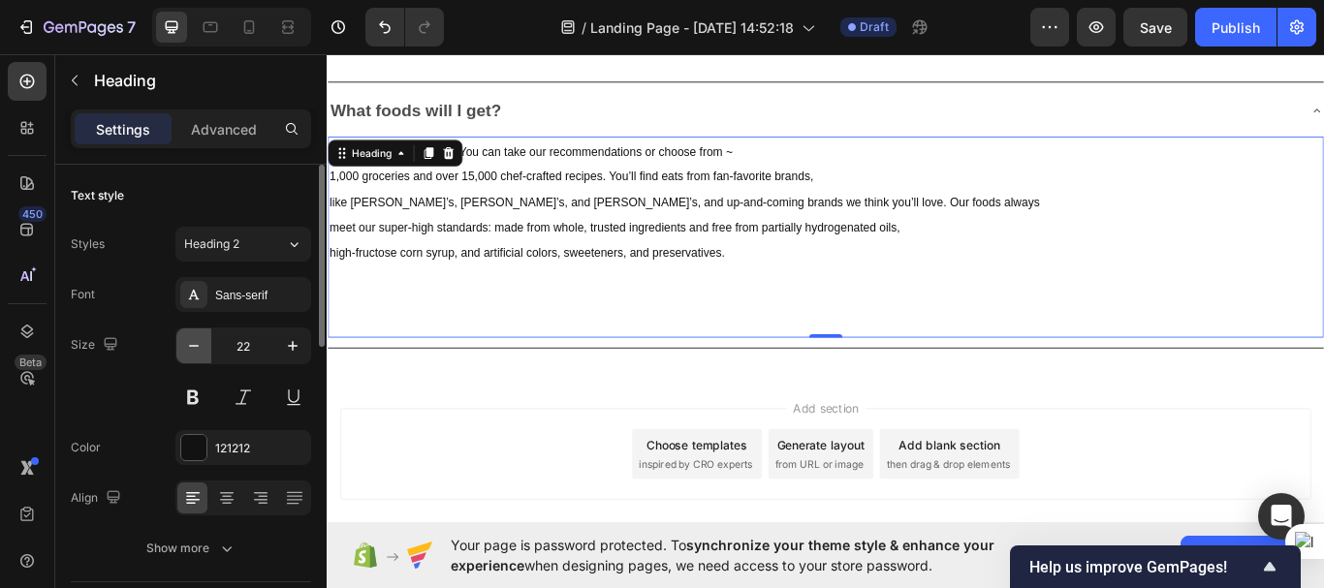
click at [186, 343] on icon "button" at bounding box center [193, 345] width 19 height 19
type input "20"
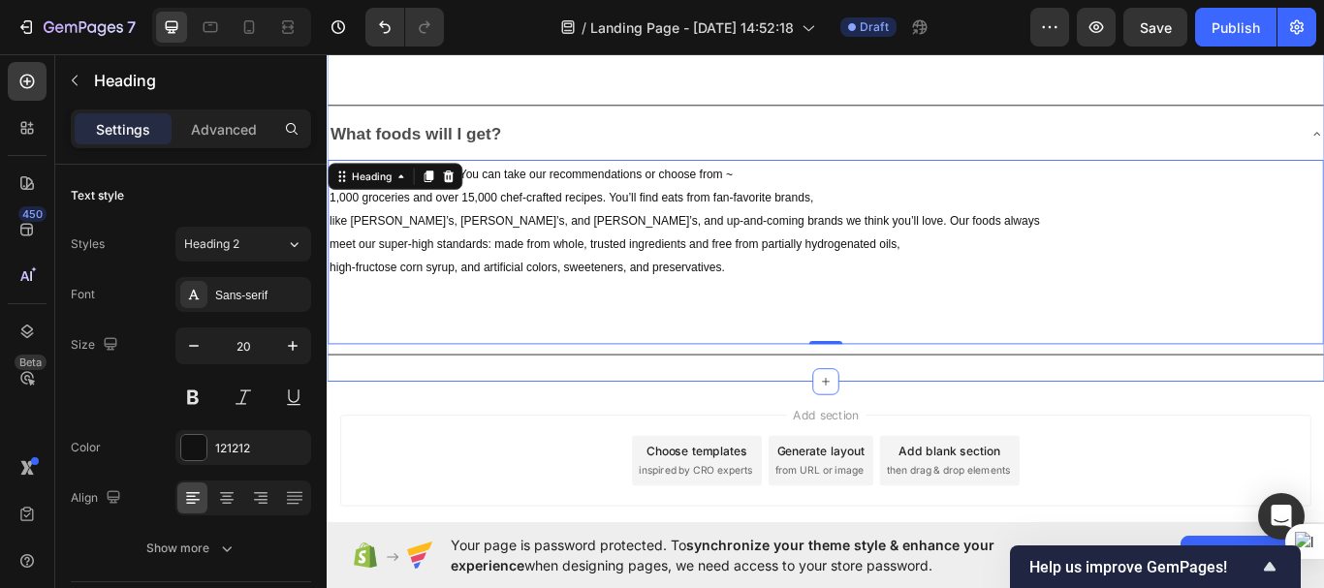
scroll to position [5846, 0]
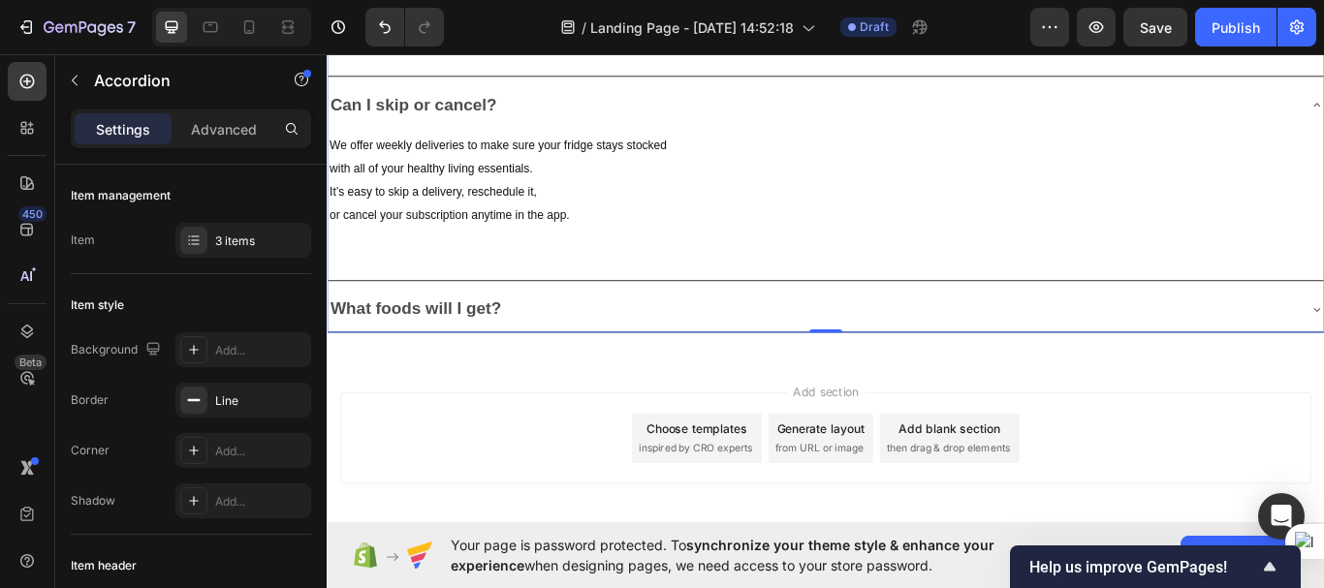
scroll to position [5570, 0]
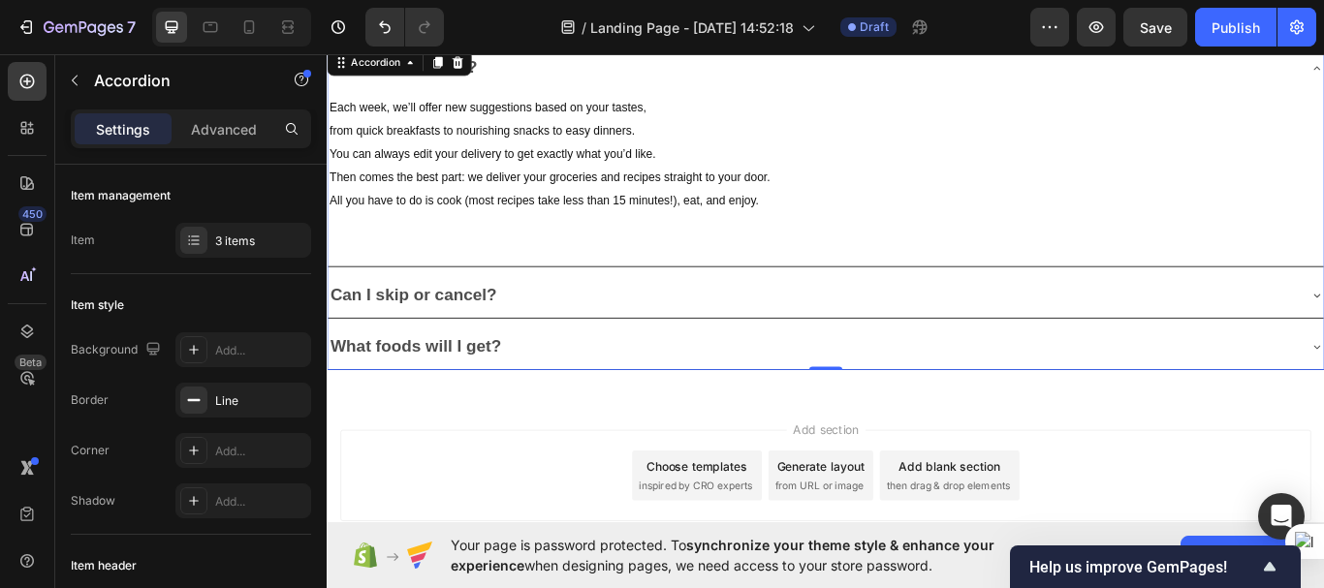
scroll to position [5396, 0]
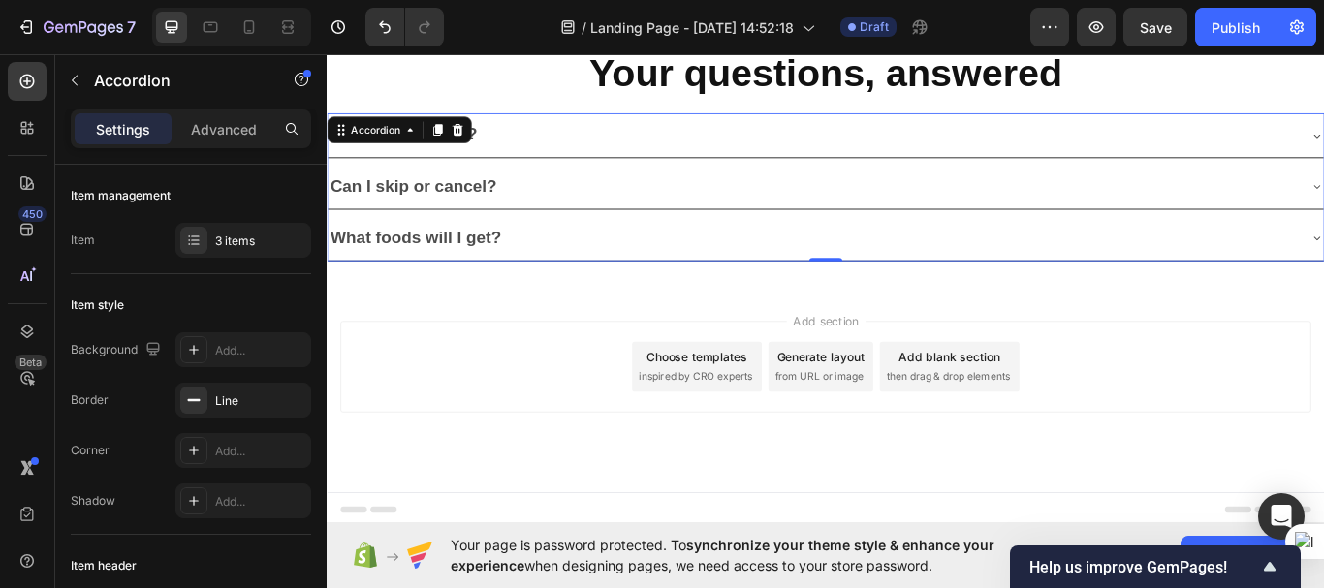
scroll to position [5345, 0]
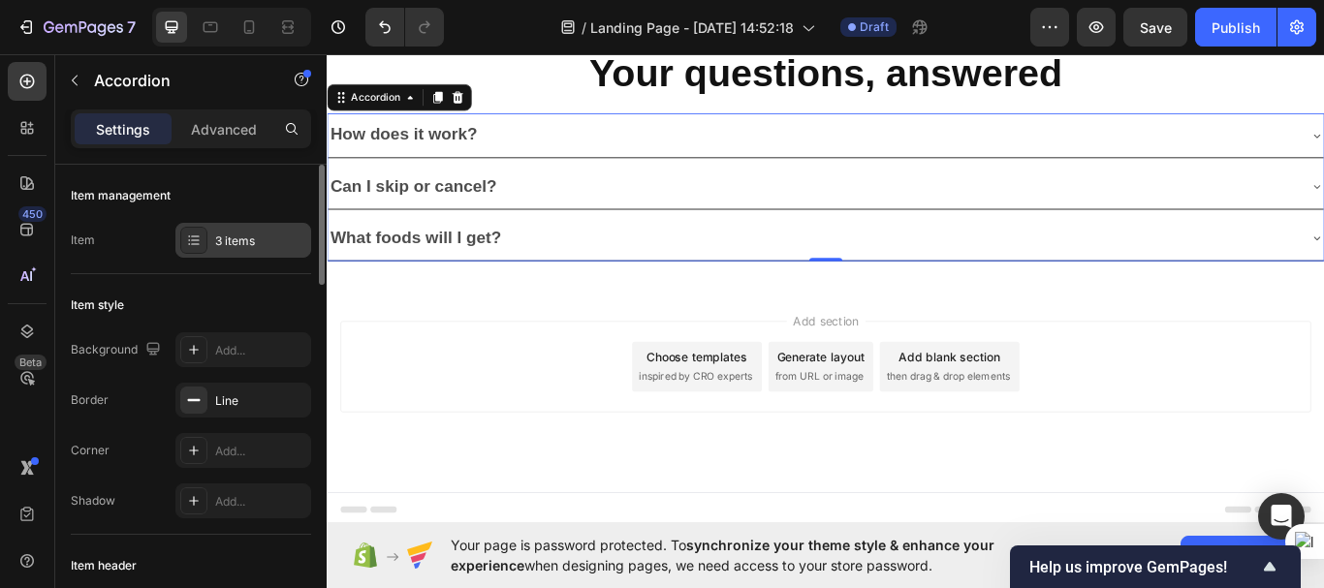
click at [186, 251] on div at bounding box center [193, 240] width 27 height 27
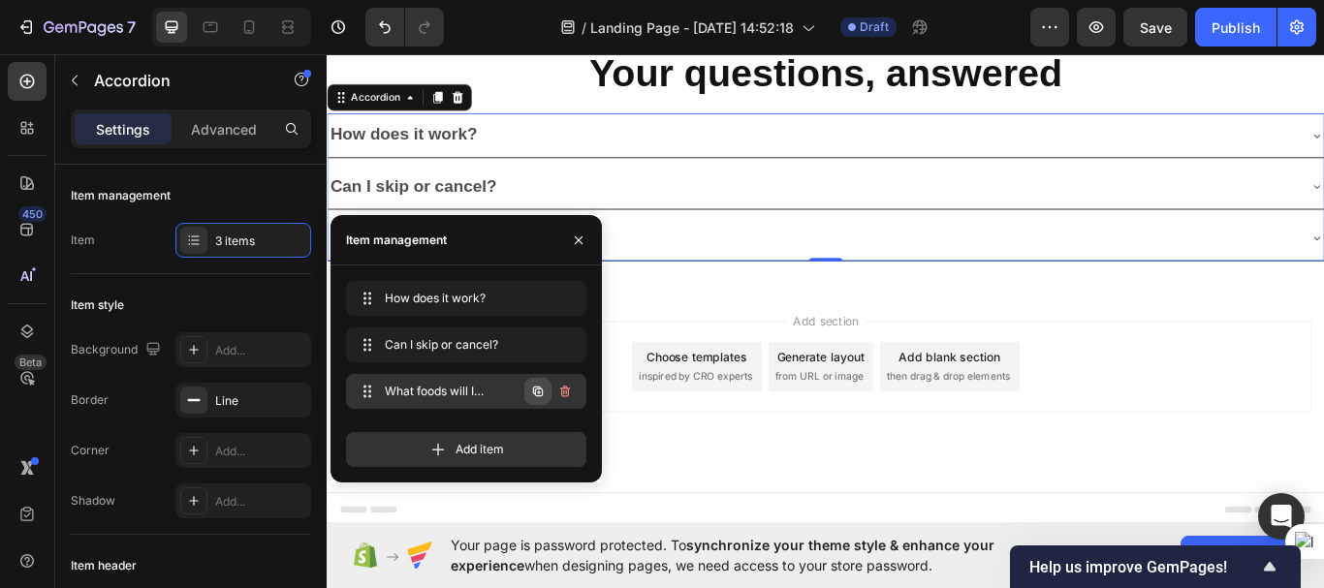
click at [534, 391] on icon "button" at bounding box center [538, 392] width 10 height 10
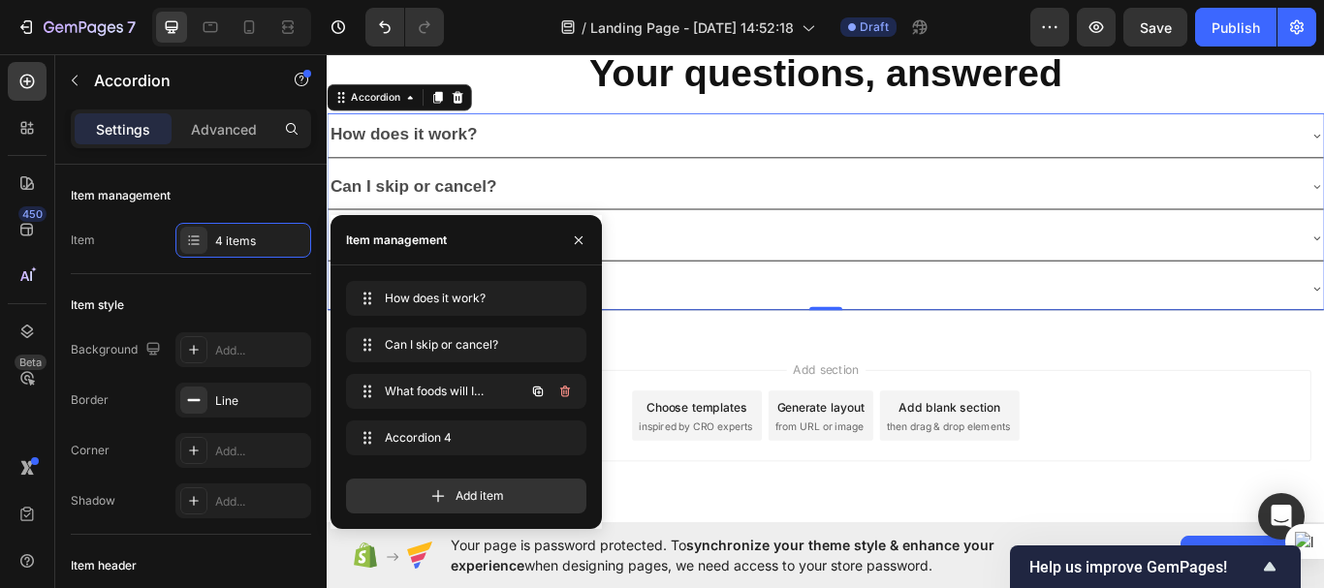
scroll to position [5396, 0]
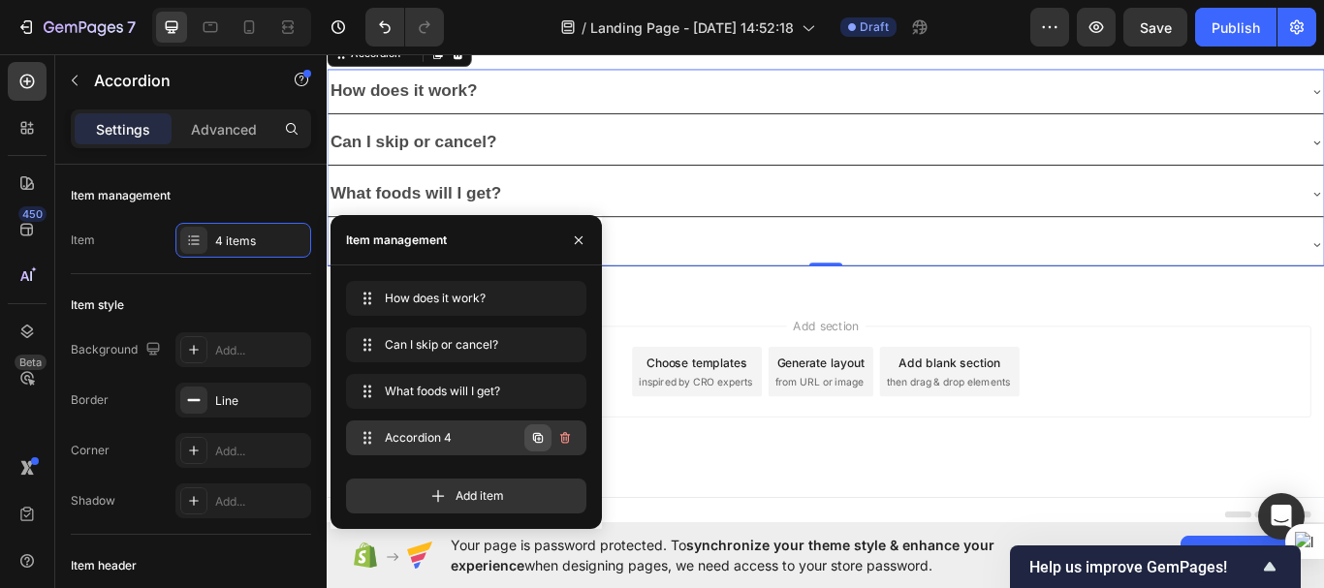
click at [535, 436] on icon "button" at bounding box center [538, 438] width 16 height 16
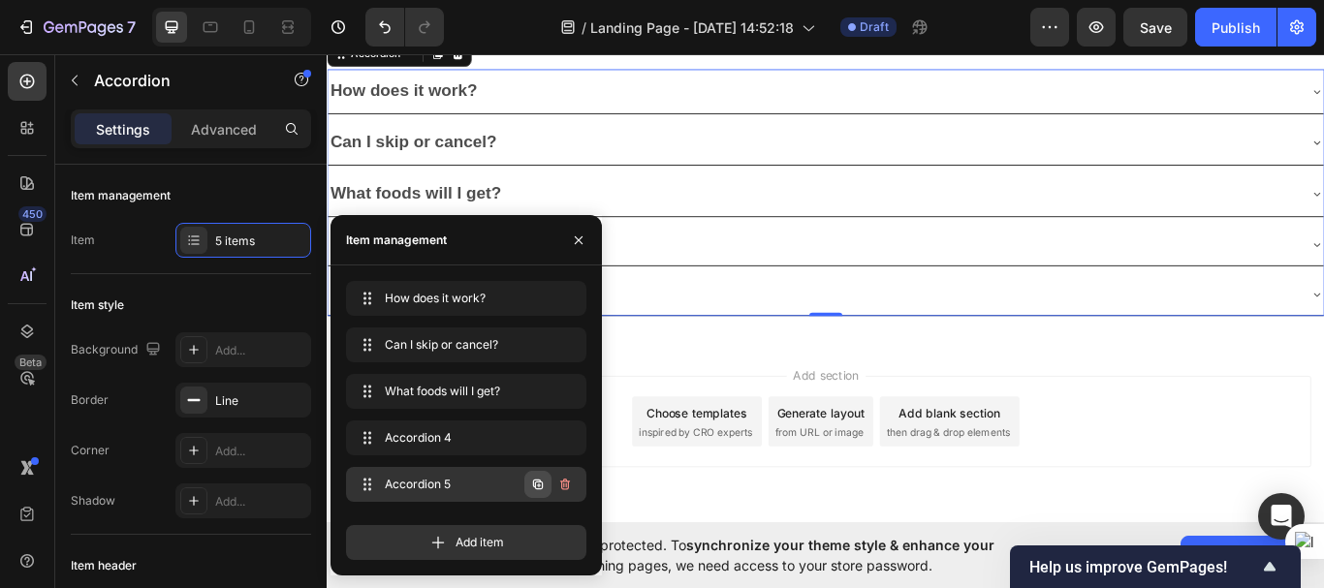
click at [536, 482] on icon "button" at bounding box center [538, 485] width 16 height 16
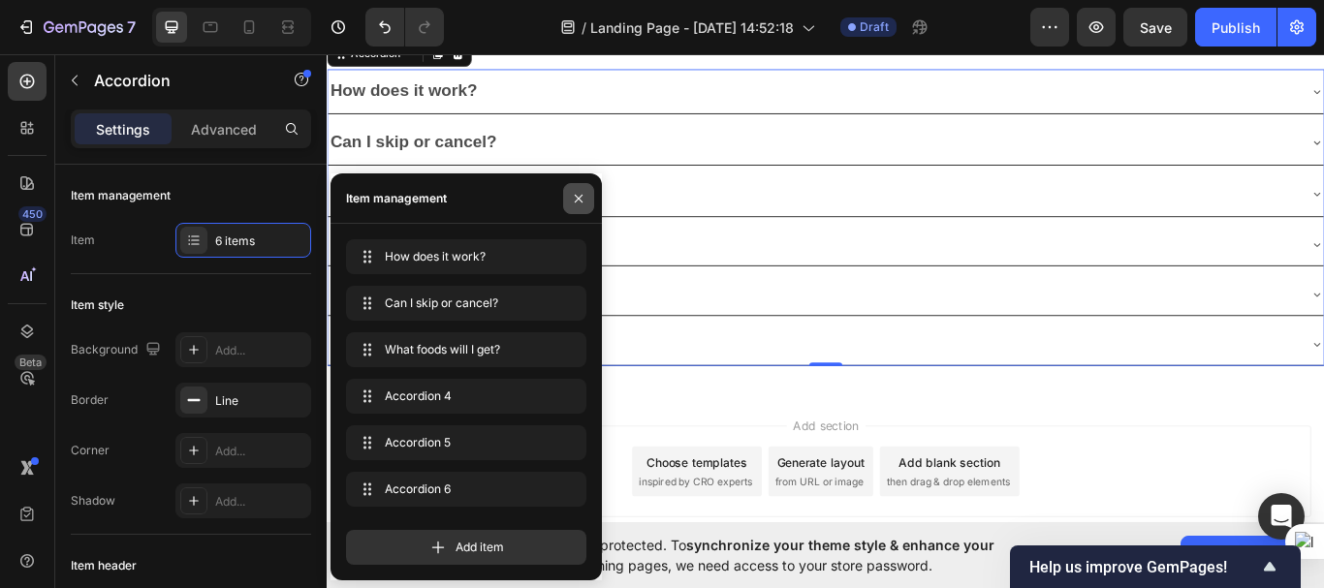
click at [580, 202] on icon "button" at bounding box center [579, 199] width 16 height 16
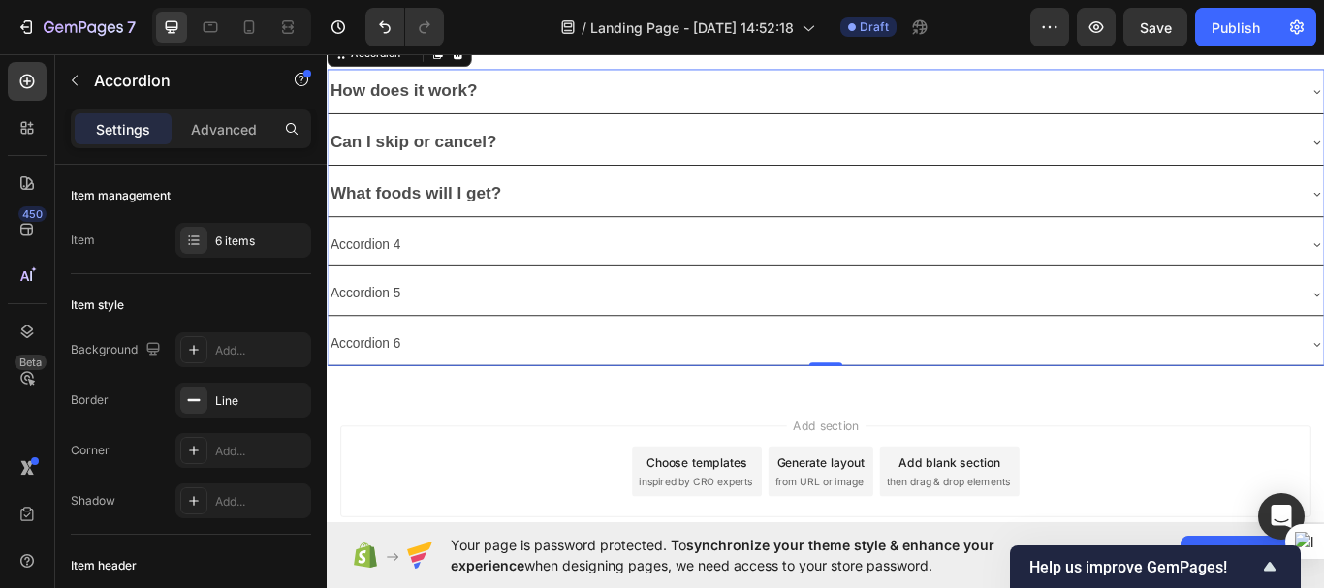
click at [405, 280] on div "Accordion 4" at bounding box center [372, 278] width 88 height 34
click at [405, 280] on p "Accordion 4" at bounding box center [371, 278] width 82 height 28
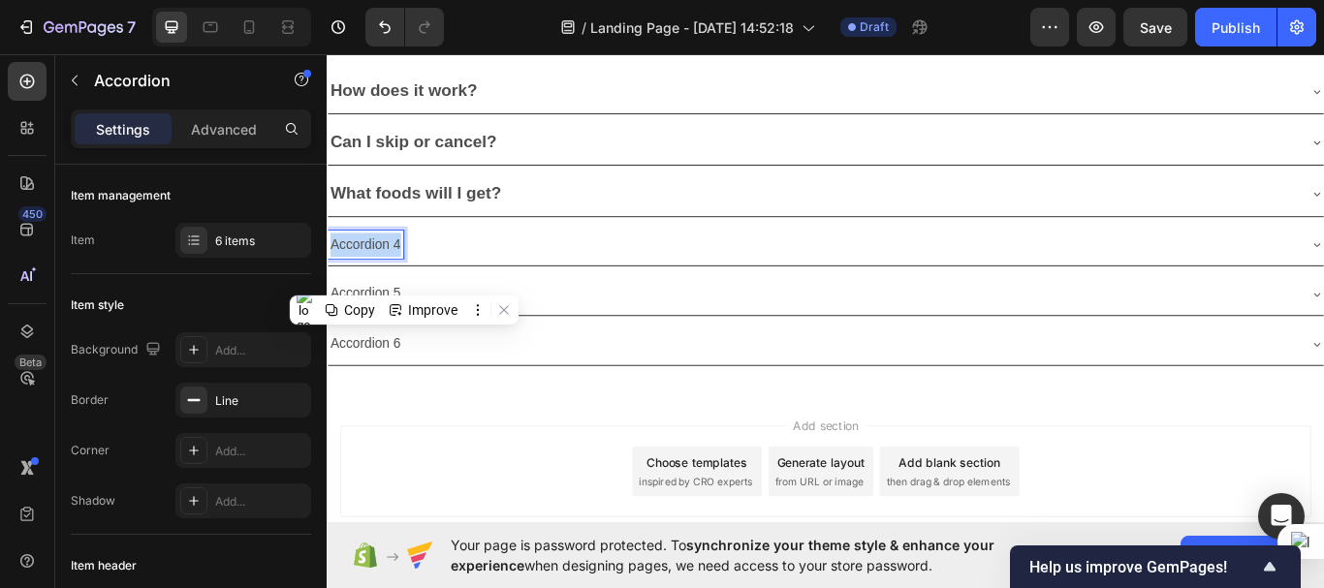
click at [405, 280] on p "Accordion 4" at bounding box center [371, 278] width 82 height 28
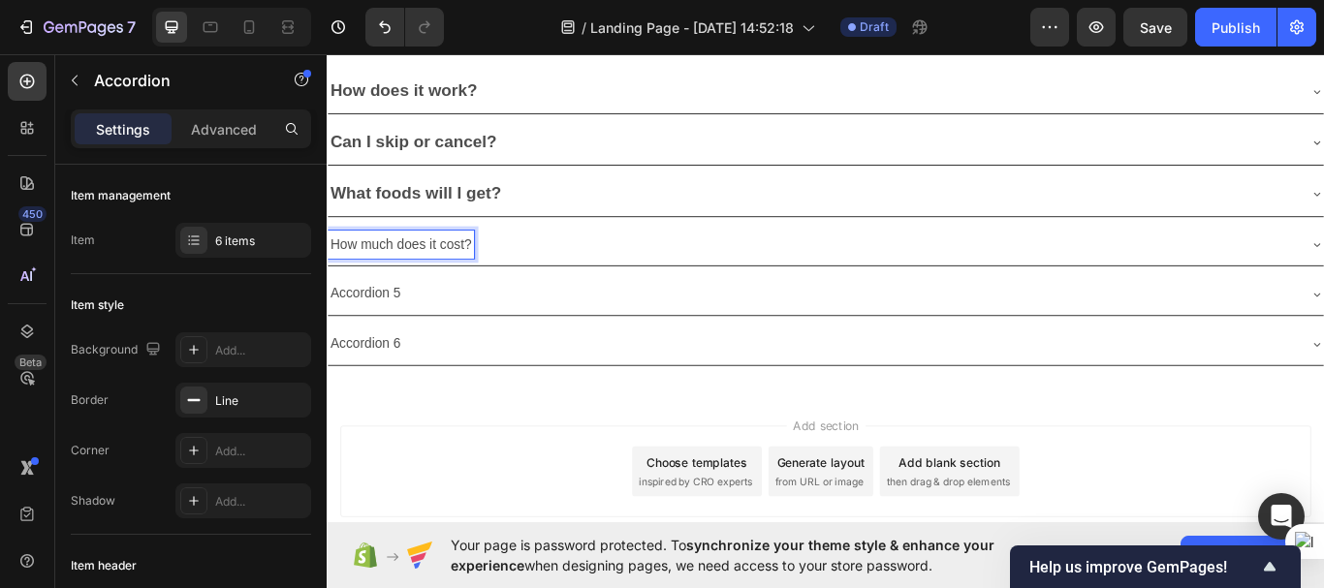
click at [419, 278] on p "How much does it cost?" at bounding box center [412, 278] width 165 height 28
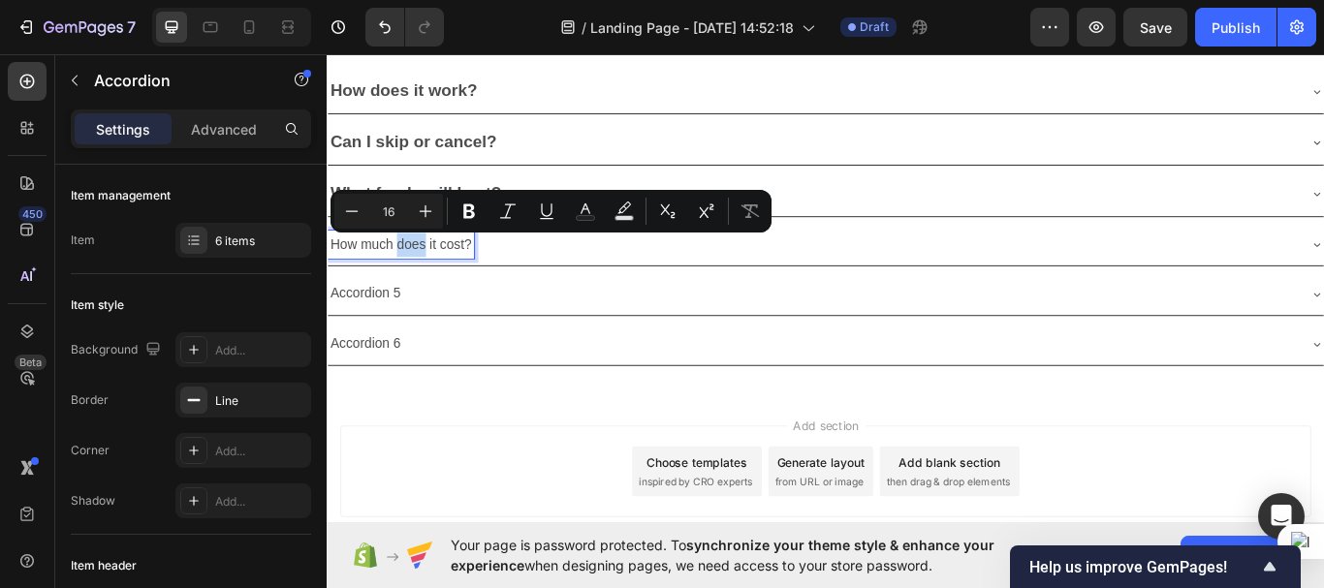
click at [419, 278] on p "How much does it cost?" at bounding box center [412, 278] width 165 height 28
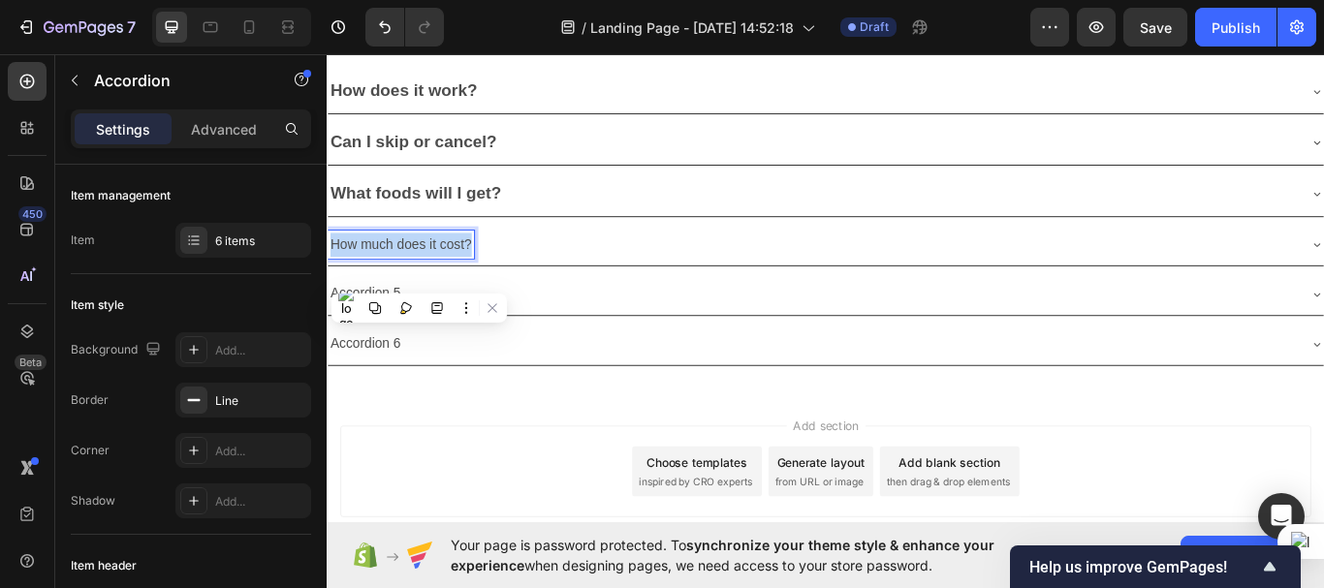
click at [419, 278] on p "How much does it cost?" at bounding box center [412, 278] width 165 height 28
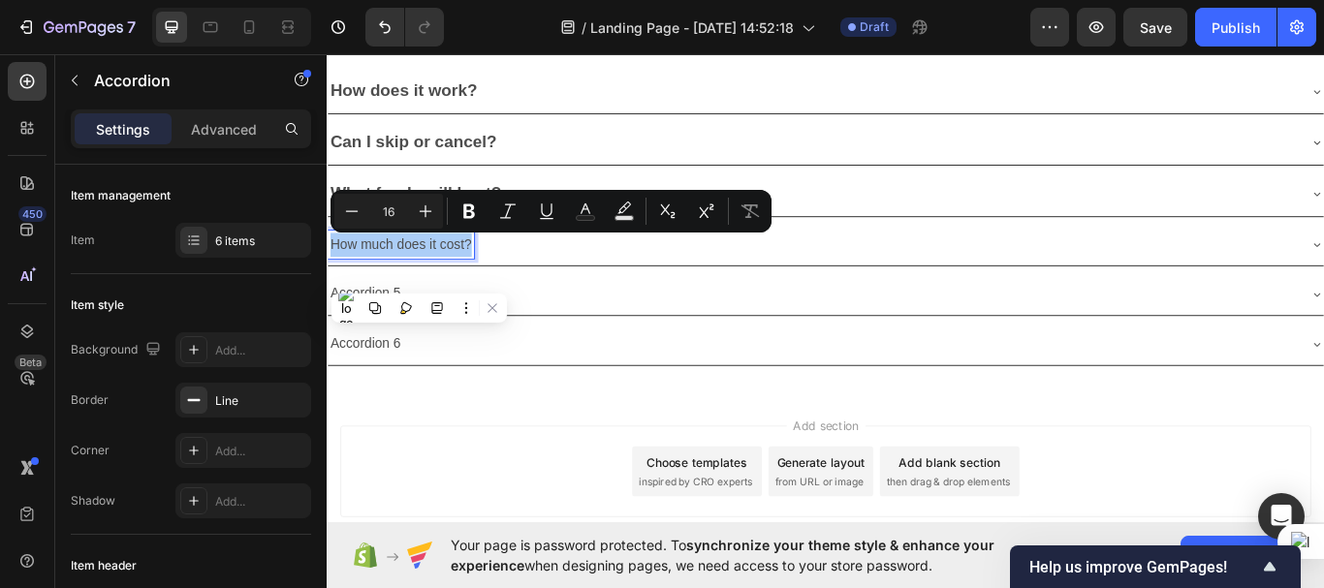
click at [393, 213] on input "16" at bounding box center [388, 211] width 39 height 23
type input "20"
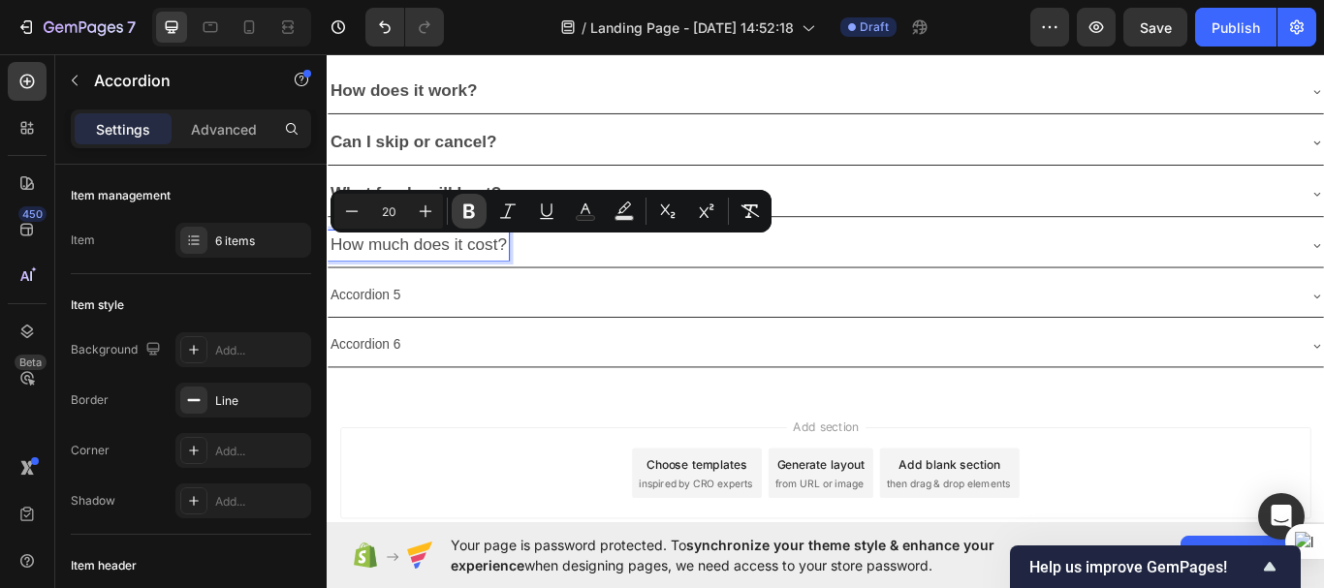
click at [469, 208] on icon "Editor contextual toolbar" at bounding box center [468, 211] width 19 height 19
click at [437, 318] on div "Accordion 5" at bounding box center [908, 336] width 1161 height 49
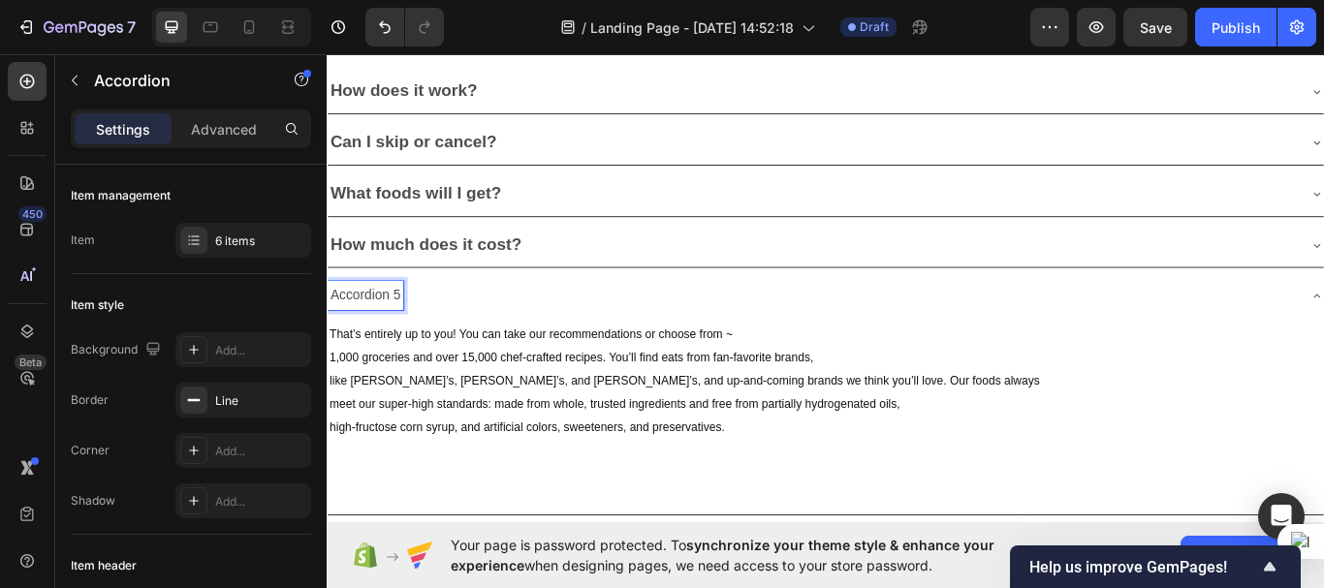
click at [392, 343] on p "Accordion 5" at bounding box center [371, 337] width 82 height 28
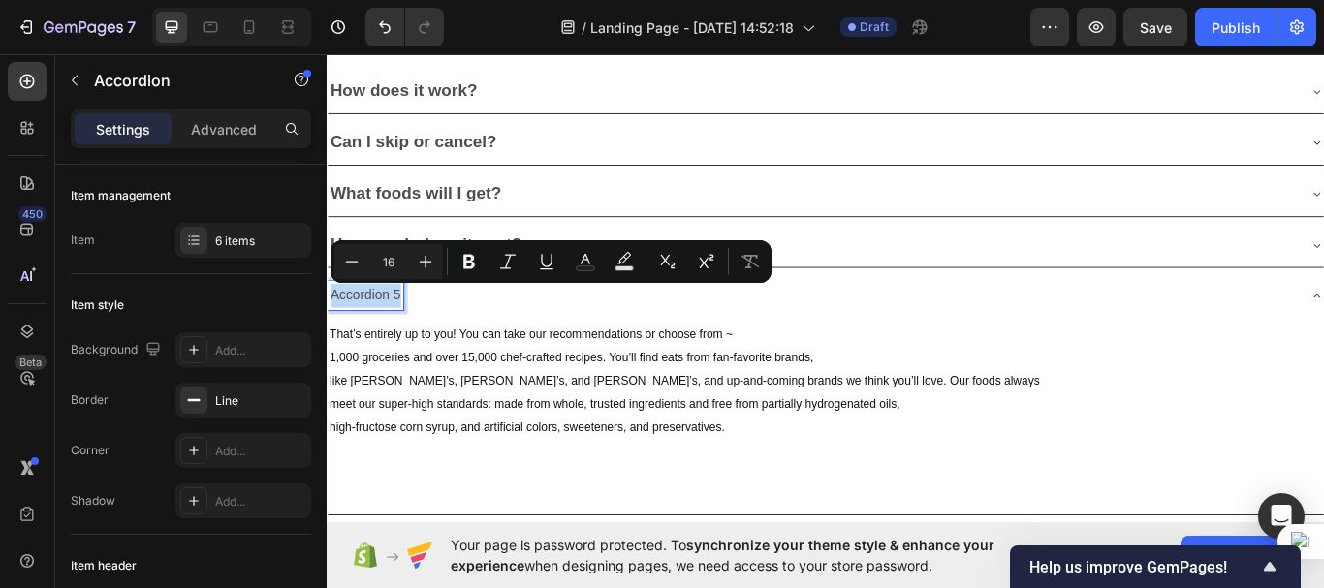
click at [392, 343] on p "Accordion 5" at bounding box center [371, 337] width 82 height 28
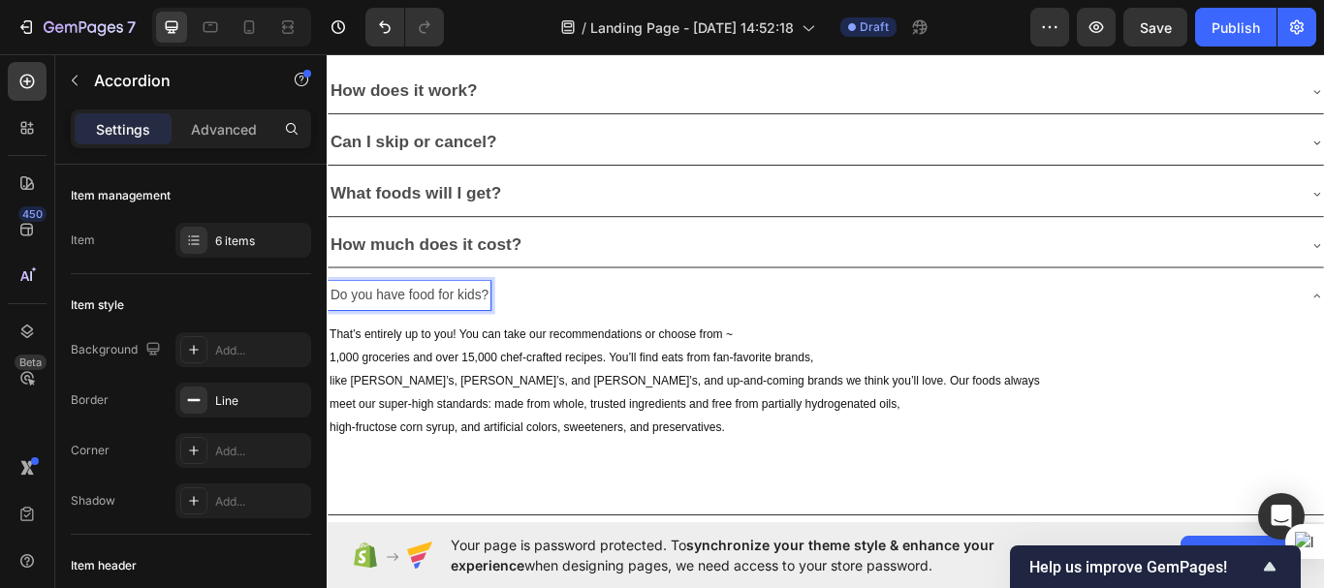
click at [382, 330] on p "Do you have food for kids?" at bounding box center [422, 337] width 184 height 28
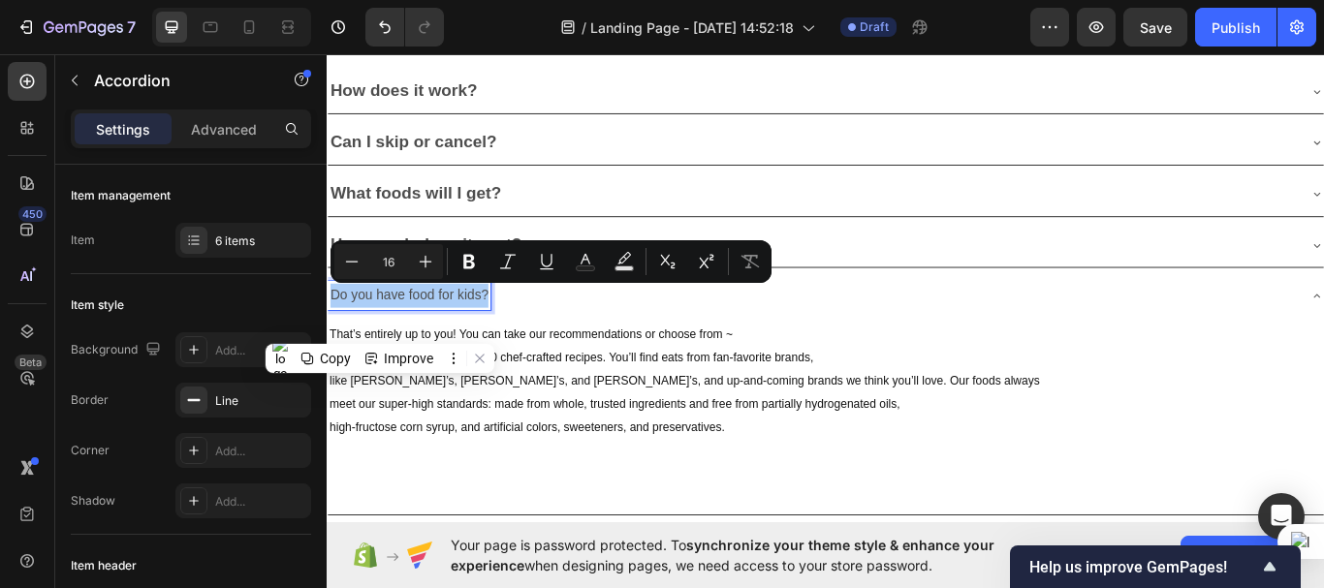
click at [388, 269] on input "16" at bounding box center [388, 261] width 39 height 23
type input "20"
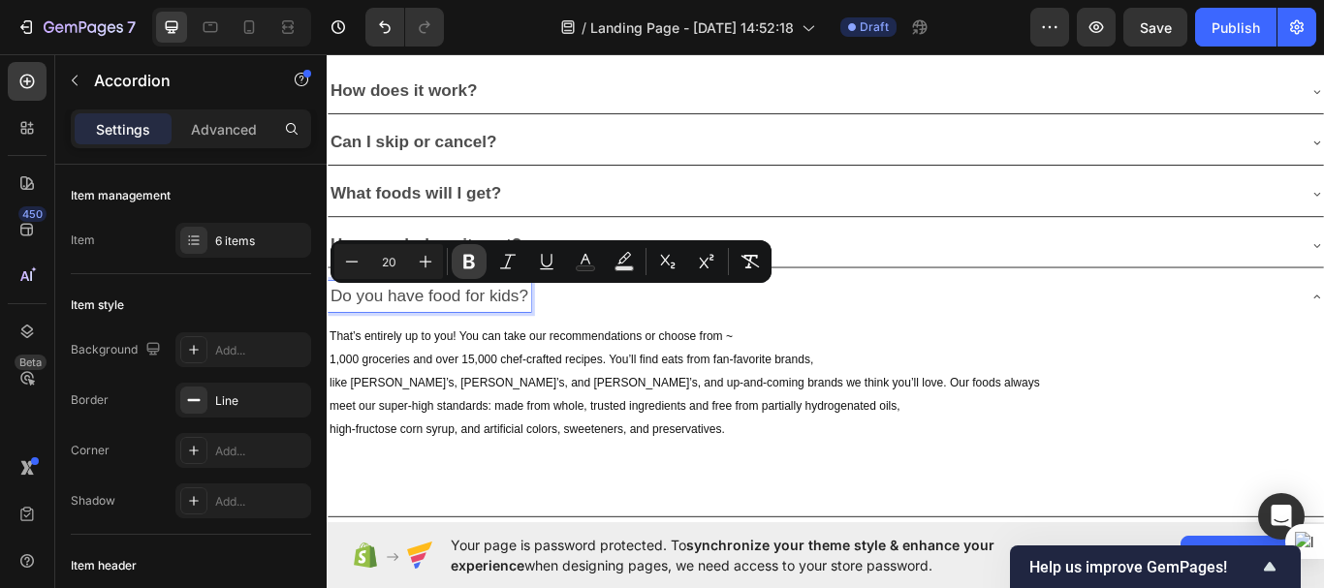
click at [459, 264] on icon "Editor contextual toolbar" at bounding box center [468, 261] width 19 height 19
click at [831, 343] on div "Do you have food for kids?" at bounding box center [893, 338] width 1130 height 36
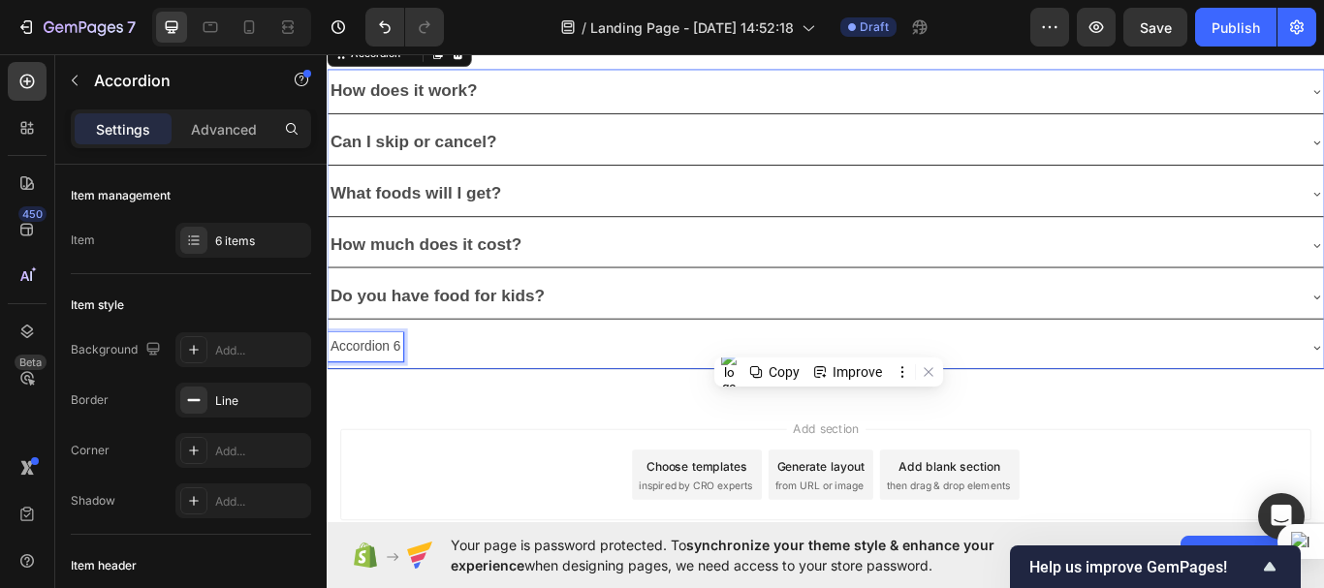
click at [382, 392] on p "Accordion 6" at bounding box center [371, 397] width 82 height 28
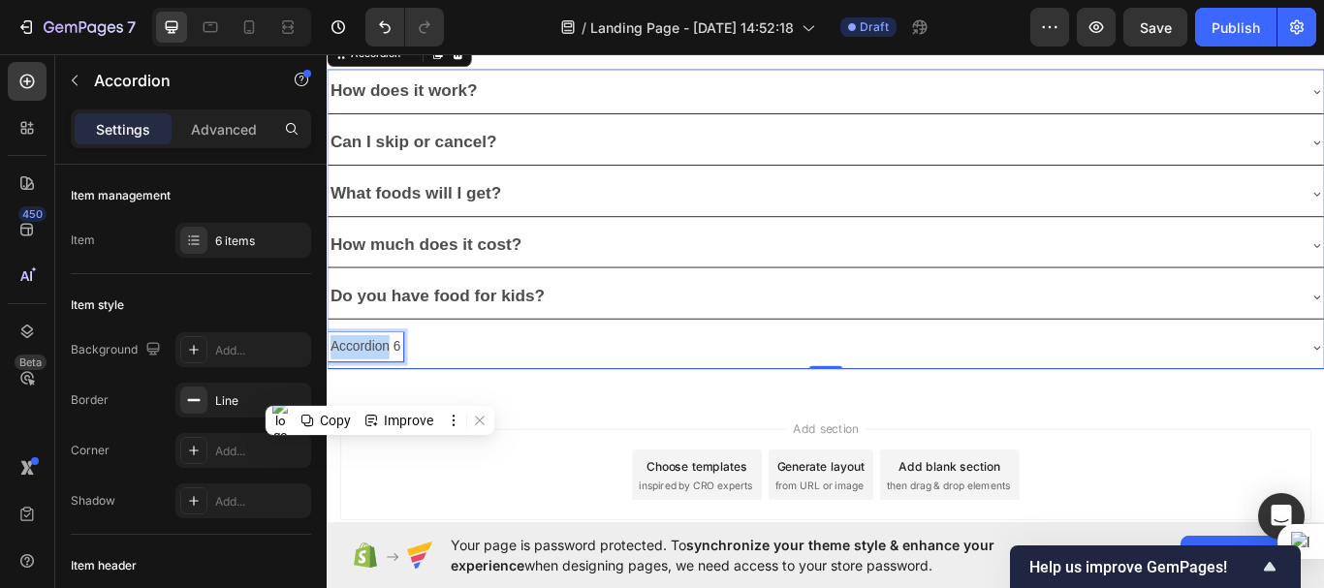
click at [382, 392] on p "Accordion 6" at bounding box center [371, 397] width 82 height 28
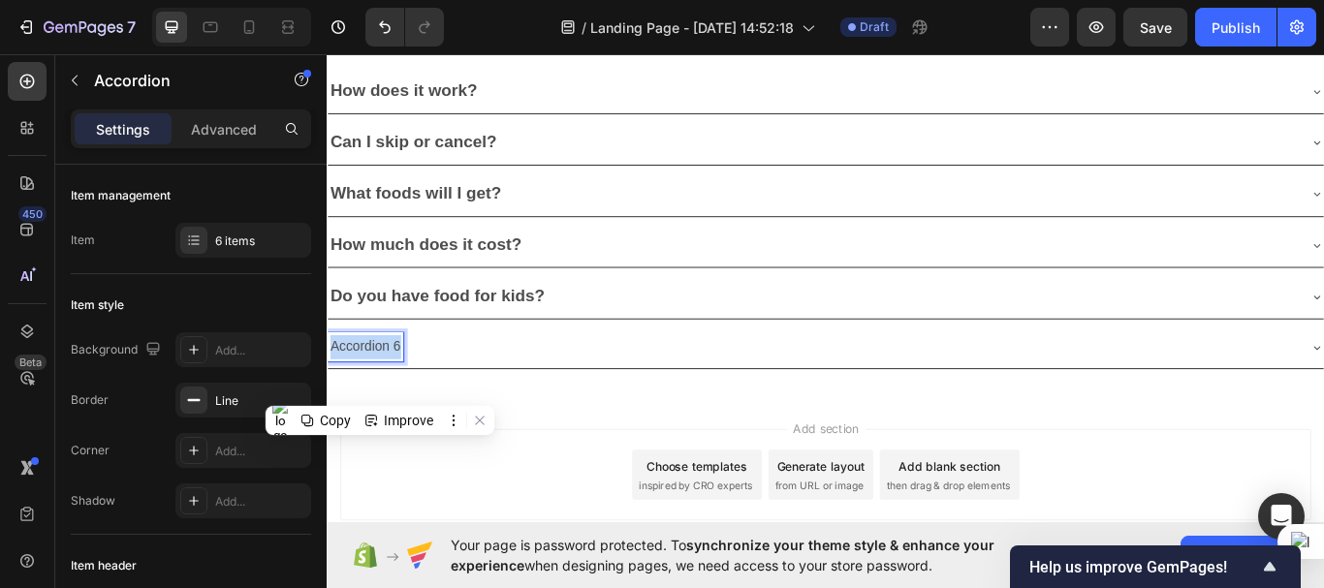
click at [382, 392] on p "Accordion 6" at bounding box center [371, 397] width 82 height 28
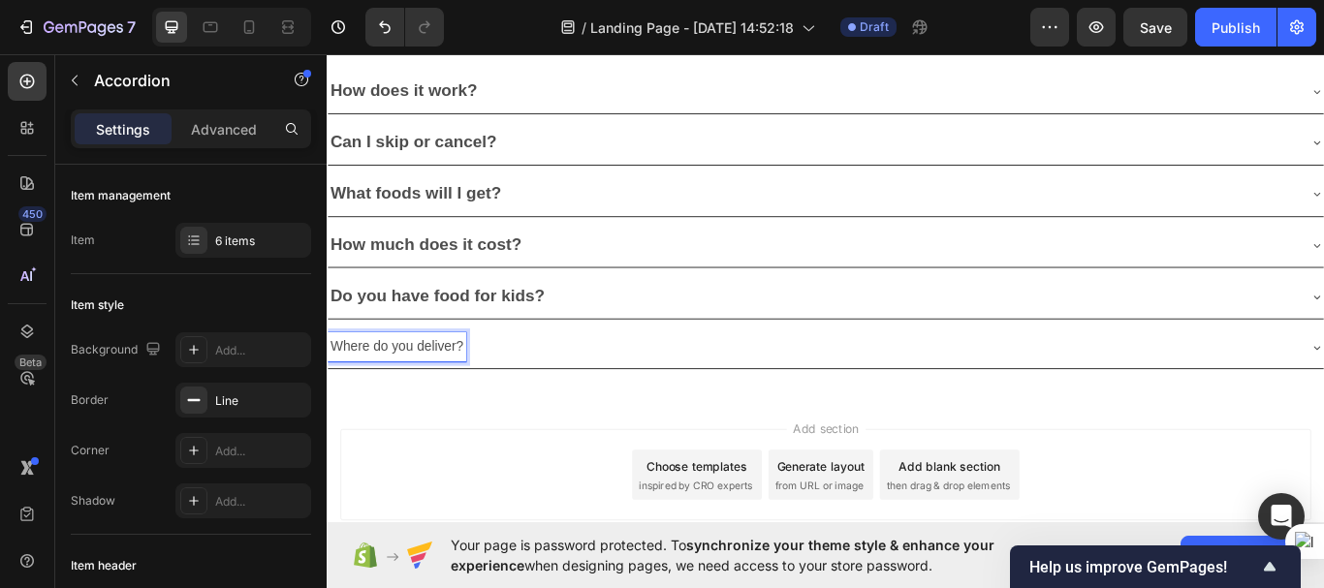
click at [393, 387] on p "Where do you deliver?" at bounding box center [407, 397] width 155 height 28
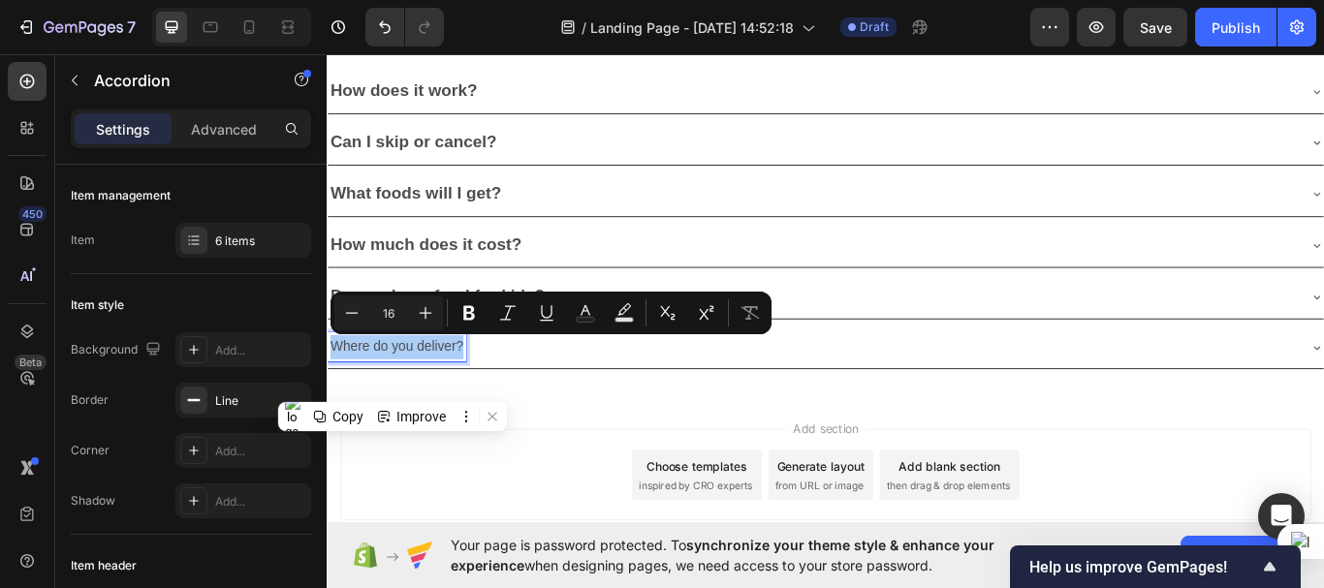
click at [399, 316] on input "16" at bounding box center [388, 312] width 39 height 23
type input "20"
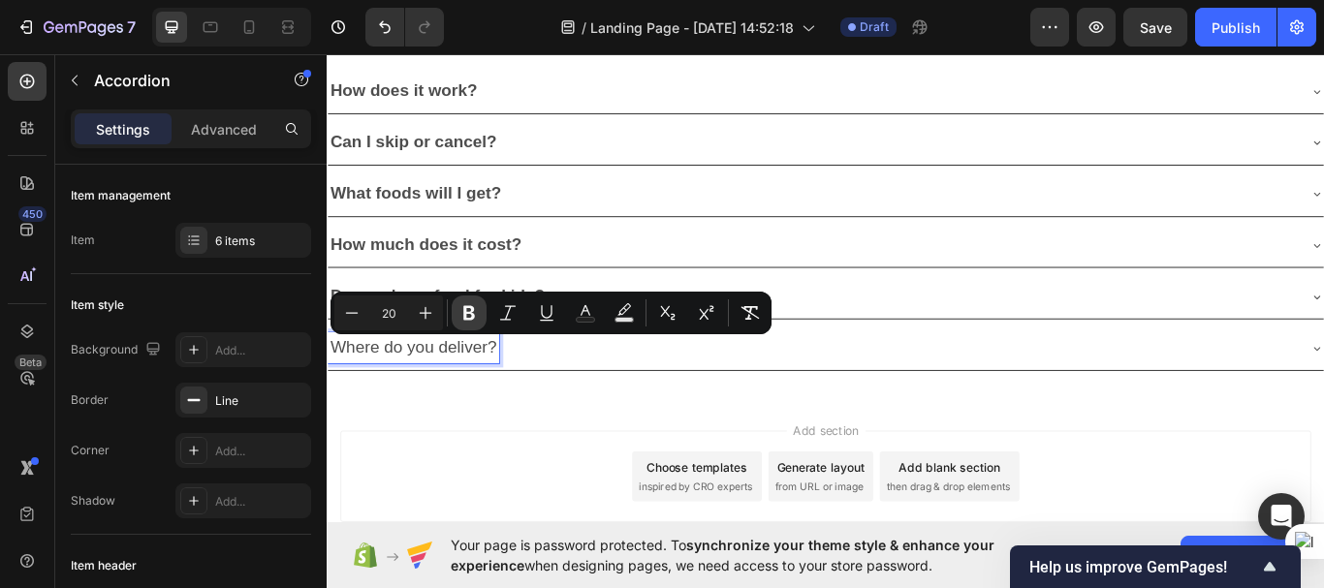
click at [467, 316] on icon "Editor contextual toolbar" at bounding box center [468, 312] width 19 height 19
click at [606, 403] on div "Where do you deliver?" at bounding box center [893, 398] width 1130 height 36
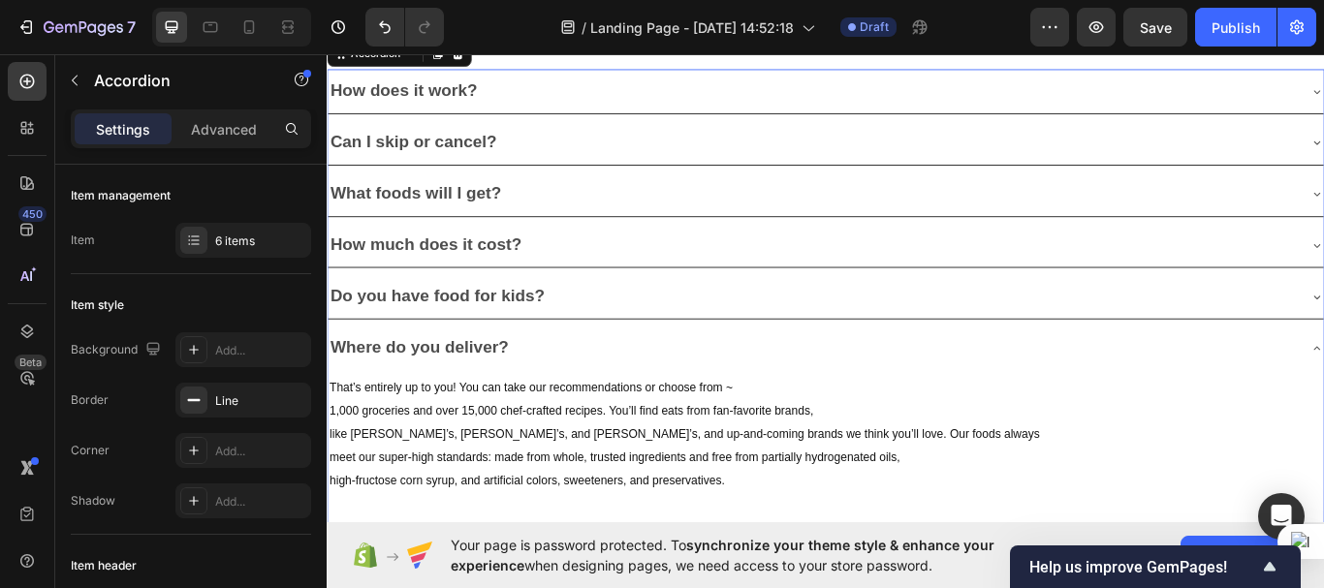
click at [662, 391] on div "Where do you deliver?" at bounding box center [893, 398] width 1130 height 36
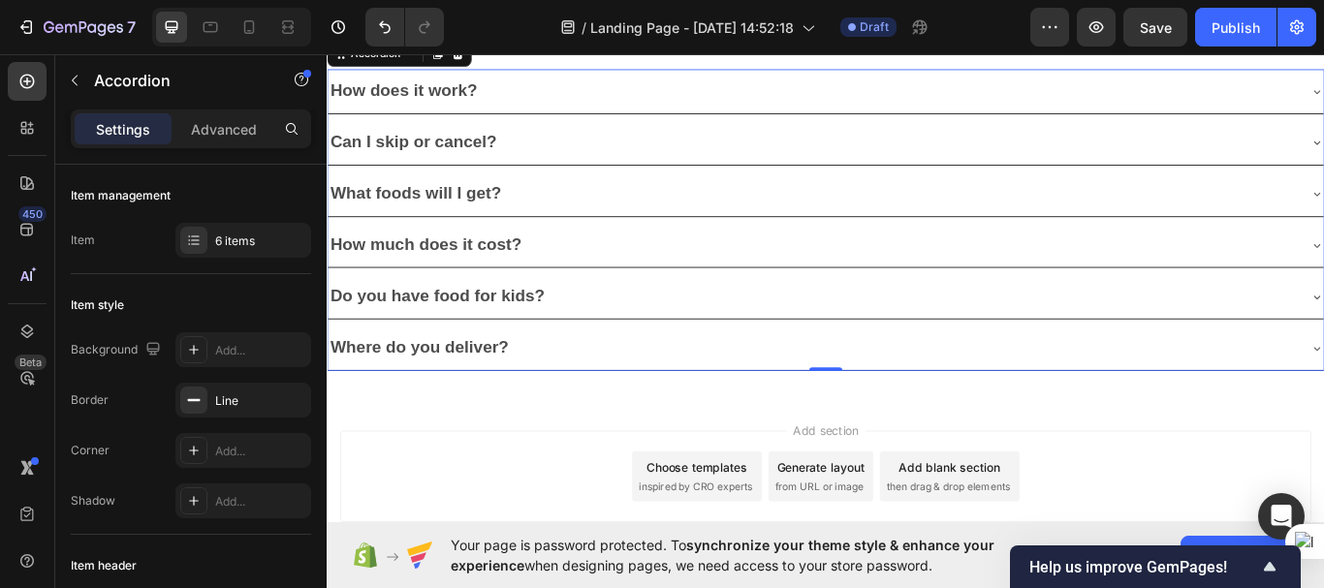
click at [588, 269] on div "How much does it cost?" at bounding box center [893, 279] width 1130 height 36
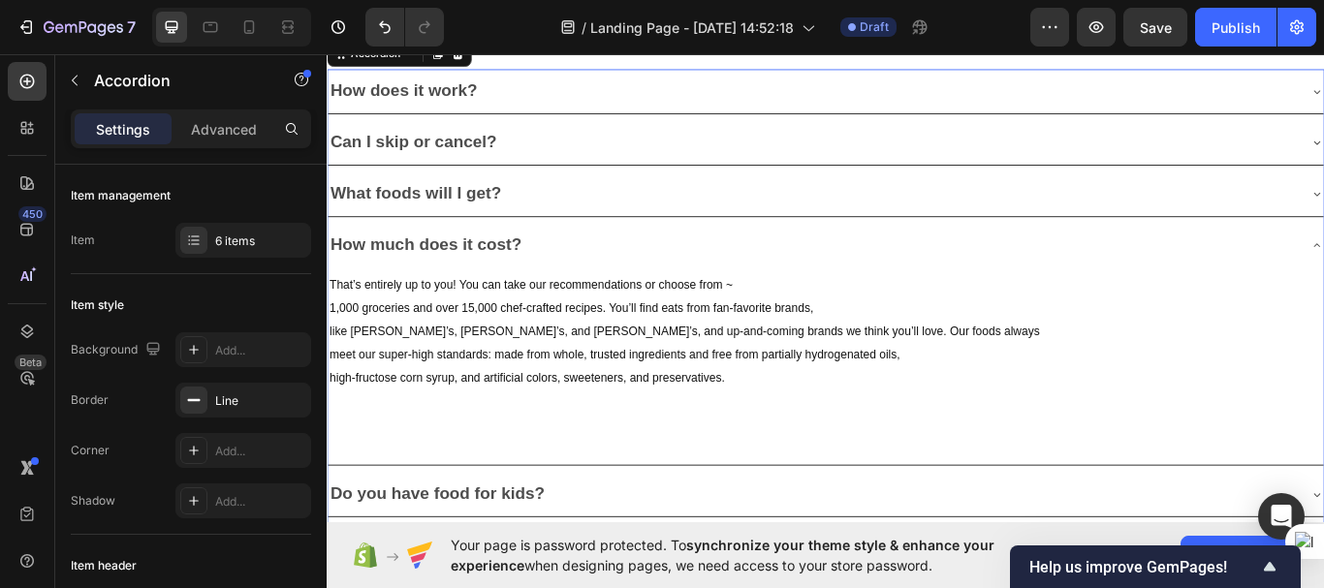
scroll to position [5324, 0]
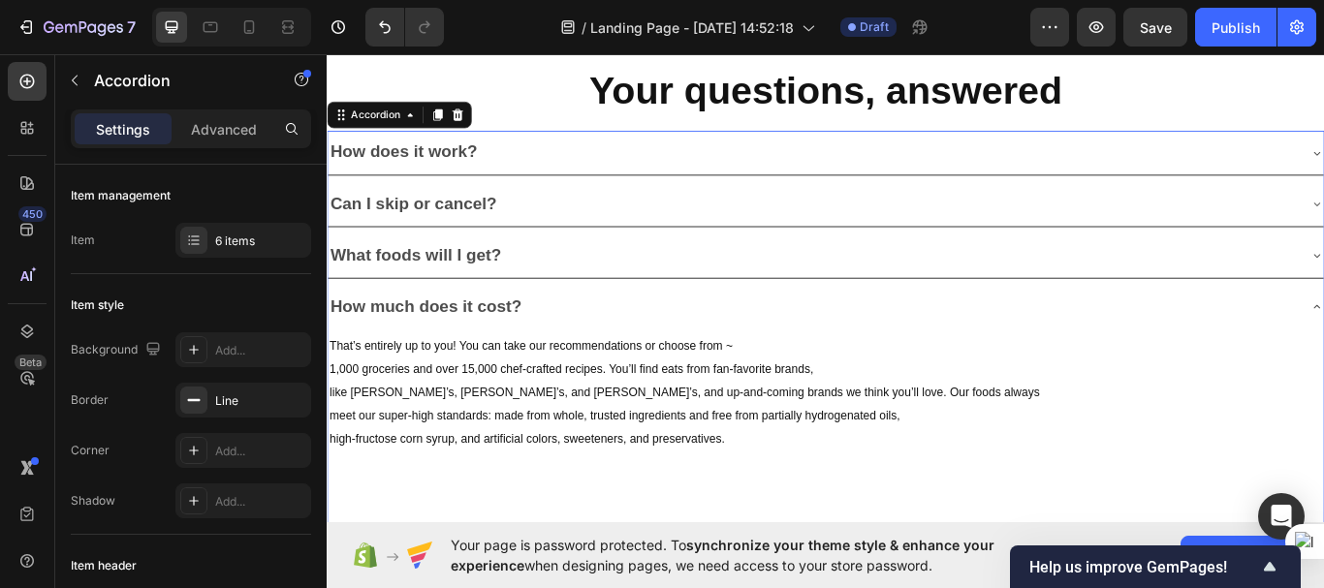
click at [616, 282] on div "What foods will I get?" at bounding box center [893, 290] width 1130 height 36
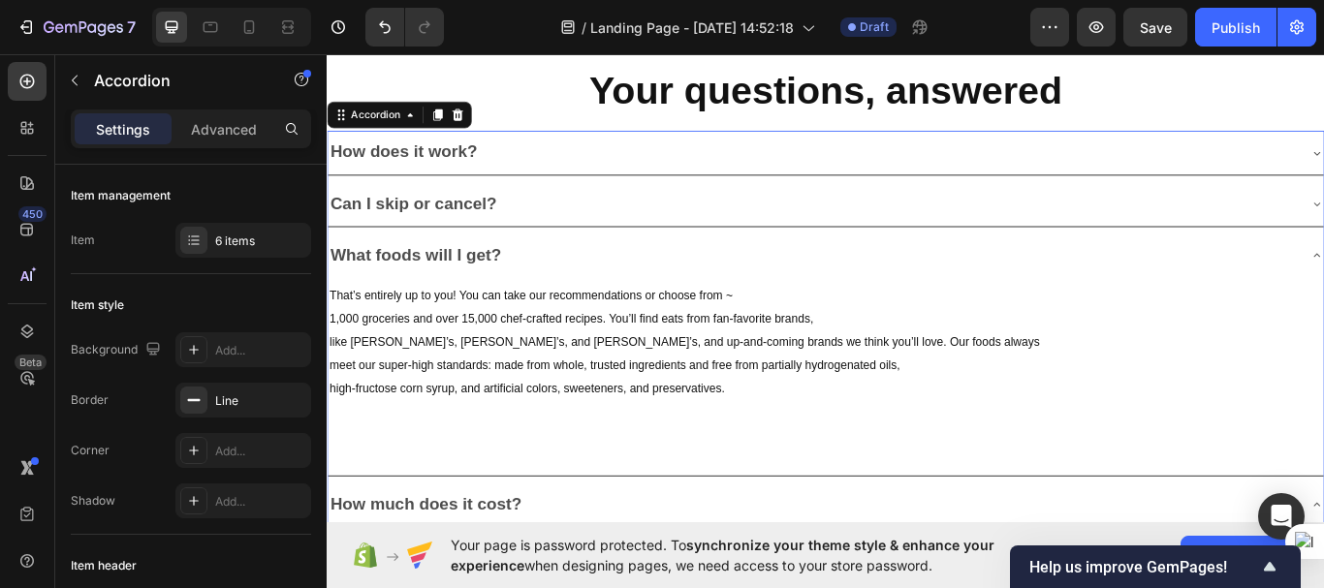
click at [616, 282] on div "What foods will I get?" at bounding box center [893, 290] width 1130 height 36
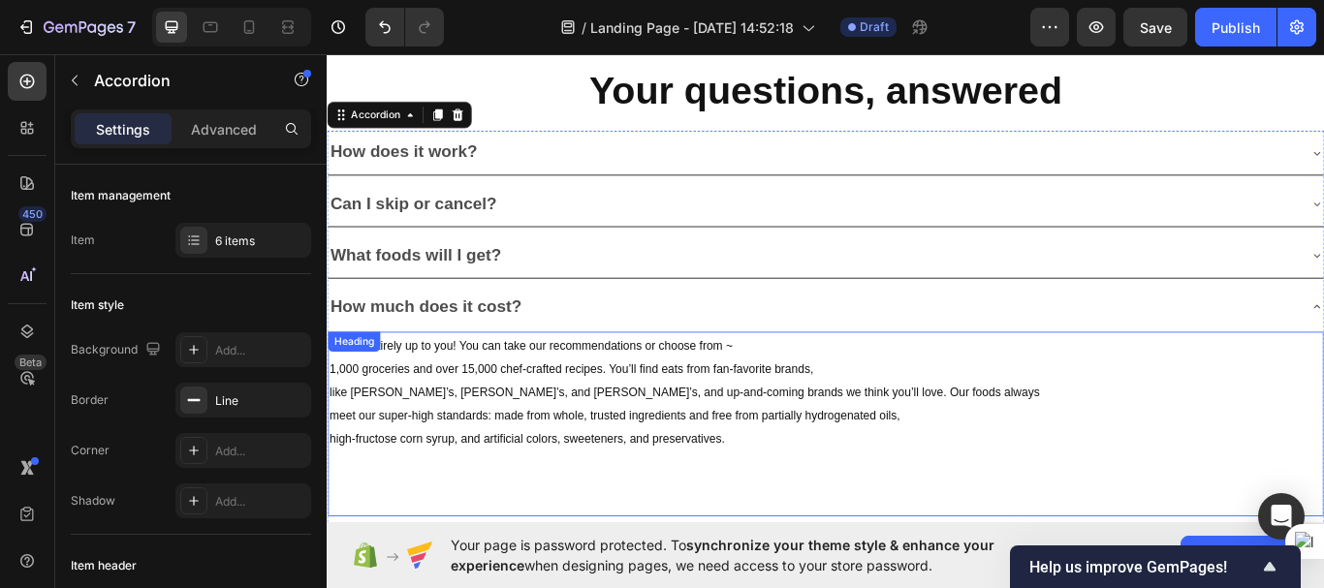
click at [566, 415] on span "1,000 groceries and over 15,000 chef-crafted recipes. You’ll find eats from fan…" at bounding box center [612, 423] width 564 height 16
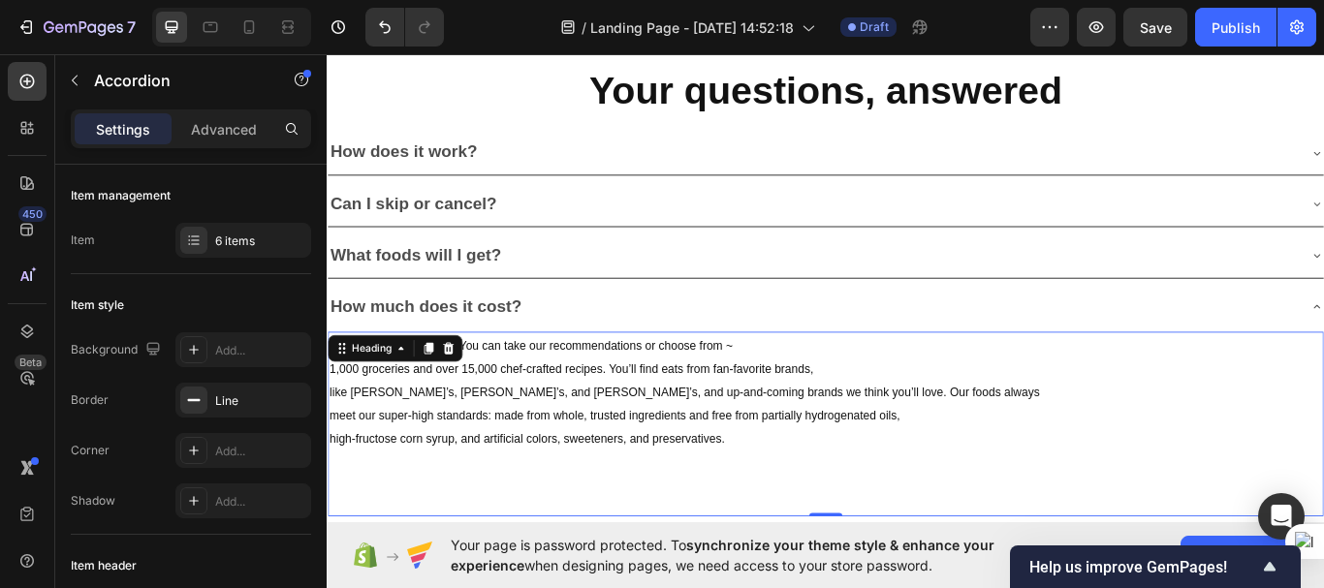
click at [566, 415] on span "1,000 groceries and over 15,000 chef-crafted recipes. You’ll find eats from fan…" at bounding box center [612, 423] width 564 height 16
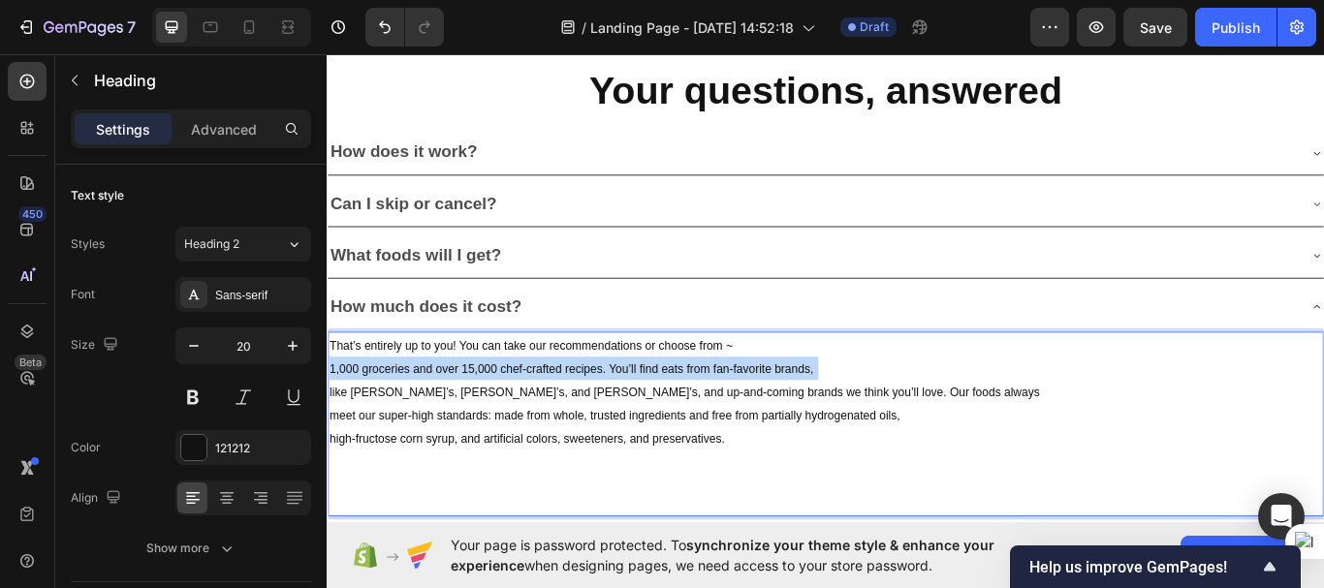
click at [566, 415] on span "1,000 groceries and over 15,000 chef-crafted recipes. You’ll find eats from fan…" at bounding box center [612, 423] width 564 height 16
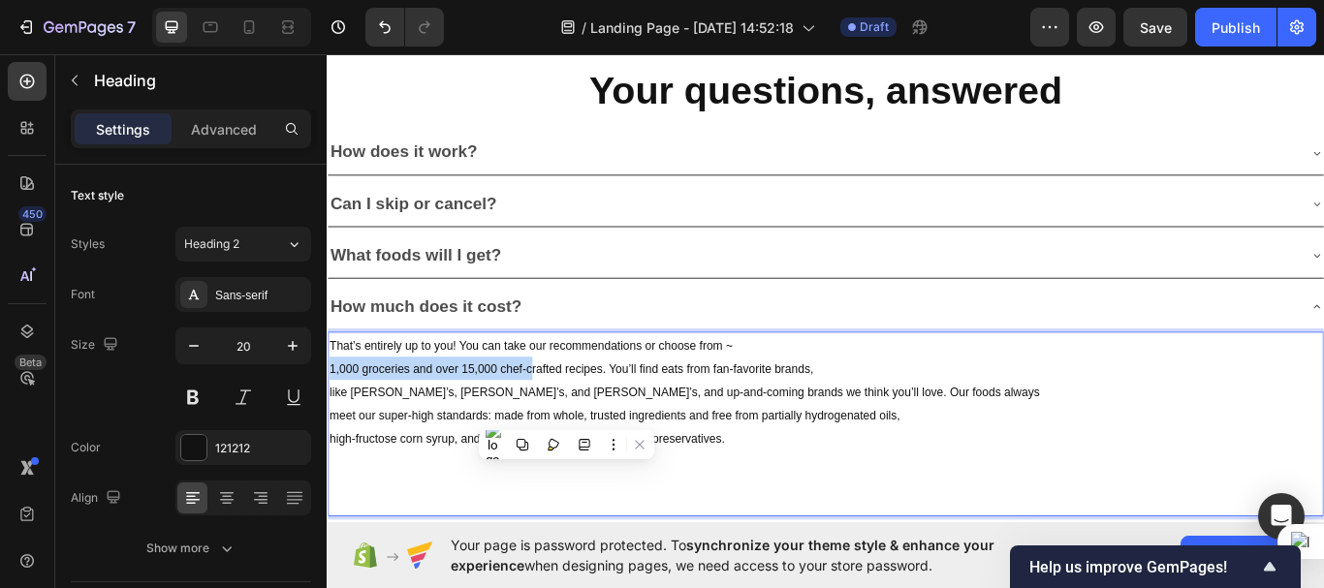
click at [566, 415] on span "1,000 groceries and over 15,000 chef-crafted recipes. You’ll find eats from fan…" at bounding box center [612, 423] width 564 height 16
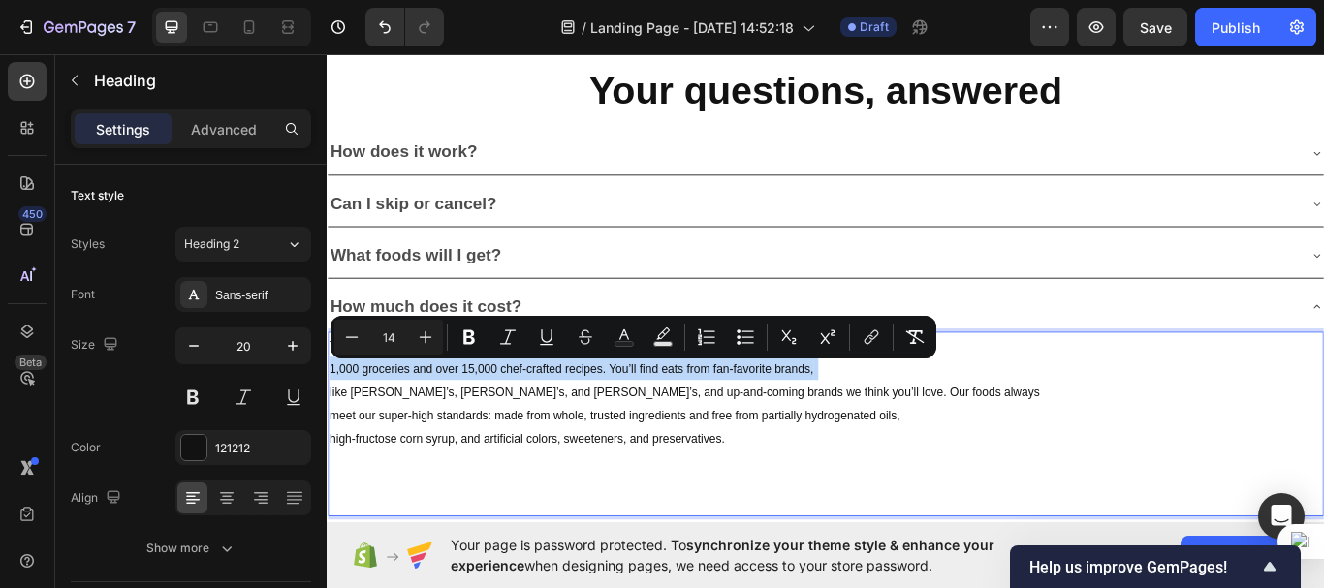
click at [566, 415] on span "1,000 groceries and over 15,000 chef-crafted recipes. You’ll find eats from fan…" at bounding box center [612, 423] width 564 height 16
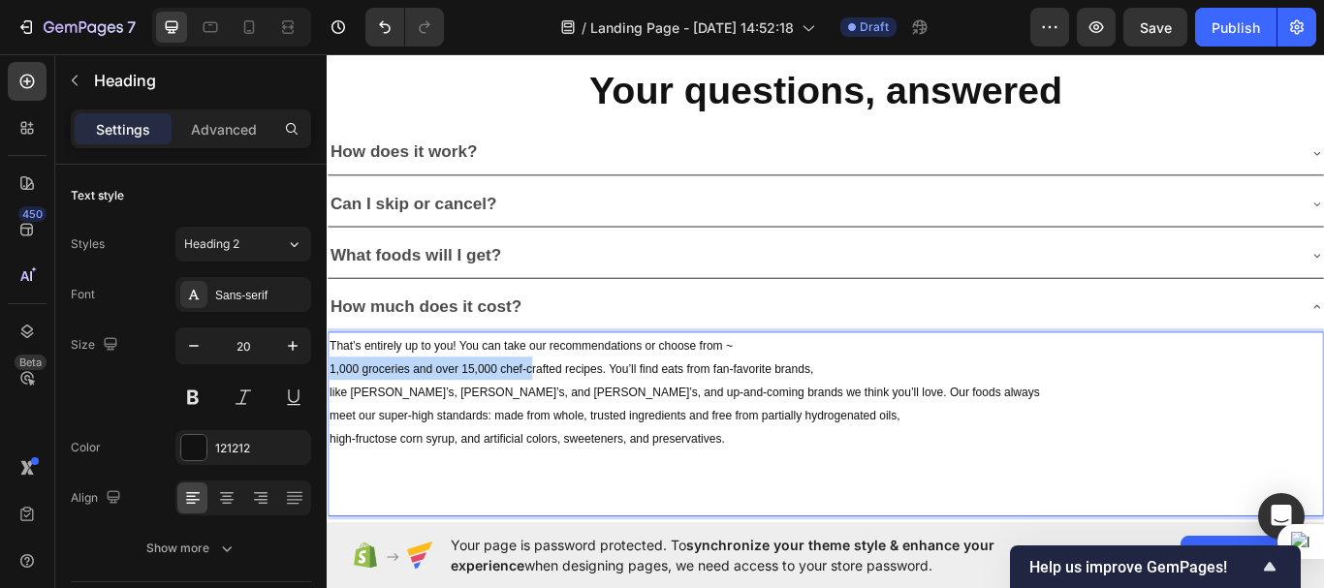
click at [566, 415] on span "1,000 groceries and over 15,000 chef-crafted recipes. You’ll find eats from fan…" at bounding box center [612, 423] width 564 height 16
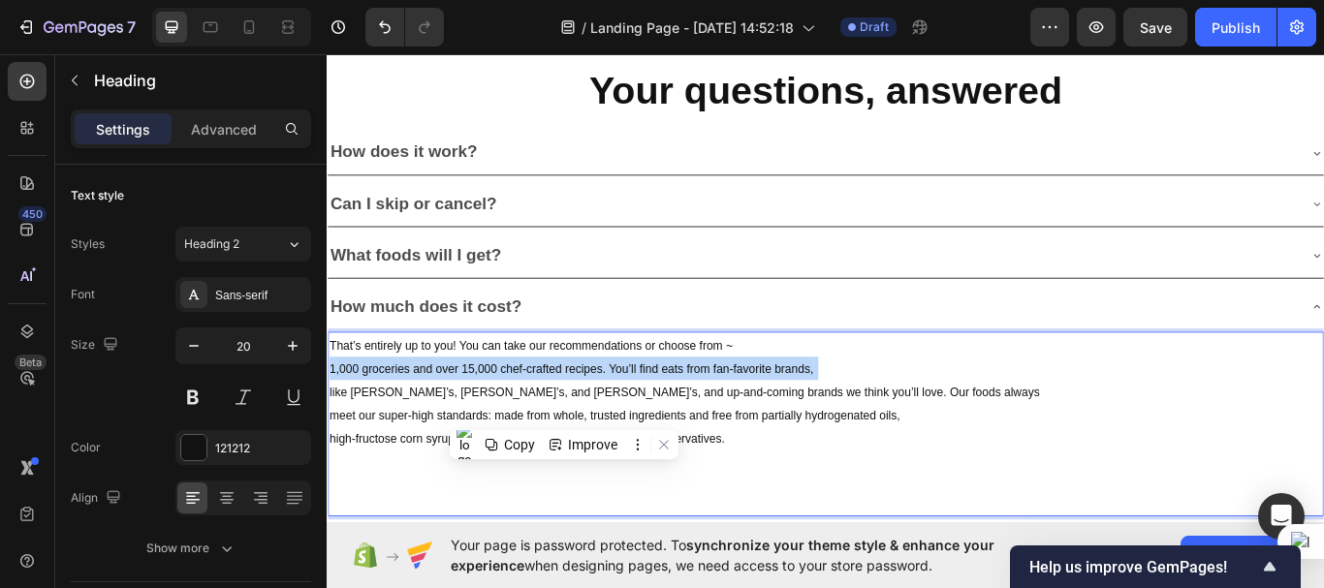
click at [566, 415] on span "1,000 groceries and over 15,000 chef-crafted recipes. You’ll find eats from fan…" at bounding box center [612, 423] width 564 height 16
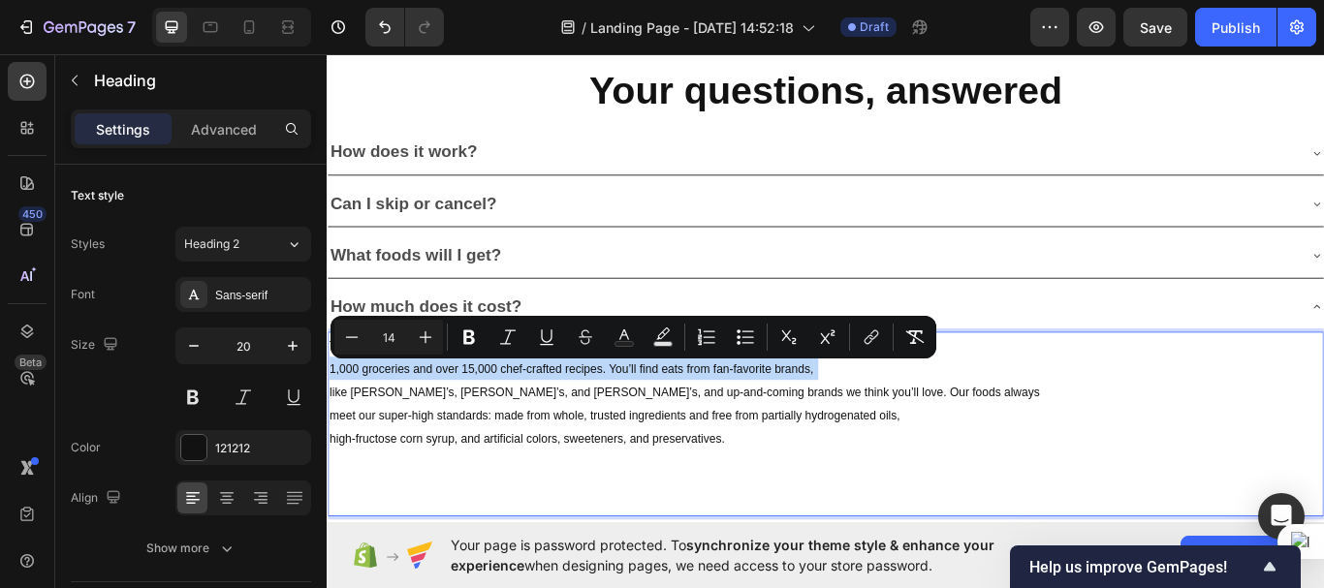
click at [566, 415] on span "1,000 groceries and over 15,000 chef-crafted recipes. You’ll find eats from fan…" at bounding box center [612, 423] width 564 height 16
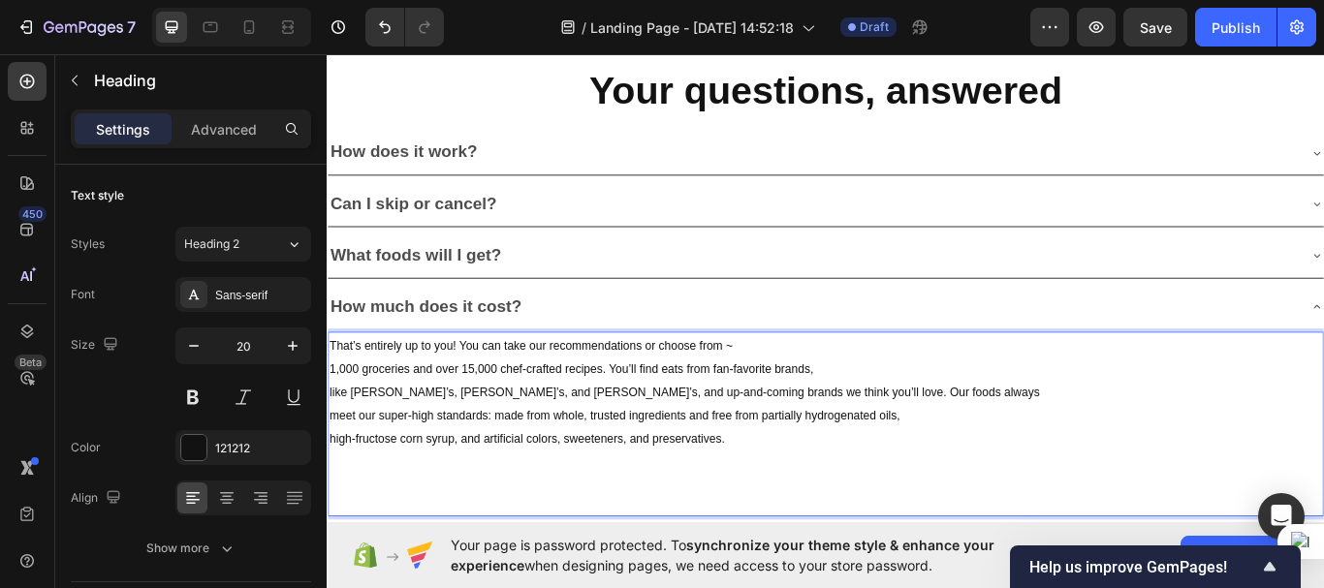
click at [589, 473] on span "meet our super-high standards: made from whole, trusted ingredients and free fr…" at bounding box center [662, 477] width 665 height 16
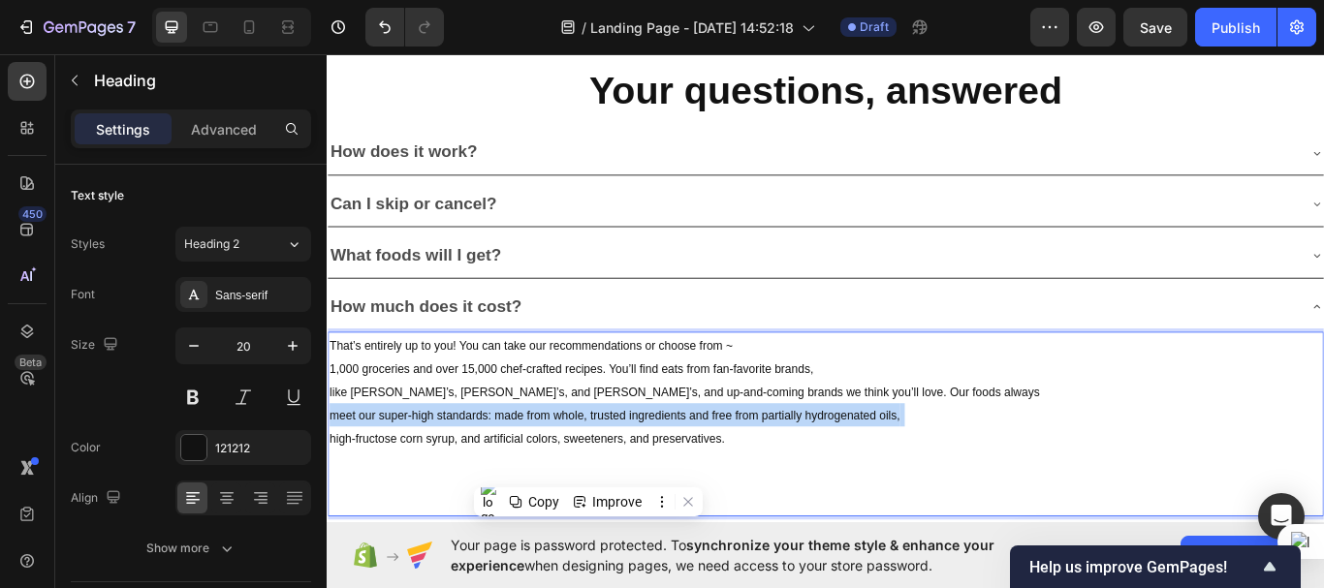
click at [589, 473] on span "meet our super-high standards: made from whole, trusted ingredients and free fr…" at bounding box center [662, 477] width 665 height 16
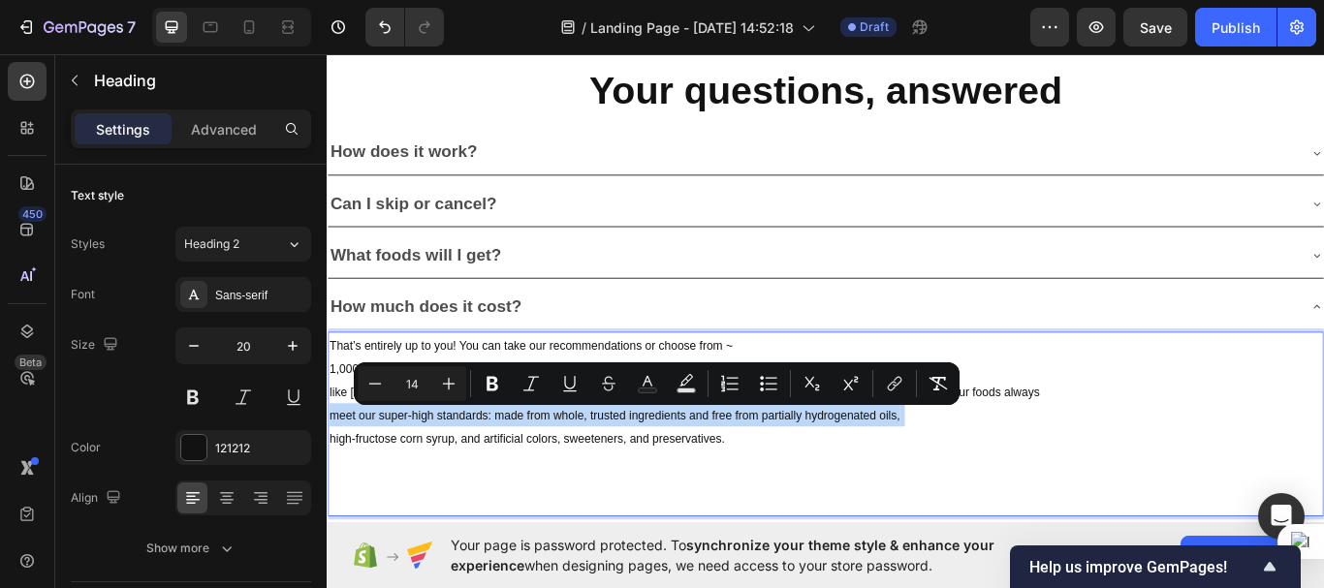
click at [589, 473] on span "meet our super-high standards: made from whole, trusted ingredients and free fr…" at bounding box center [662, 477] width 665 height 16
drag, startPoint x: 589, startPoint y: 473, endPoint x: 812, endPoint y: 509, distance: 225.8
click at [812, 509] on p "That’s entirely up to you! You can take our recommendations or choose from ~ 1,…" at bounding box center [908, 486] width 1157 height 211
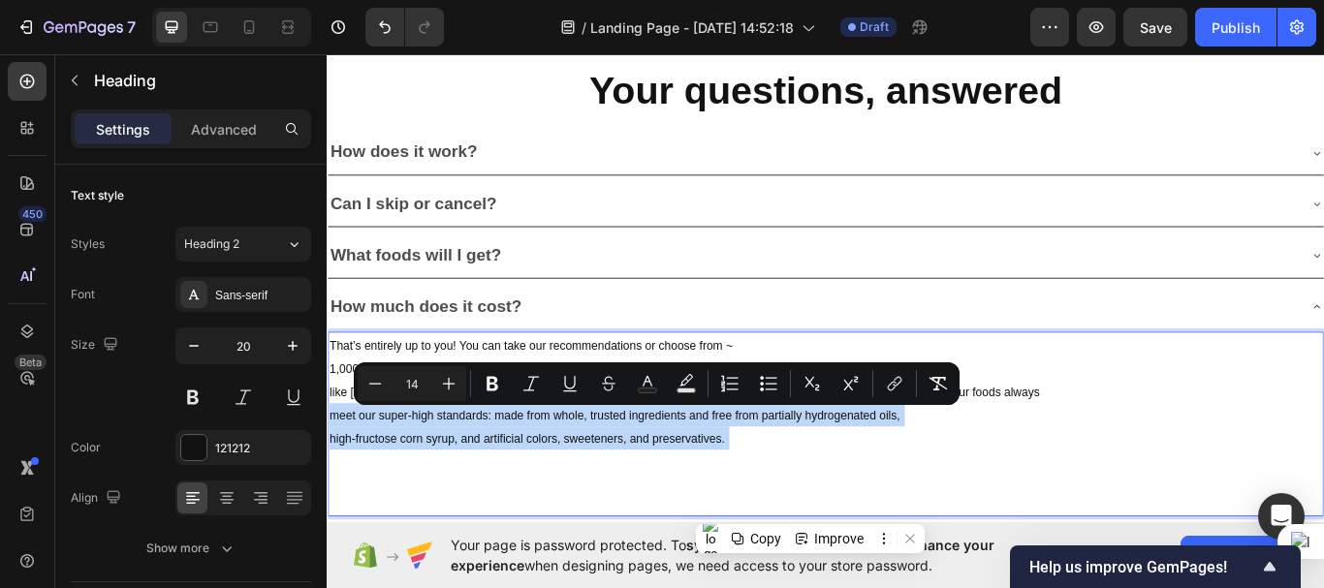
click at [812, 509] on p "That’s entirely up to you! You can take our recommendations or choose from ~ 1,…" at bounding box center [908, 486] width 1157 height 211
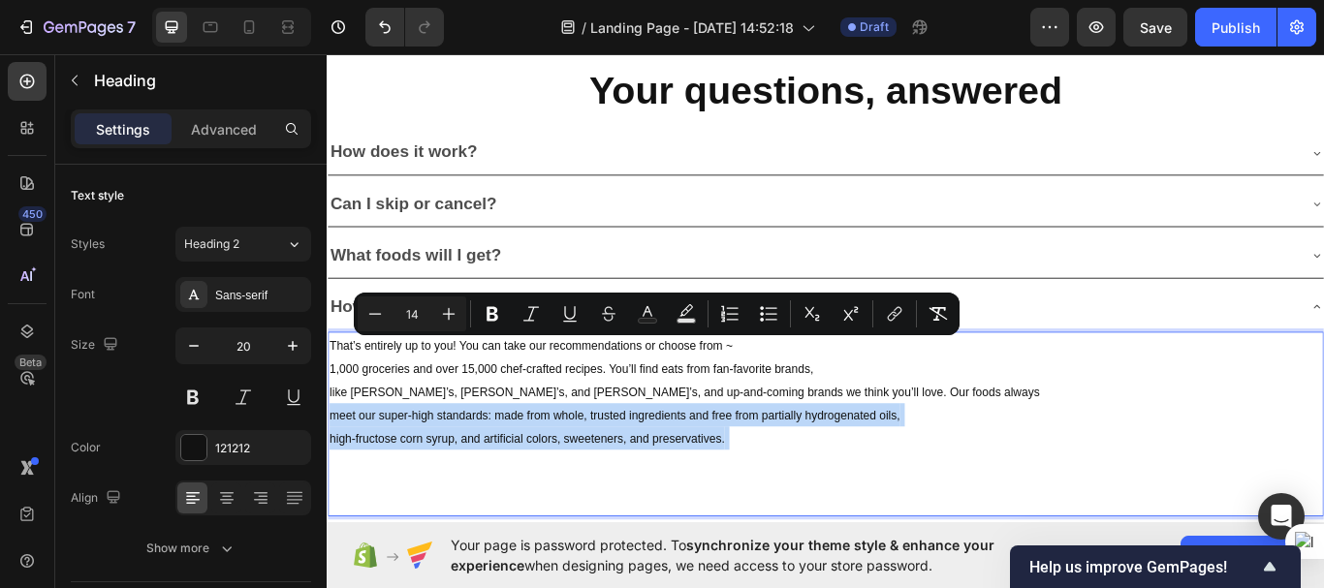
drag, startPoint x: 794, startPoint y: 503, endPoint x: 325, endPoint y: 392, distance: 482.1
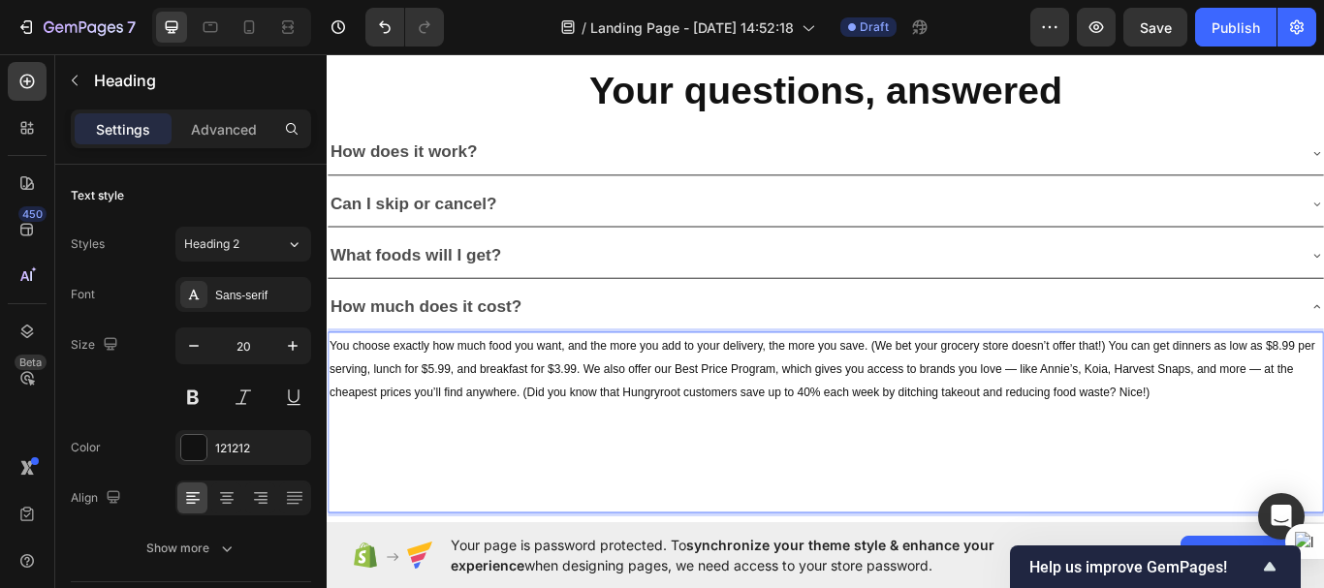
click at [958, 393] on span "You choose exactly how much food you want, and the more you add to your deliver…" at bounding box center [904, 423] width 1149 height 70
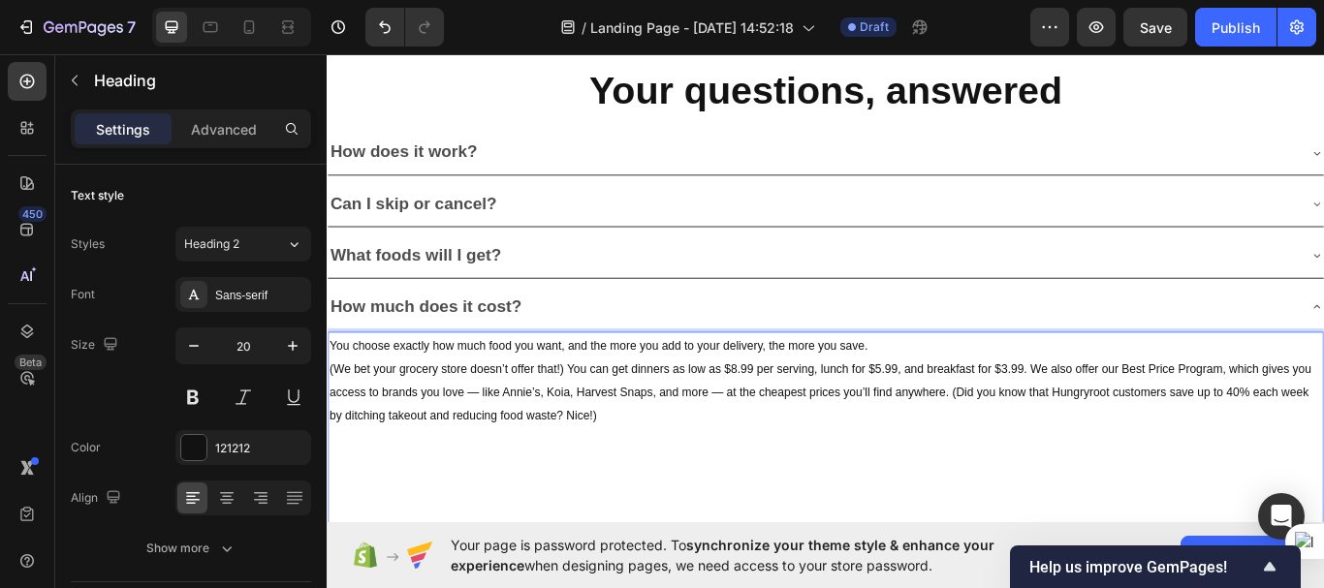
click at [1000, 420] on span "(We bet your grocery store doesn’t offer that!) You can get dinners as low as $…" at bounding box center [902, 450] width 1145 height 70
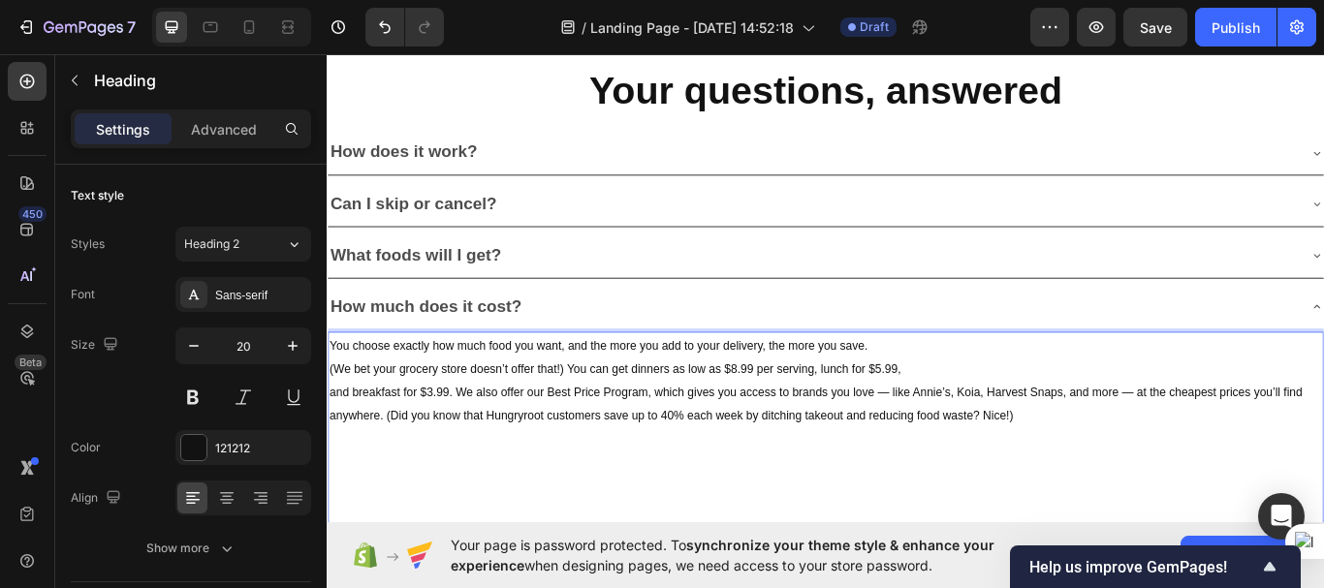
click at [1064, 451] on span "and breakfast for $3.99. We also offer our Best Price Program, which gives you …" at bounding box center [897, 463] width 1134 height 43
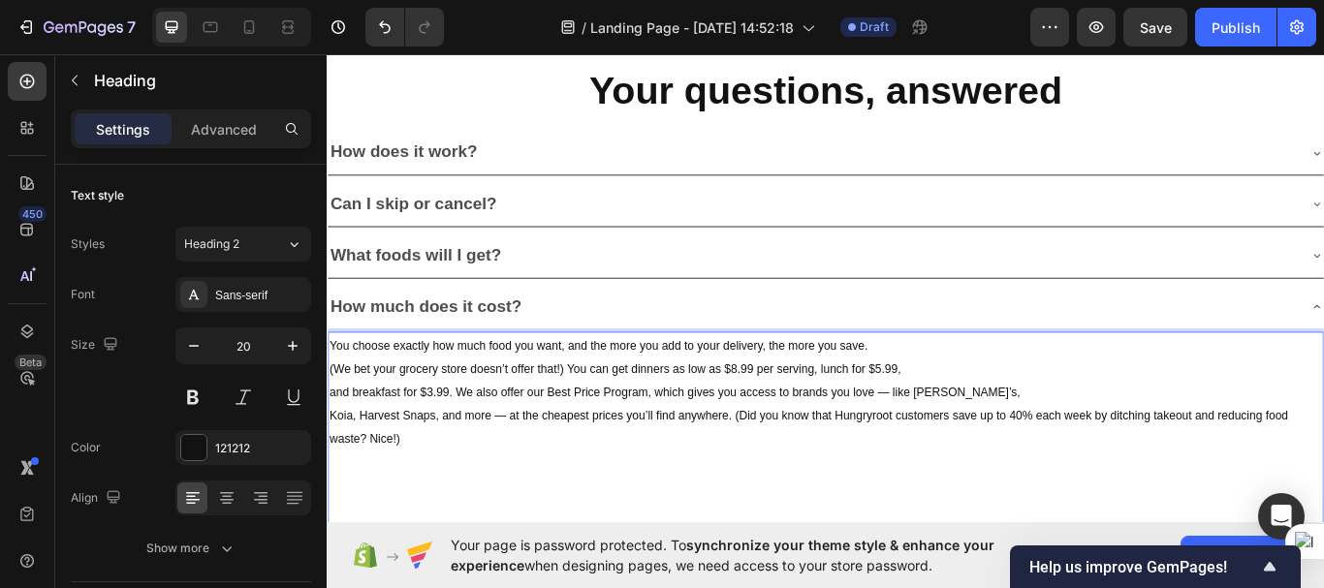
click at [801, 476] on span "Koia, Harvest Snaps, and more — at the cheapest prices you’ll find anywhere. (D…" at bounding box center [888, 490] width 1117 height 43
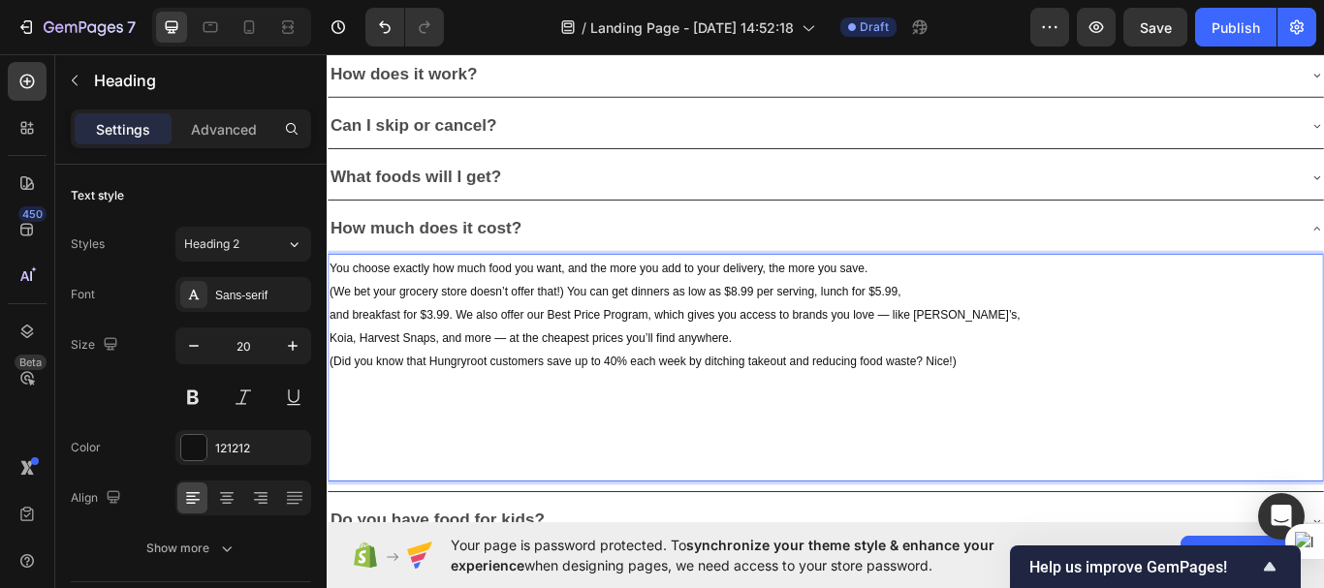
scroll to position [5370, 0]
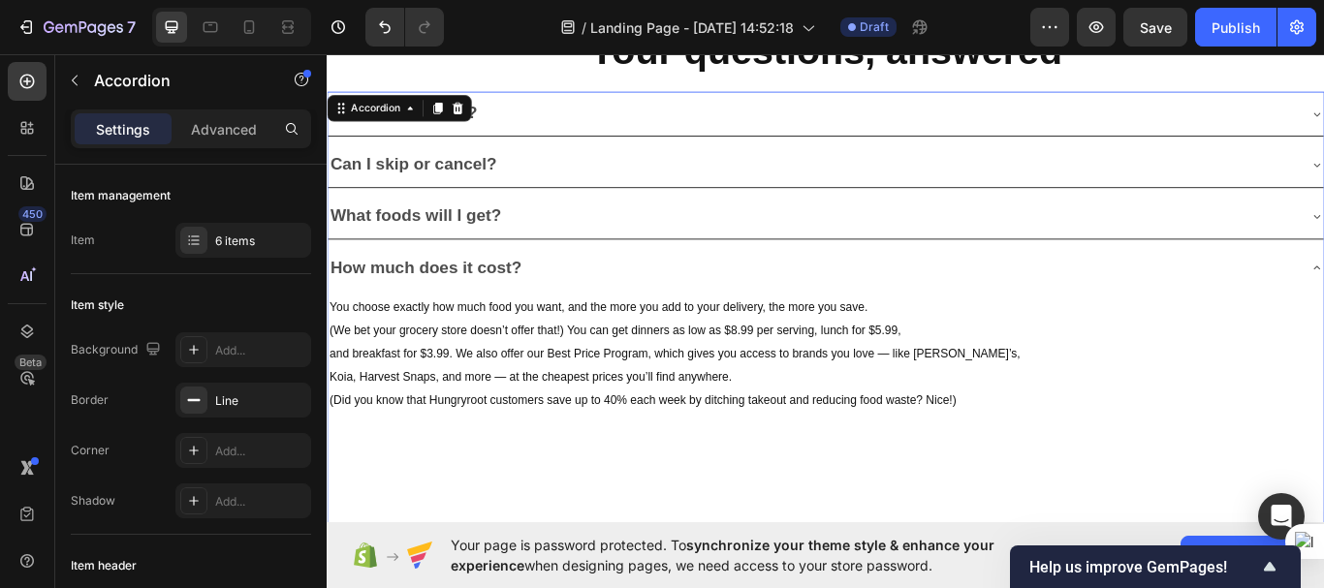
click at [868, 305] on div "How much does it cost?" at bounding box center [893, 305] width 1130 height 36
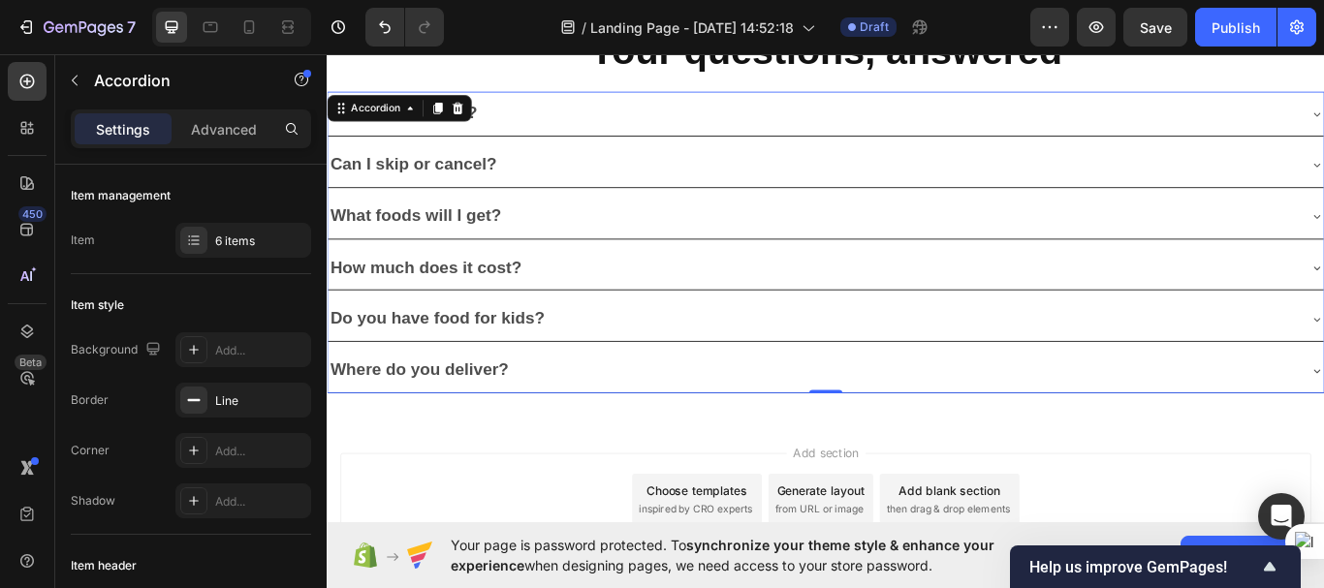
click at [771, 373] on div "Do you have food for kids?" at bounding box center [893, 364] width 1130 height 36
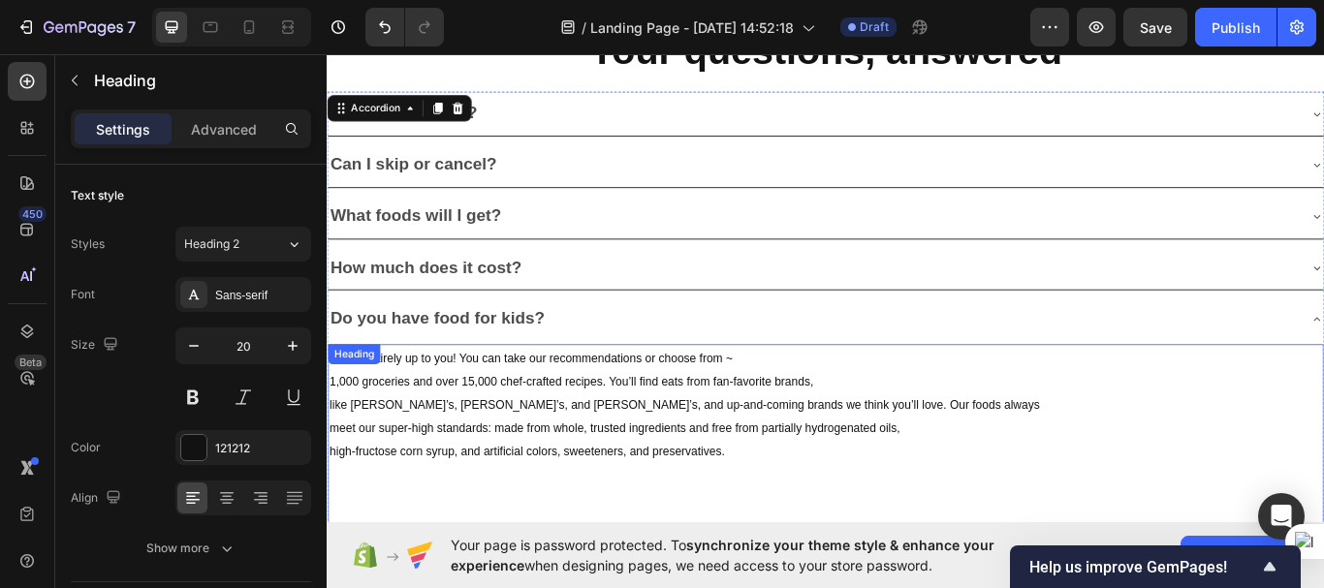
click at [734, 422] on h2 "That’s entirely up to you! You can take our recommendations or choose from ~ 1,…" at bounding box center [908, 500] width 1161 height 215
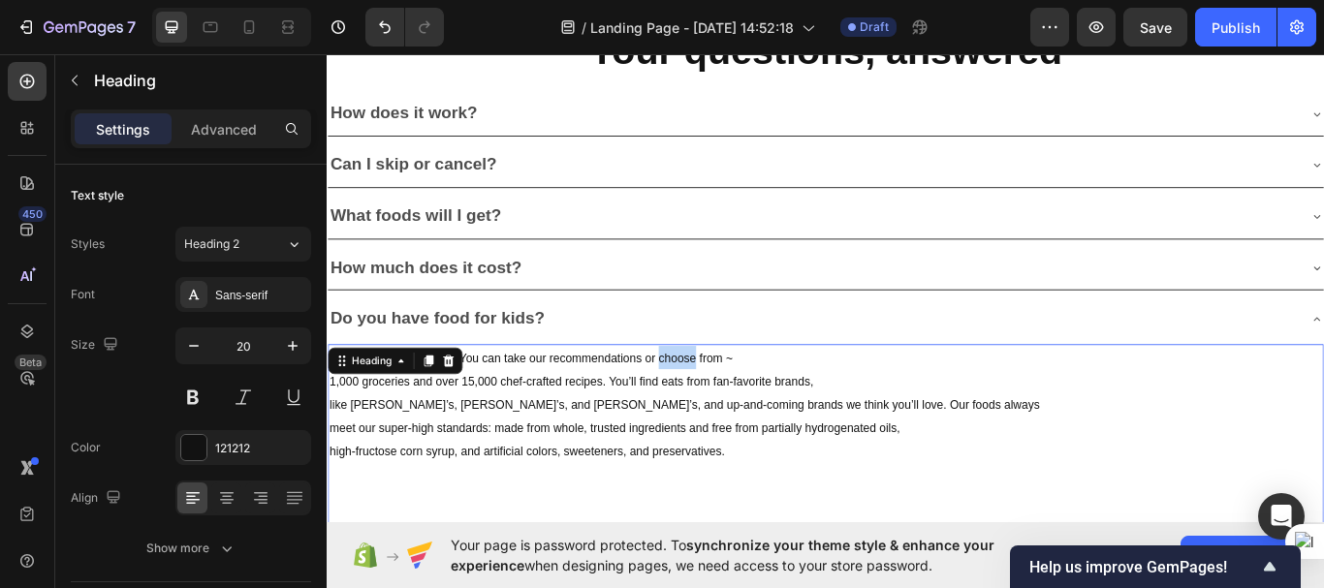
click at [734, 422] on h2 "That’s entirely up to you! You can take our recommendations or choose from ~ 1,…" at bounding box center [908, 500] width 1161 height 215
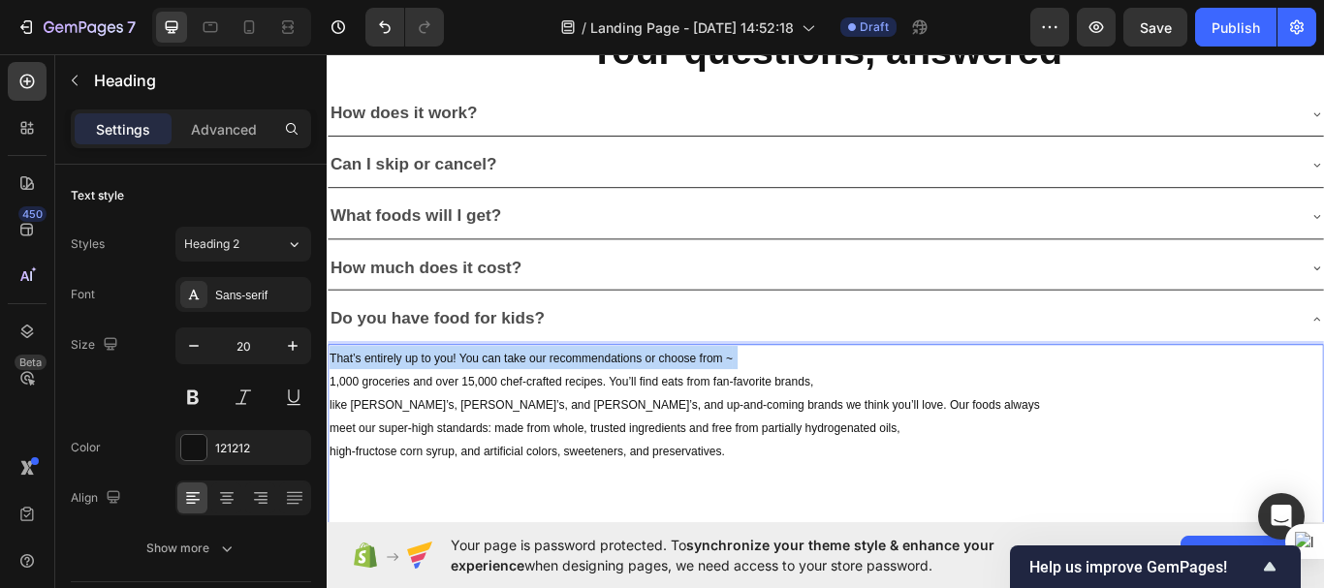
click at [734, 422] on p "That’s entirely up to you! You can take our recommendations or choose from ~ 1,…" at bounding box center [908, 500] width 1157 height 211
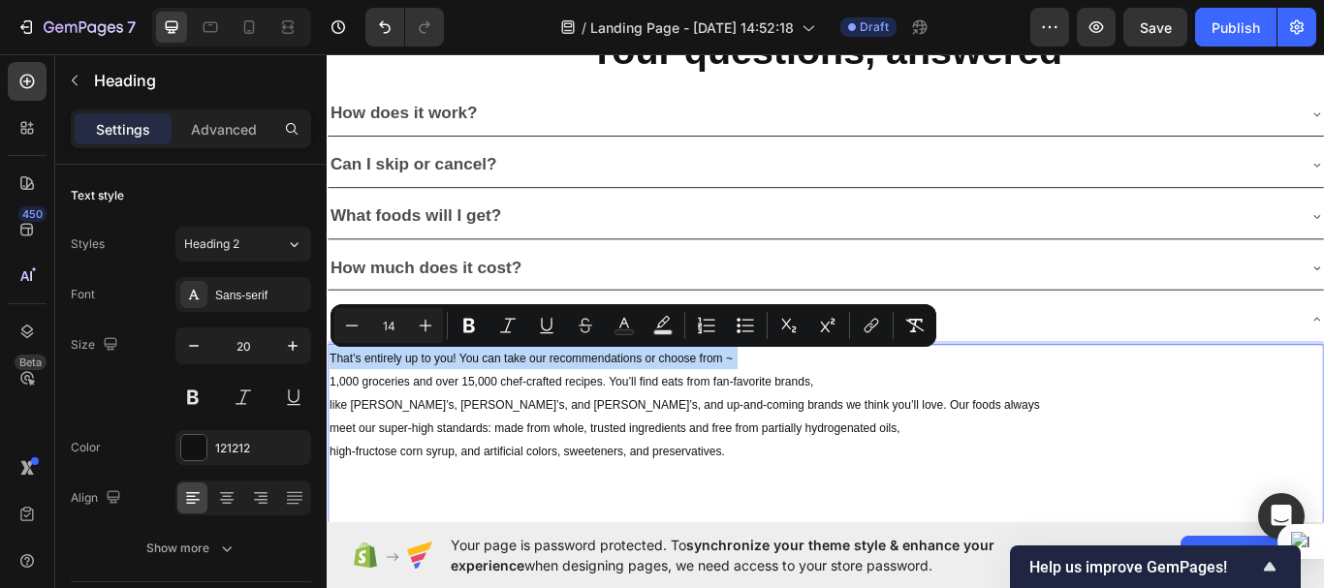
click at [734, 422] on p "That’s entirely up to you! You can take our recommendations or choose from ~ 1,…" at bounding box center [908, 500] width 1157 height 211
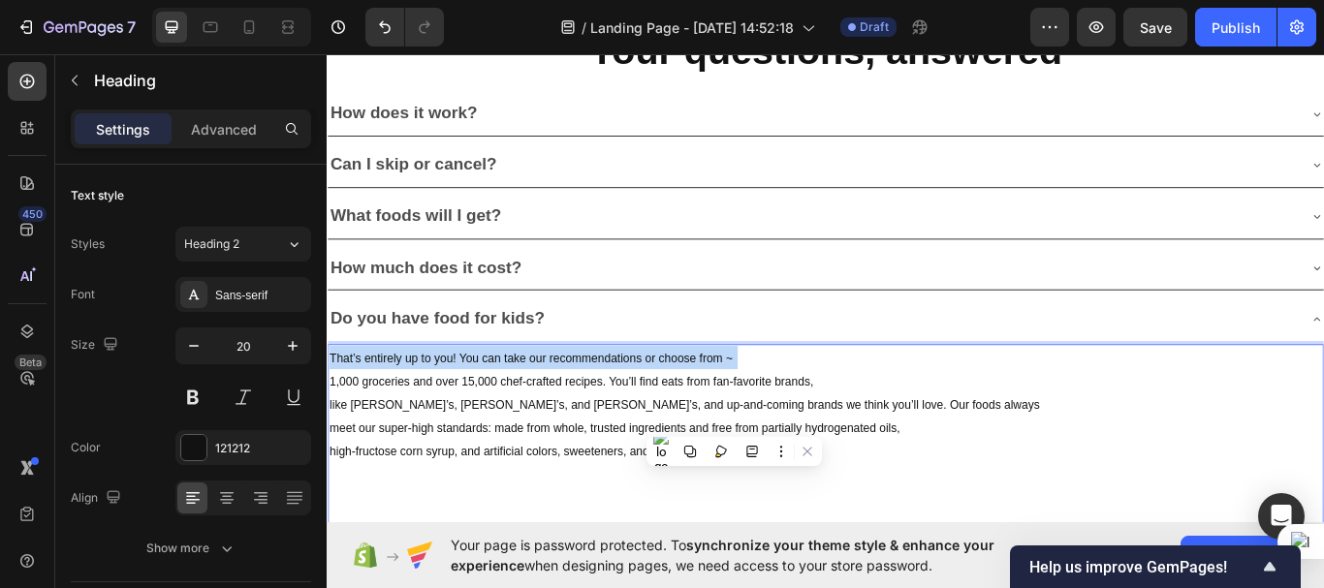
click at [734, 422] on p "That’s entirely up to you! You can take our recommendations or choose from ~ 1,…" at bounding box center [908, 500] width 1157 height 211
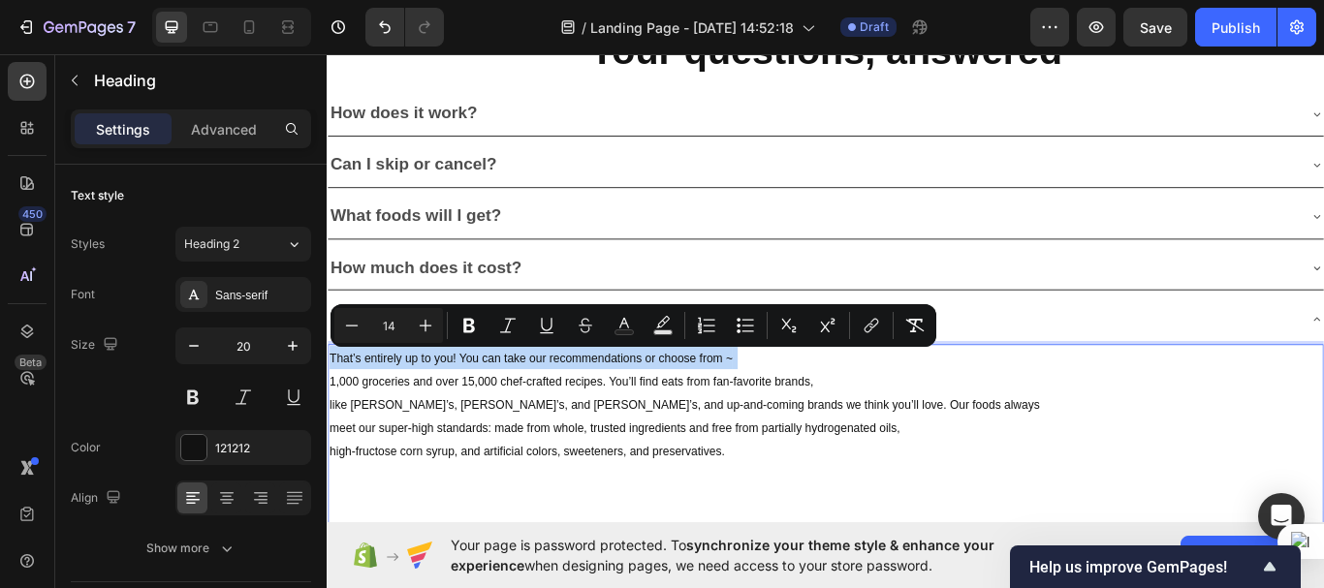
click at [734, 422] on p "That’s entirely up to you! You can take our recommendations or choose from ~ 1,…" at bounding box center [908, 500] width 1157 height 211
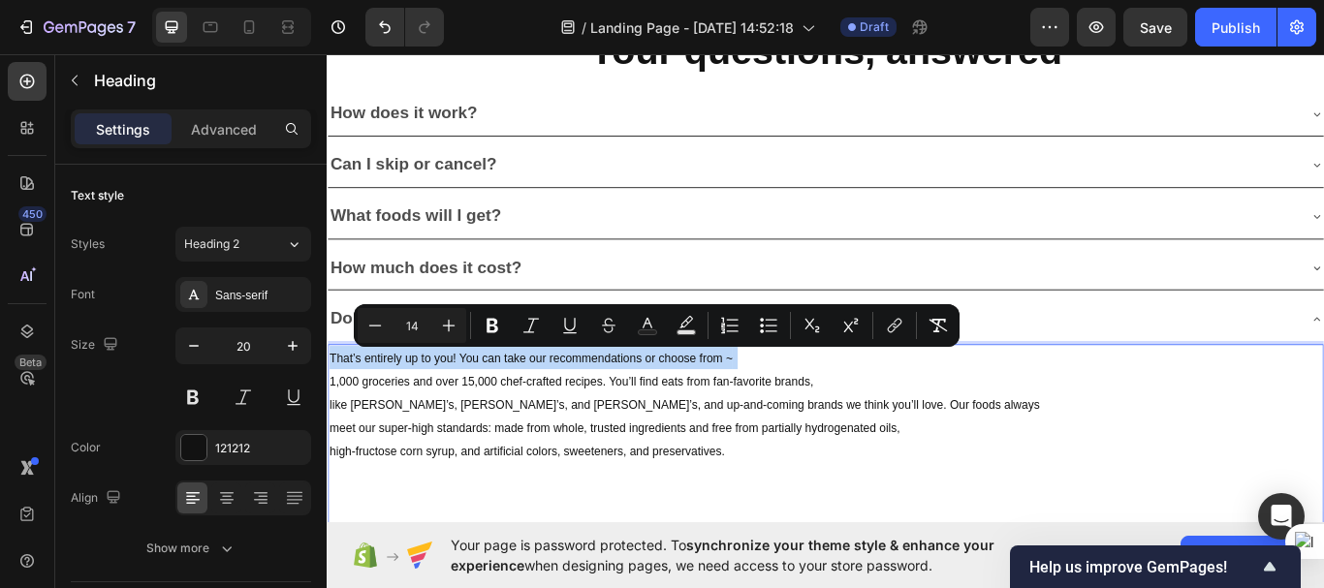
drag, startPoint x: 794, startPoint y: 516, endPoint x: 329, endPoint y: 408, distance: 477.5
click at [330, 408] on p "That’s entirely up to you! You can take our recommendations or choose from ~ 1,…" at bounding box center [908, 500] width 1157 height 211
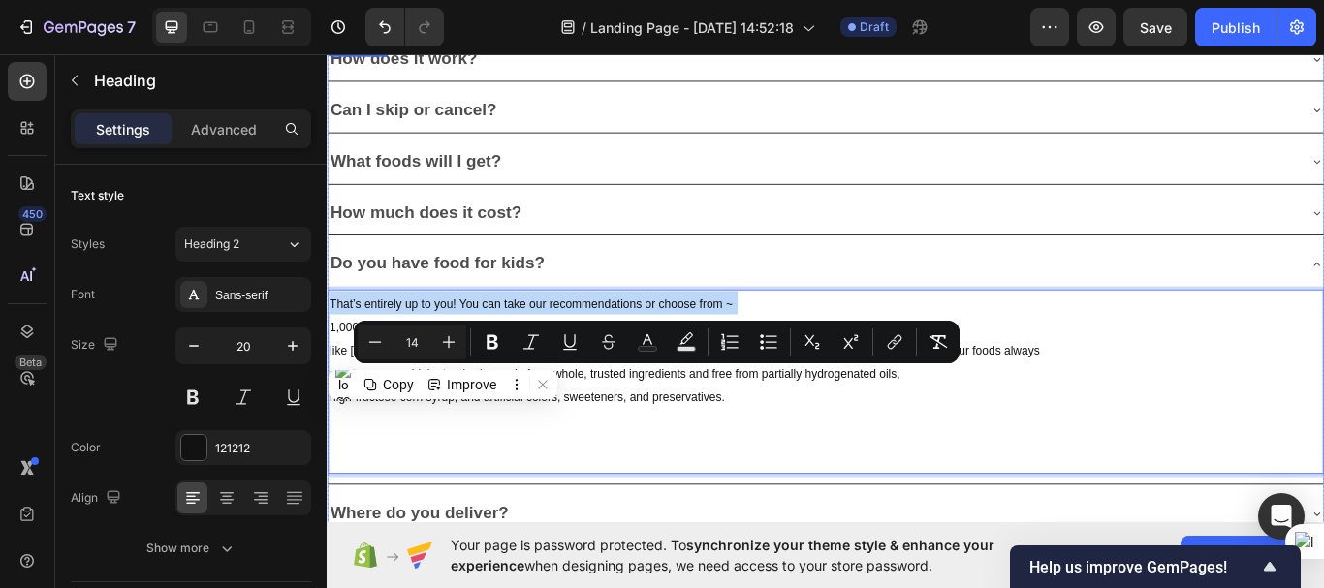
scroll to position [5352, 0]
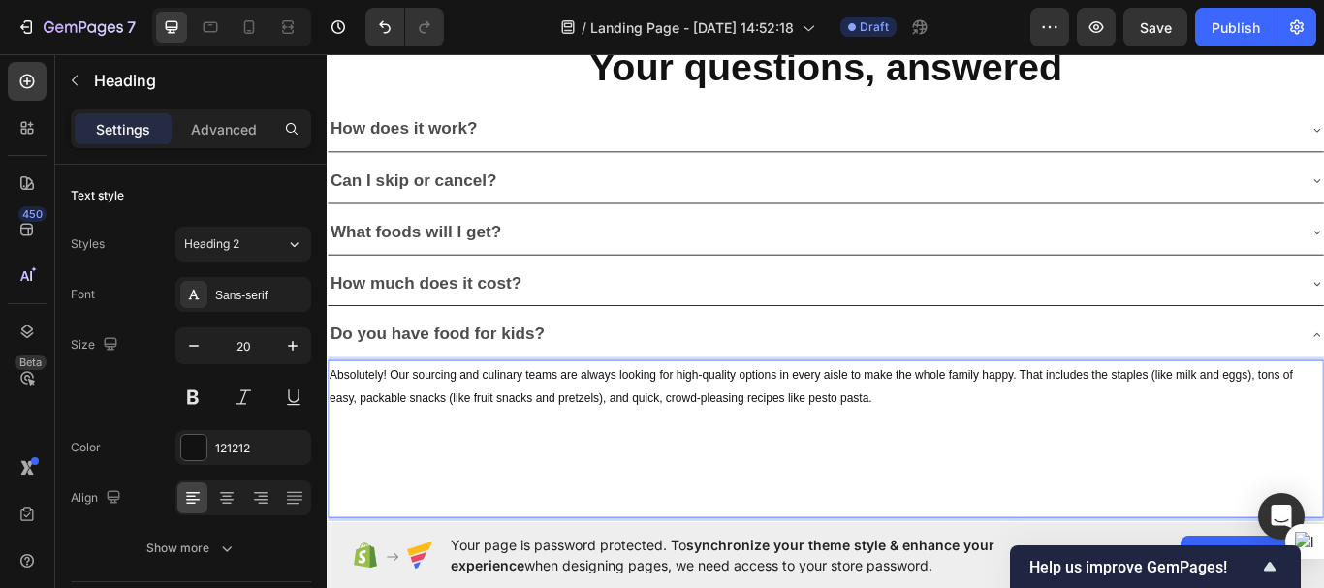
click at [1138, 433] on span "Absolutely! Our sourcing and culinary teams are always looking for high-quality…" at bounding box center [891, 442] width 1123 height 43
click at [1133, 425] on span "Absolutely! Our sourcing and culinary teams are always looking for high-quality…" at bounding box center [891, 442] width 1123 height 43
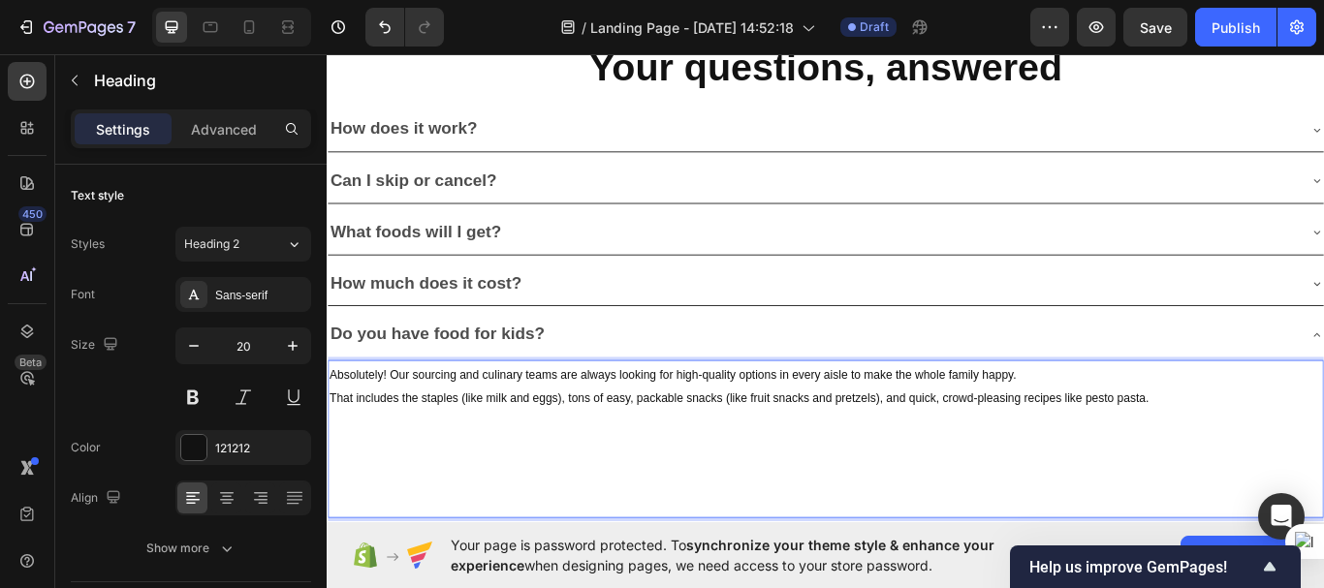
click at [978, 448] on span "That includes the staples (like milk and eggs), tons of easy, packable snacks (…" at bounding box center [808, 456] width 956 height 16
click at [609, 449] on span "That includes the staples (like milk and eggs), tons of easy, packable snacks (…" at bounding box center [808, 456] width 956 height 16
click at [981, 455] on span "That includes the staples (like milk and eggs), tons of easy, packable snacks (…" at bounding box center [808, 456] width 956 height 16
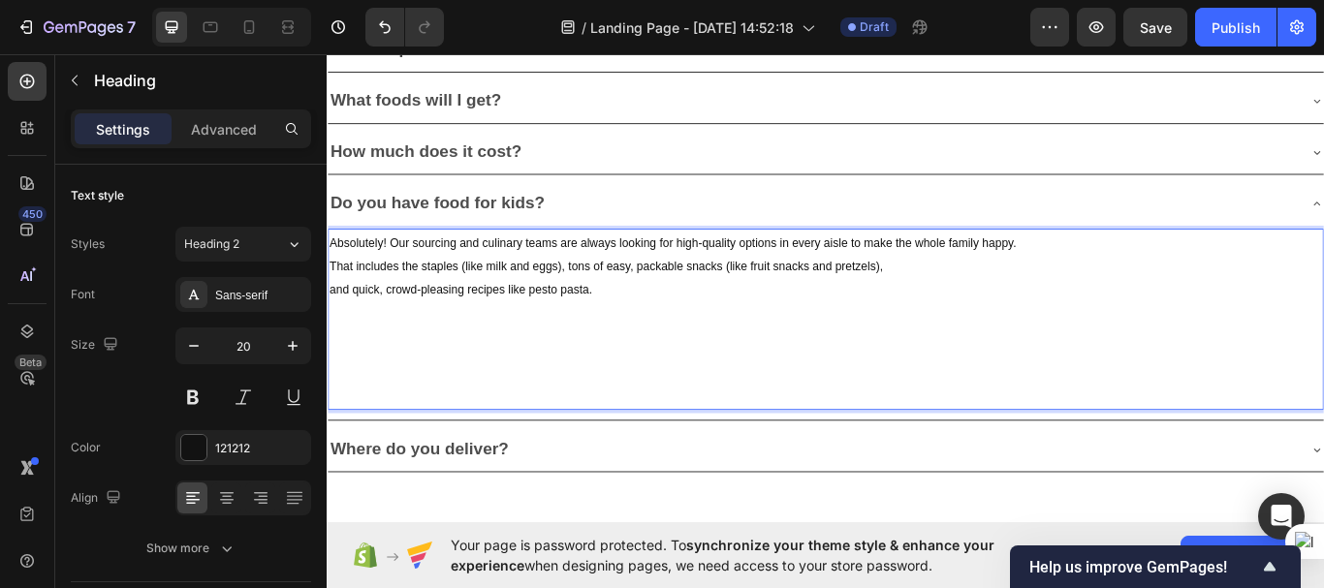
scroll to position [5553, 0]
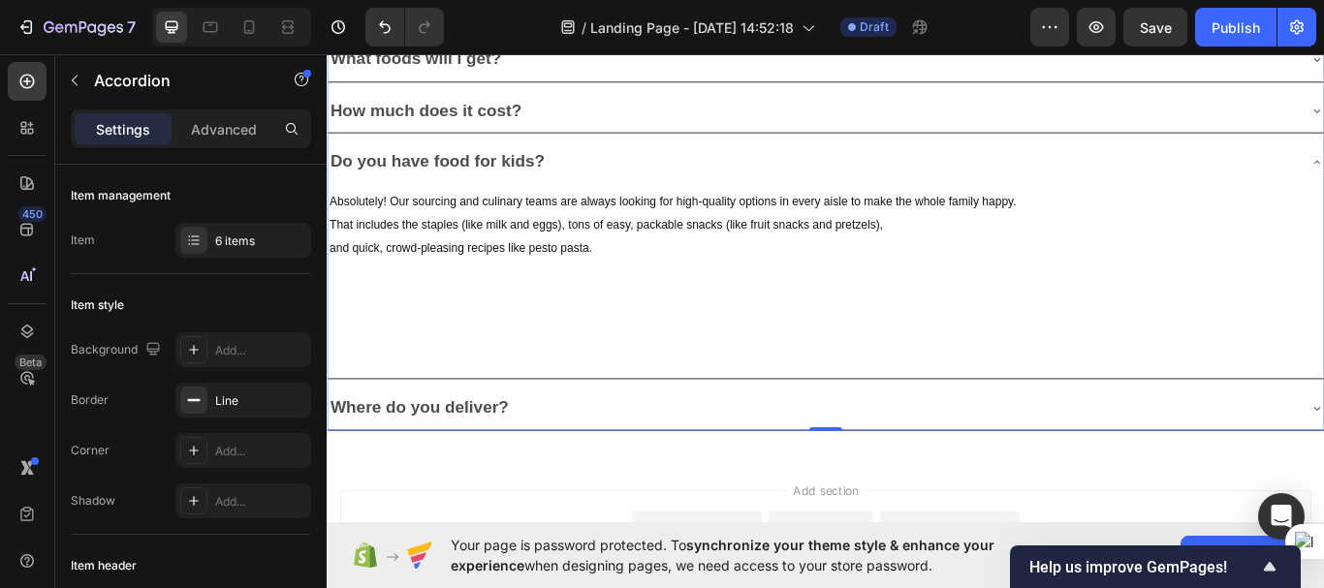
click at [663, 185] on div "Do you have food for kids?" at bounding box center [893, 181] width 1130 height 36
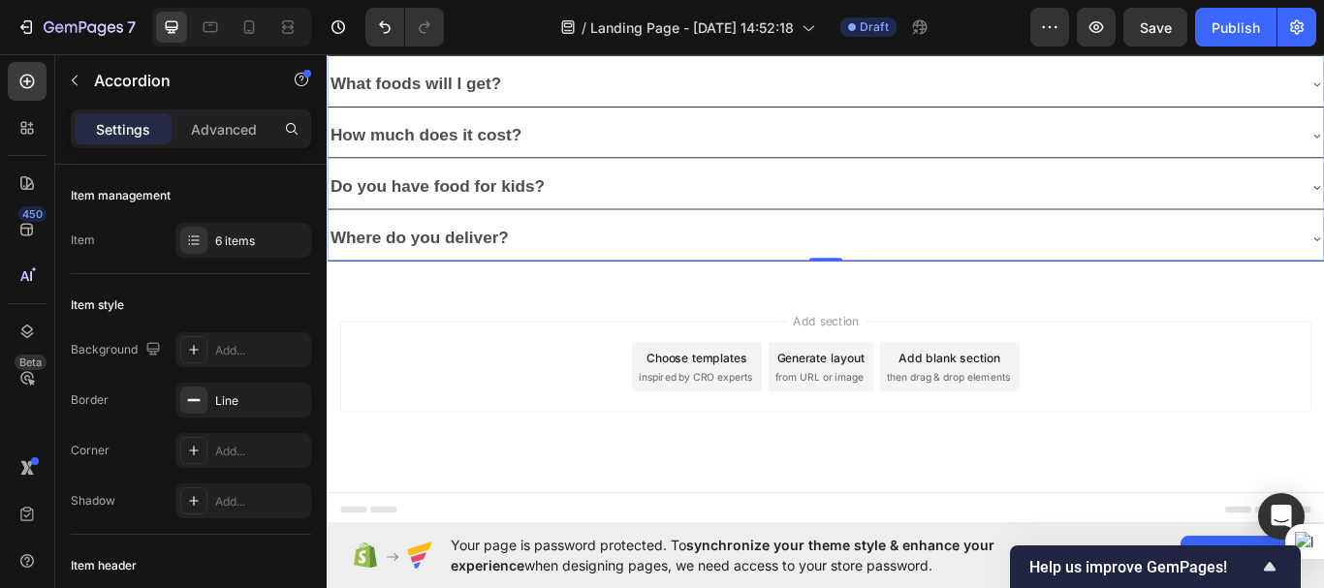
click at [663, 192] on div "Do you have food for kids?" at bounding box center [893, 210] width 1130 height 36
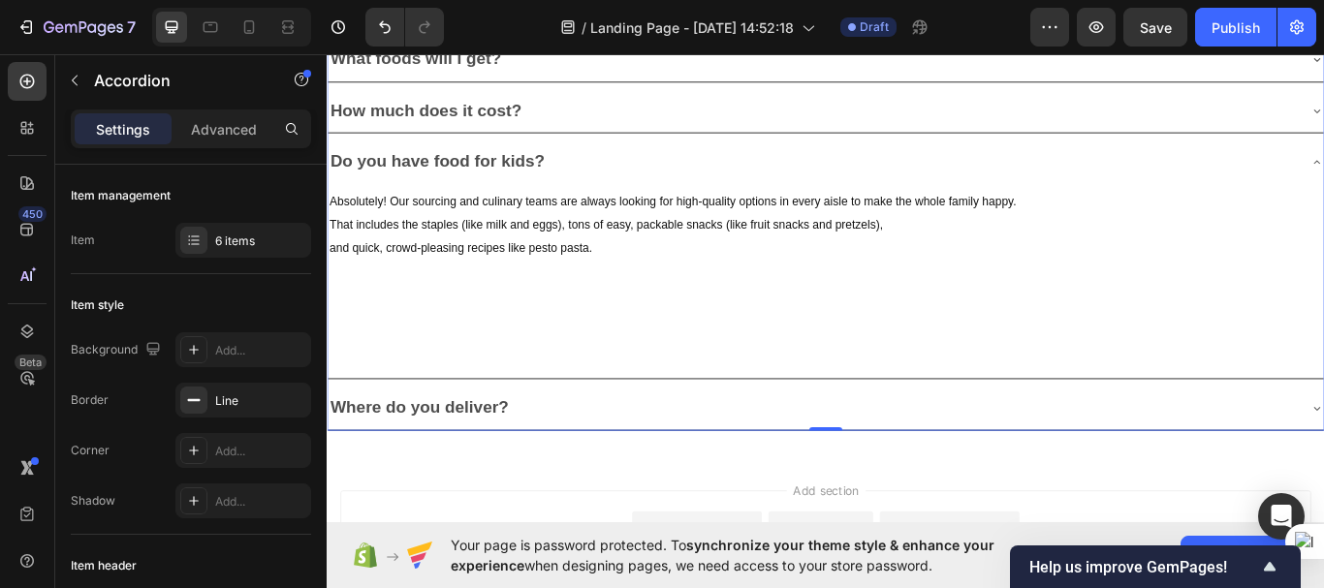
click at [663, 185] on div "Do you have food for kids?" at bounding box center [893, 181] width 1130 height 36
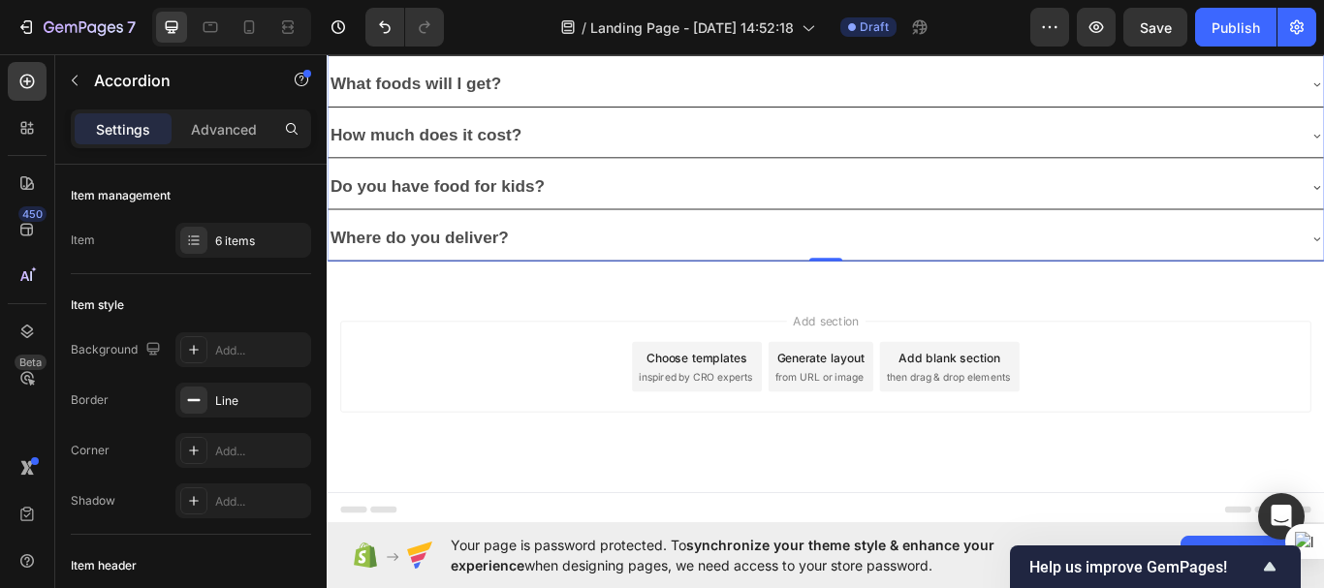
scroll to position [5524, 0]
click at [658, 273] on div "Where do you deliver?" at bounding box center [893, 270] width 1130 height 36
click at [658, 273] on div "Where do you deliver?" at bounding box center [908, 269] width 1161 height 51
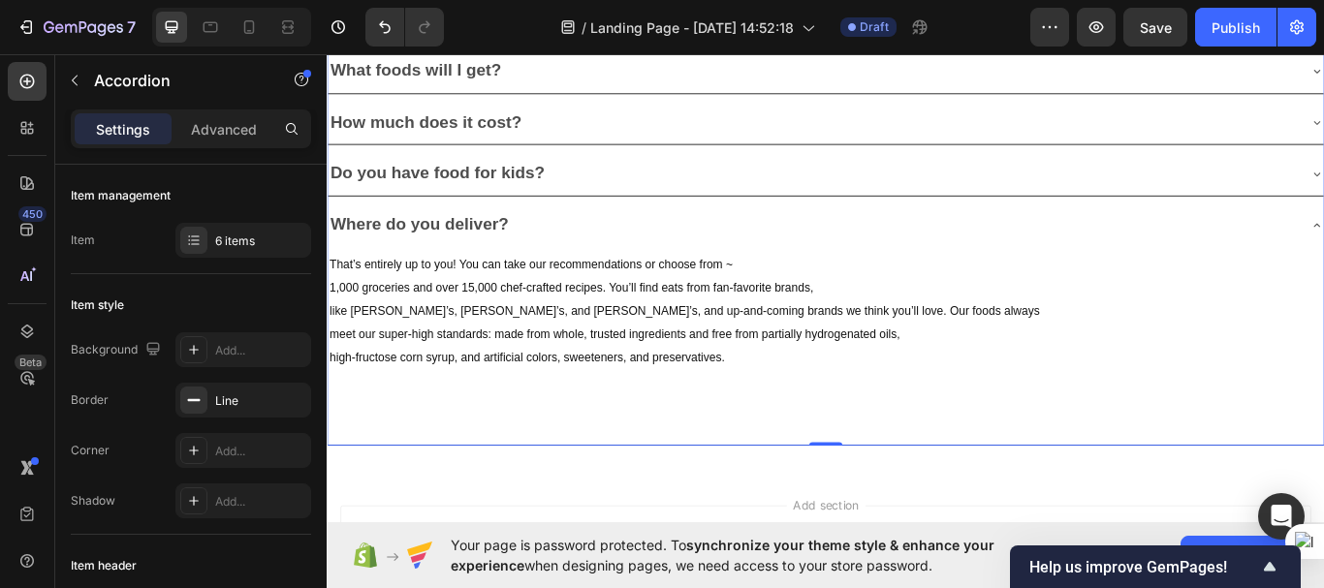
scroll to position [5553, 0]
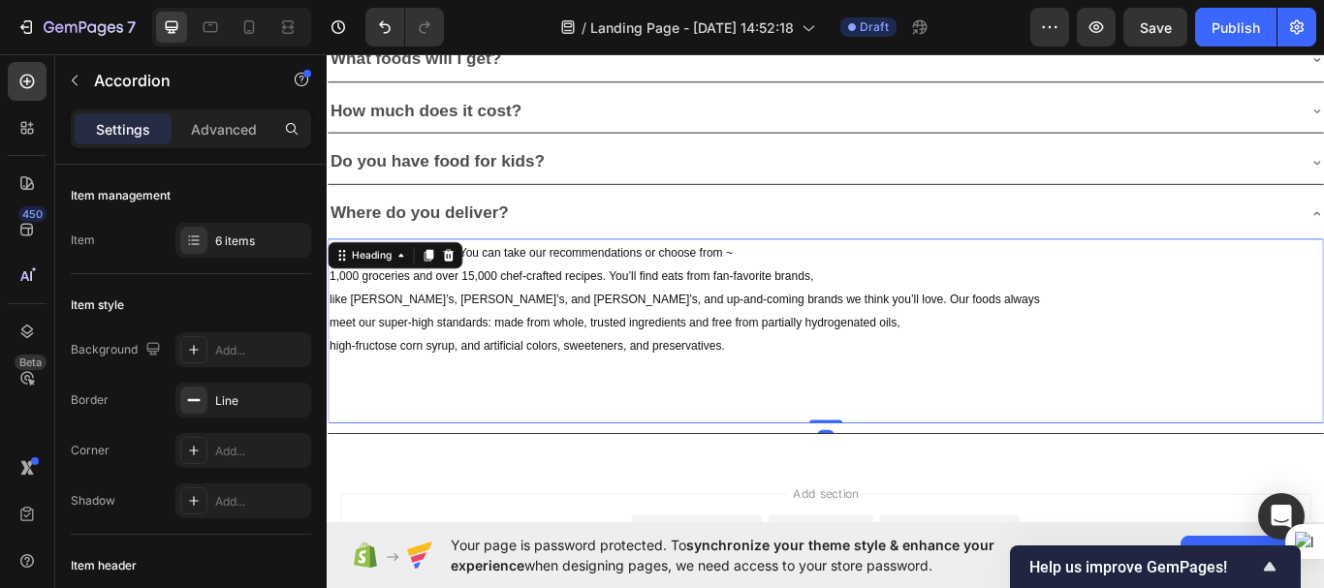
click at [642, 297] on h2 "That’s entirely up to you! You can take our recommendations or choose from ~ 1,…" at bounding box center [908, 377] width 1161 height 215
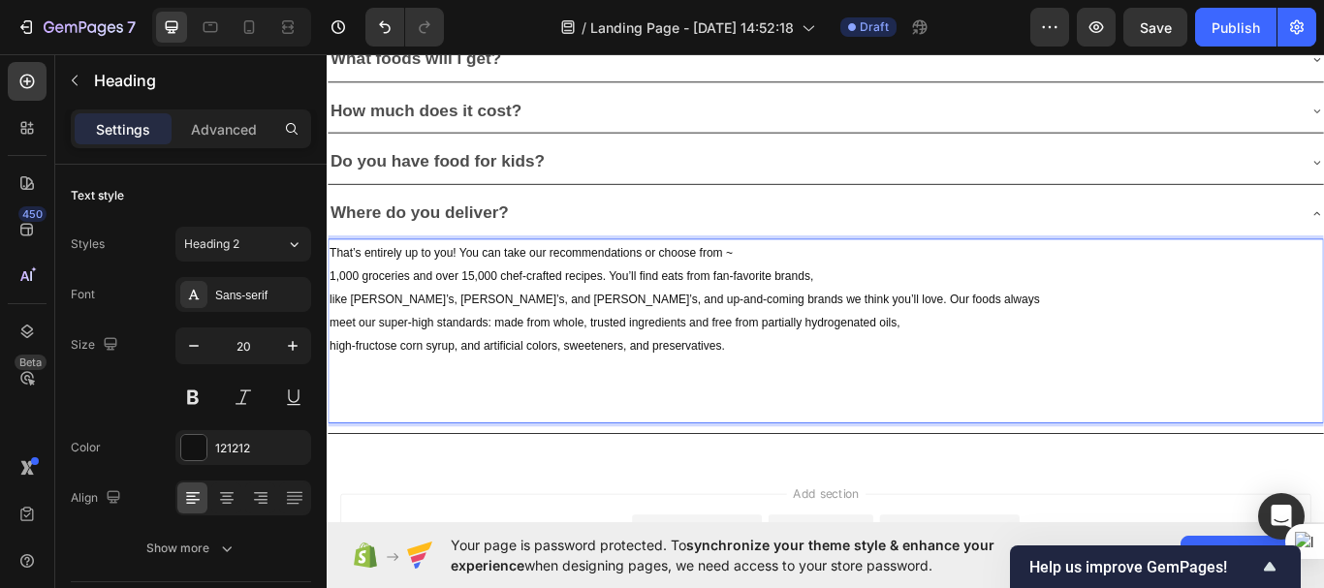
click at [642, 297] on h2 "That’s entirely up to you! You can take our recommendations or choose from ~ 1,…" at bounding box center [908, 377] width 1161 height 215
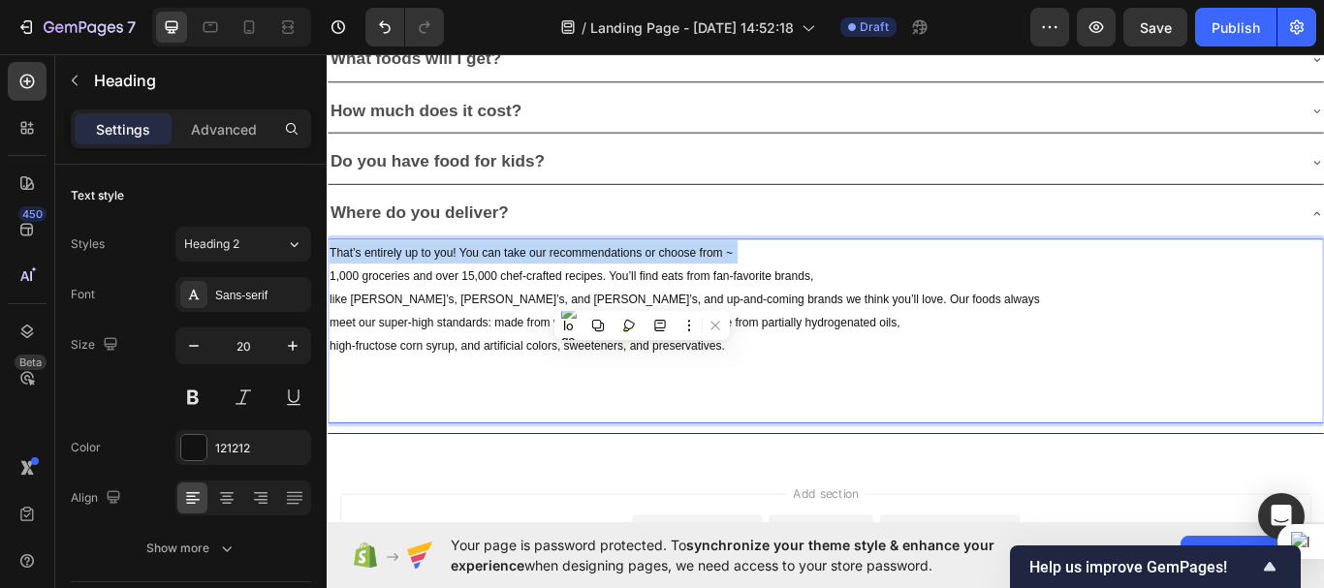
click at [642, 297] on p "That’s entirely up to you! You can take our recommendations or choose from ~ 1,…" at bounding box center [908, 377] width 1157 height 211
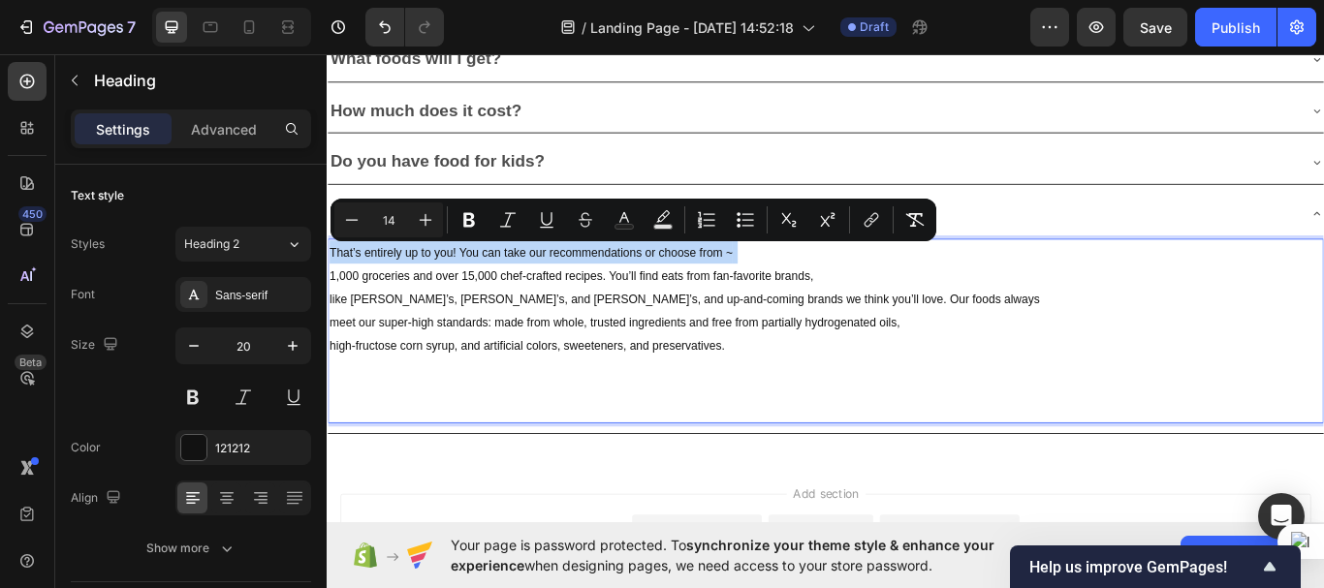
click at [642, 297] on p "That’s entirely up to you! You can take our recommendations or choose from ~ 1,…" at bounding box center [908, 377] width 1157 height 211
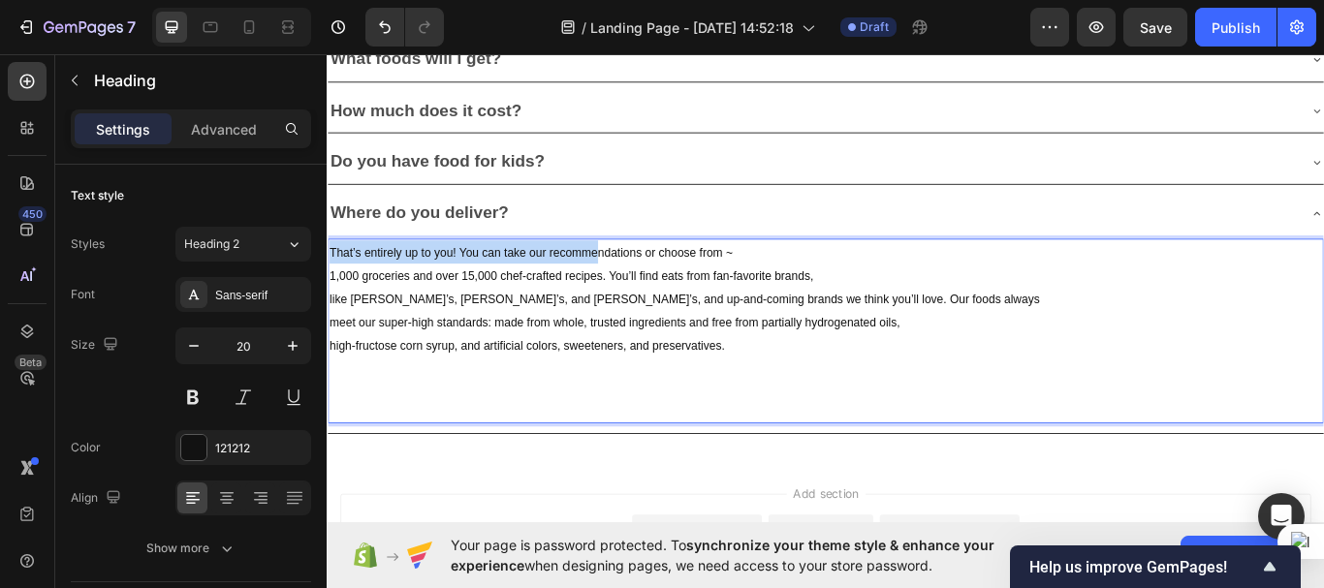
click at [642, 297] on p "That’s entirely up to you! You can take our recommendations or choose from ~ 1,…" at bounding box center [908, 377] width 1157 height 211
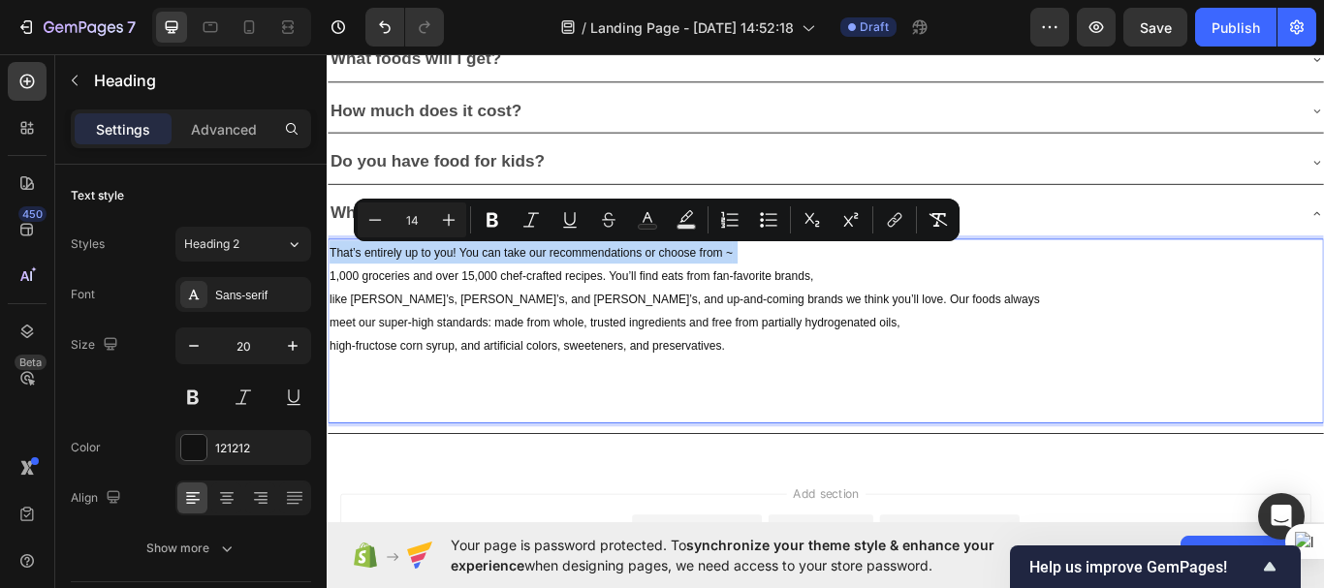
drag, startPoint x: 793, startPoint y: 393, endPoint x: 328, endPoint y: 282, distance: 478.1
click at [328, 282] on h2 "That’s entirely up to you! You can take our recommendations or choose from ~ 1,…" at bounding box center [908, 377] width 1161 height 215
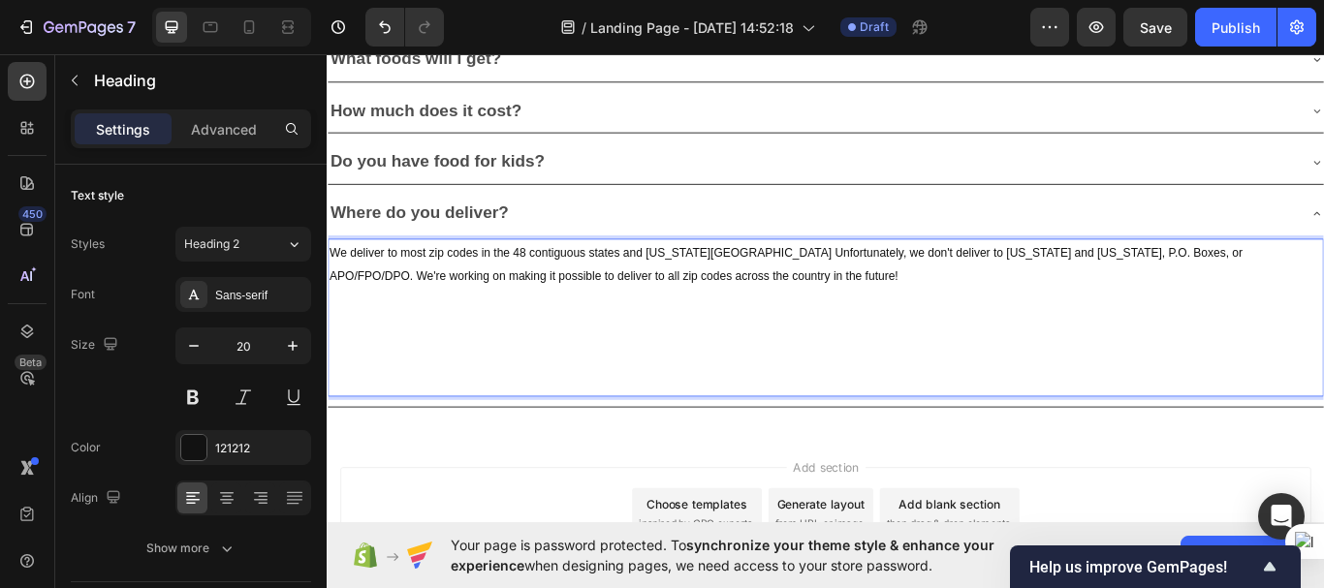
click at [893, 282] on span "We deliver to most zip codes in the 48 contiguous states and [US_STATE][GEOGRAP…" at bounding box center [862, 300] width 1065 height 43
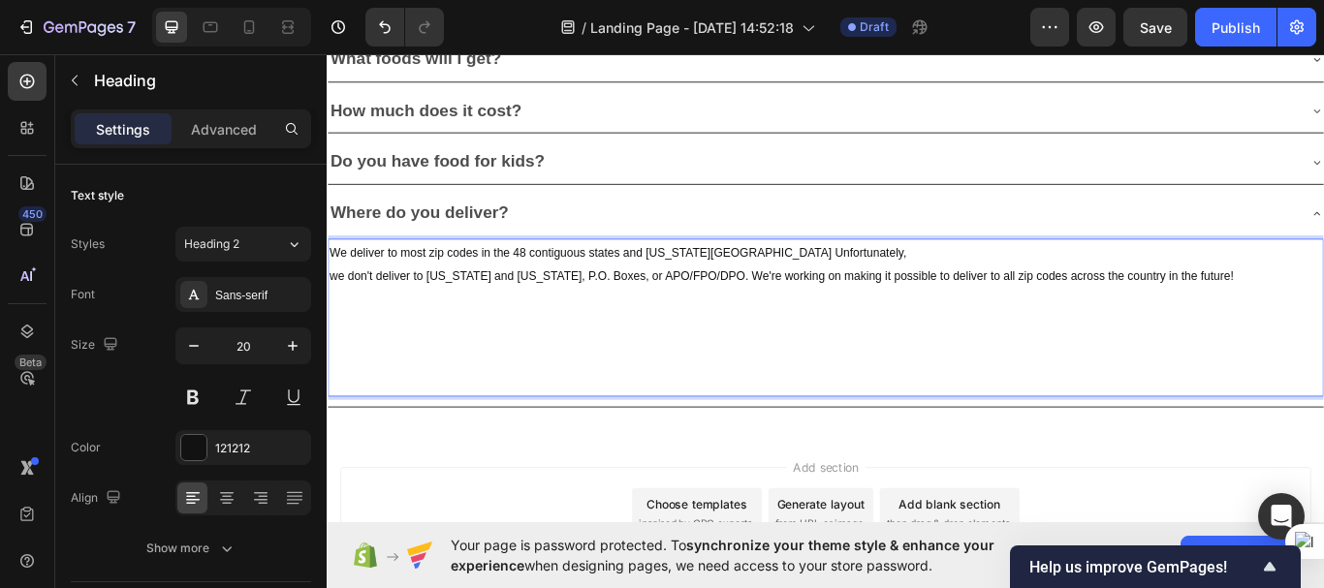
click at [756, 313] on span "we don't deliver to [US_STATE] and [US_STATE], P.O. Boxes, or APO/FPO/DPO. We'r…" at bounding box center [857, 314] width 1054 height 16
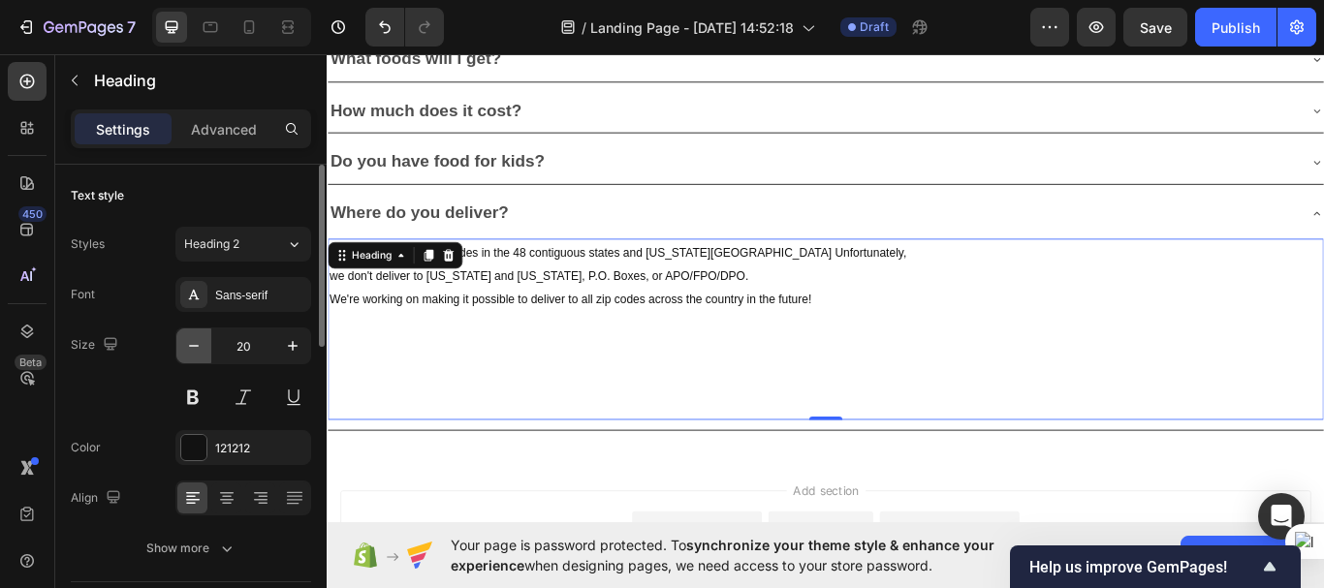
click at [198, 343] on icon "button" at bounding box center [193, 345] width 19 height 19
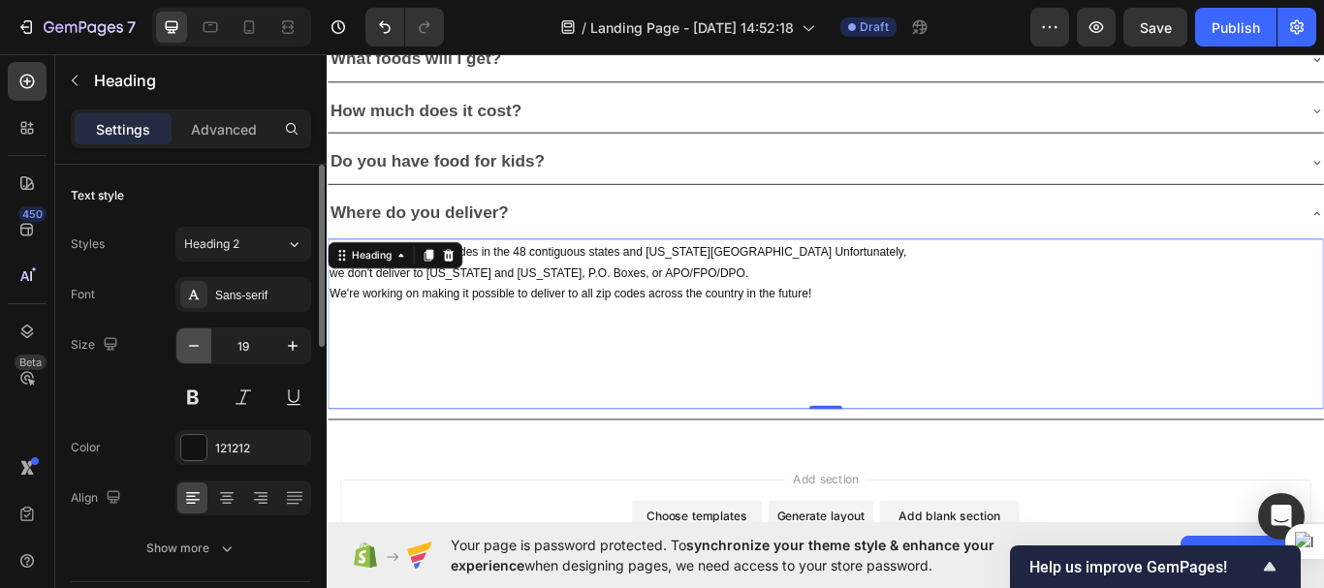
click at [198, 343] on icon "button" at bounding box center [193, 345] width 19 height 19
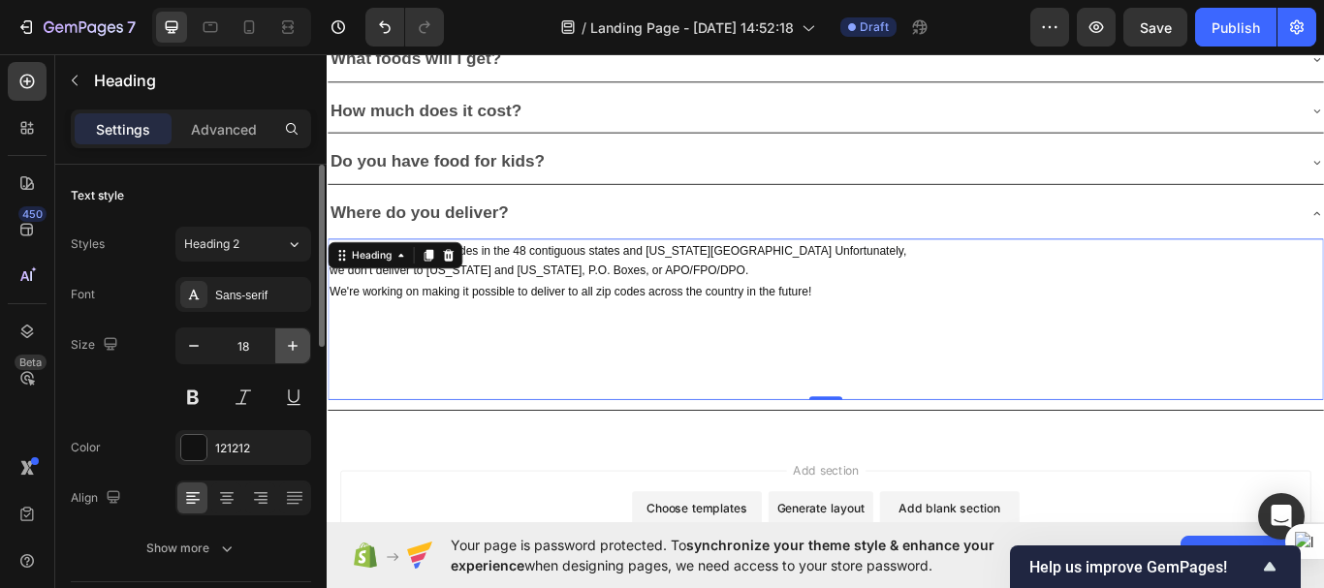
click at [295, 340] on icon "button" at bounding box center [292, 345] width 19 height 19
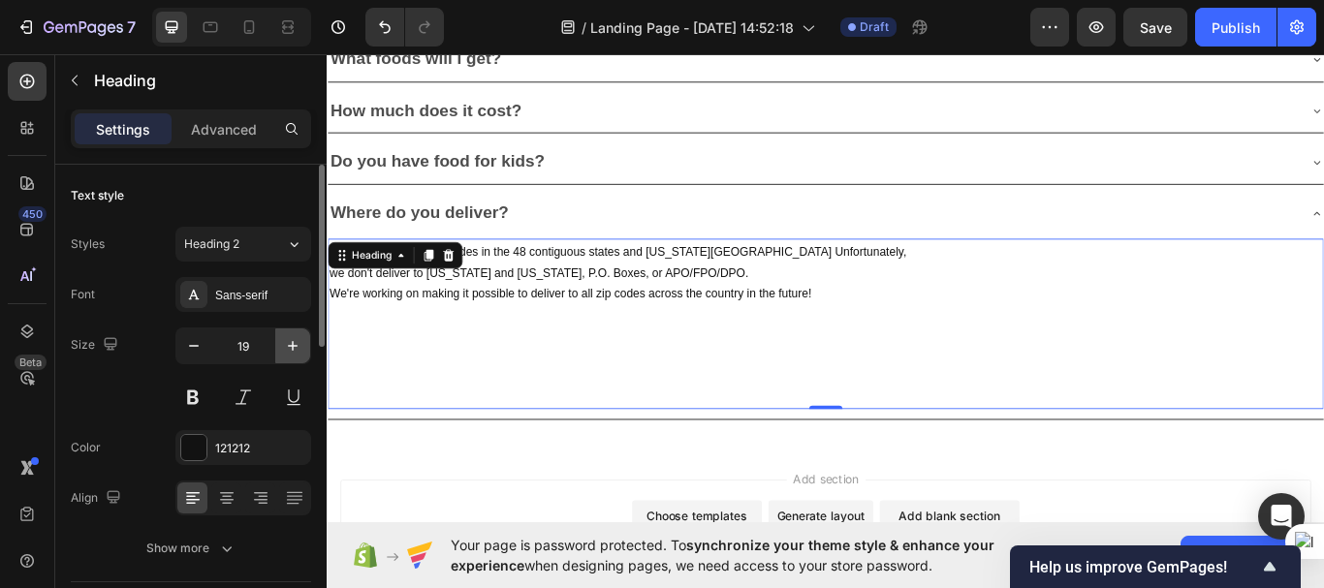
click at [295, 340] on icon "button" at bounding box center [292, 345] width 19 height 19
type input "20"
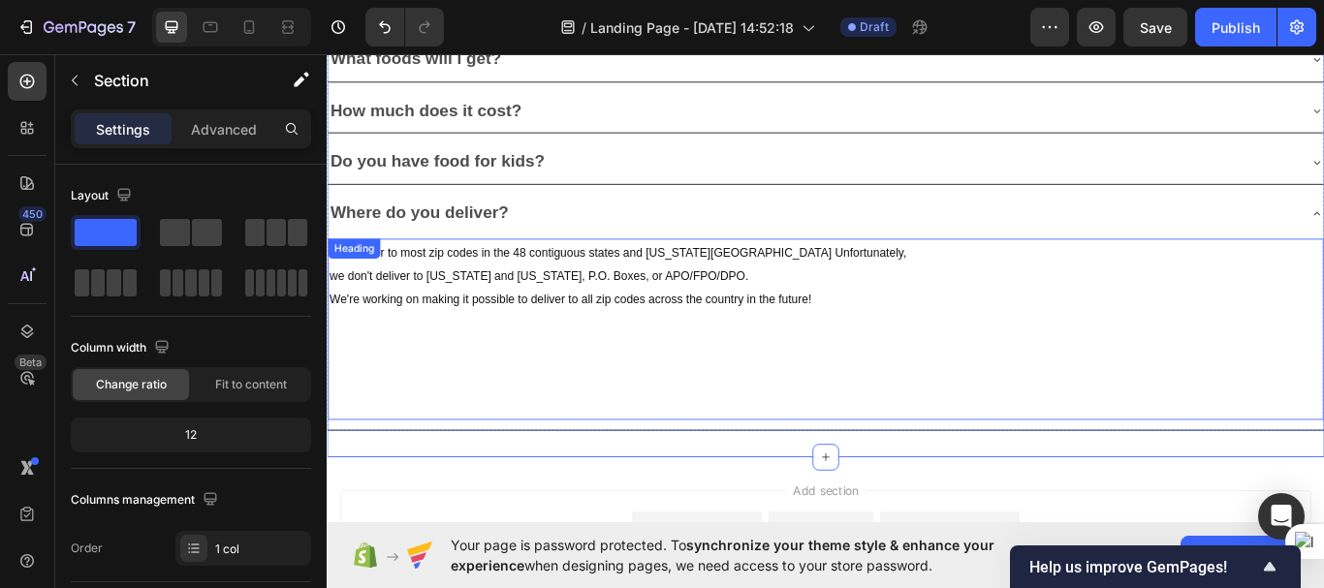
scroll to position [5528, 0]
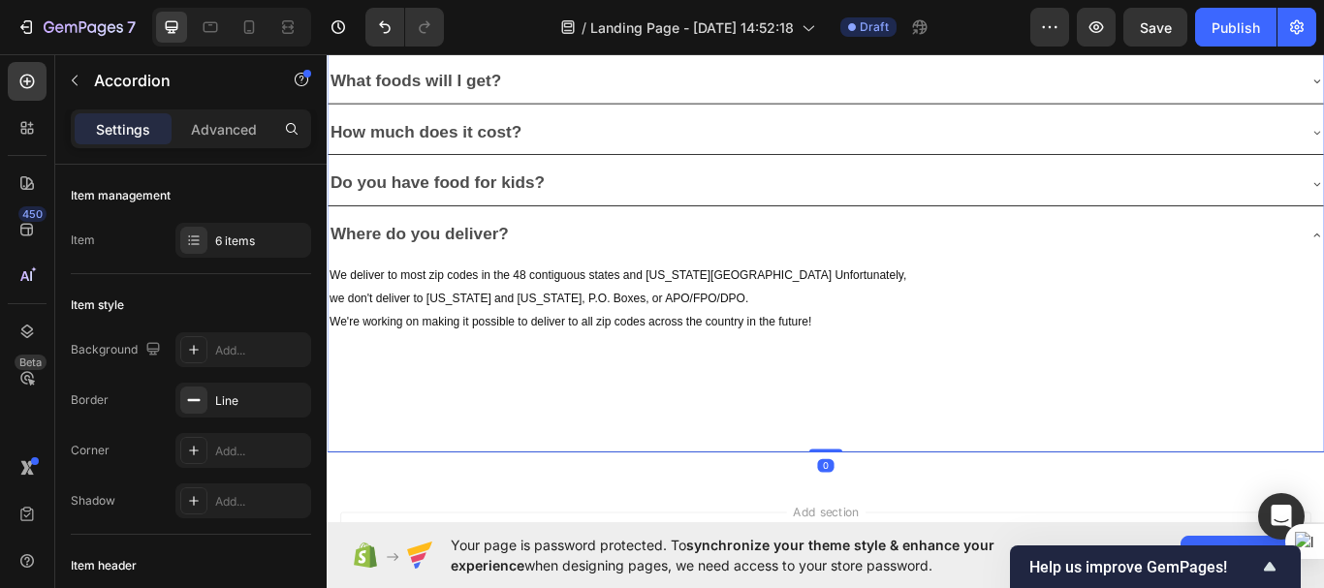
click at [609, 266] on div "Where do you deliver?" at bounding box center [893, 266] width 1130 height 36
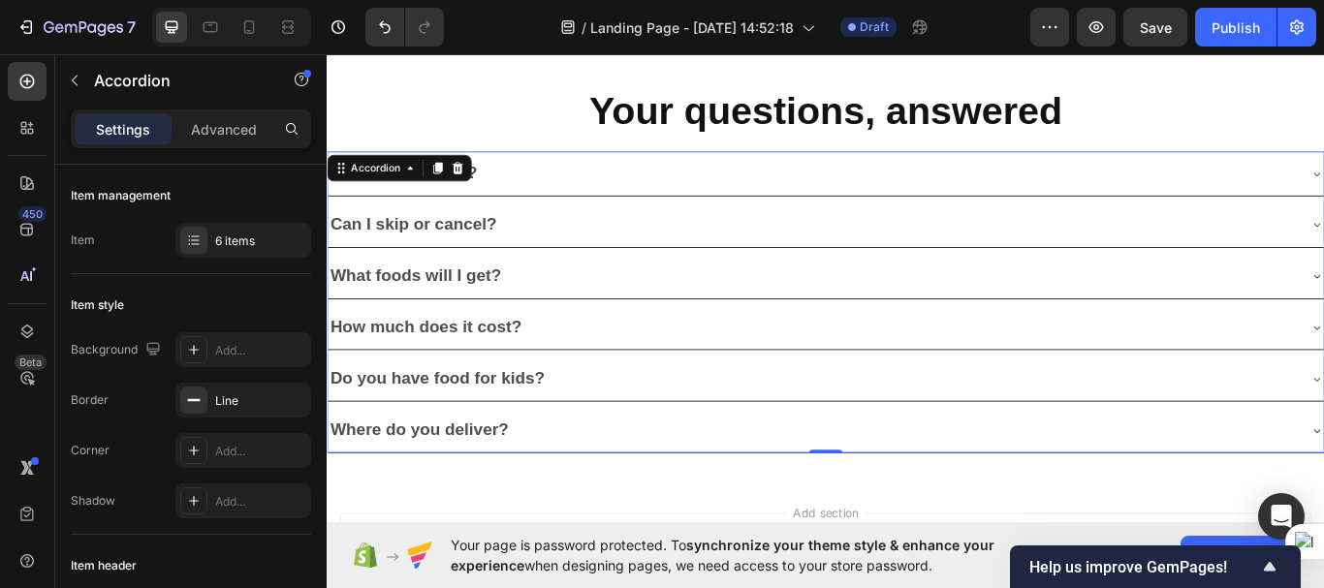
scroll to position [5299, 0]
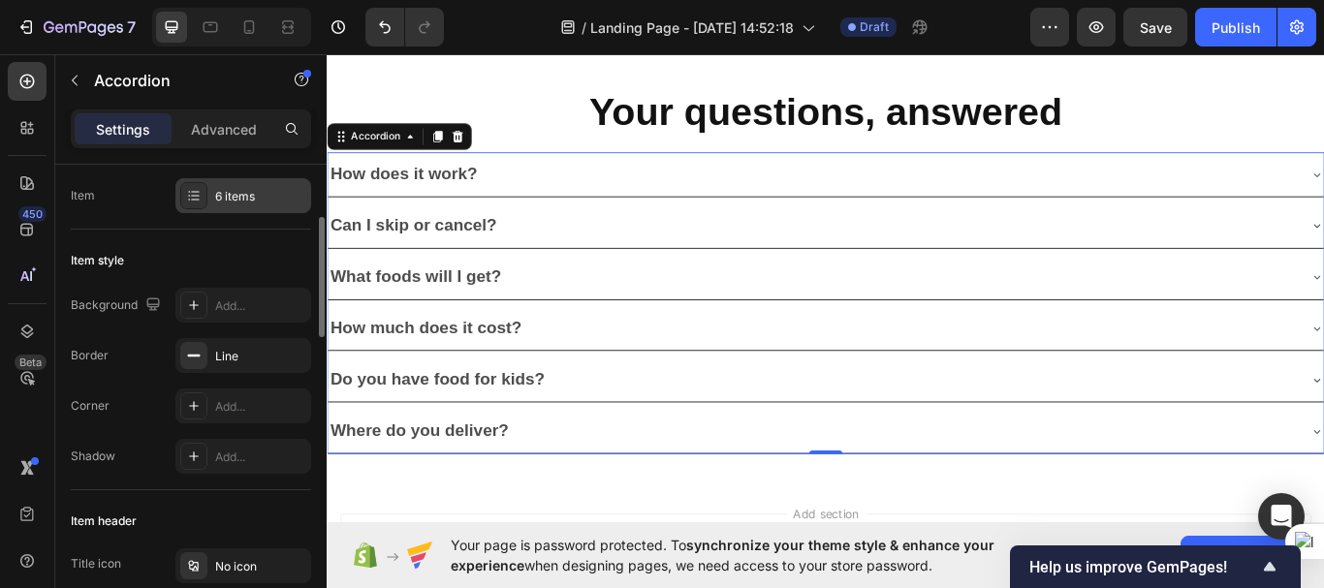
scroll to position [31, 0]
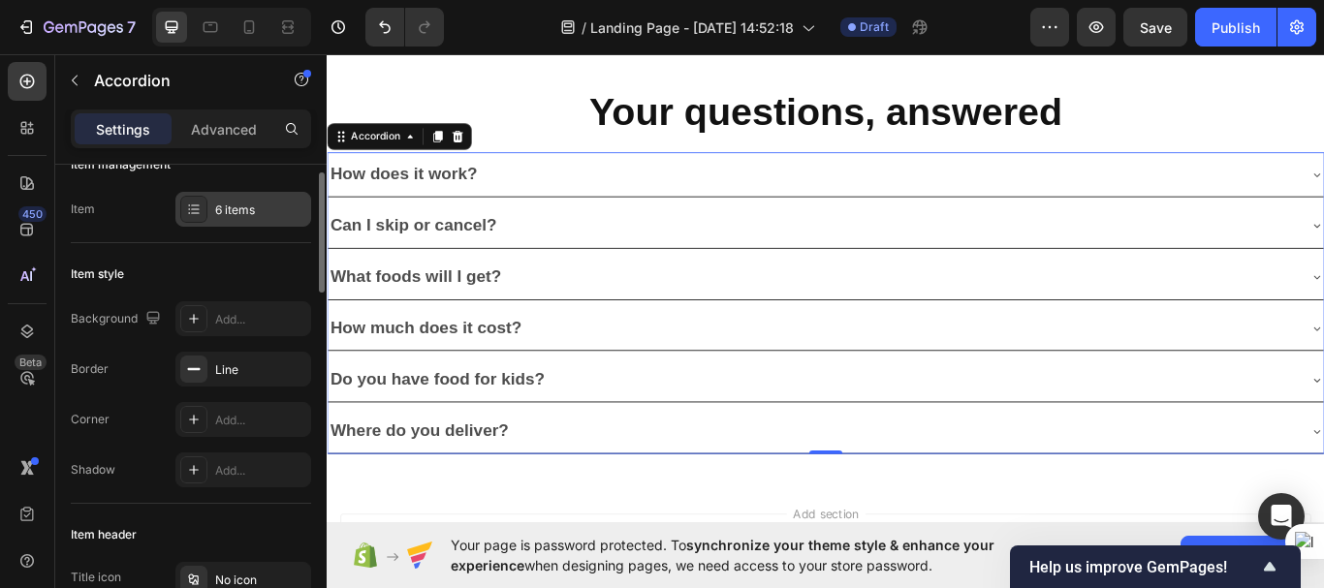
click at [189, 208] on icon at bounding box center [194, 210] width 16 height 16
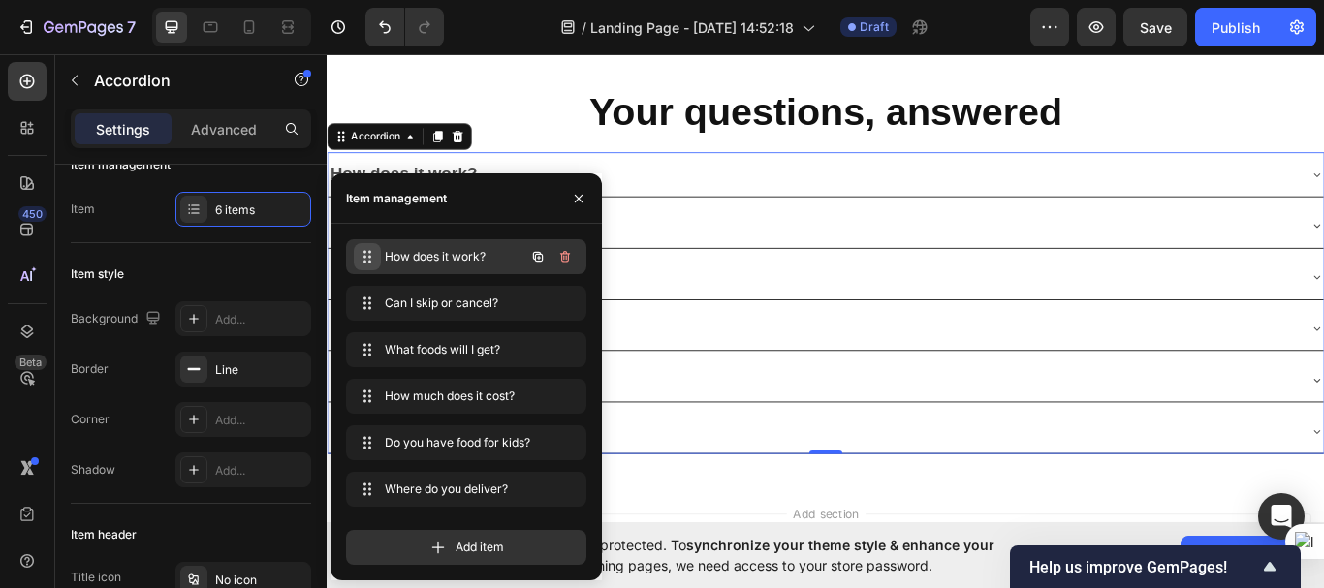
click at [362, 260] on icon at bounding box center [368, 257] width 16 height 16
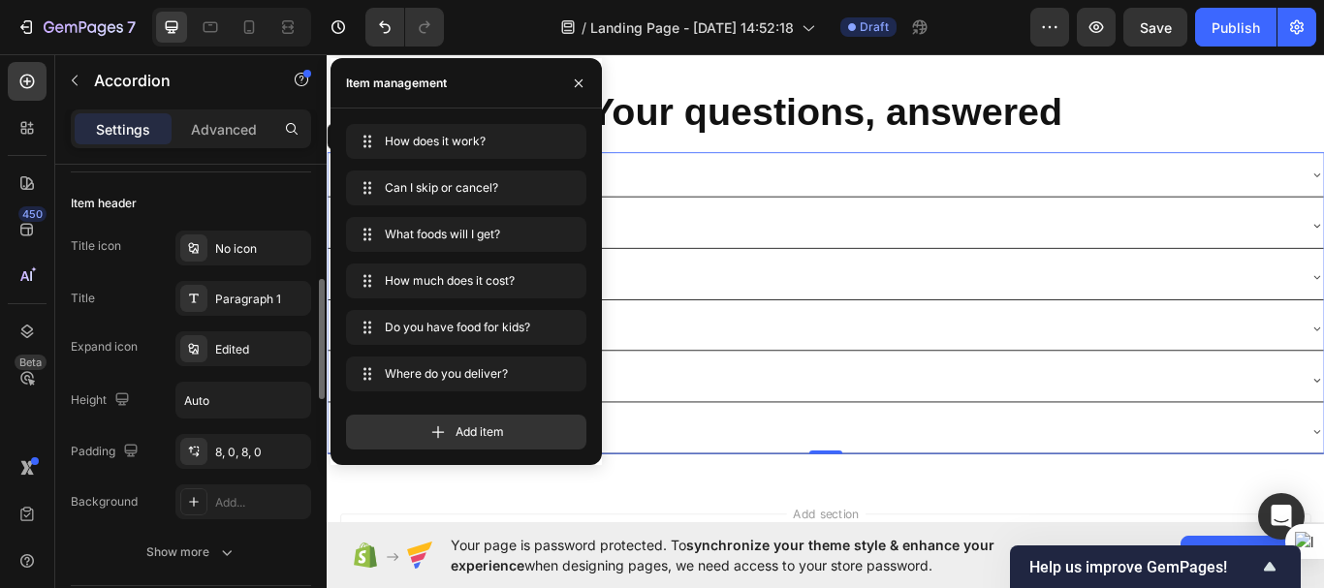
scroll to position [387, 0]
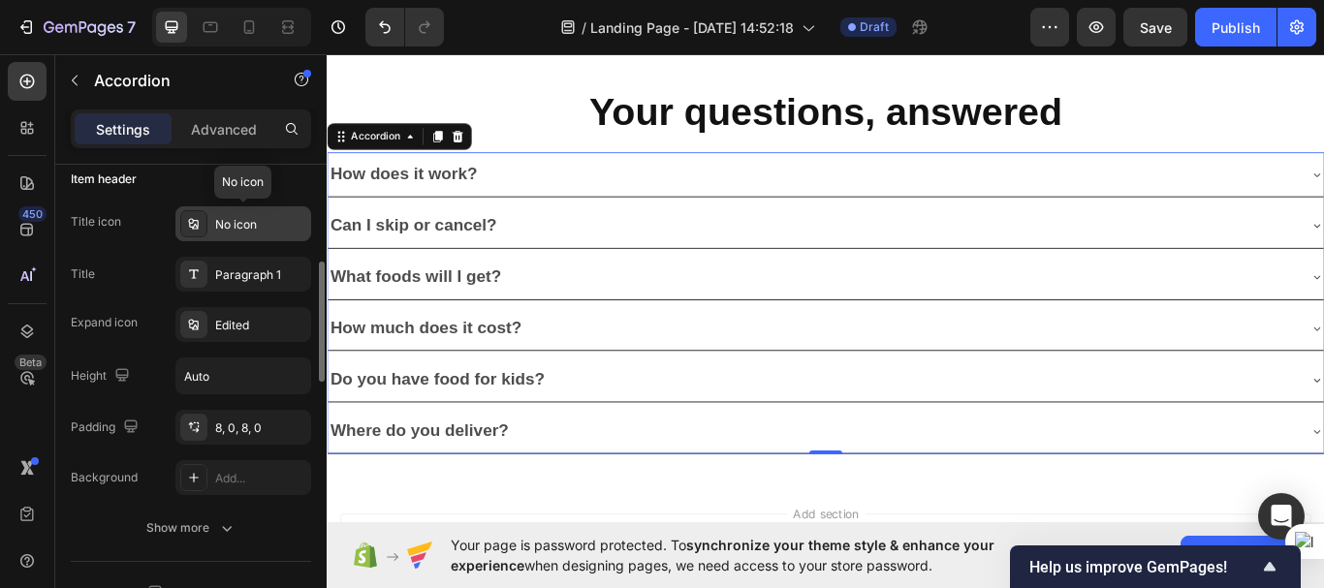
click at [191, 215] on div at bounding box center [193, 223] width 27 height 27
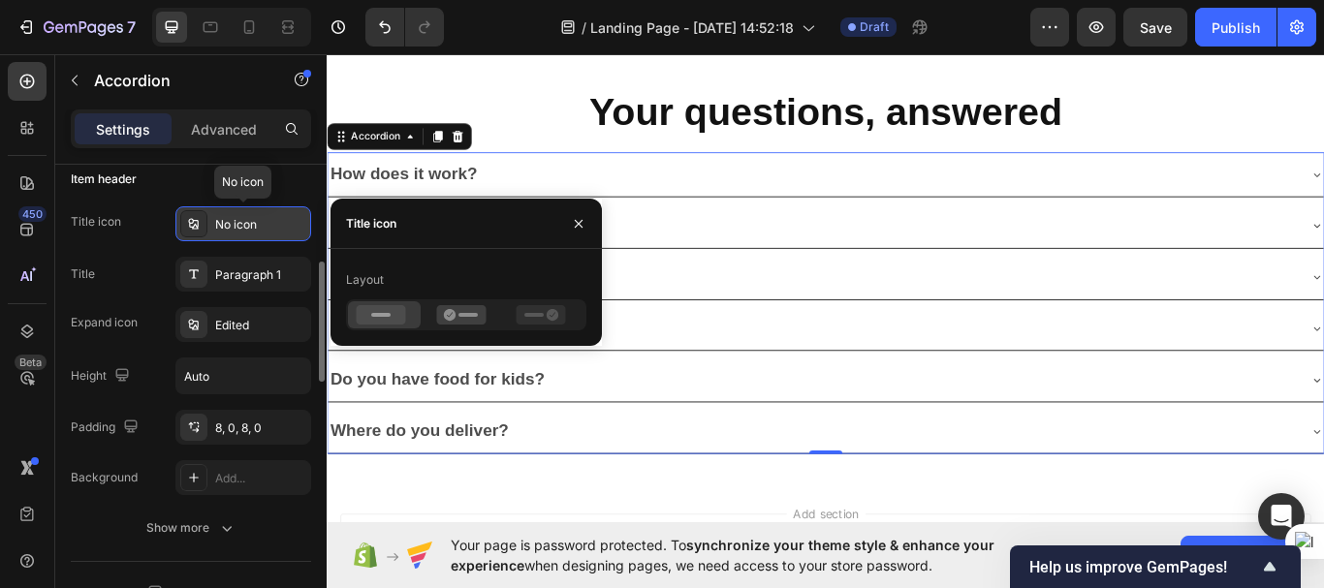
click at [191, 215] on div at bounding box center [193, 223] width 27 height 27
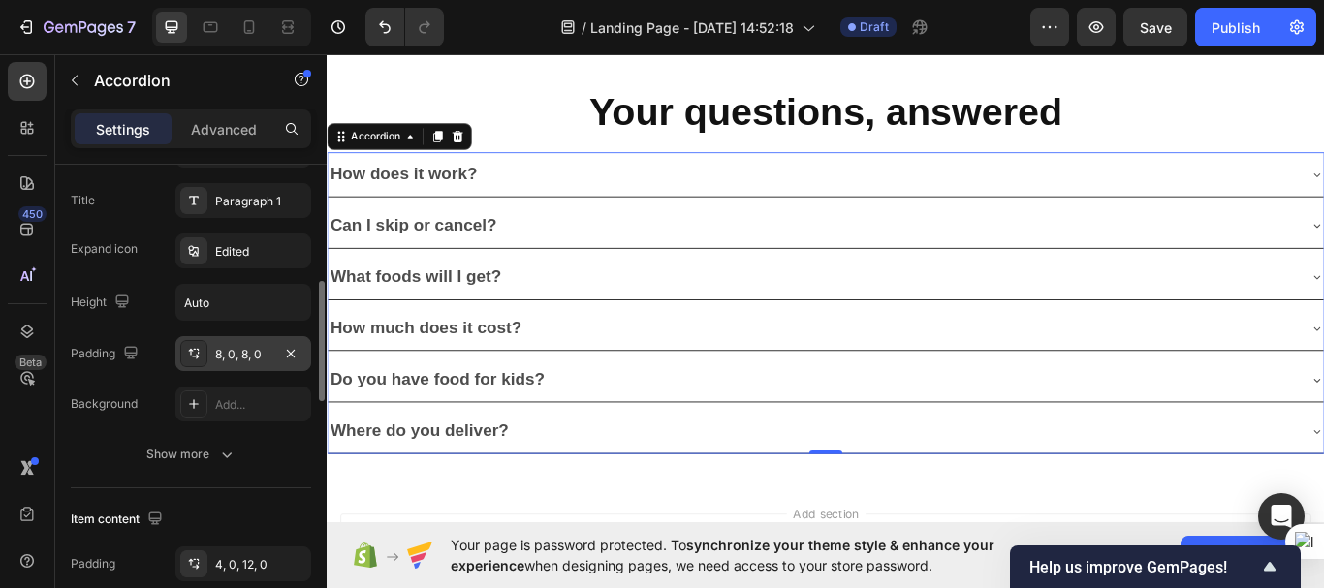
scroll to position [461, 0]
click at [206, 246] on div at bounding box center [193, 249] width 27 height 27
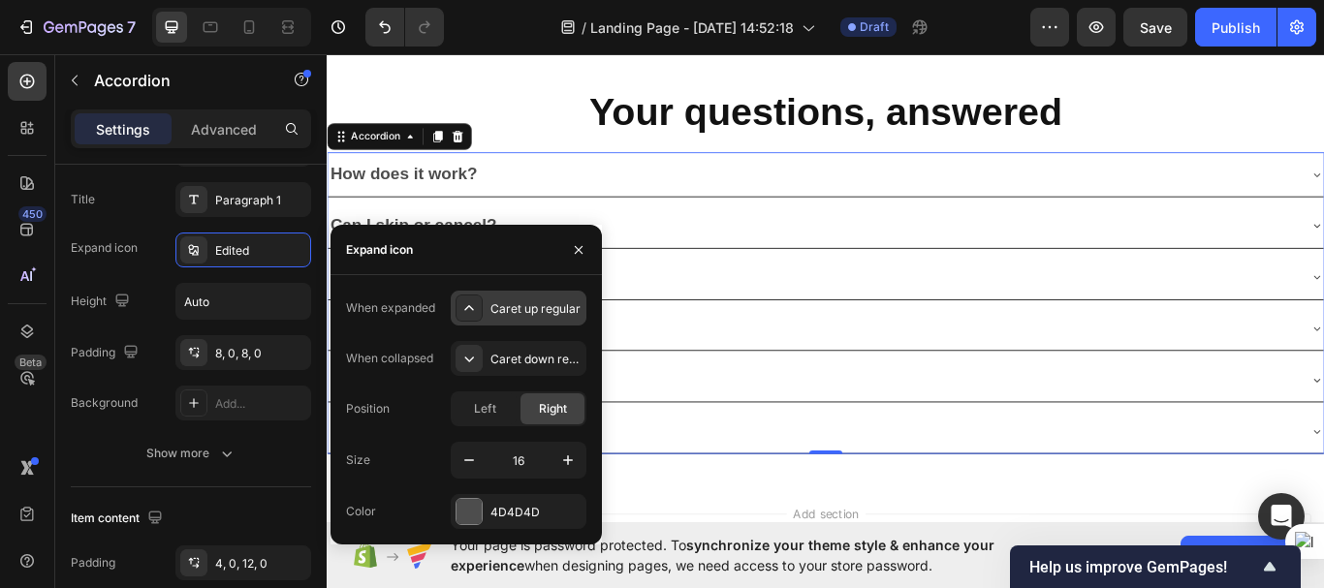
click at [470, 308] on icon at bounding box center [468, 307] width 19 height 19
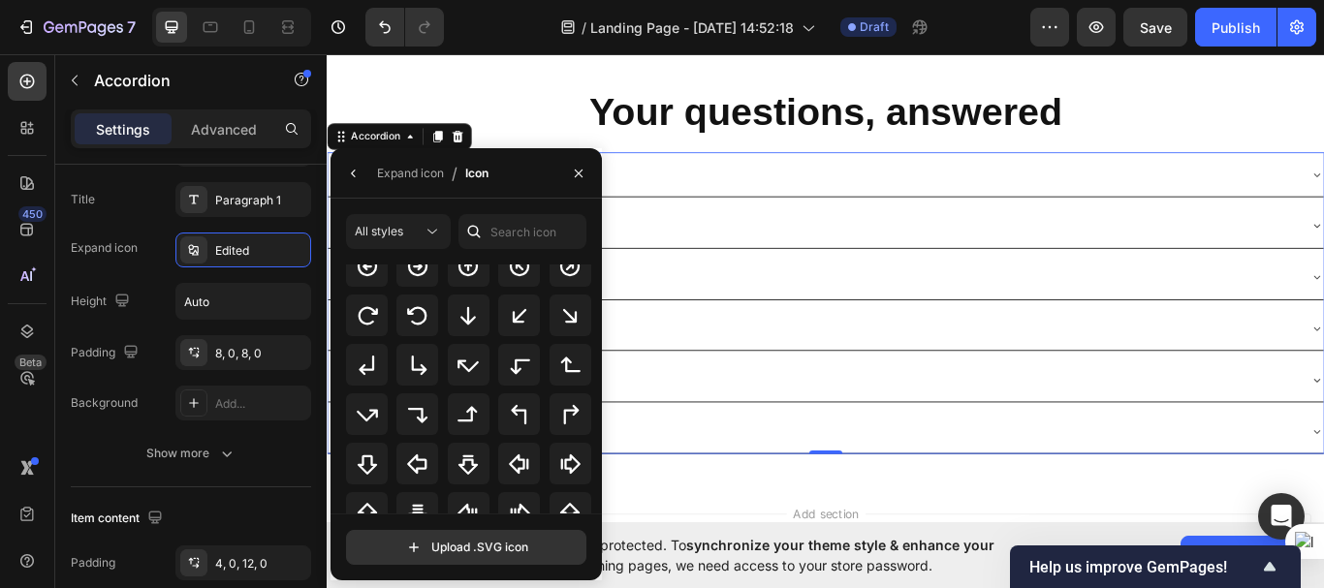
scroll to position [549, 0]
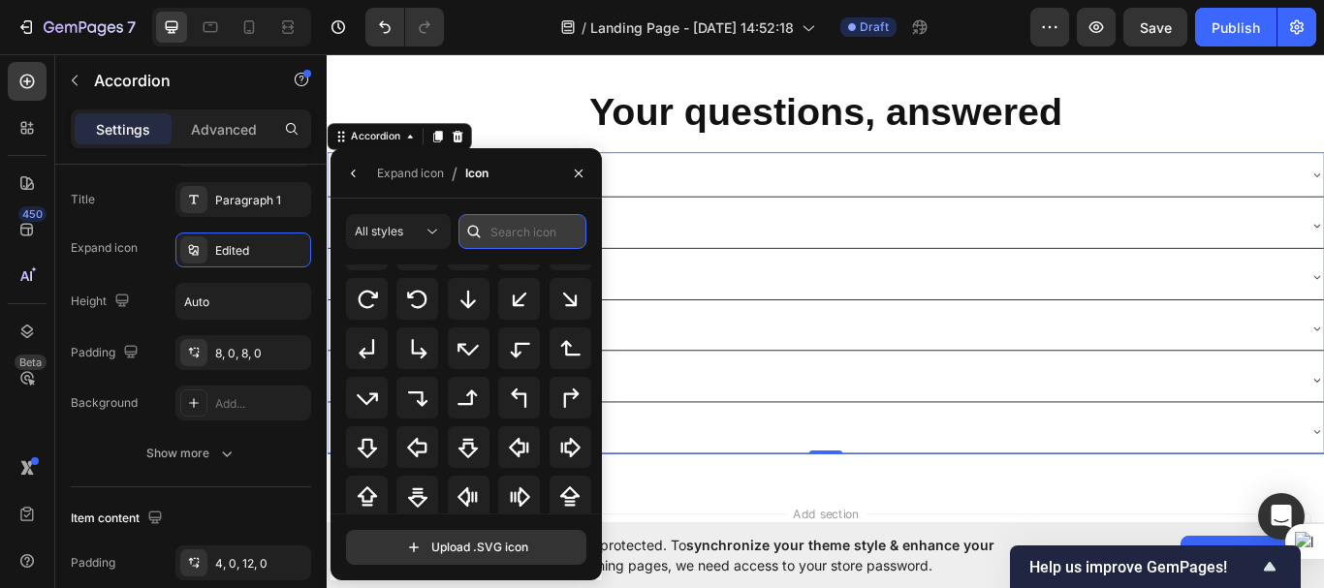
click at [518, 236] on input "text" at bounding box center [522, 231] width 128 height 35
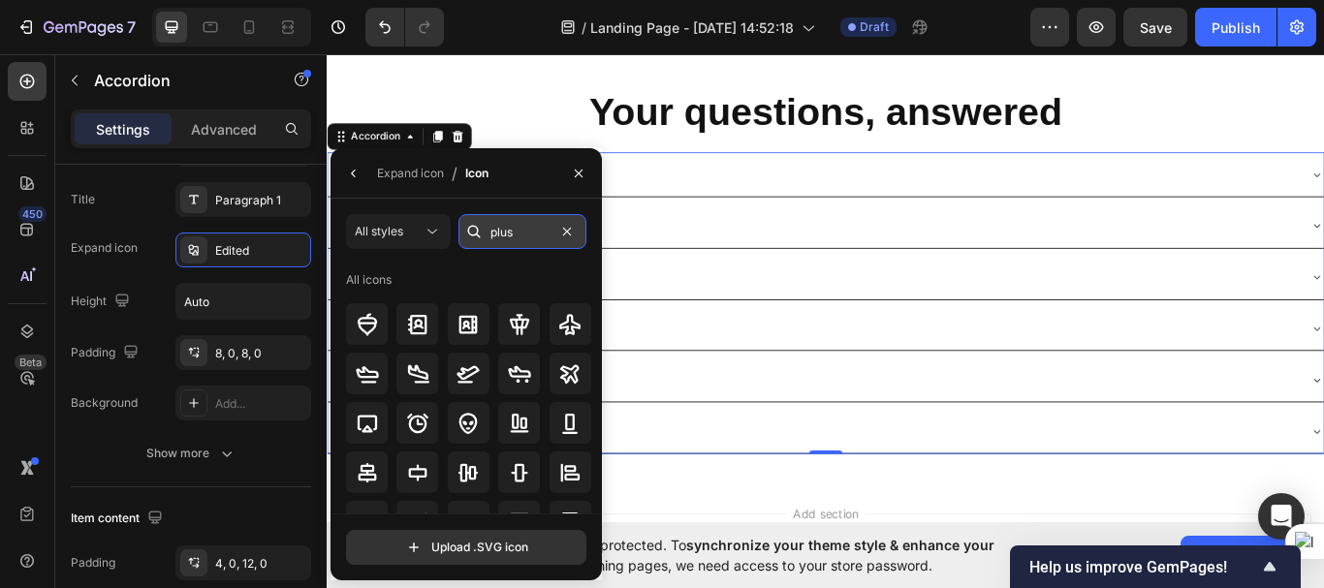
type input "plus"
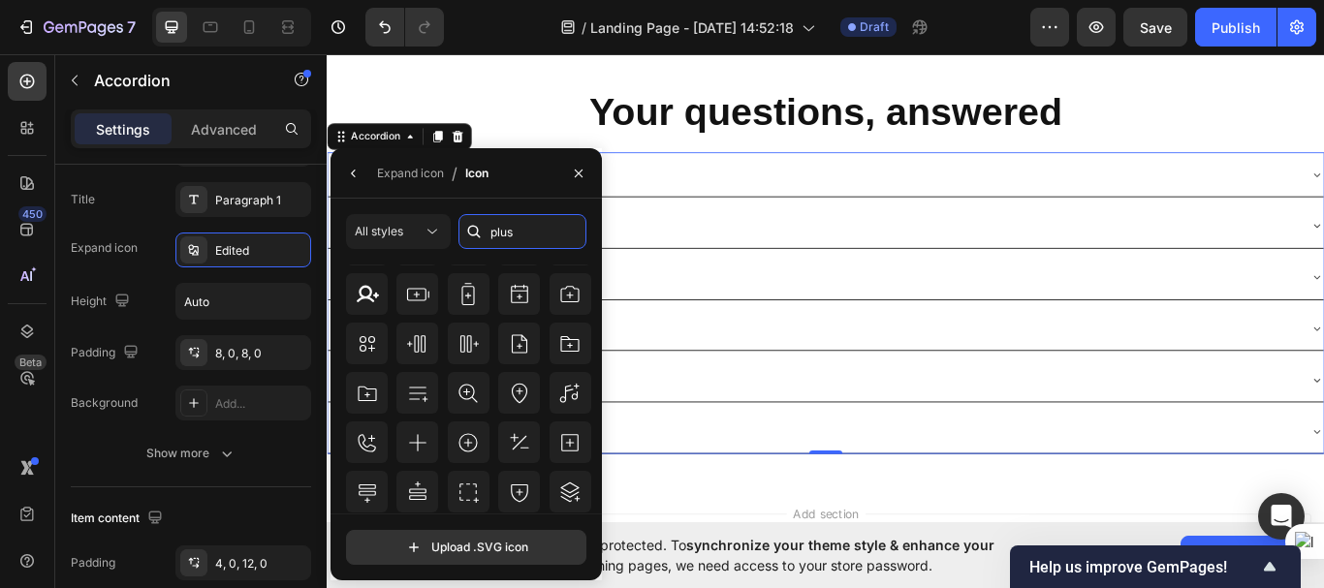
scroll to position [275, 0]
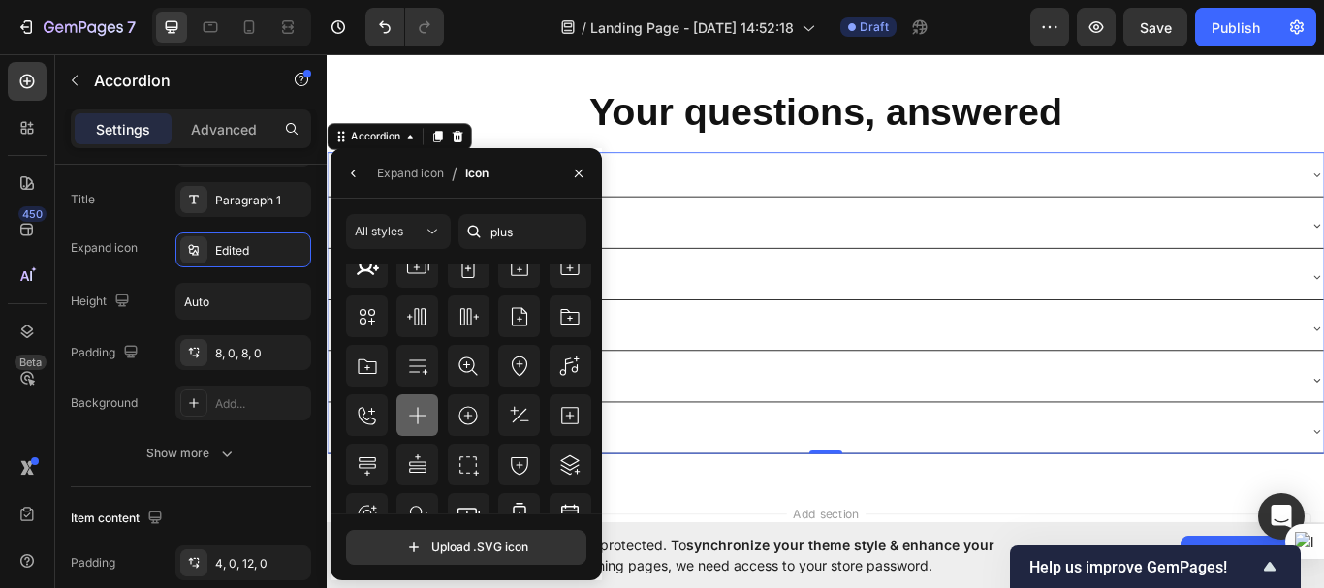
click at [412, 413] on icon at bounding box center [417, 415] width 23 height 23
click at [455, 546] on input "file" at bounding box center [466, 547] width 238 height 33
click at [417, 407] on icon at bounding box center [417, 415] width 17 height 17
click at [582, 176] on icon "button" at bounding box center [579, 173] width 8 height 8
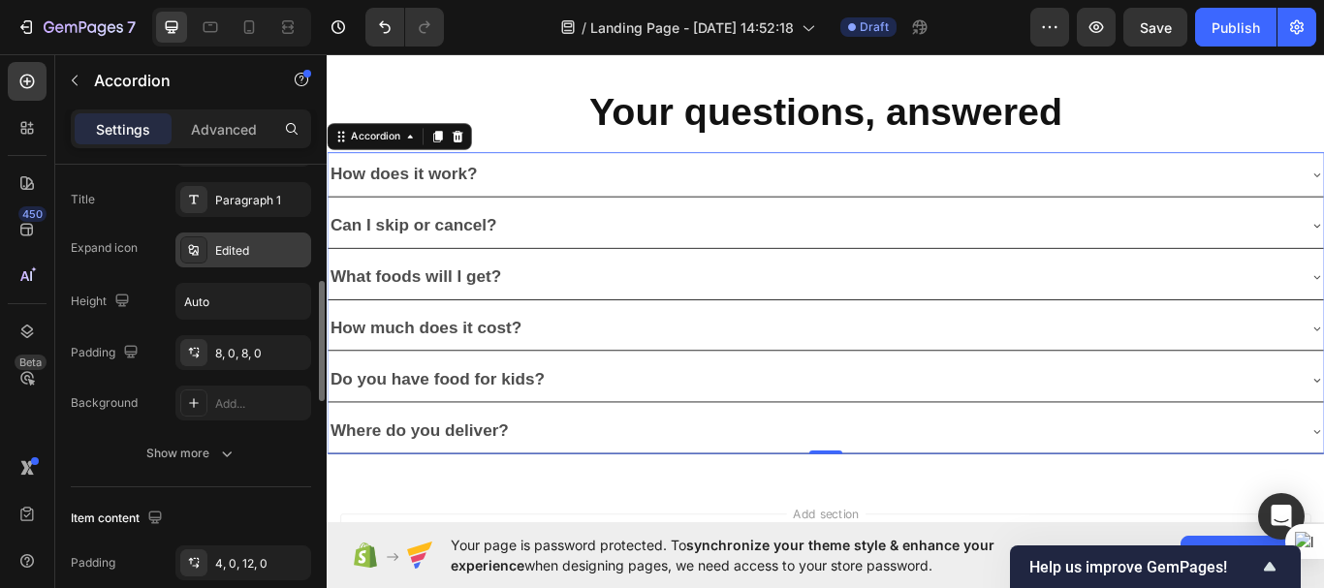
click at [199, 249] on icon at bounding box center [194, 250] width 16 height 16
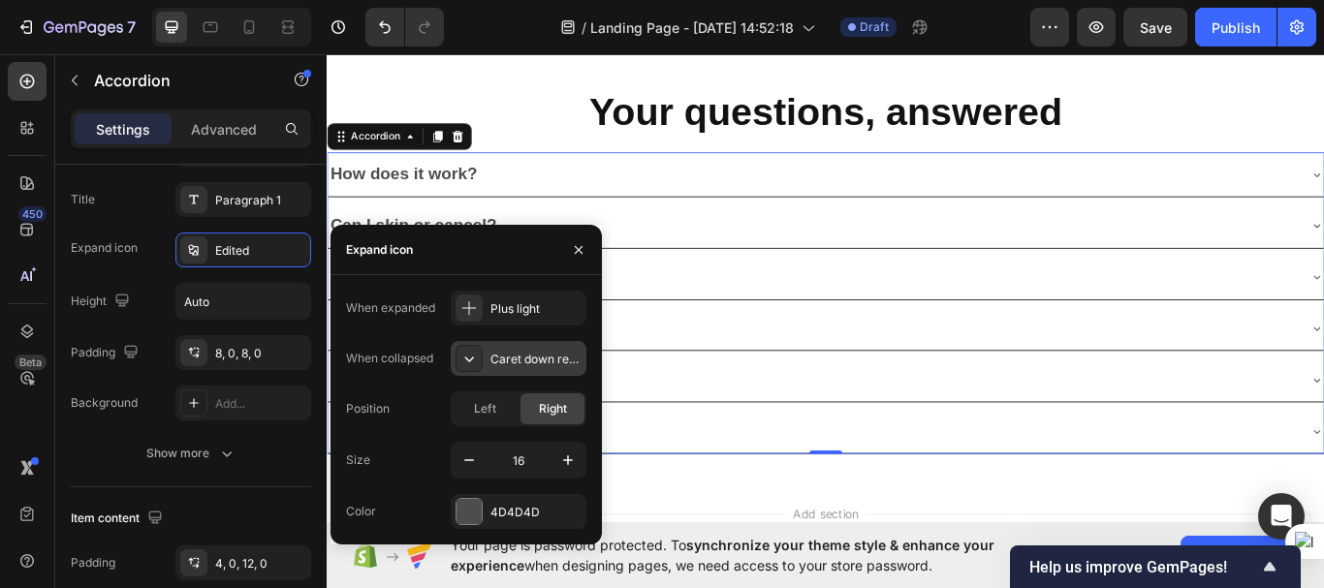
click at [469, 361] on icon at bounding box center [470, 360] width 10 height 6
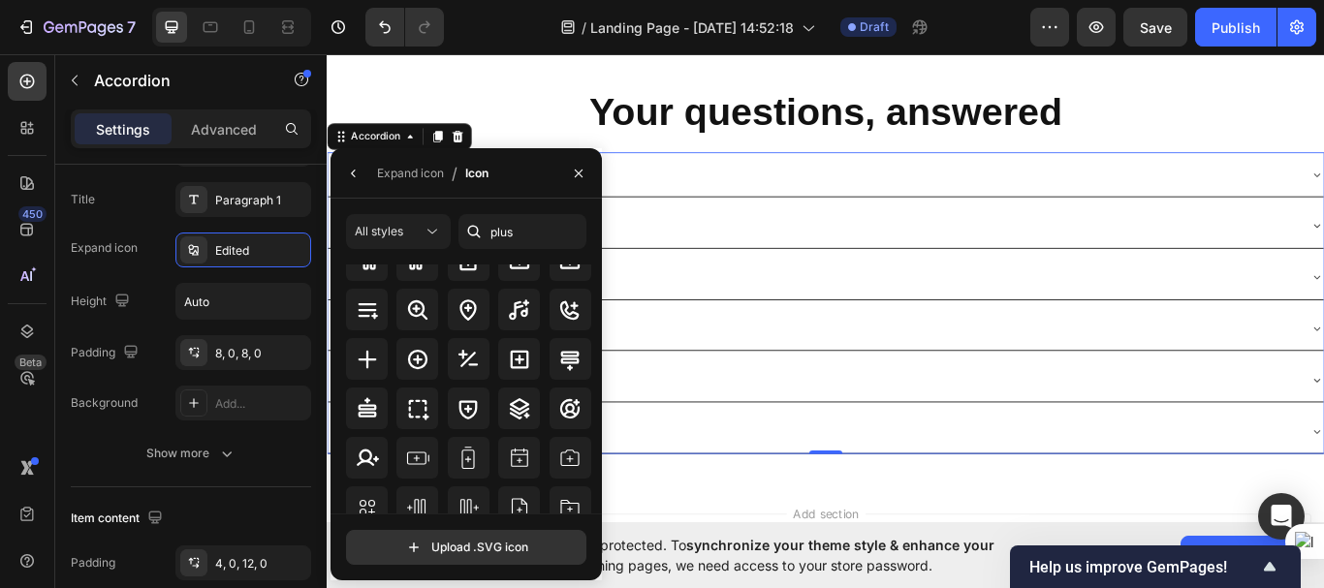
scroll to position [136, 0]
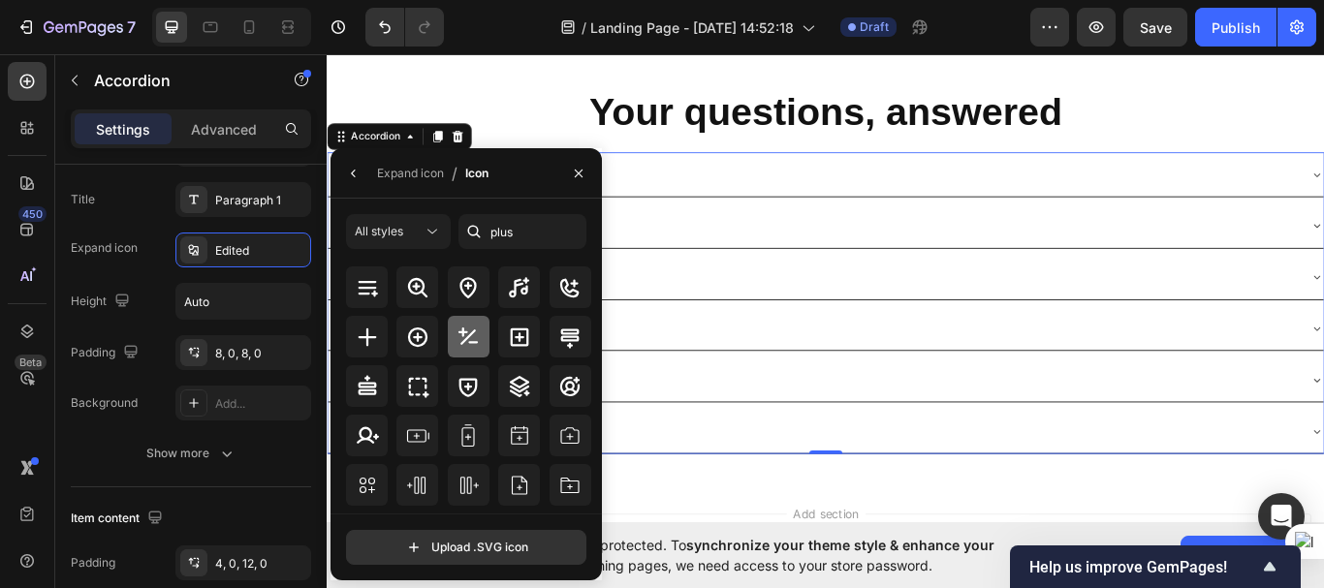
click at [477, 338] on icon at bounding box center [467, 337] width 23 height 23
click at [575, 177] on icon "button" at bounding box center [579, 174] width 16 height 16
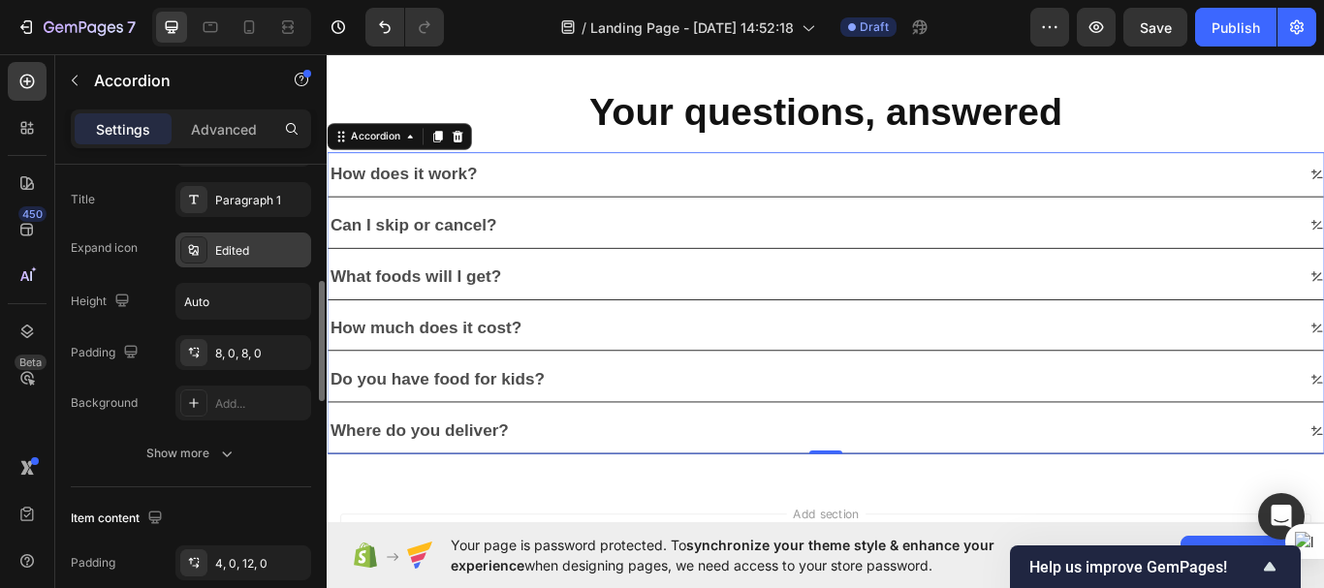
click at [200, 254] on icon at bounding box center [194, 250] width 16 height 16
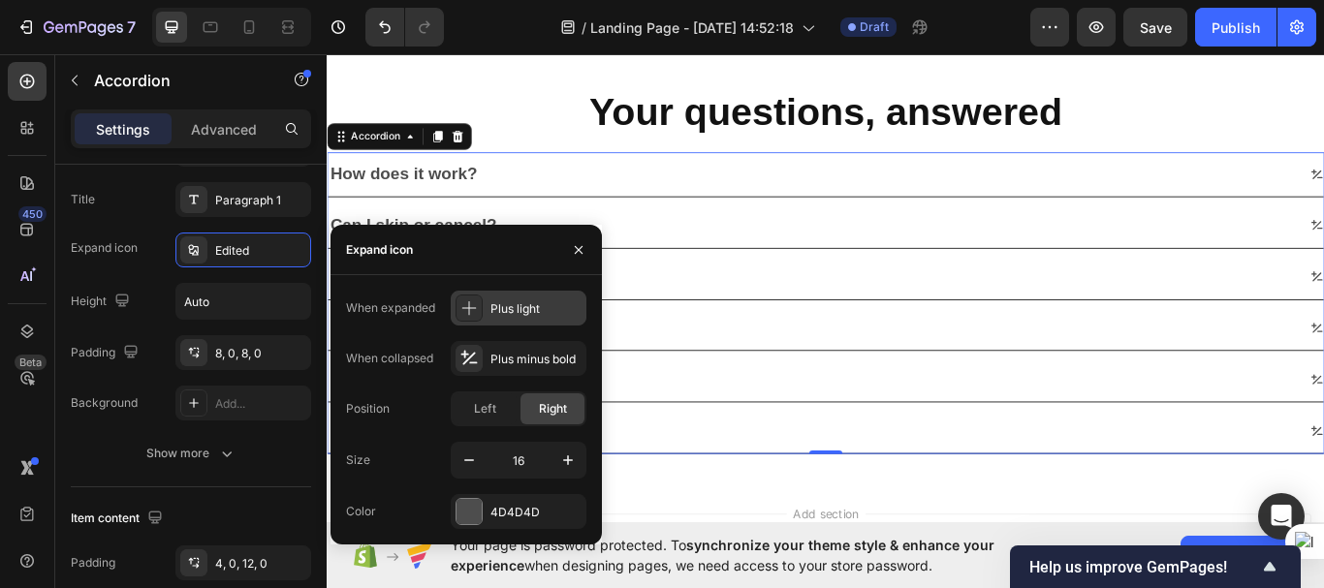
click at [470, 307] on icon at bounding box center [468, 307] width 19 height 19
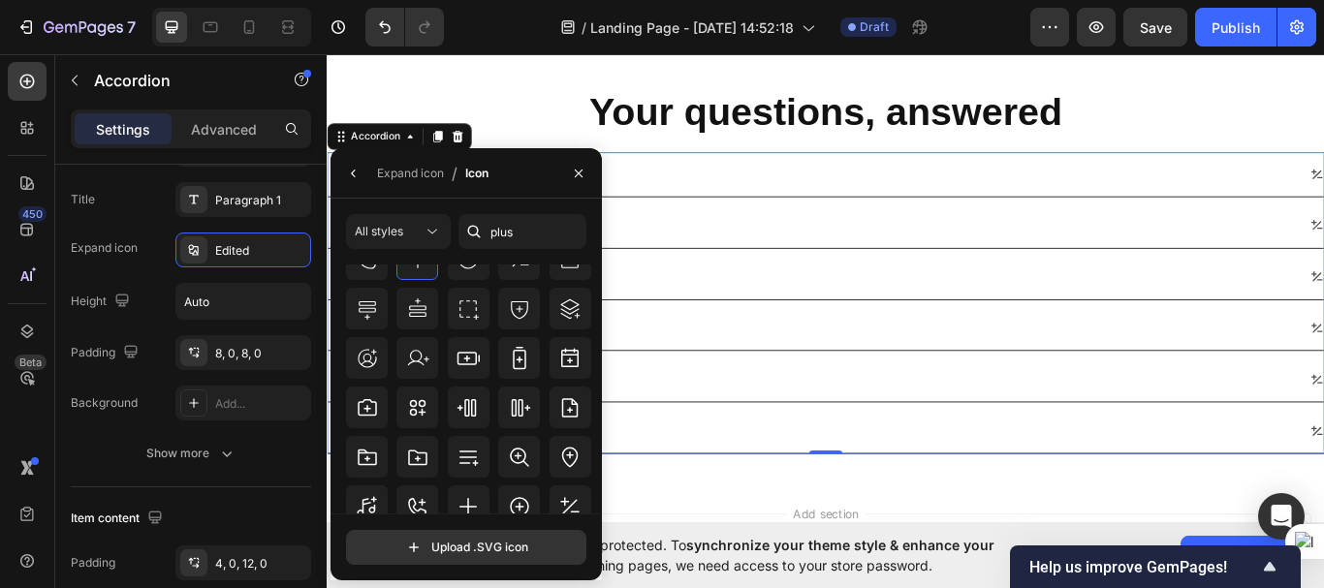
scroll to position [409, 0]
click at [573, 171] on icon "button" at bounding box center [579, 174] width 16 height 16
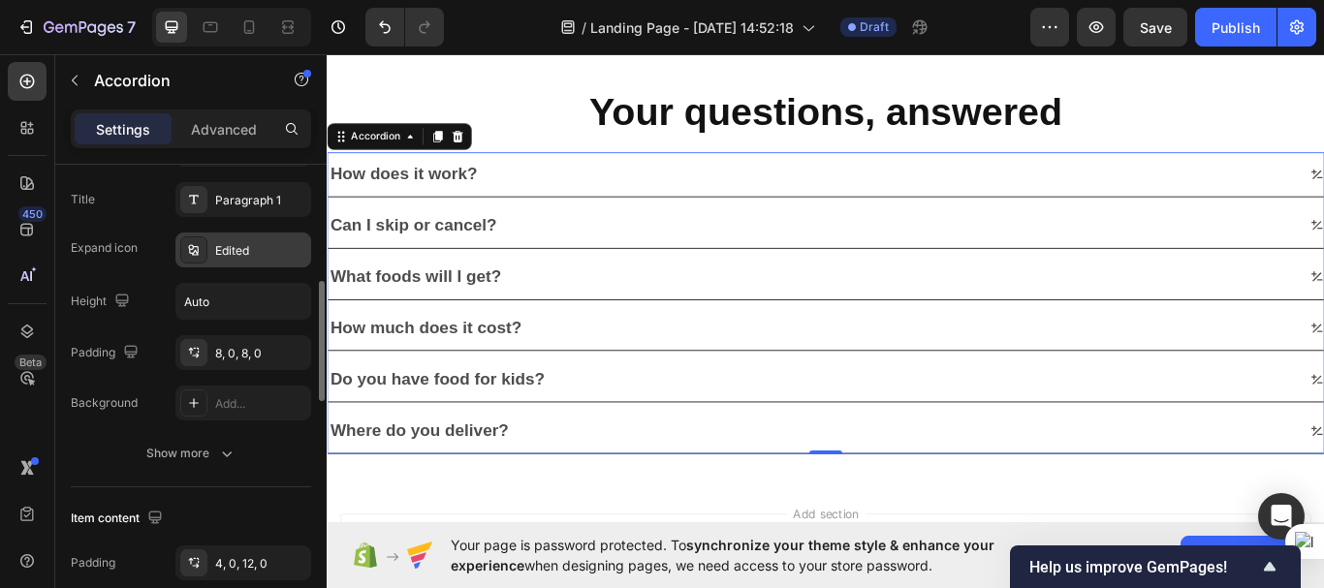
click at [198, 249] on icon at bounding box center [193, 249] width 10 height 11
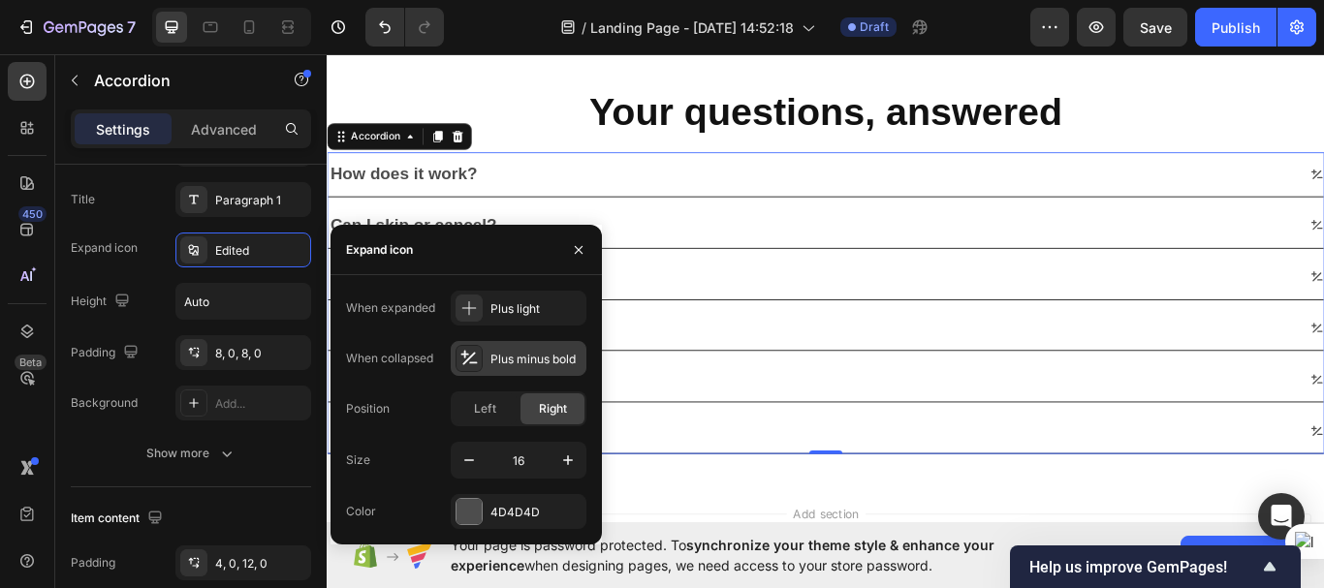
click at [464, 356] on icon at bounding box center [469, 358] width 16 height 15
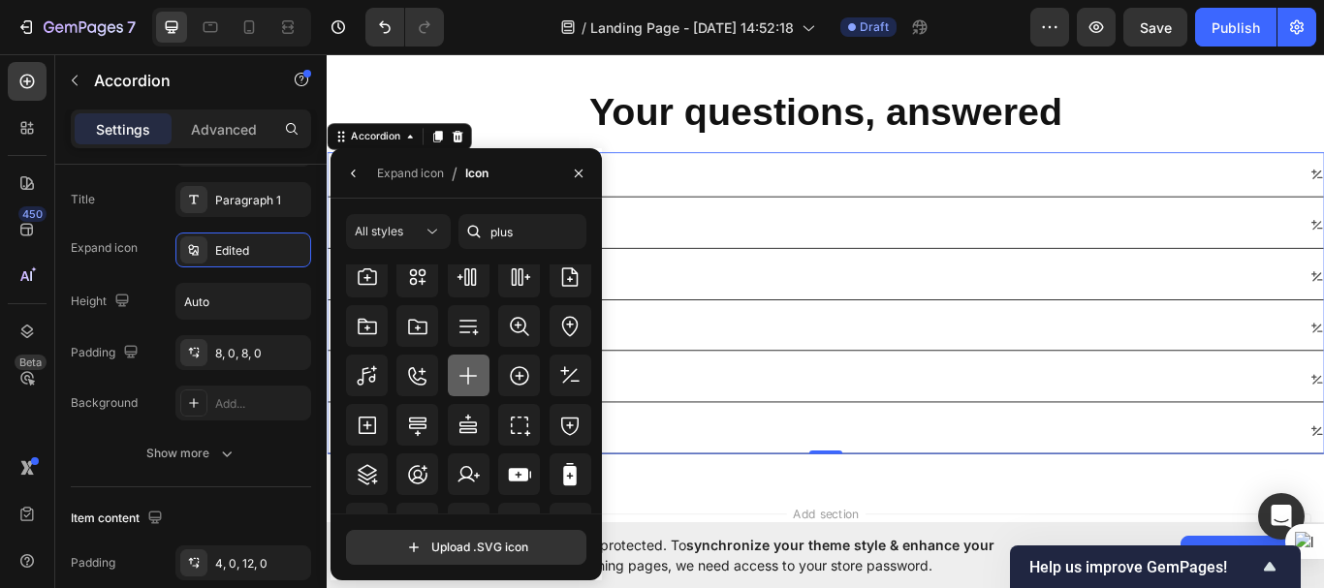
scroll to position [515, 0]
click at [461, 386] on icon at bounding box center [467, 376] width 23 height 23
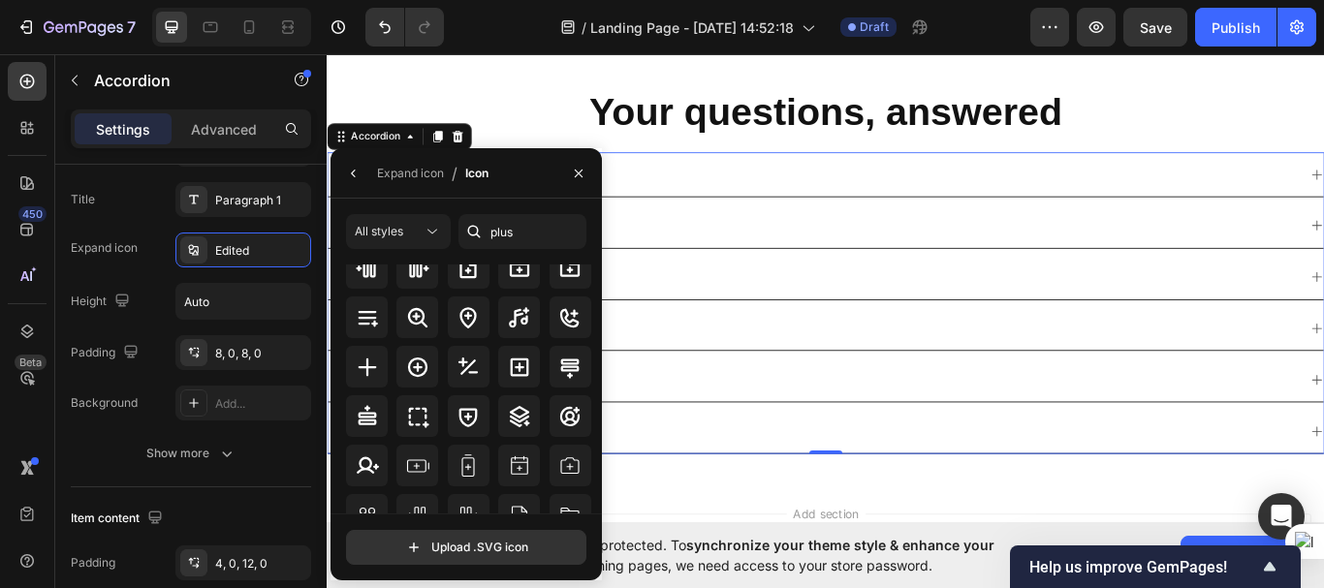
scroll to position [105, 0]
click at [360, 360] on icon at bounding box center [367, 368] width 23 height 23
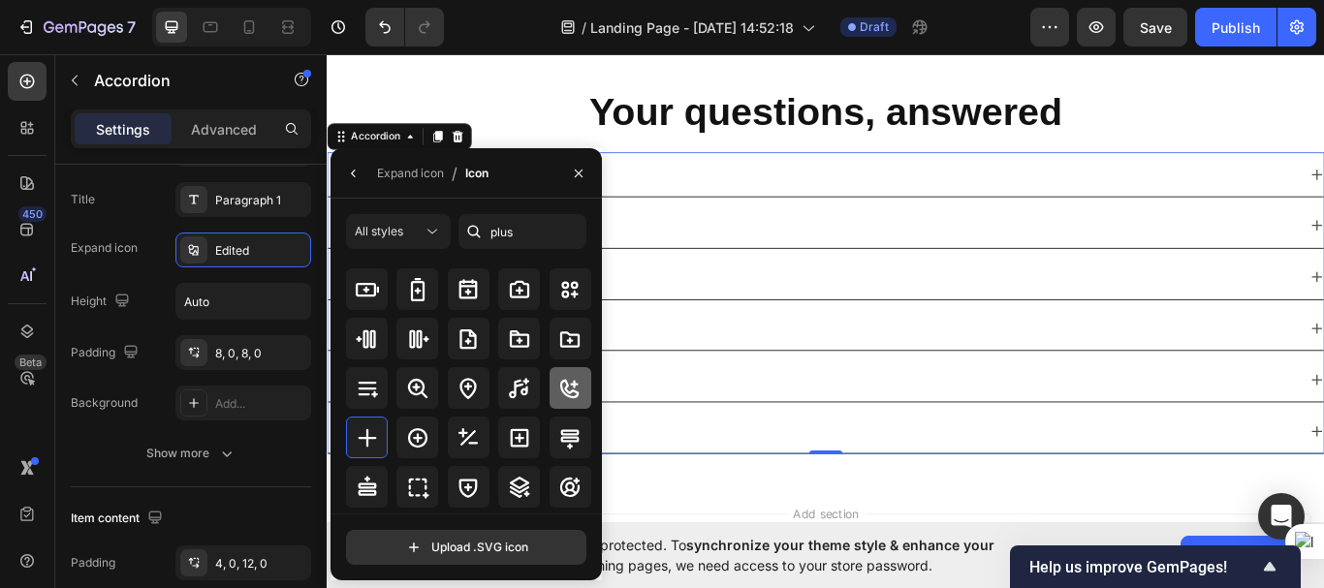
scroll to position [0, 0]
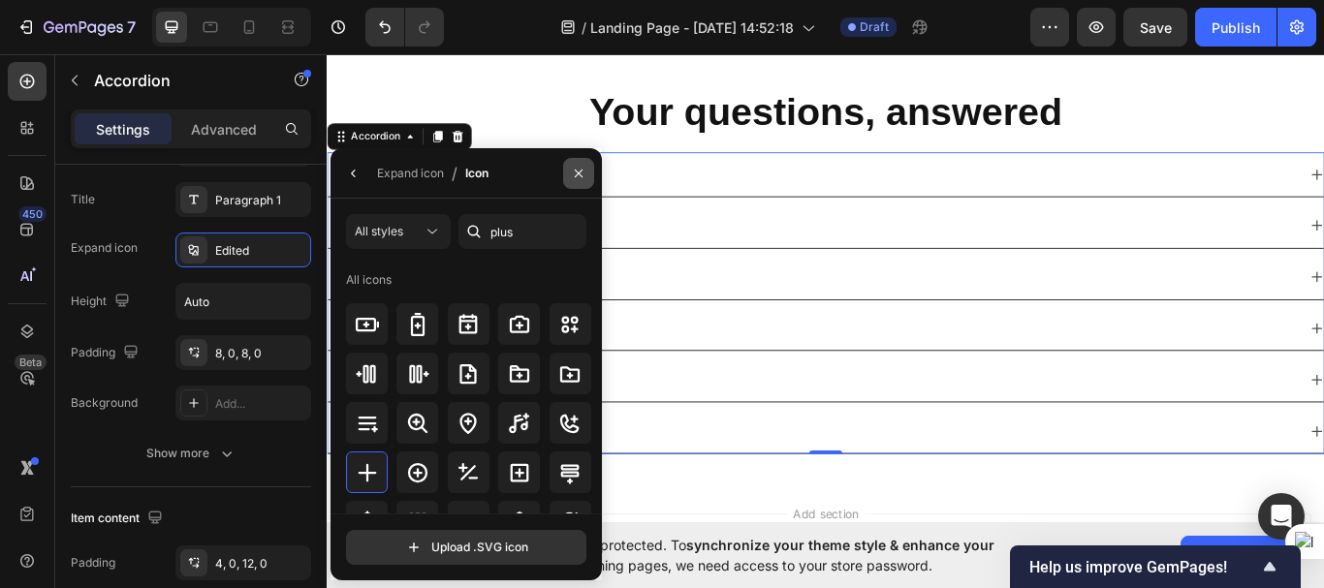
click at [581, 176] on icon "button" at bounding box center [579, 174] width 16 height 16
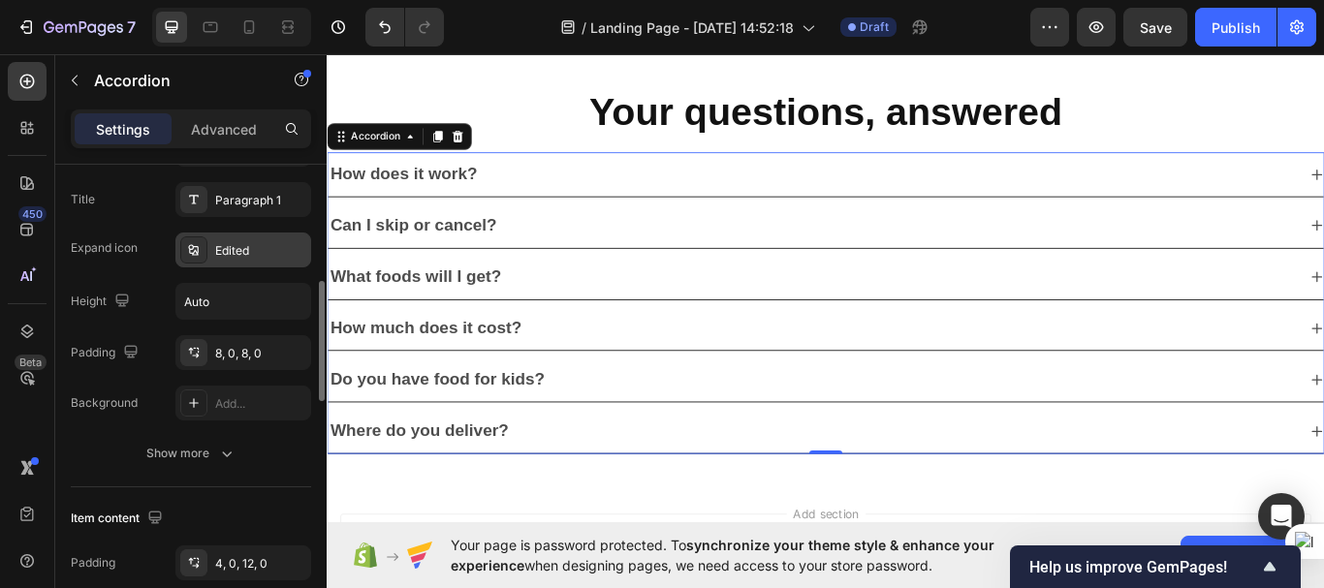
click at [192, 244] on icon at bounding box center [194, 250] width 16 height 16
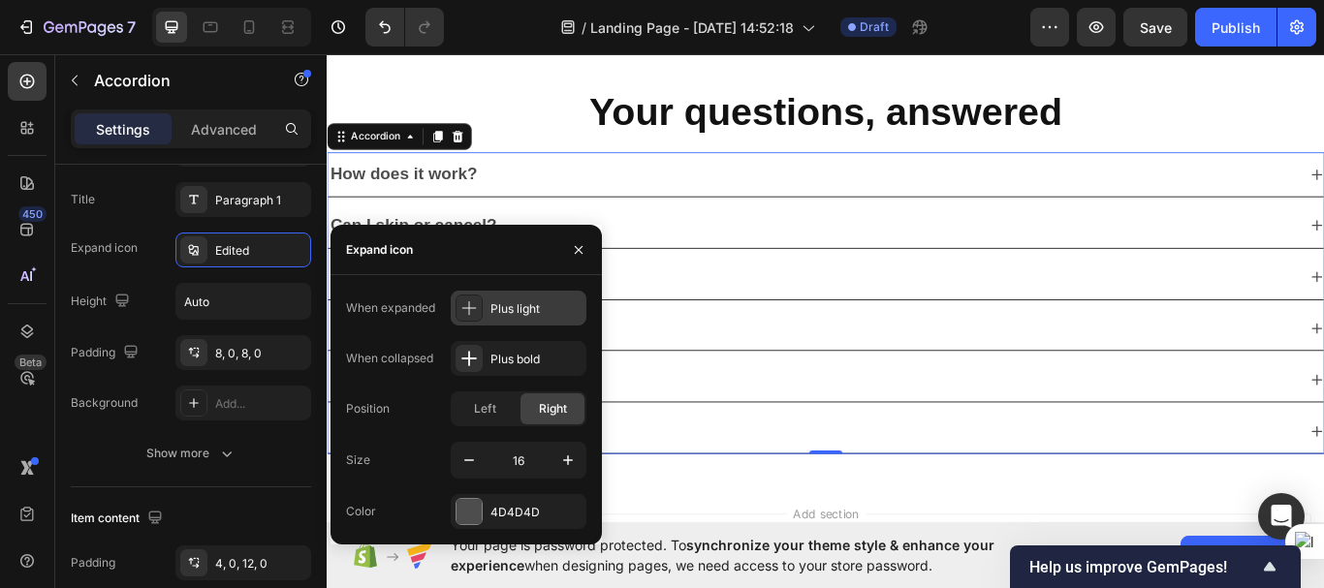
click at [470, 316] on icon at bounding box center [468, 307] width 19 height 19
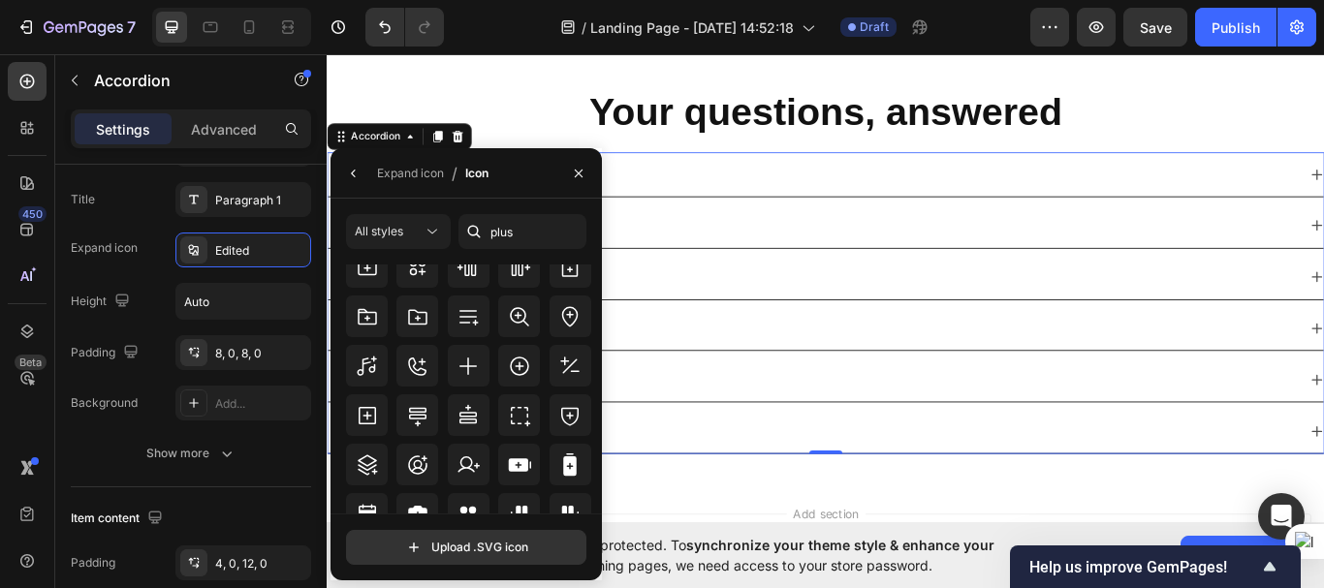
scroll to position [531, 0]
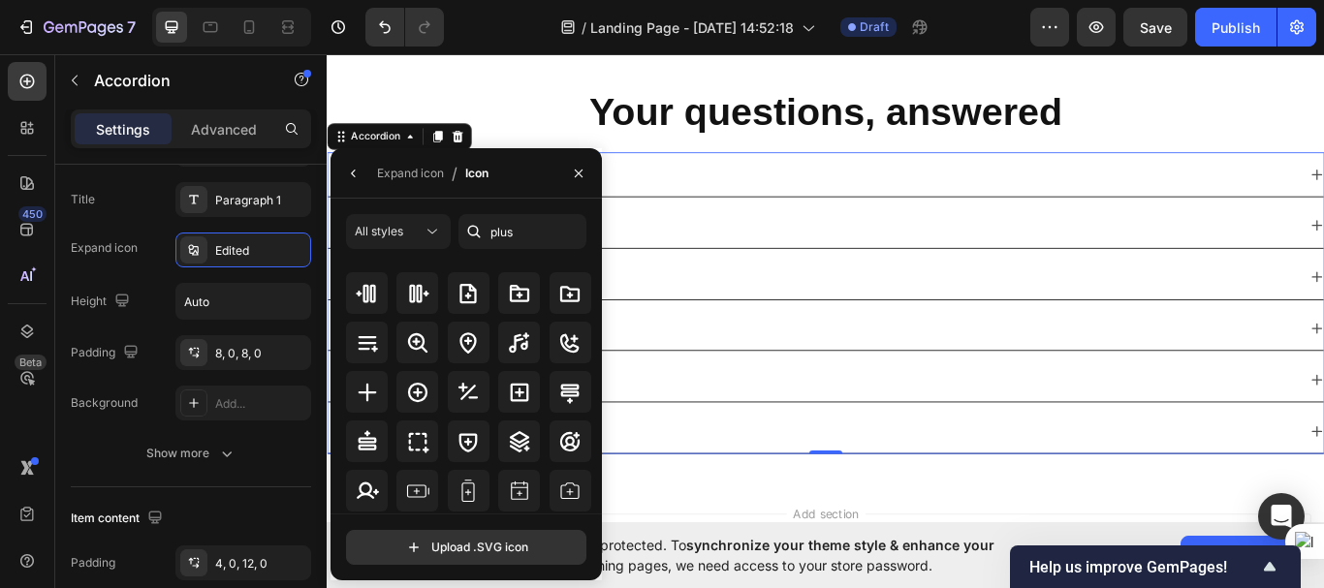
scroll to position [100, 0]
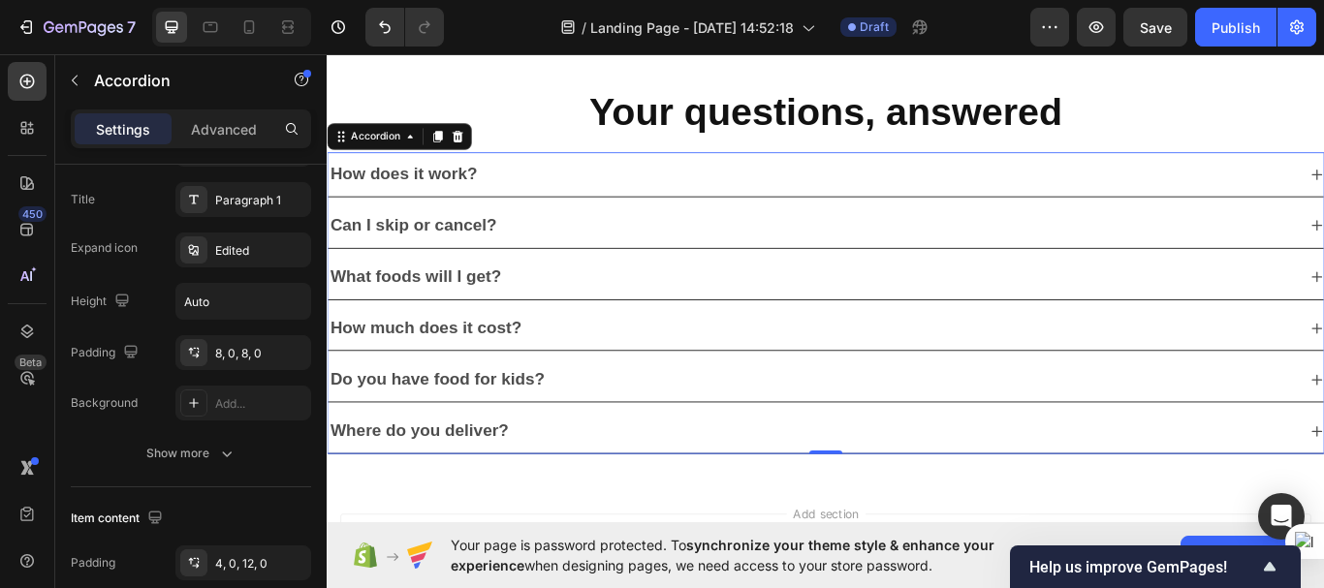
click at [1302, 189] on div "How does it work?" at bounding box center [893, 195] width 1130 height 36
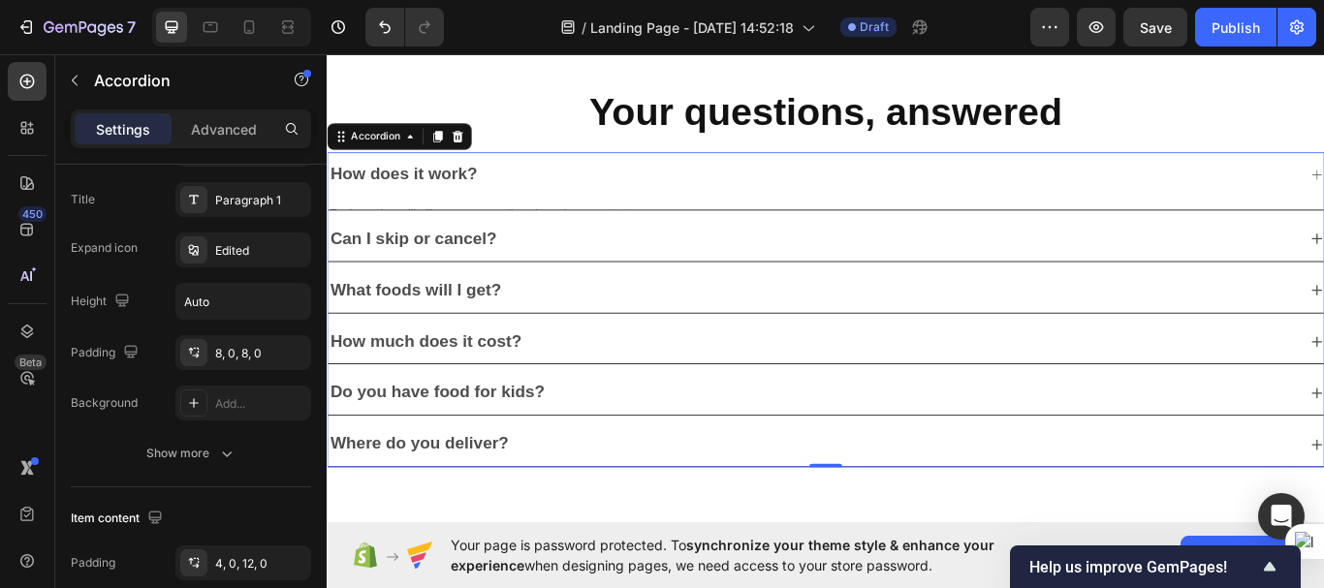
click at [1302, 189] on div "How does it work?" at bounding box center [893, 195] width 1130 height 36
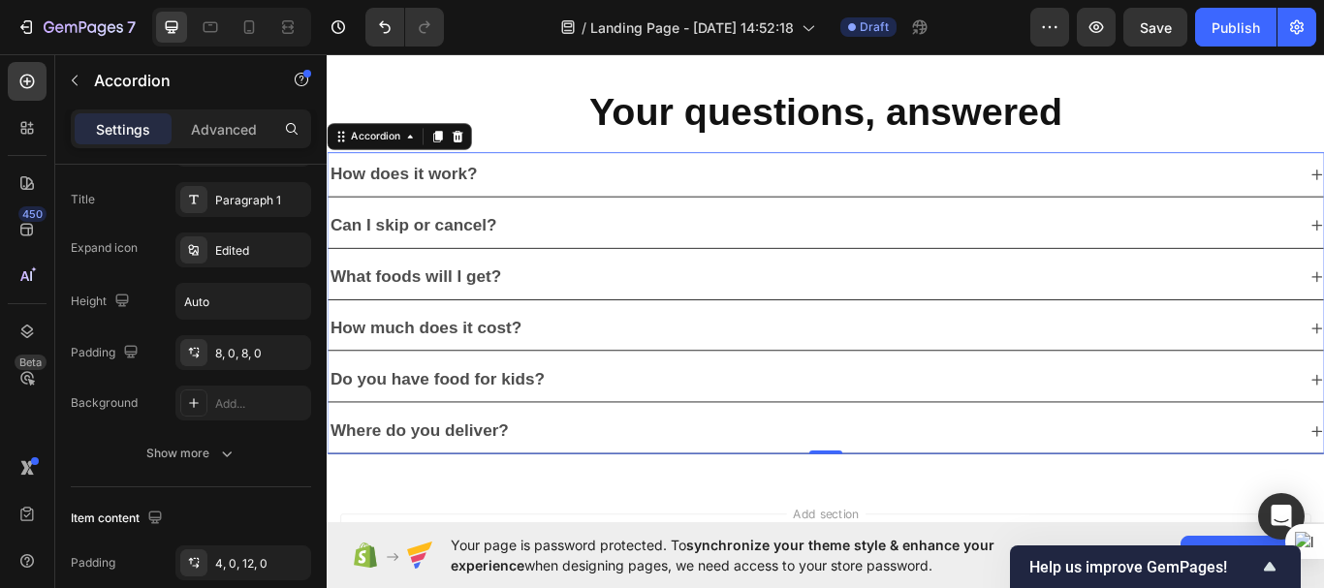
click at [1302, 189] on div "How does it work?" at bounding box center [893, 195] width 1130 height 36
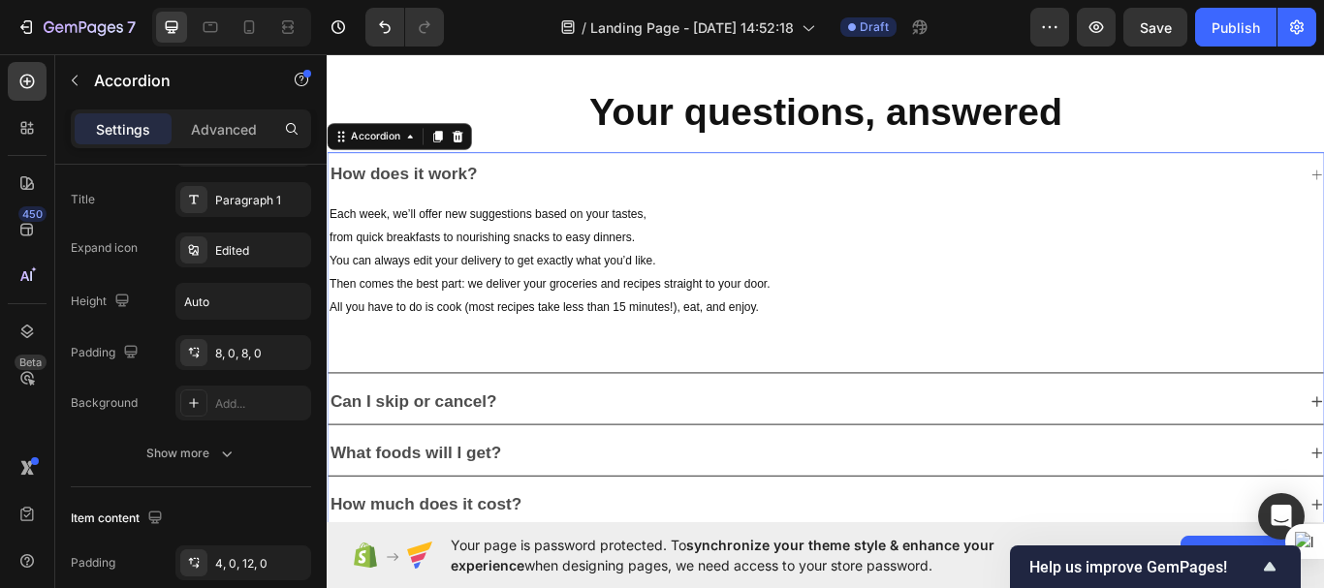
click at [1302, 189] on div "How does it work?" at bounding box center [893, 195] width 1130 height 36
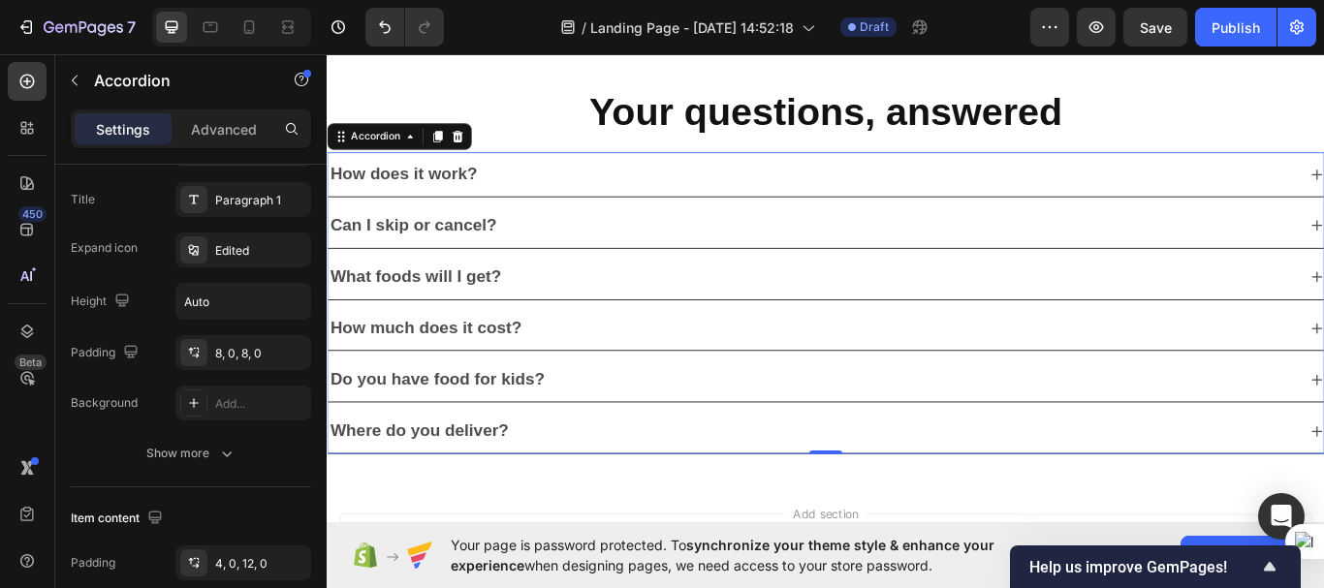
click at [1302, 189] on div "How does it work?" at bounding box center [893, 195] width 1130 height 36
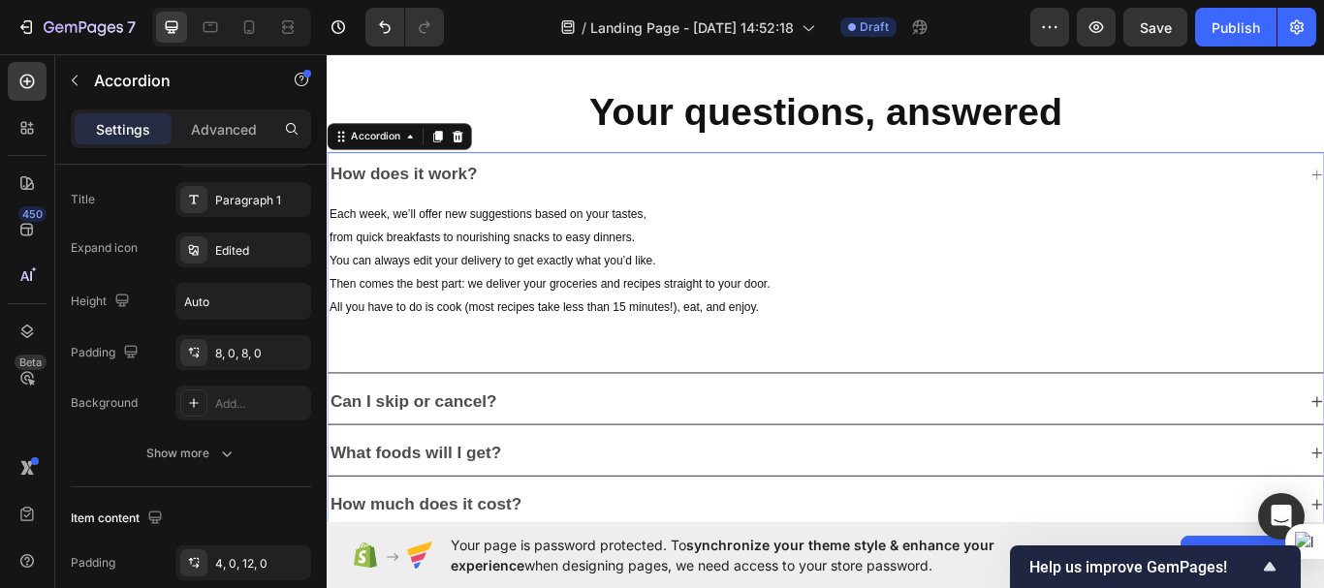
click at [1302, 189] on div "How does it work?" at bounding box center [893, 195] width 1130 height 36
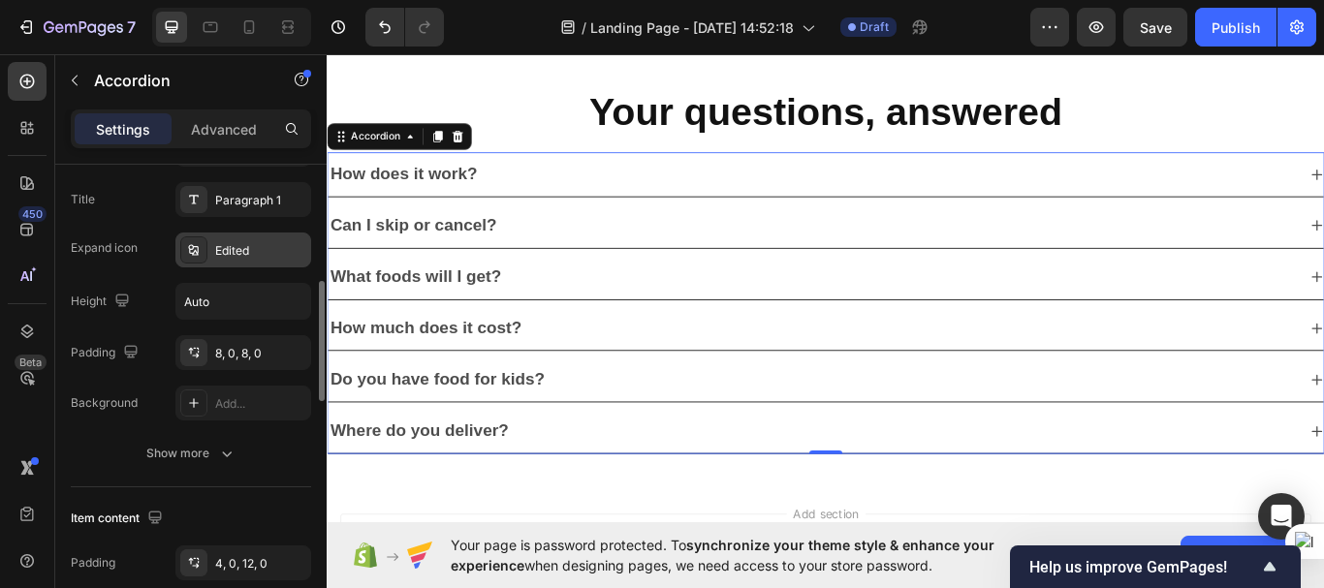
click at [187, 240] on div at bounding box center [193, 249] width 27 height 27
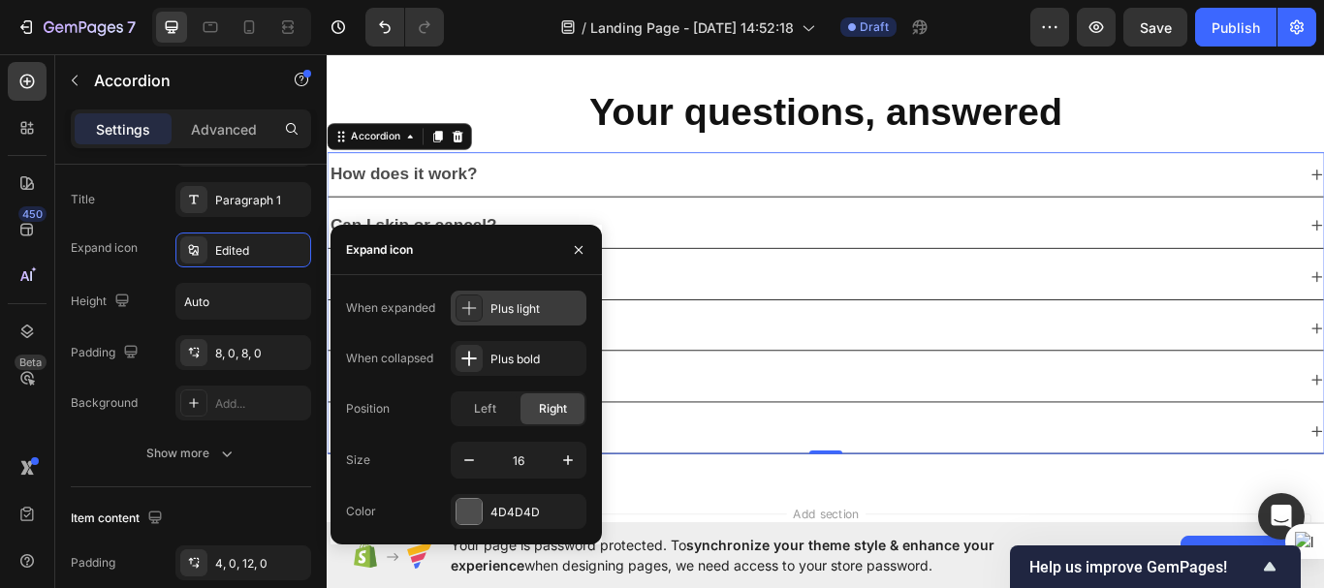
click at [475, 313] on icon at bounding box center [468, 307] width 19 height 19
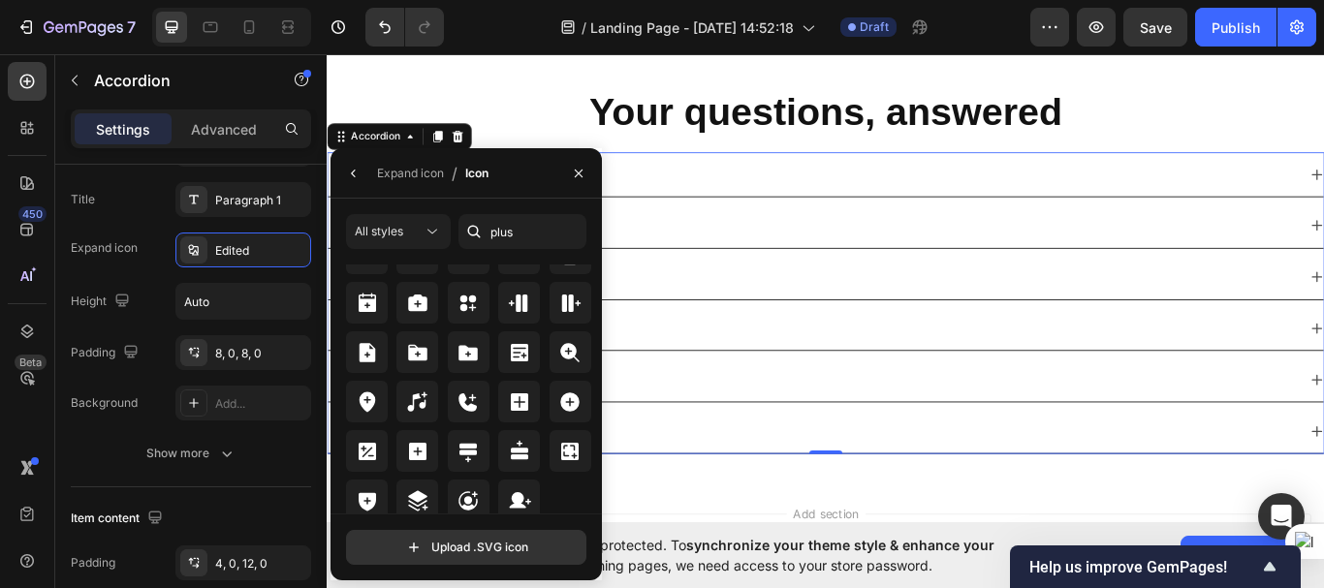
scroll to position [706, 0]
click at [413, 224] on div "All styles" at bounding box center [389, 231] width 68 height 17
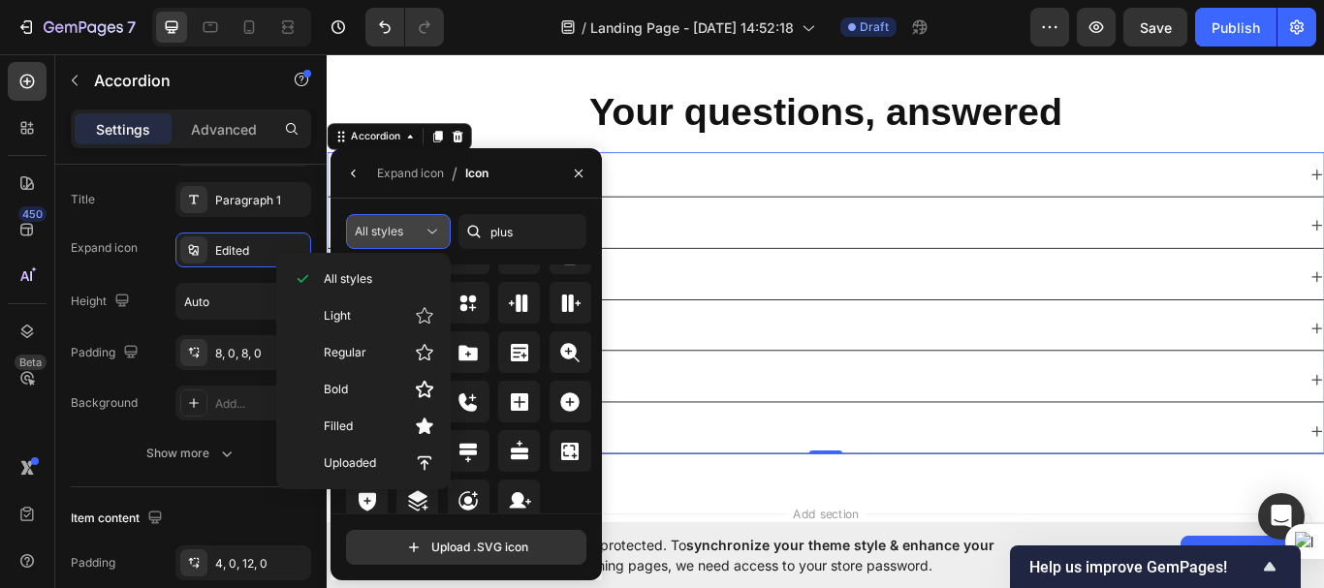
click at [413, 224] on div "All styles" at bounding box center [389, 231] width 68 height 17
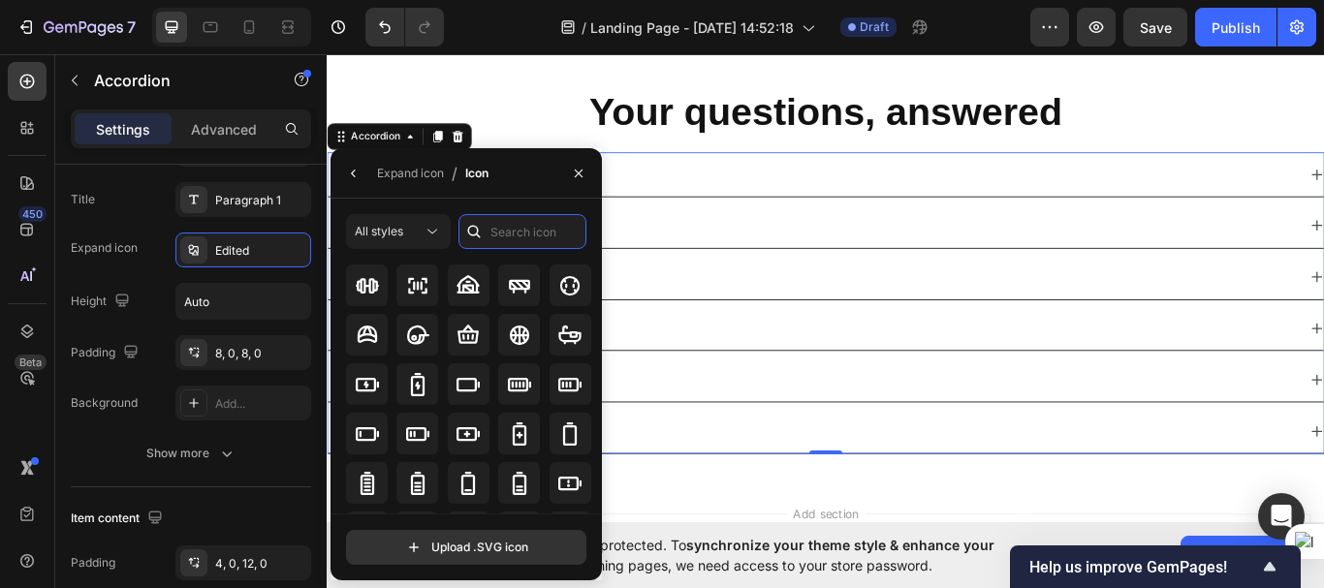
scroll to position [1353, 0]
click at [504, 228] on input "text" at bounding box center [522, 231] width 128 height 35
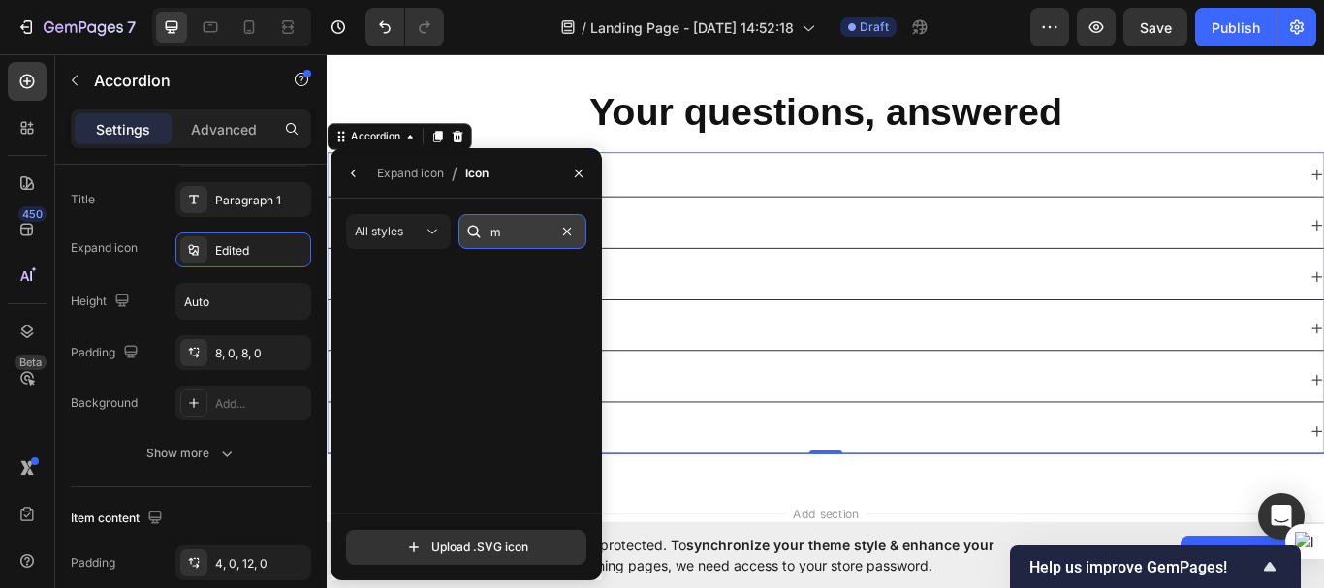
scroll to position [0, 0]
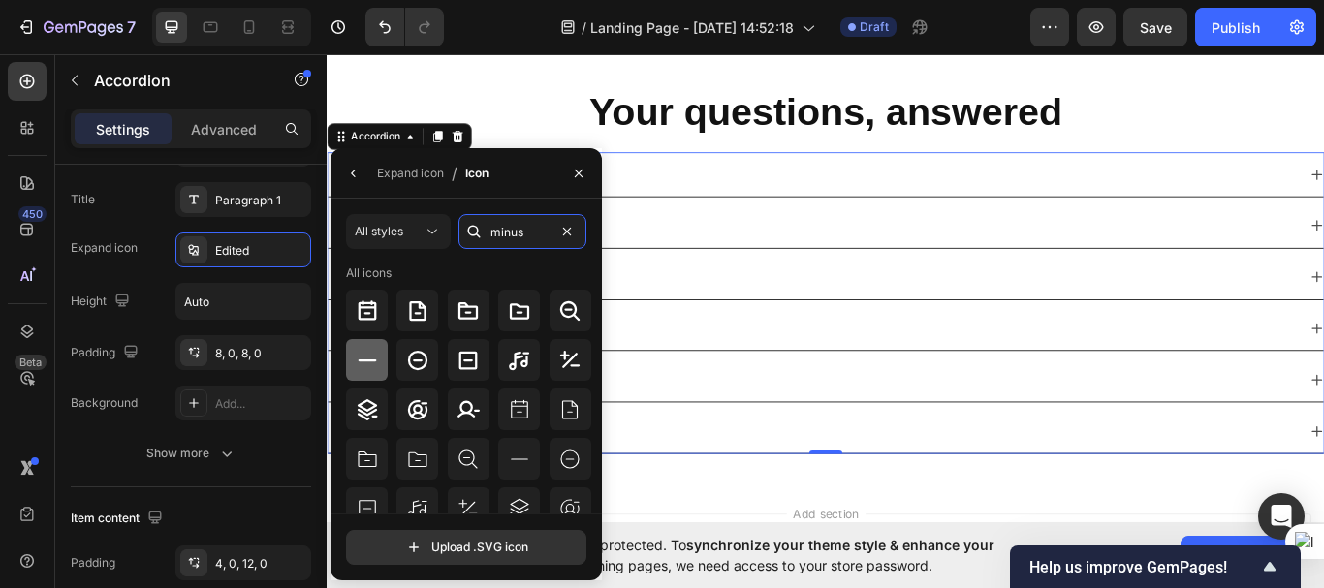
type input "minus"
click at [368, 364] on icon at bounding box center [367, 360] width 23 height 23
click at [378, 372] on div at bounding box center [367, 360] width 42 height 42
click at [364, 346] on div at bounding box center [367, 360] width 42 height 42
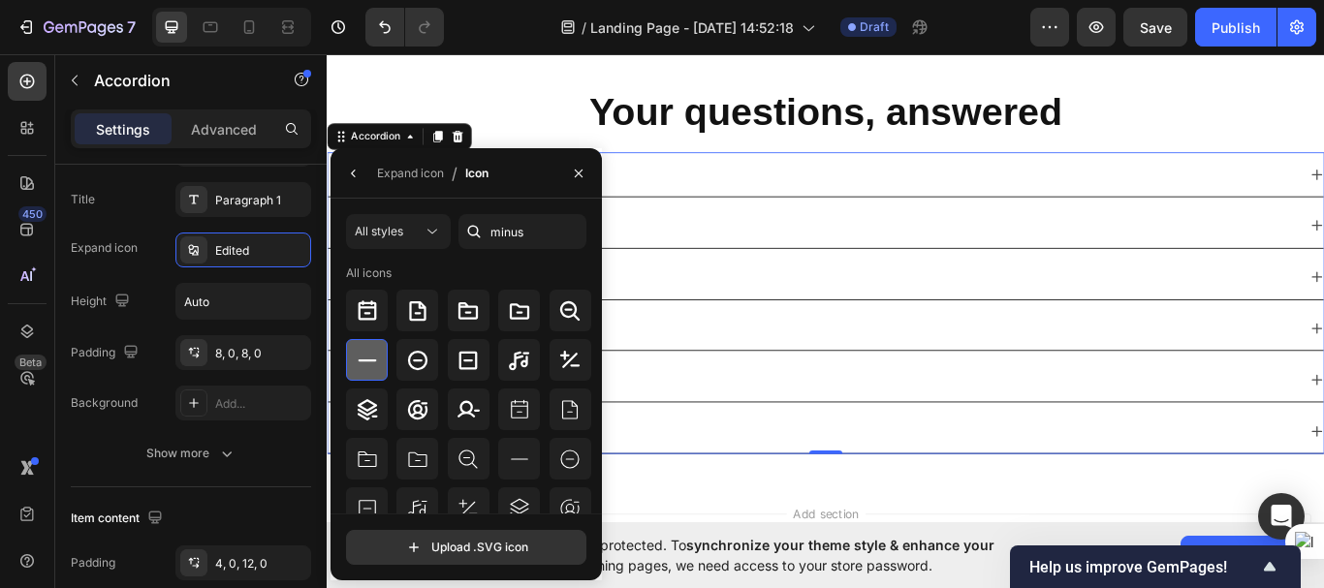
click at [364, 346] on div at bounding box center [367, 360] width 42 height 42
click at [577, 174] on icon "button" at bounding box center [579, 173] width 8 height 8
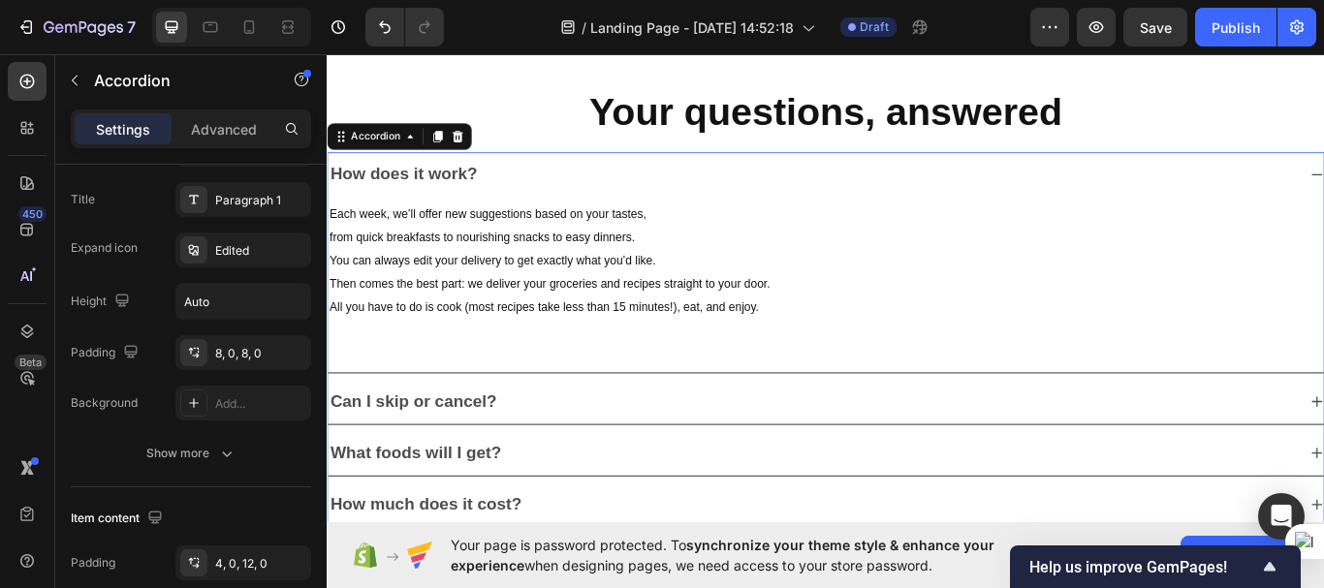
click at [1323, 190] on div "How does it work?" at bounding box center [893, 195] width 1130 height 36
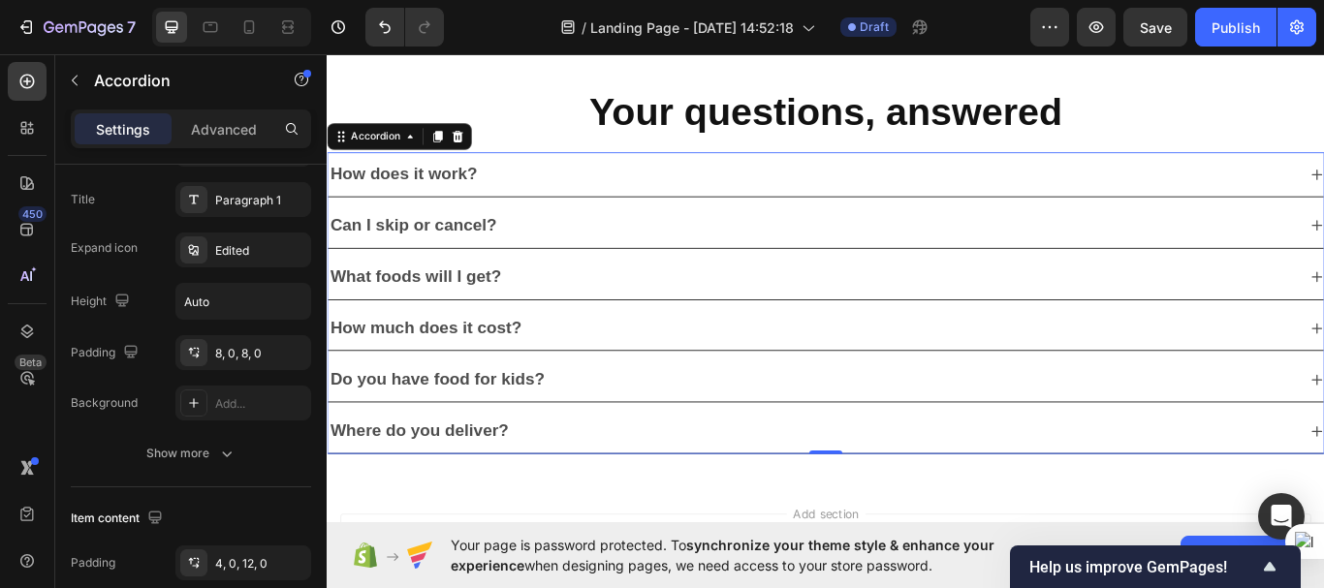
click at [1323, 190] on div "How does it work?" at bounding box center [893, 195] width 1130 height 36
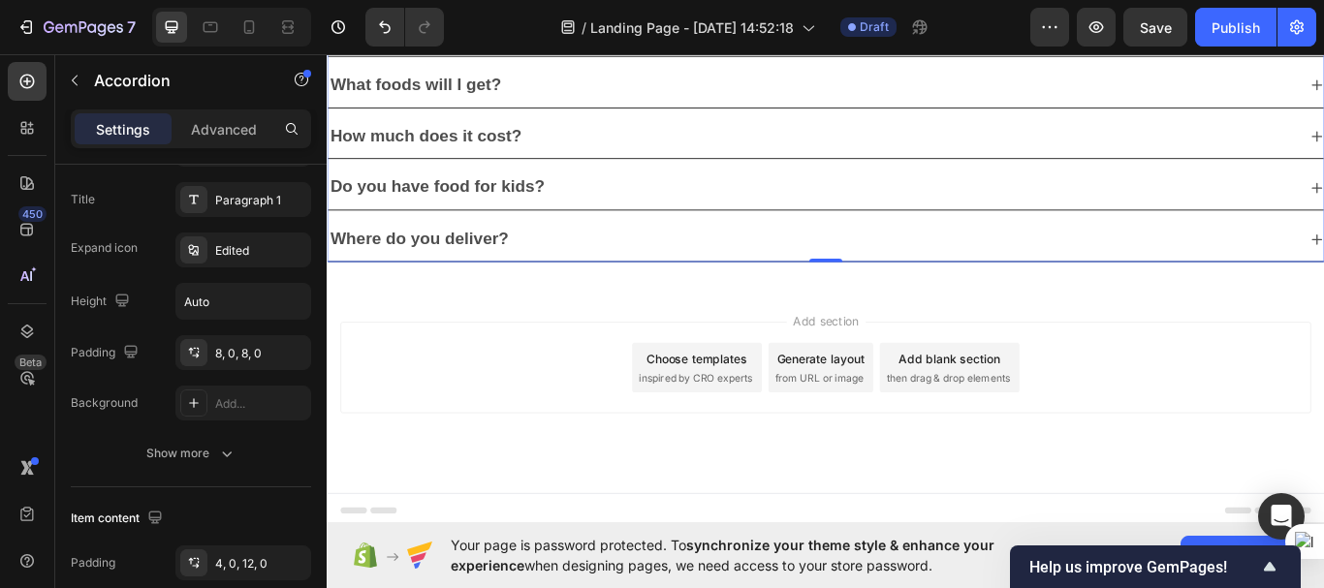
scroll to position [5730, 0]
click at [900, 320] on icon at bounding box center [908, 328] width 16 height 16
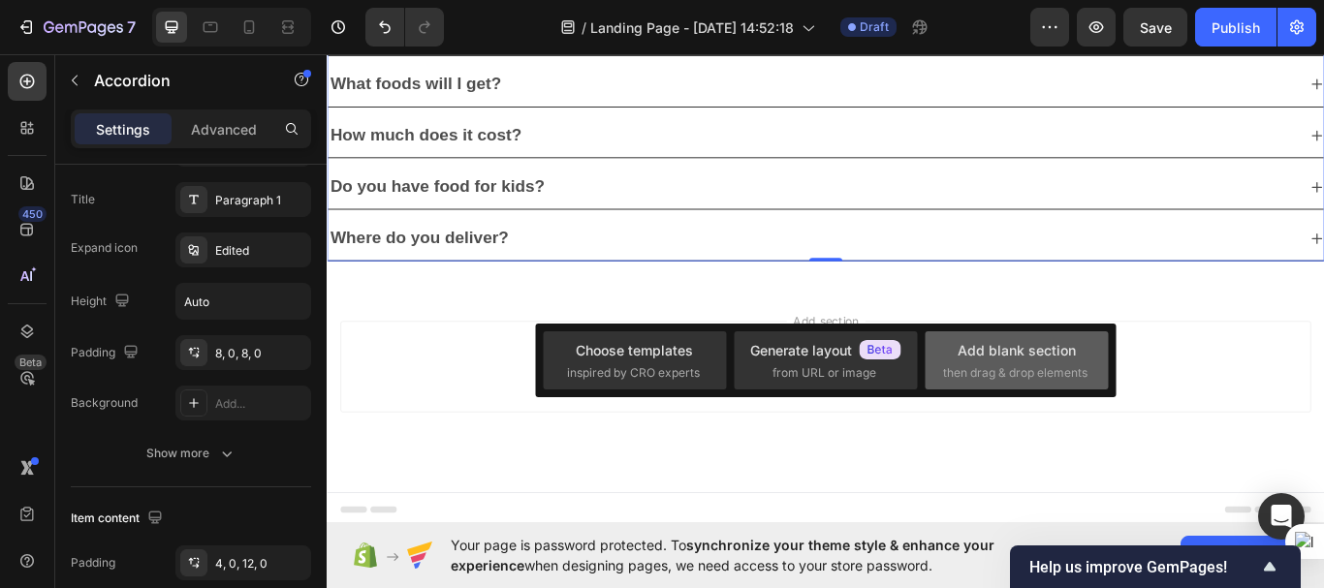
click at [1030, 367] on span "then drag & drop elements" at bounding box center [1015, 372] width 144 height 17
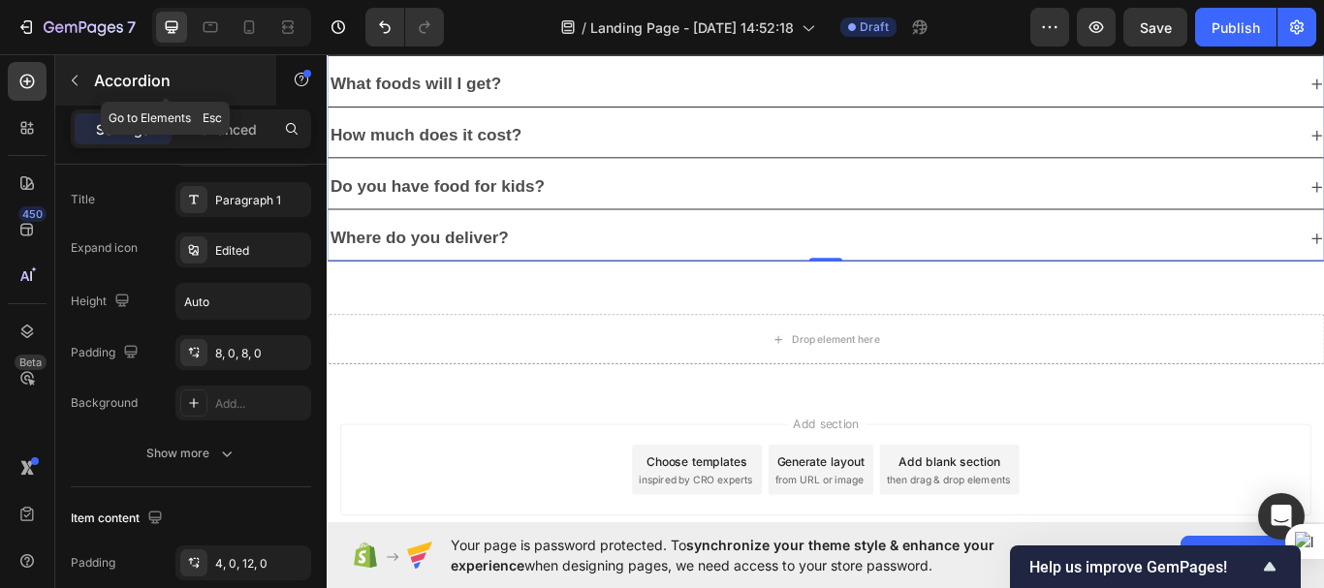
click at [79, 90] on button "button" at bounding box center [74, 80] width 31 height 31
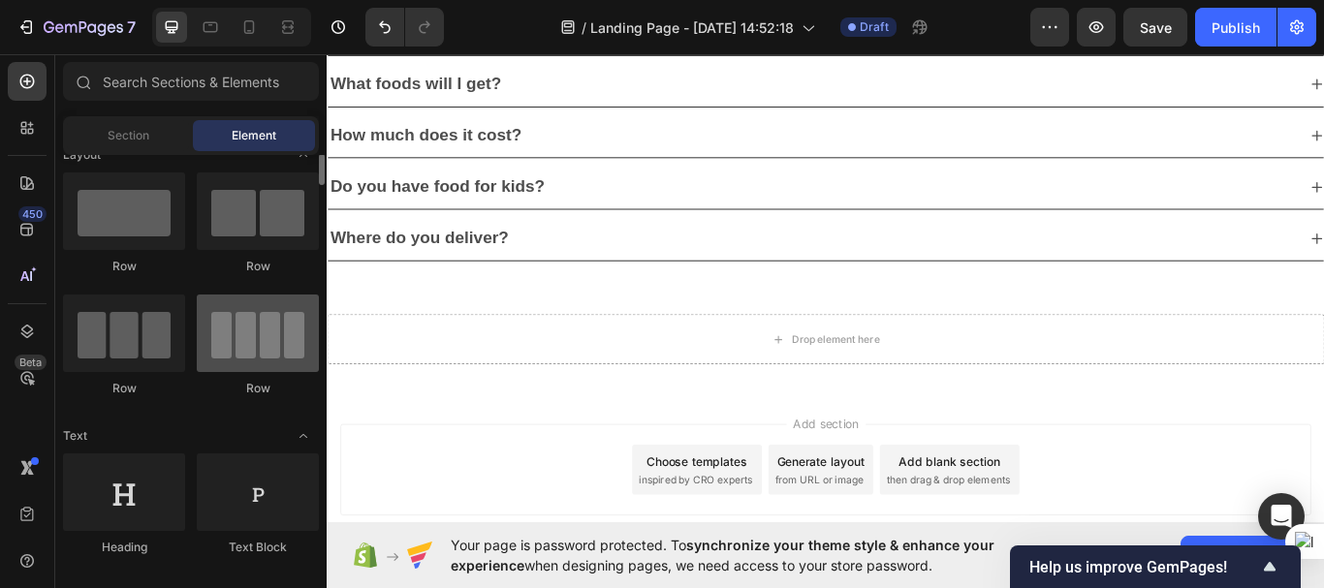
scroll to position [21, 0]
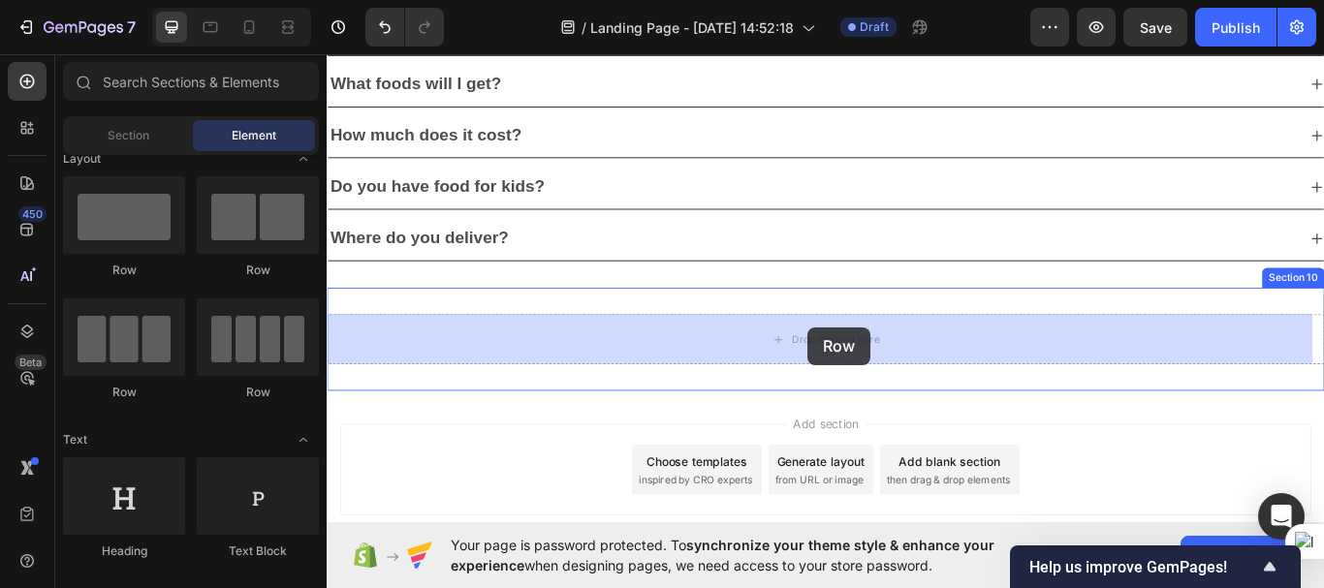
drag, startPoint x: 444, startPoint y: 286, endPoint x: 888, endPoint y: 373, distance: 452.4
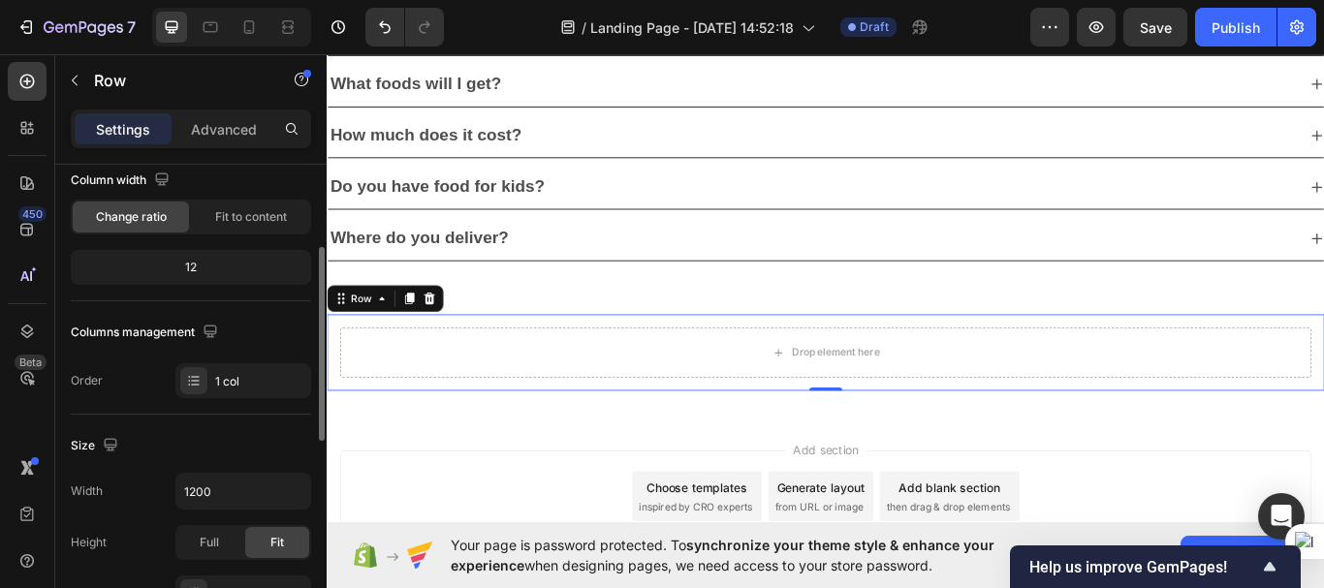
scroll to position [141, 0]
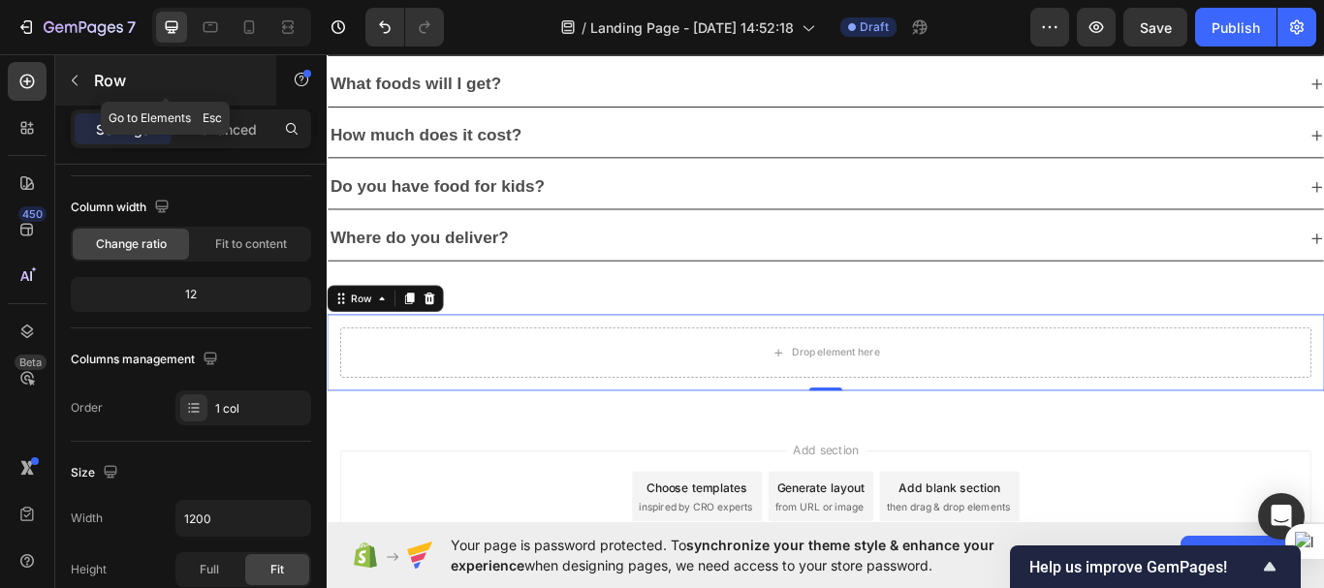
click at [83, 75] on button "button" at bounding box center [74, 80] width 31 height 31
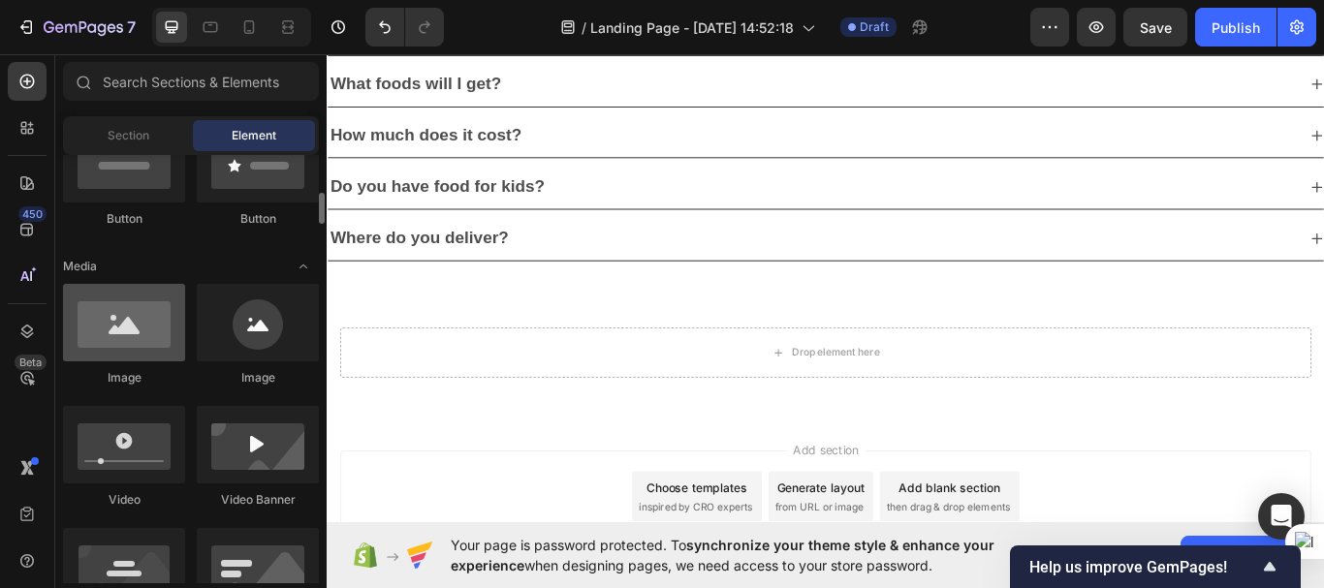
scroll to position [514, 0]
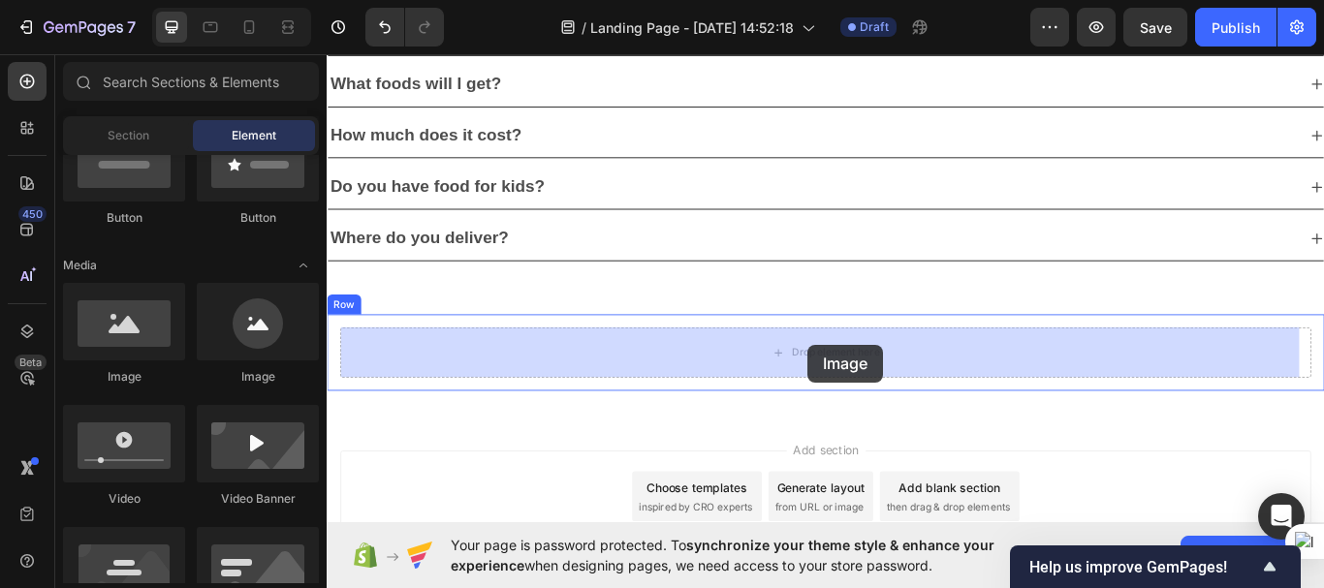
drag, startPoint x: 483, startPoint y: 403, endPoint x: 888, endPoint y: 393, distance: 405.2
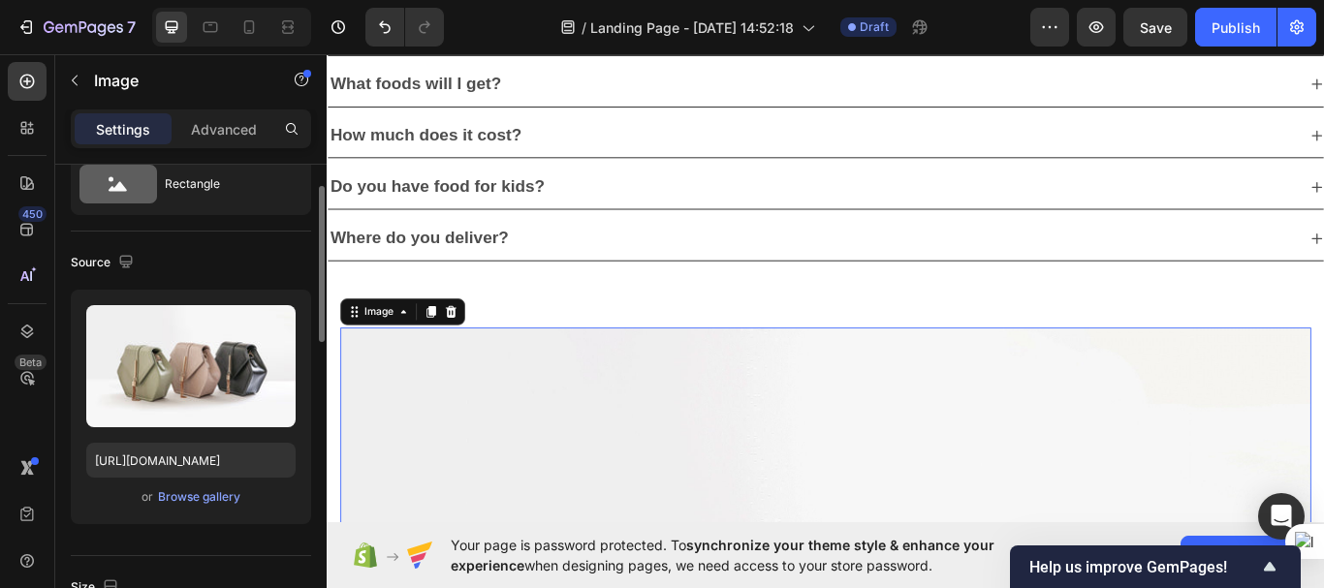
scroll to position [69, 0]
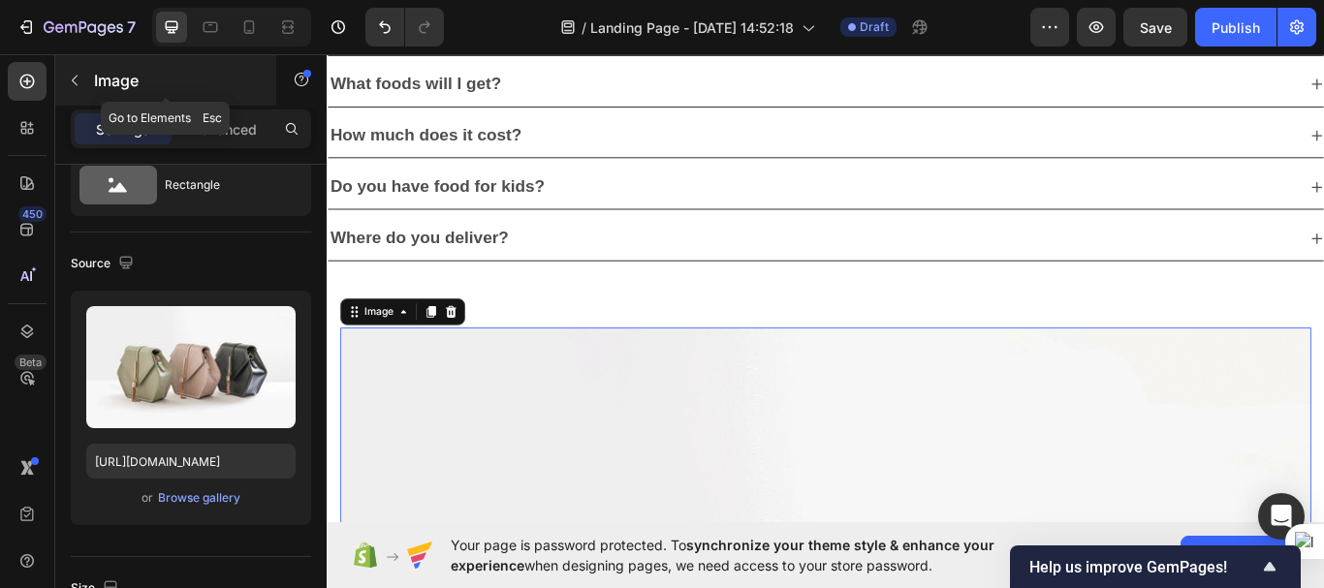
click at [70, 78] on icon "button" at bounding box center [75, 81] width 16 height 16
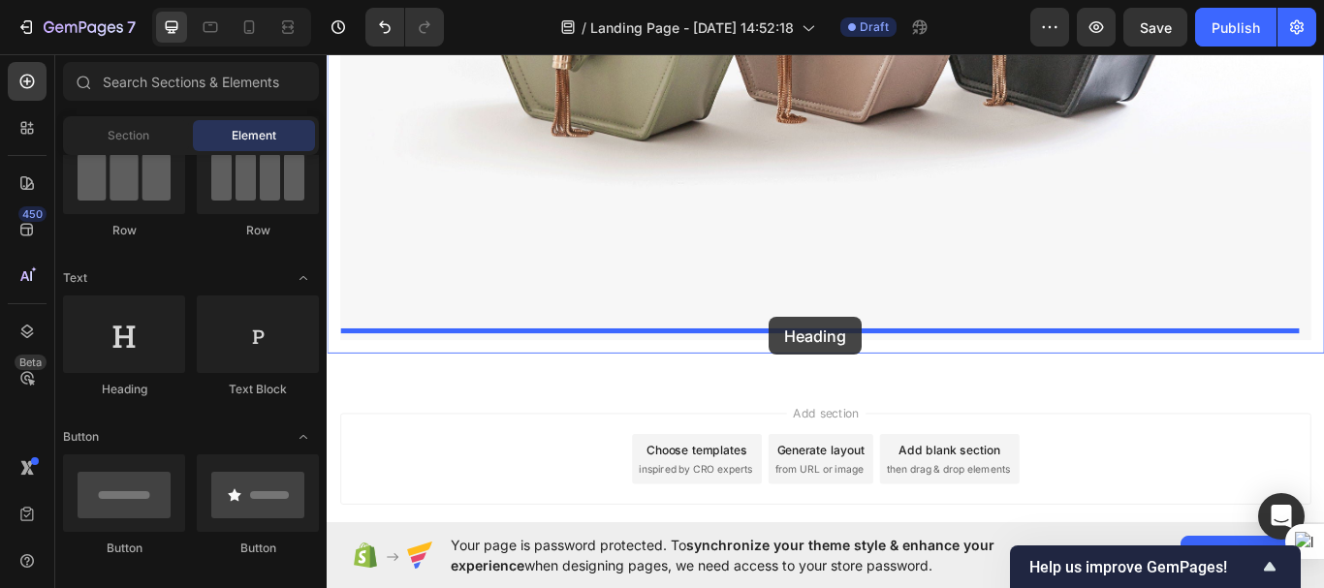
scroll to position [6567, 0]
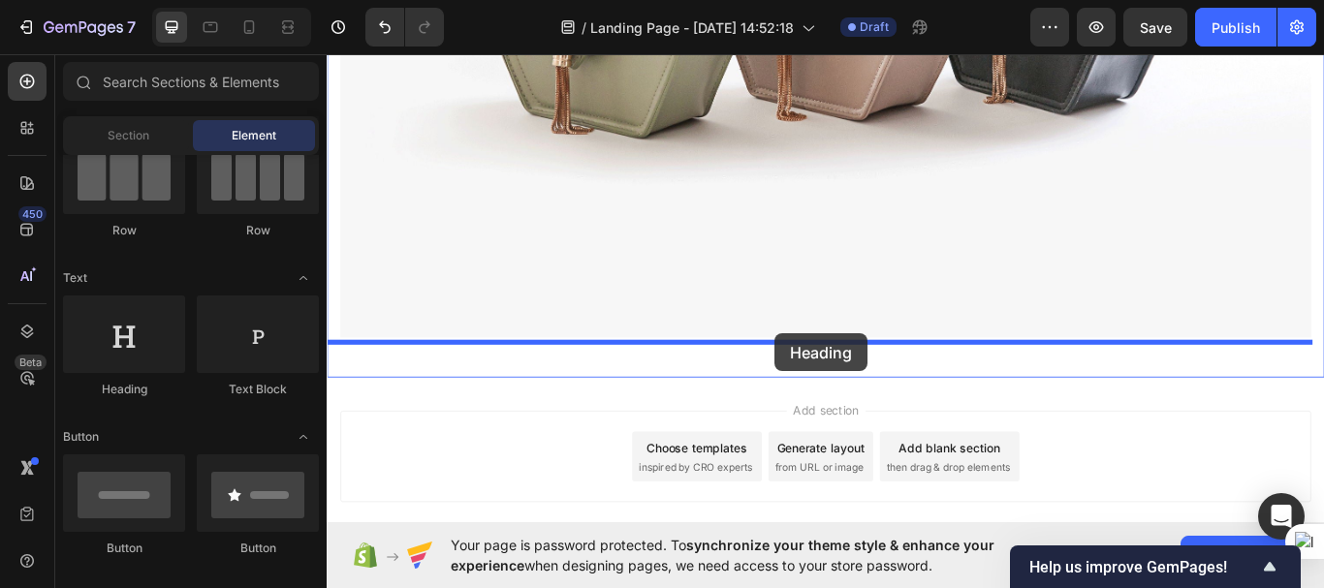
drag, startPoint x: 465, startPoint y: 385, endPoint x: 849, endPoint y: 381, distance: 383.8
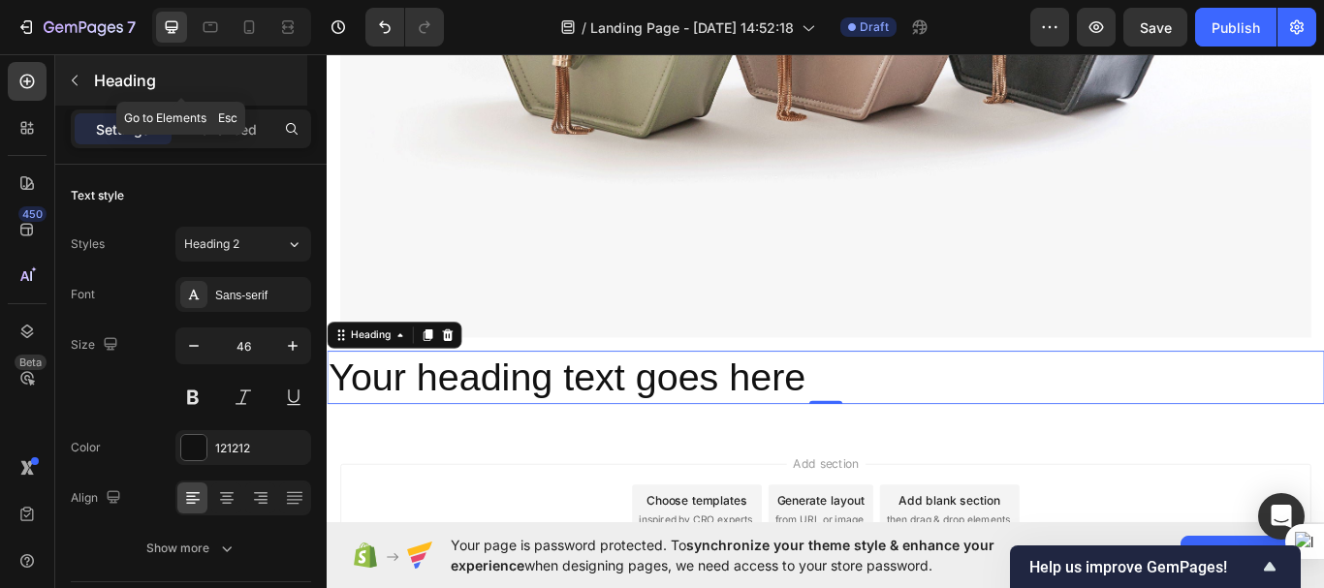
click at [77, 82] on icon "button" at bounding box center [75, 81] width 16 height 16
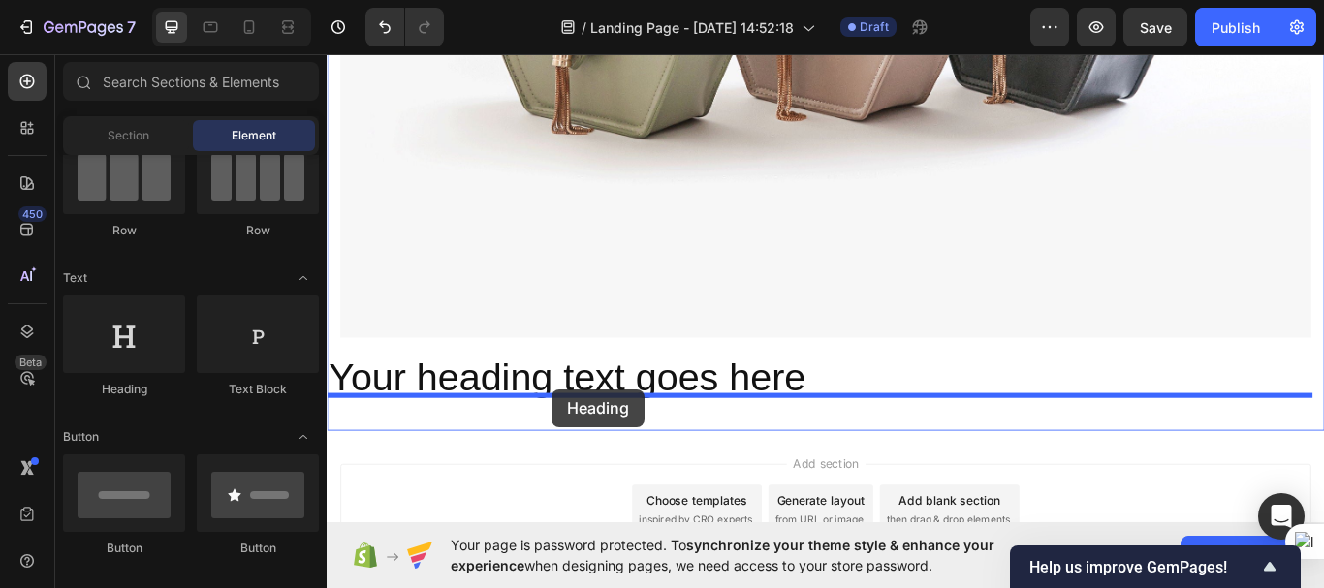
drag, startPoint x: 463, startPoint y: 405, endPoint x: 588, endPoint y: 446, distance: 131.5
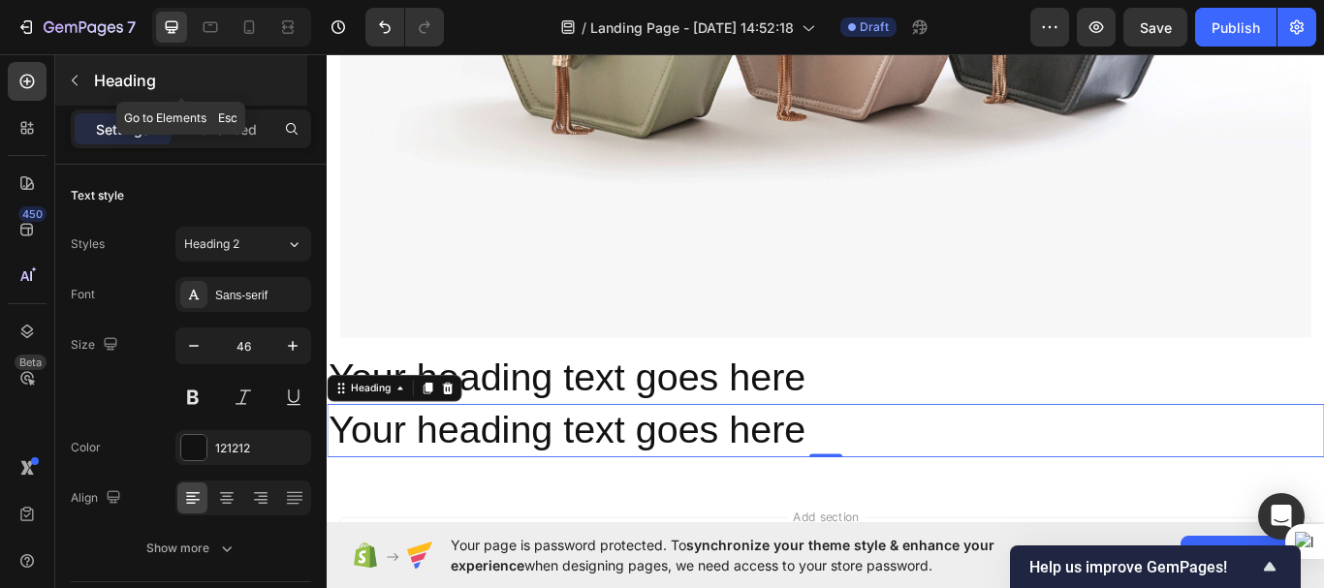
click at [75, 78] on icon "button" at bounding box center [75, 81] width 6 height 11
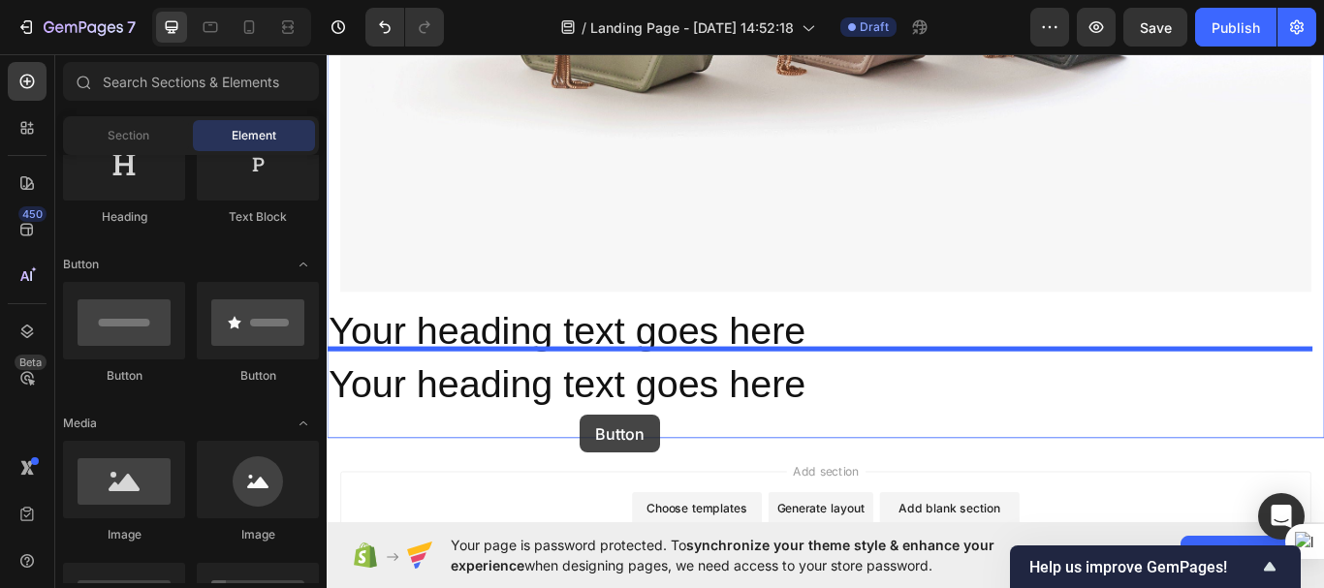
scroll to position [6647, 0]
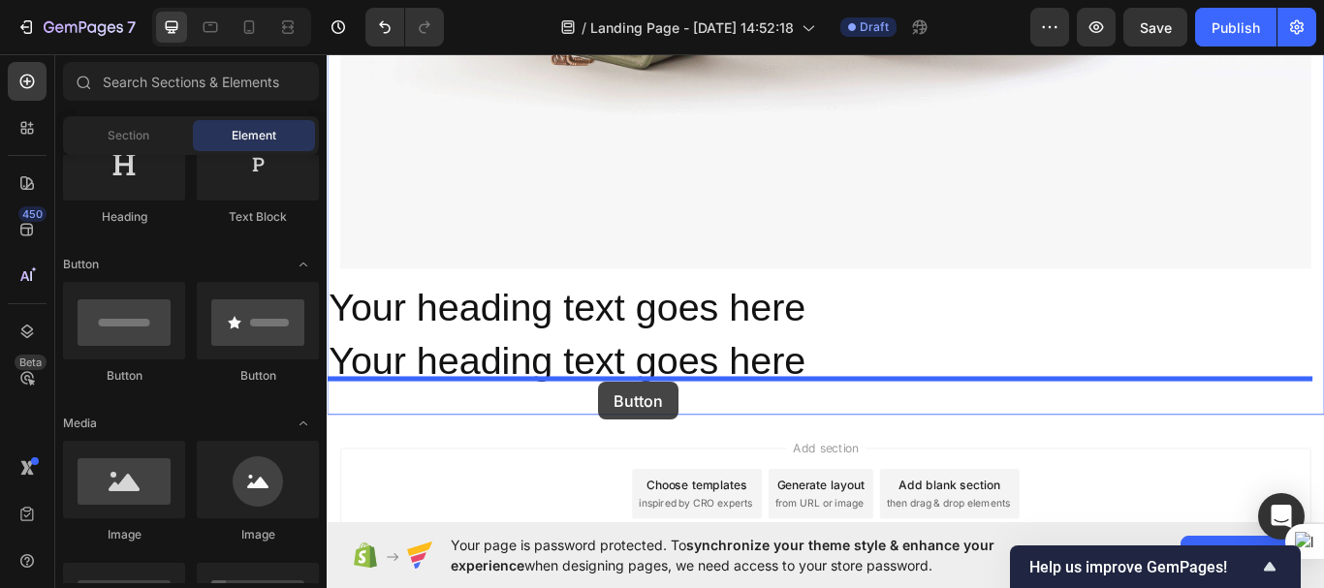
drag, startPoint x: 449, startPoint y: 373, endPoint x: 644, endPoint y: 437, distance: 205.0
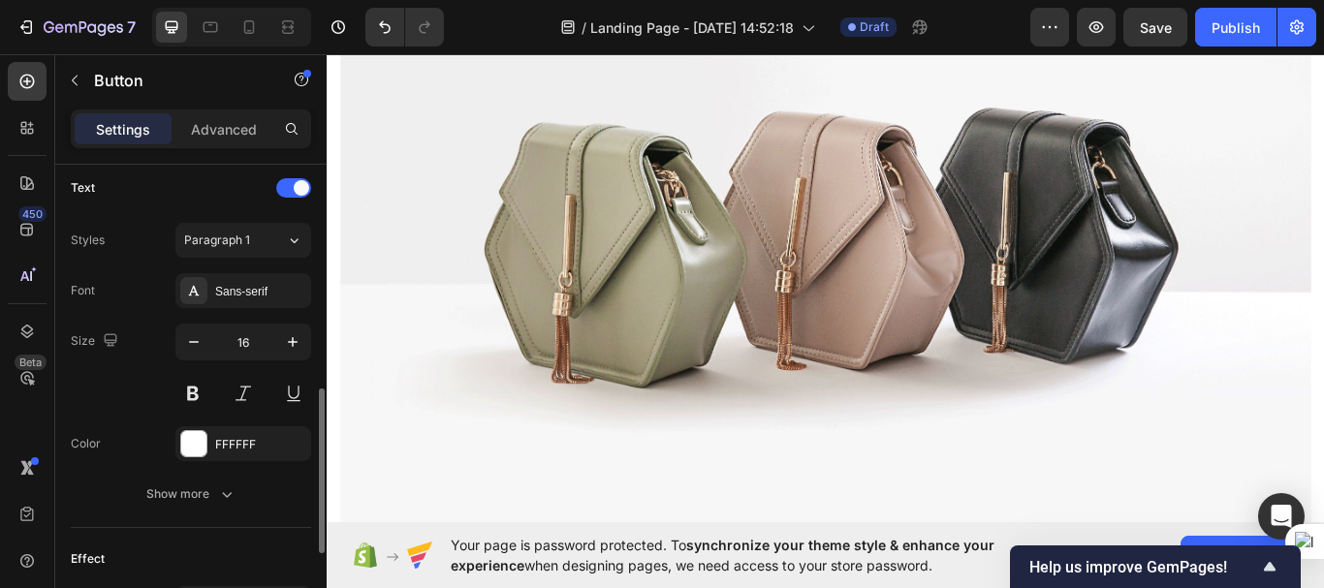
scroll to position [654, 0]
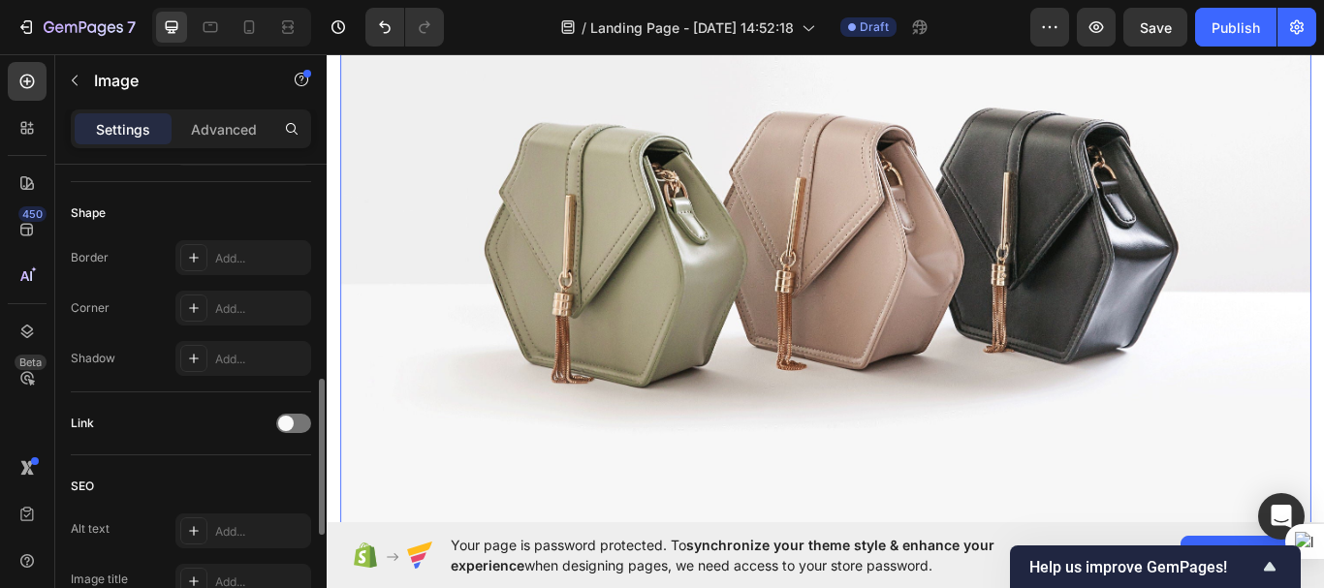
click at [744, 325] on img at bounding box center [908, 251] width 1132 height 849
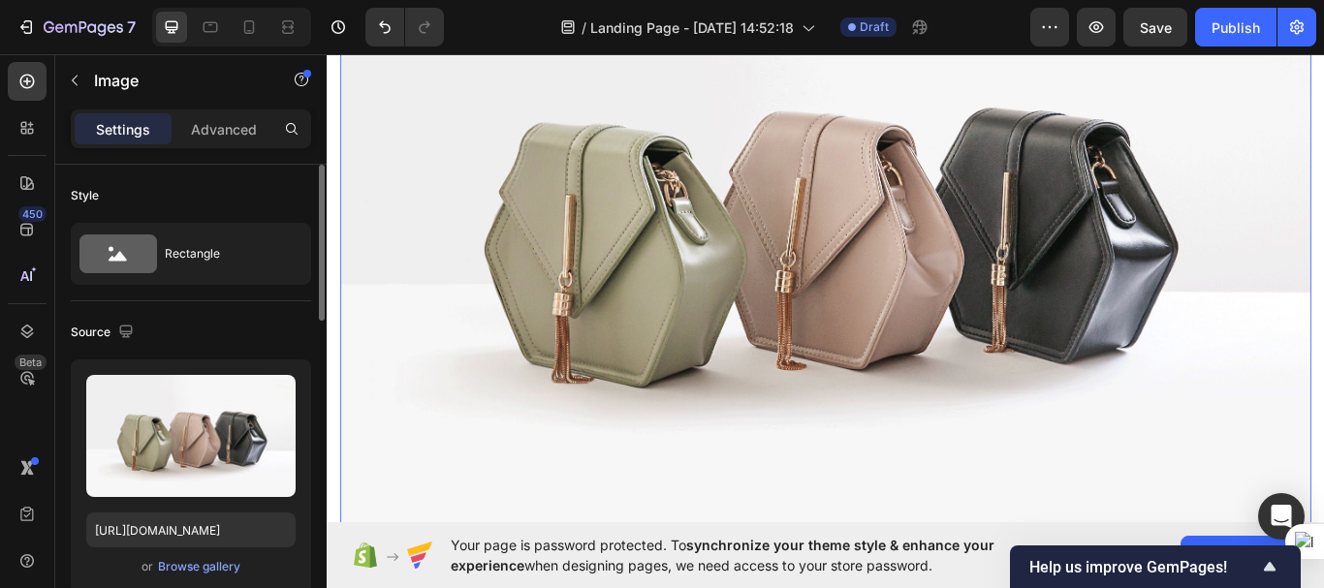
click at [744, 325] on img at bounding box center [908, 251] width 1132 height 849
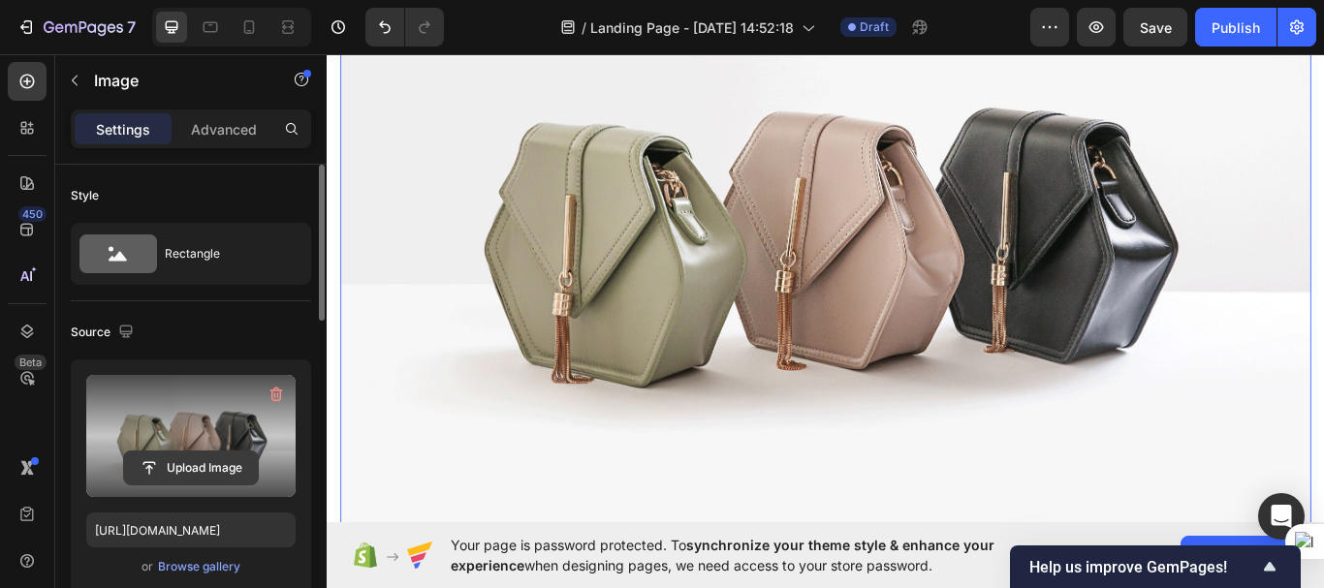
click at [184, 466] on input "file" at bounding box center [191, 468] width 134 height 33
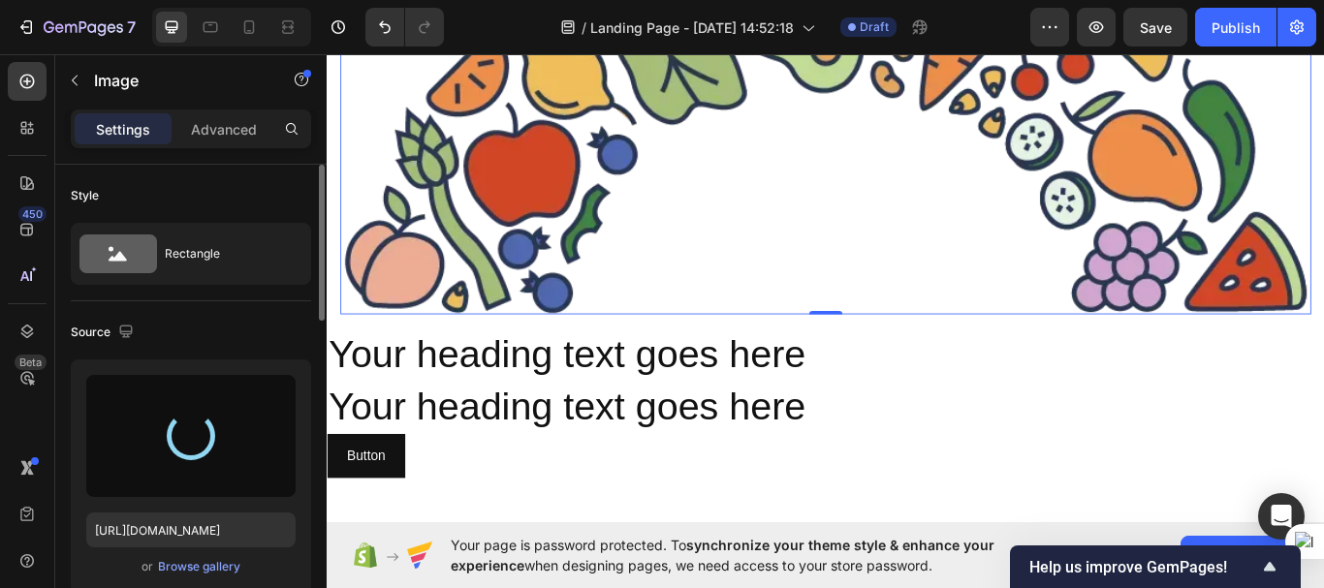
type input "https://cdn.shopify.com/s/files/1/0952/0408/1970/files/gempages_584976524973703…"
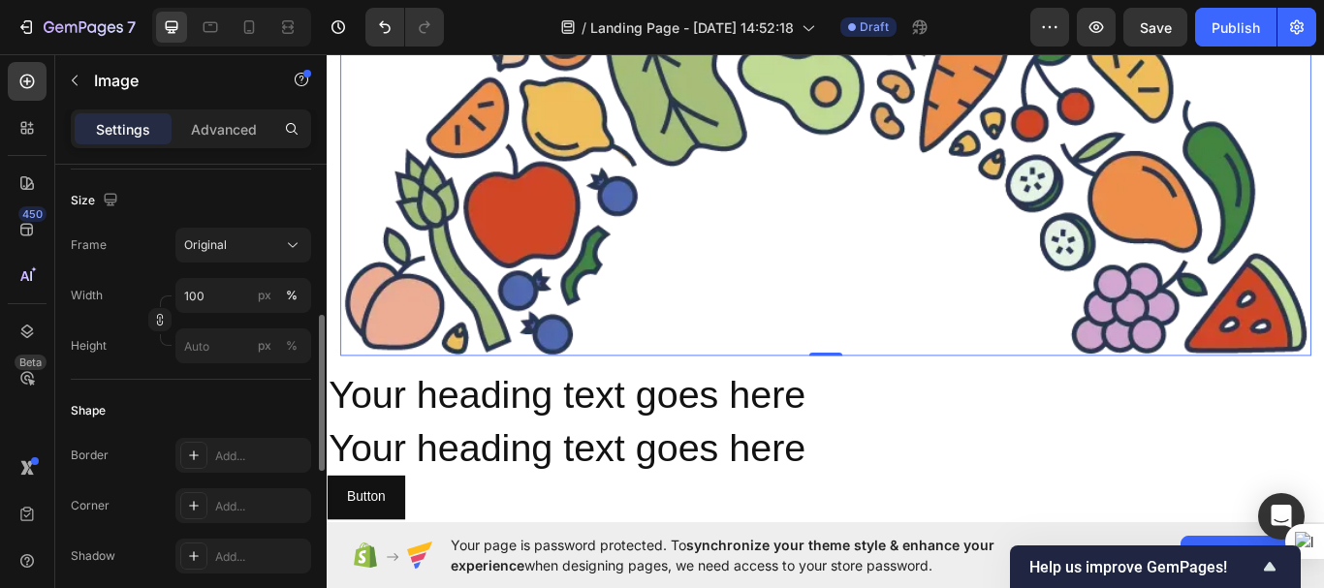
scroll to position [457, 0]
click at [206, 299] on input "100" at bounding box center [243, 294] width 136 height 35
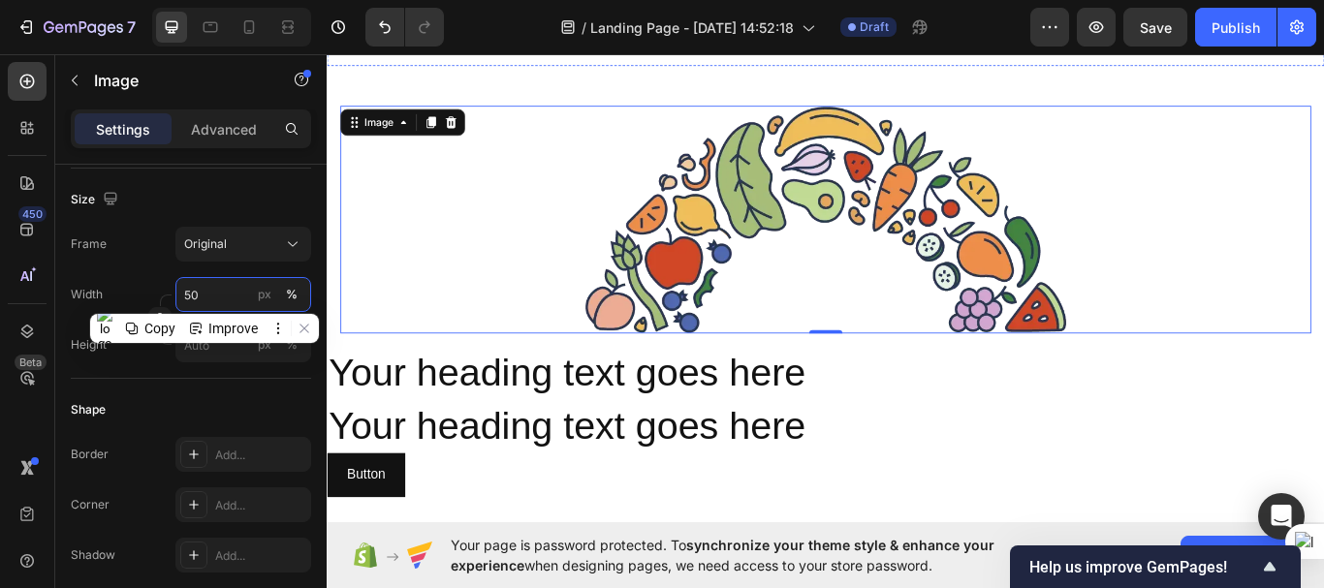
scroll to position [5925, 0]
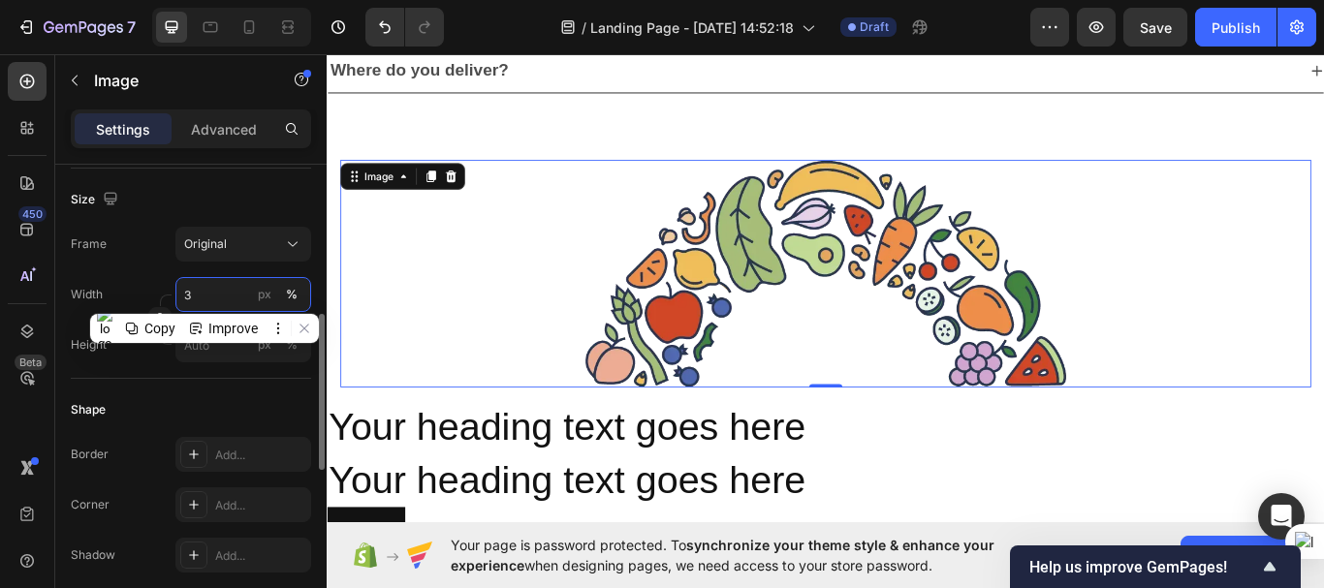
type input "30"
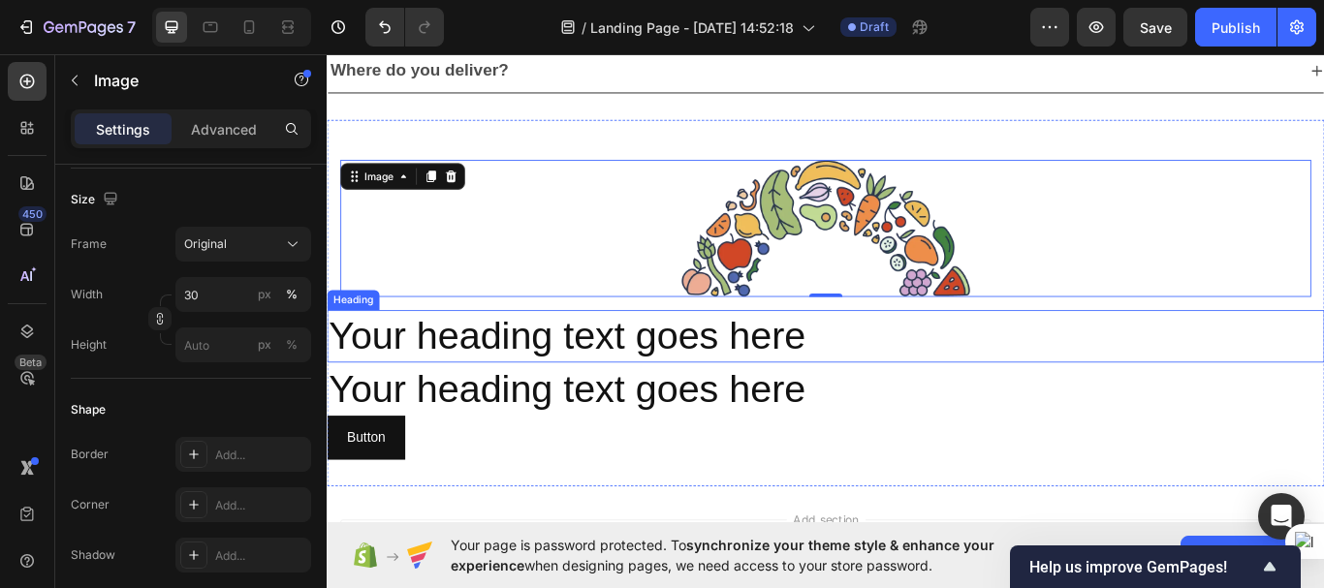
click at [429, 385] on h2 "Your heading text goes here" at bounding box center [908, 385] width 1163 height 62
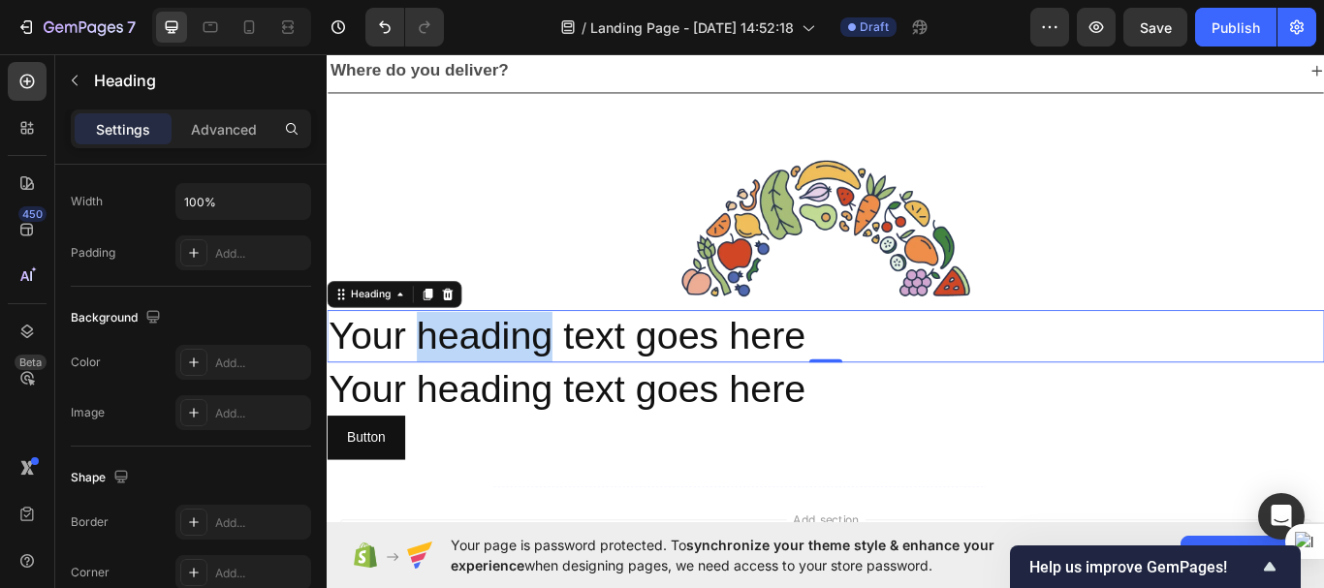
click at [429, 385] on h2 "Your heading text goes here" at bounding box center [908, 385] width 1163 height 62
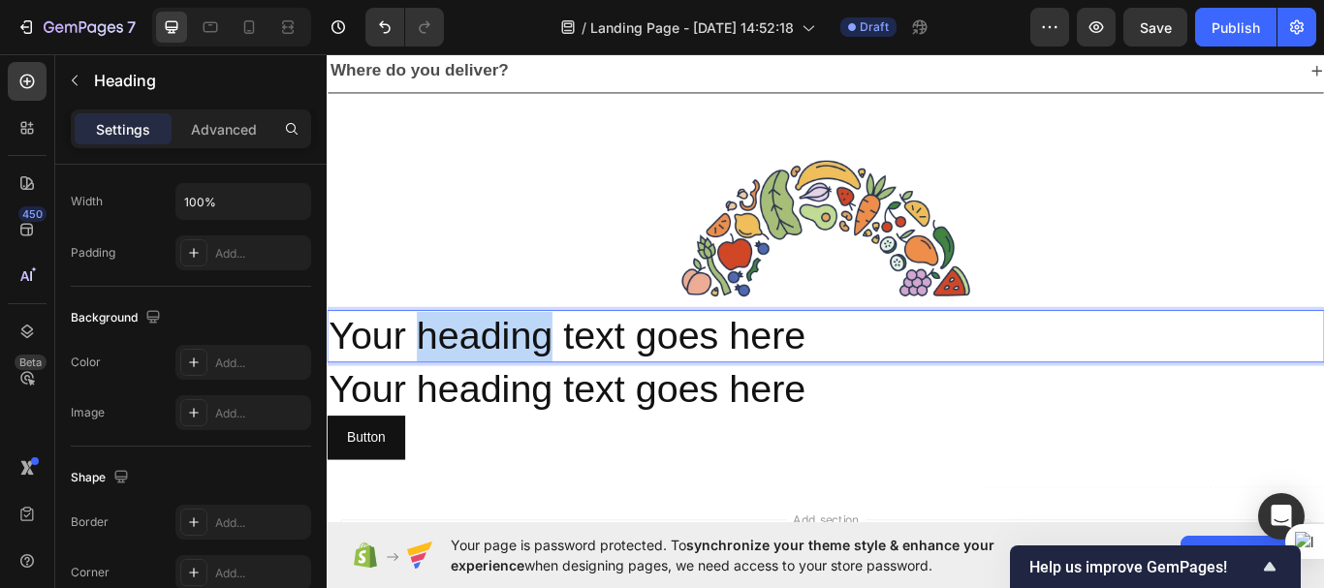
scroll to position [0, 0]
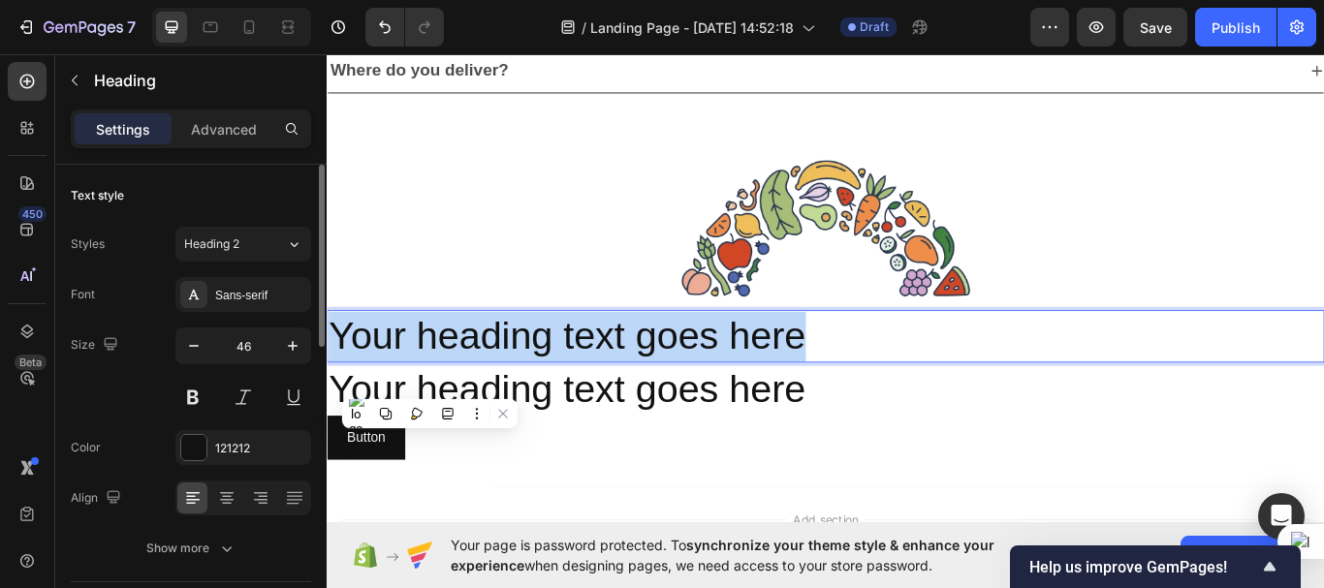
click at [429, 385] on p "Your heading text goes here" at bounding box center [908, 385] width 1159 height 58
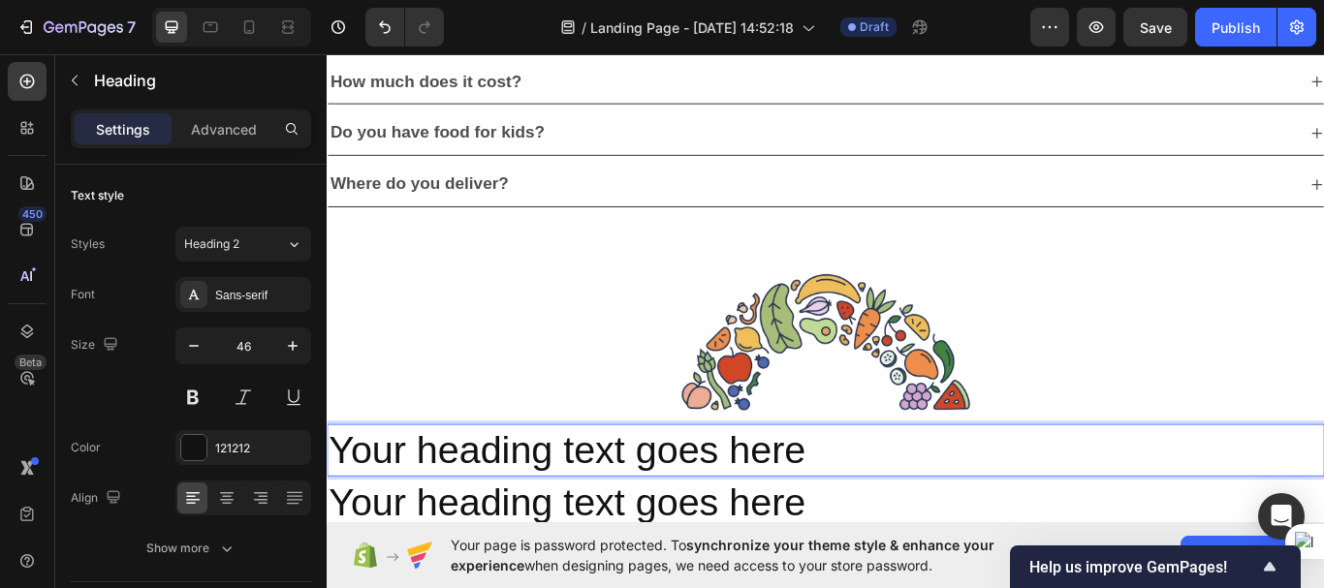
scroll to position [5865, 0]
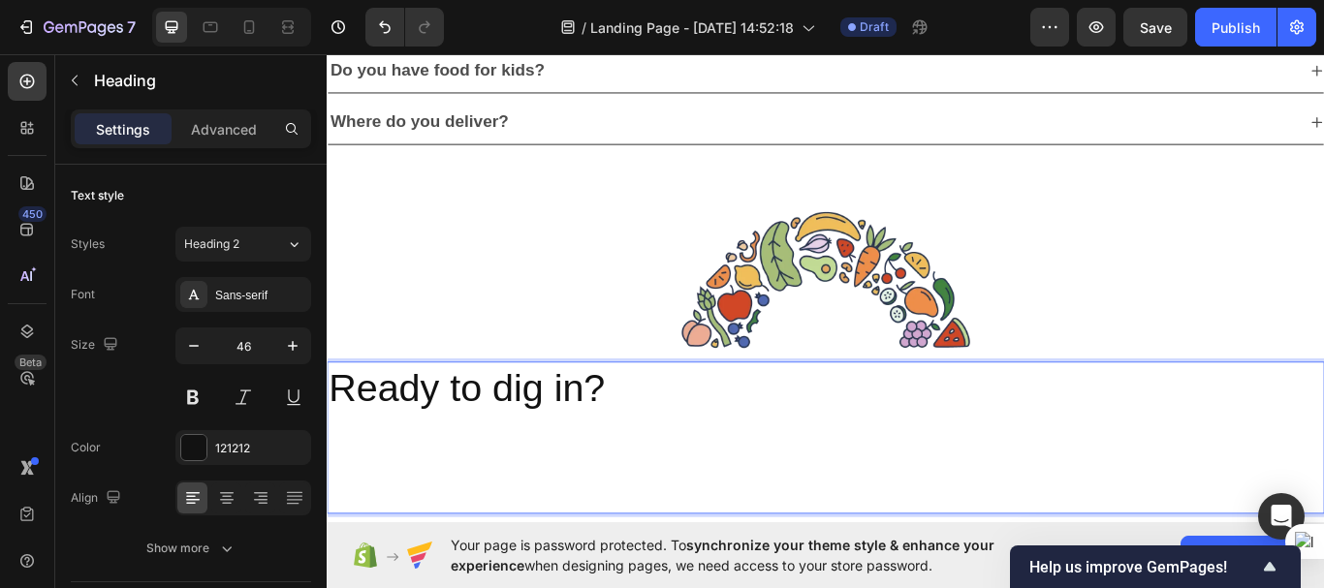
click at [568, 440] on p "Ready to dig in?" at bounding box center [908, 445] width 1159 height 58
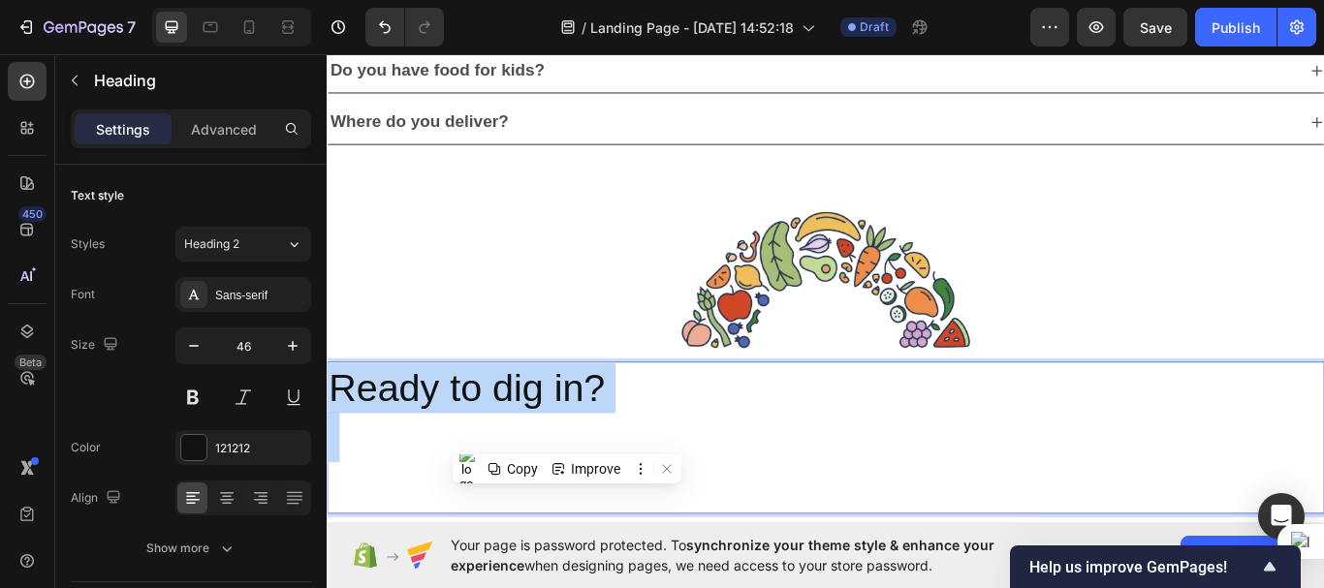
click at [568, 440] on p "Ready to dig in?" at bounding box center [908, 445] width 1159 height 58
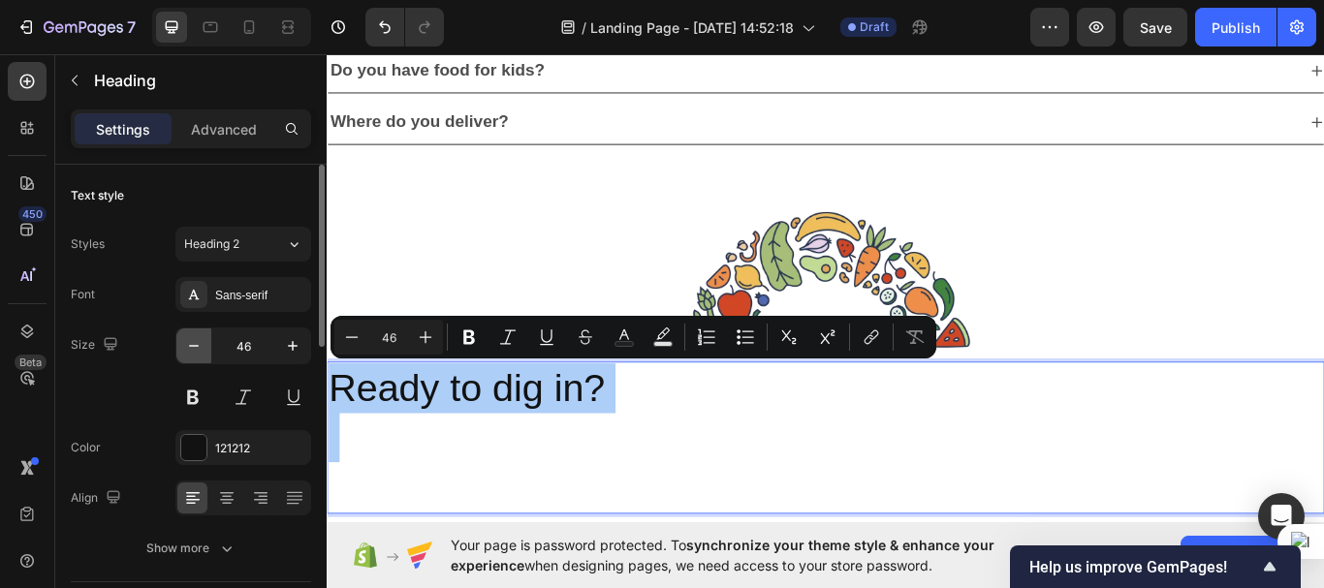
click at [190, 342] on icon "button" at bounding box center [193, 345] width 19 height 19
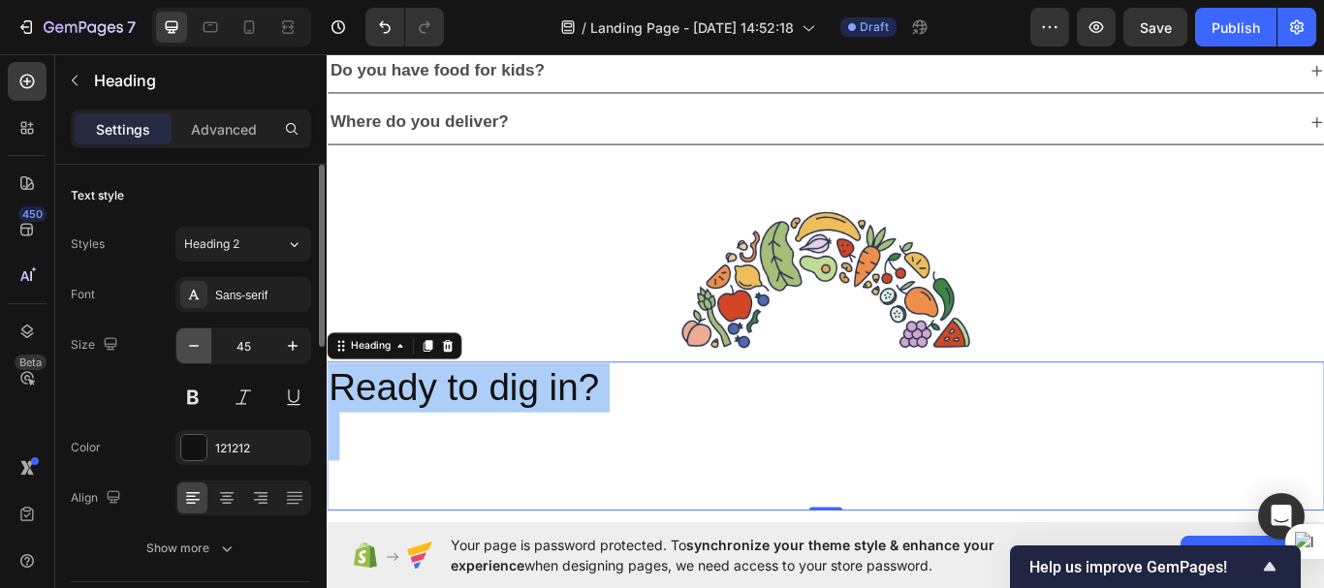
click at [190, 342] on icon "button" at bounding box center [193, 345] width 19 height 19
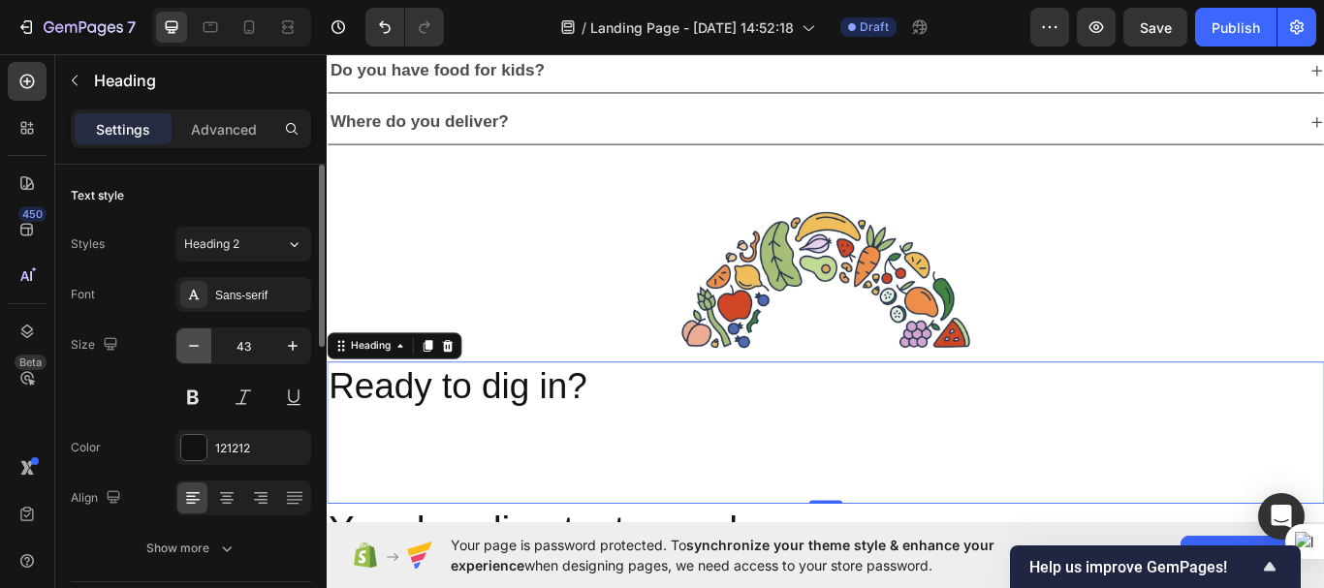
click at [190, 342] on icon "button" at bounding box center [193, 345] width 19 height 19
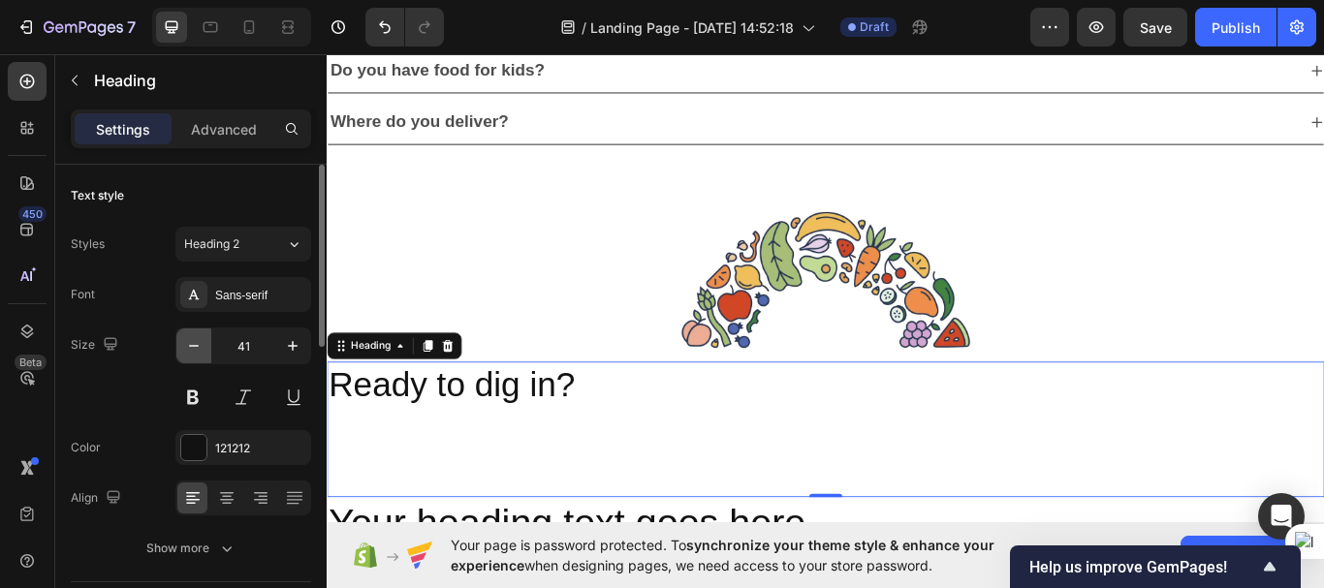
click at [190, 342] on icon "button" at bounding box center [193, 345] width 19 height 19
click at [183, 349] on button "button" at bounding box center [193, 346] width 35 height 35
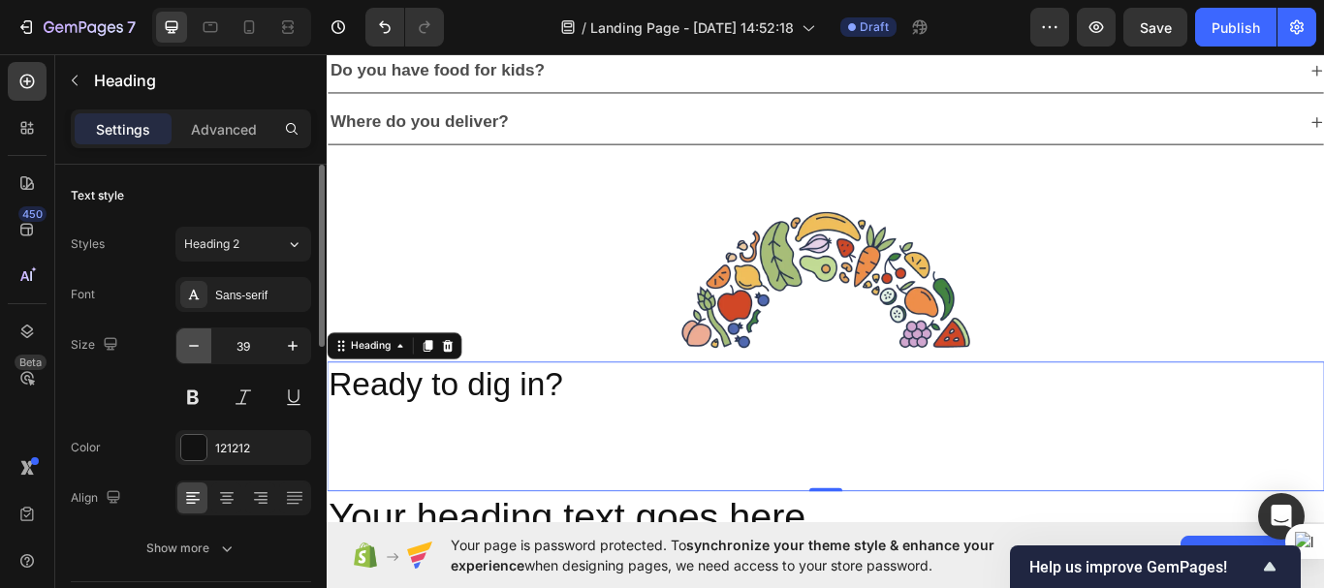
click at [183, 349] on button "button" at bounding box center [193, 346] width 35 height 35
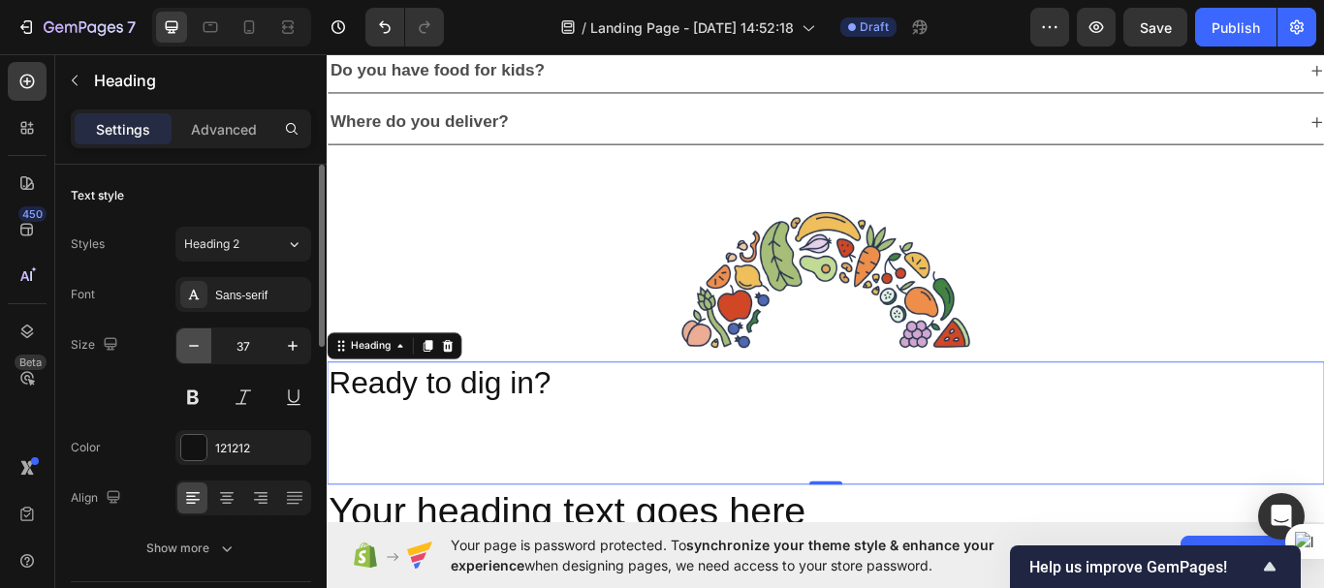
type input "36"
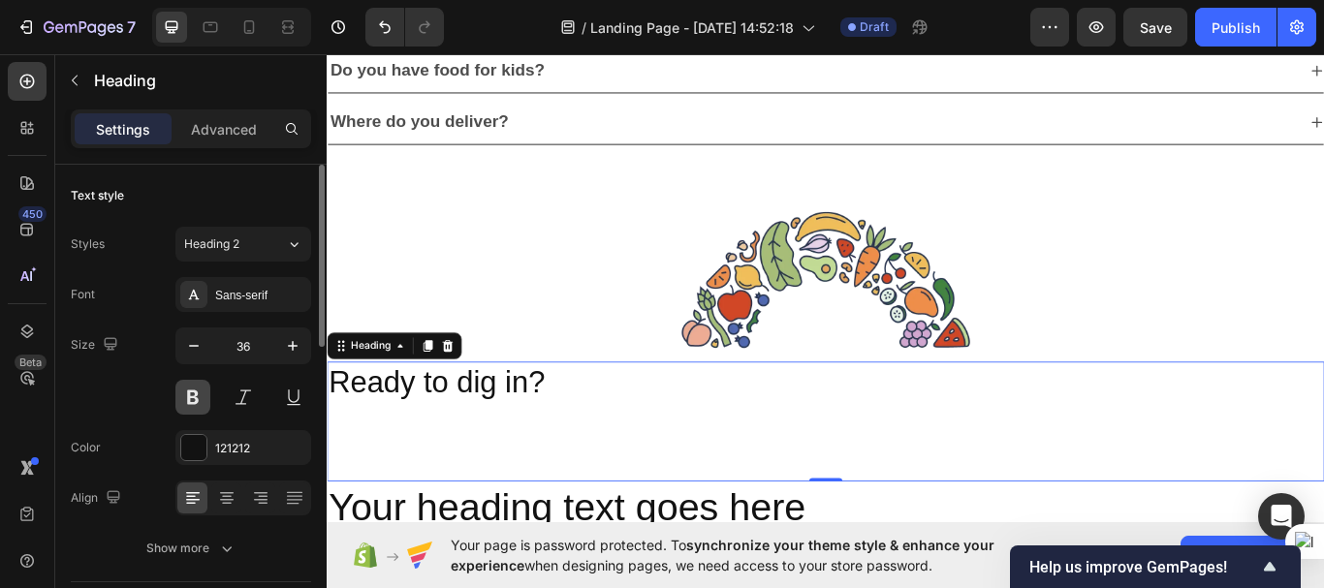
click at [193, 395] on button at bounding box center [192, 397] width 35 height 35
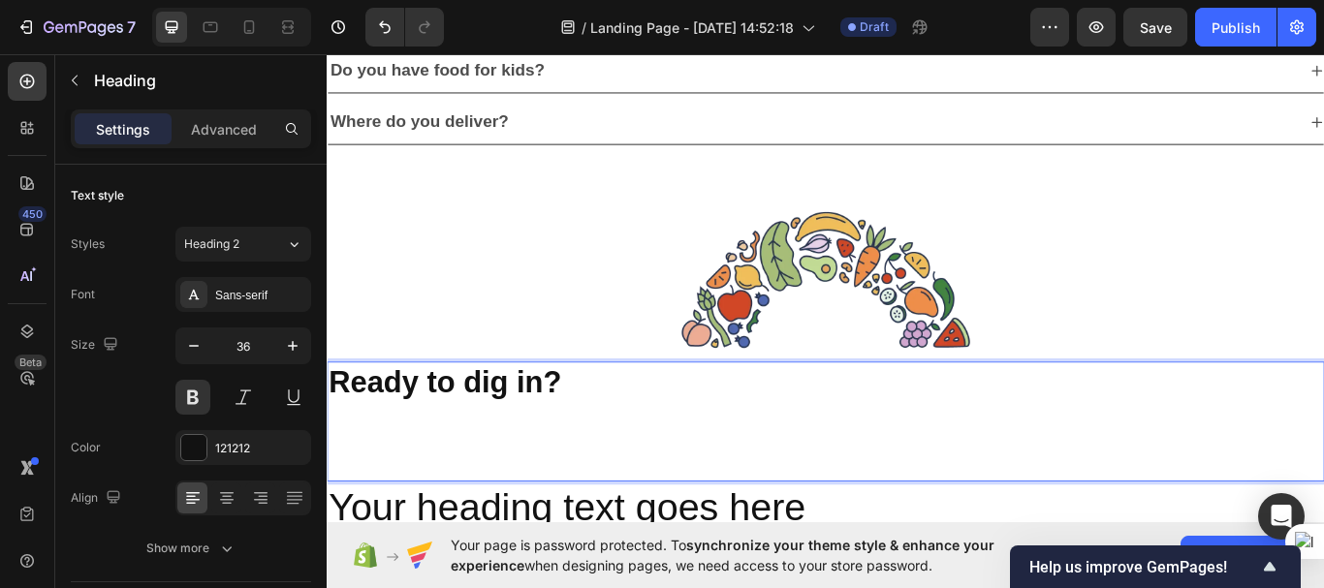
click at [426, 515] on p "Ready to dig in?" at bounding box center [908, 484] width 1159 height 136
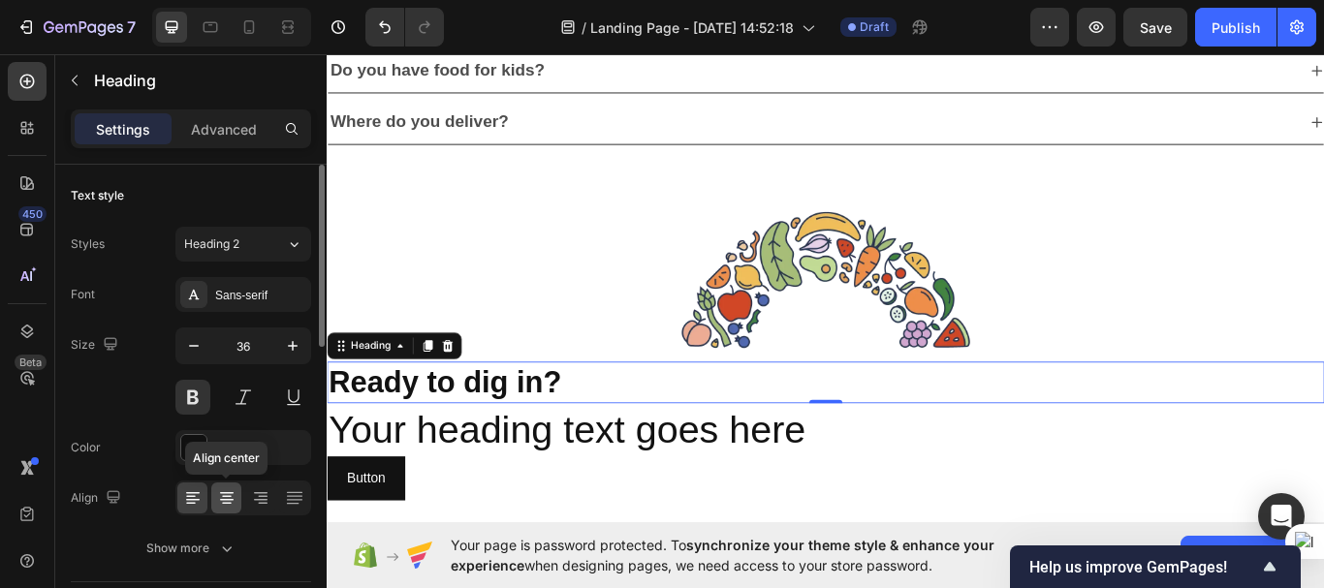
click at [223, 506] on icon at bounding box center [226, 497] width 19 height 19
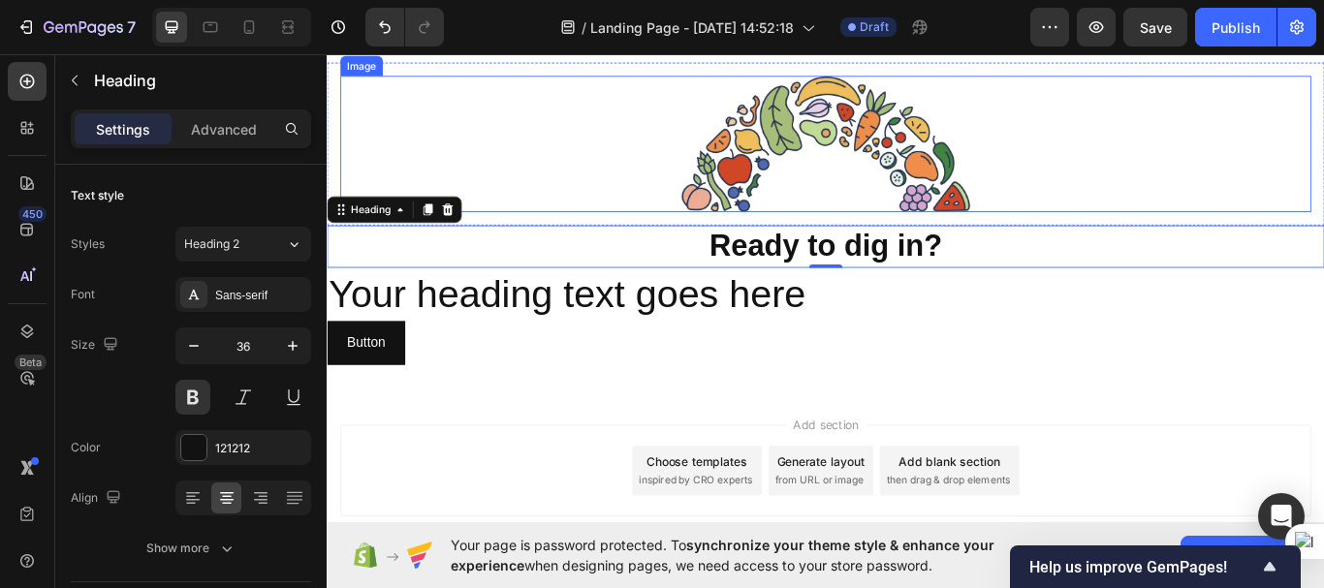
scroll to position [6024, 0]
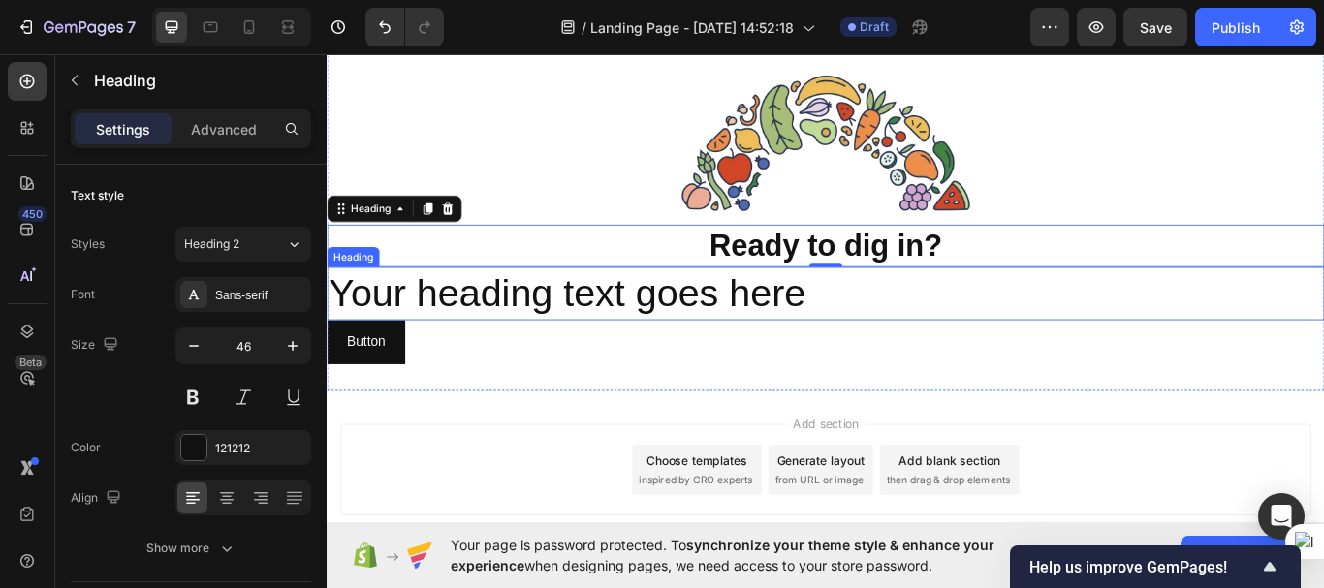
click at [699, 350] on h2 "Your heading text goes here" at bounding box center [908, 334] width 1163 height 62
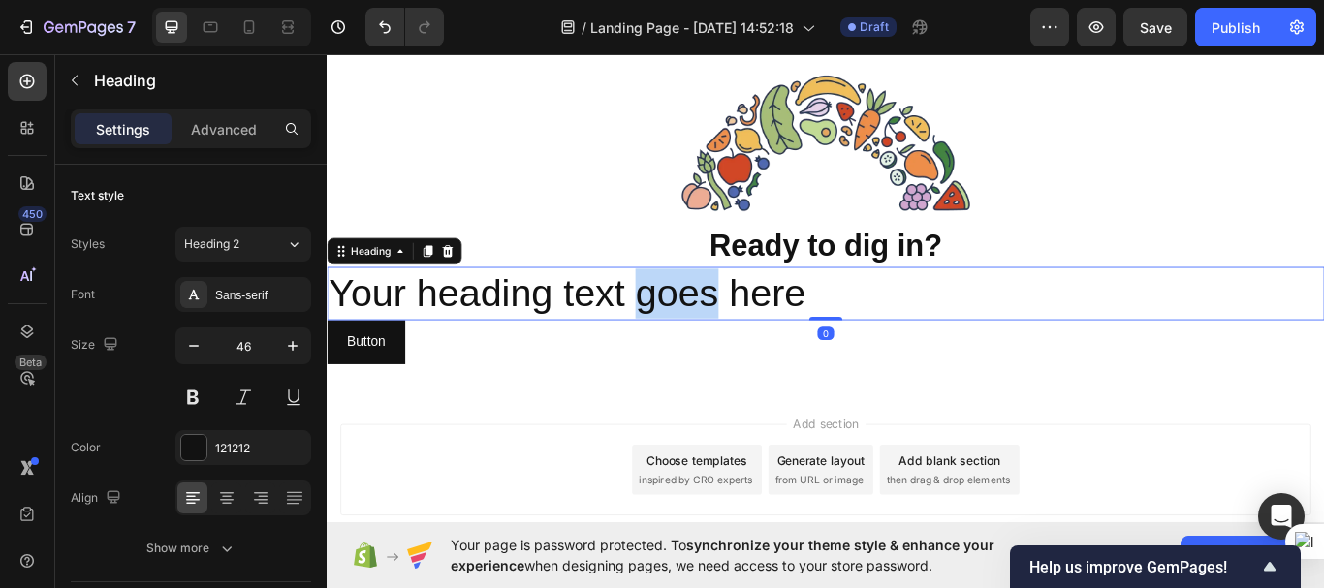
click at [699, 350] on h2 "Your heading text goes here" at bounding box center [908, 334] width 1163 height 62
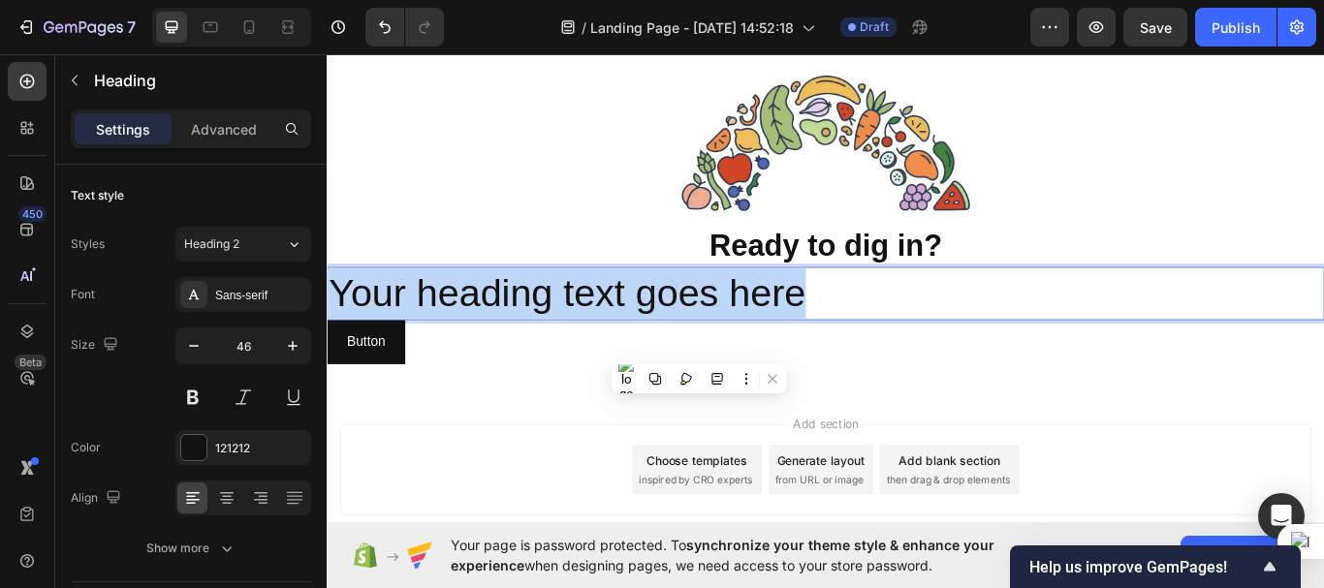
click at [699, 350] on p "Your heading text goes here" at bounding box center [908, 334] width 1159 height 58
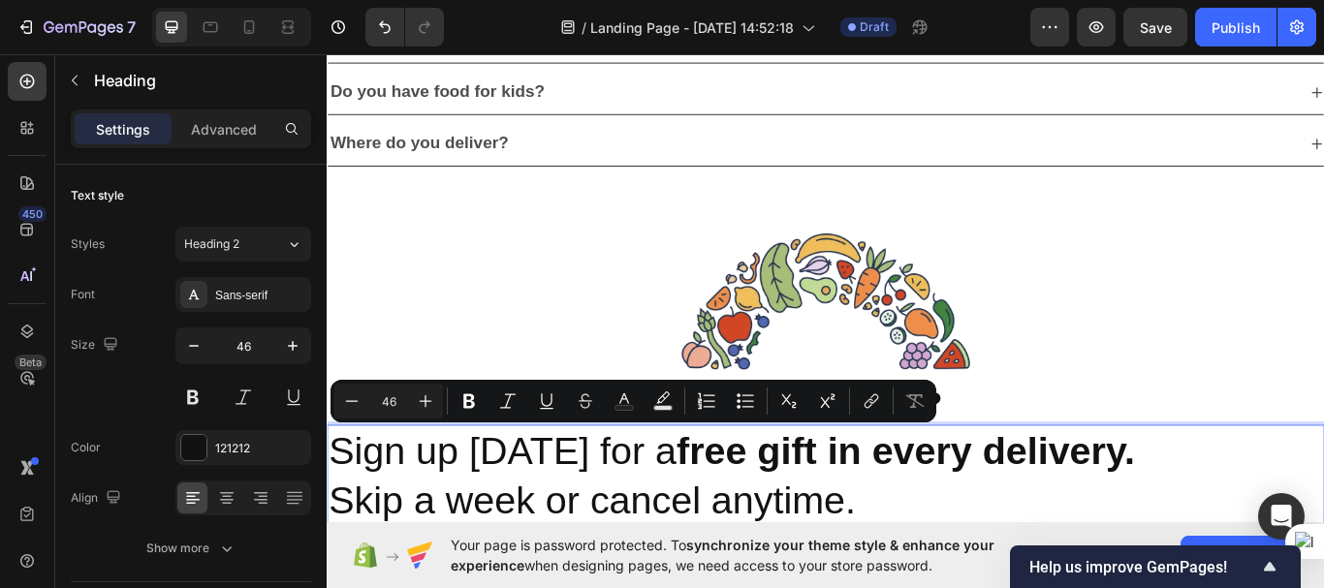
scroll to position [5852, 0]
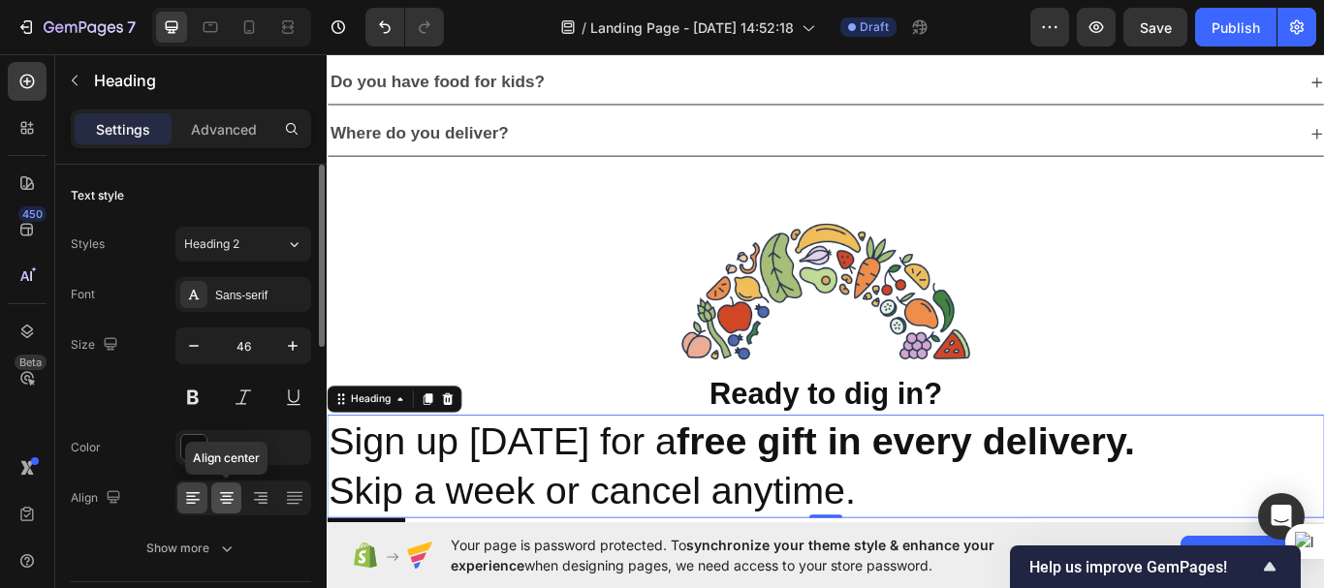
click at [226, 494] on icon at bounding box center [226, 497] width 19 height 19
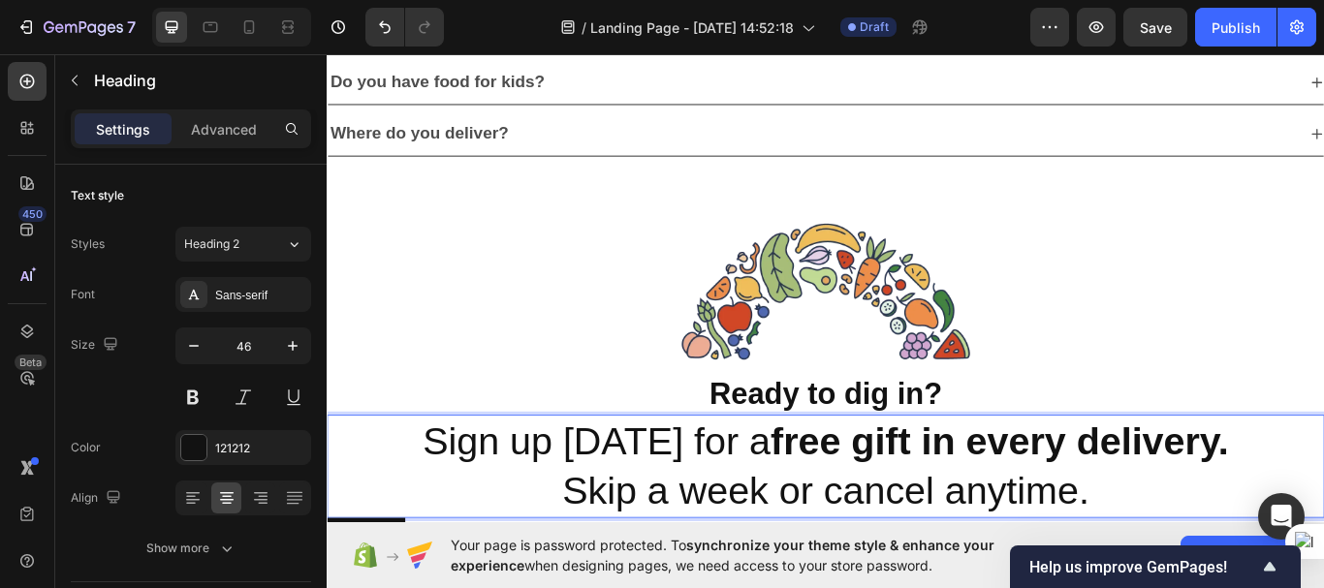
click at [560, 502] on p "Sign up today for a free gift in every delivery." at bounding box center [908, 507] width 1159 height 58
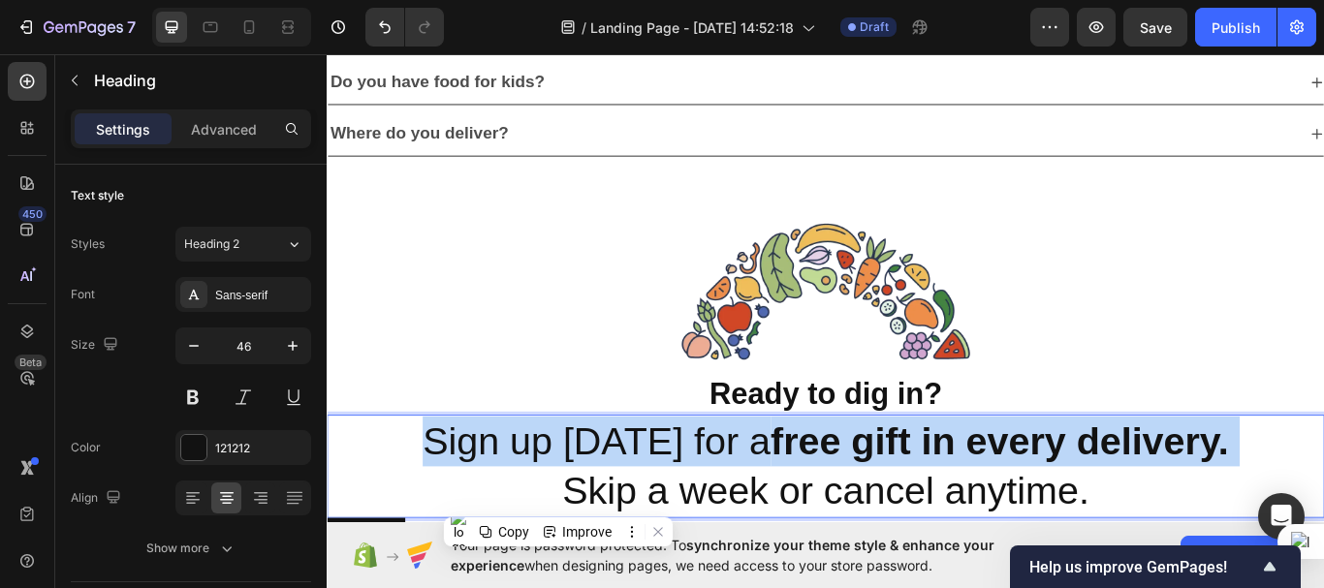
click at [560, 502] on p "Sign up today for a free gift in every delivery." at bounding box center [908, 507] width 1159 height 58
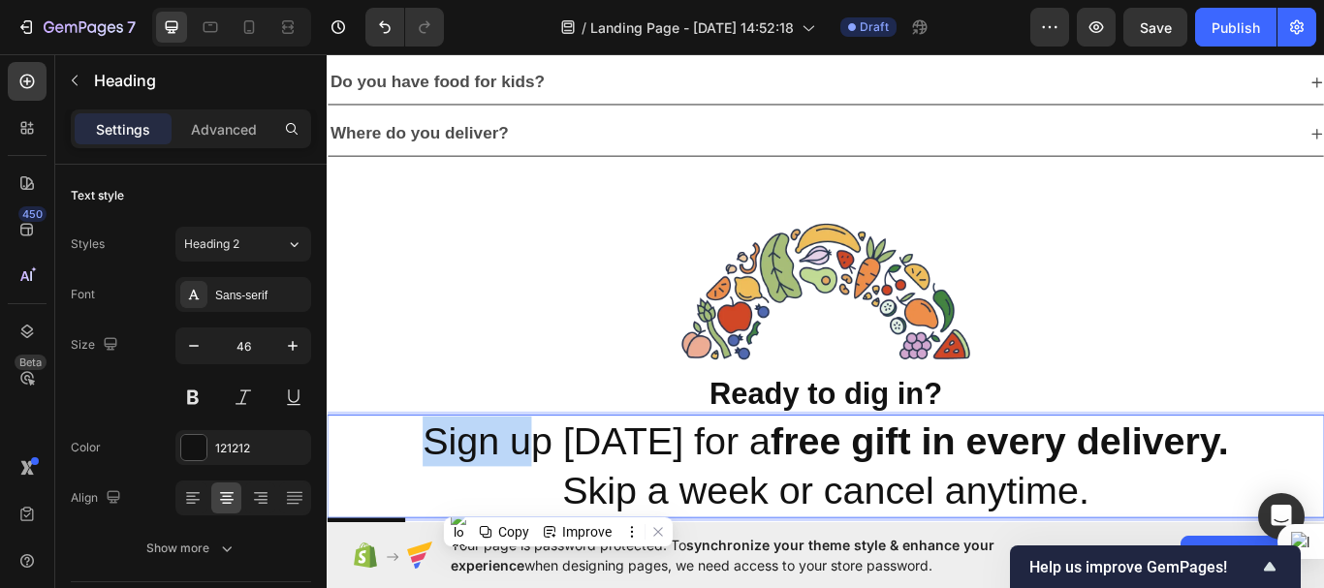
click at [560, 502] on p "Sign up today for a free gift in every delivery." at bounding box center [908, 507] width 1159 height 58
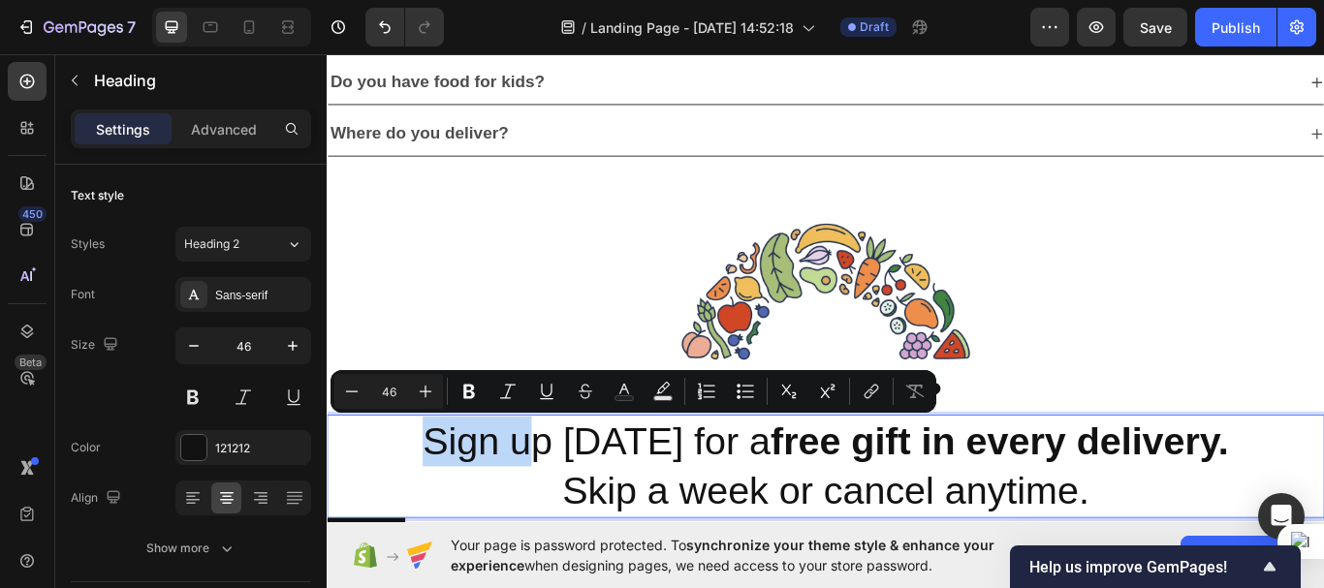
click at [560, 502] on p "Sign up today for a free gift in every delivery." at bounding box center [908, 507] width 1159 height 58
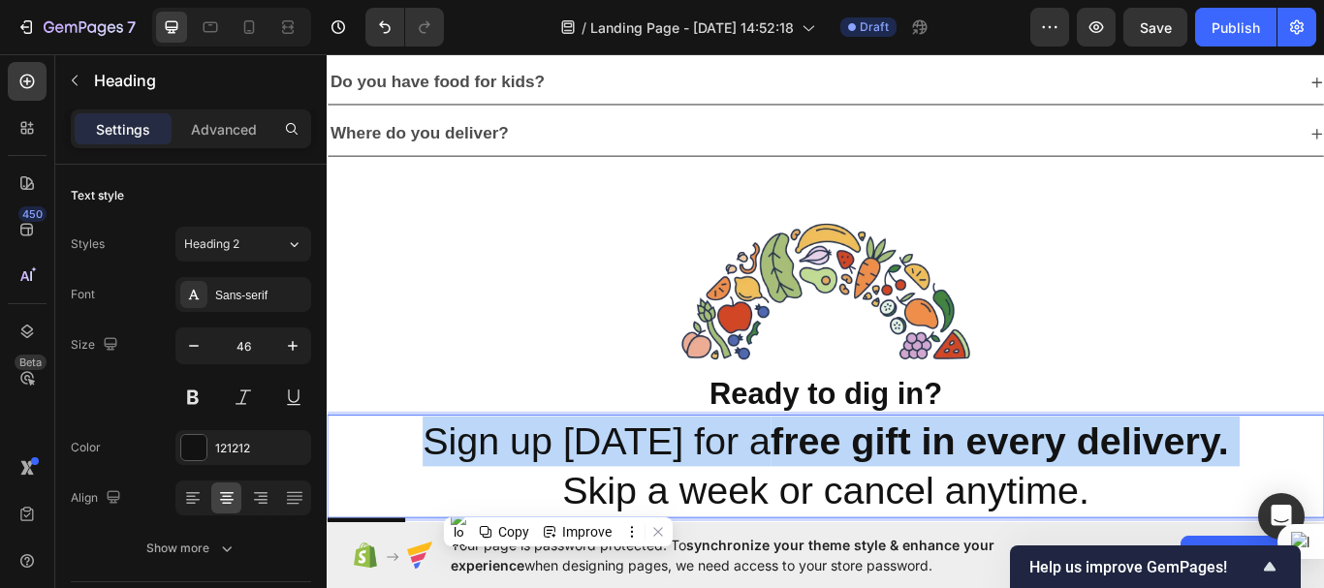
click at [560, 502] on p "Sign up today for a free gift in every delivery." at bounding box center [908, 507] width 1159 height 58
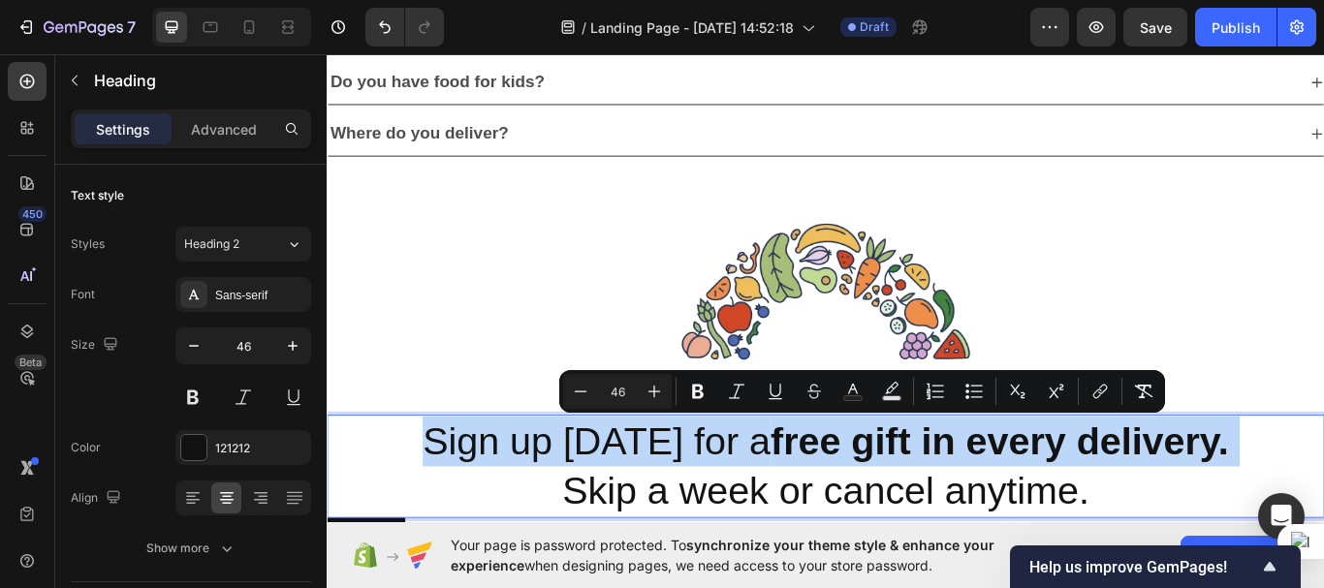
click at [560, 502] on p "Sign up today for a free gift in every delivery." at bounding box center [908, 507] width 1159 height 58
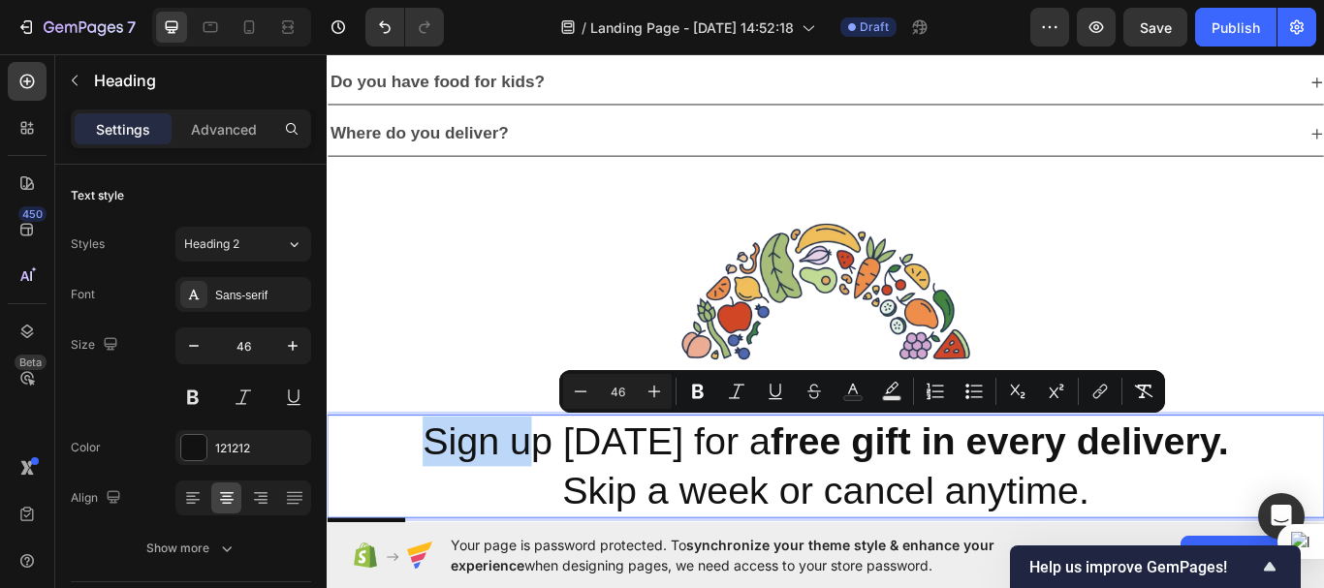
click at [560, 502] on p "Sign up today for a free gift in every delivery." at bounding box center [908, 507] width 1159 height 58
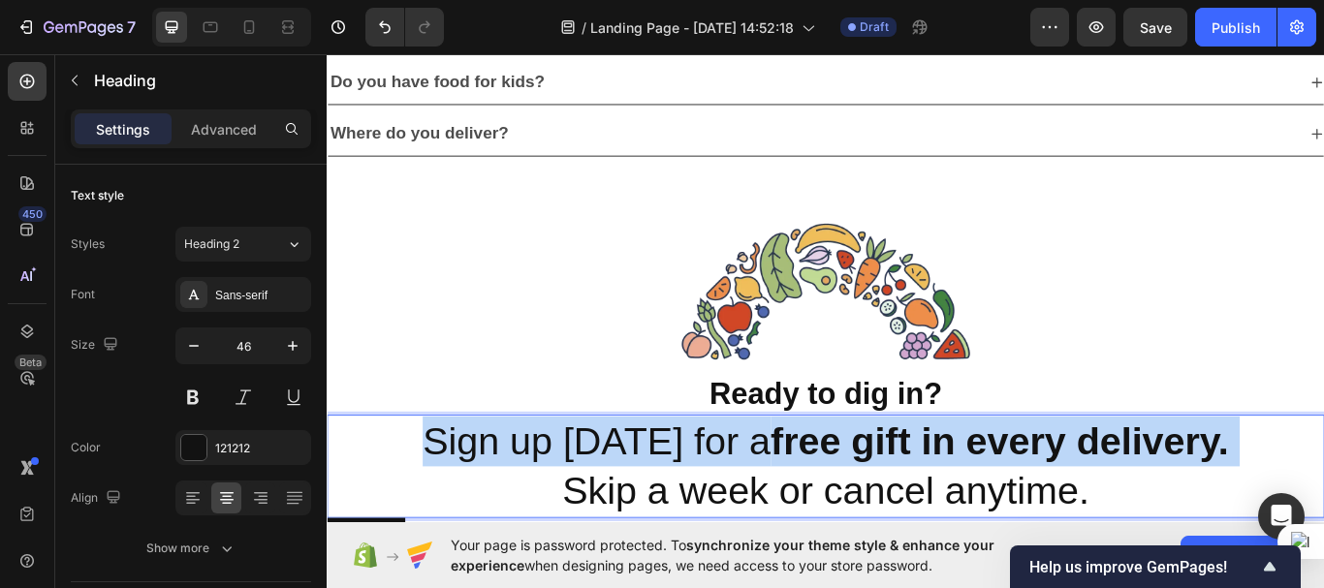
click at [560, 502] on p "Sign up today for a free gift in every delivery." at bounding box center [908, 507] width 1159 height 58
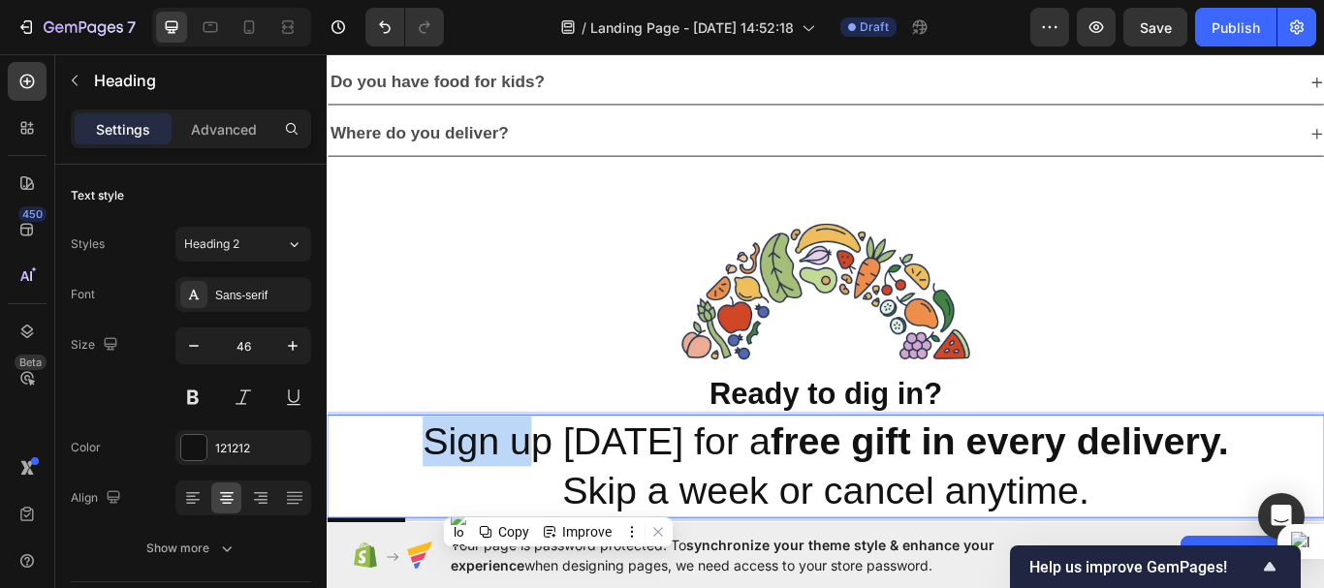
click at [560, 502] on p "Sign up today for a free gift in every delivery." at bounding box center [908, 507] width 1159 height 58
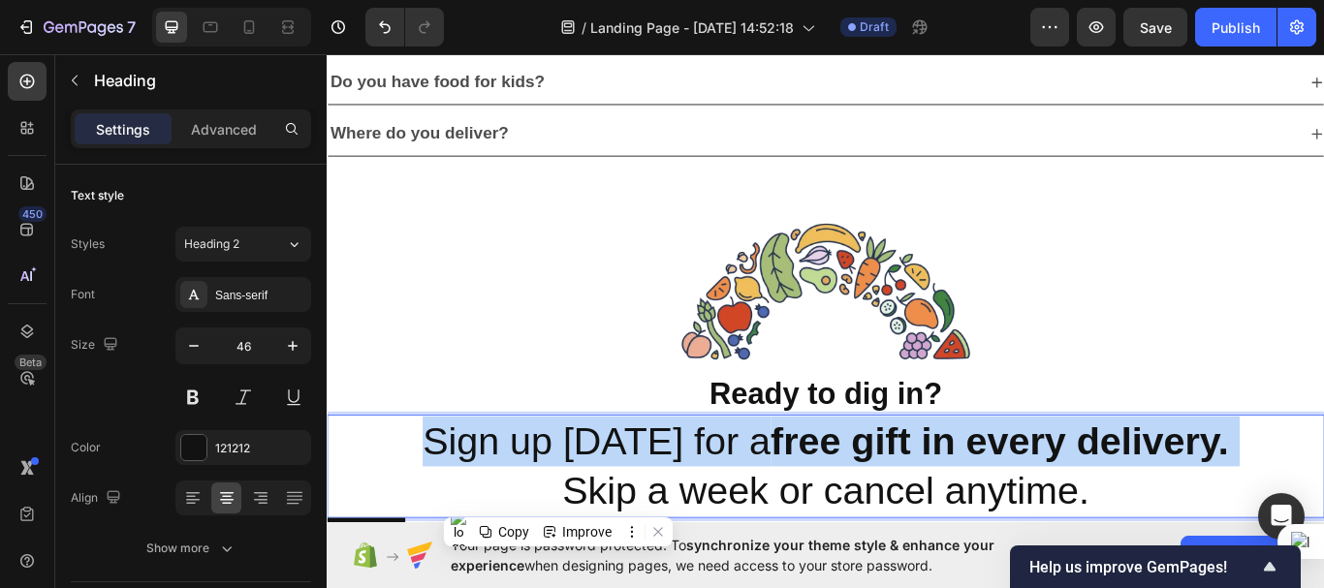
click at [560, 502] on p "Sign up today for a free gift in every delivery." at bounding box center [908, 507] width 1159 height 58
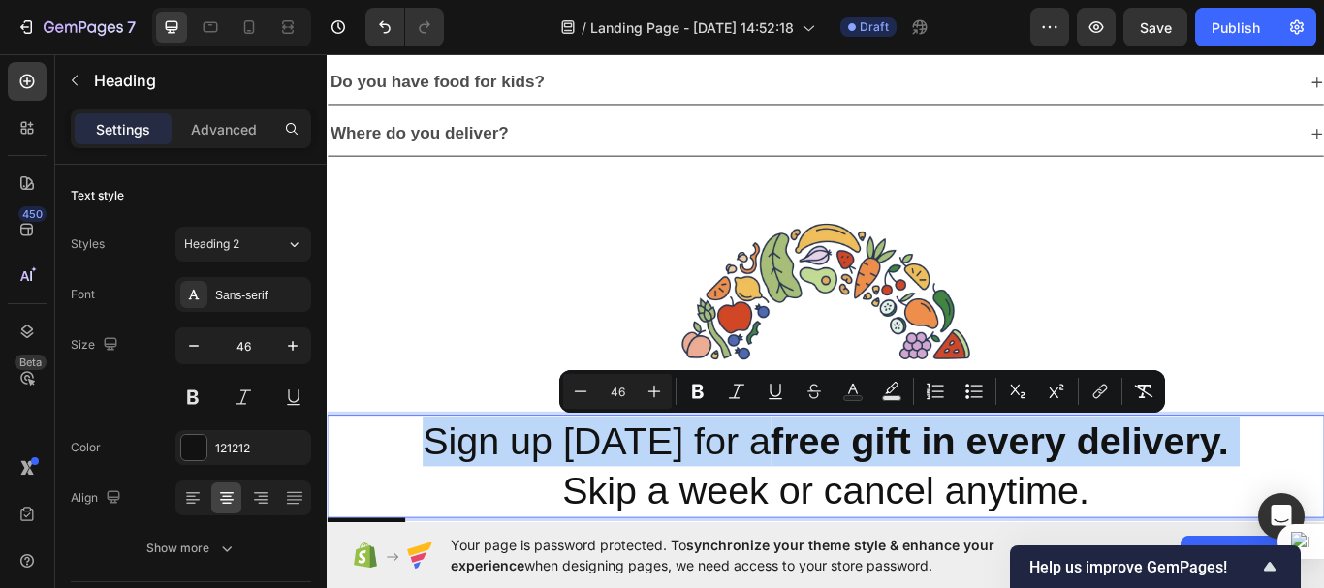
drag, startPoint x: 480, startPoint y: 549, endPoint x: 414, endPoint y: 518, distance: 72.8
click at [414, 518] on h2 "Sign up today for a free gift in every delivery. Skip a week or cancel anytime." at bounding box center [908, 536] width 1163 height 120
click at [414, 518] on p "Sign up today for a free gift in every delivery." at bounding box center [908, 507] width 1159 height 58
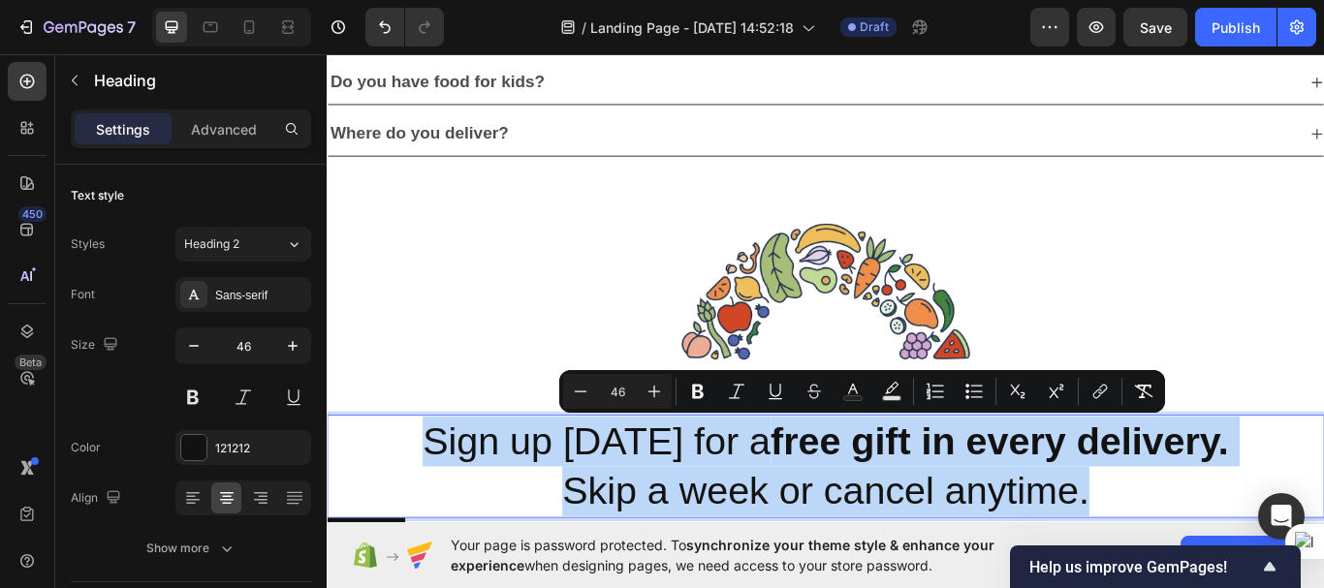
drag, startPoint x: 444, startPoint y: 497, endPoint x: 1208, endPoint y: 562, distance: 766.4
click at [1208, 562] on h2 "Sign up today for a free gift in every delivery. Skip a week or cancel anytime." at bounding box center [908, 536] width 1163 height 120
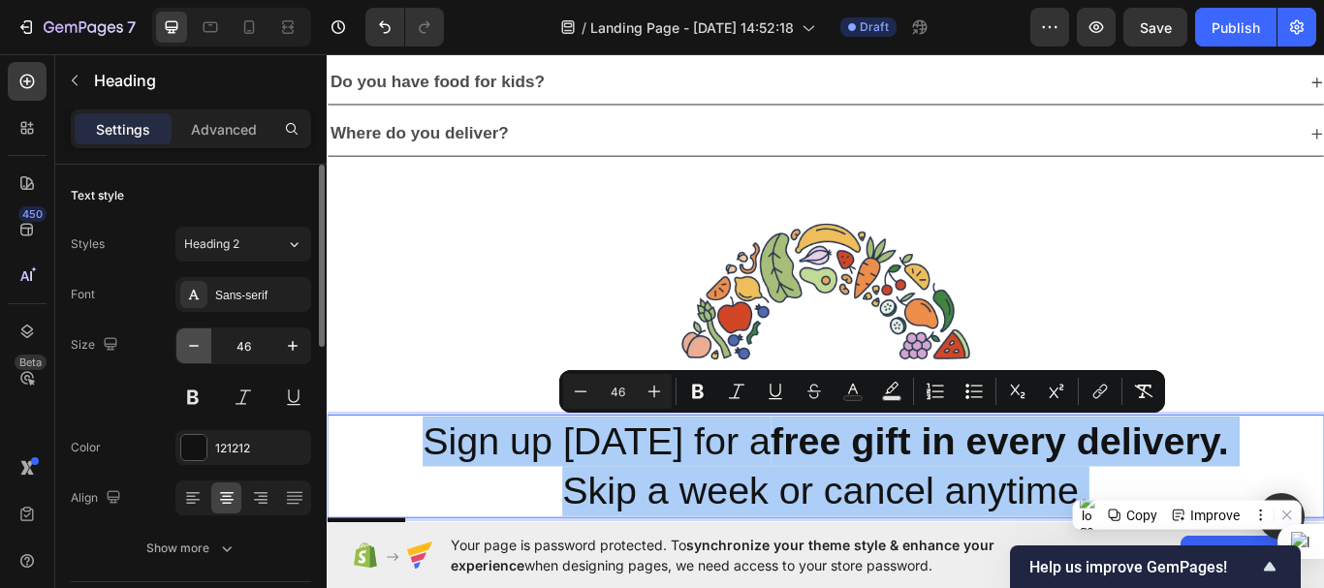
click at [194, 350] on icon "button" at bounding box center [193, 345] width 19 height 19
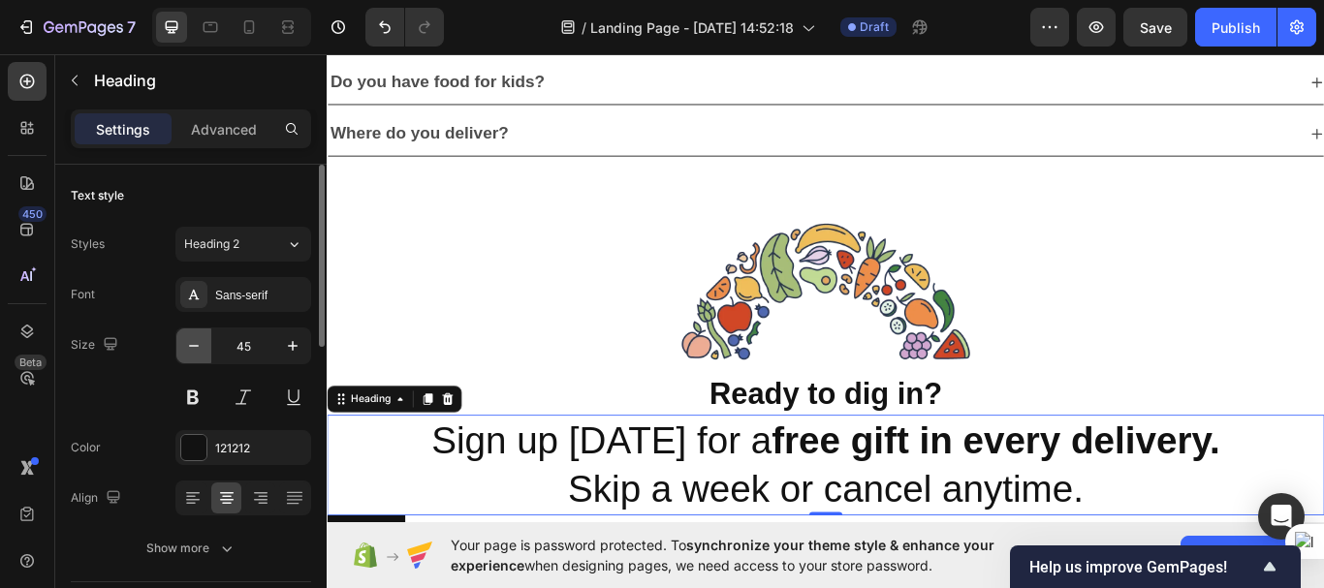
click at [194, 350] on icon "button" at bounding box center [193, 345] width 19 height 19
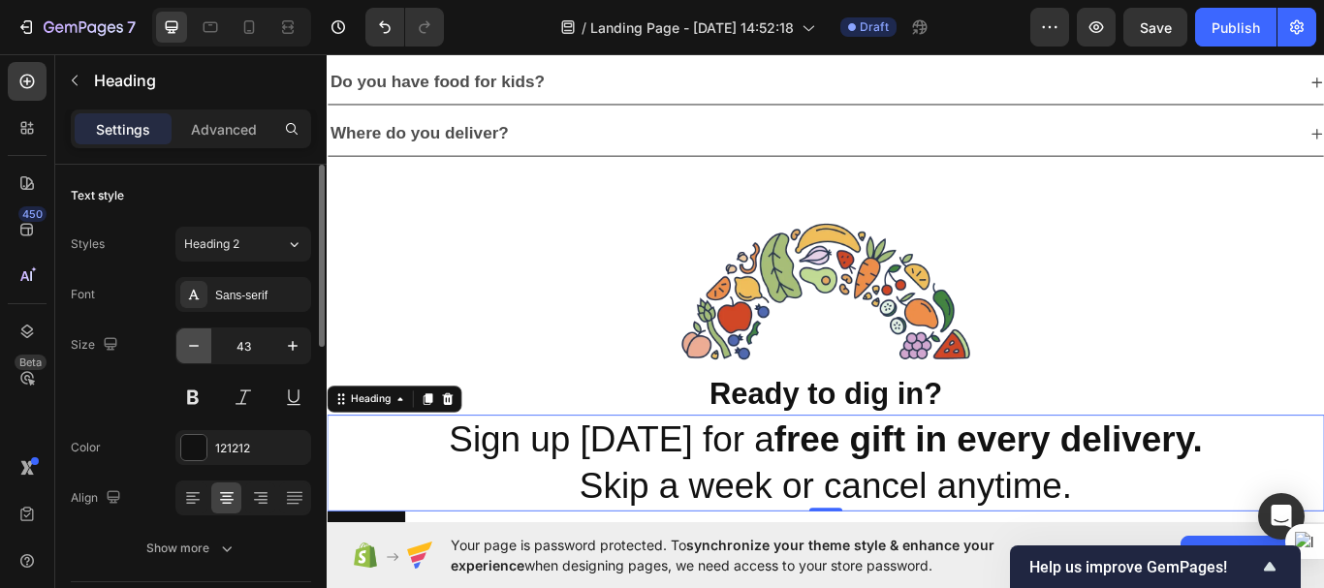
click at [194, 350] on icon "button" at bounding box center [193, 345] width 19 height 19
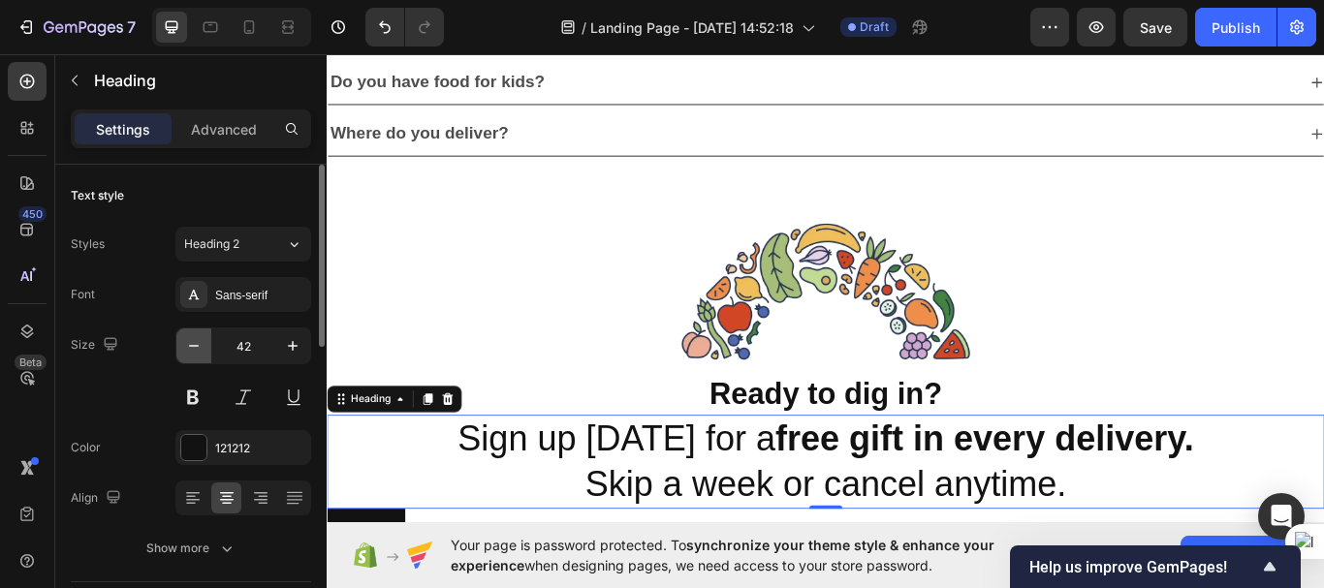
click at [194, 350] on icon "button" at bounding box center [193, 345] width 19 height 19
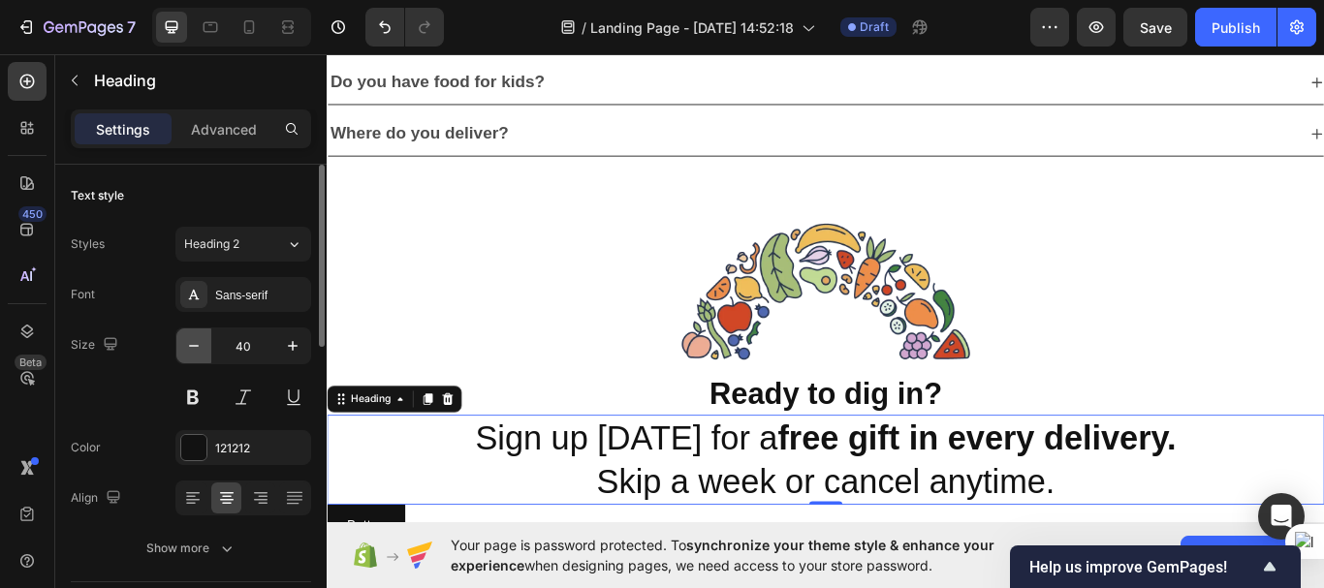
click at [194, 350] on icon "button" at bounding box center [193, 345] width 19 height 19
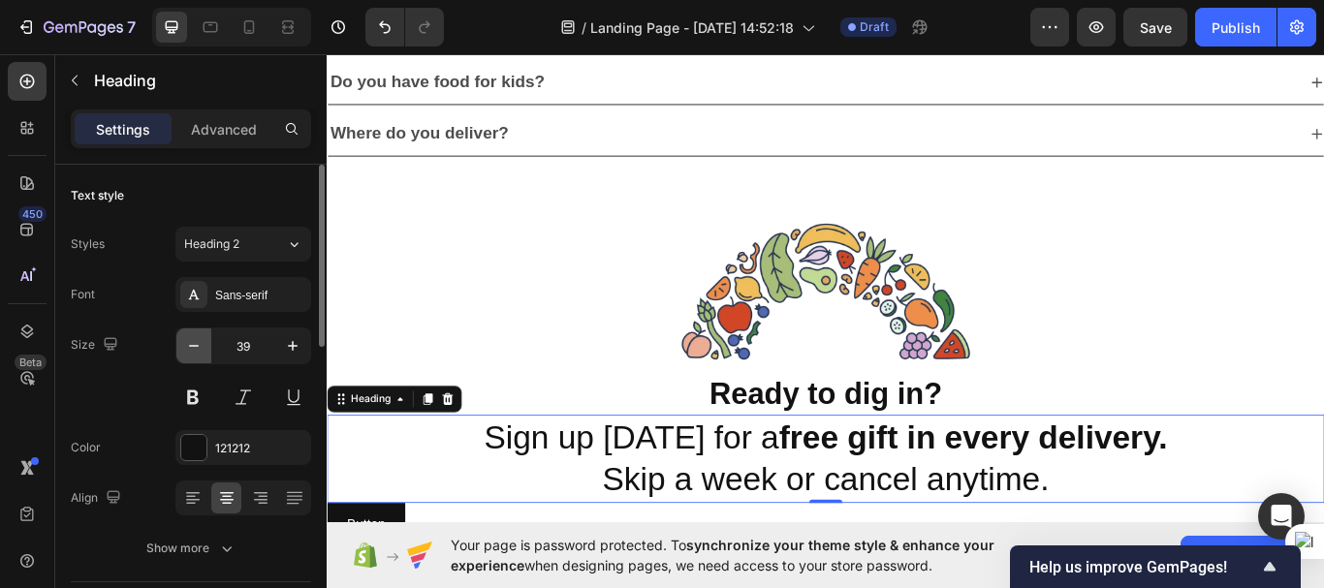
click at [194, 350] on icon "button" at bounding box center [193, 345] width 19 height 19
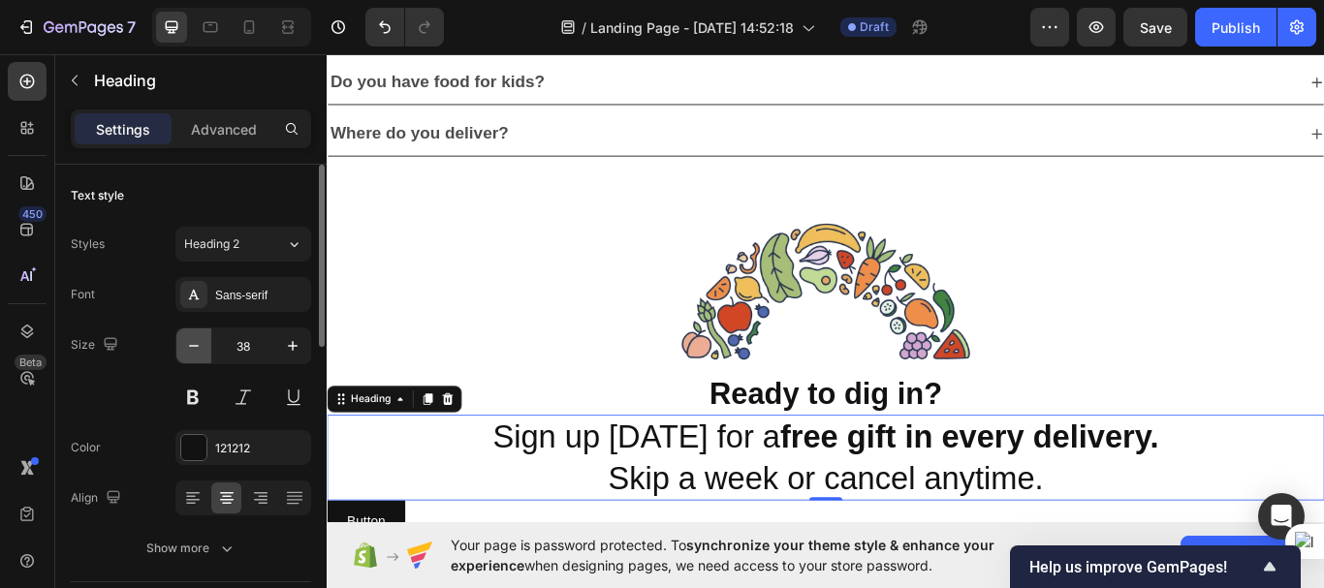
click at [194, 350] on icon "button" at bounding box center [193, 345] width 19 height 19
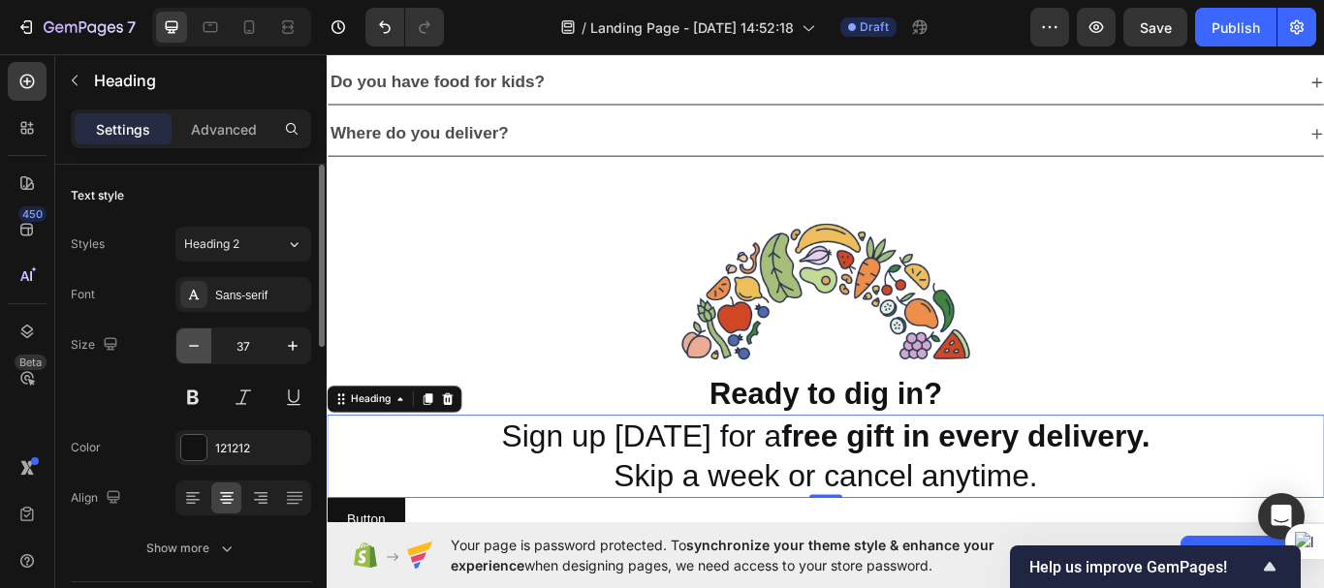
click at [194, 350] on icon "button" at bounding box center [193, 345] width 19 height 19
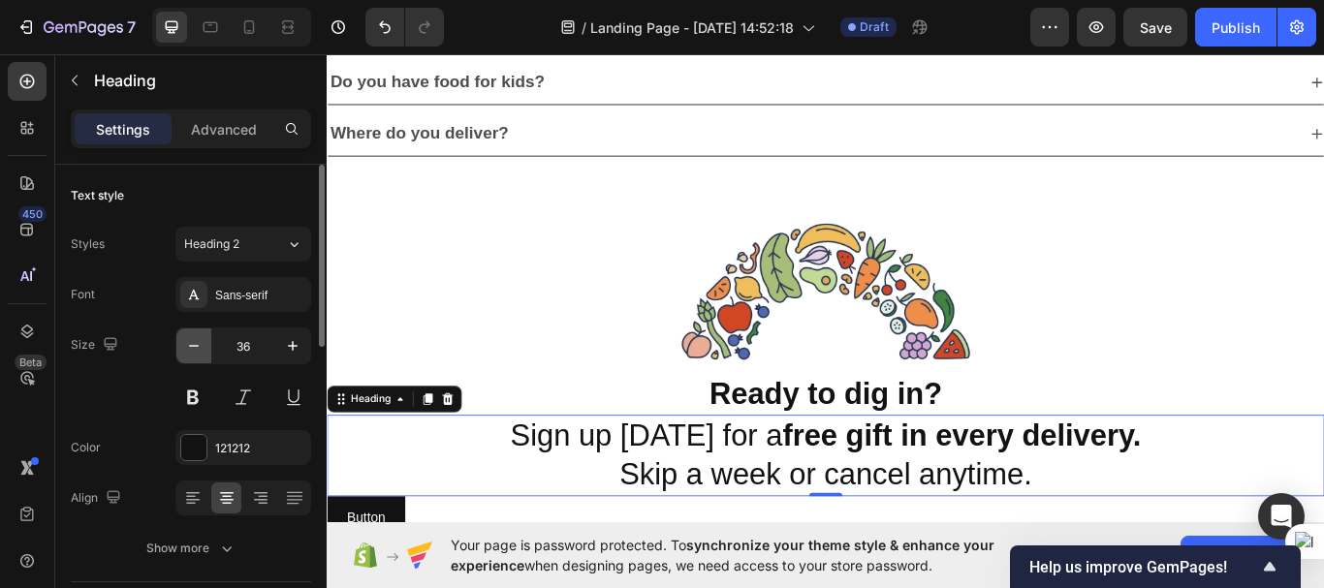
click at [194, 350] on icon "button" at bounding box center [193, 345] width 19 height 19
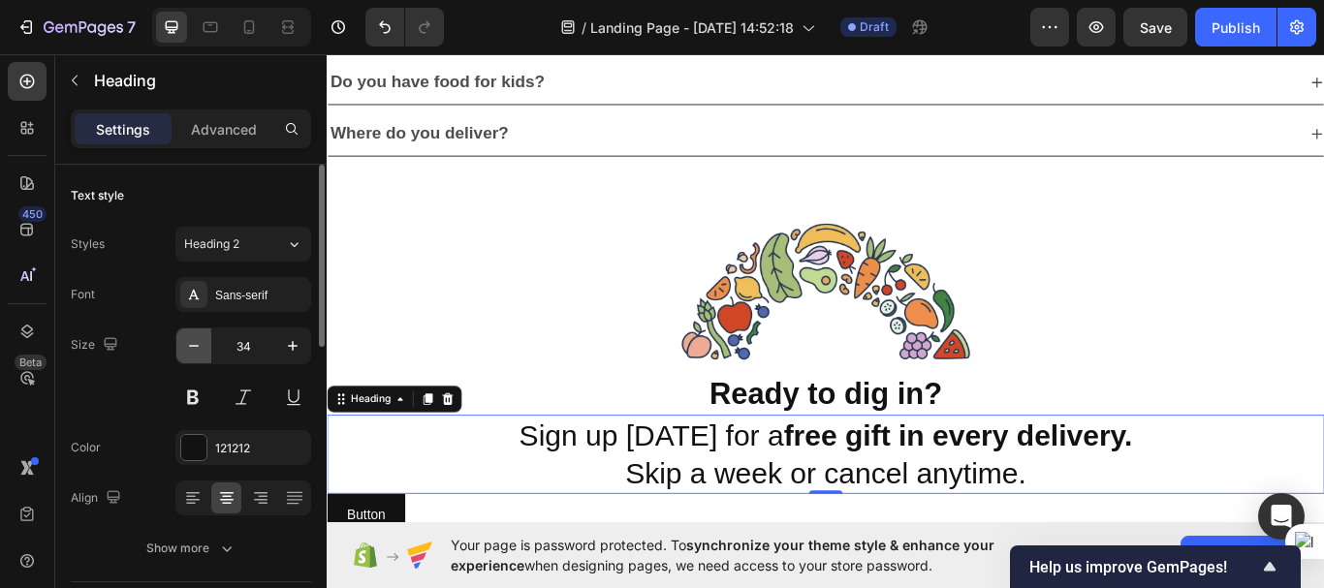
click at [194, 350] on icon "button" at bounding box center [193, 345] width 19 height 19
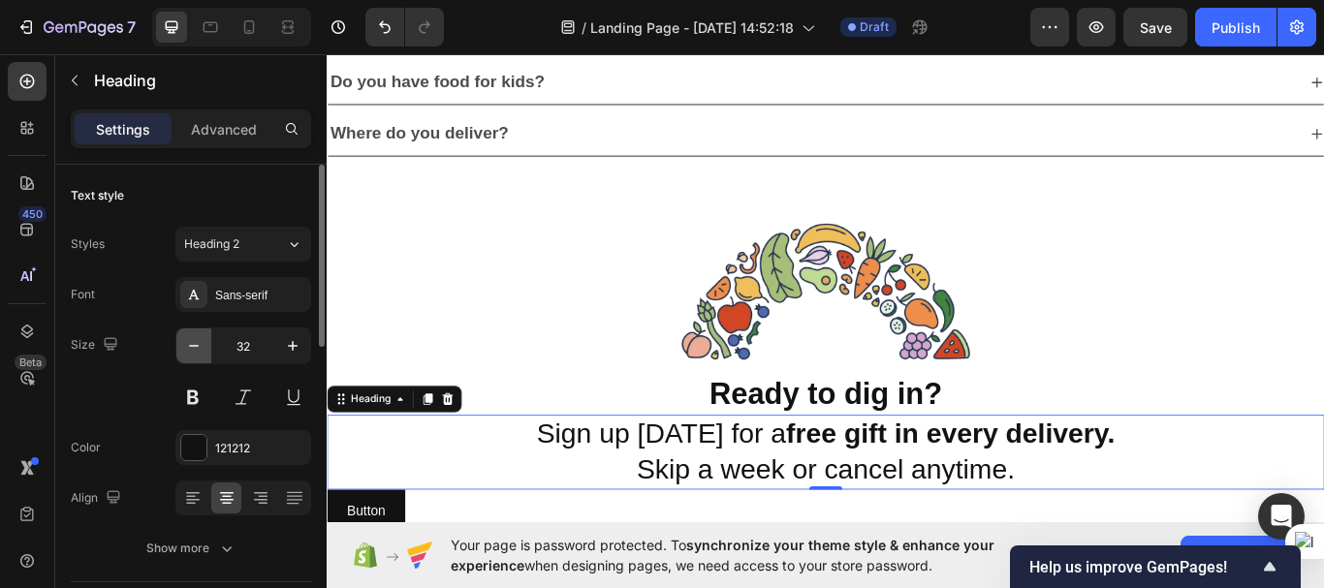
click at [194, 350] on icon "button" at bounding box center [193, 345] width 19 height 19
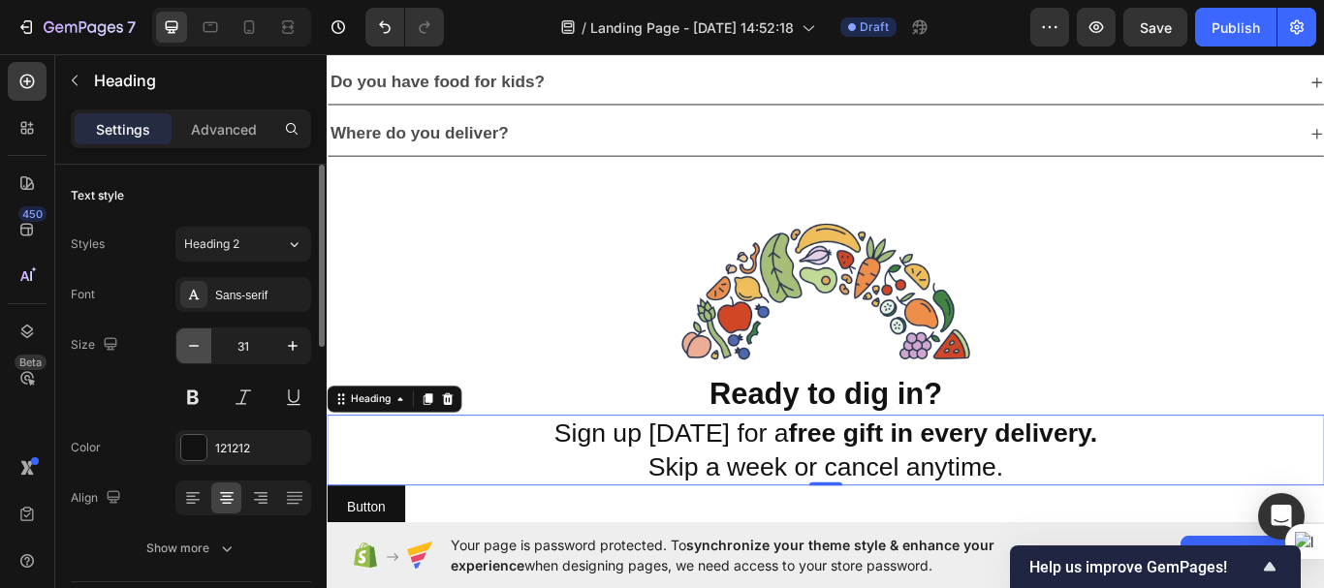
click at [194, 350] on icon "button" at bounding box center [193, 345] width 19 height 19
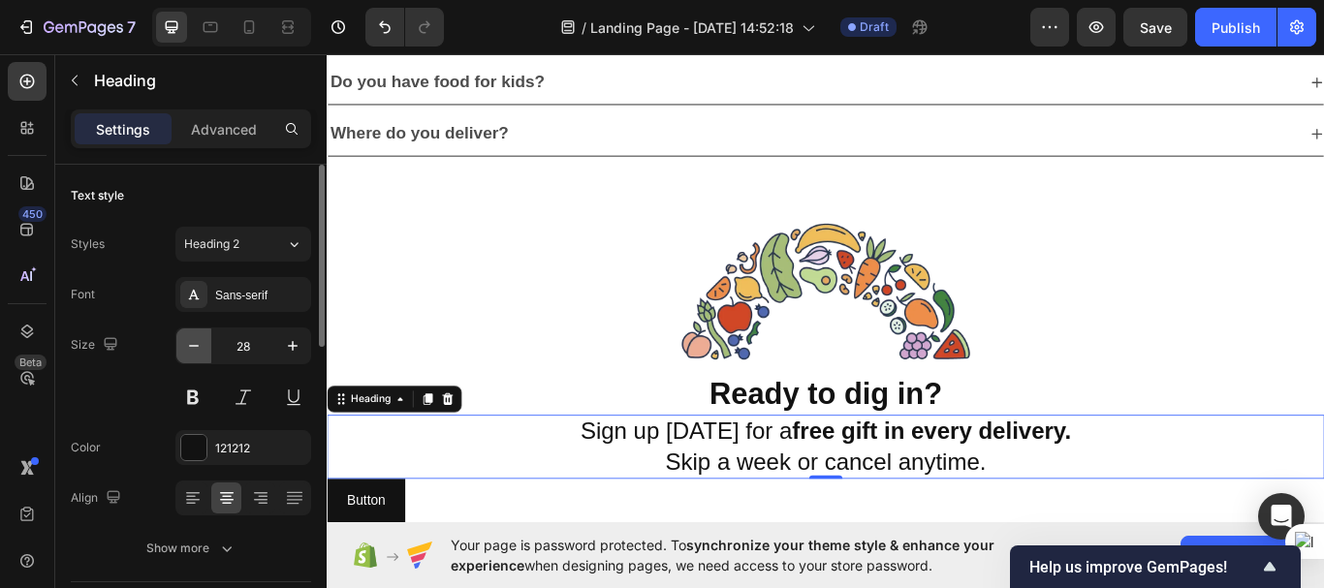
click at [194, 350] on icon "button" at bounding box center [193, 345] width 19 height 19
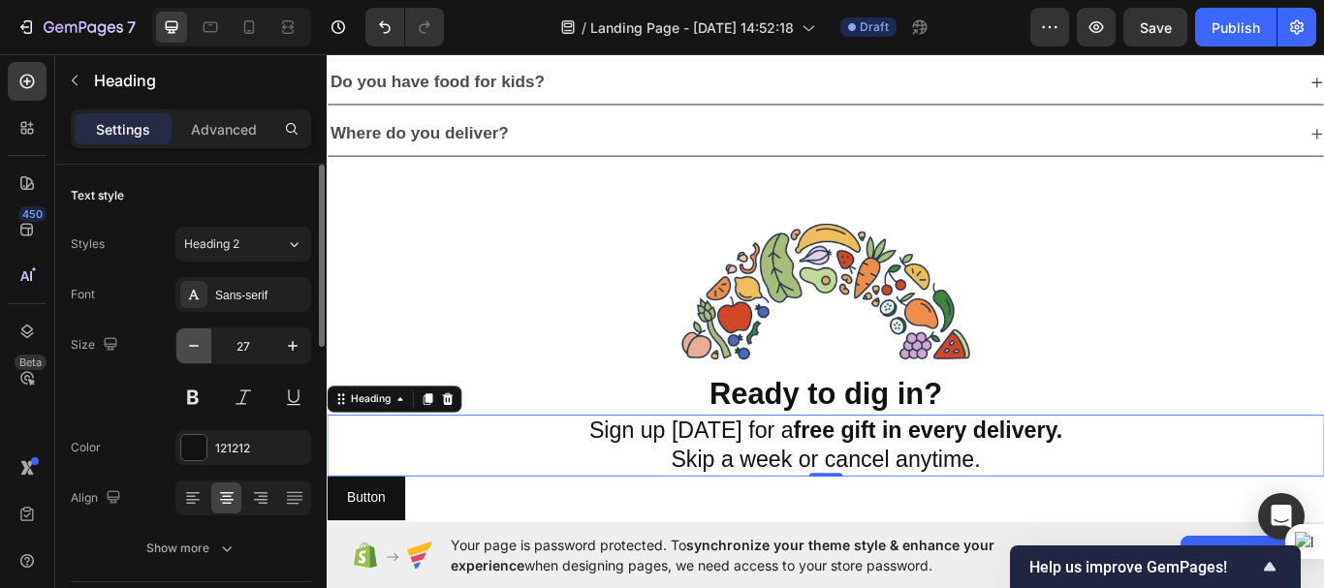
click at [194, 350] on icon "button" at bounding box center [193, 345] width 19 height 19
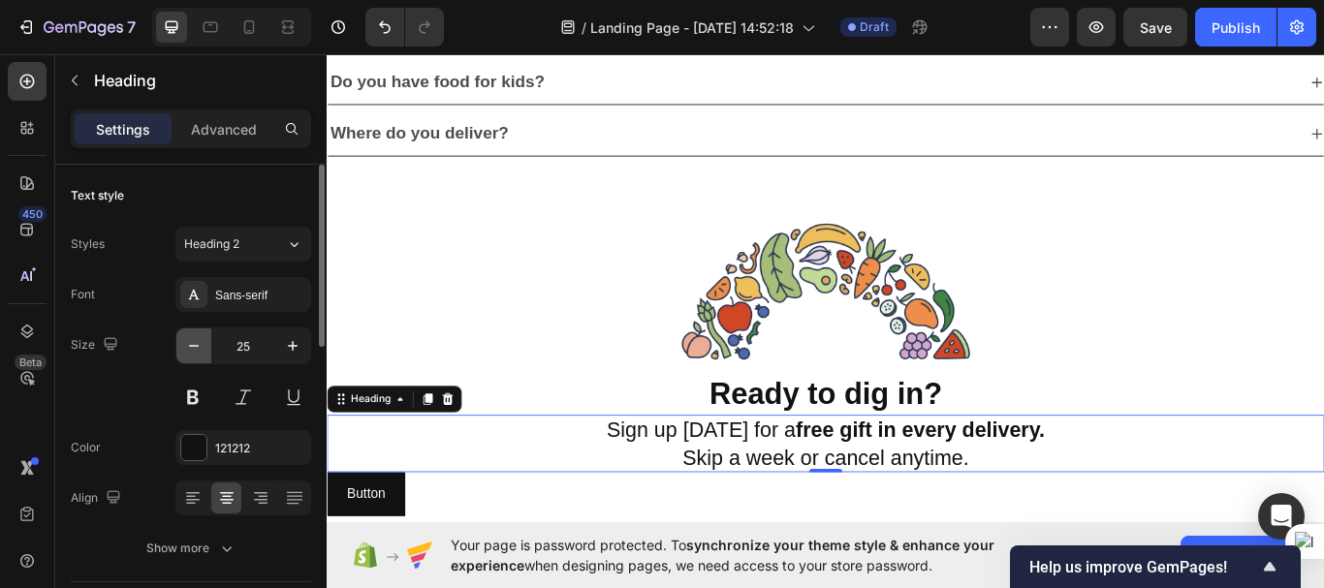
click at [194, 350] on icon "button" at bounding box center [193, 345] width 19 height 19
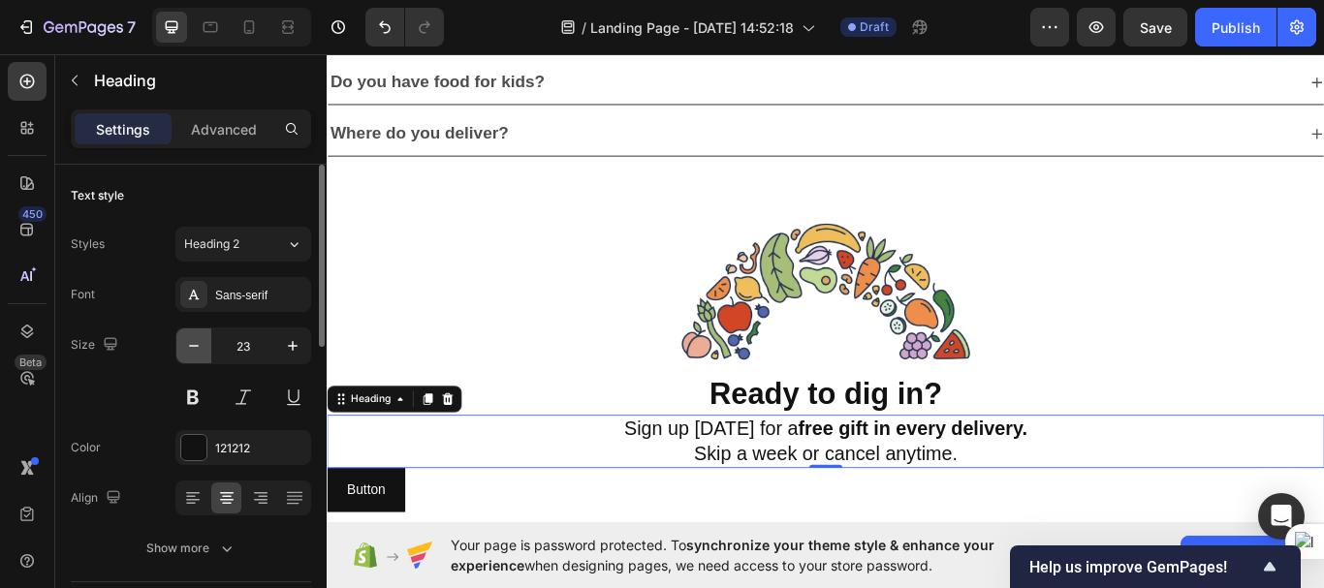
click at [194, 350] on icon "button" at bounding box center [193, 345] width 19 height 19
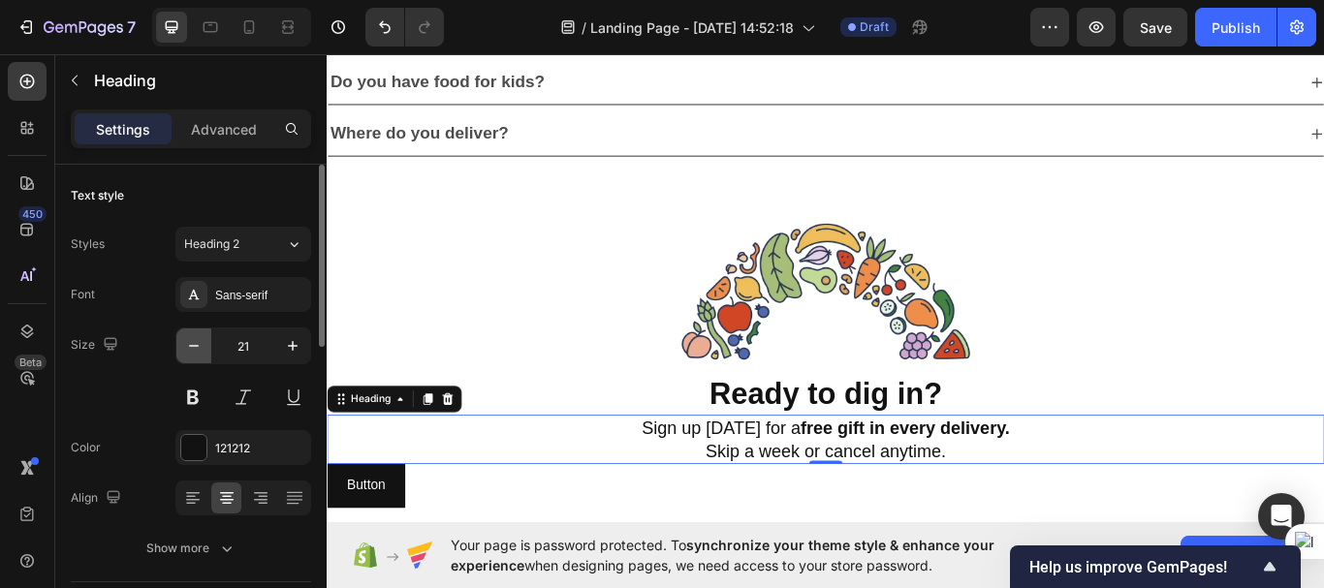
click at [194, 350] on icon "button" at bounding box center [193, 345] width 19 height 19
type input "20"
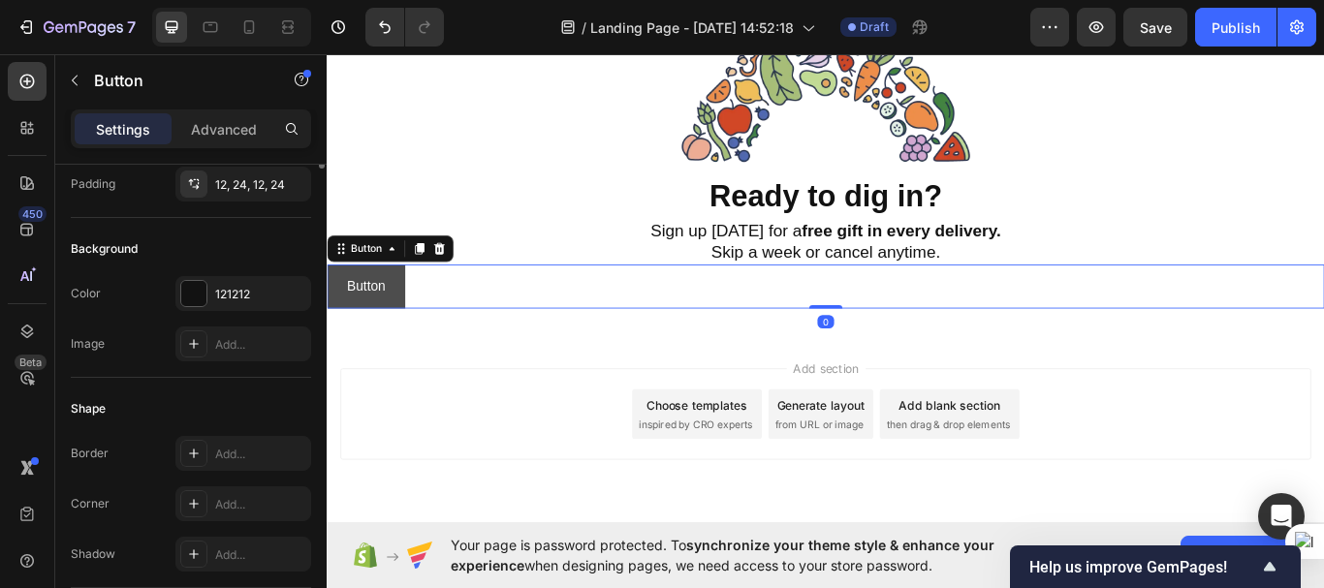
scroll to position [0, 0]
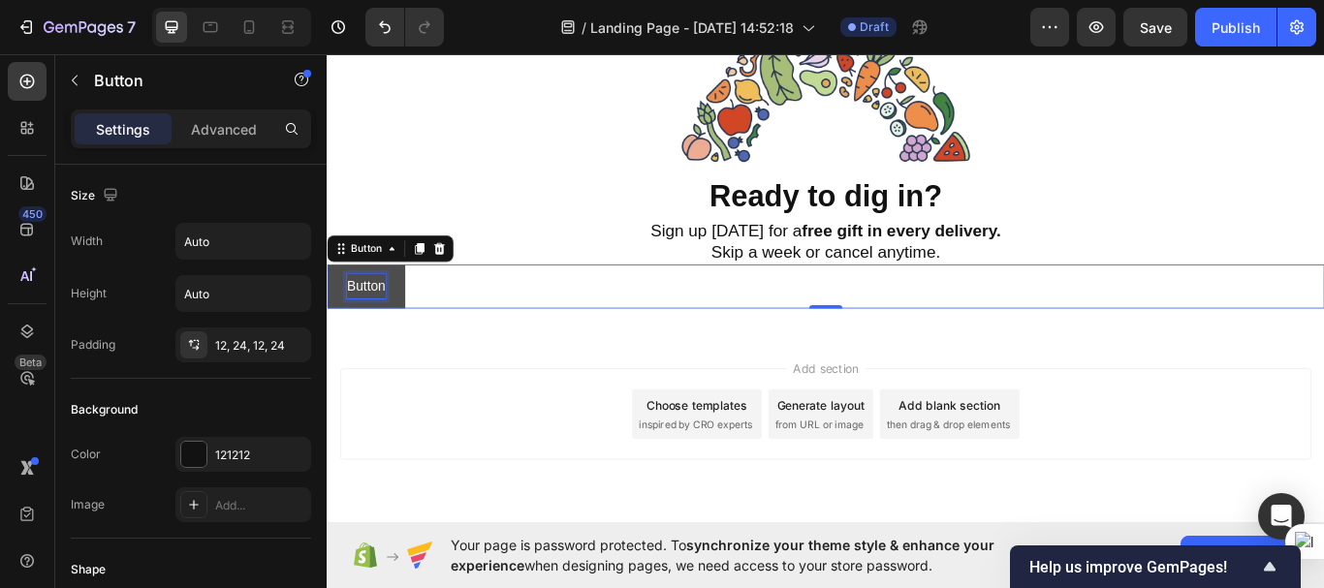
click at [366, 321] on p "Button" at bounding box center [372, 326] width 45 height 28
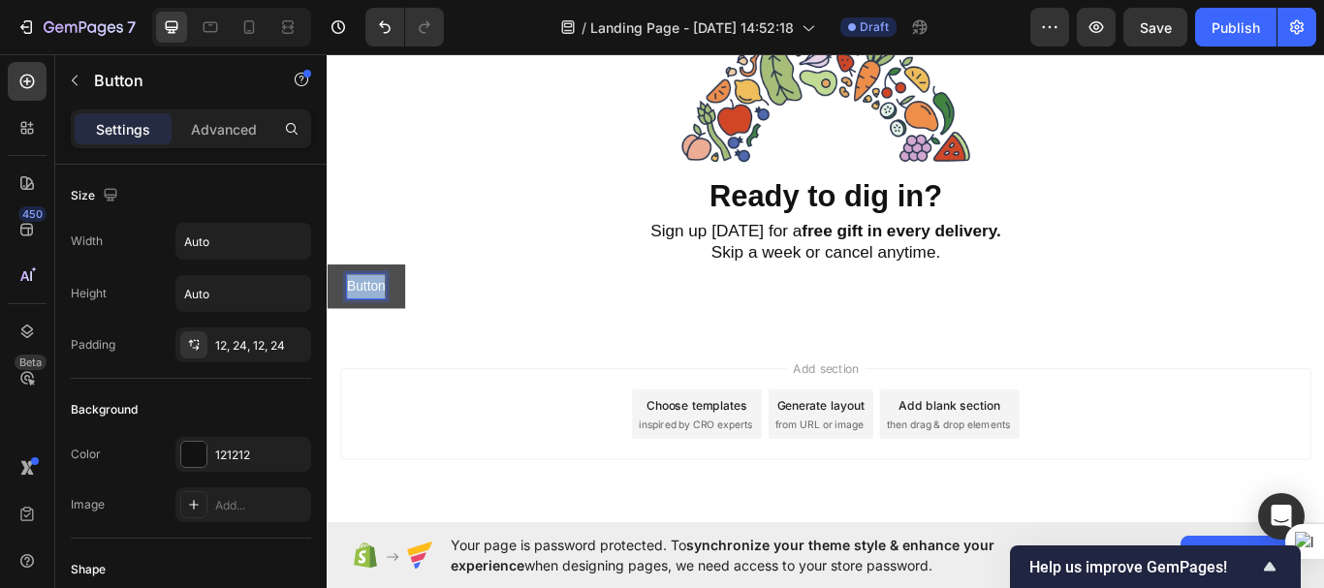
click at [366, 321] on p "Button" at bounding box center [372, 326] width 45 height 28
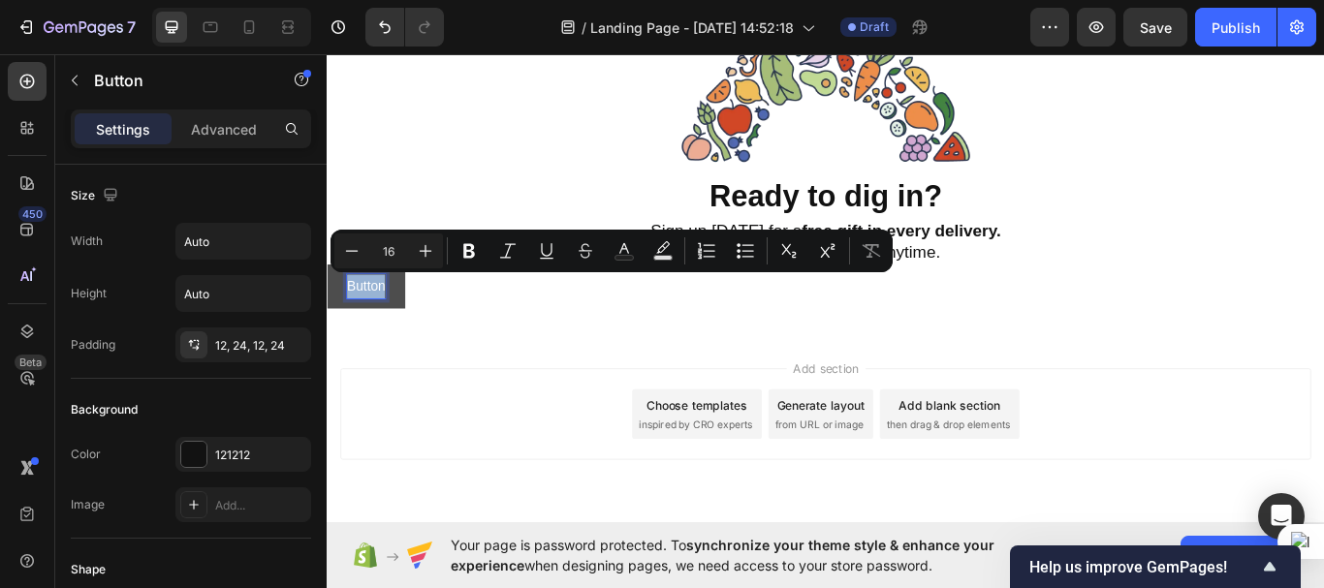
click at [366, 321] on p "Button" at bounding box center [372, 326] width 45 height 28
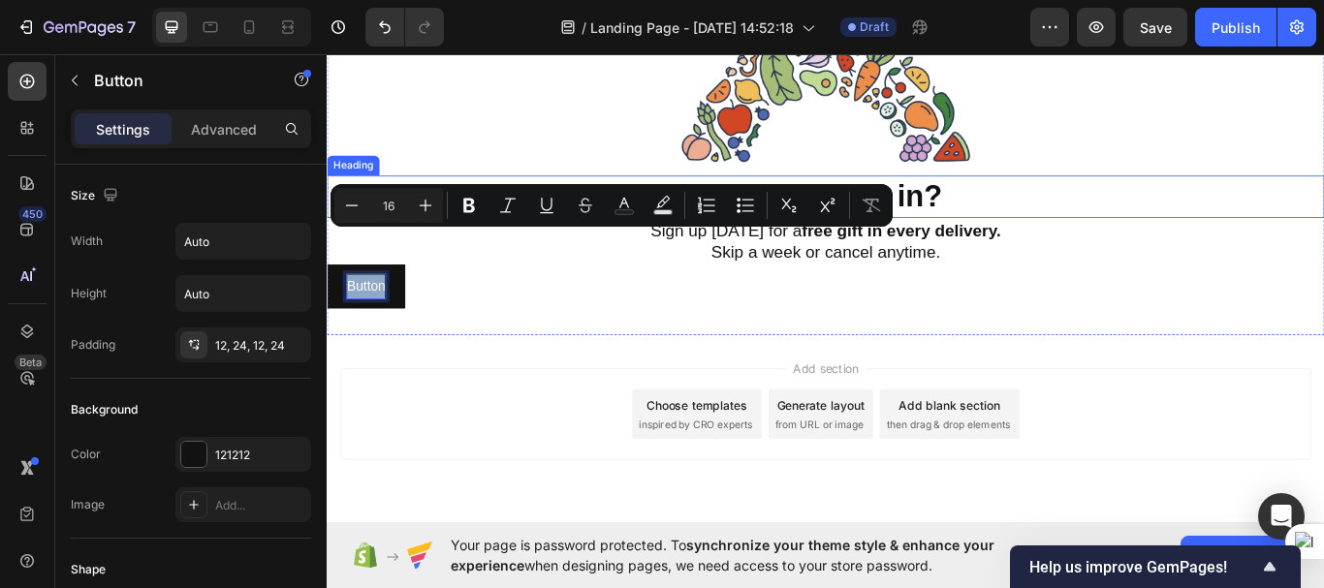
scroll to position [6135, 0]
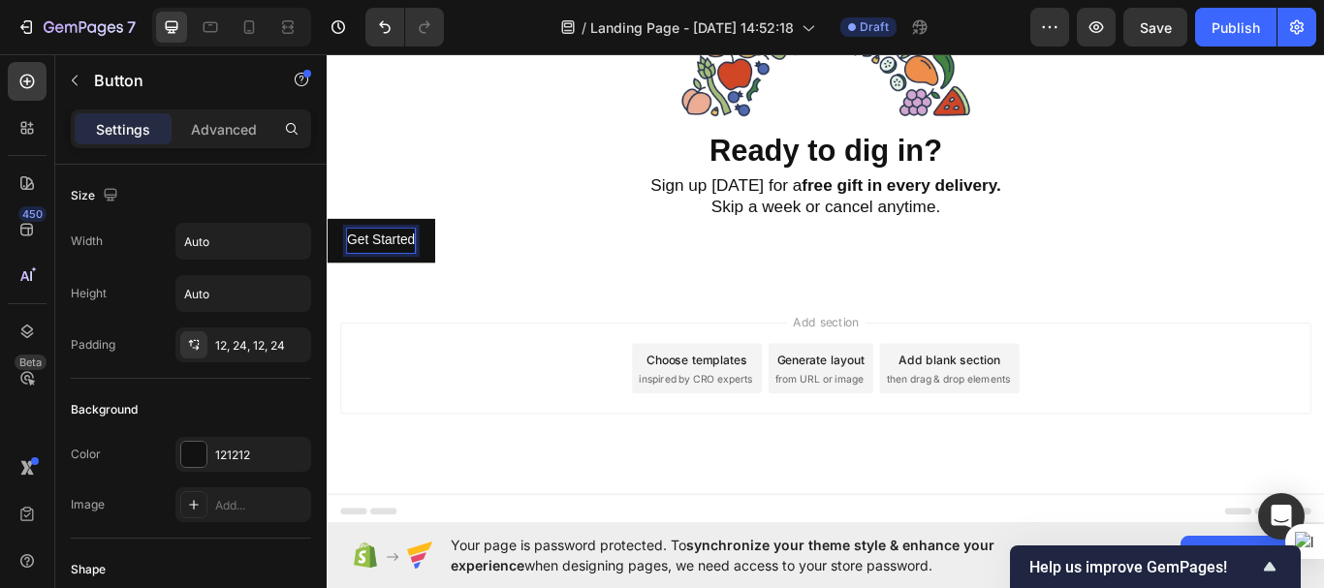
click at [383, 282] on p "Get Started" at bounding box center [389, 273] width 79 height 28
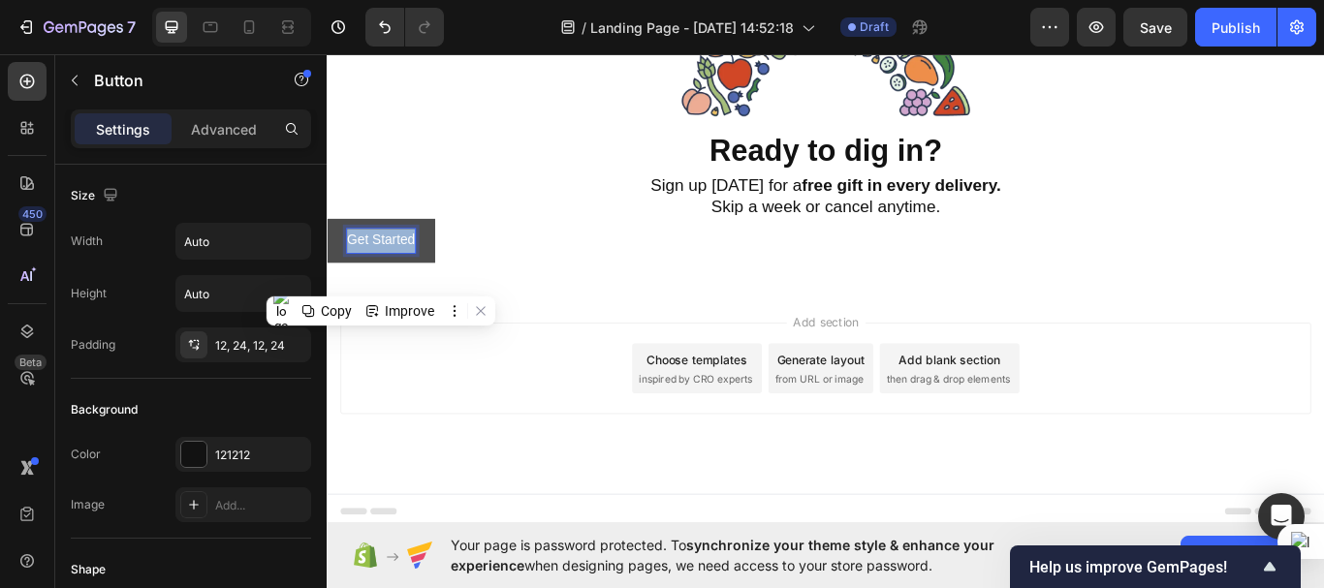
click at [383, 282] on p "Get Started" at bounding box center [389, 273] width 79 height 28
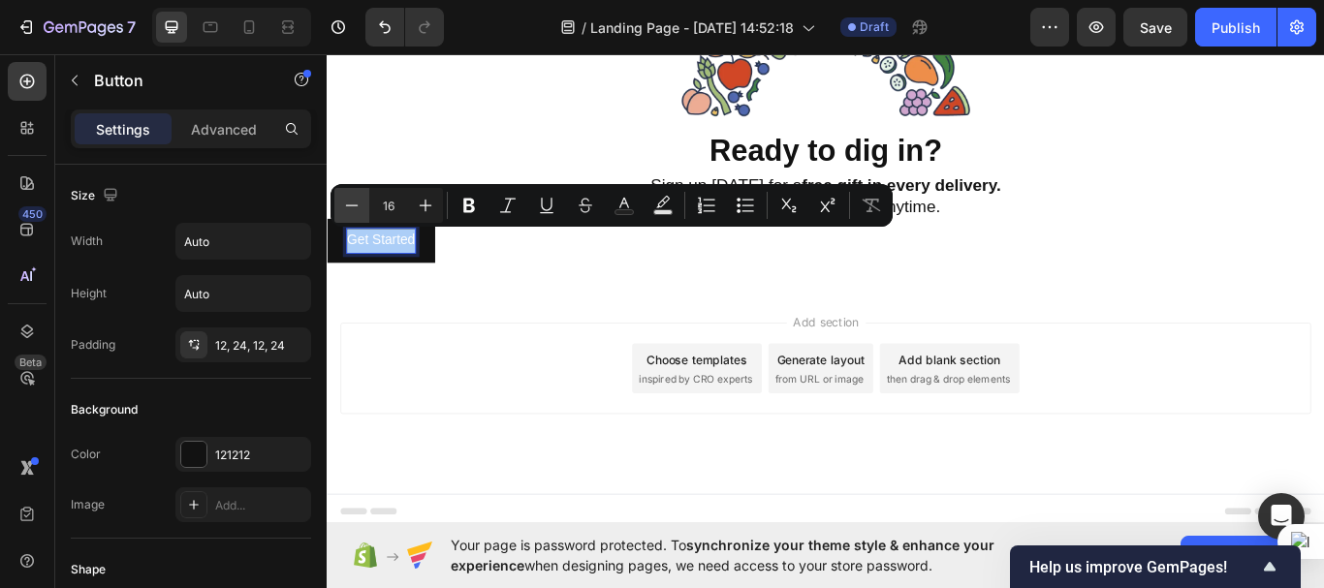
click at [351, 211] on icon "Editor contextual toolbar" at bounding box center [351, 205] width 19 height 19
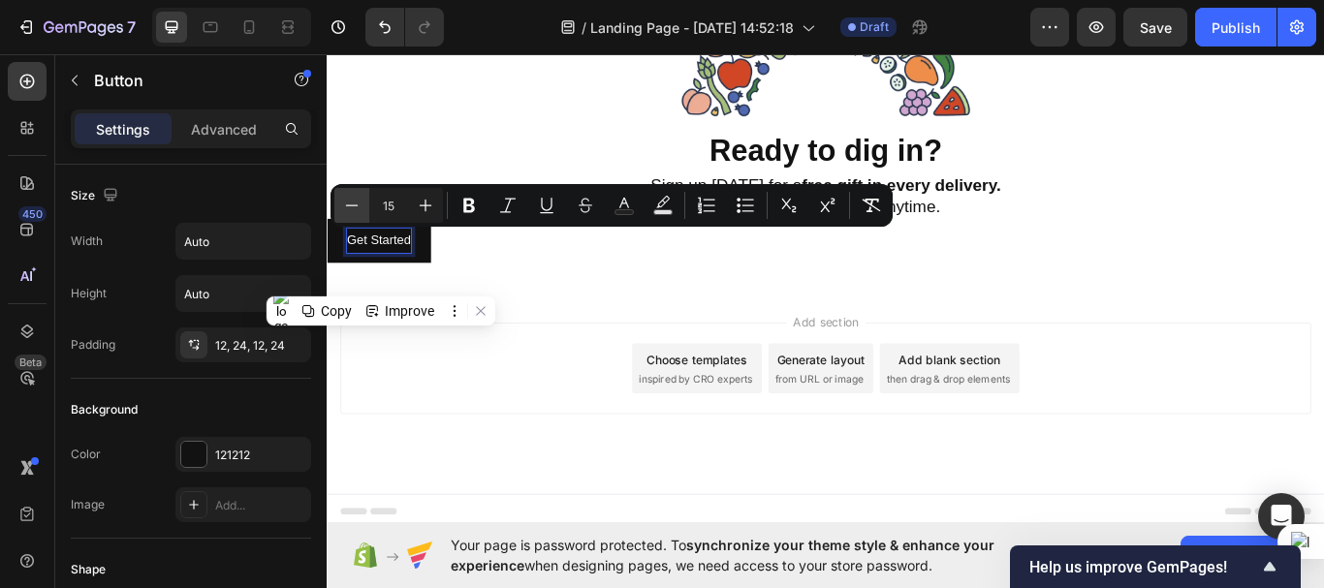
click at [351, 211] on icon "Editor contextual toolbar" at bounding box center [351, 205] width 19 height 19
click at [427, 206] on icon "Editor contextual toolbar" at bounding box center [425, 205] width 19 height 19
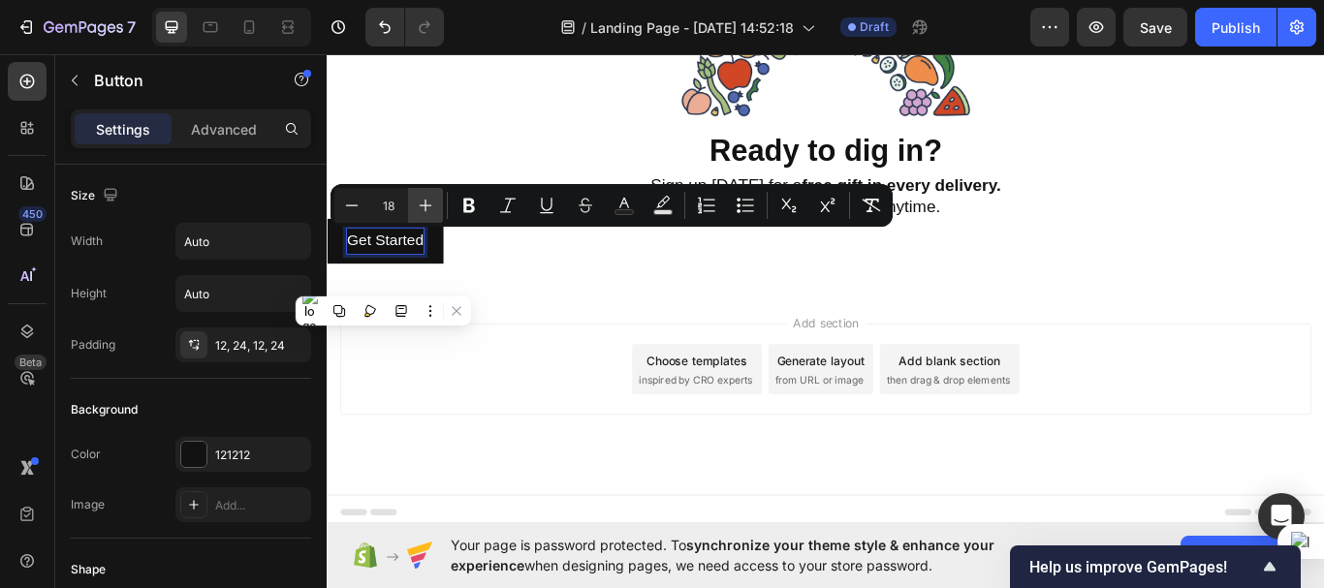
click at [427, 206] on icon "Editor contextual toolbar" at bounding box center [425, 205] width 19 height 19
type input "20"
click at [469, 209] on icon "Editor contextual toolbar" at bounding box center [468, 205] width 19 height 19
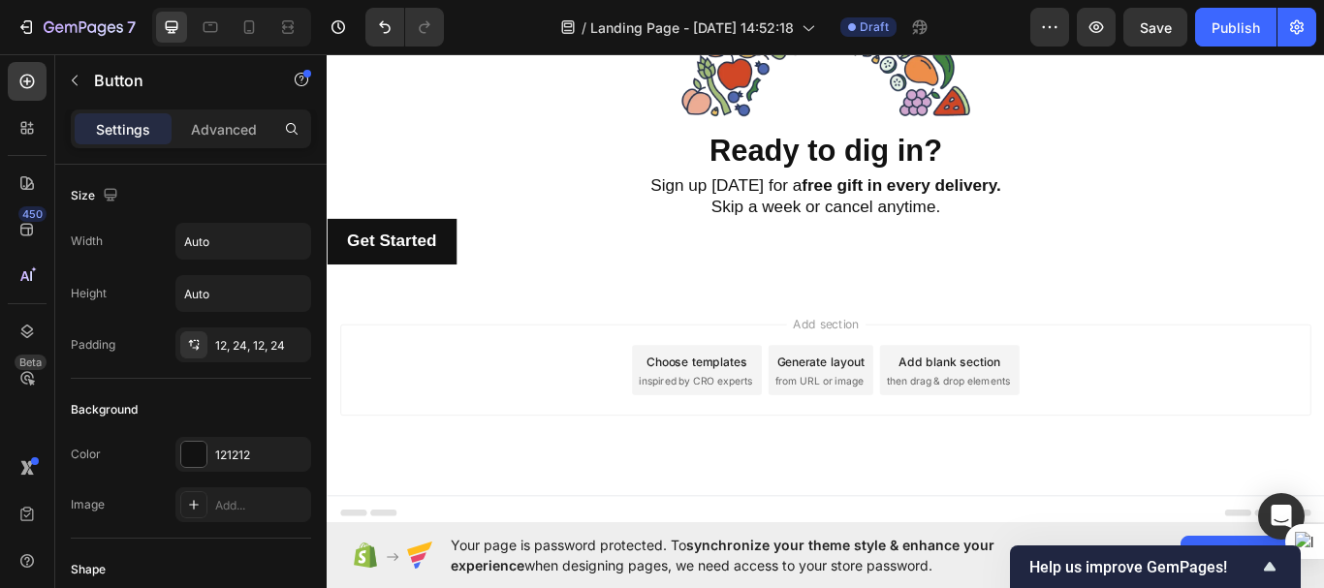
click at [479, 272] on div "Get Started Button 0" at bounding box center [908, 273] width 1163 height 53
click at [474, 275] on button "Get Started" at bounding box center [402, 273] width 151 height 53
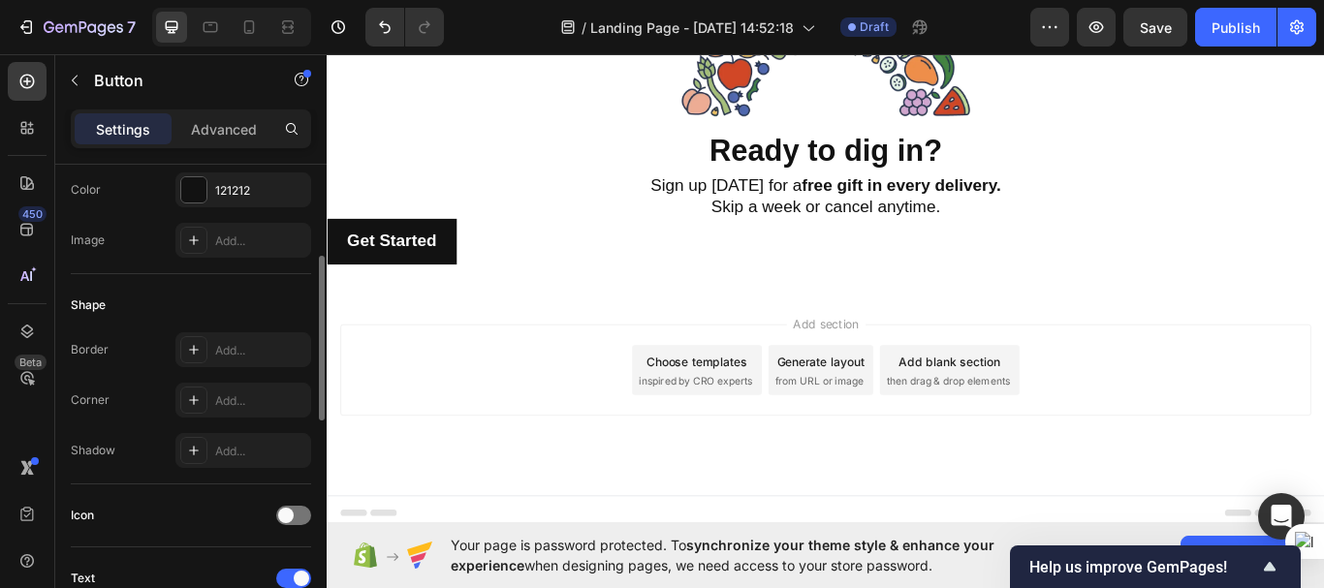
scroll to position [266, 0]
click at [195, 396] on icon at bounding box center [194, 400] width 16 height 16
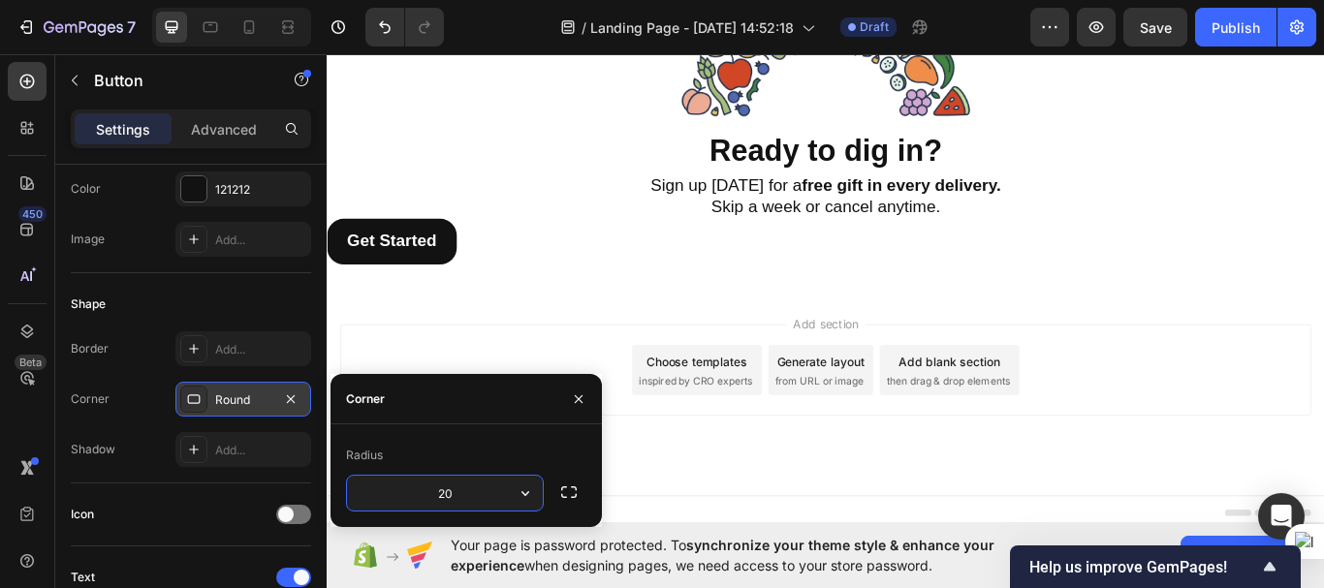
type input "20"
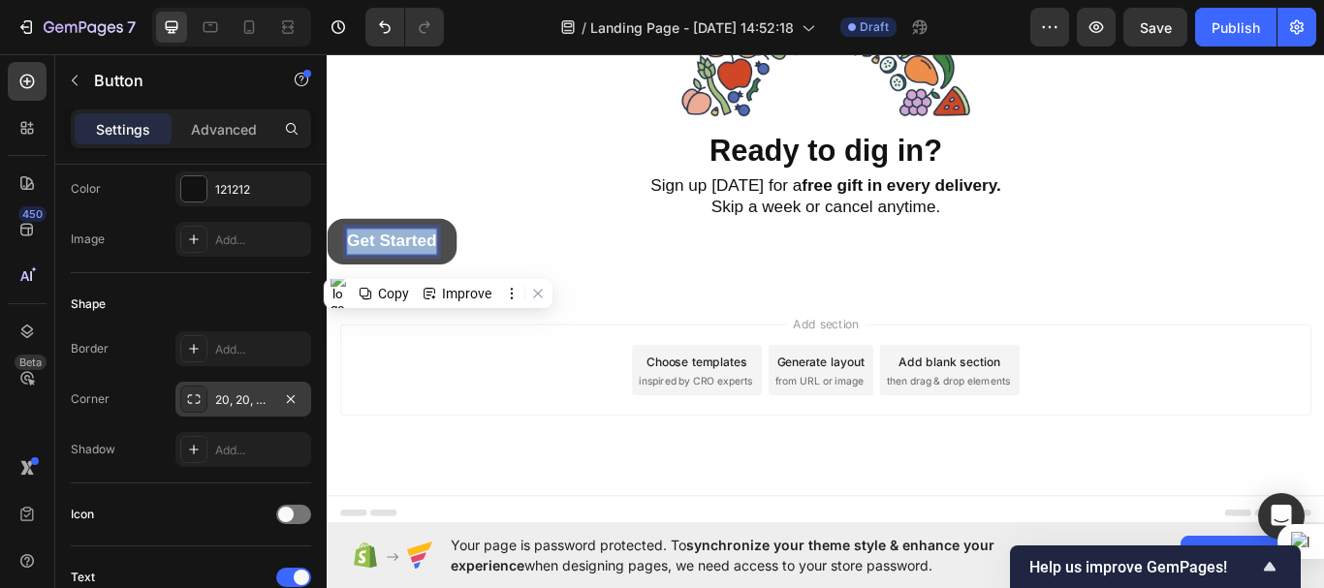
click at [439, 264] on strong "Get Started" at bounding box center [402, 272] width 105 height 21
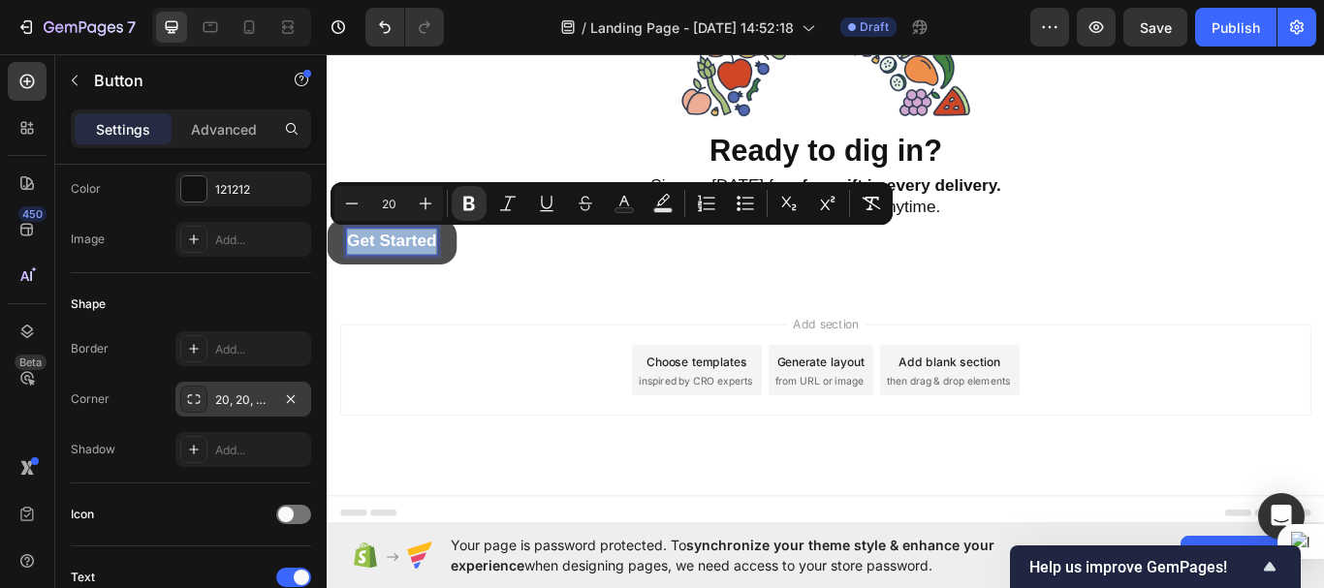
click at [439, 264] on strong "Get Started" at bounding box center [402, 272] width 105 height 21
click at [532, 293] on div "Get Started Button 0" at bounding box center [908, 273] width 1163 height 53
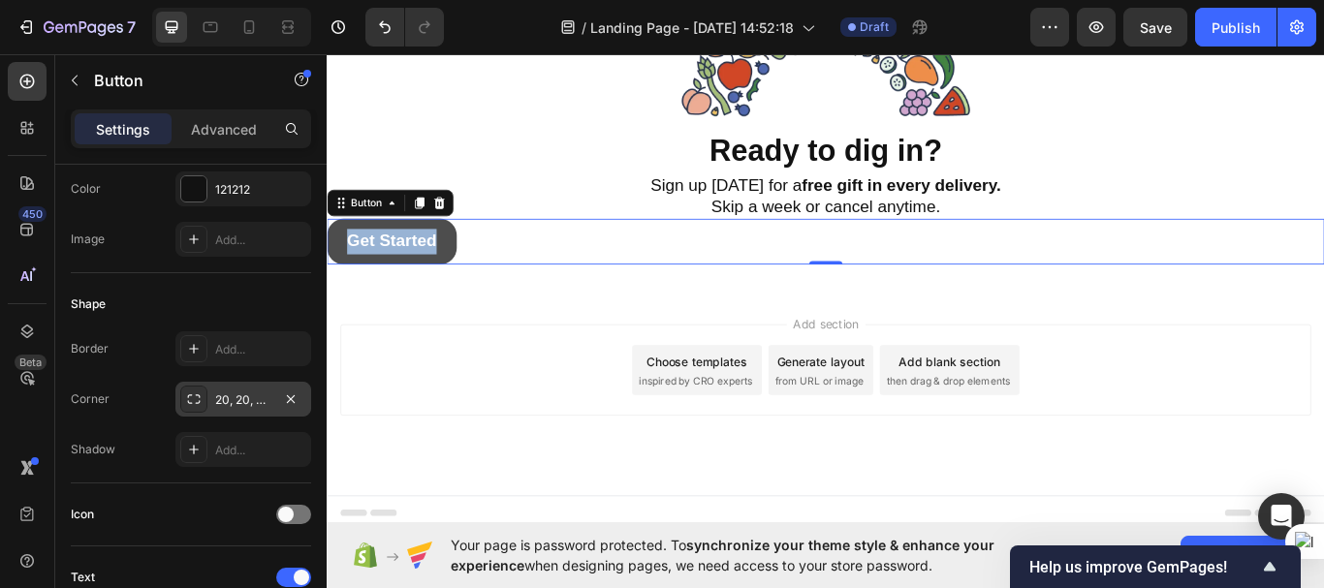
click at [466, 280] on button "Get Started" at bounding box center [402, 273] width 151 height 53
click at [473, 271] on button "Get Started" at bounding box center [402, 273] width 151 height 53
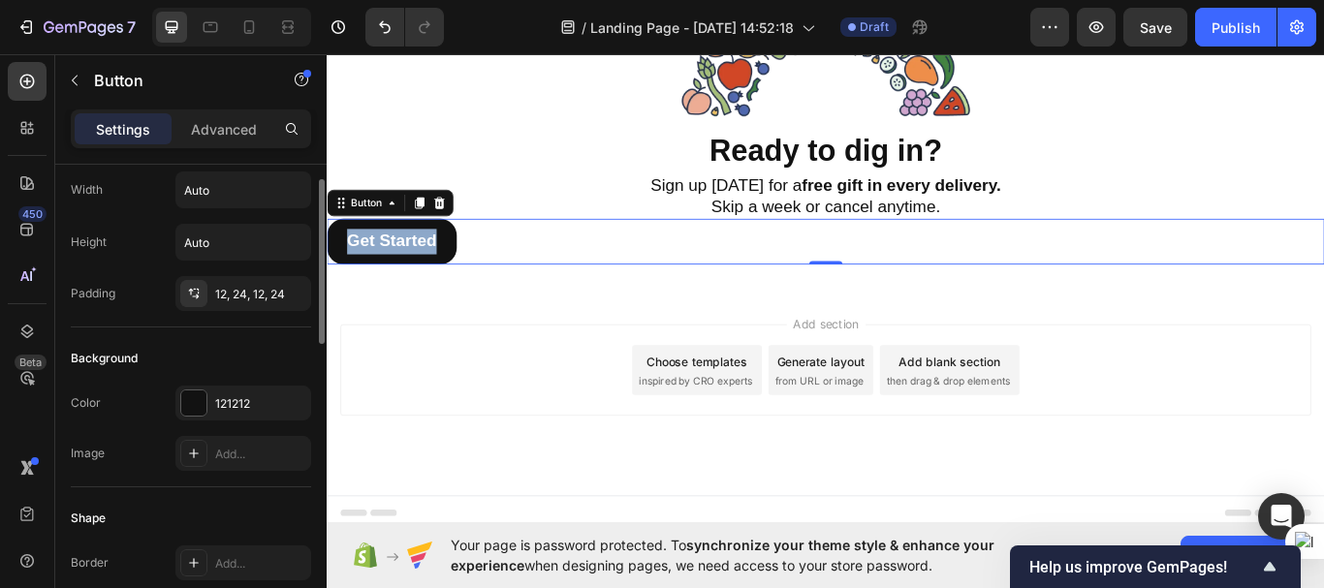
scroll to position [47, 0]
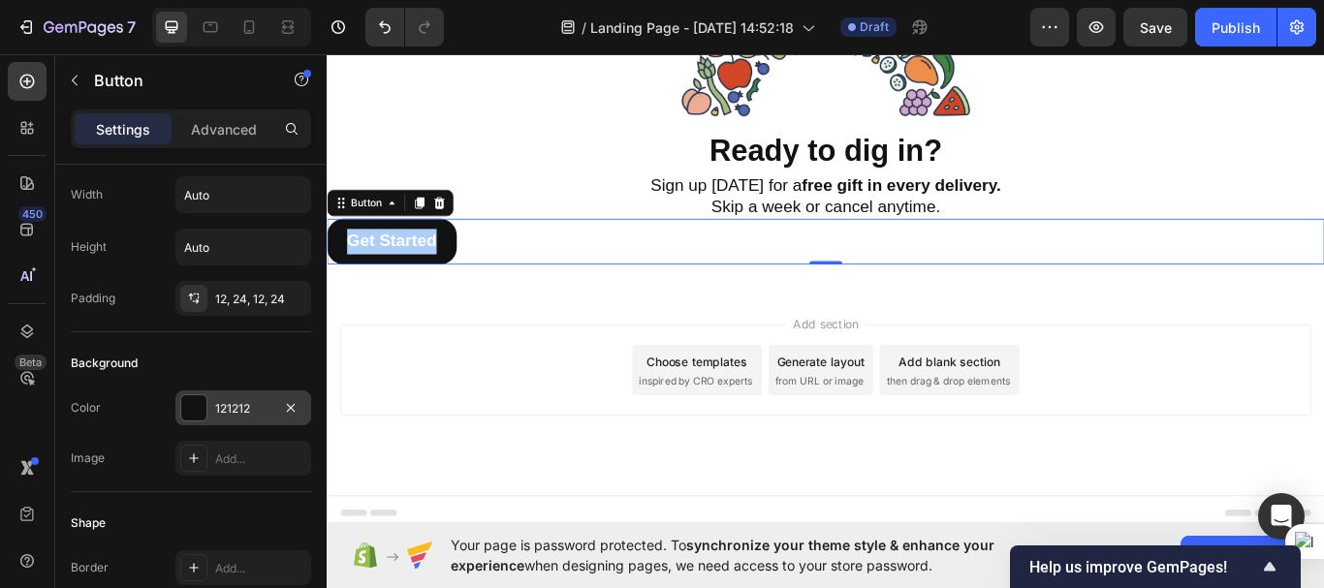
click at [197, 397] on div at bounding box center [193, 407] width 25 height 25
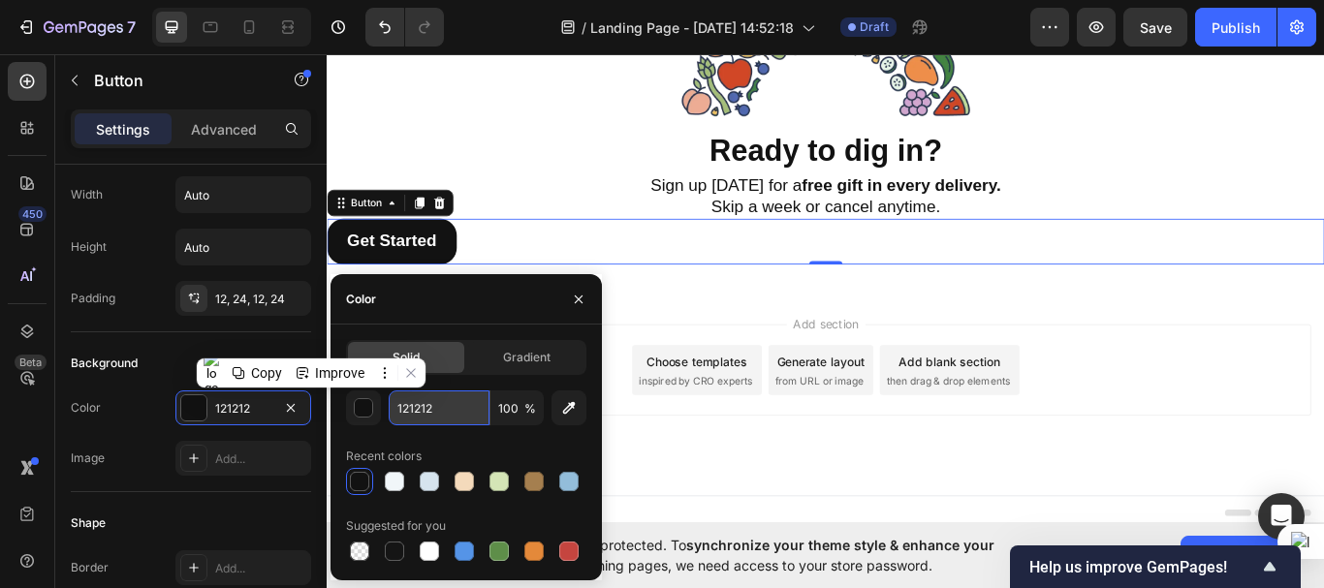
click at [418, 410] on input "121212" at bounding box center [439, 408] width 101 height 35
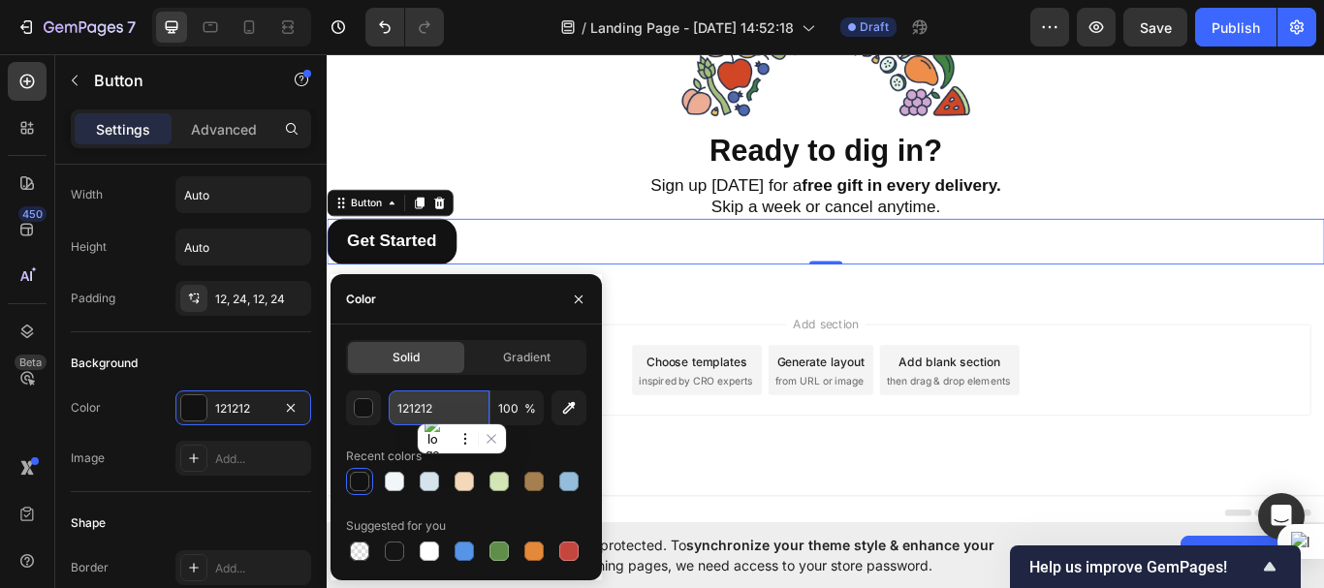
click at [418, 410] on input "121212" at bounding box center [439, 408] width 101 height 35
paste input "214E33"
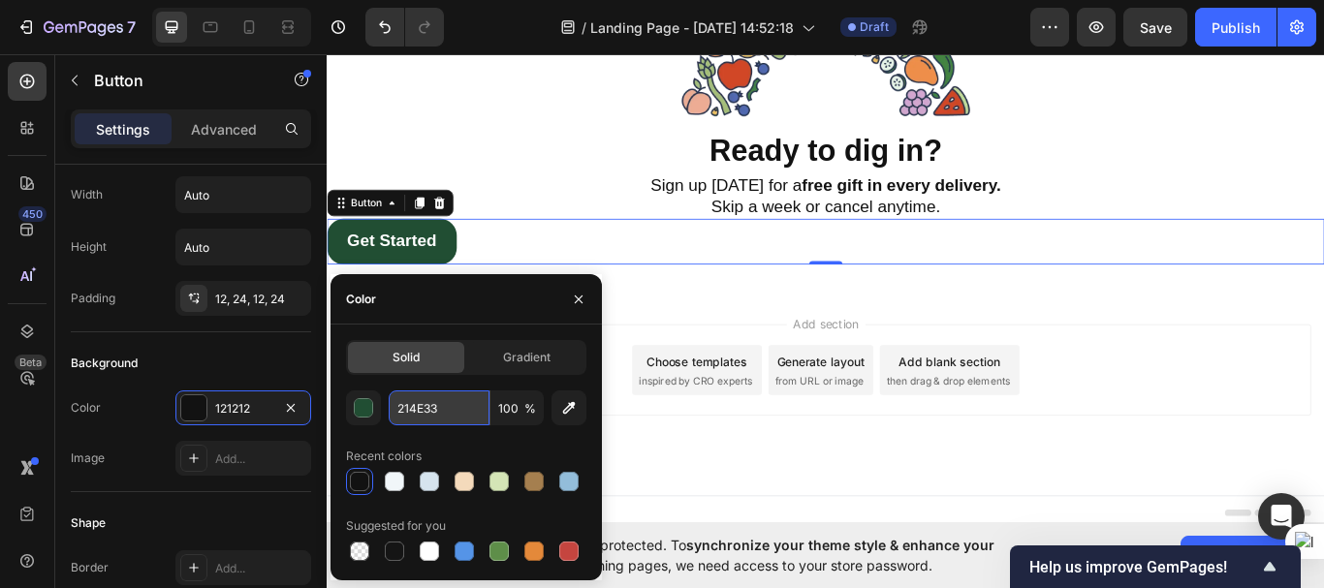
type input "214E33"
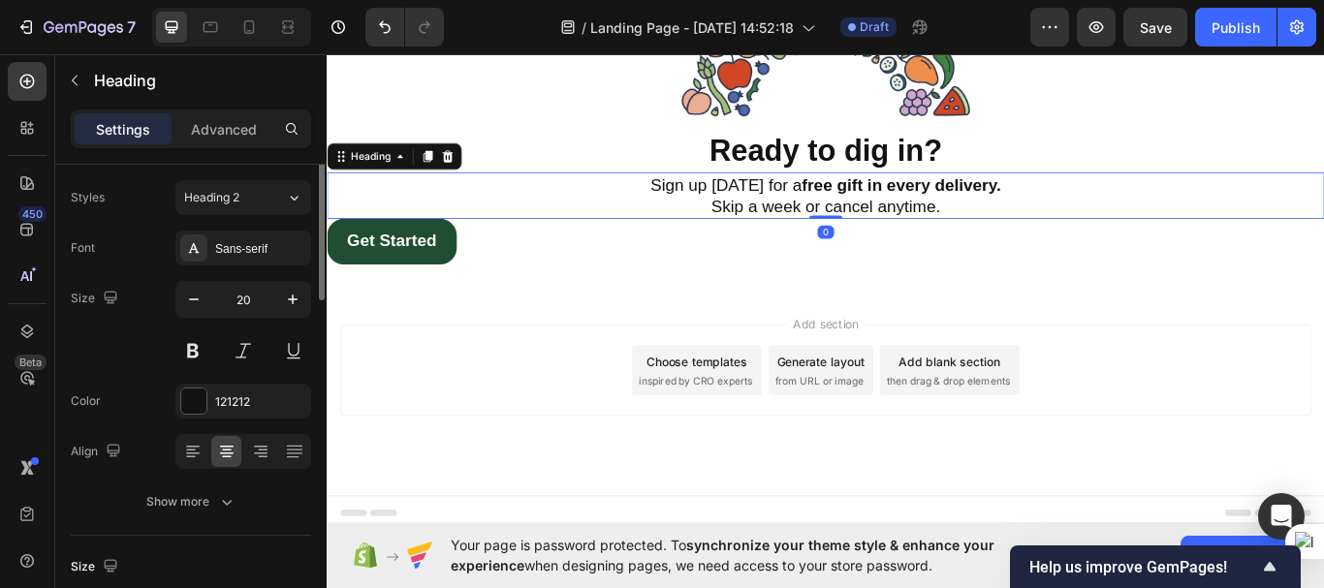
scroll to position [0, 0]
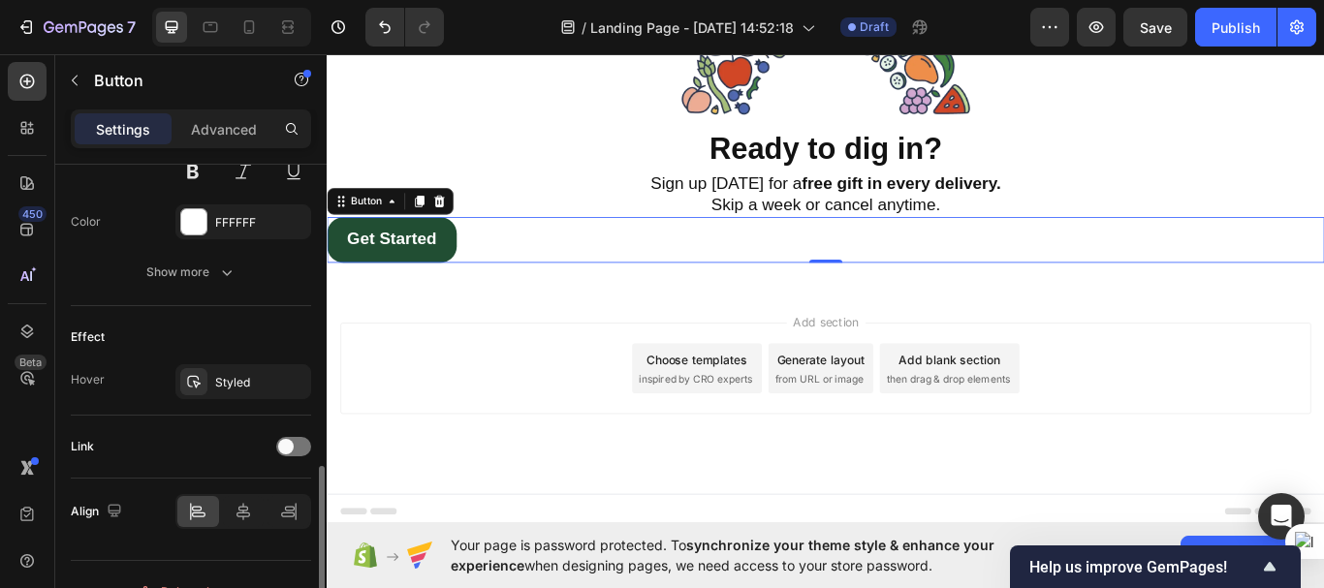
scroll to position [911, 0]
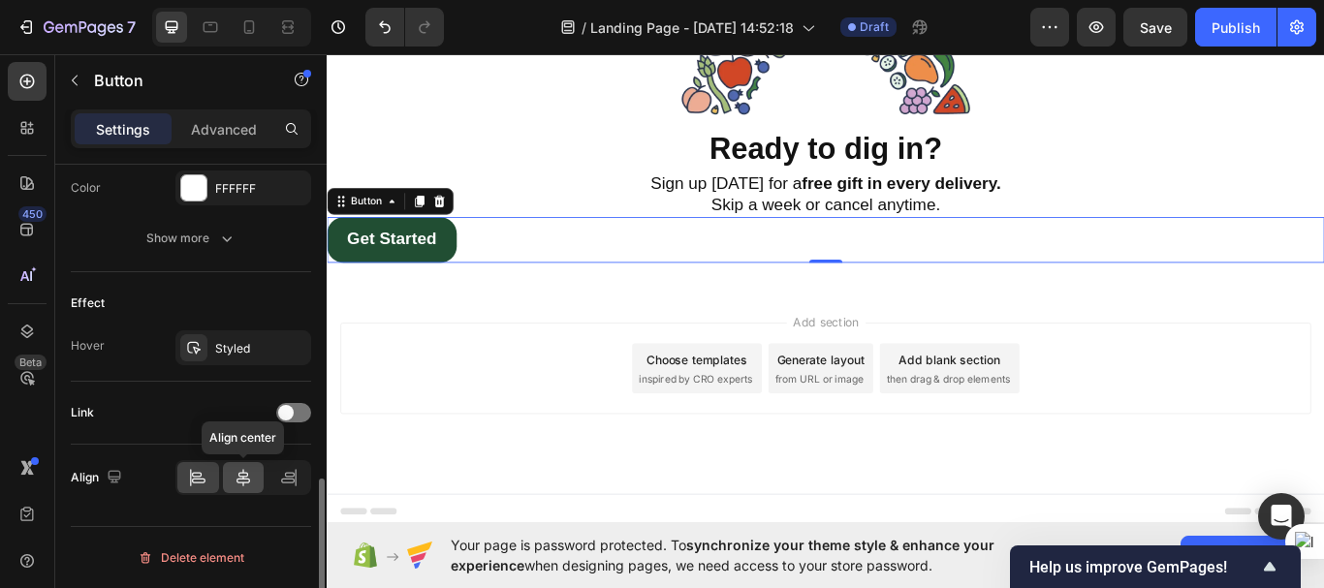
click at [246, 470] on icon at bounding box center [243, 477] width 19 height 19
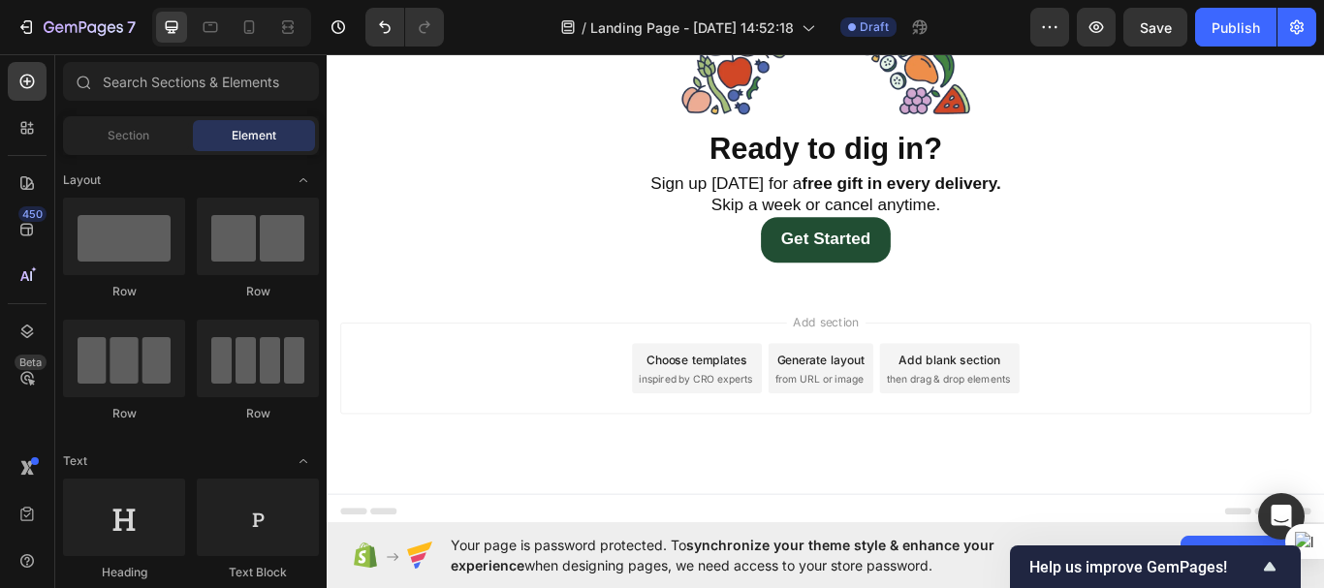
click at [907, 363] on span "Add section" at bounding box center [909, 368] width 92 height 20
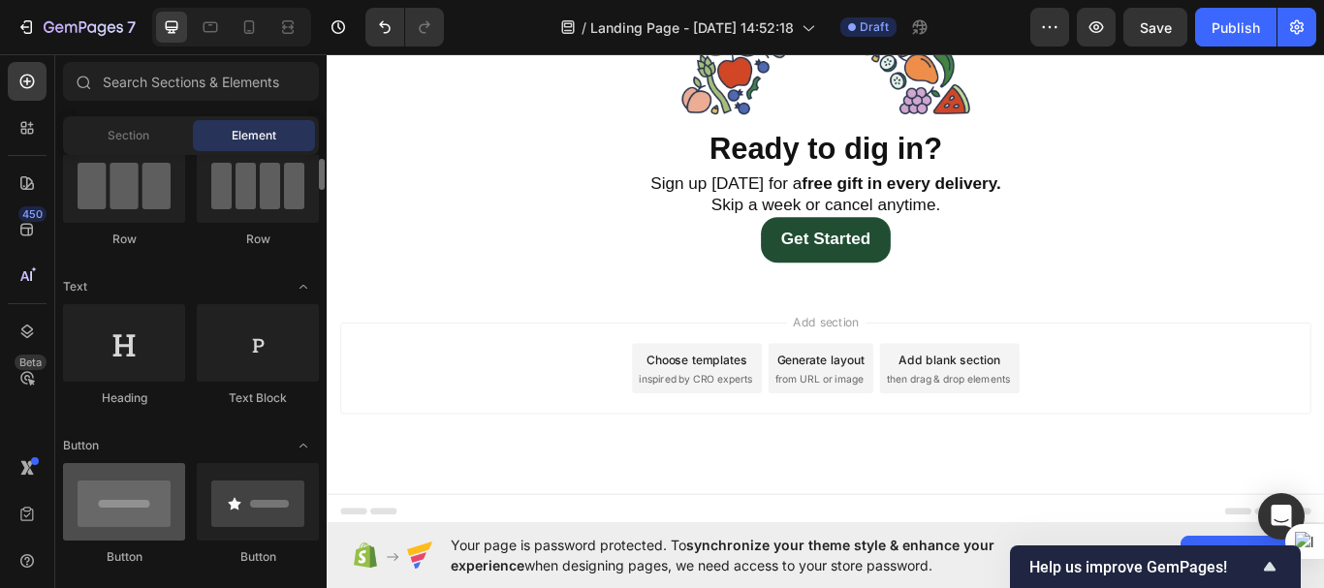
scroll to position [175, 0]
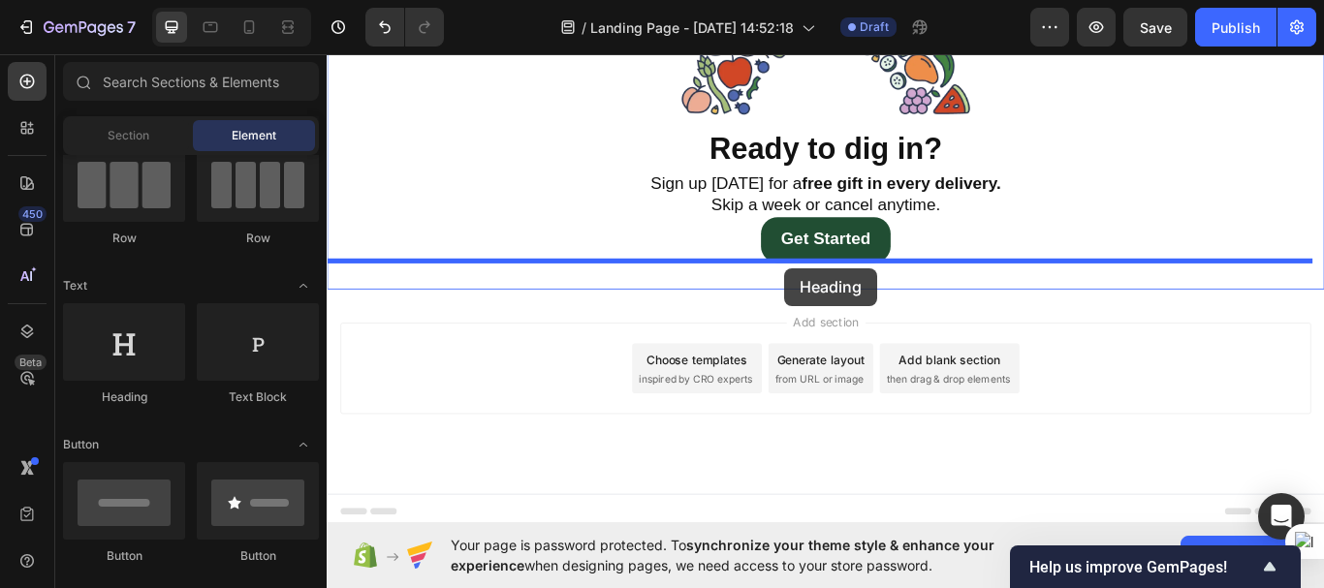
drag, startPoint x: 457, startPoint y: 388, endPoint x: 860, endPoint y: 304, distance: 410.7
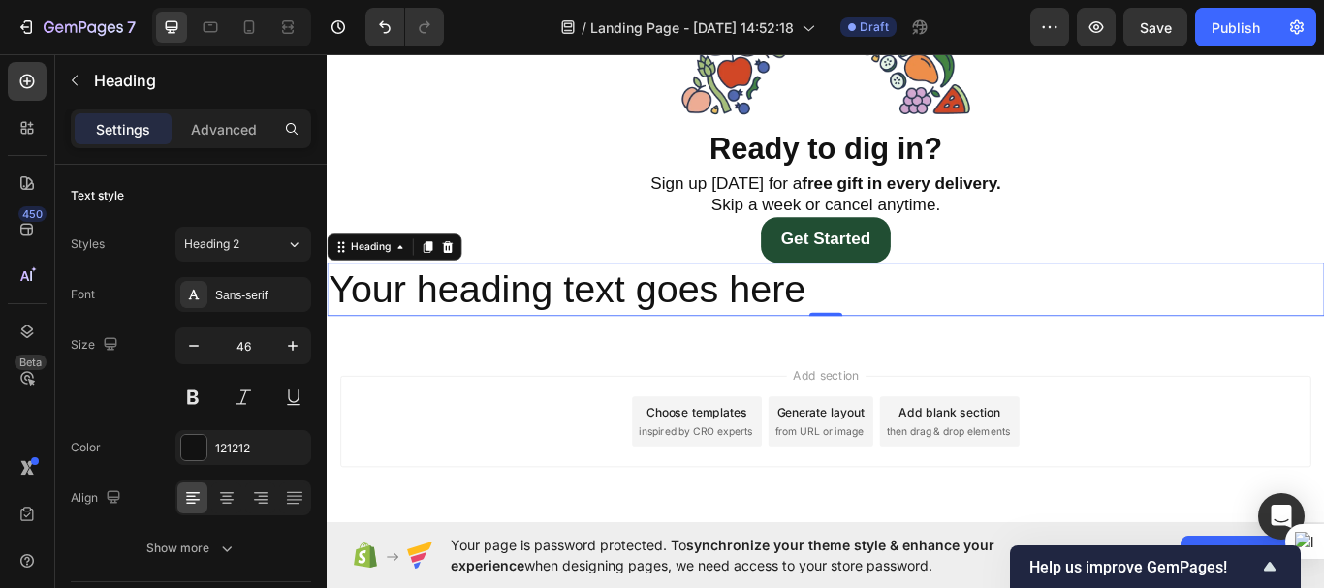
click at [691, 328] on h2 "Your heading text goes here" at bounding box center [908, 329] width 1163 height 62
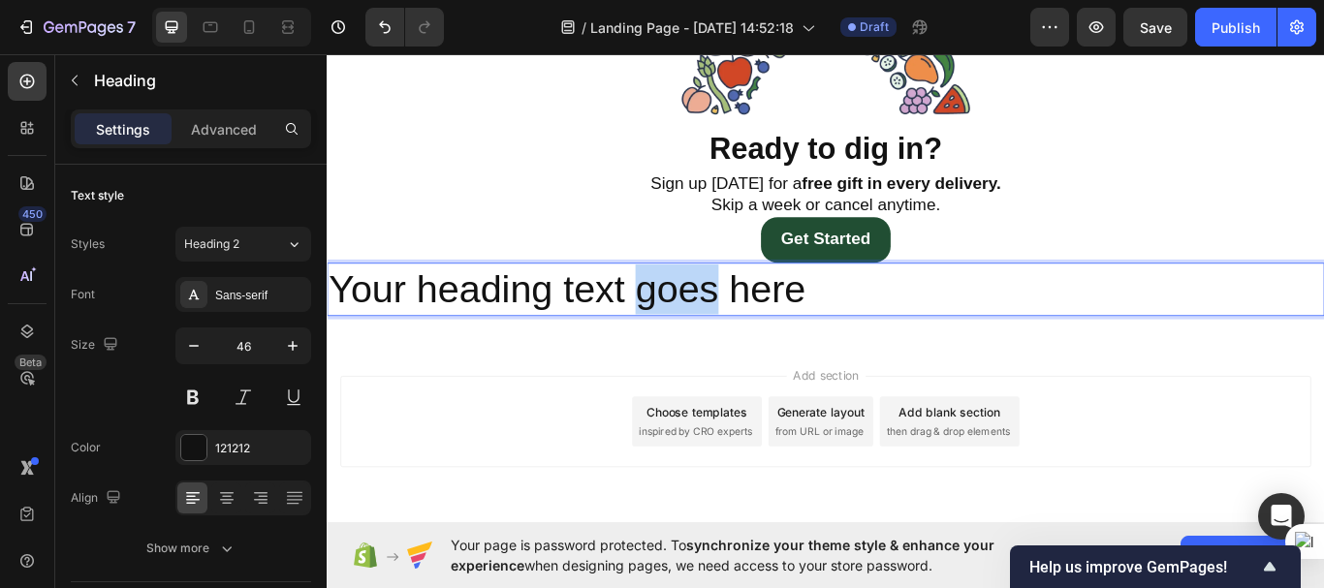
click at [691, 328] on p "Your heading text goes here" at bounding box center [908, 329] width 1159 height 58
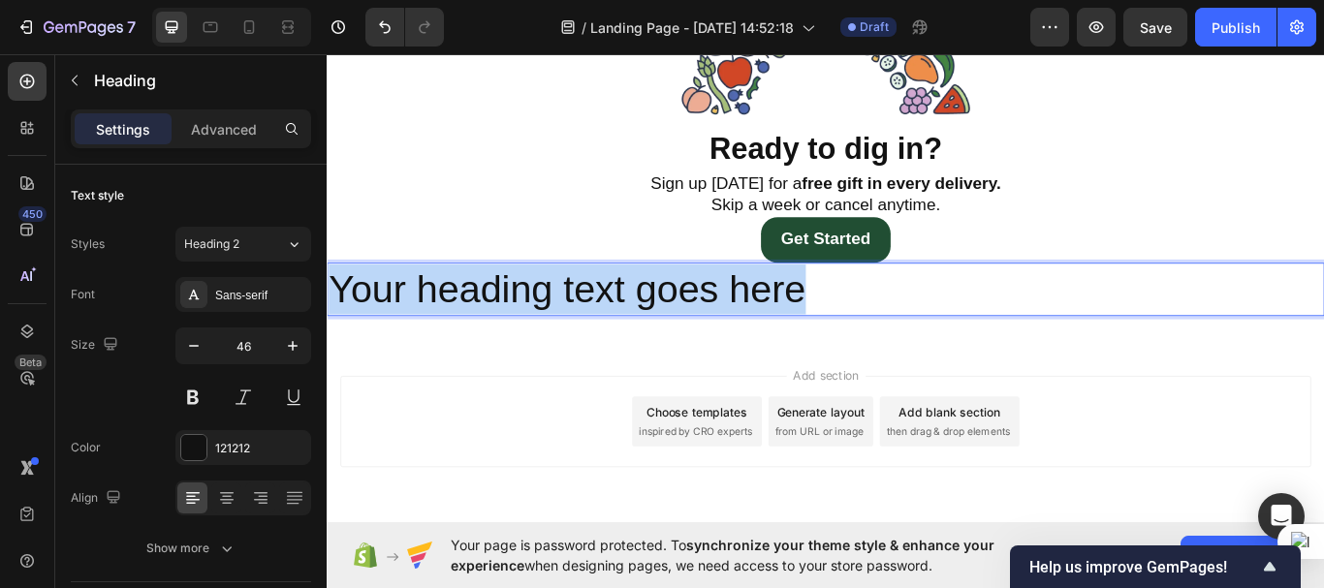
click at [691, 328] on p "Your heading text goes here" at bounding box center [908, 329] width 1159 height 58
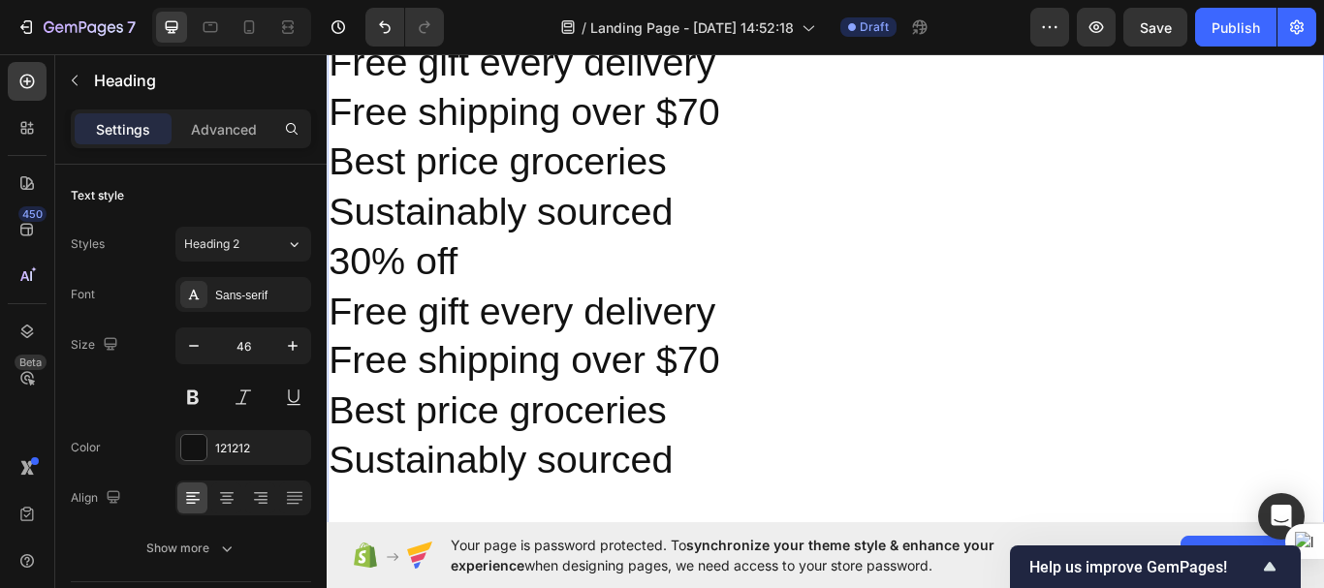
scroll to position [7413, 0]
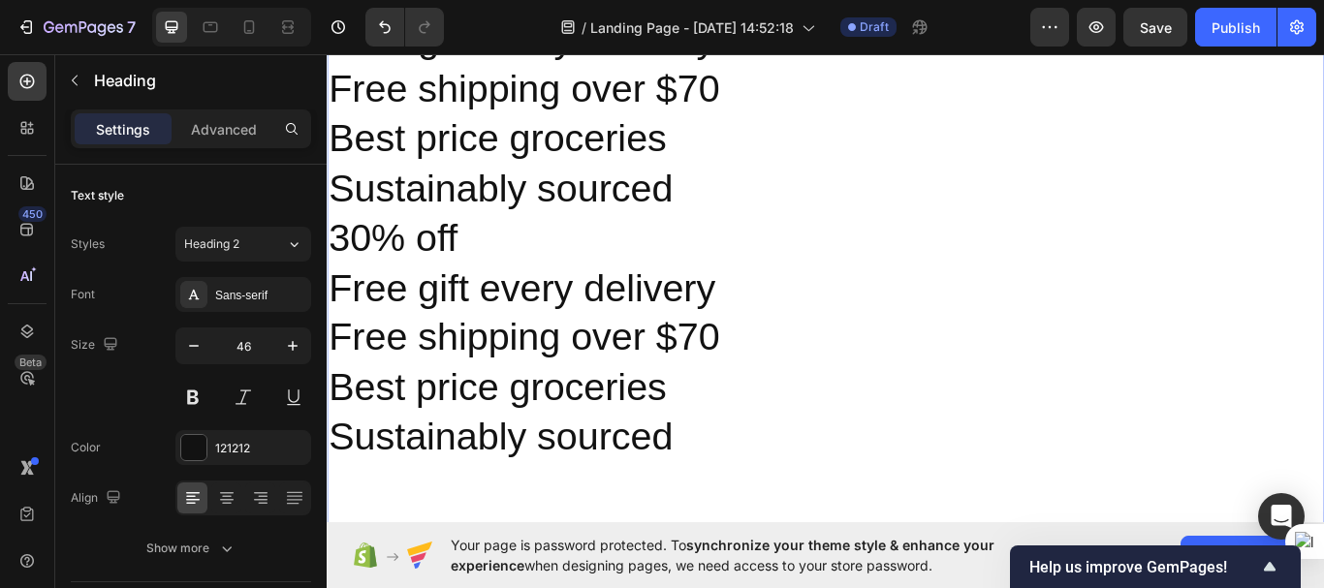
click at [612, 299] on p "Free gift every delivery" at bounding box center [908, 328] width 1159 height 58
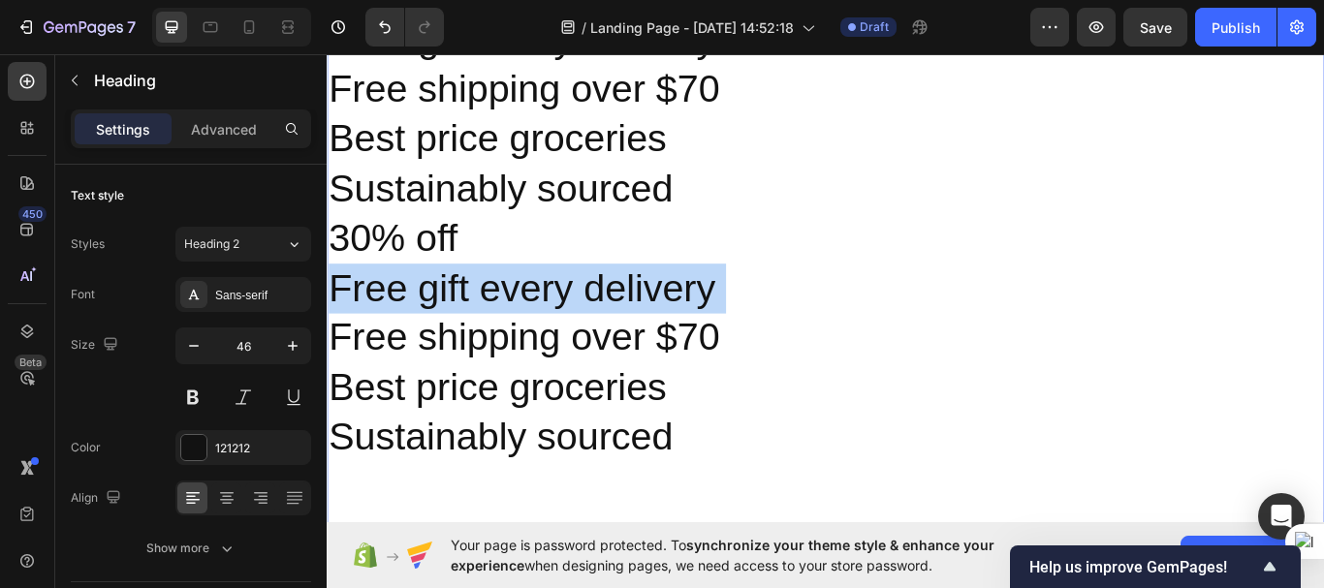
click at [612, 299] on p "Free gift every delivery" at bounding box center [908, 328] width 1159 height 58
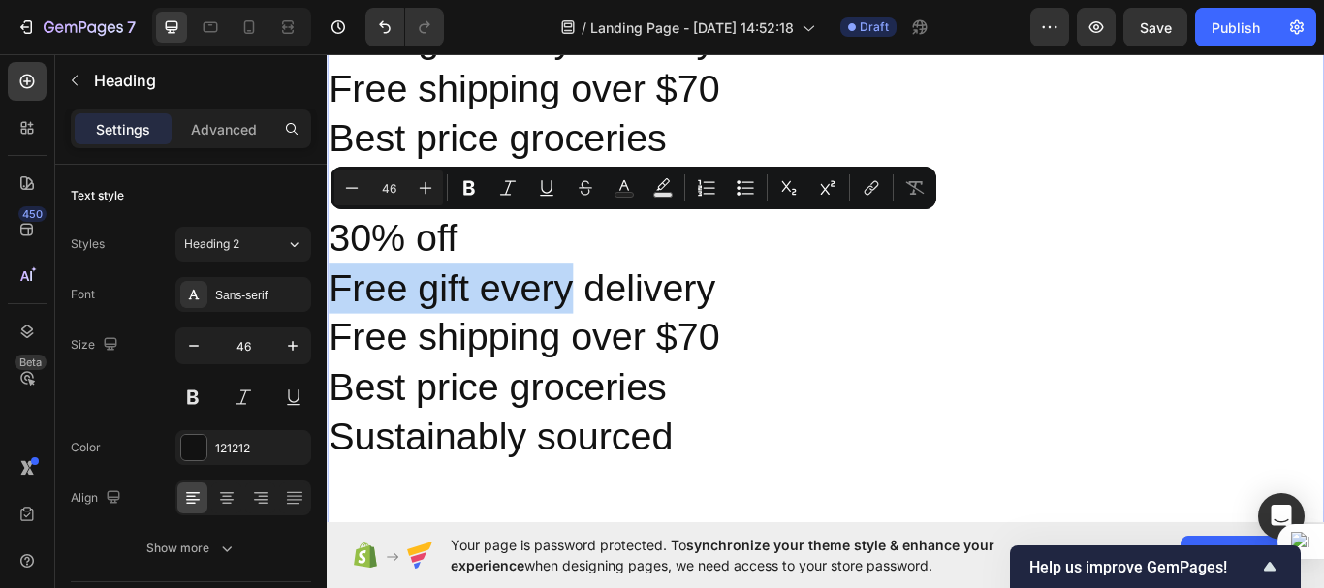
click at [612, 299] on p "Free gift every delivery" at bounding box center [908, 328] width 1159 height 58
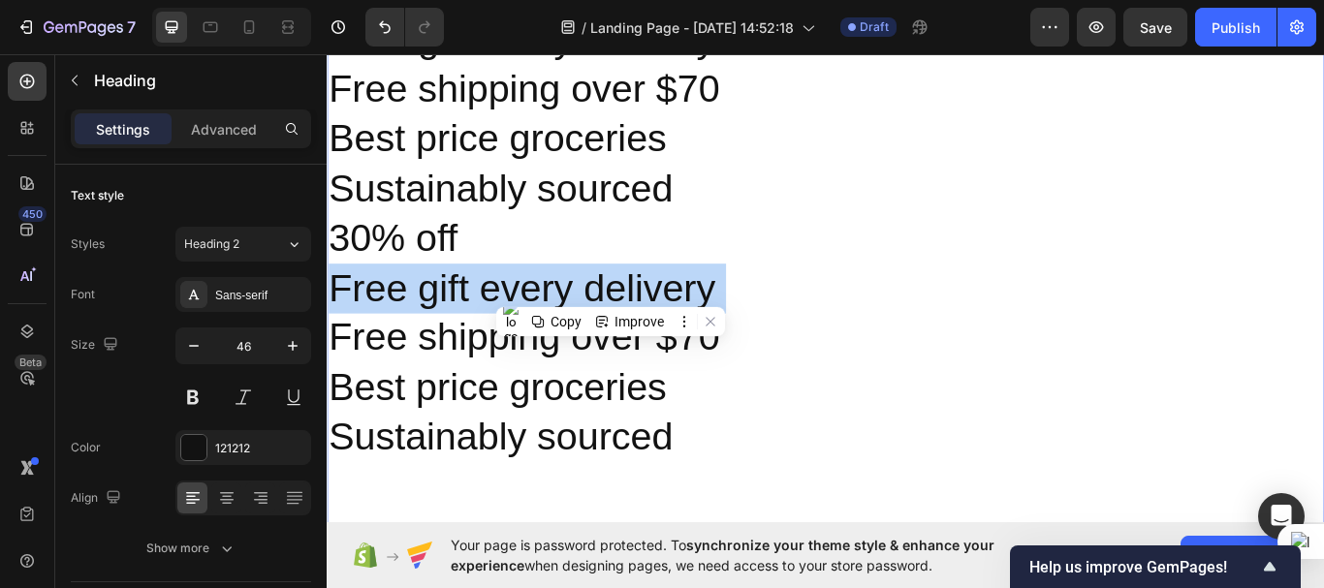
click at [612, 299] on p "Free gift every delivery" at bounding box center [908, 328] width 1159 height 58
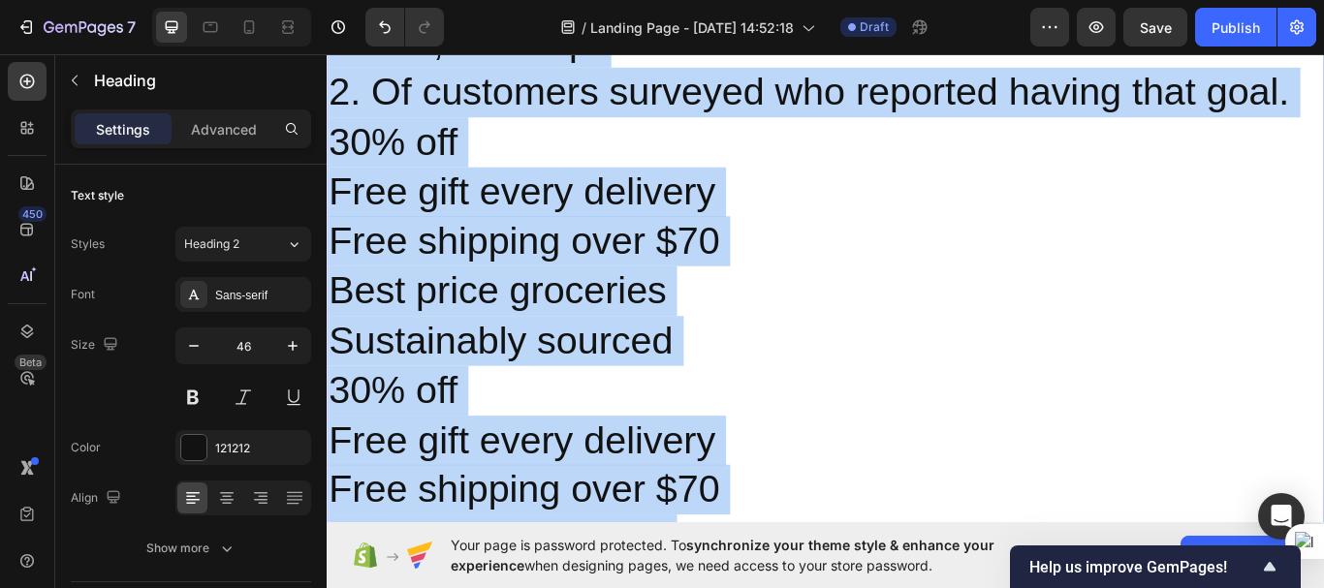
scroll to position [6929, 0]
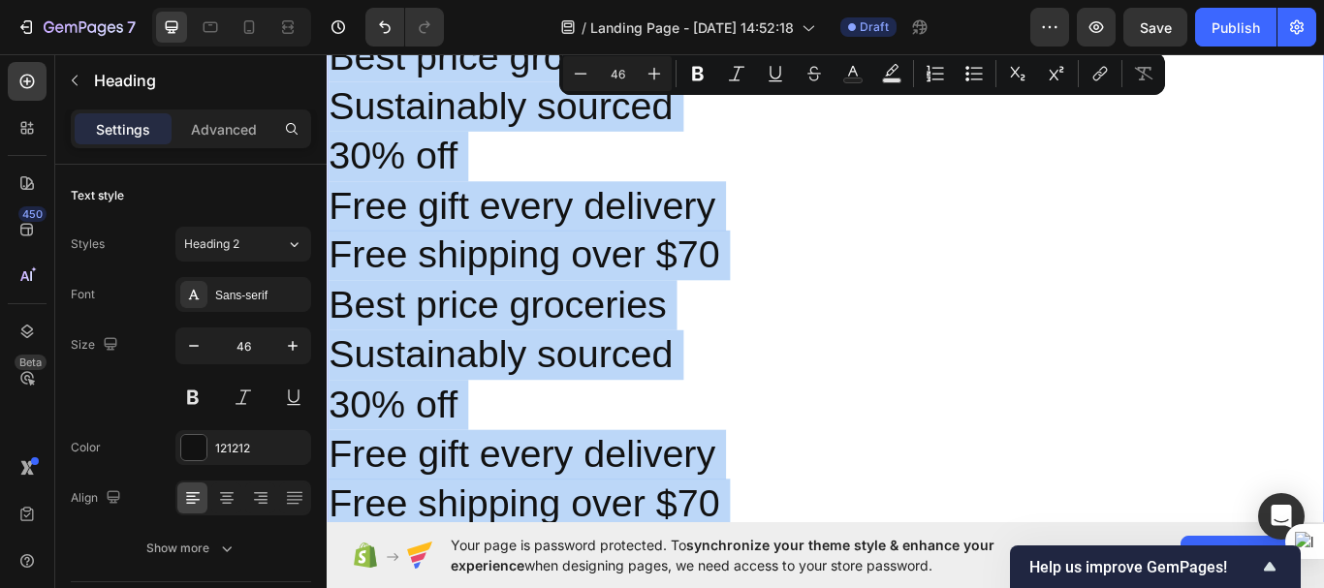
drag, startPoint x: 337, startPoint y: 279, endPoint x: 751, endPoint y: 572, distance: 506.9
click at [751, 572] on h2 "1. Of customers surveyed who reported having the goal of improving digestion, c…" at bounding box center [908, 319] width 1163 height 1626
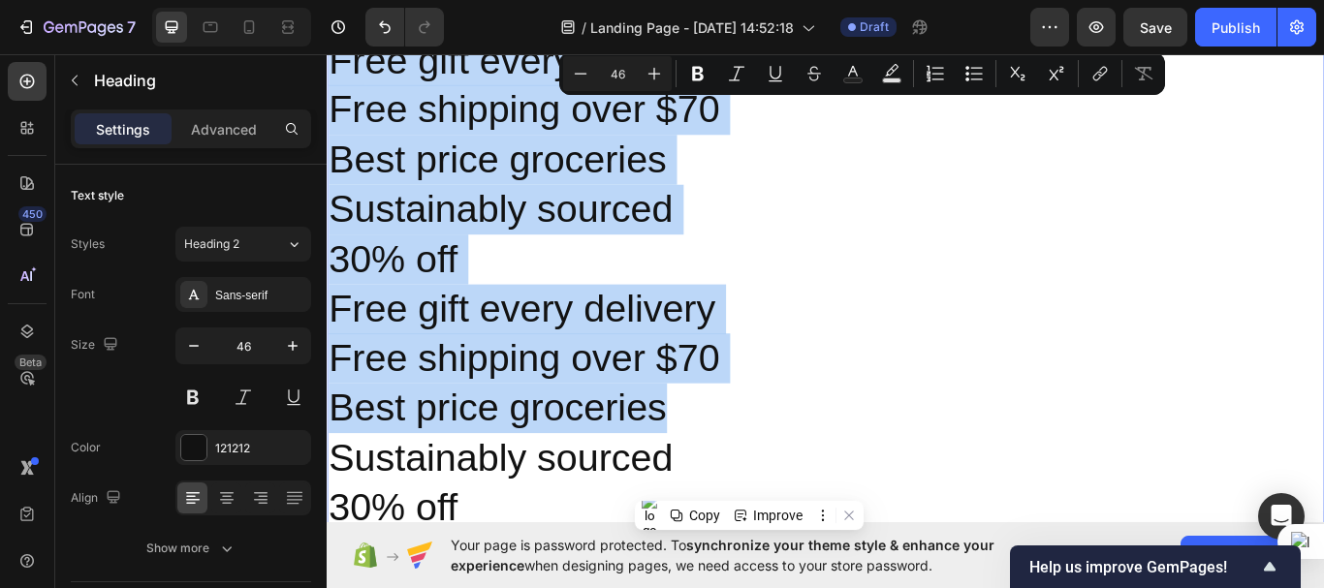
scroll to position [7110, 0]
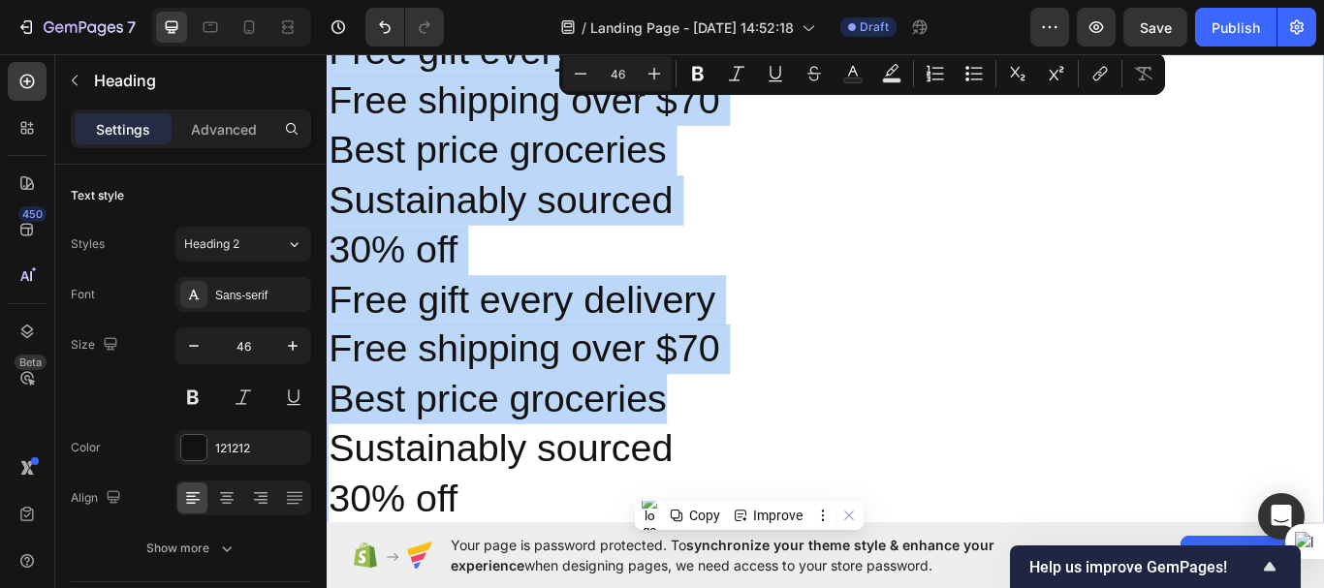
click at [740, 428] on p "Best price groceries" at bounding box center [908, 457] width 1159 height 58
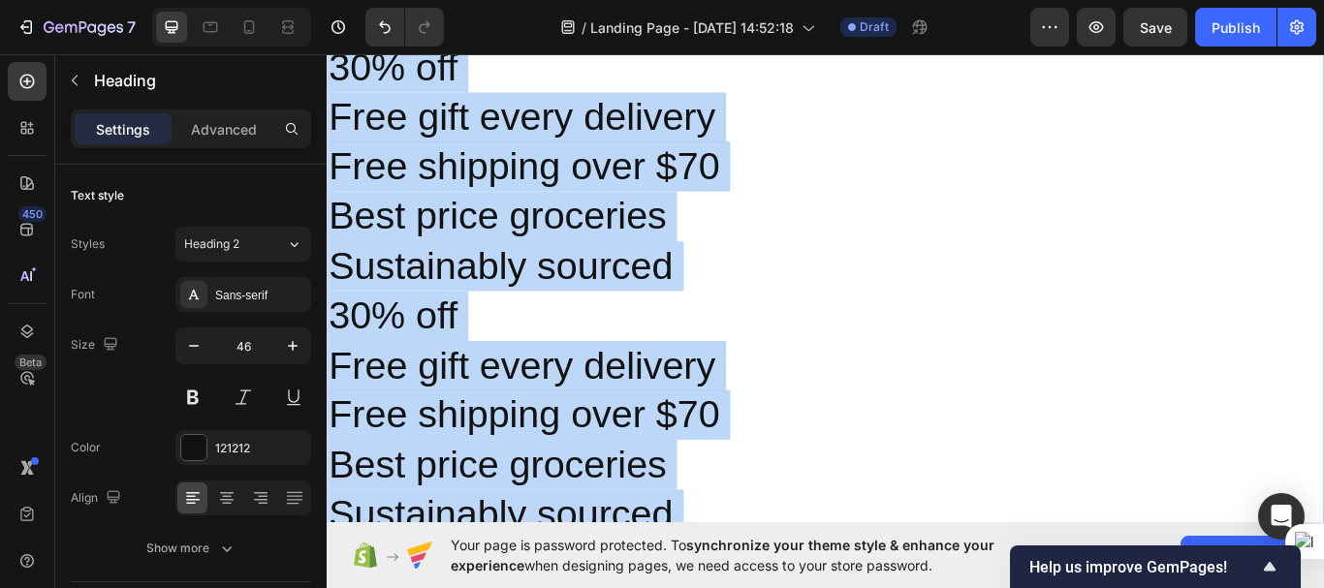
scroll to position [7706, 0]
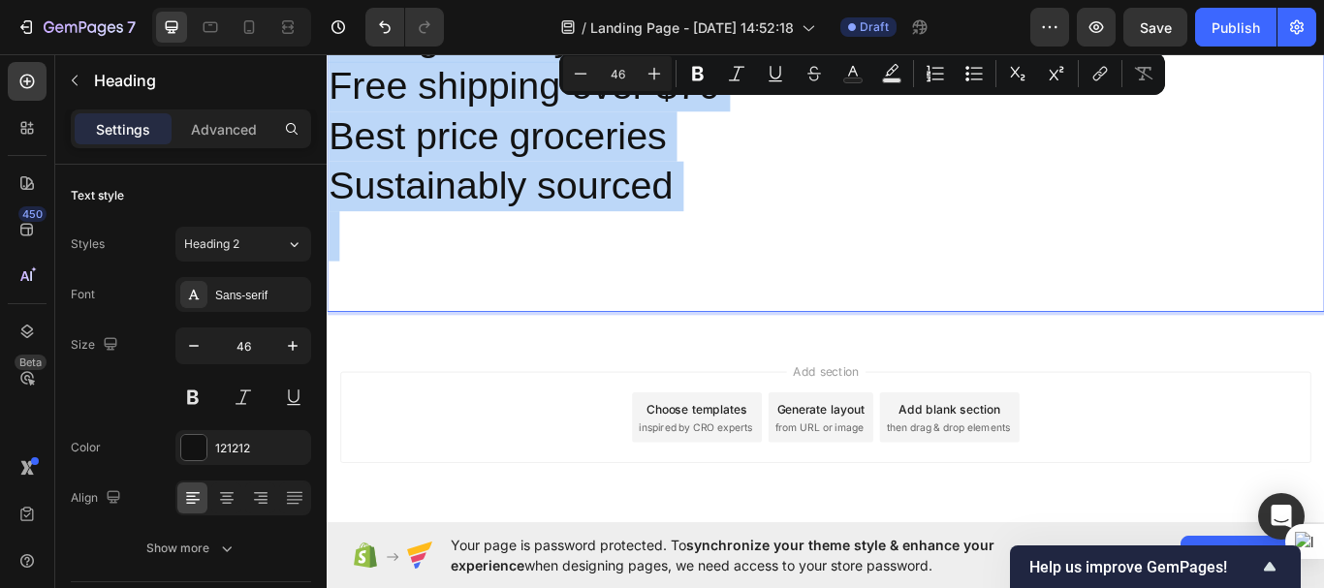
drag, startPoint x: 335, startPoint y: 368, endPoint x: 743, endPoint y: 256, distance: 423.2
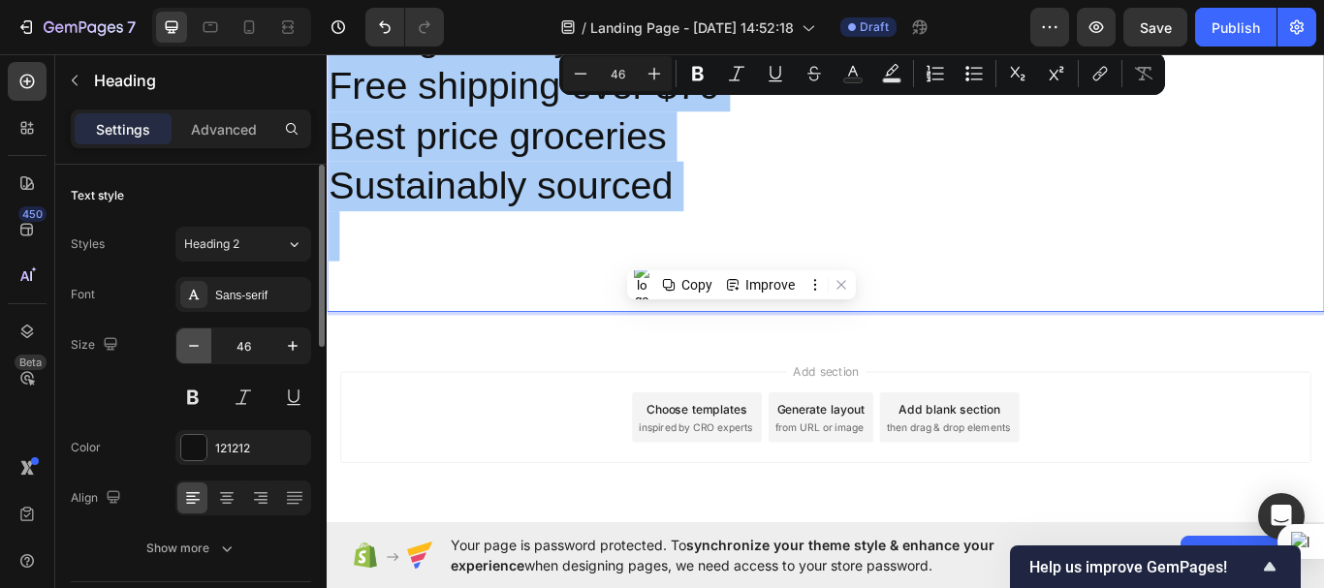
click at [193, 339] on icon "button" at bounding box center [193, 345] width 19 height 19
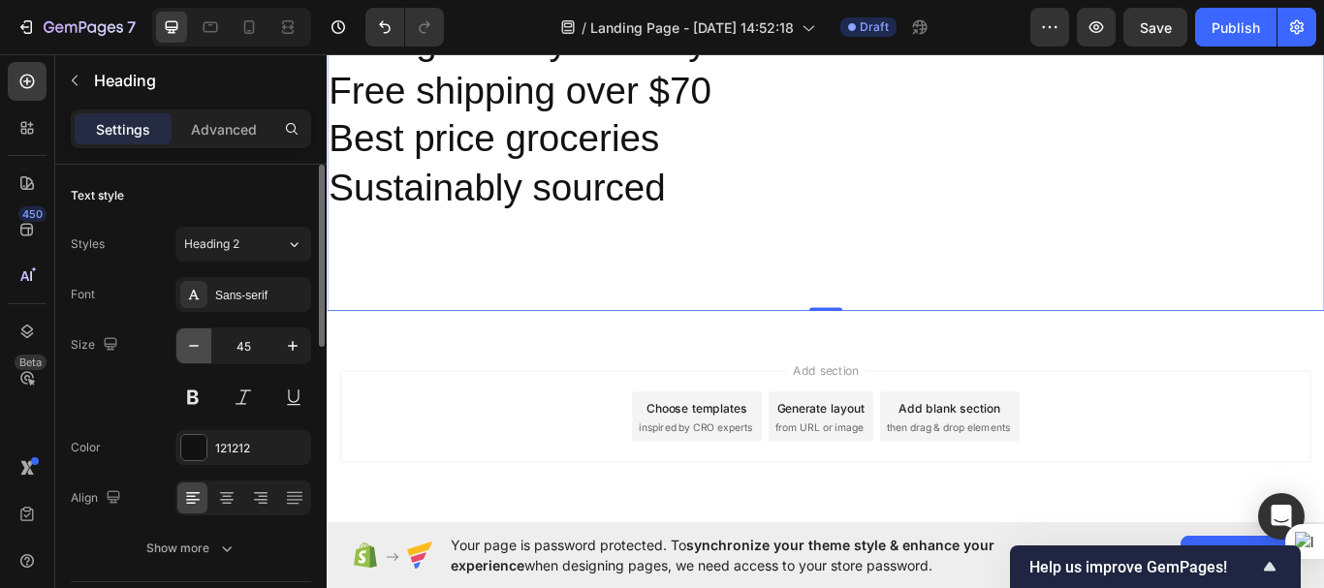
click at [193, 339] on icon "button" at bounding box center [193, 345] width 19 height 19
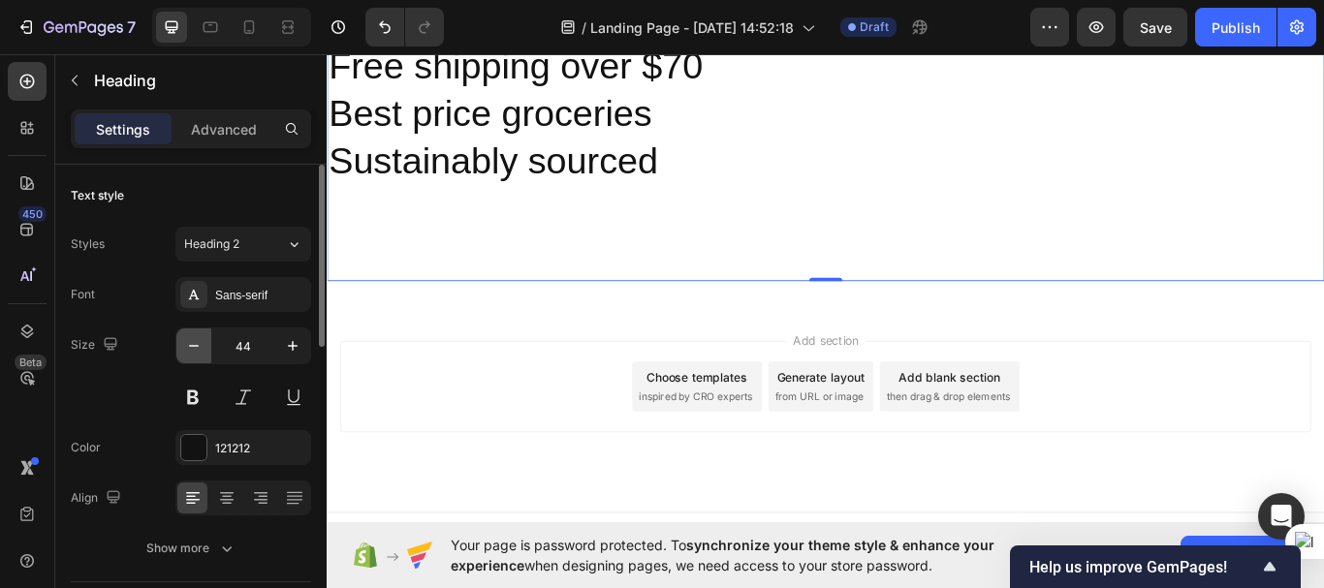
scroll to position [7638, 0]
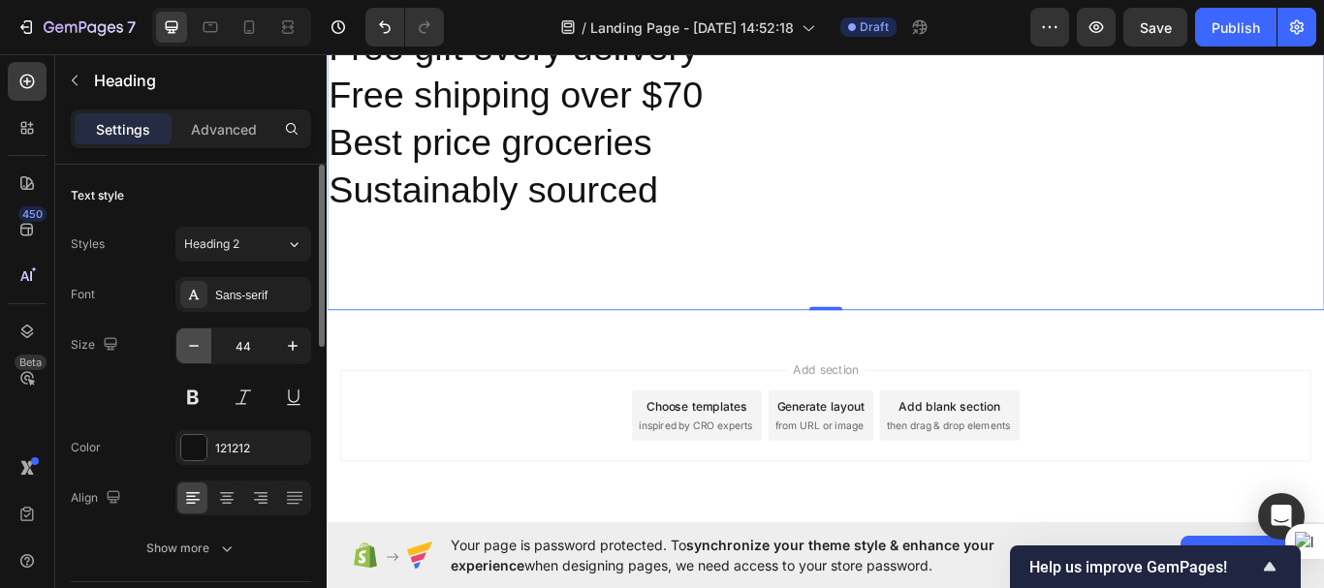
click at [193, 339] on icon "button" at bounding box center [193, 345] width 19 height 19
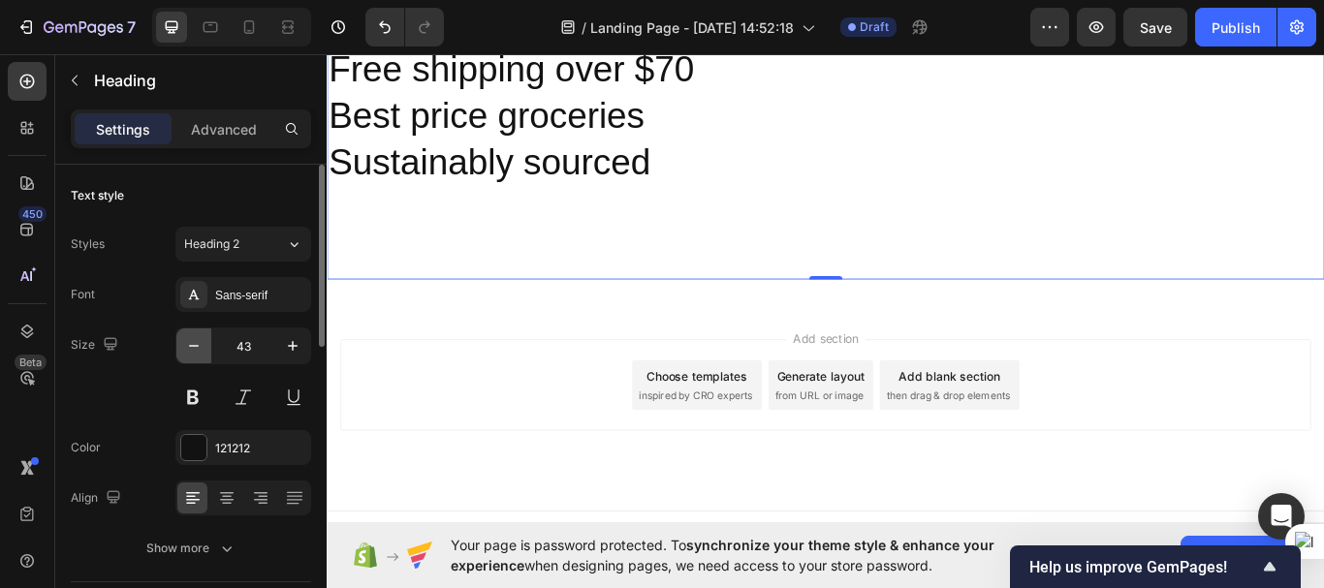
click at [193, 339] on icon "button" at bounding box center [193, 345] width 19 height 19
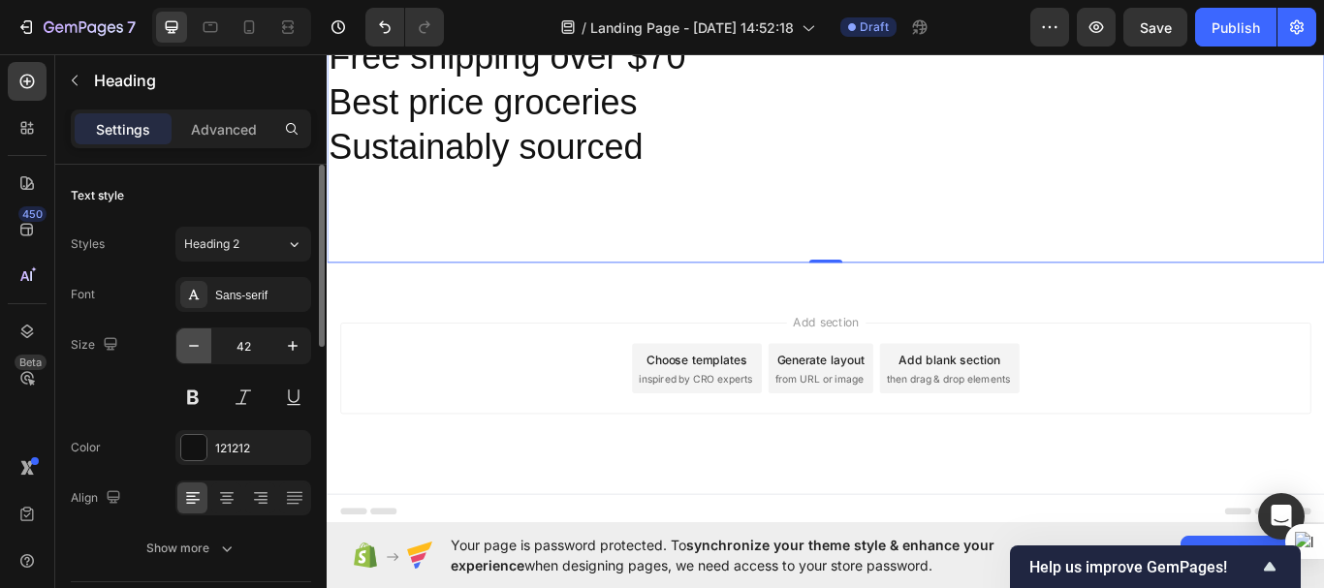
click at [193, 339] on icon "button" at bounding box center [193, 345] width 19 height 19
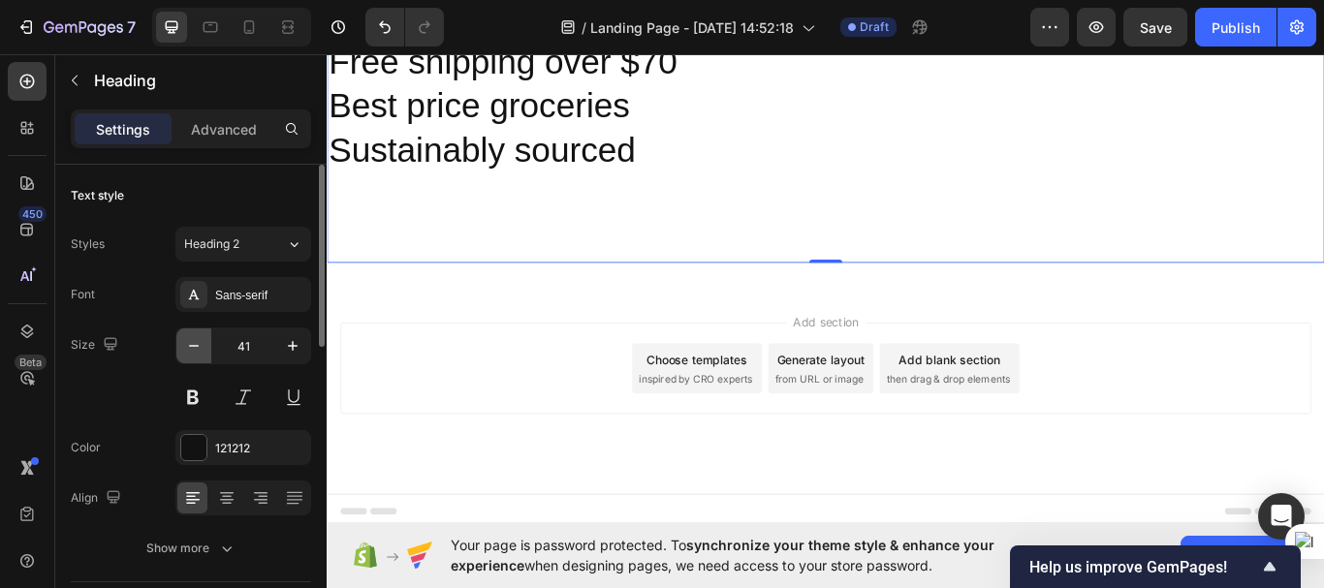
click at [193, 339] on icon "button" at bounding box center [193, 345] width 19 height 19
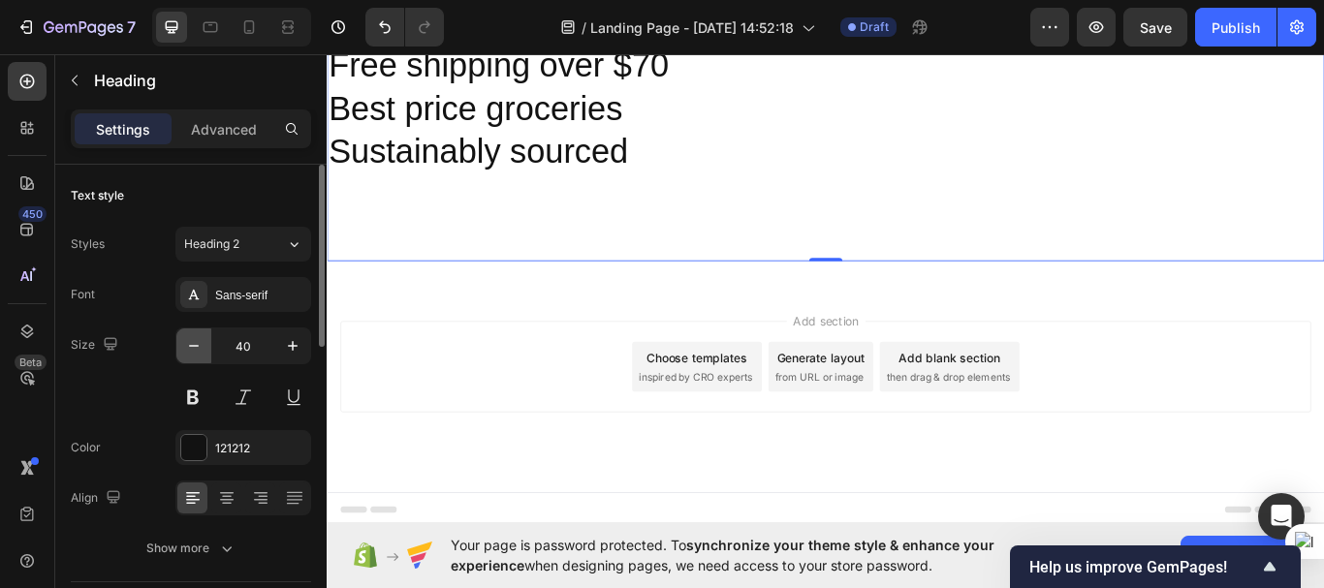
click at [193, 339] on icon "button" at bounding box center [193, 345] width 19 height 19
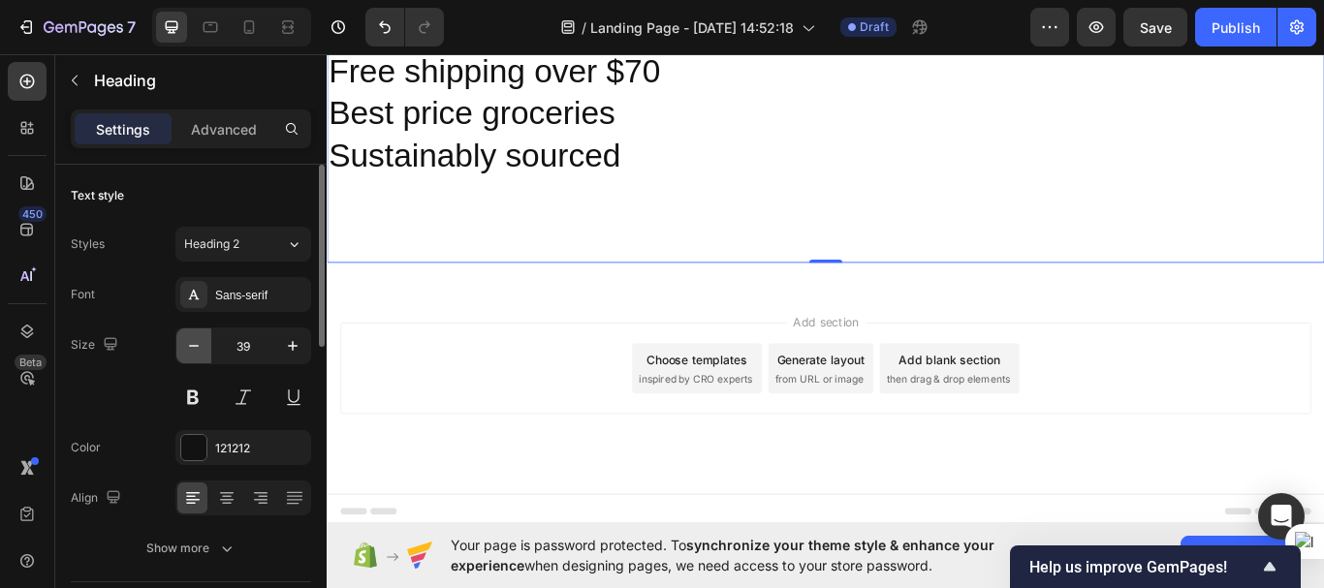
click at [193, 339] on icon "button" at bounding box center [193, 345] width 19 height 19
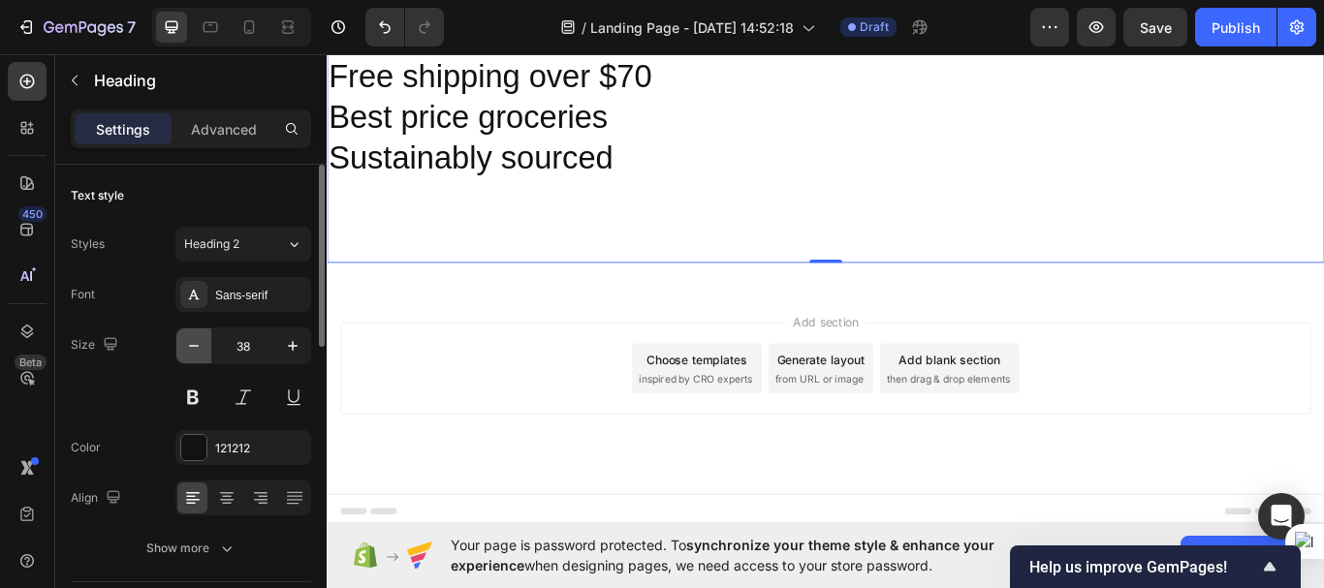
click at [193, 339] on icon "button" at bounding box center [193, 345] width 19 height 19
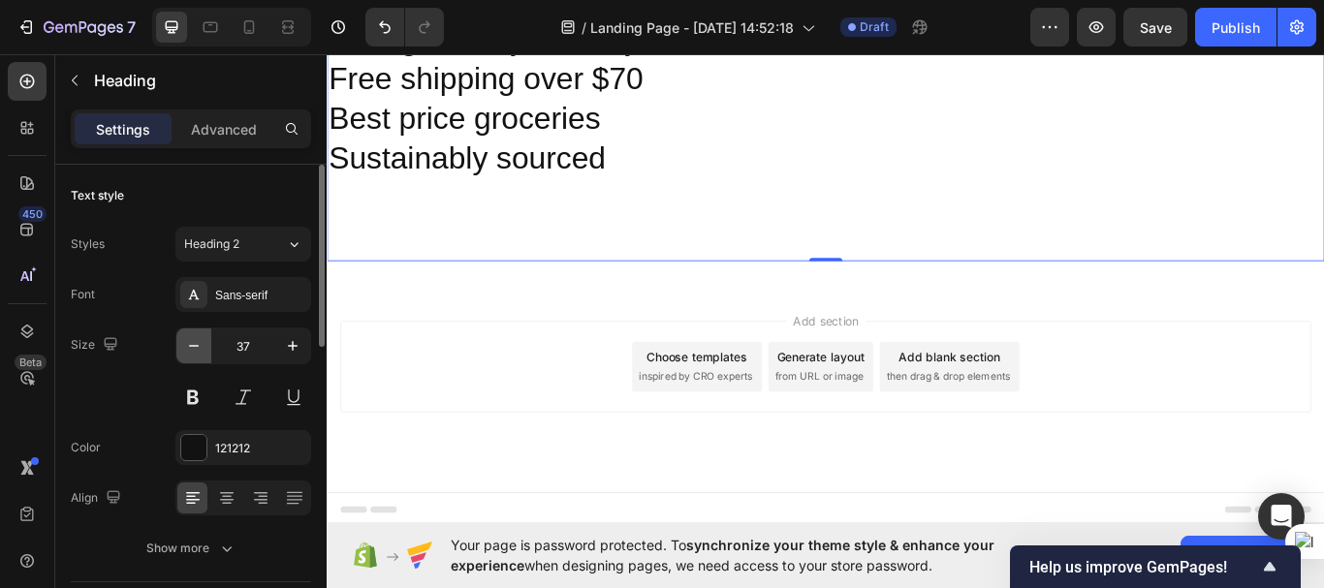
click at [193, 339] on icon "button" at bounding box center [193, 345] width 19 height 19
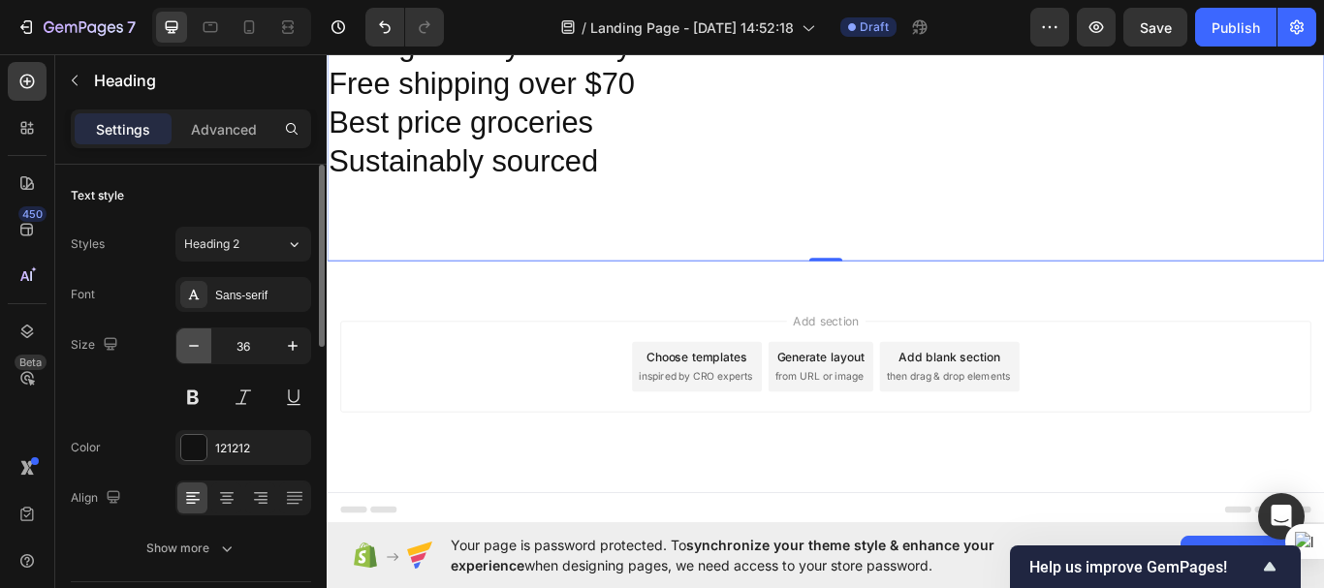
click at [193, 339] on icon "button" at bounding box center [193, 345] width 19 height 19
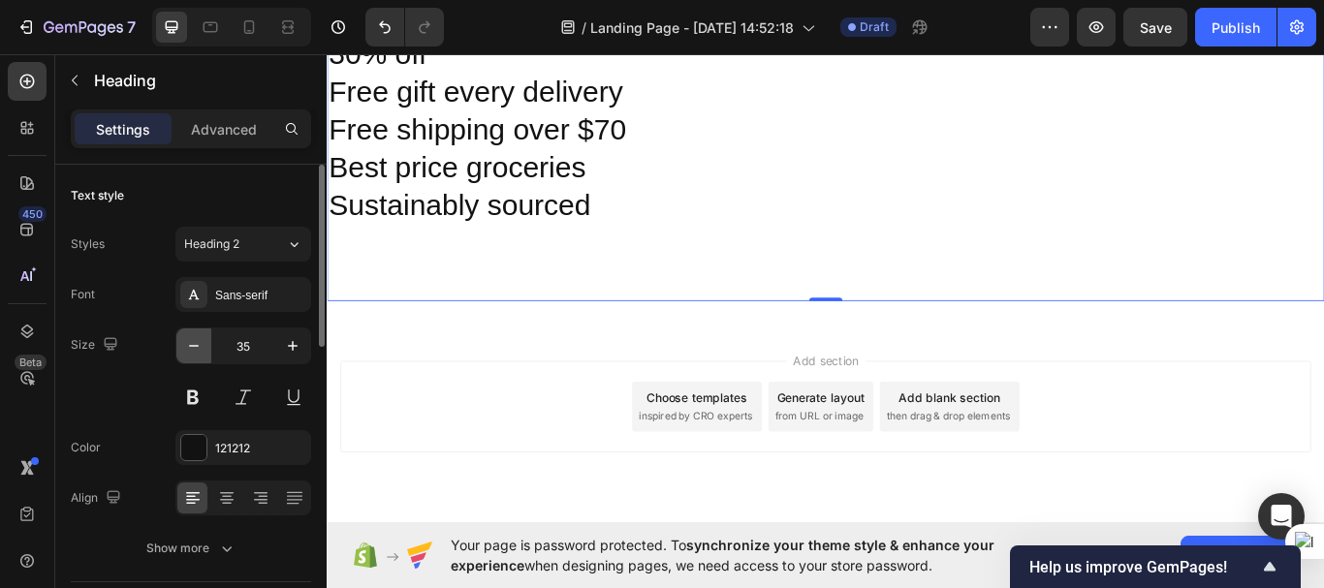
click at [193, 339] on icon "button" at bounding box center [193, 345] width 19 height 19
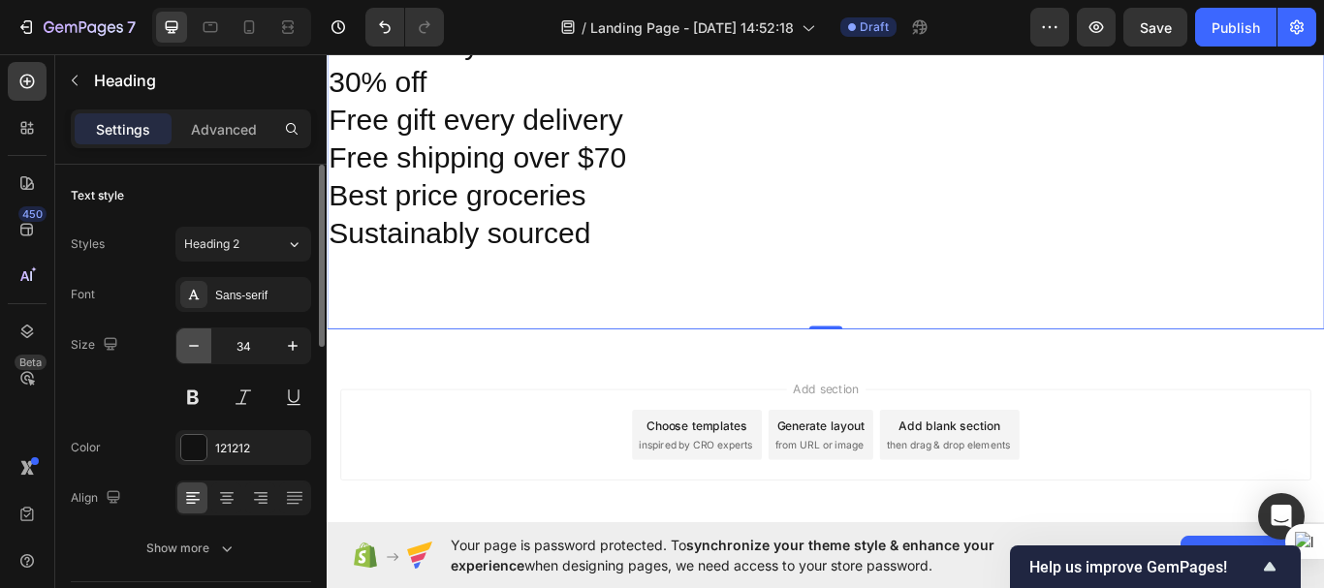
click at [193, 339] on icon "button" at bounding box center [193, 345] width 19 height 19
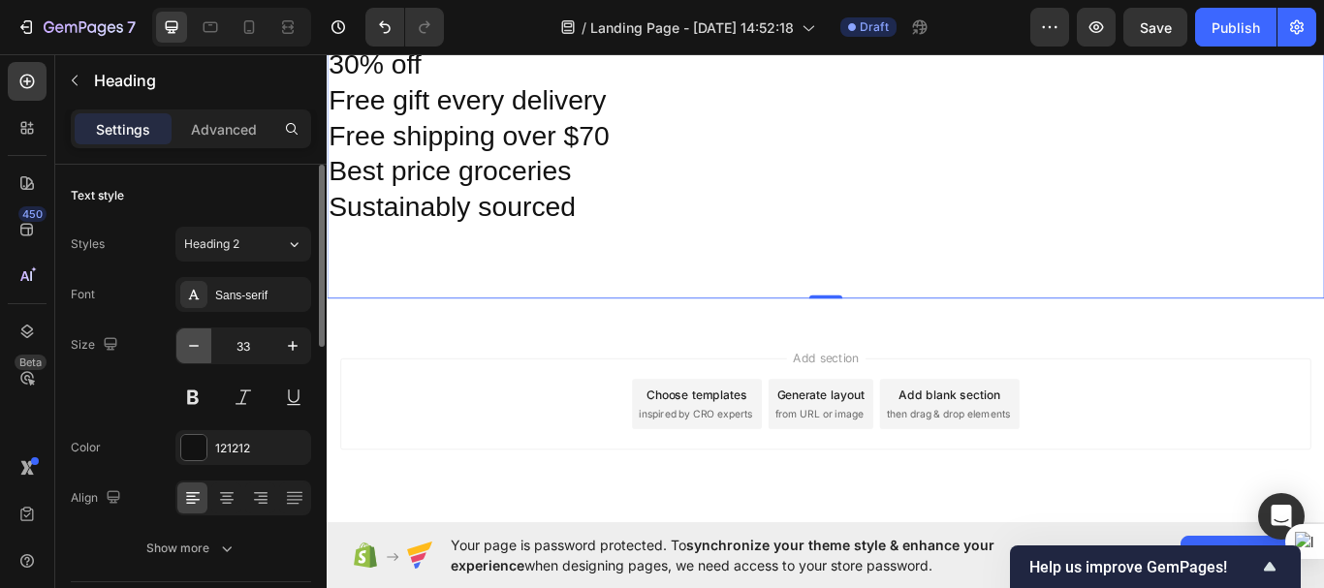
click at [193, 339] on icon "button" at bounding box center [193, 345] width 19 height 19
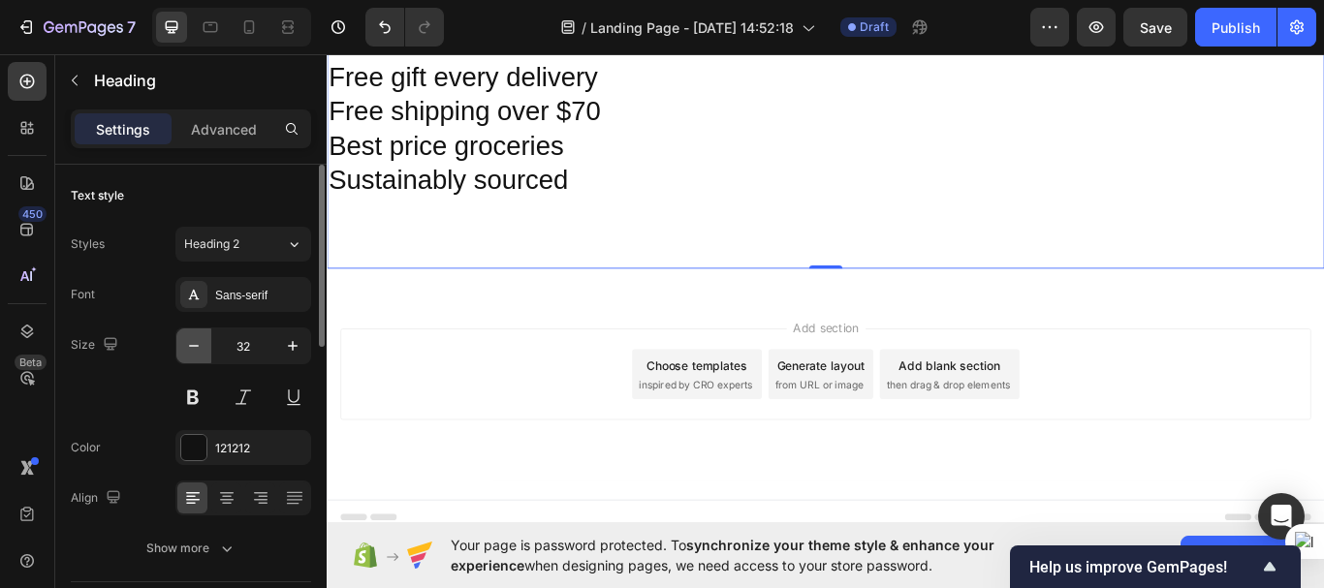
click at [193, 339] on icon "button" at bounding box center [193, 345] width 19 height 19
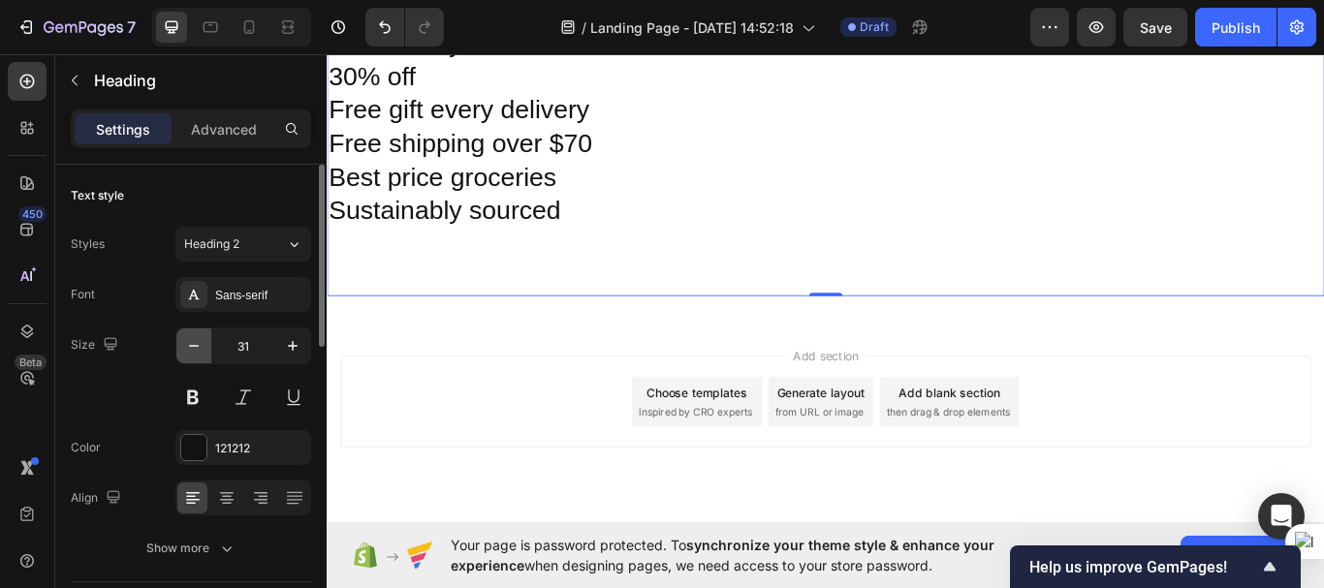
click at [193, 339] on icon "button" at bounding box center [193, 345] width 19 height 19
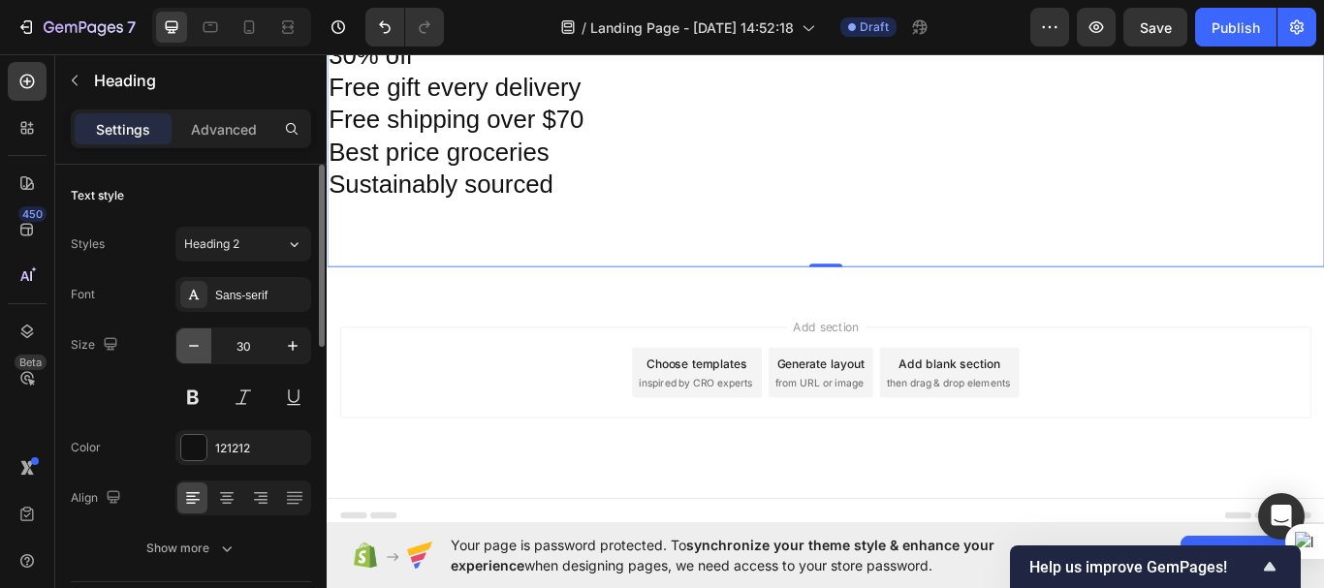
click at [193, 339] on icon "button" at bounding box center [193, 345] width 19 height 19
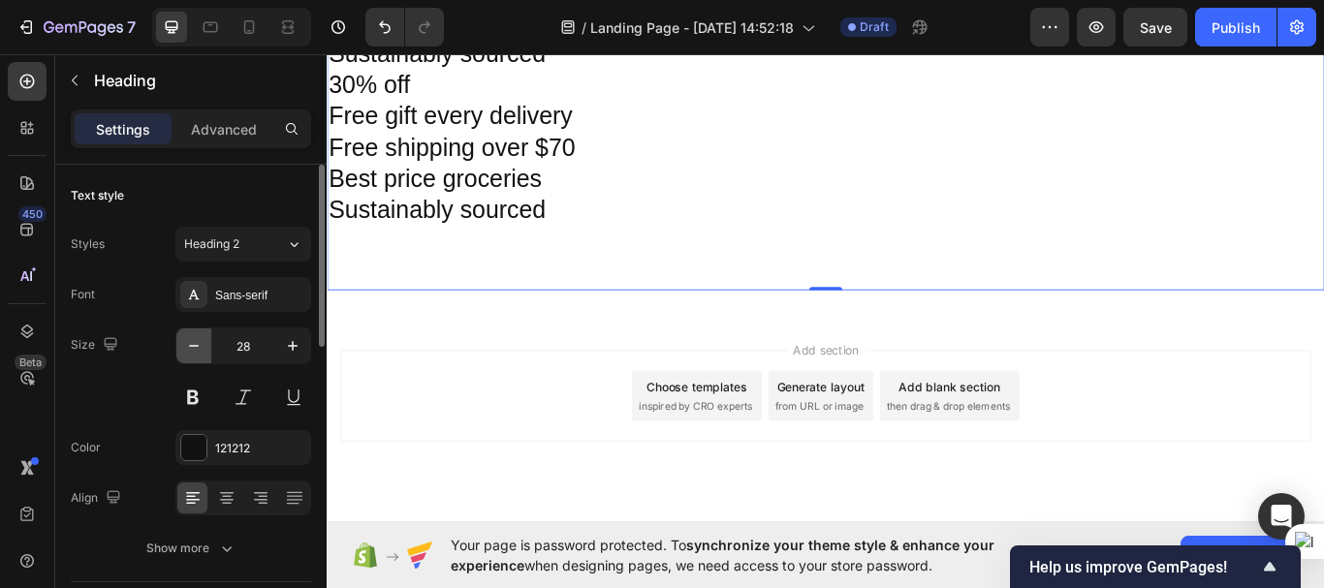
click at [193, 339] on icon "button" at bounding box center [193, 345] width 19 height 19
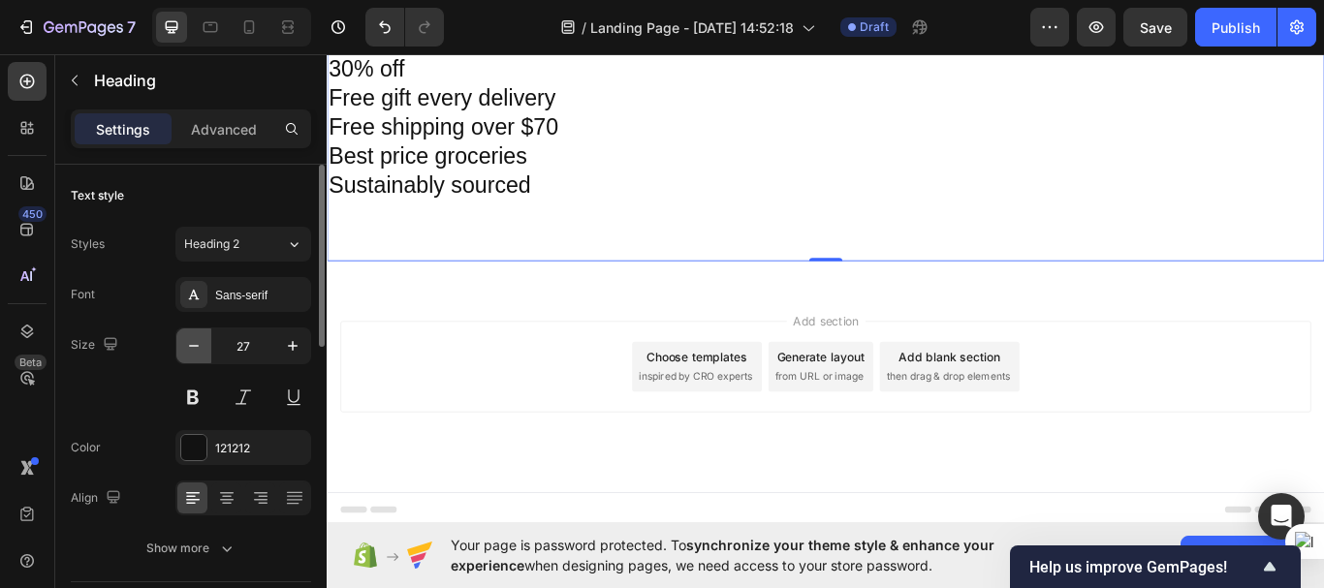
click at [193, 339] on icon "button" at bounding box center [193, 345] width 19 height 19
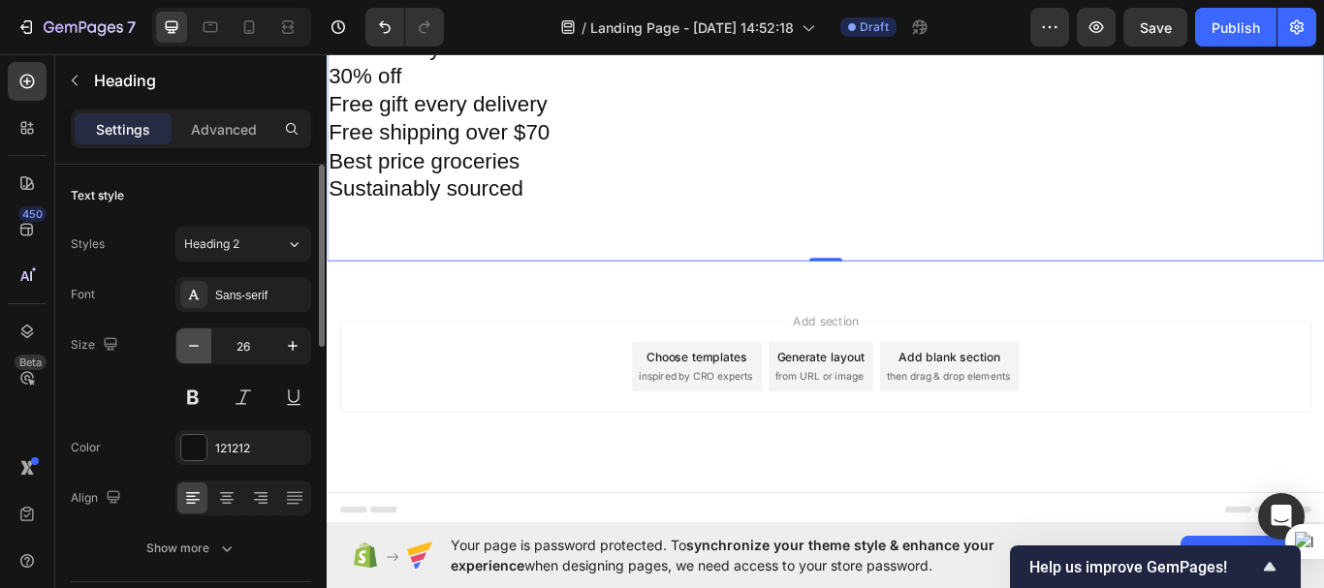
click at [193, 339] on icon "button" at bounding box center [193, 345] width 19 height 19
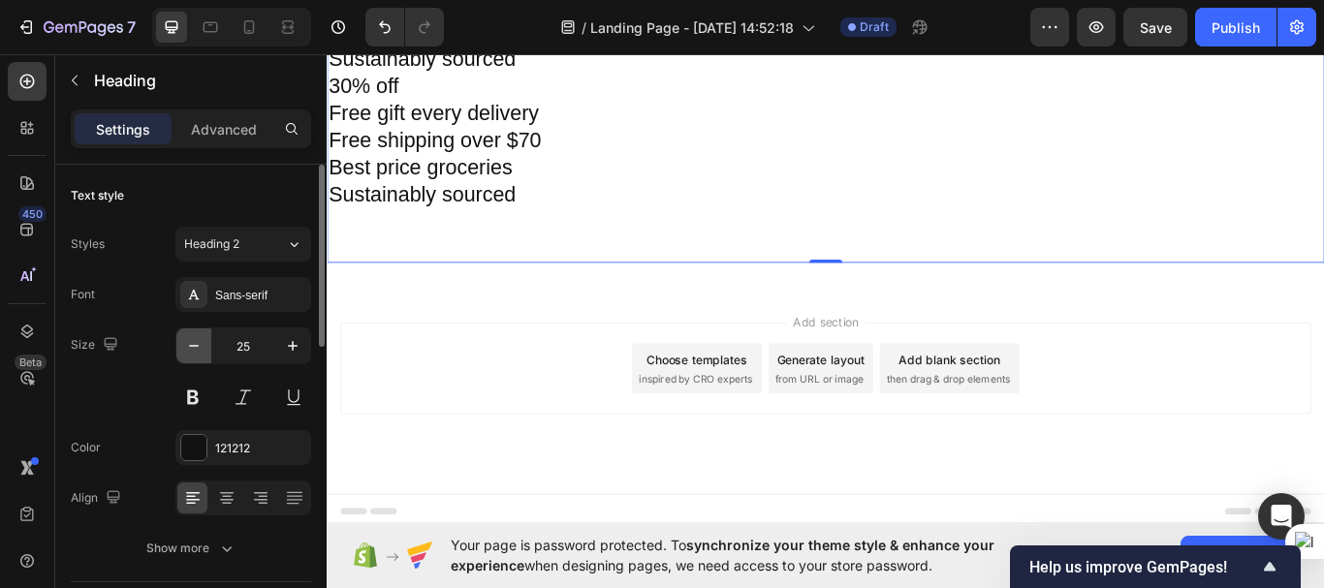
click at [193, 339] on icon "button" at bounding box center [193, 345] width 19 height 19
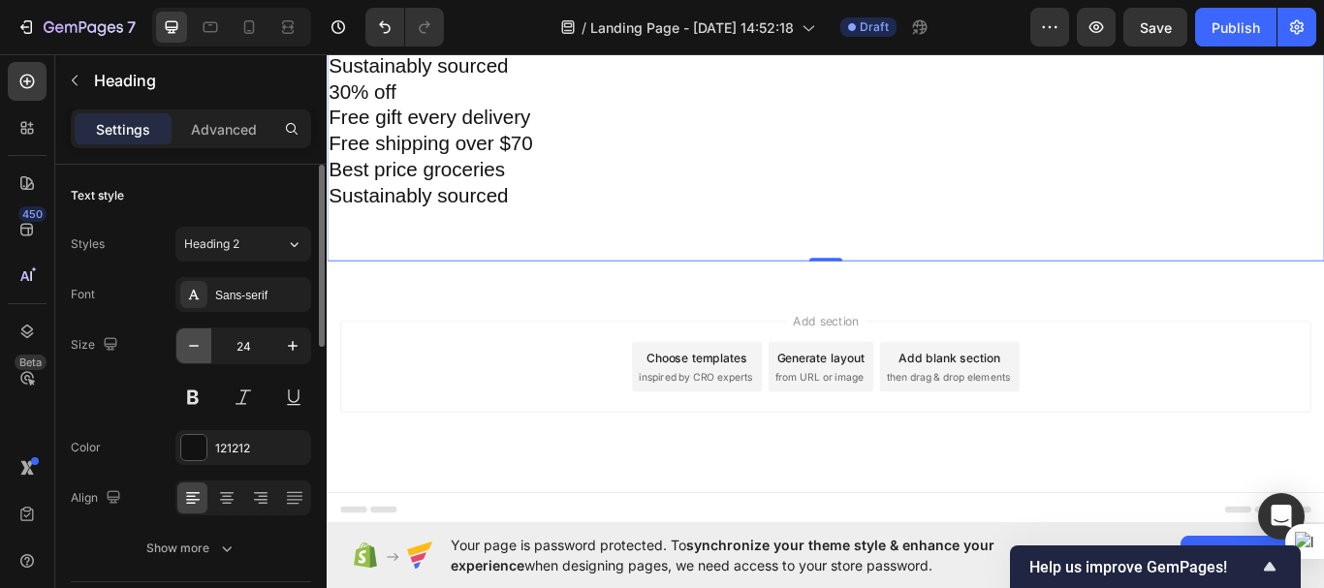
click at [193, 339] on icon "button" at bounding box center [193, 345] width 19 height 19
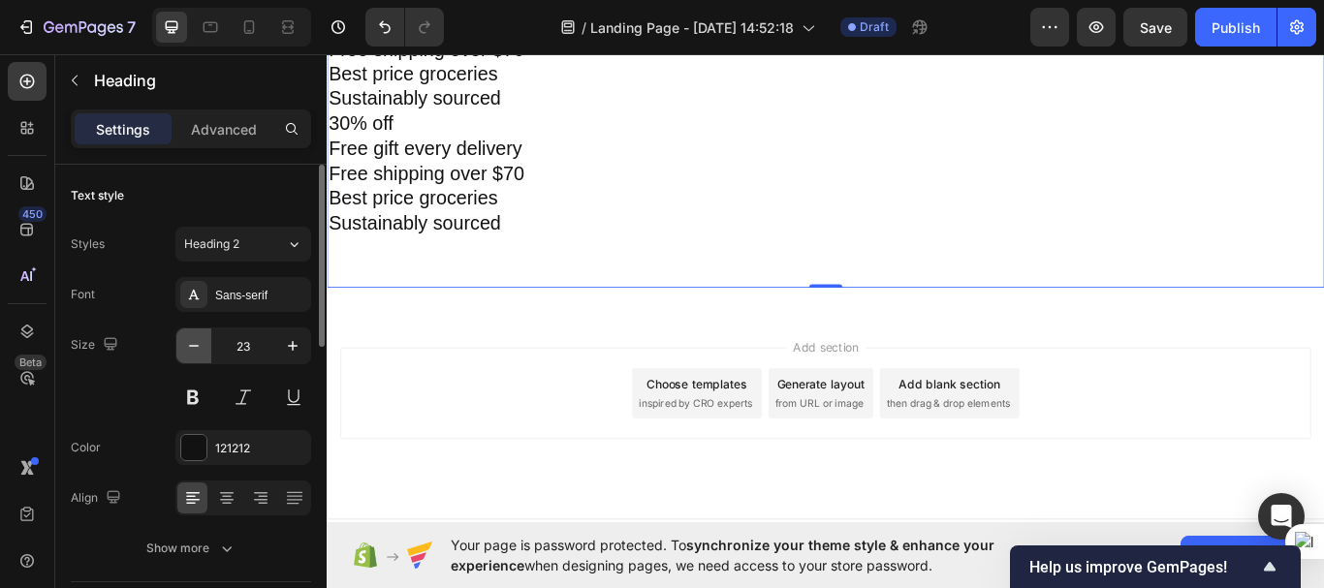
click at [193, 339] on icon "button" at bounding box center [193, 345] width 19 height 19
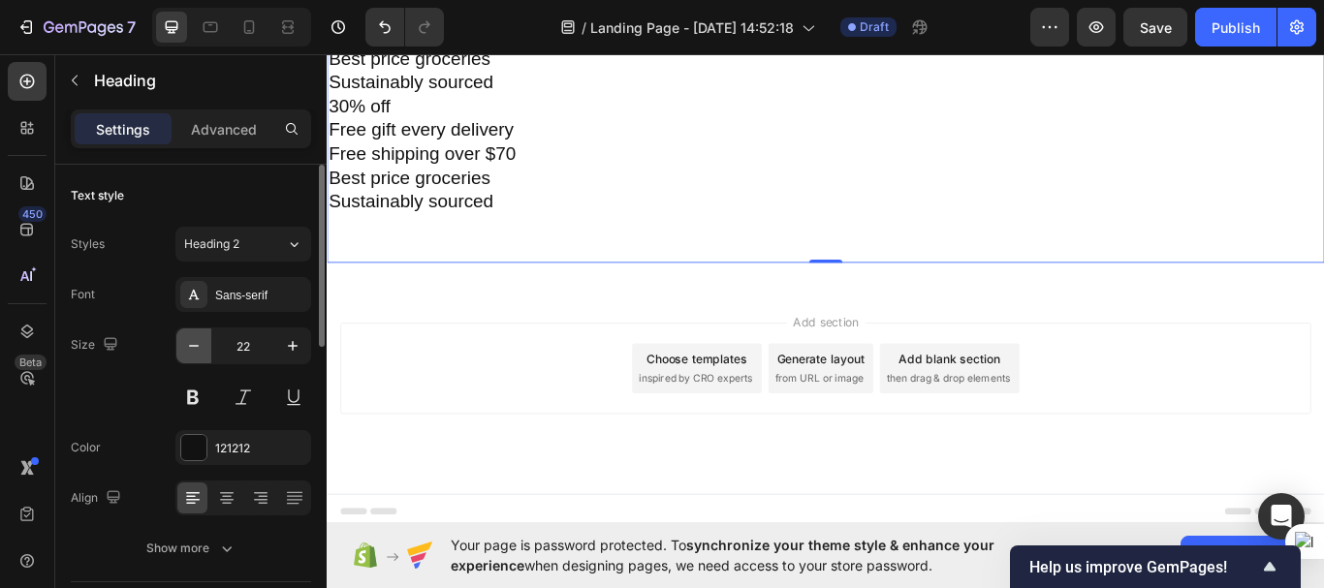
click at [193, 339] on icon "button" at bounding box center [193, 345] width 19 height 19
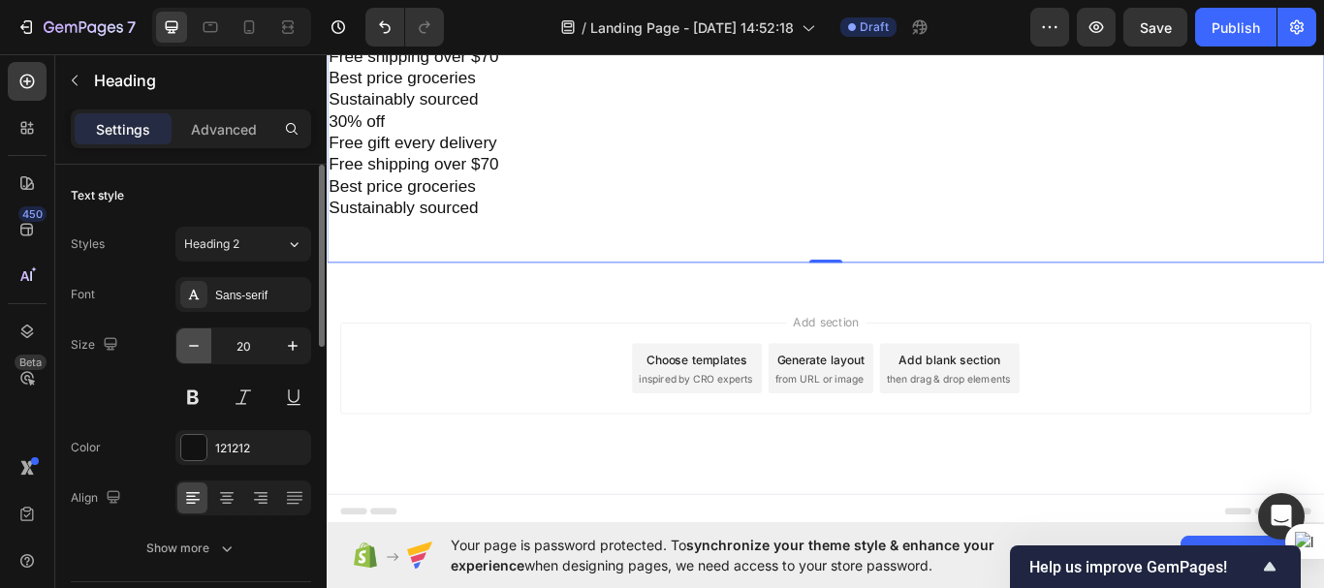
click at [193, 339] on icon "button" at bounding box center [193, 345] width 19 height 19
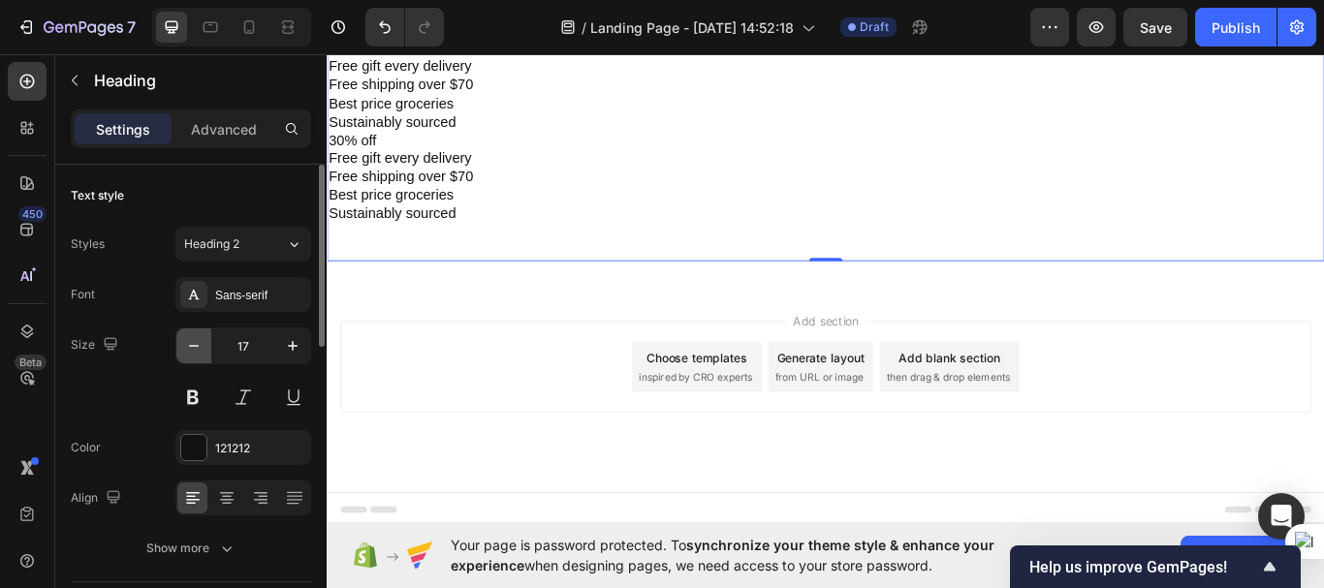
scroll to position [6675, 0]
click at [193, 339] on icon "button" at bounding box center [193, 345] width 19 height 19
type input "16"
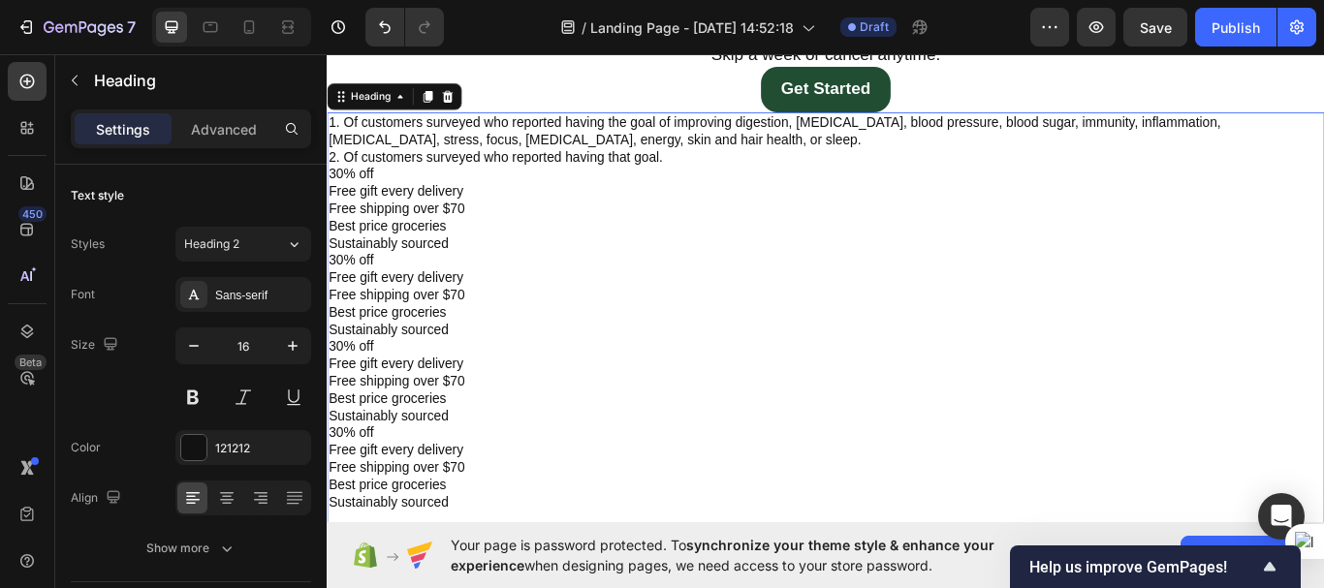
scroll to position [6328, 0]
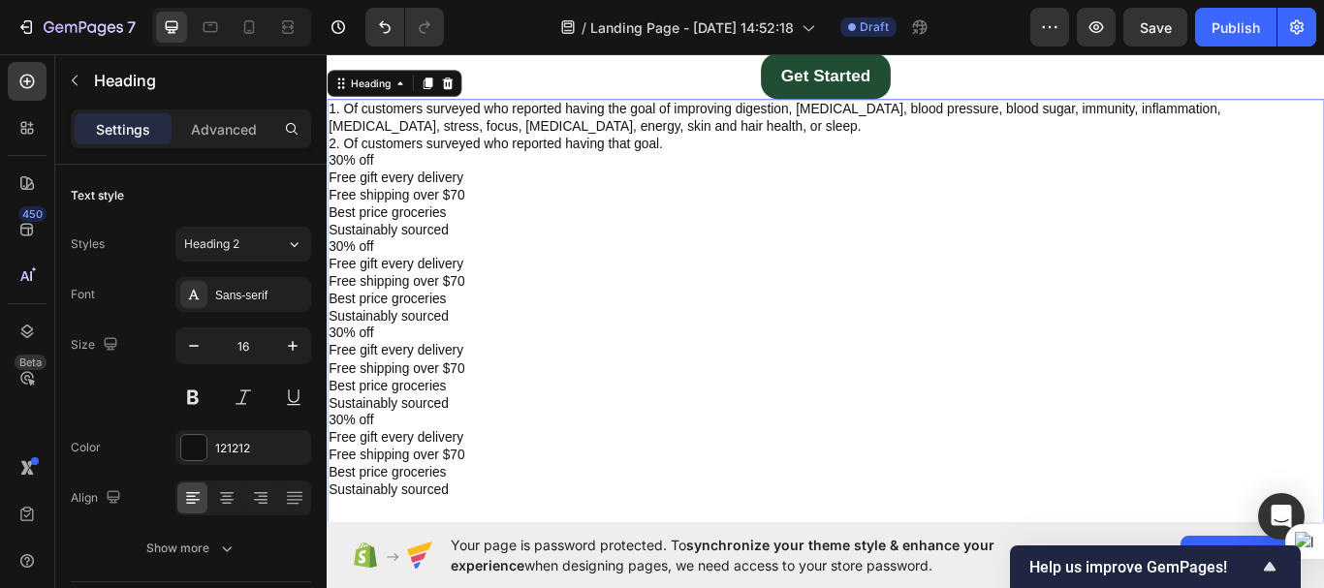
click at [329, 177] on p "1. Of customers surveyed who reported having the goal of improving digestion, c…" at bounding box center [908, 362] width 1159 height 504
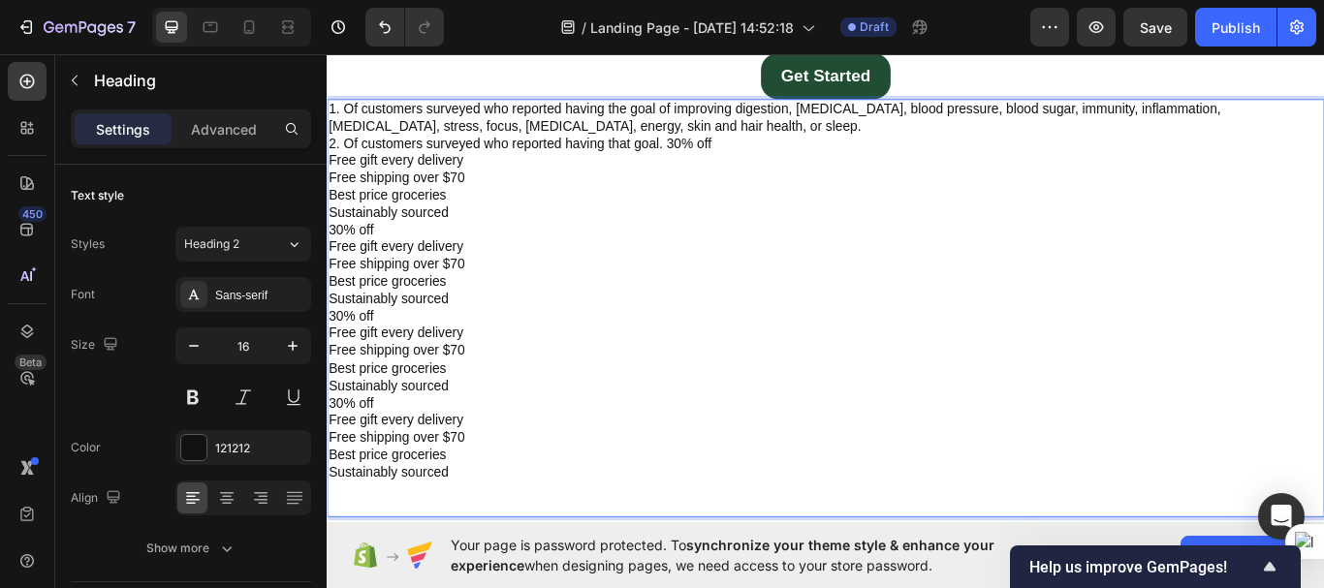
click at [332, 171] on p "1. Of customers surveyed who reported having the goal of improving digestion, c…" at bounding box center [908, 352] width 1159 height 484
click at [329, 171] on p "1. Of customers surveyed who reported having the goal of improving digestion, c…" at bounding box center [908, 352] width 1159 height 484
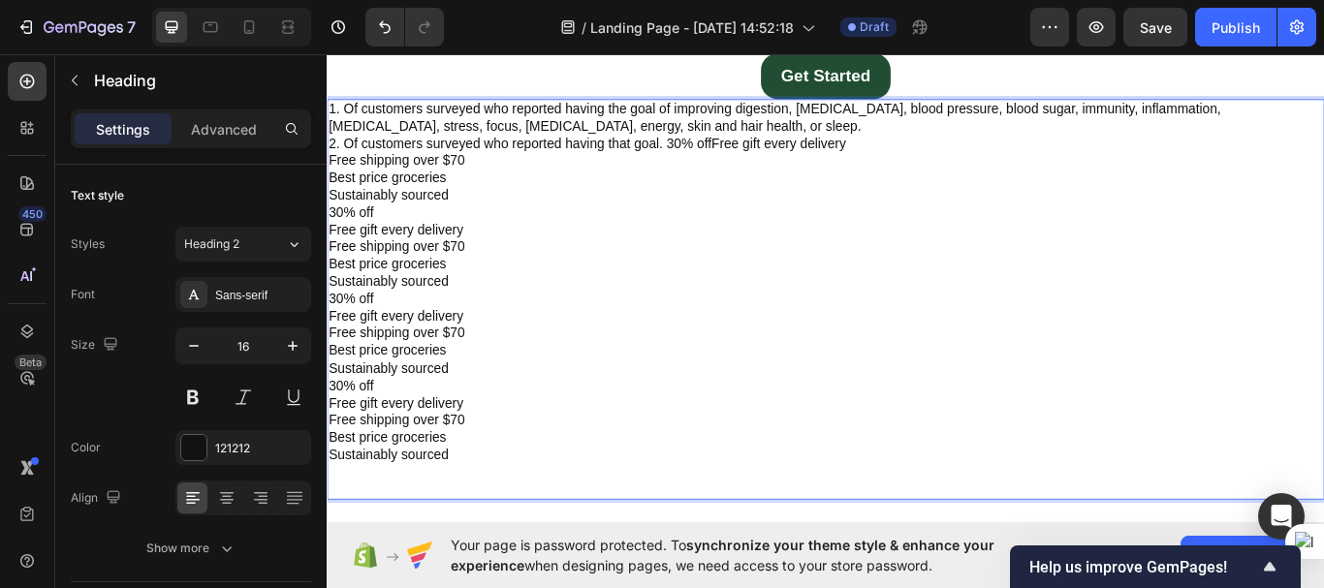
click at [331, 173] on p "1. Of customers surveyed who reported having the goal of improving digestion, c…" at bounding box center [908, 341] width 1159 height 463
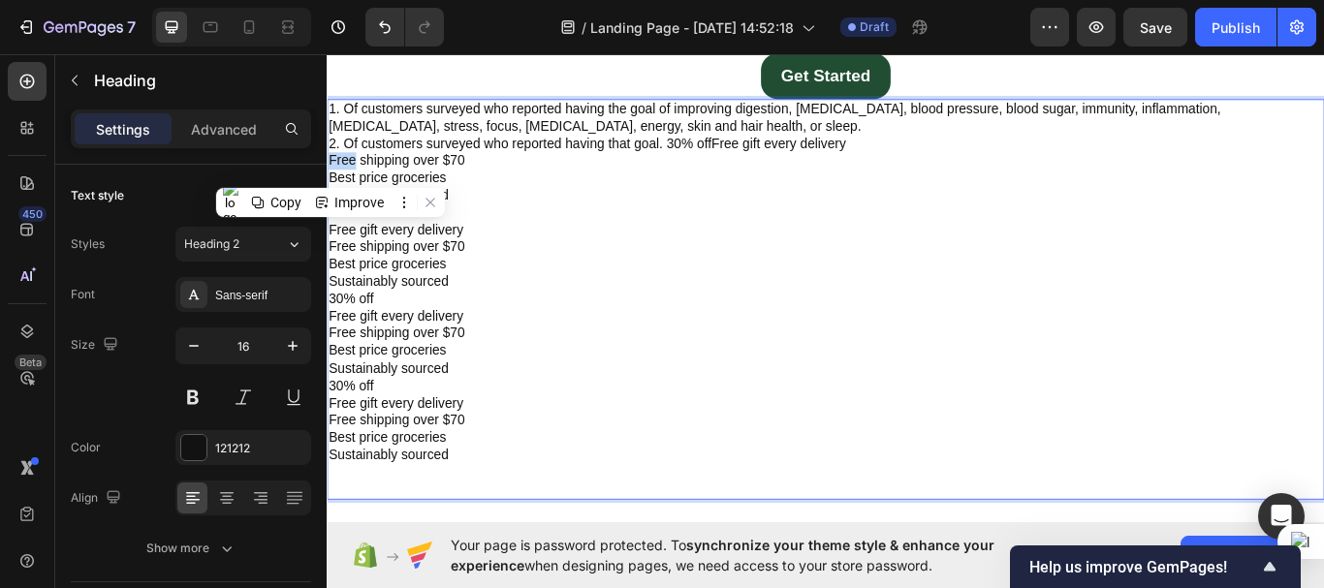
click at [331, 173] on p "1. Of customers surveyed who reported having the goal of improving digestion, c…" at bounding box center [908, 341] width 1159 height 463
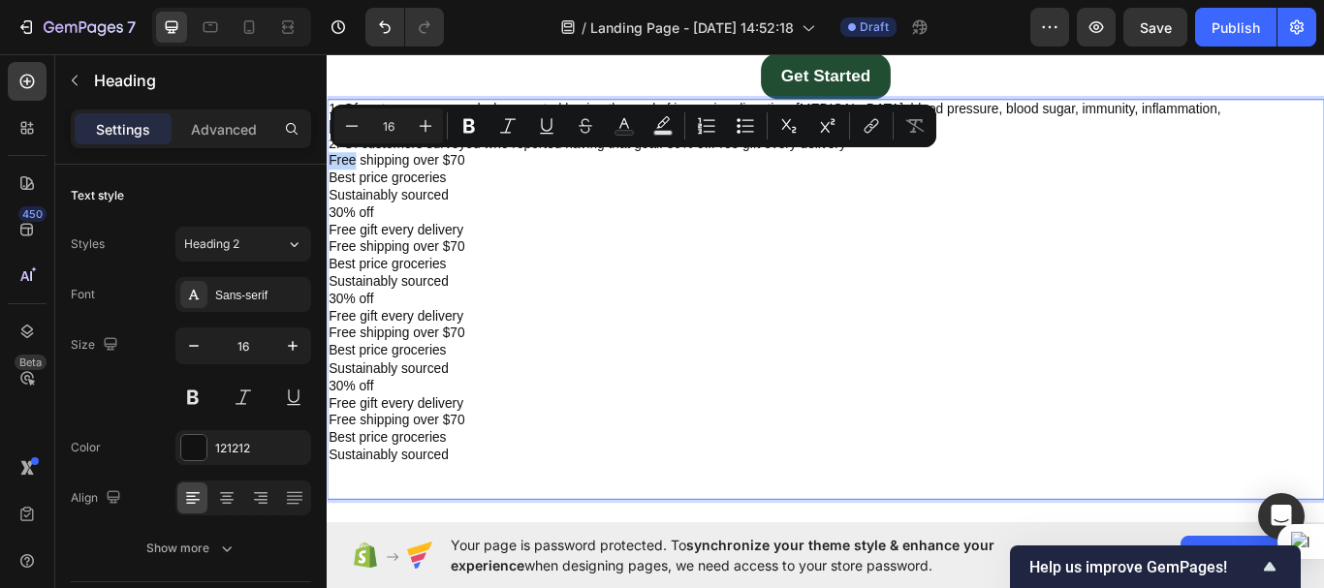
click at [331, 173] on p "1. Of customers surveyed who reported having the goal of improving digestion, c…" at bounding box center [908, 341] width 1159 height 463
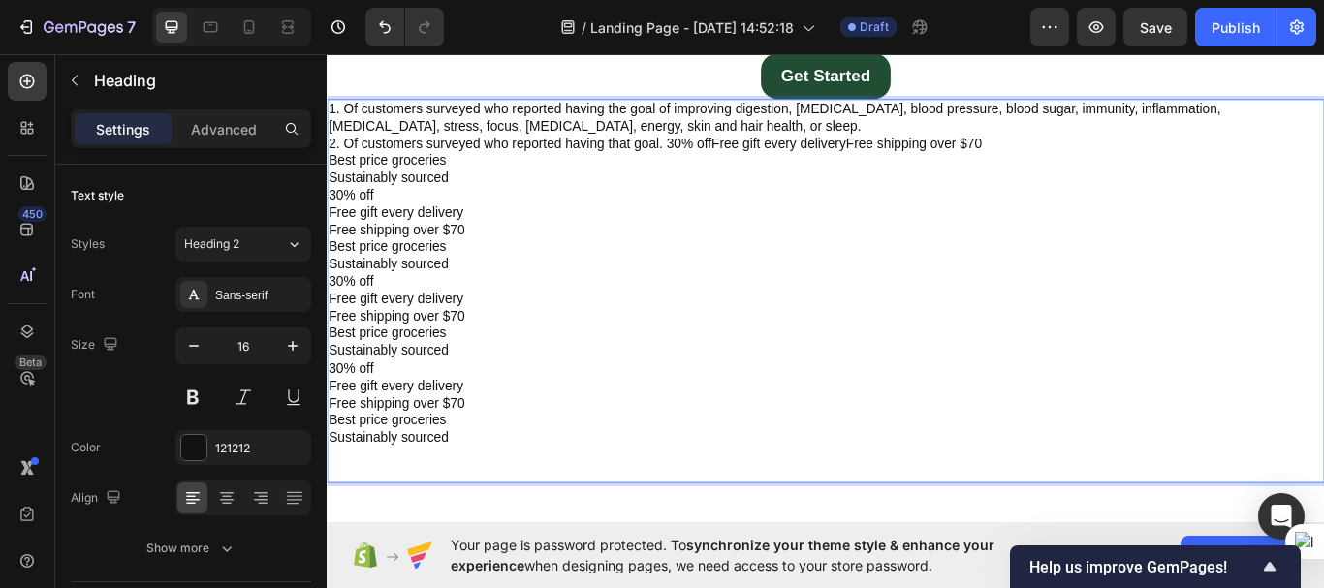
click at [331, 173] on p "1. Of customers surveyed who reported having the goal of improving digestion, c…" at bounding box center [908, 332] width 1159 height 444
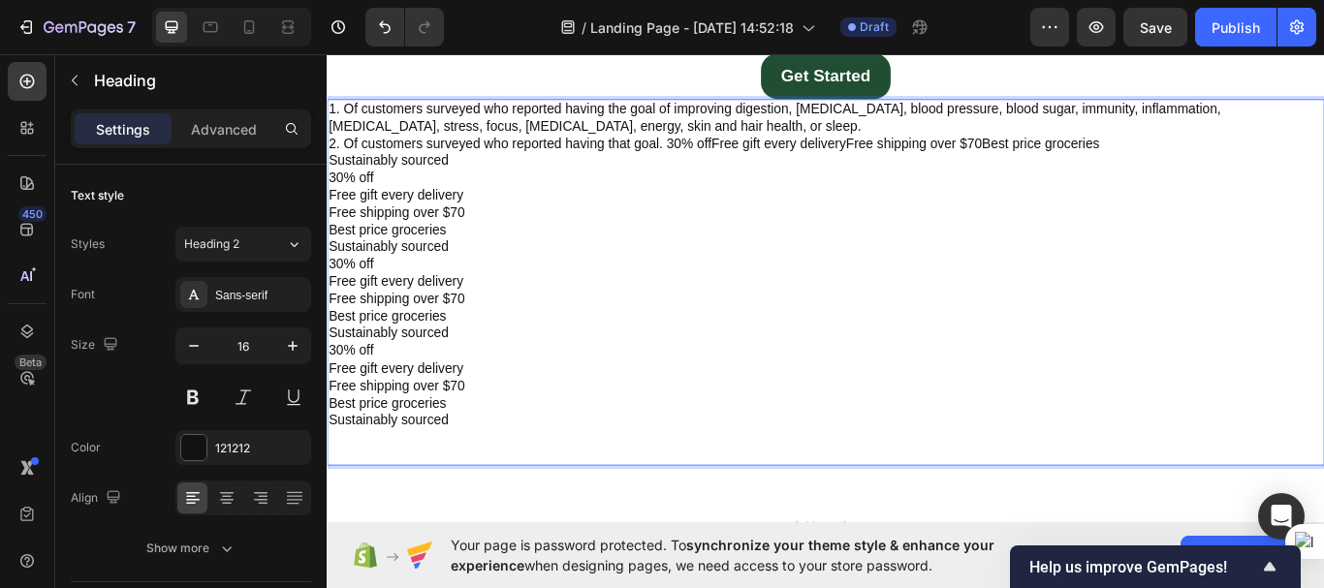
click at [336, 173] on p "1. Of customers surveyed who reported having the goal of improving digestion, c…" at bounding box center [908, 322] width 1159 height 424
click at [330, 173] on p "1. Of customers surveyed who reported having the goal of improving digestion, c…" at bounding box center [908, 322] width 1159 height 424
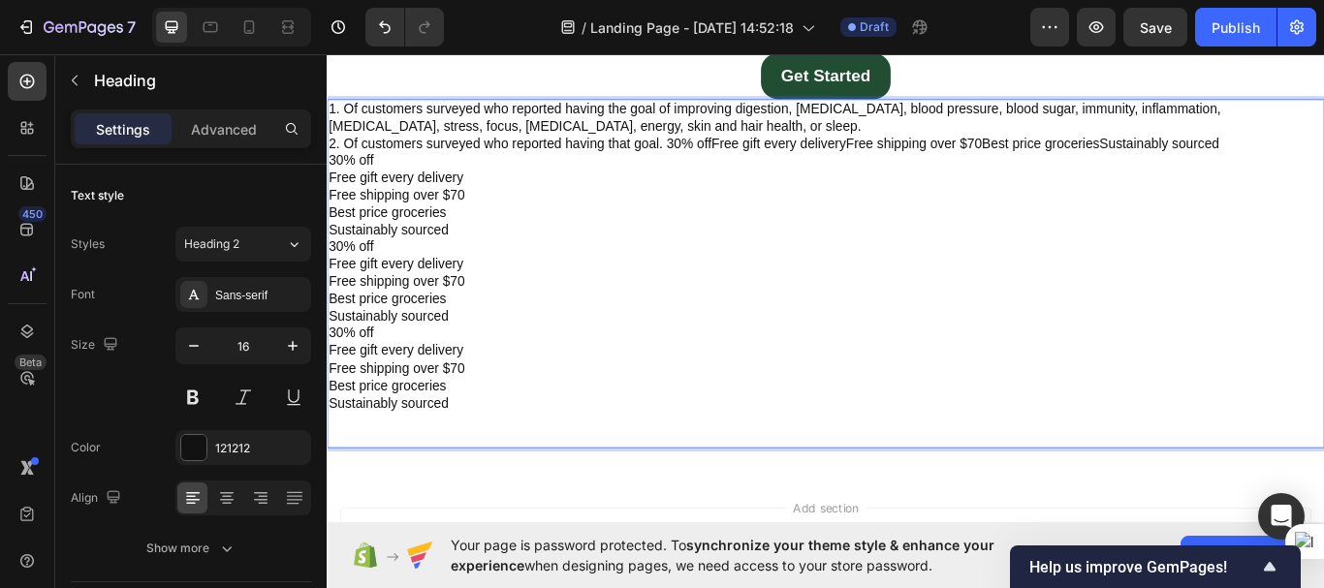
click at [331, 196] on p "1. Of customers surveyed who reported having the goal of improving digestion, c…" at bounding box center [908, 311] width 1159 height 403
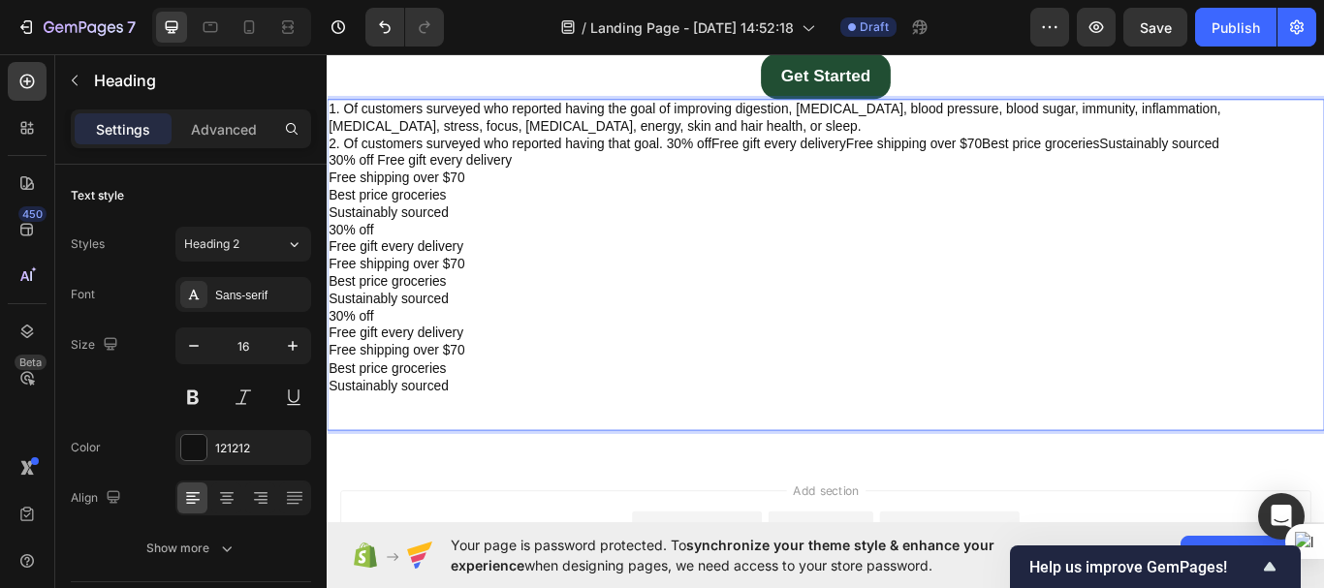
click at [332, 192] on p "1. Of customers surveyed who reported having the goal of improving digestion, c…" at bounding box center [908, 301] width 1159 height 383
click at [330, 185] on p "1. Of customers surveyed who reported having the goal of improving digestion, c…" at bounding box center [908, 301] width 1159 height 383
click at [330, 192] on p "1. Of customers surveyed who reported having the goal of improving digestion, c…" at bounding box center [908, 301] width 1159 height 383
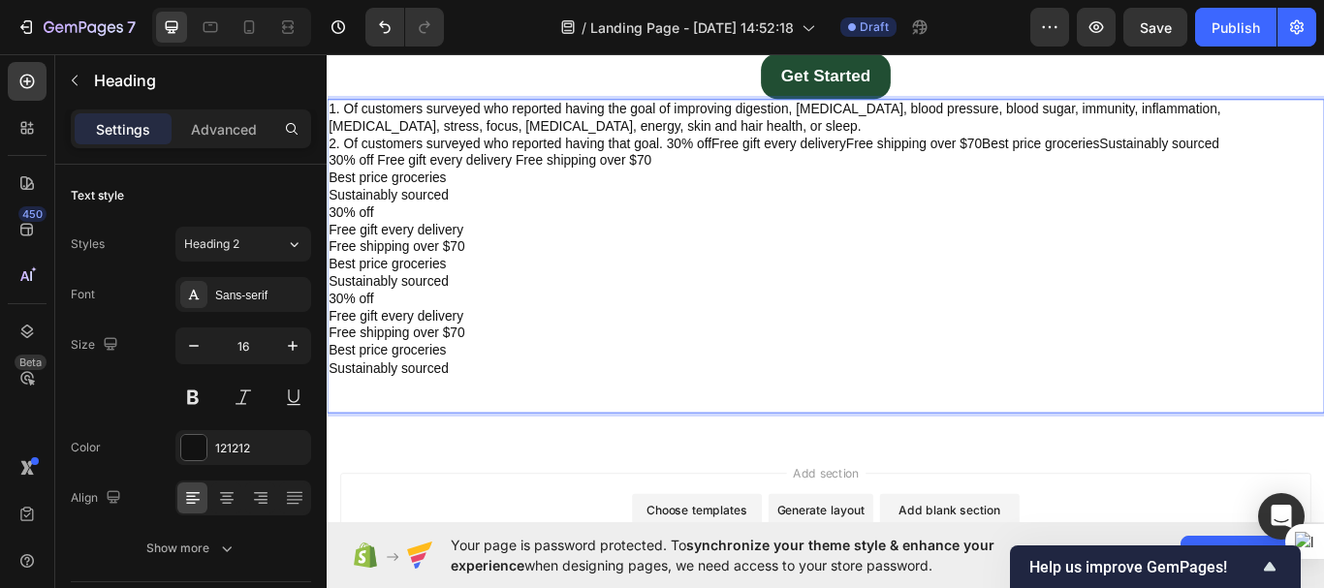
click at [334, 196] on p "1. Of customers surveyed who reported having the goal of improving digestion, c…" at bounding box center [908, 291] width 1159 height 362
click at [330, 196] on p "1. Of customers surveyed who reported having the goal of improving digestion, c…" at bounding box center [908, 291] width 1159 height 362
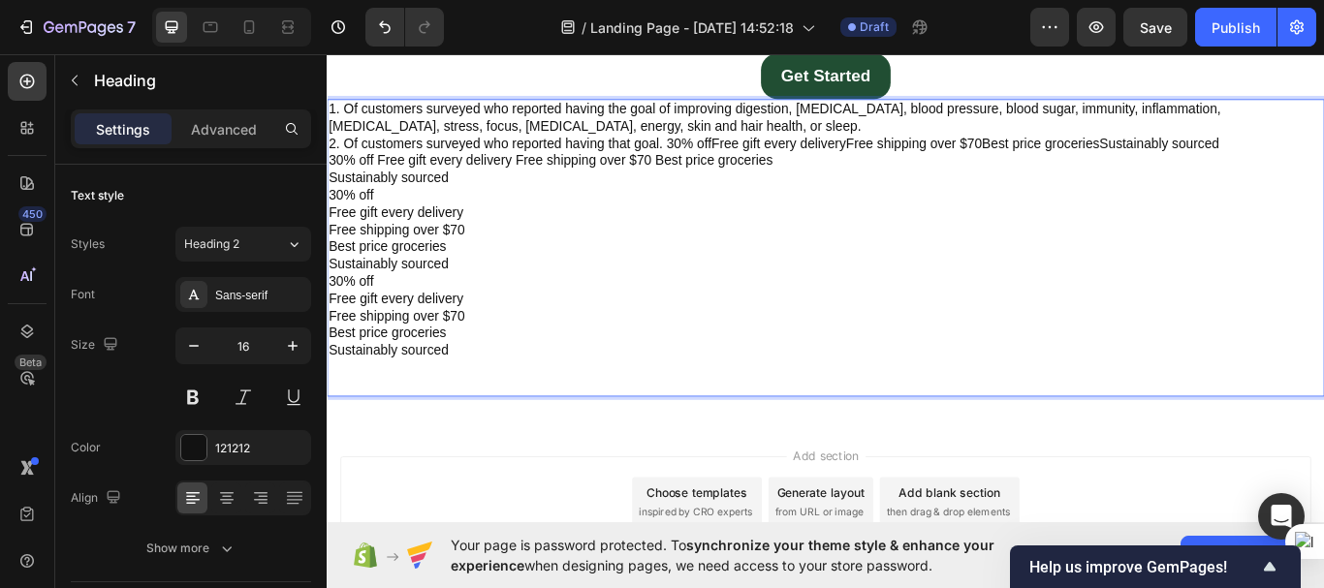
click at [332, 198] on p "1. Of customers surveyed who reported having the goal of improving digestion, c…" at bounding box center [908, 281] width 1159 height 343
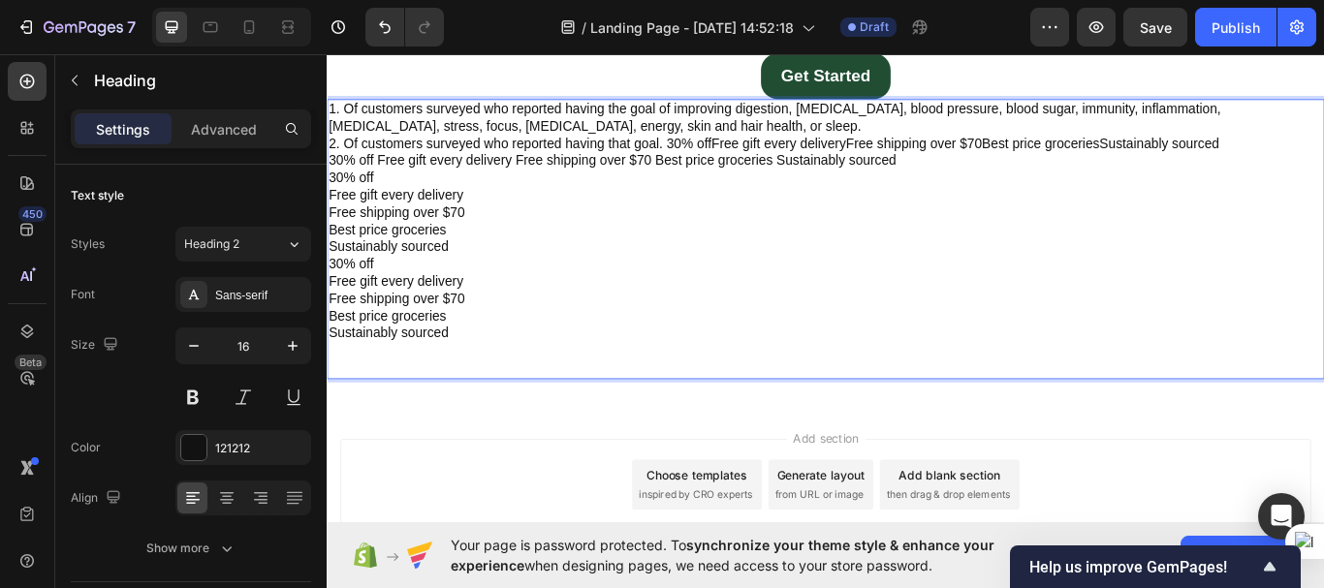
click at [332, 191] on p "1. Of customers surveyed who reported having the goal of improving digestion, c…" at bounding box center [908, 271] width 1159 height 323
click at [330, 191] on p "1. Of customers surveyed who reported having the goal of improving digestion, c…" at bounding box center [908, 271] width 1159 height 323
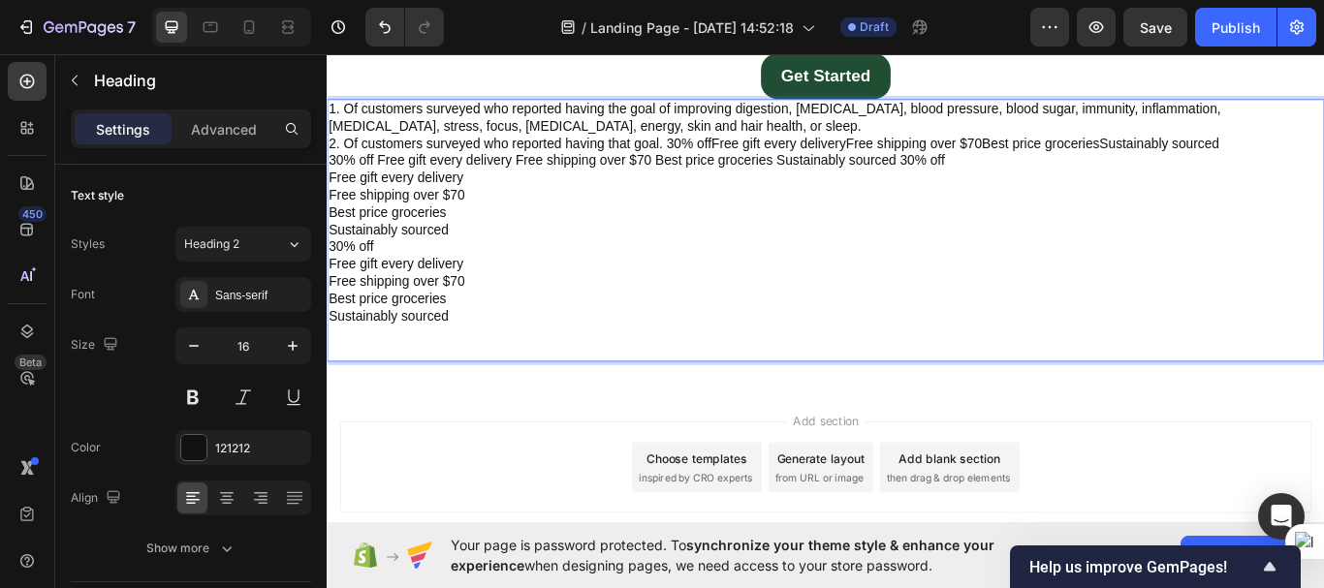
click at [331, 191] on p "1. Of customers surveyed who reported having the goal of improving digestion, c…" at bounding box center [908, 261] width 1159 height 302
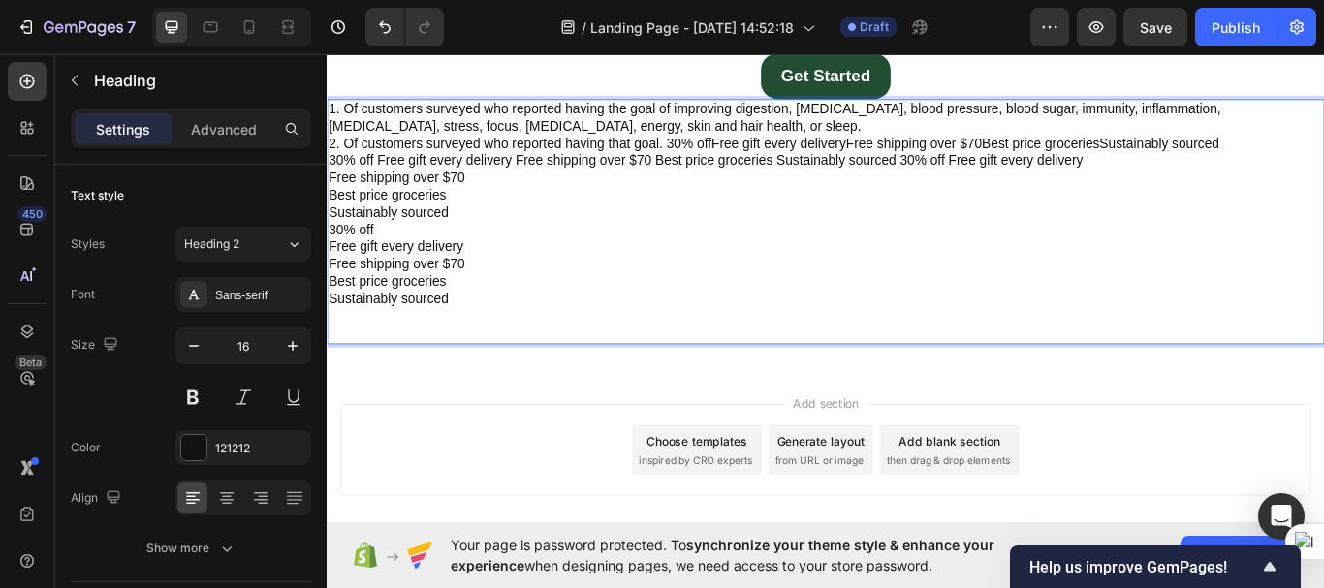
click at [332, 195] on p "1. Of customers surveyed who reported having the goal of improving digestion, c…" at bounding box center [908, 251] width 1159 height 282
click at [329, 188] on p "1. Of customers surveyed who reported having the goal of improving digestion, c…" at bounding box center [908, 251] width 1159 height 282
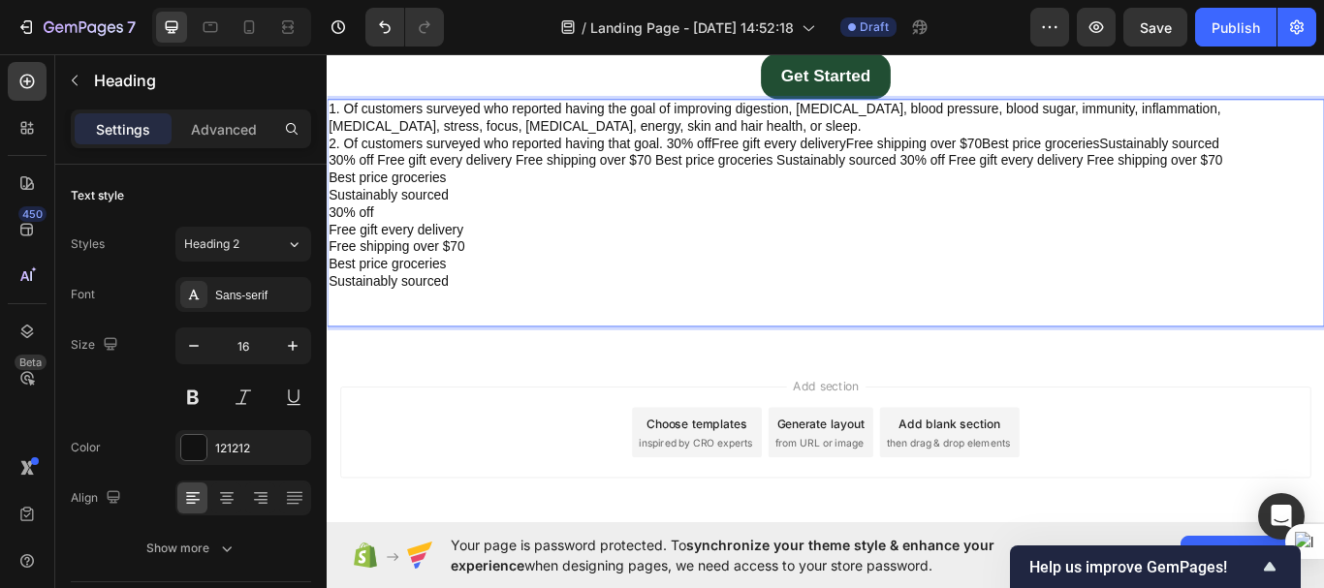
click at [1230, 155] on p "1. Of customers surveyed who reported having the goal of improving digestion, c…" at bounding box center [908, 241] width 1159 height 262
click at [330, 214] on p "1. Of customers surveyed who reported having the goal of improving digestion, c…" at bounding box center [908, 241] width 1159 height 262
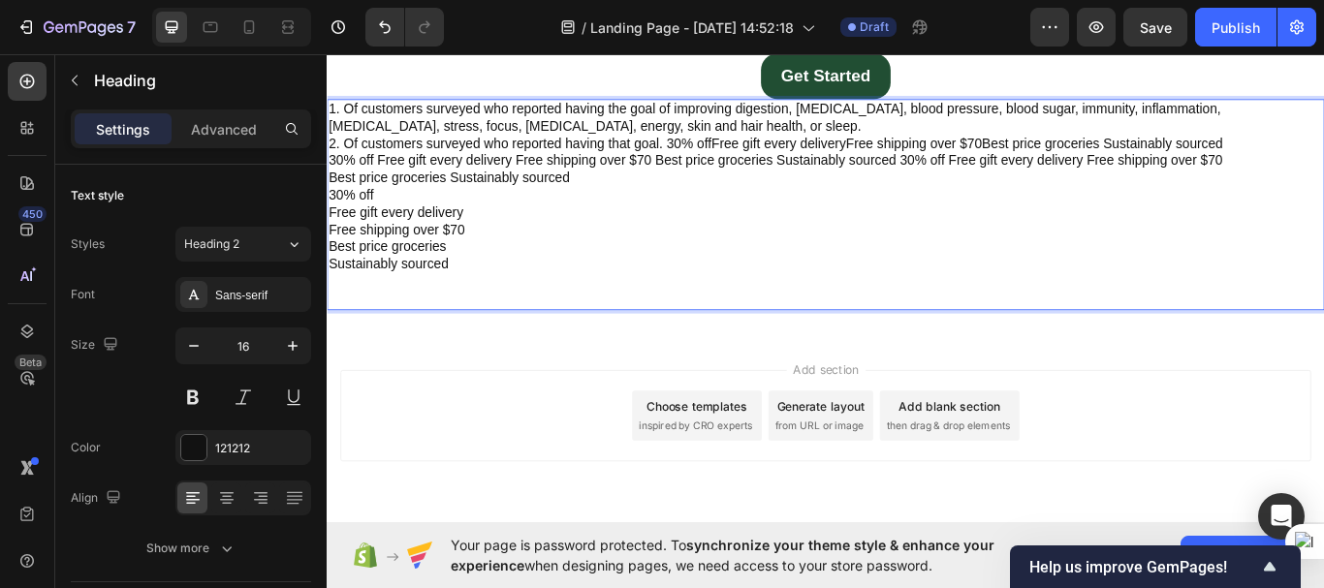
click at [334, 217] on p "1. Of customers surveyed who reported having the goal of improving digestion, c…" at bounding box center [908, 231] width 1159 height 242
click at [331, 216] on p "1. Of customers surveyed who reported having the goal of improving digestion, c…" at bounding box center [908, 231] width 1159 height 242
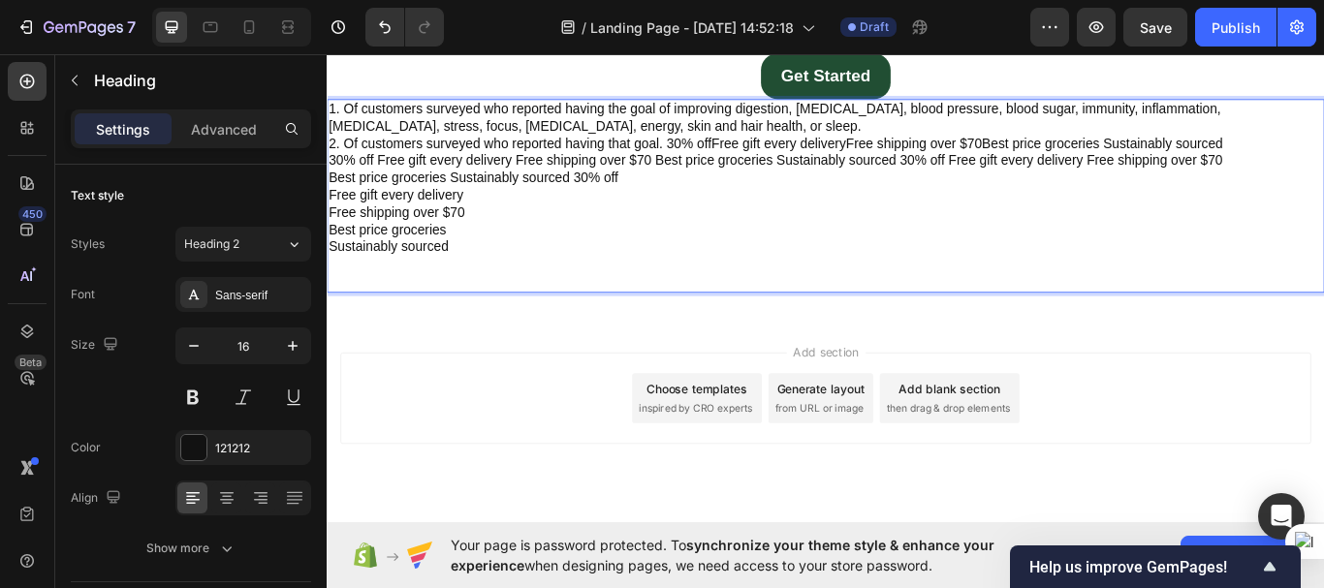
click at [331, 216] on p "1. Of customers surveyed who reported having the goal of improving digestion, c…" at bounding box center [908, 221] width 1159 height 222
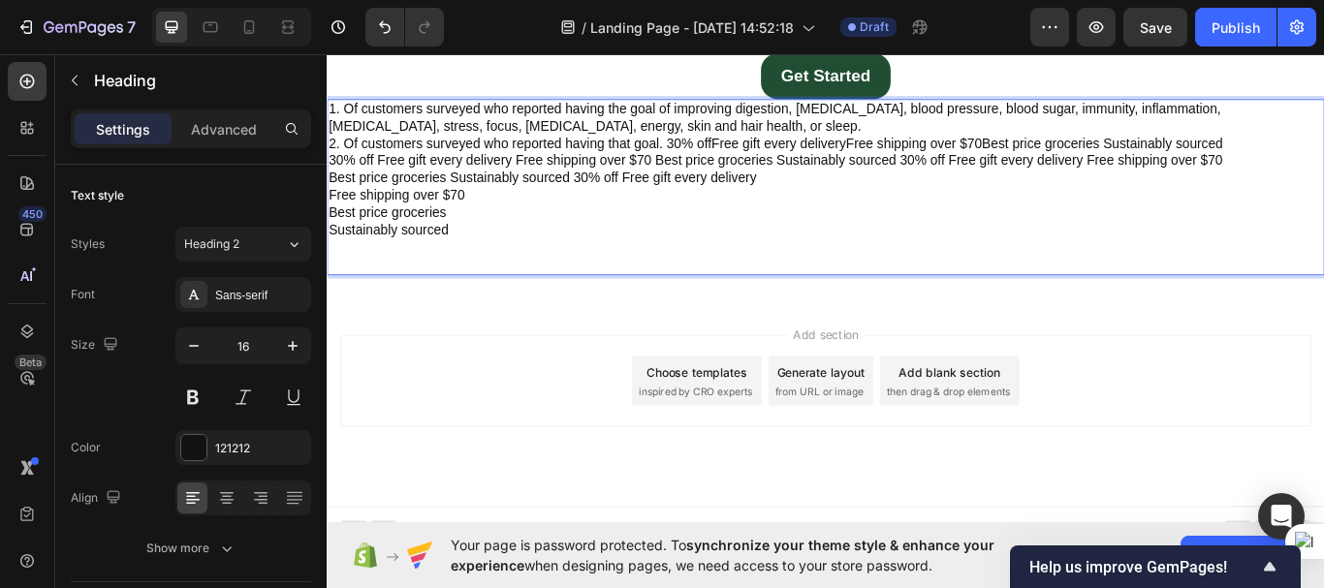
click at [335, 212] on p "1. Of customers surveyed who reported having the goal of improving digestion, c…" at bounding box center [908, 211] width 1159 height 202
click at [331, 212] on p "1. Of customers surveyed who reported having the goal of improving digestion, c…" at bounding box center [908, 211] width 1159 height 202
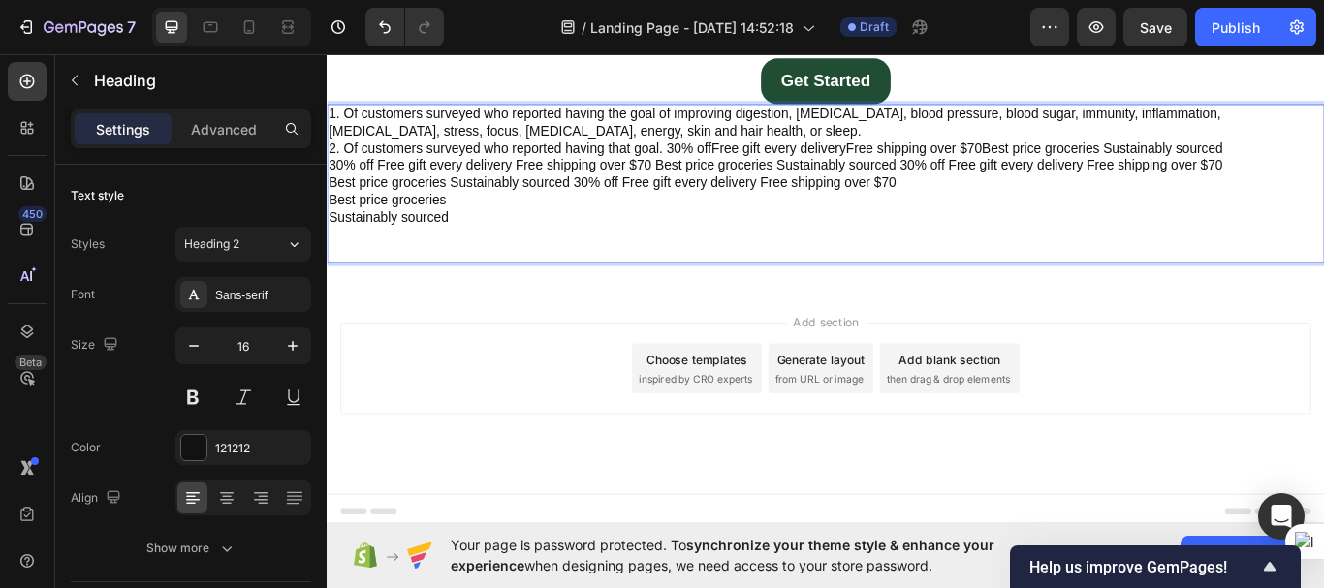
click at [329, 225] on p "1. Of customers surveyed who reported having the goal of improving digestion, c…" at bounding box center [908, 205] width 1159 height 181
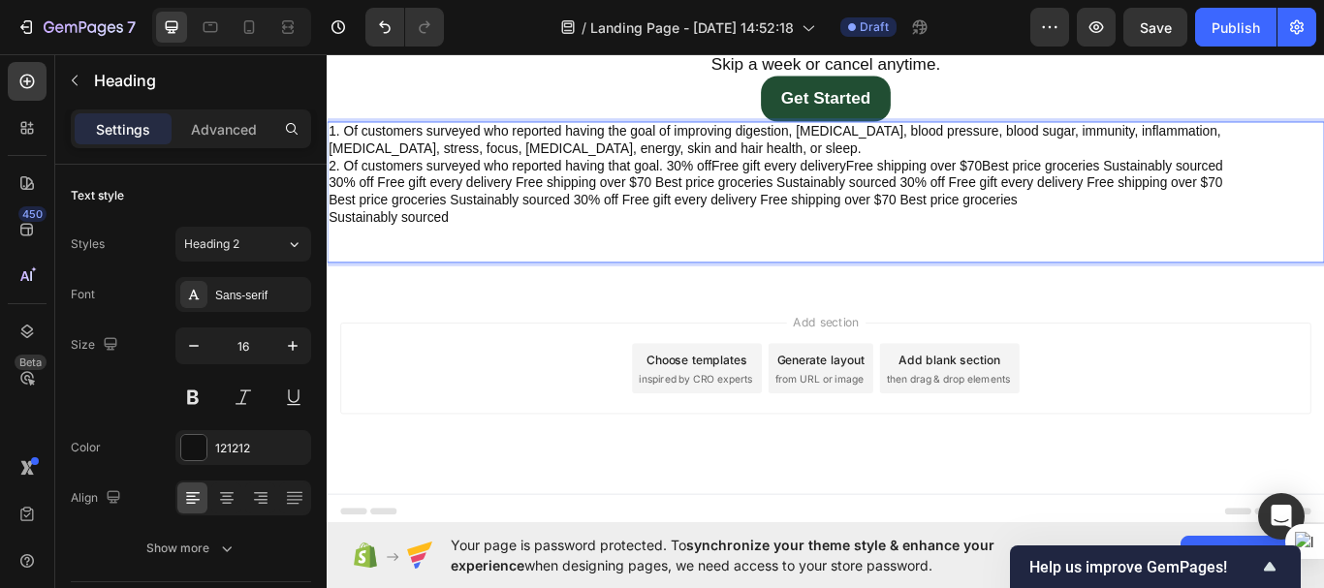
click at [332, 243] on p "1. Of customers surveyed who reported having the goal of improving digestion, c…" at bounding box center [908, 216] width 1159 height 161
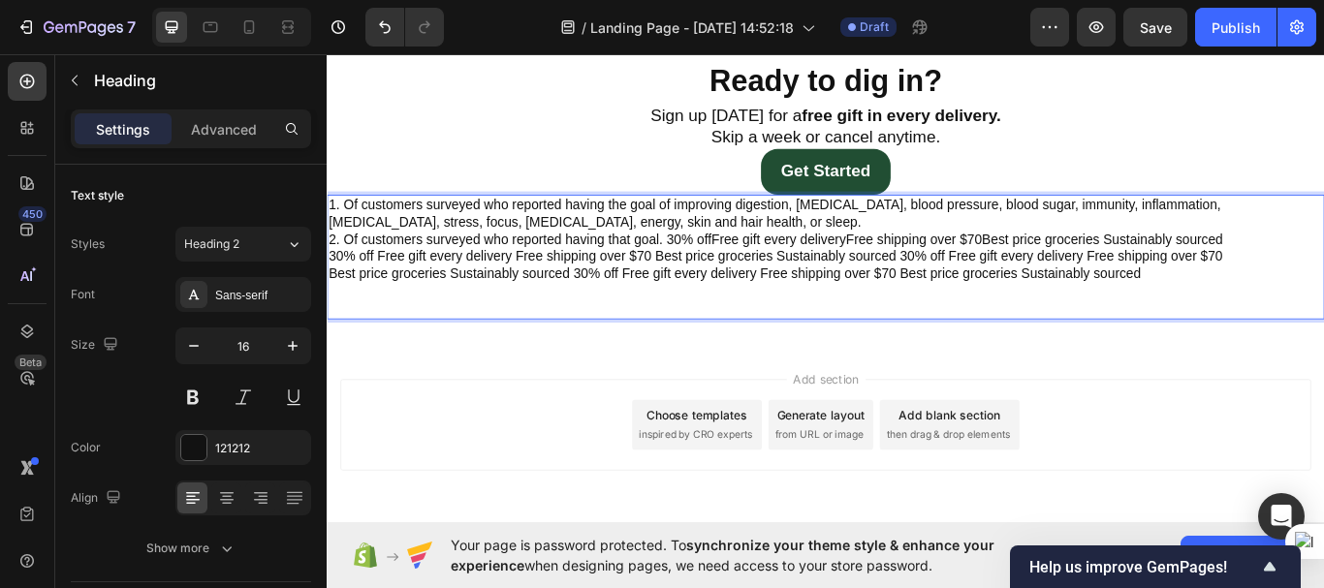
scroll to position [6166, 0]
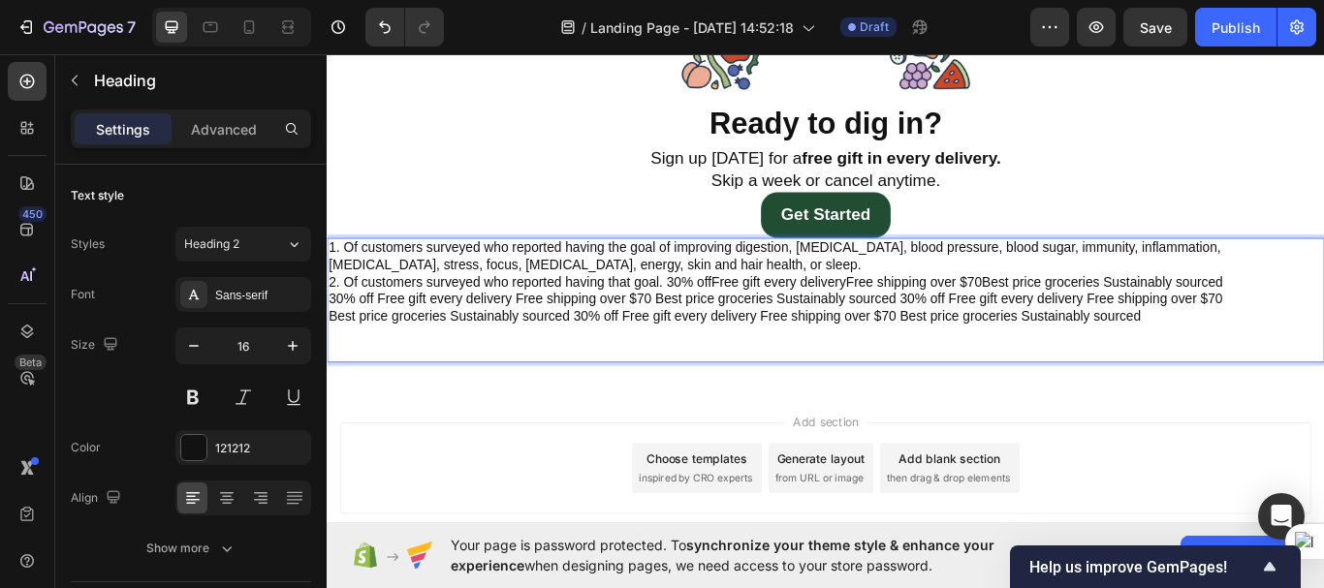
click at [383, 389] on p "1. Of customers surveyed who reported having the goal of improving digestion, c…" at bounding box center [908, 341] width 1159 height 141
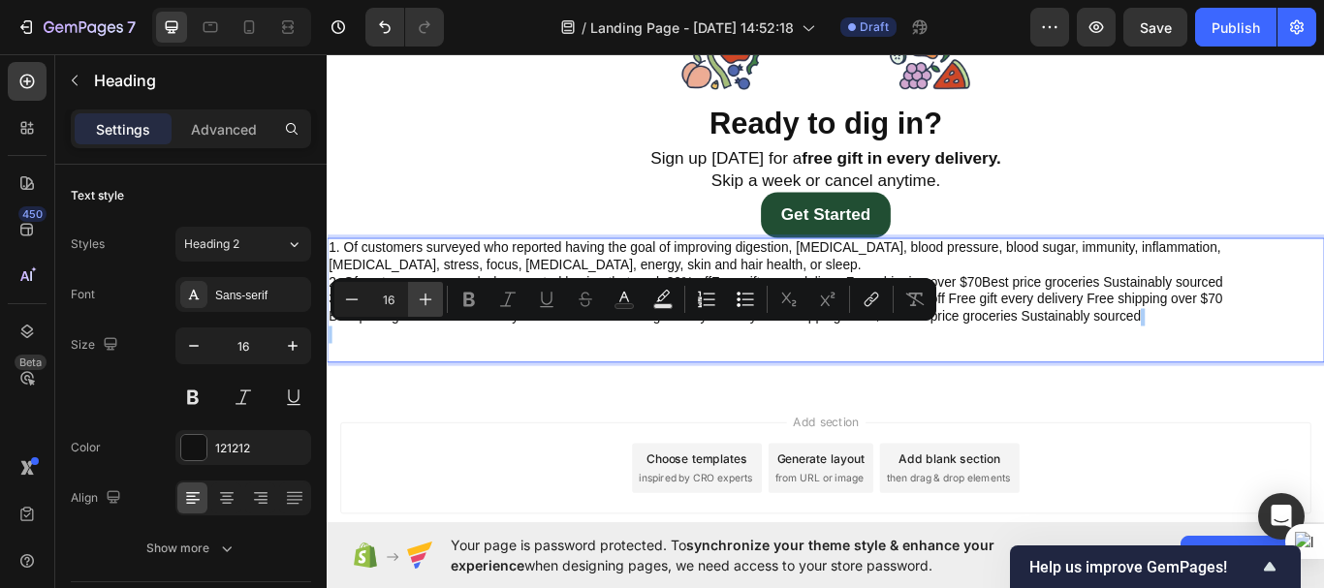
click at [425, 298] on icon "Editor contextual toolbar" at bounding box center [426, 300] width 13 height 13
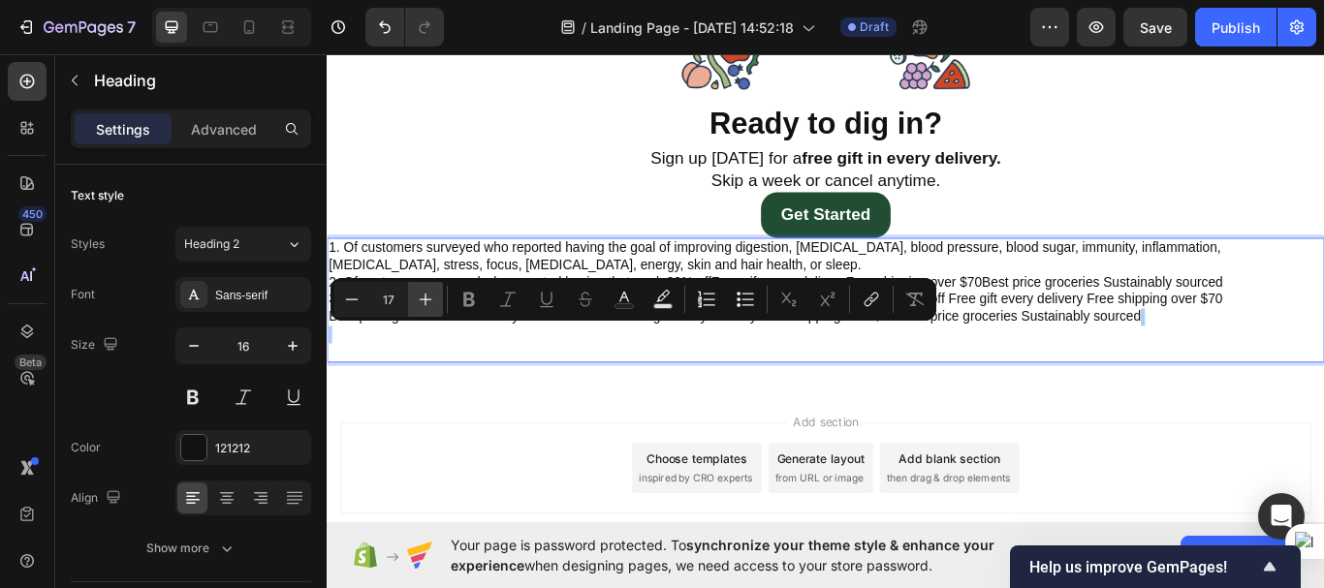
click at [425, 298] on icon "Editor contextual toolbar" at bounding box center [426, 300] width 13 height 13
type input "17"
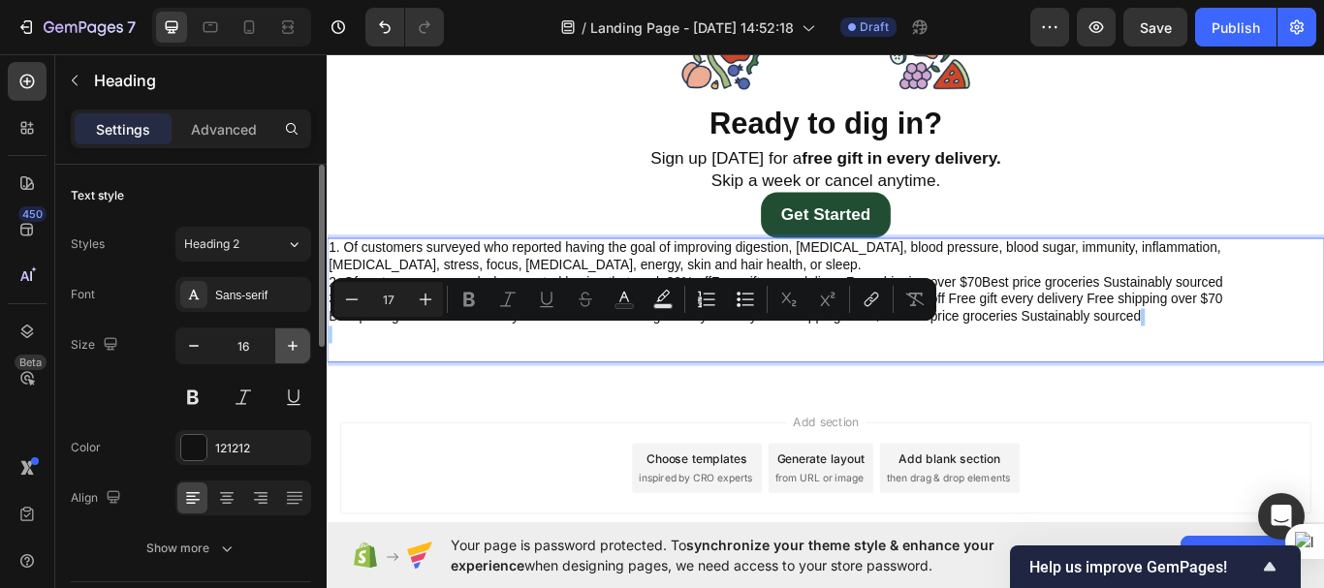
click at [295, 346] on icon "button" at bounding box center [293, 346] width 10 height 10
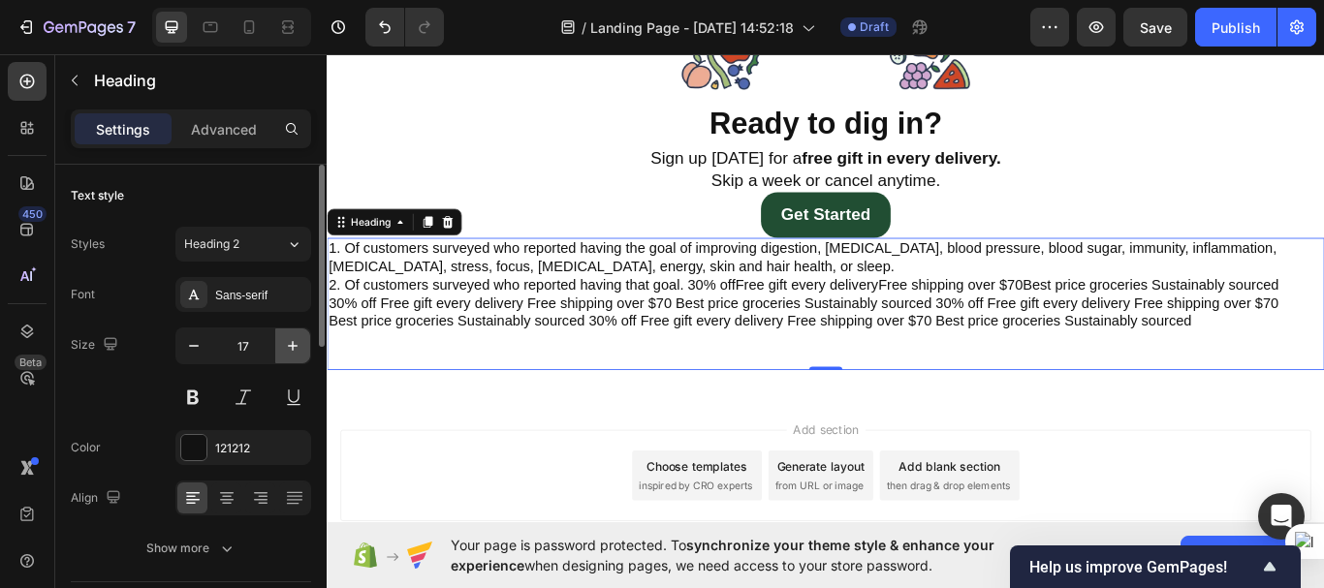
click at [295, 346] on icon "button" at bounding box center [293, 346] width 10 height 10
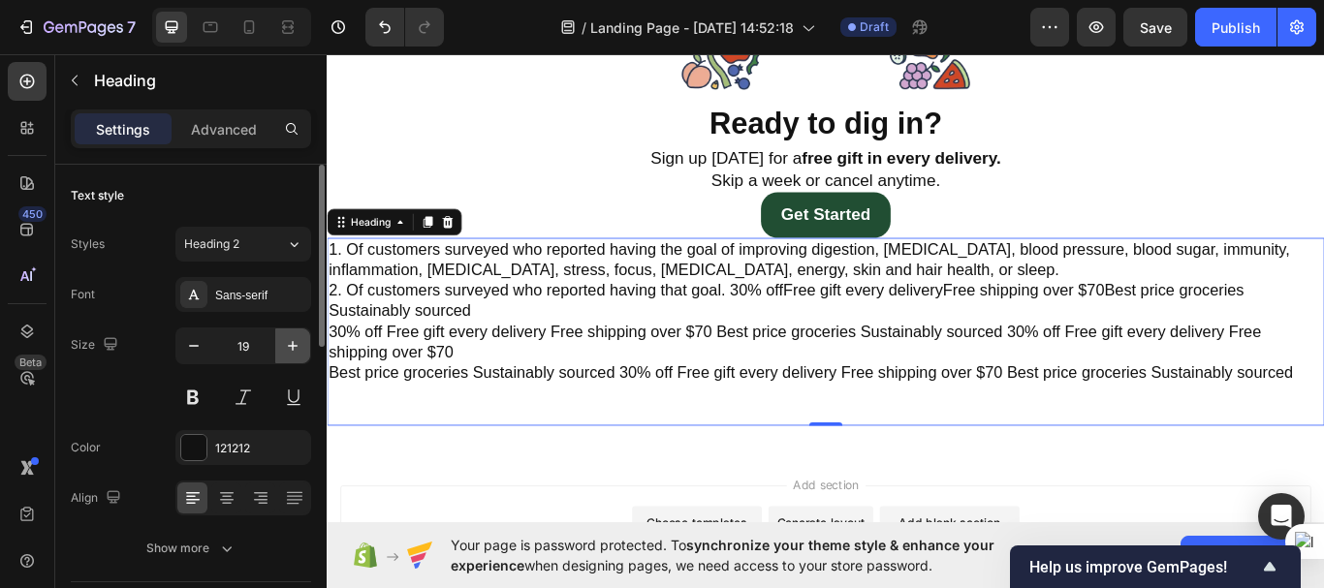
click at [295, 346] on icon "button" at bounding box center [293, 346] width 10 height 10
type input "20"
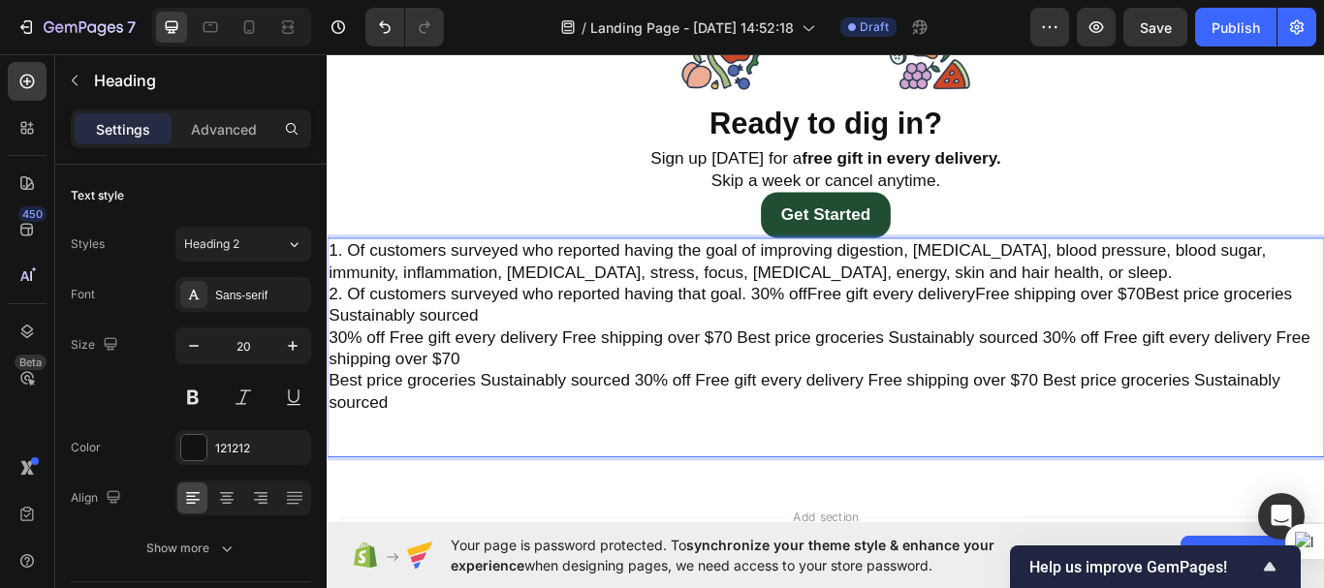
click at [519, 484] on p "1. Of customers surveyed who reported having the goal of improving digestion, c…" at bounding box center [908, 397] width 1159 height 252
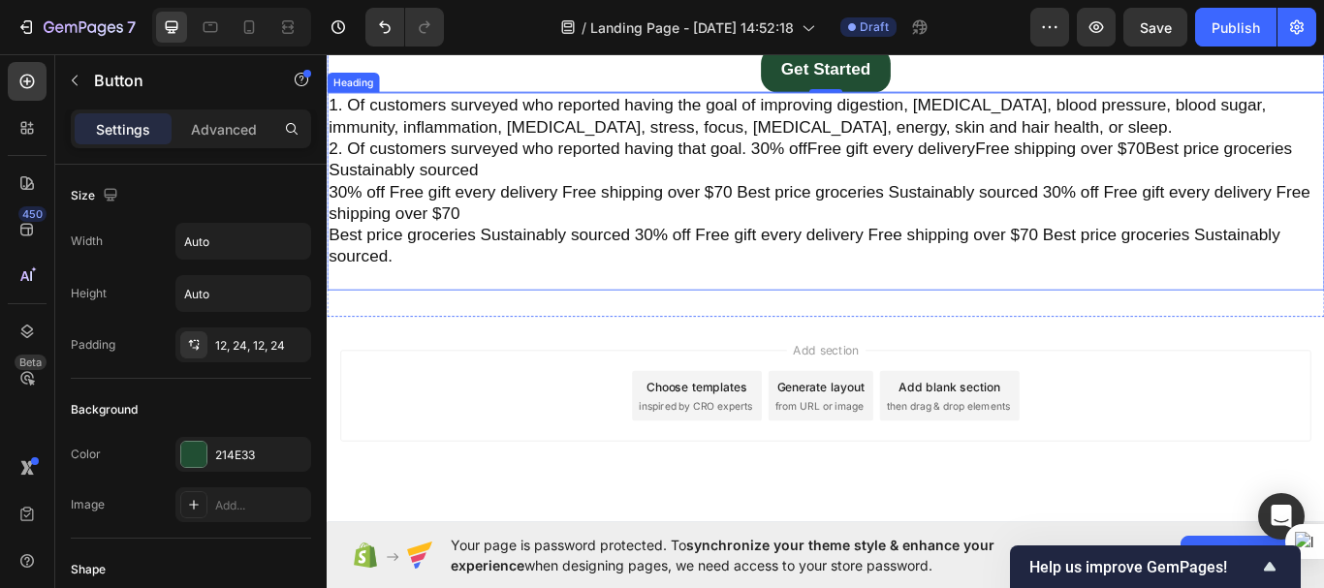
scroll to position [6367, 0]
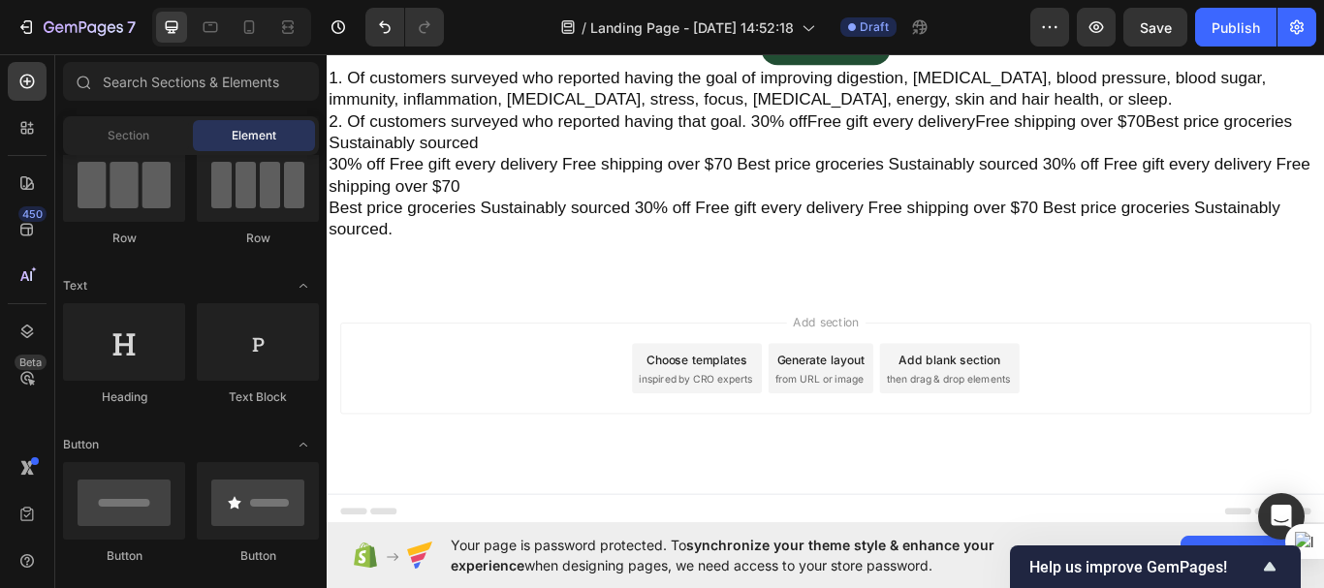
click at [1046, 405] on div "Add blank section" at bounding box center [1052, 411] width 118 height 20
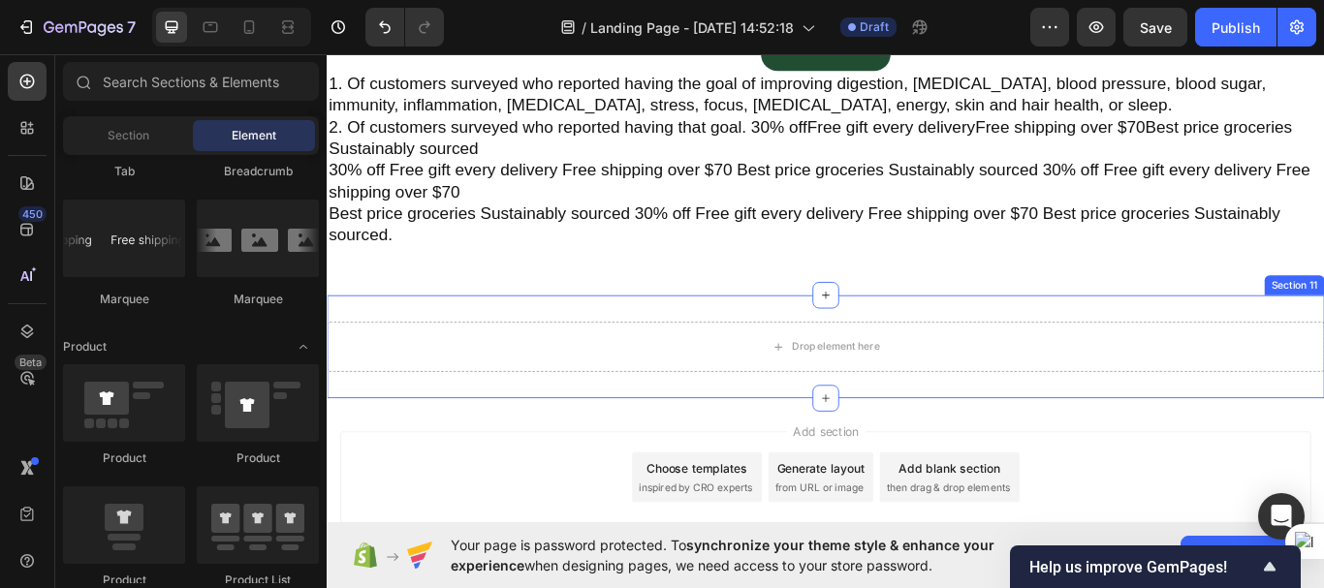
scroll to position [6360, 0]
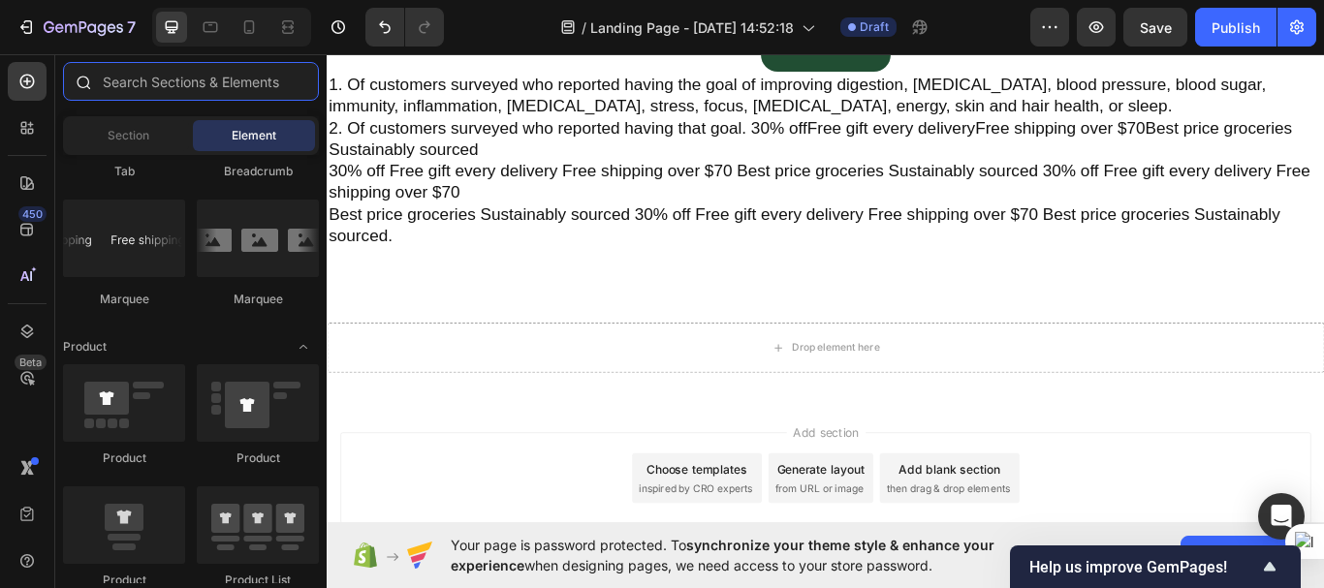
click at [176, 85] on input "text" at bounding box center [191, 81] width 256 height 39
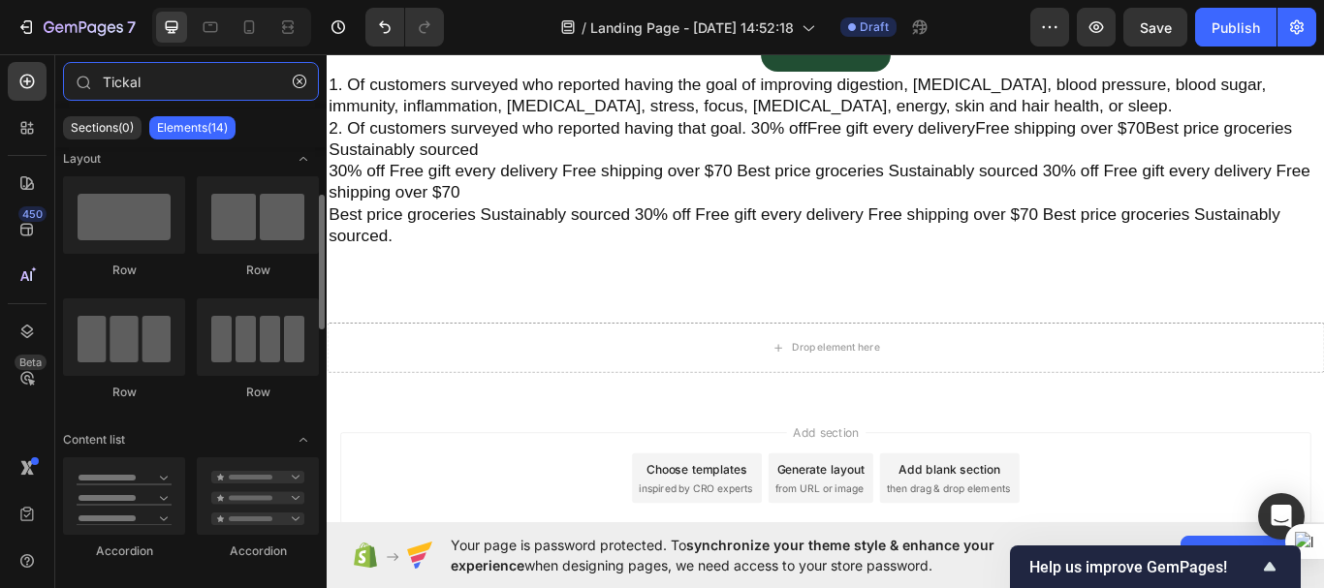
scroll to position [0, 0]
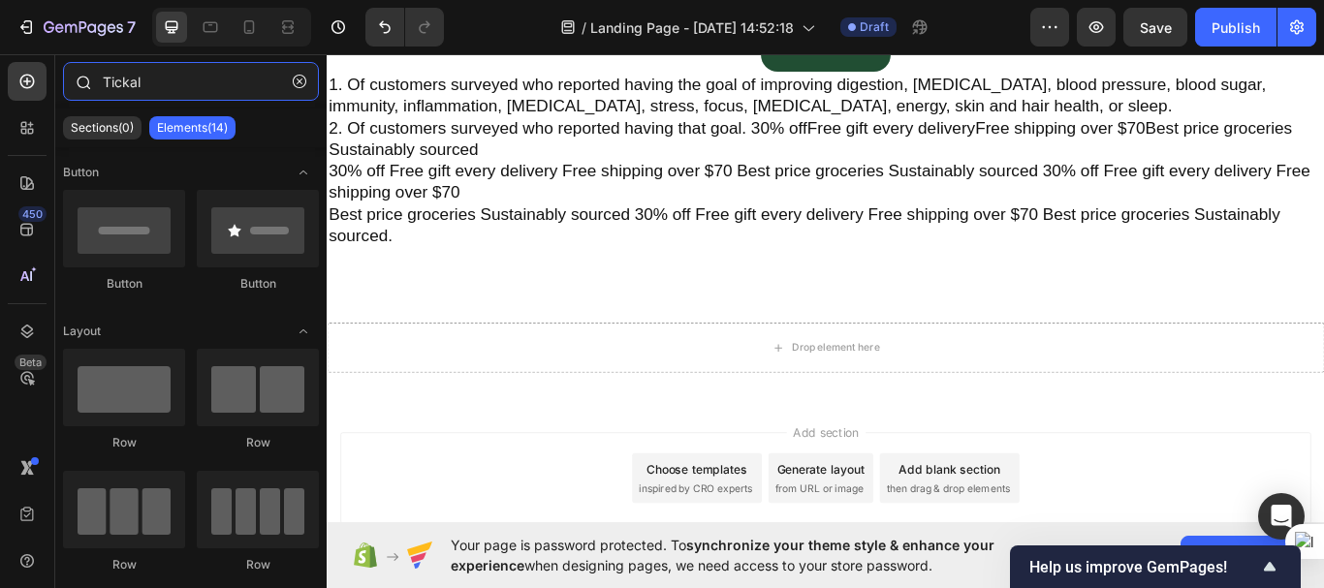
click at [150, 83] on input "Tickal" at bounding box center [191, 81] width 256 height 39
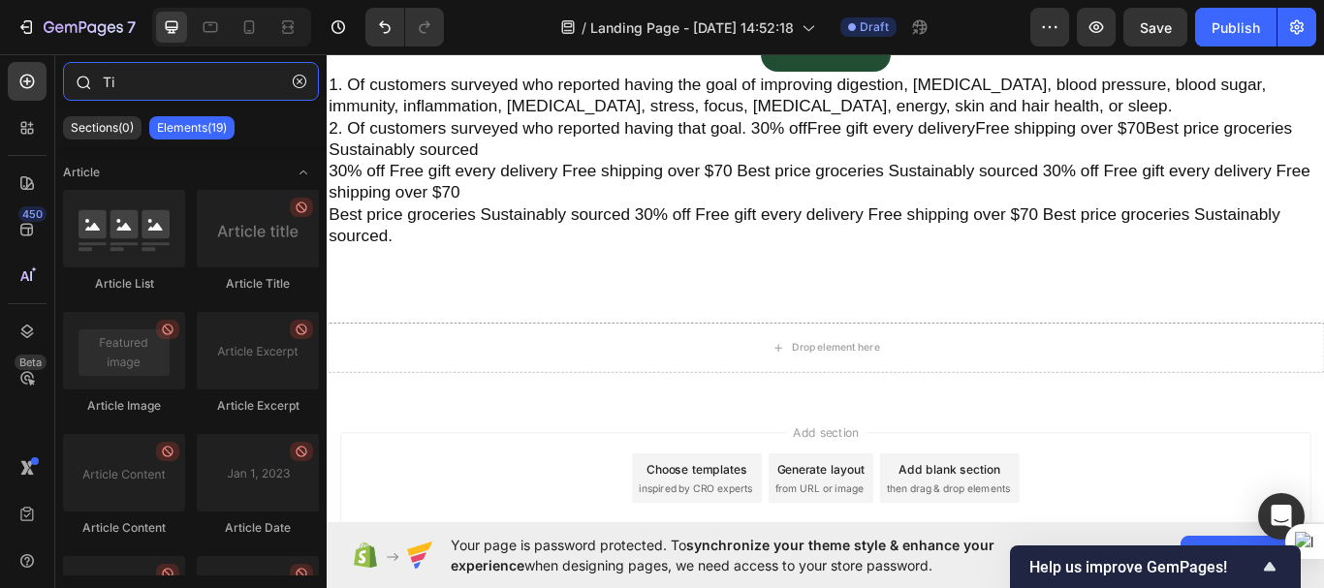
type input "T"
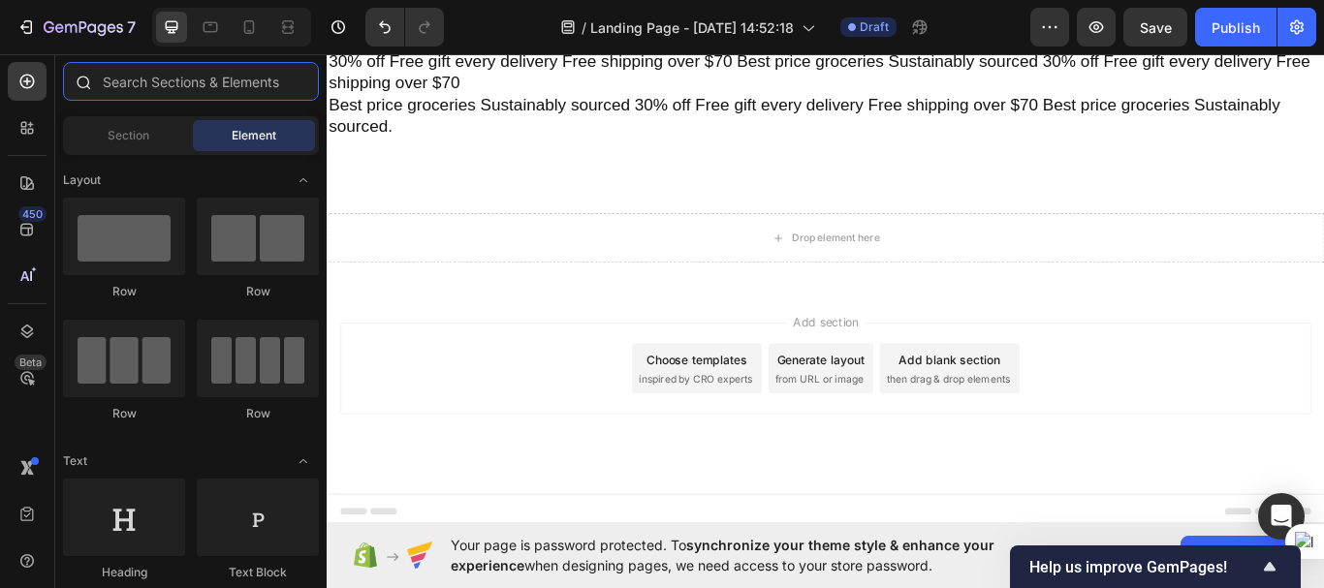
click at [168, 82] on input "text" at bounding box center [191, 81] width 256 height 39
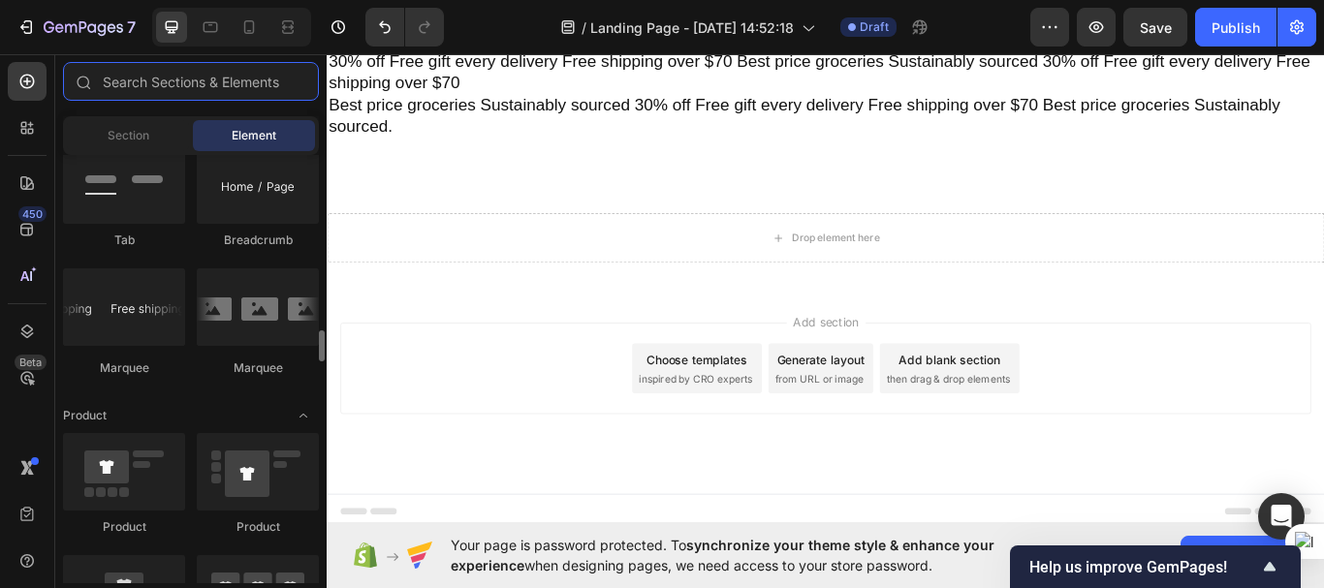
scroll to position [2261, 0]
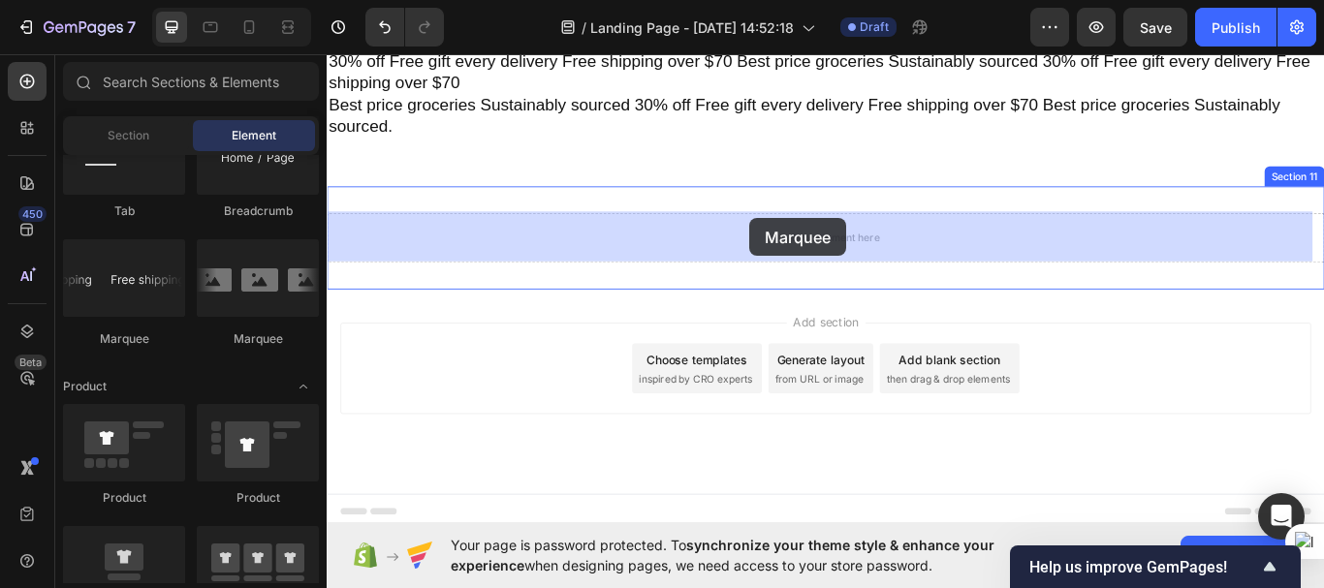
drag, startPoint x: 540, startPoint y: 344, endPoint x: 820, endPoint y: 246, distance: 296.7
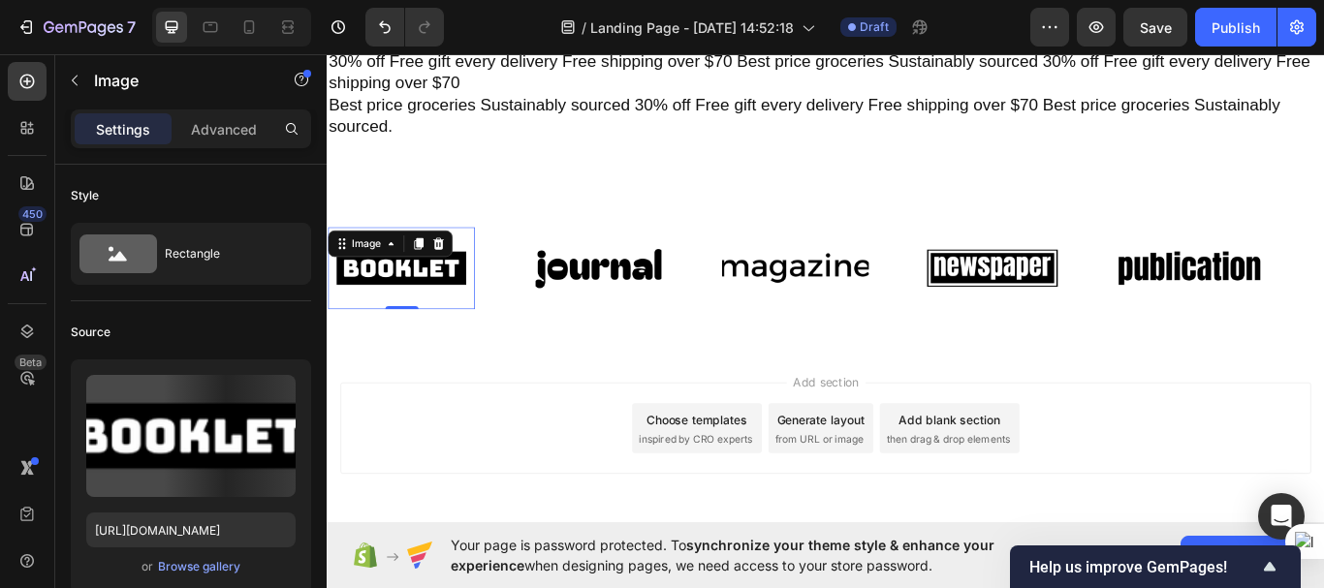
click at [427, 302] on img at bounding box center [414, 304] width 172 height 73
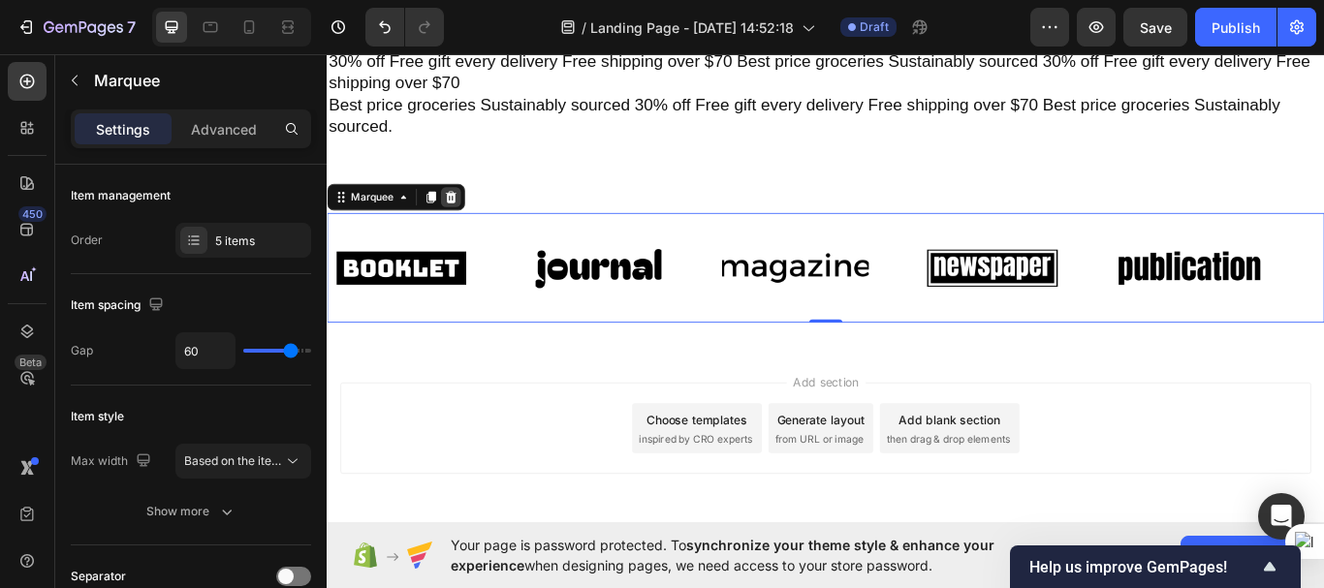
click at [474, 218] on icon at bounding box center [471, 222] width 13 height 14
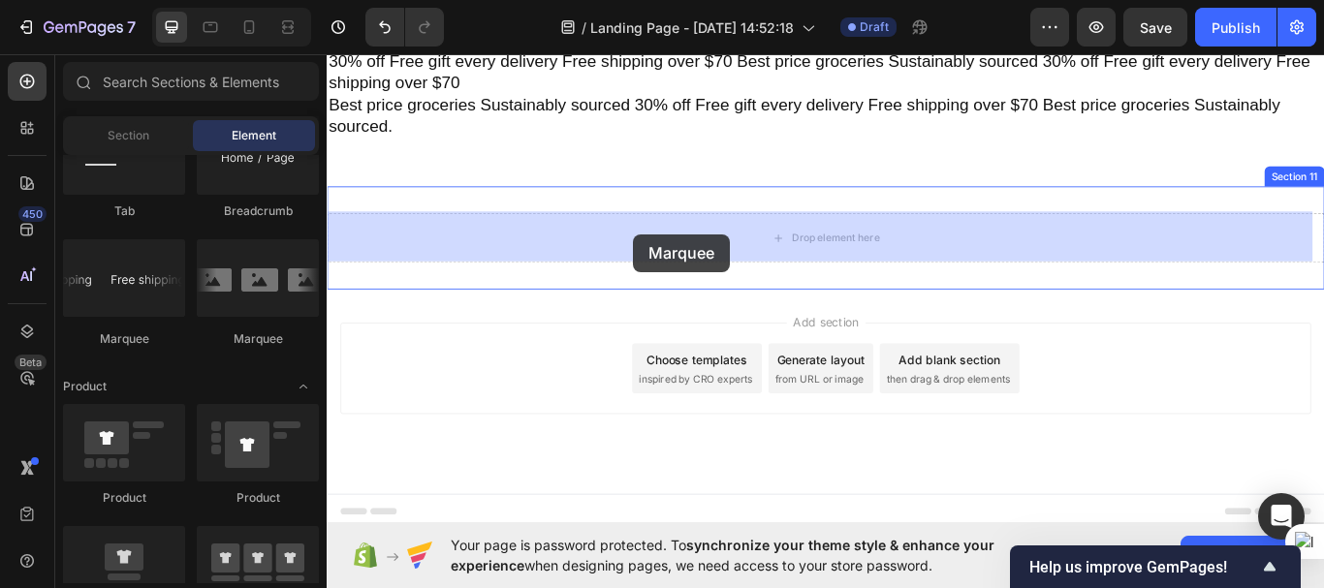
drag, startPoint x: 440, startPoint y: 332, endPoint x: 683, endPoint y: 265, distance: 252.5
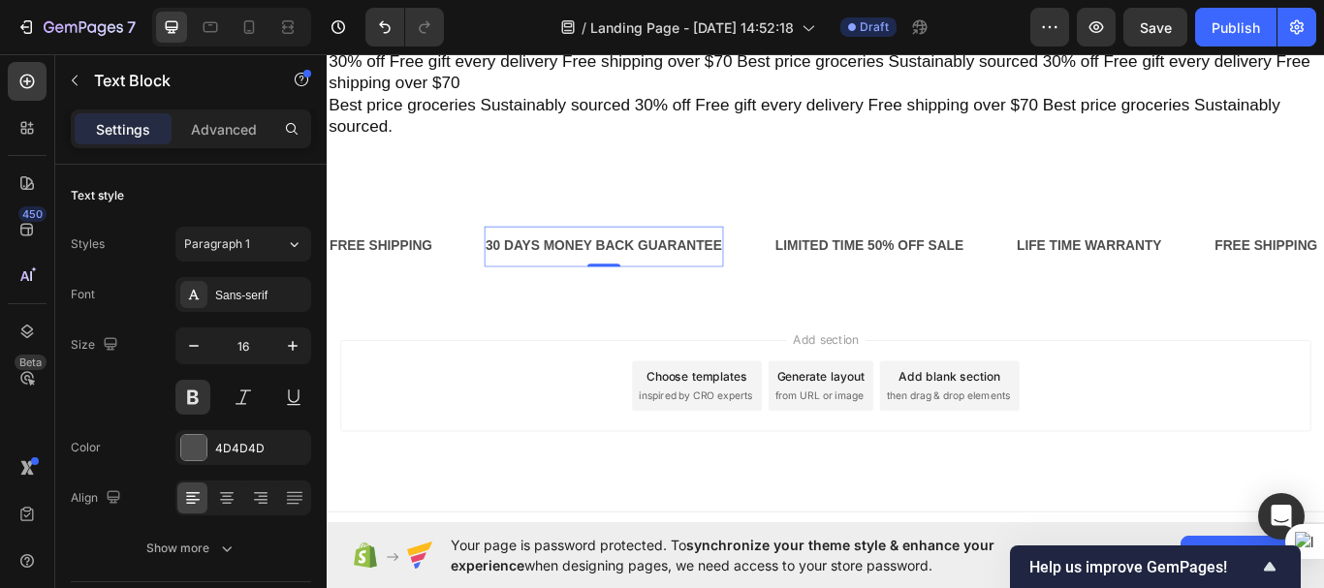
click at [683, 265] on div "30 DAYS MONEY BACK GUARANTEE" at bounding box center [650, 280] width 280 height 32
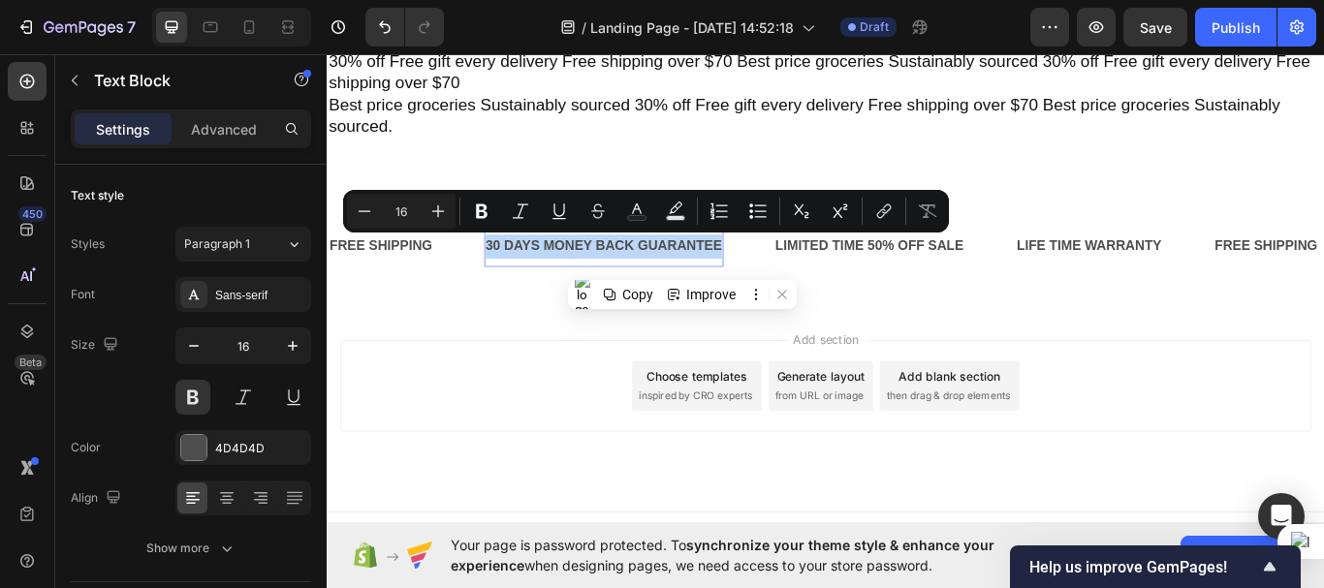
click at [683, 266] on p "30 DAYS MONEY BACK GUARANTEE" at bounding box center [650, 280] width 276 height 28
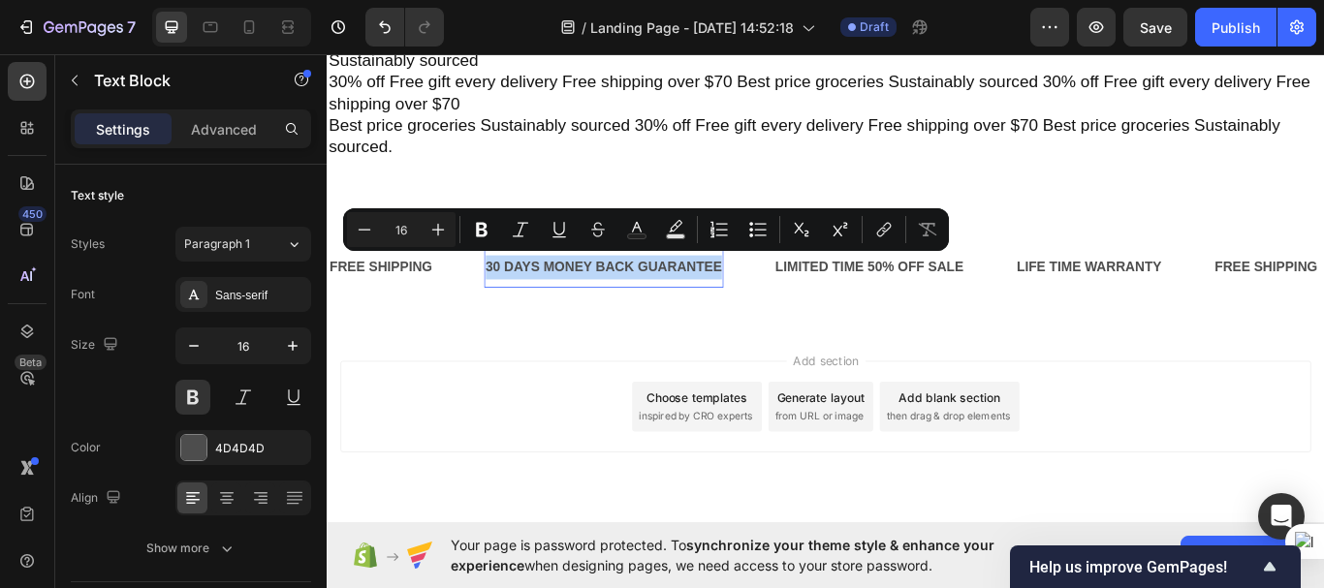
scroll to position [6466, 0]
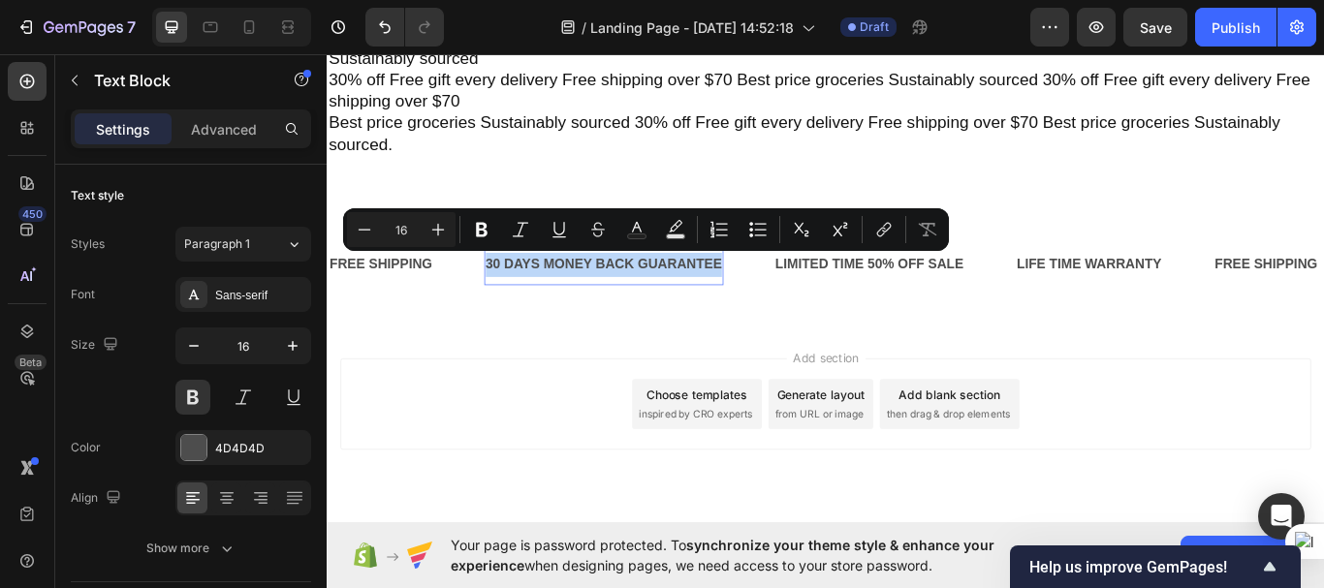
click at [458, 285] on div "FREE SHIPPING Text Block" at bounding box center [419, 300] width 182 height 47
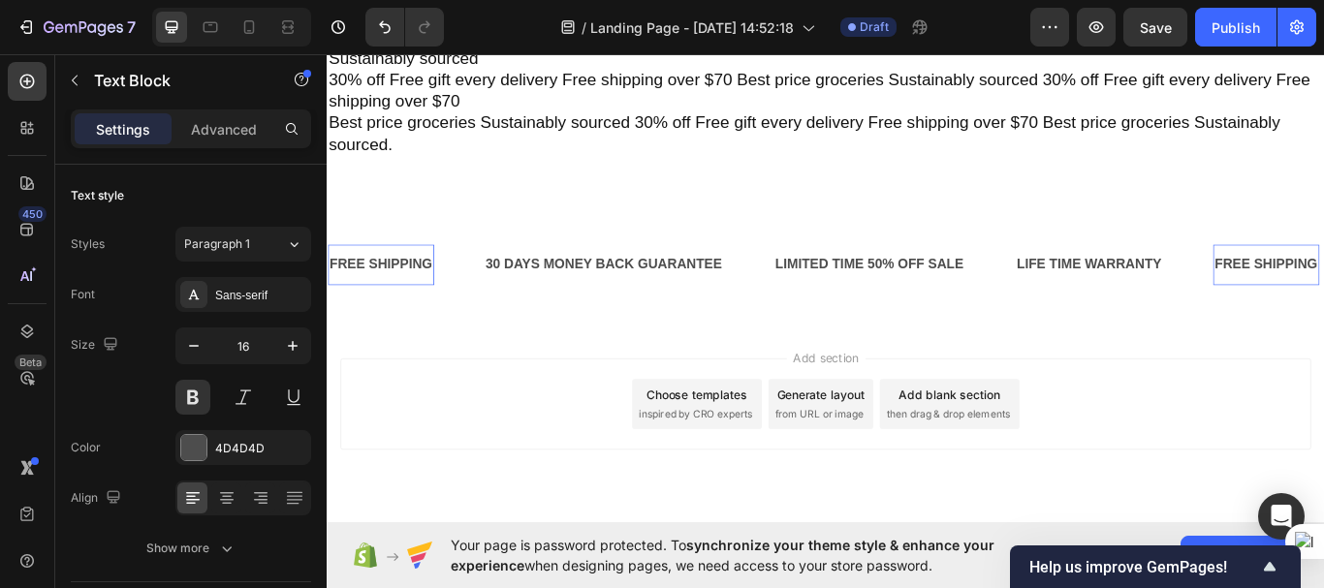
click at [413, 306] on div "FREE SHIPPING" at bounding box center [390, 301] width 124 height 32
click at [615, 314] on div "30 DAYS MONEY BACK GUARANTEE Text Block 0" at bounding box center [650, 300] width 280 height 47
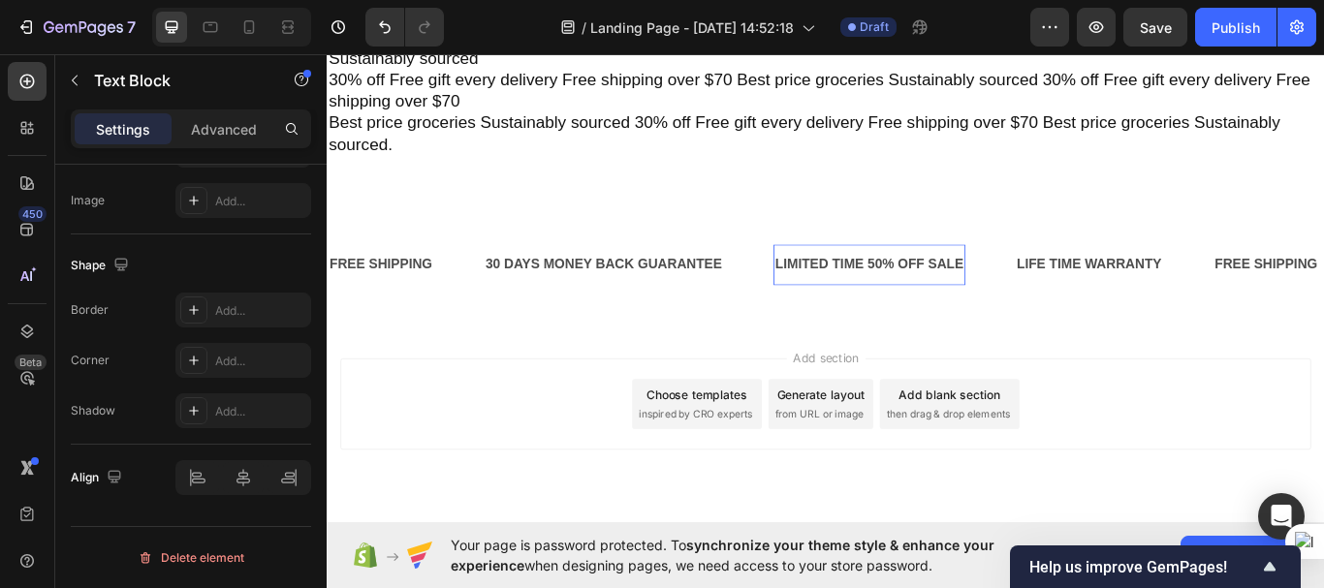
click at [934, 300] on div "LIMITED TIME 50% OFF SALE" at bounding box center [959, 301] width 224 height 32
click at [1209, 306] on div "LIFE TIME WARRANTY" at bounding box center [1215, 301] width 173 height 32
click at [390, 312] on div "FREE SHIPPING" at bounding box center [390, 301] width 124 height 32
click at [390, 312] on p "FREE SHIPPING" at bounding box center [390, 301] width 120 height 28
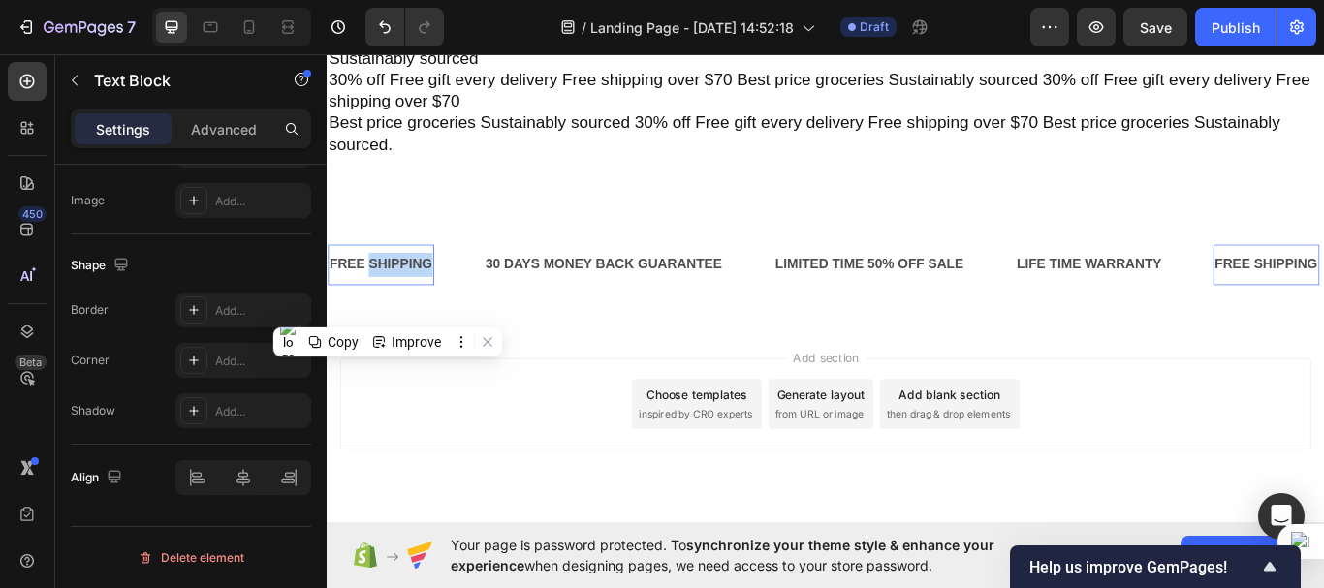
click at [390, 312] on p "FREE SHIPPING" at bounding box center [390, 301] width 120 height 28
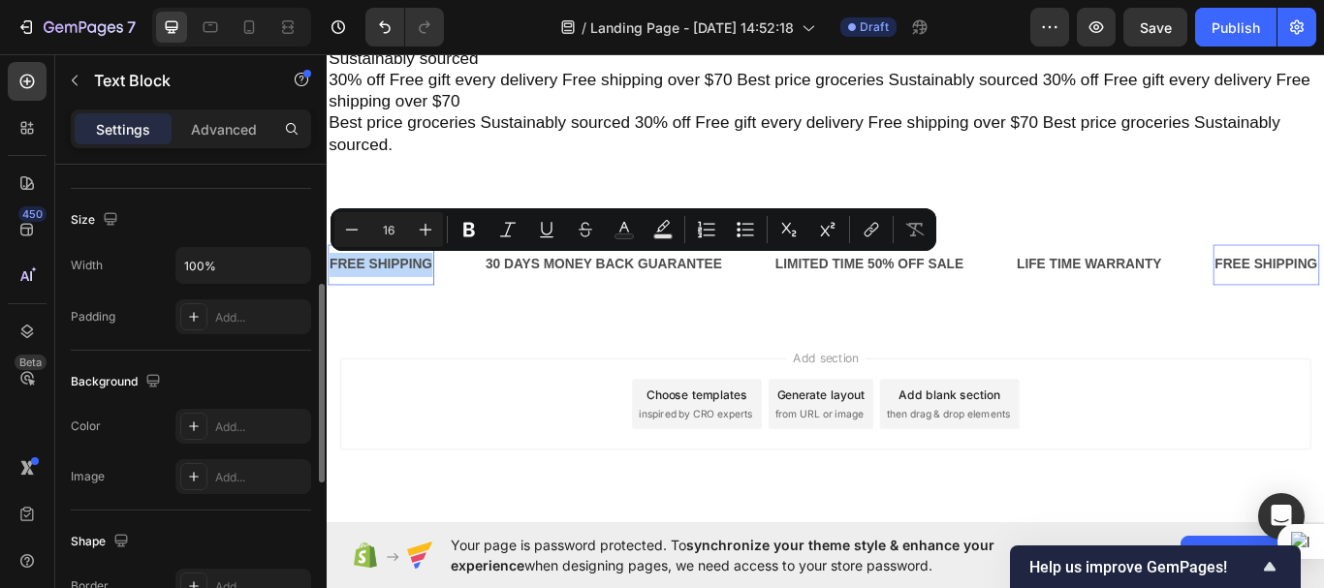
scroll to position [348, 0]
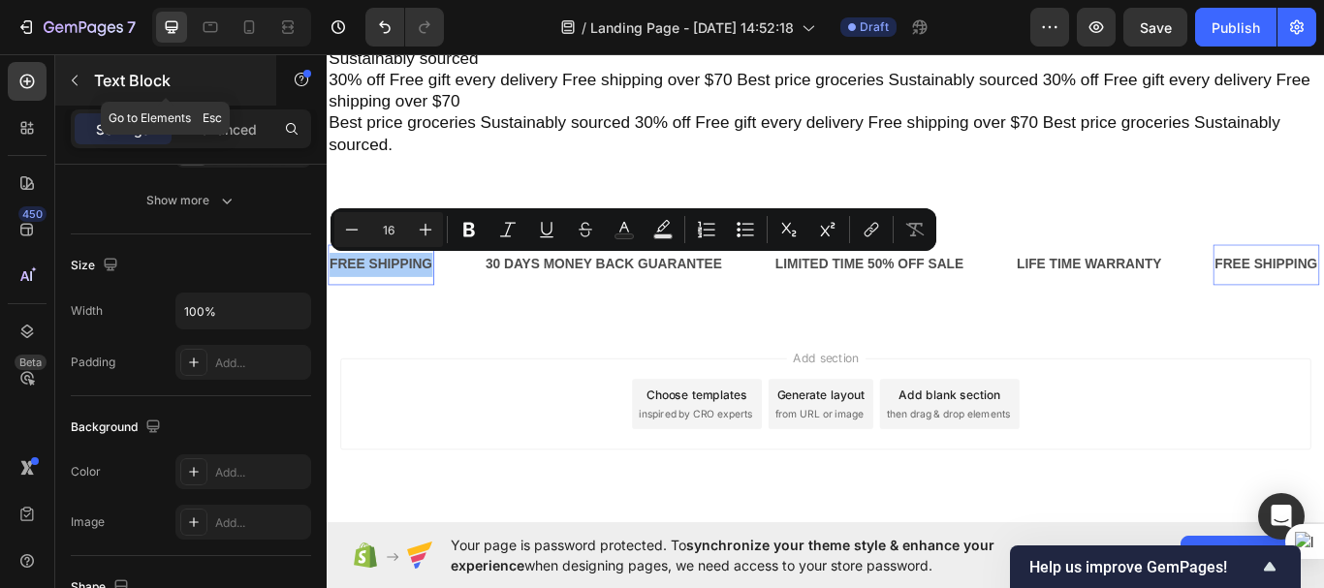
click at [79, 85] on icon "button" at bounding box center [75, 81] width 16 height 16
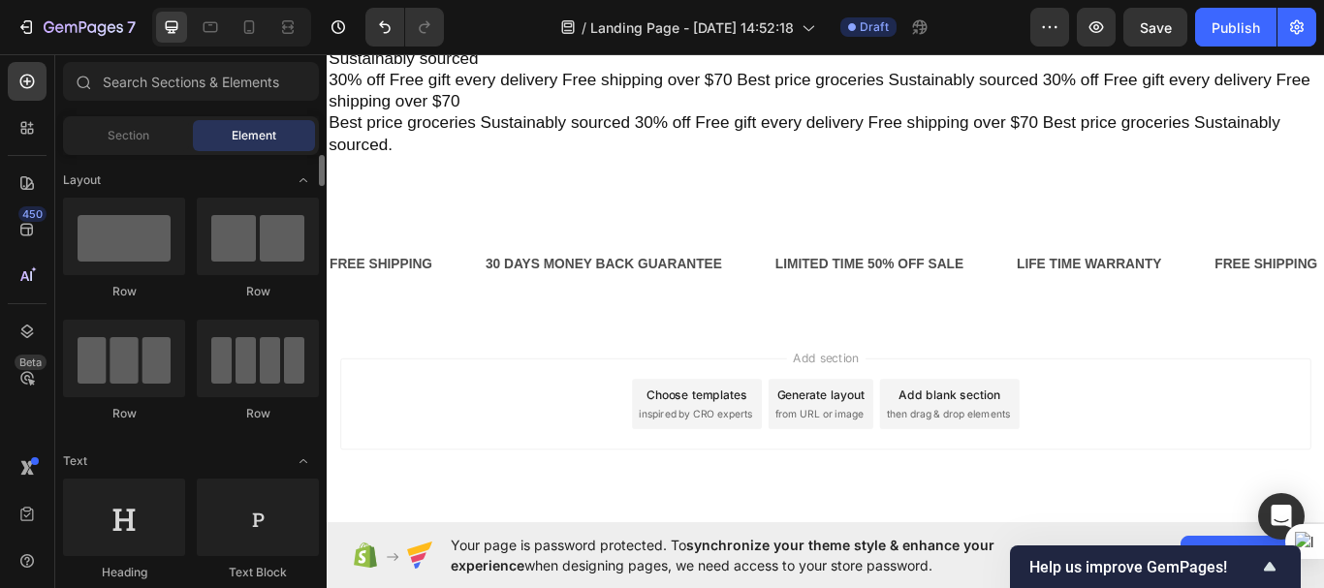
scroll to position [35, 0]
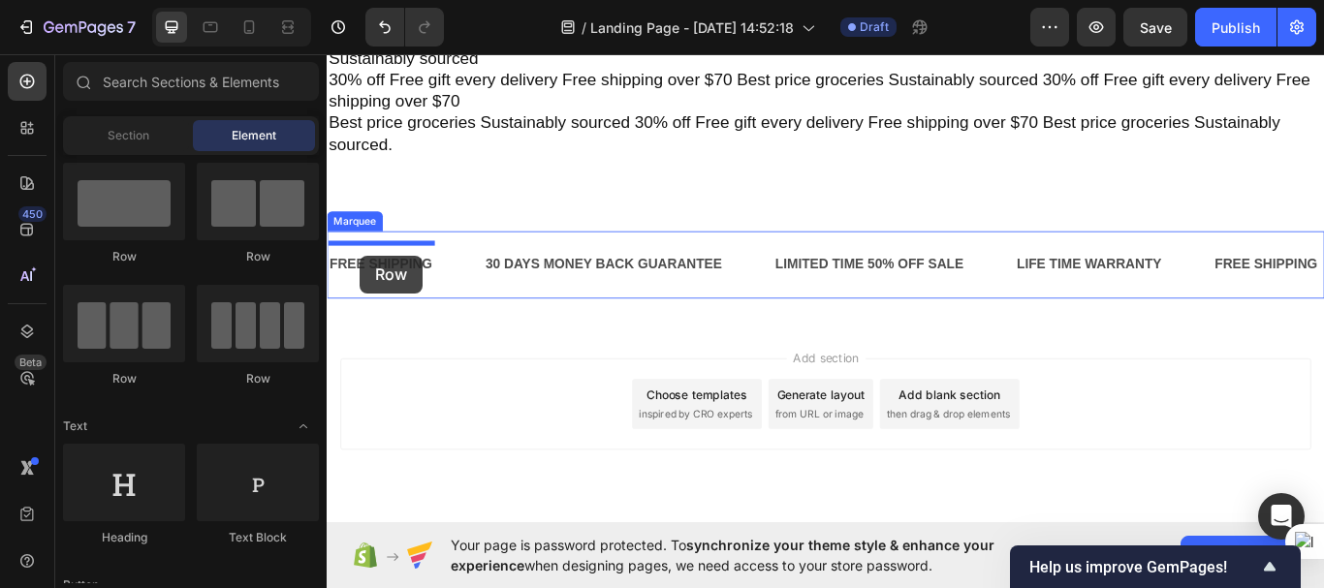
drag, startPoint x: 451, startPoint y: 260, endPoint x: 365, endPoint y: 290, distance: 90.4
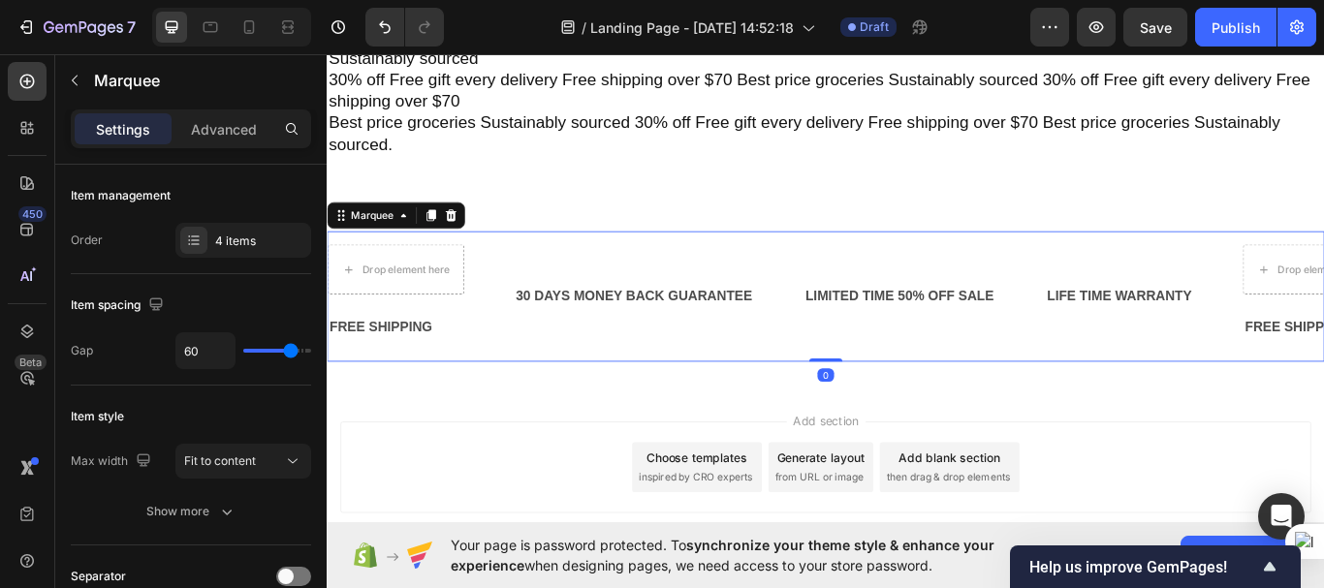
click at [504, 330] on div "Drop element here Row FREE SHIPPING Text Block" at bounding box center [436, 337] width 217 height 121
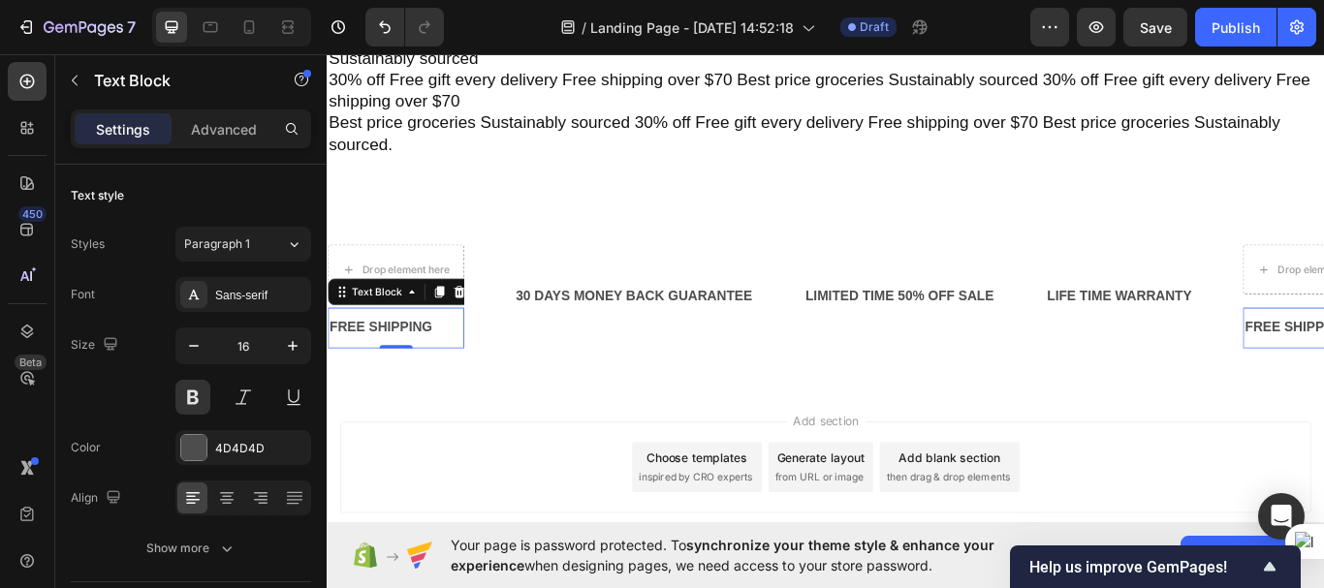
click at [424, 366] on p "FREE SHIPPING" at bounding box center [407, 375] width 155 height 28
click at [478, 331] on icon at bounding box center [481, 333] width 16 height 16
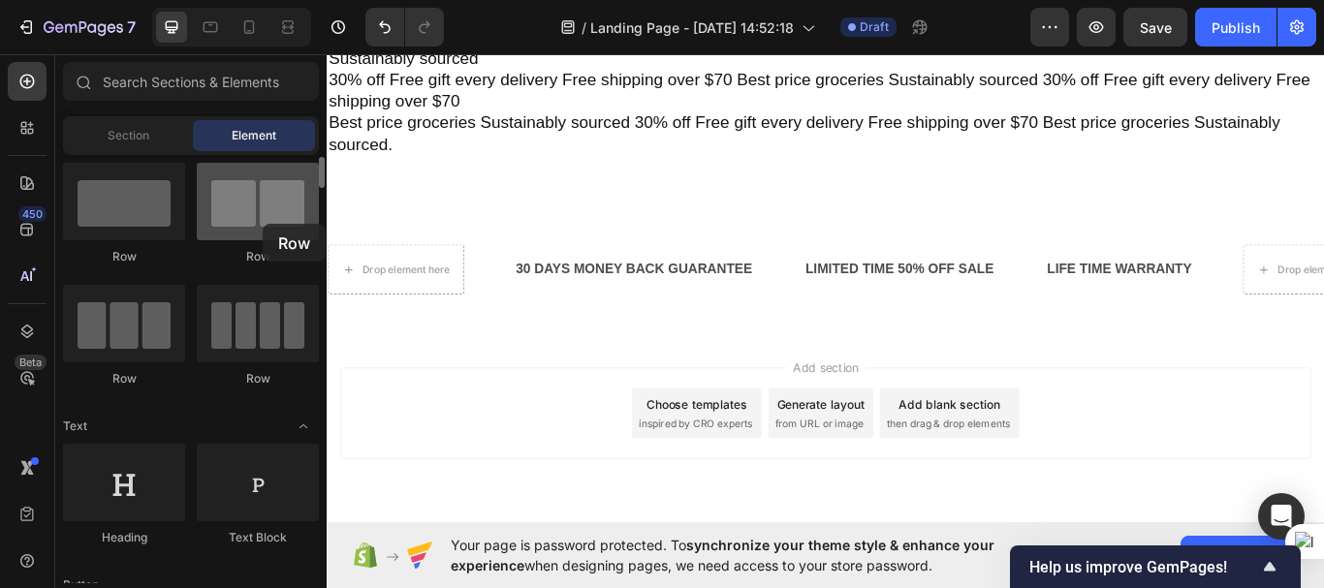
click at [263, 224] on div at bounding box center [258, 202] width 122 height 78
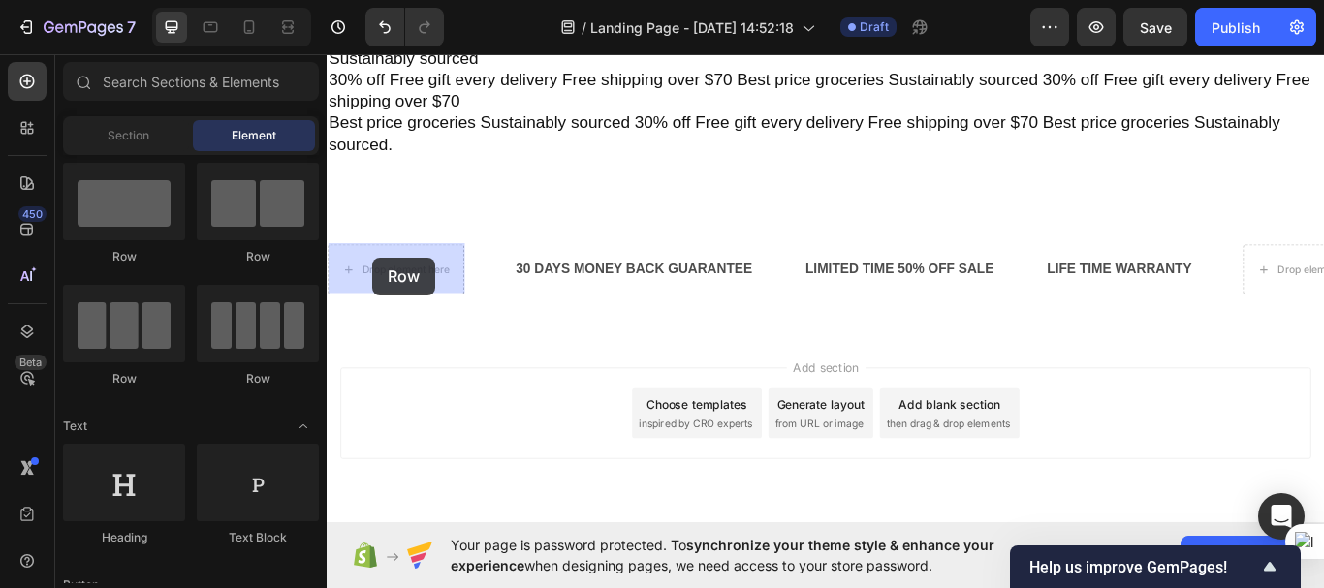
drag, startPoint x: 566, startPoint y: 259, endPoint x: 380, endPoint y: 292, distance: 189.0
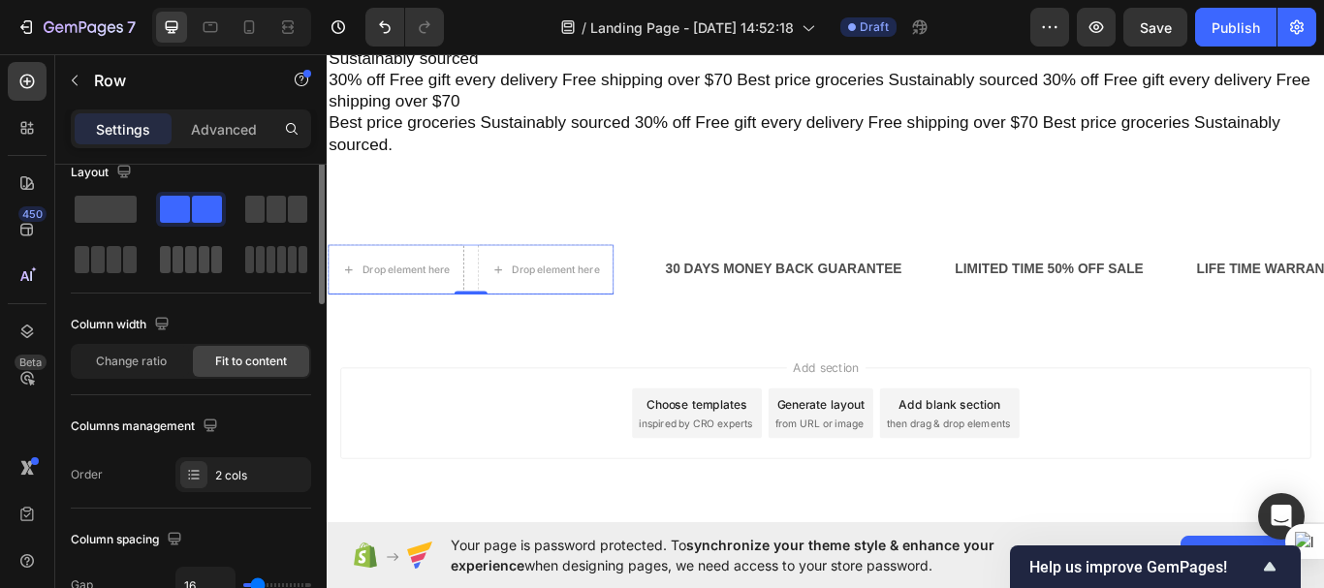
scroll to position [0, 0]
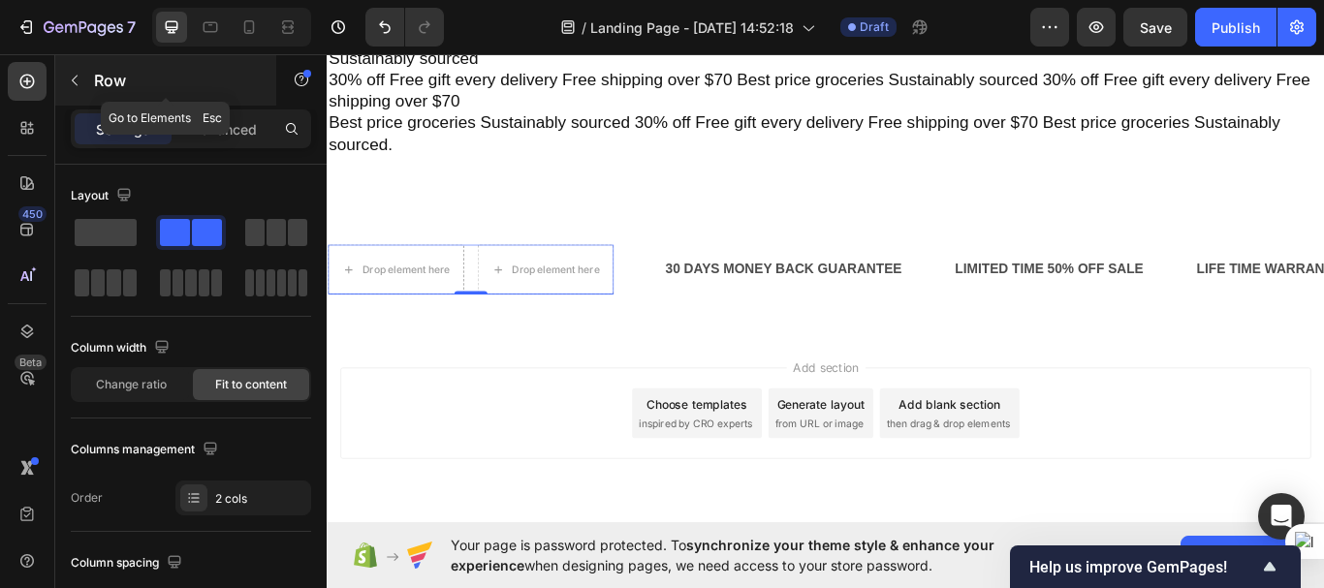
click at [77, 85] on icon "button" at bounding box center [75, 81] width 6 height 11
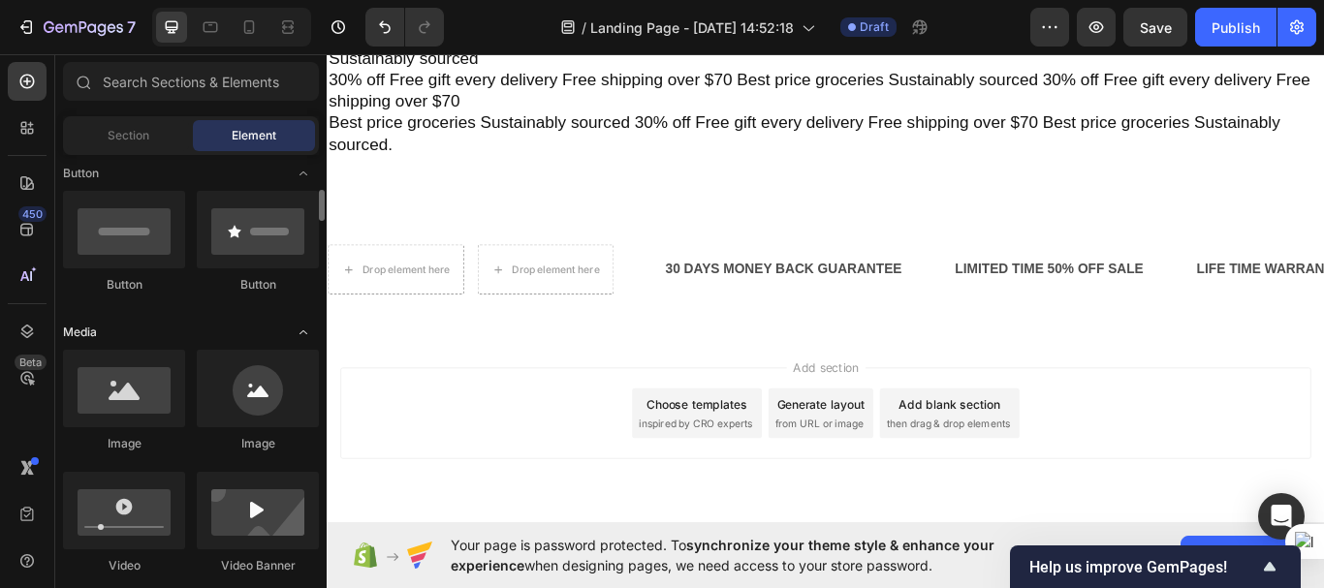
scroll to position [452, 0]
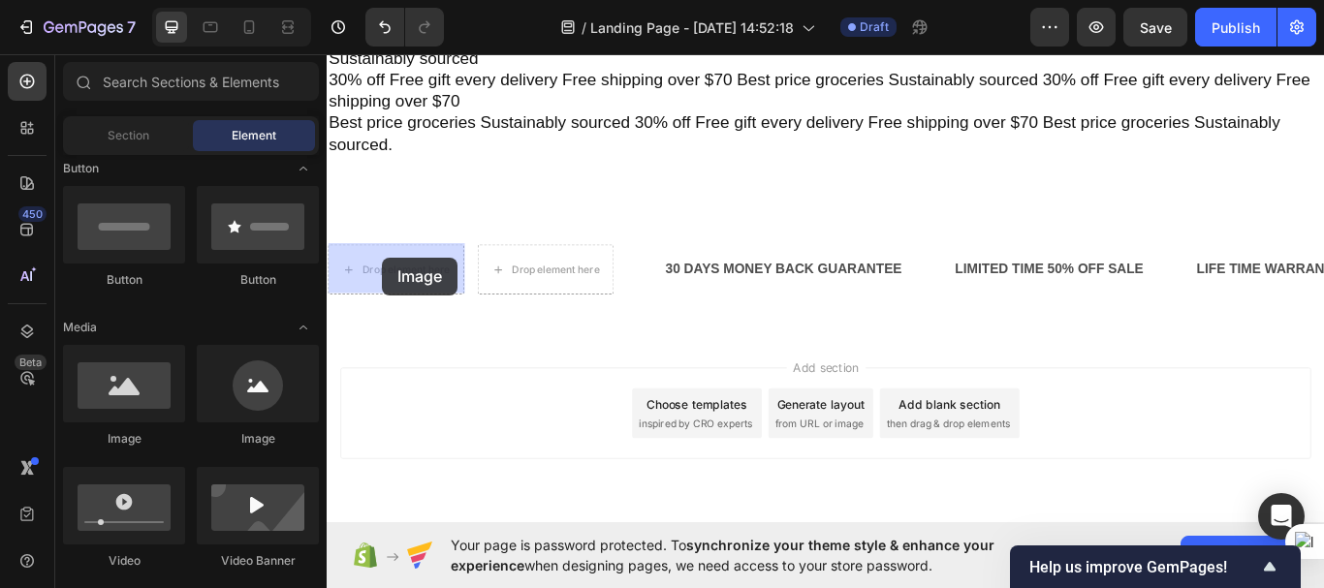
drag, startPoint x: 450, startPoint y: 459, endPoint x: 392, endPoint y: 292, distance: 177.5
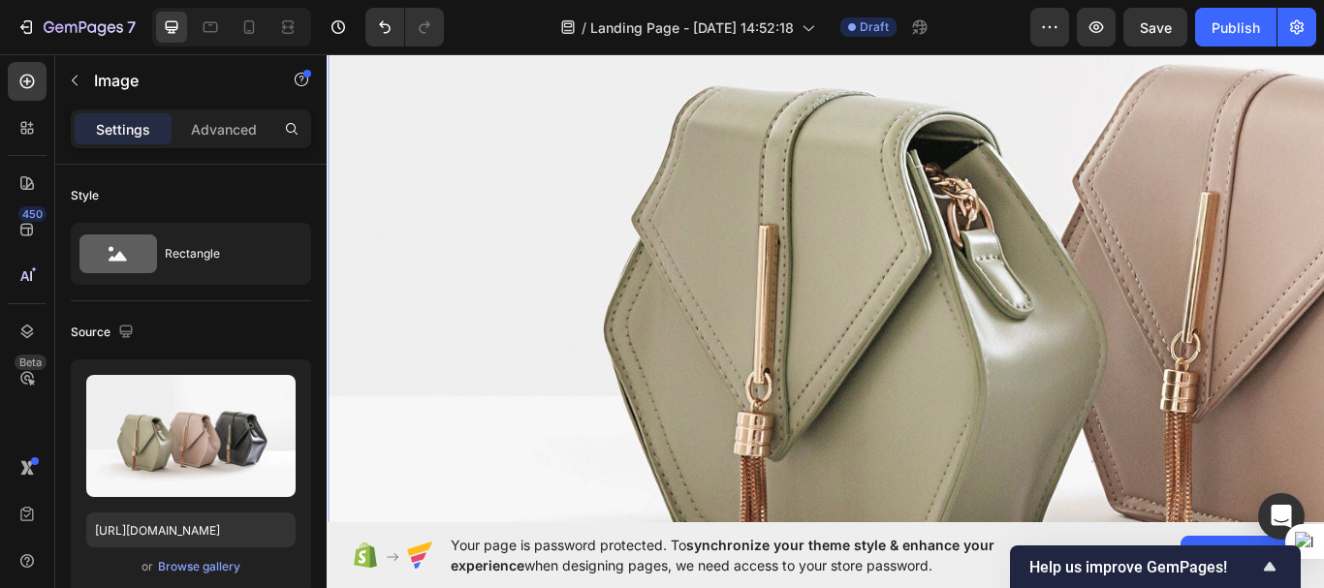
scroll to position [7237, 0]
